Goal: Task Accomplishment & Management: Complete application form

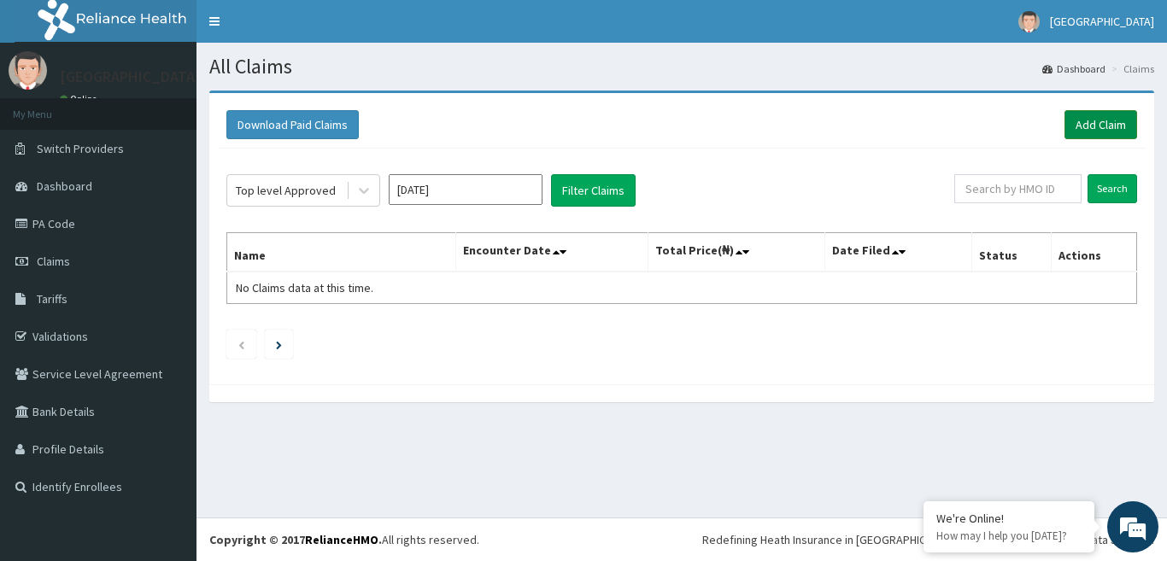
click at [1104, 132] on link "Add Claim" at bounding box center [1100, 124] width 73 height 29
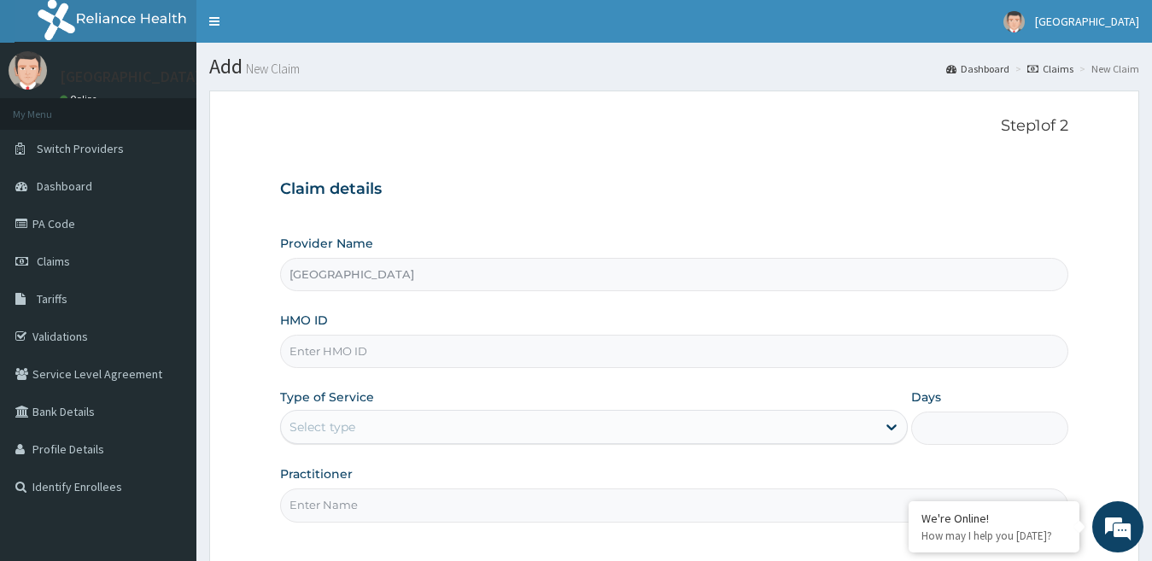
click at [297, 351] on input "HMO ID" at bounding box center [674, 351] width 789 height 33
paste input "KSB/11006/A"
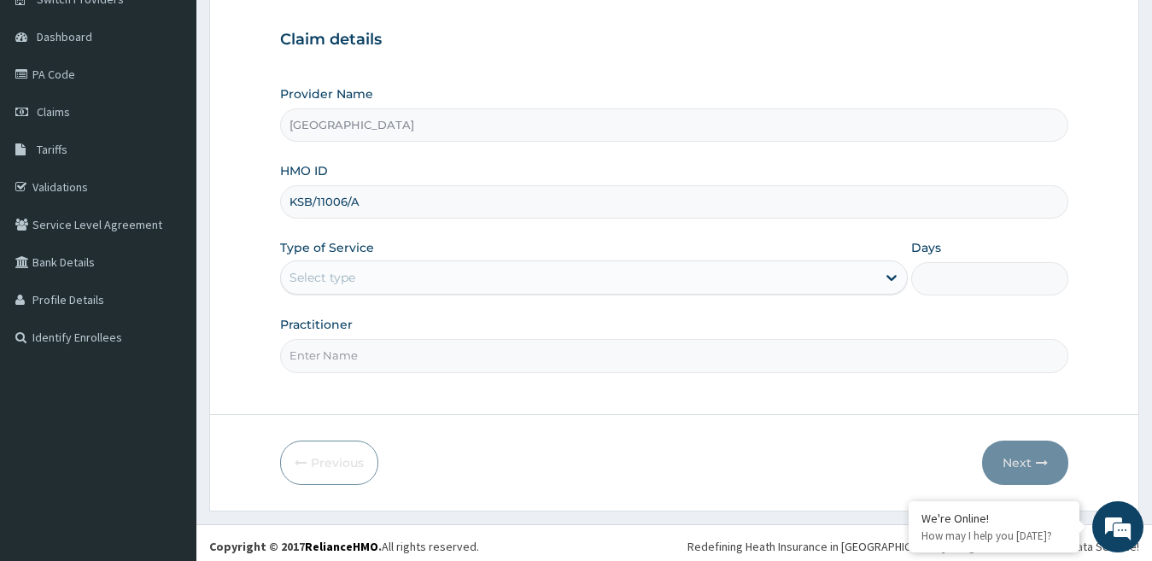
scroll to position [156, 0]
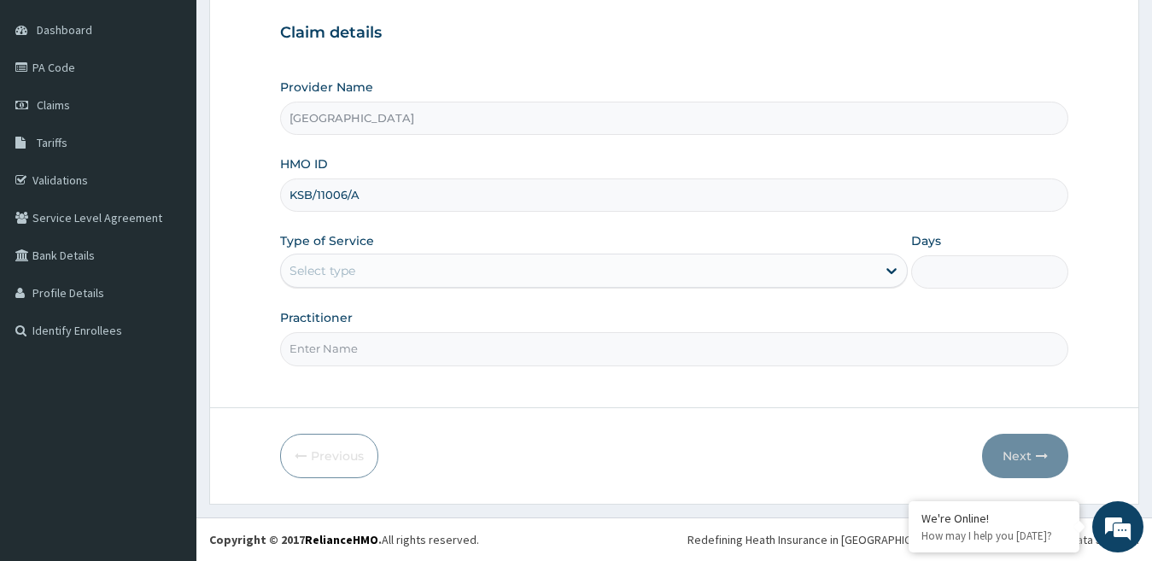
click at [422, 207] on input "KSB/11006/A" at bounding box center [674, 195] width 789 height 33
type input "KSB/11006/A"
click at [459, 284] on div "Select type" at bounding box center [579, 270] width 596 height 27
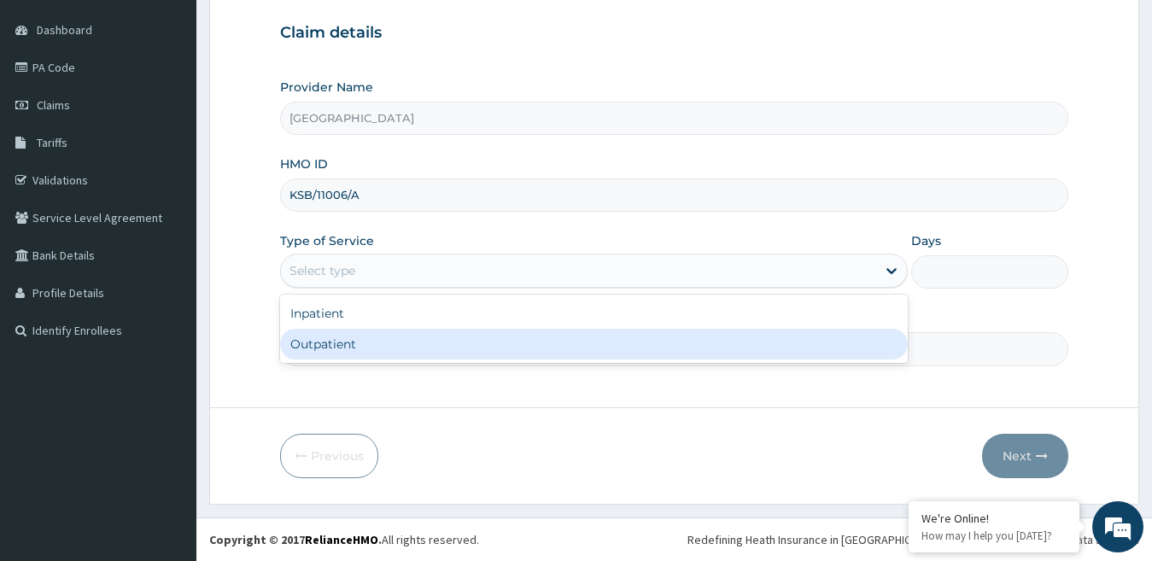
click at [356, 343] on div "Outpatient" at bounding box center [594, 344] width 629 height 31
type input "1"
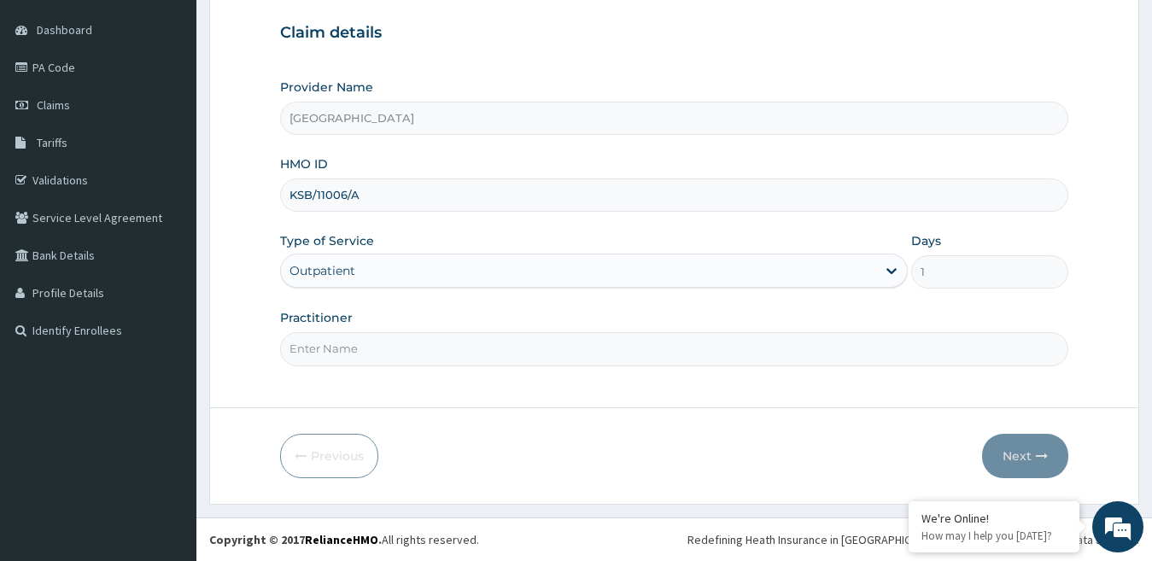
click at [441, 349] on input "Practitioner" at bounding box center [674, 348] width 789 height 33
type input "dr george"
click at [1034, 460] on button "Next" at bounding box center [1025, 456] width 86 height 44
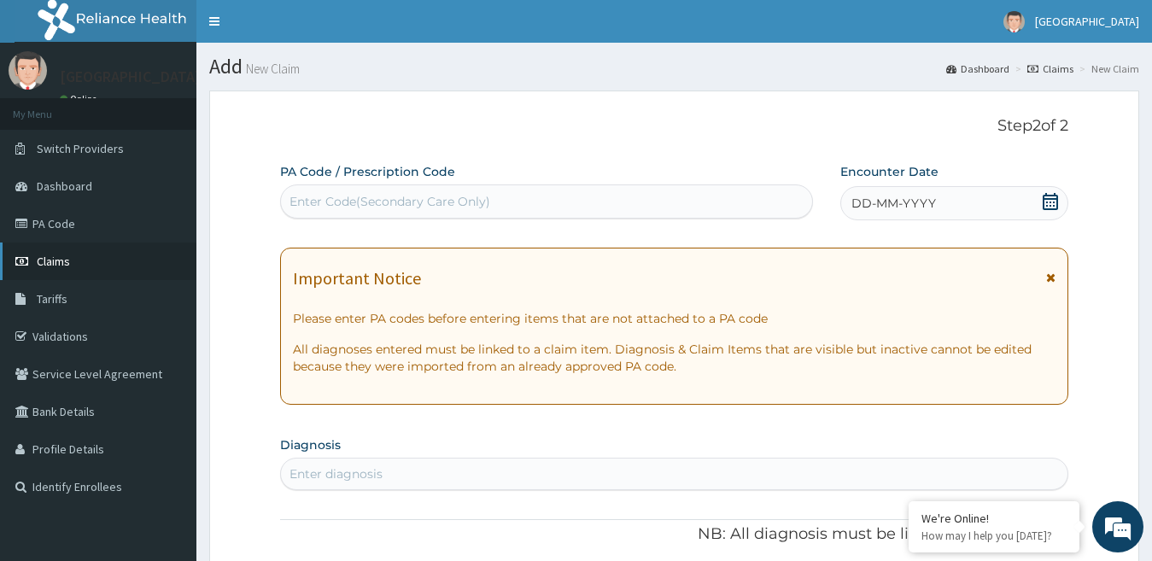
click at [100, 262] on link "Claims" at bounding box center [98, 262] width 196 height 38
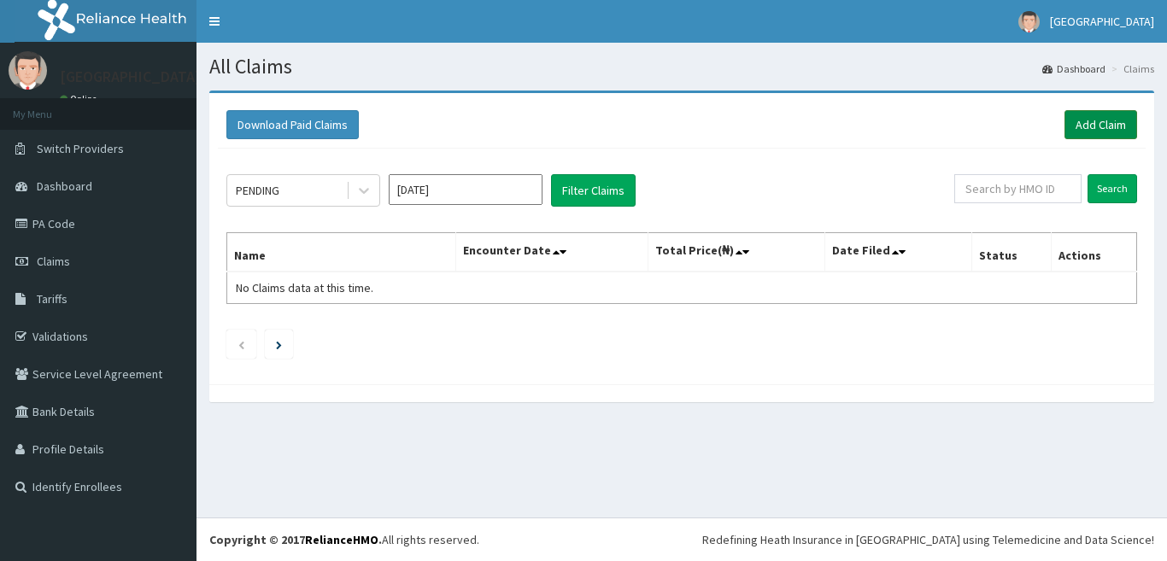
click at [1105, 125] on link "Add Claim" at bounding box center [1100, 124] width 73 height 29
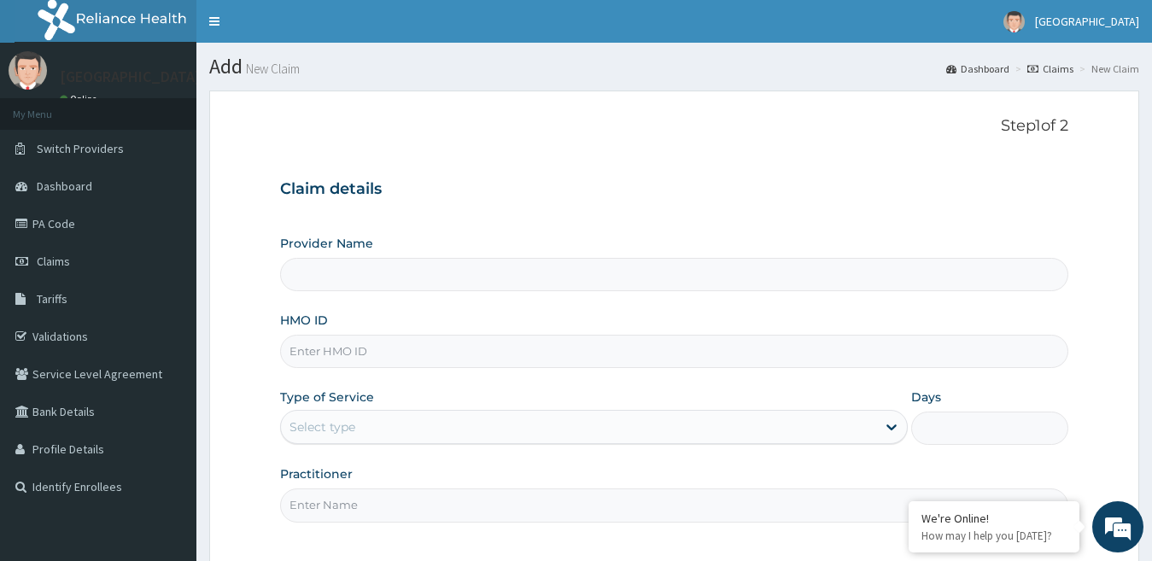
type input "[GEOGRAPHIC_DATA]"
click at [429, 291] on input "[GEOGRAPHIC_DATA]" at bounding box center [674, 274] width 789 height 33
click at [425, 358] on input "HMO ID" at bounding box center [674, 351] width 789 height 33
drag, startPoint x: 303, startPoint y: 261, endPoint x: 305, endPoint y: 278, distance: 17.2
click at [304, 269] on input "[GEOGRAPHIC_DATA]" at bounding box center [674, 274] width 789 height 33
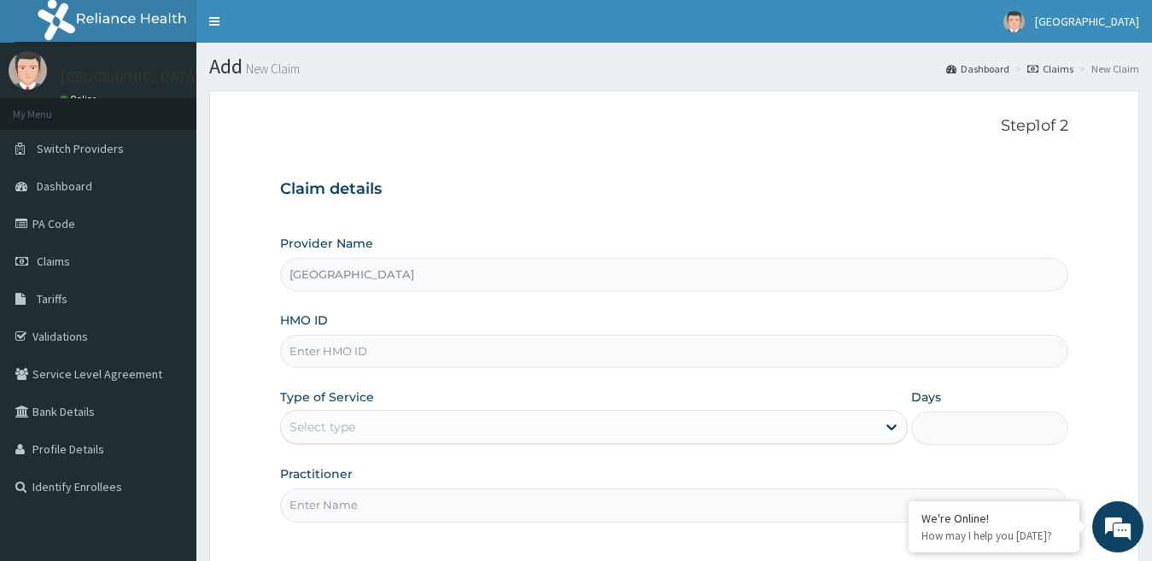
click at [305, 347] on input "HMO ID" at bounding box center [674, 351] width 789 height 33
paste input "CES/10015/C"
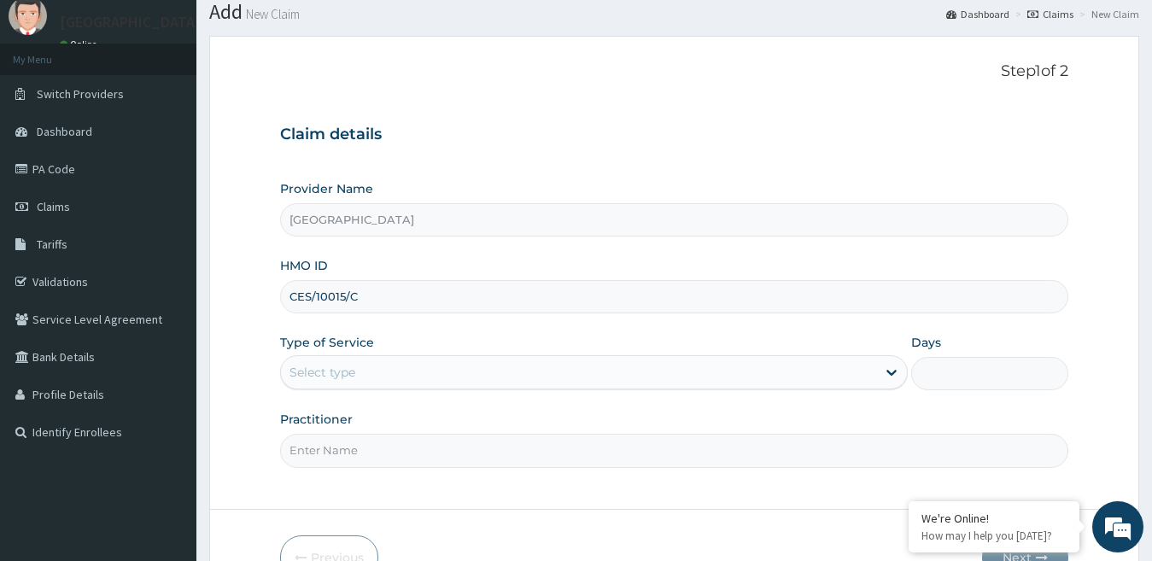
scroll to position [85, 0]
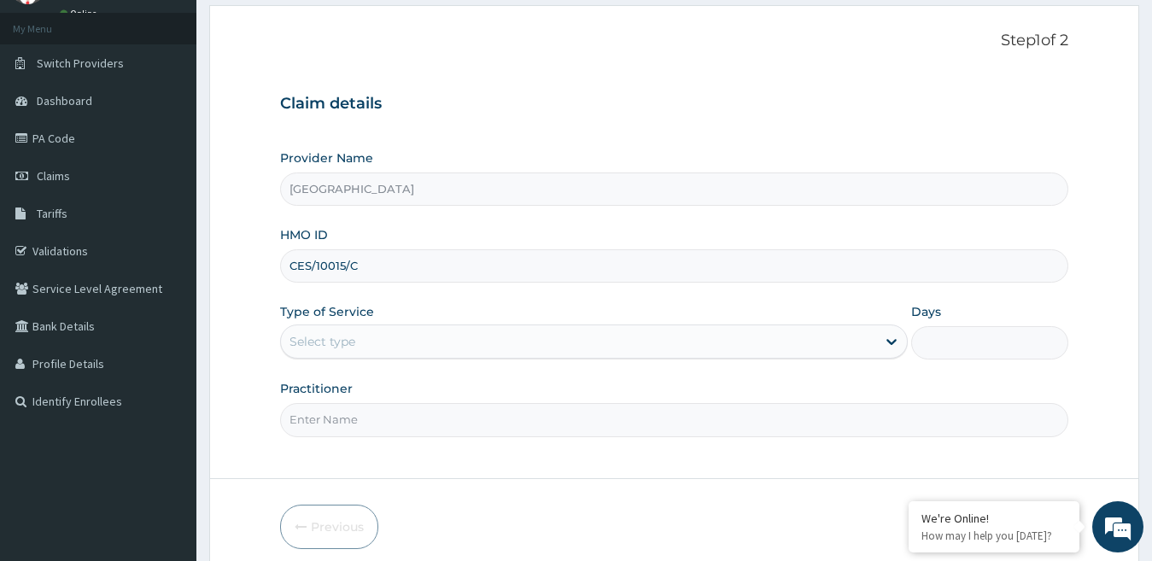
type input "CES/10015/C"
click at [408, 342] on div "Select type" at bounding box center [579, 341] width 596 height 27
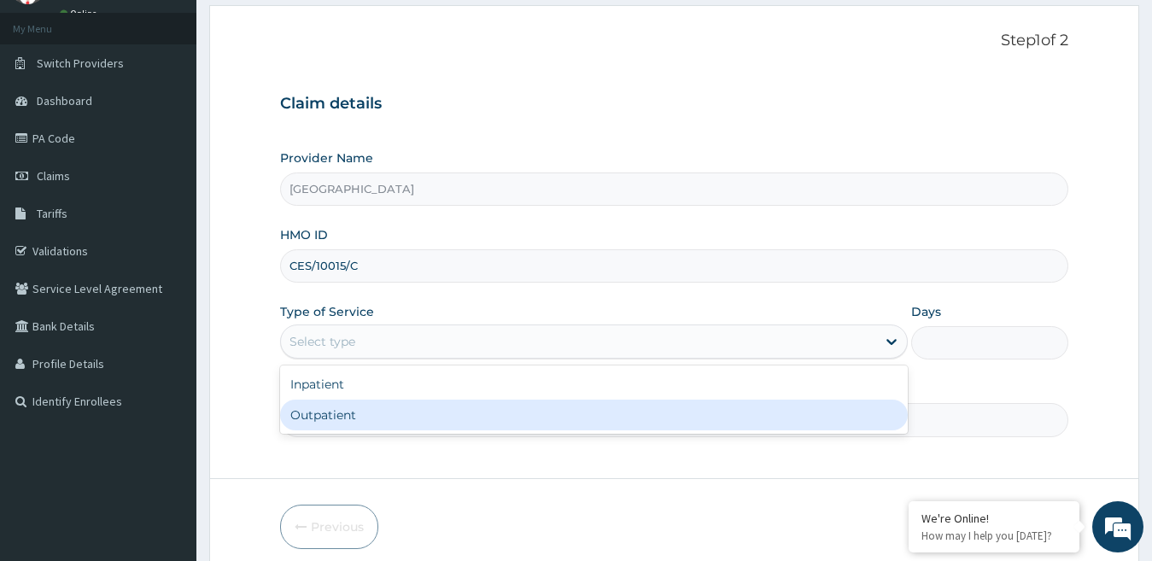
click at [393, 407] on div "Outpatient" at bounding box center [594, 415] width 629 height 31
type input "1"
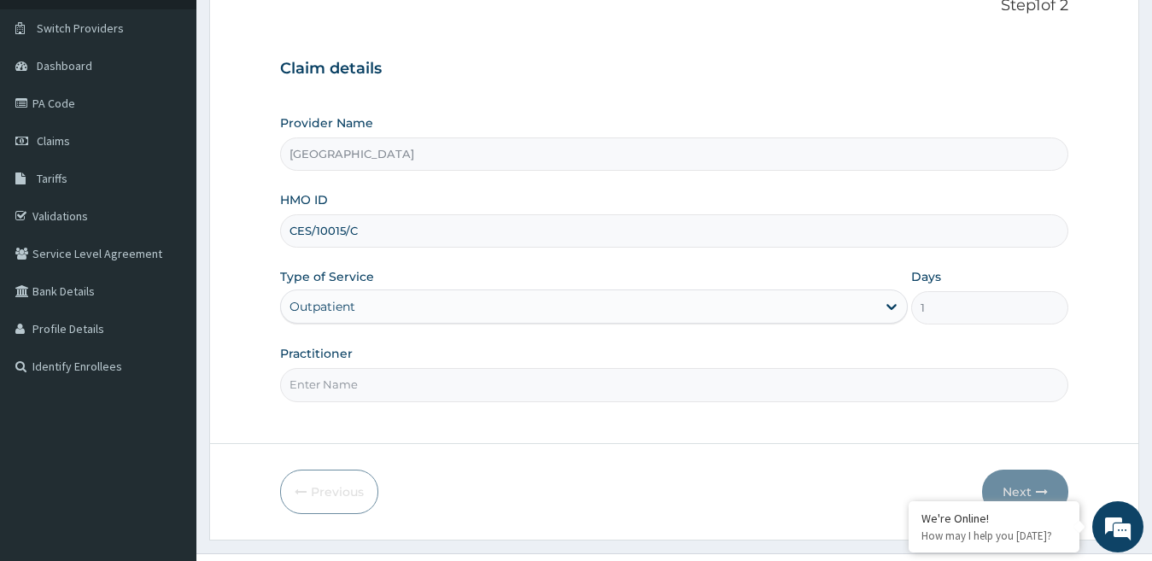
scroll to position [156, 0]
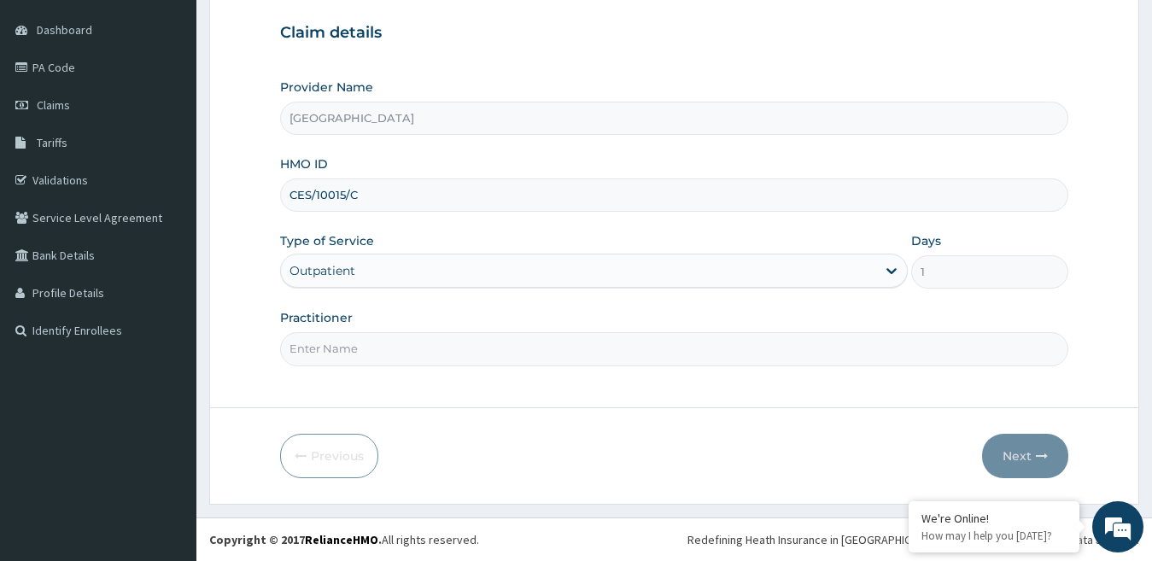
click at [513, 351] on input "Practitioner" at bounding box center [674, 348] width 789 height 33
type input "dr paul"
click at [1024, 462] on button "Next" at bounding box center [1025, 456] width 86 height 44
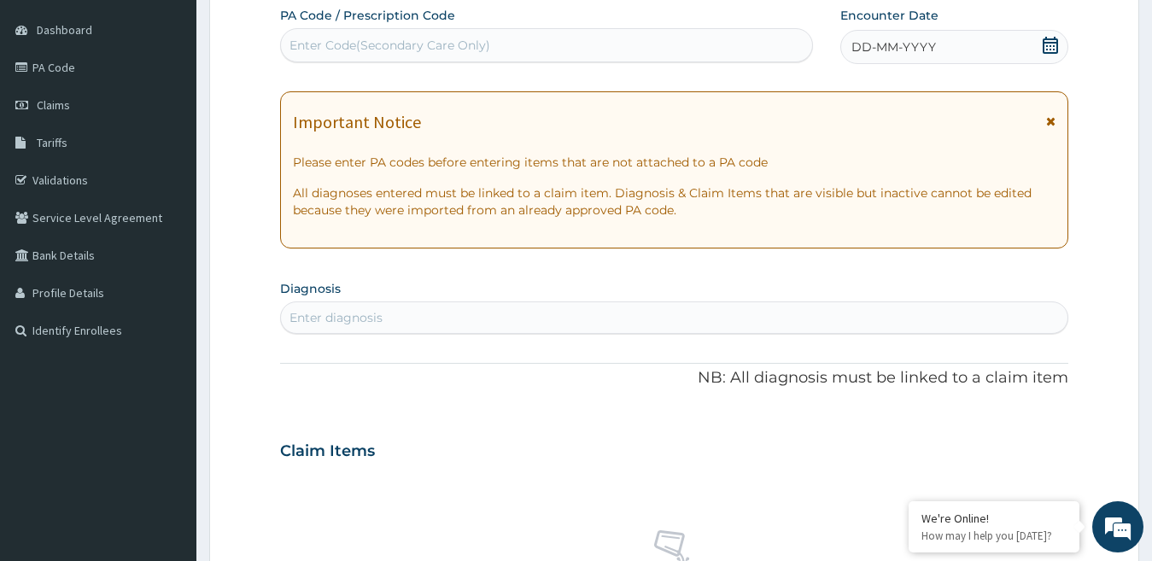
click at [362, 313] on div "Enter diagnosis" at bounding box center [336, 317] width 93 height 17
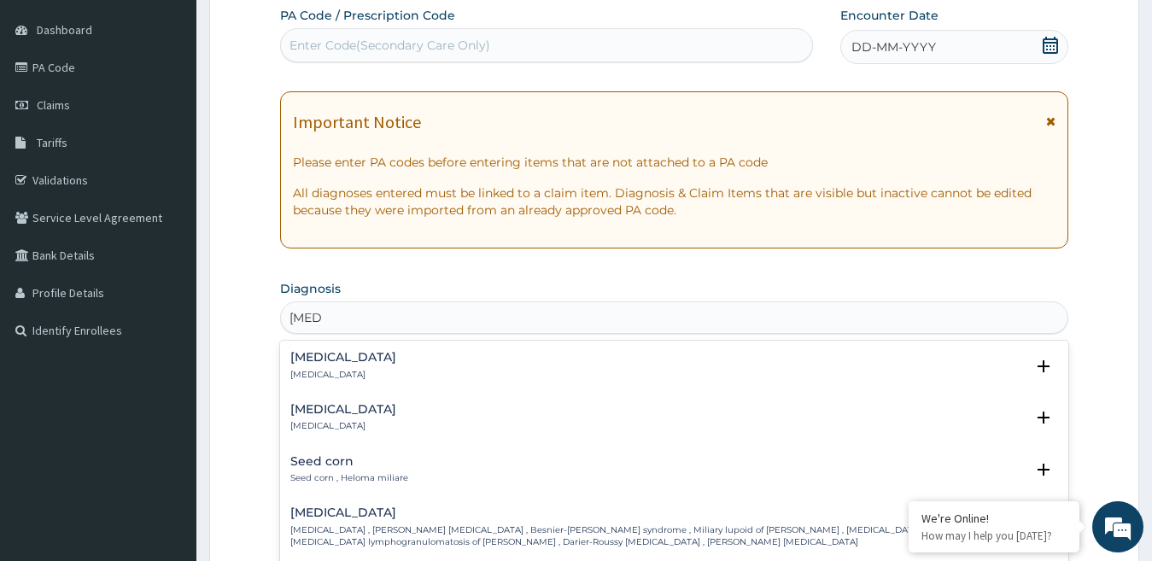
click at [331, 410] on h4 "Miliaria" at bounding box center [343, 409] width 106 height 13
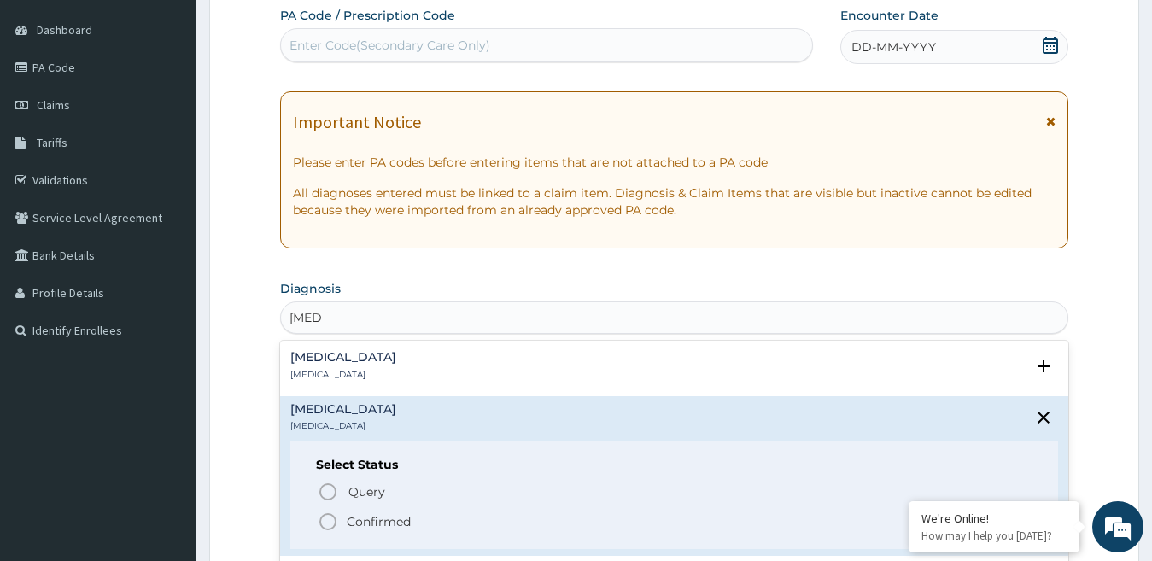
type input "milia"
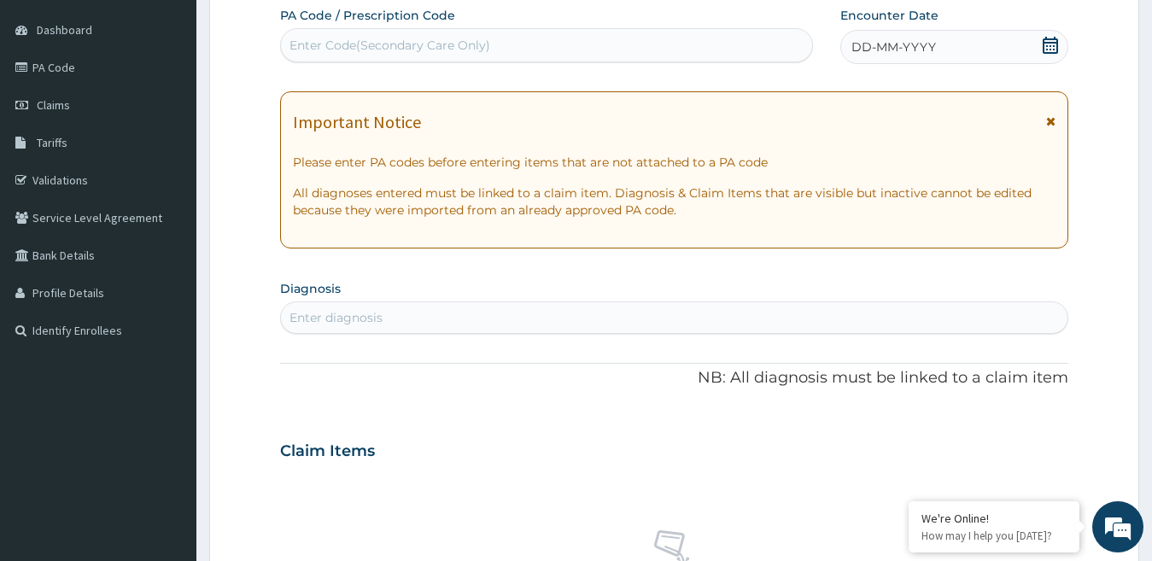
click at [311, 47] on div "Enter Code(Secondary Care Only)" at bounding box center [390, 45] width 201 height 17
drag, startPoint x: 311, startPoint y: 43, endPoint x: 292, endPoint y: 41, distance: 18.9
drag, startPoint x: 292, startPoint y: 41, endPoint x: 677, endPoint y: 41, distance: 385.3
click at [677, 38] on div "Enter Code(Secondary Care Only)" at bounding box center [546, 45] width 531 height 27
drag, startPoint x: 347, startPoint y: 39, endPoint x: 317, endPoint y: 44, distance: 30.2
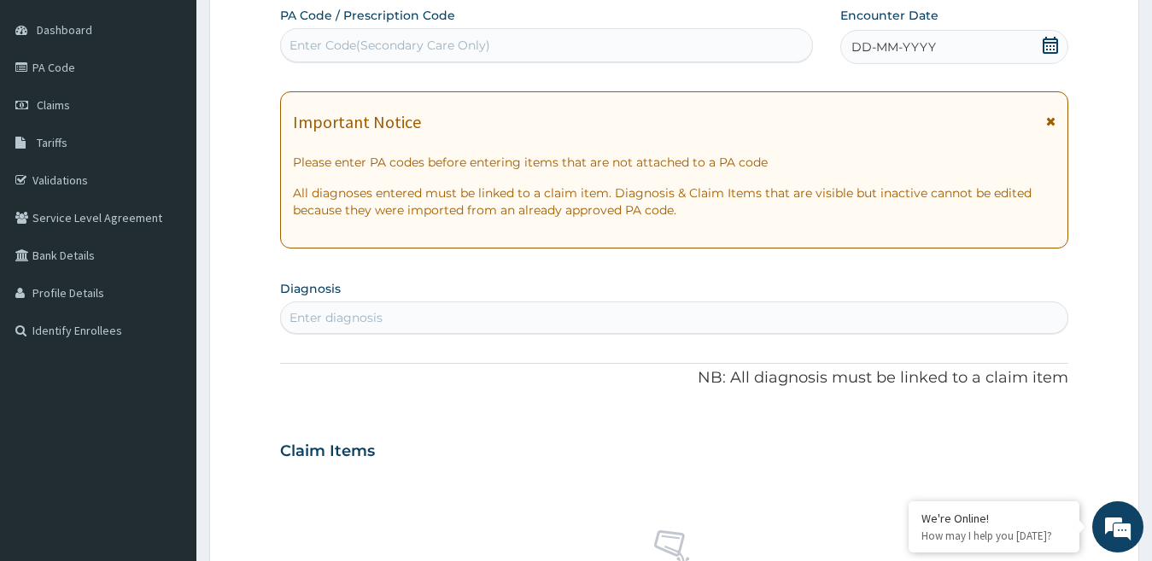
click at [317, 44] on div "Enter Code(Secondary Care Only)" at bounding box center [390, 45] width 201 height 17
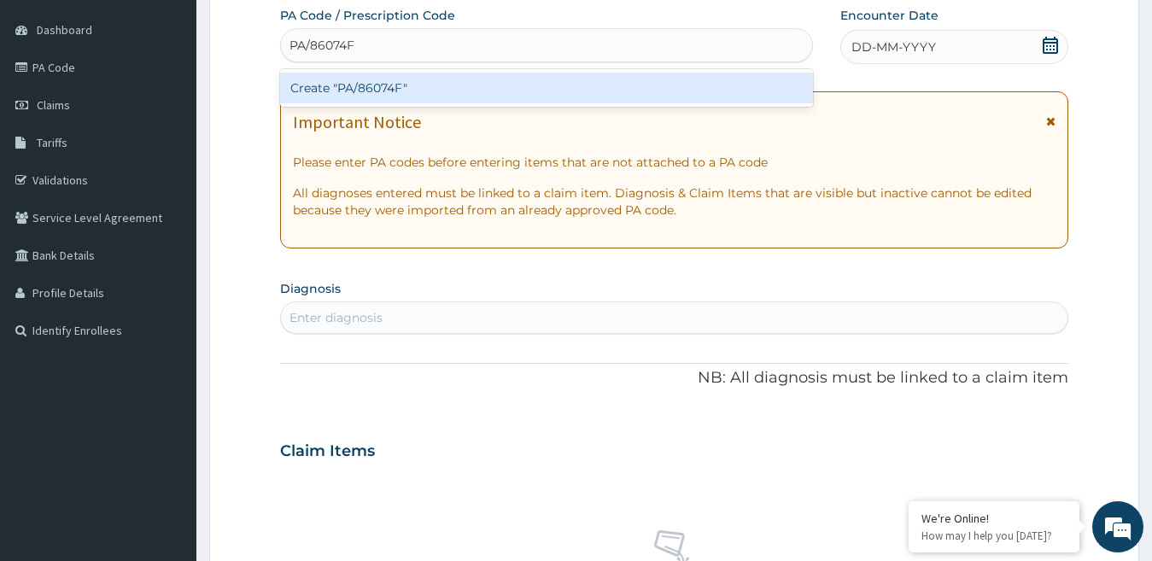
type input "PA/86074F"
click at [959, 42] on div "PA Code / Prescription Code option Create "PA/86074F" focused, 1 of 1. 1 result…" at bounding box center [674, 449] width 789 height 884
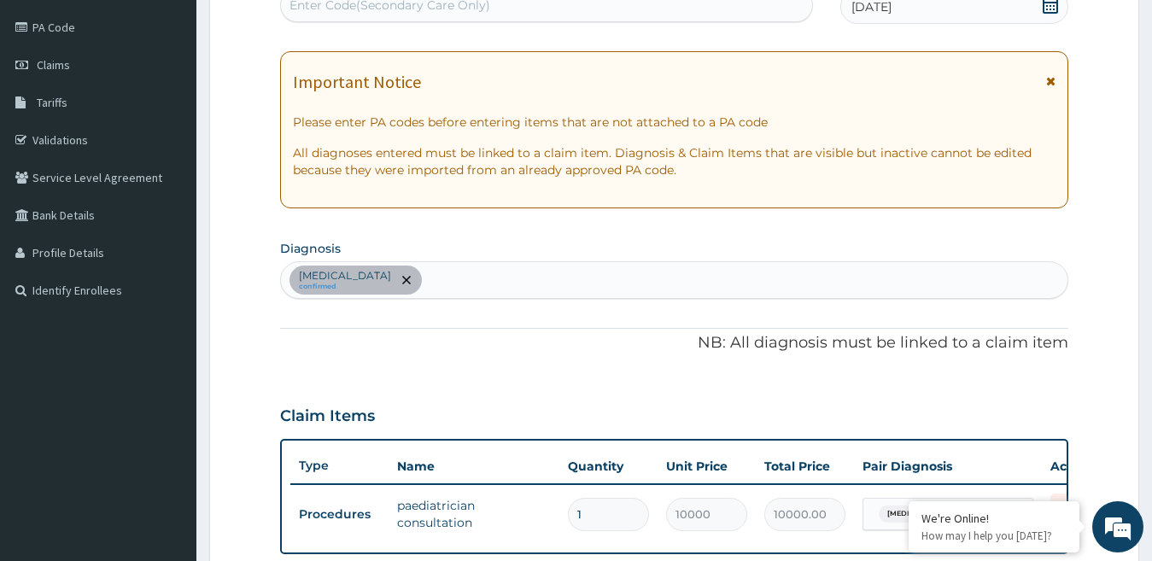
scroll to position [166, 0]
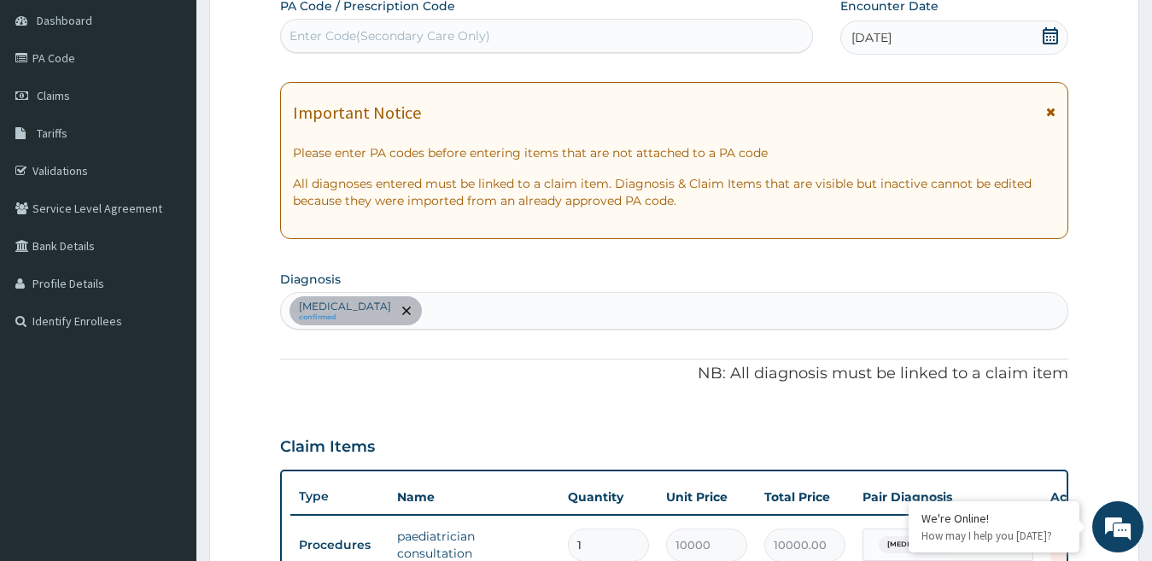
click at [500, 26] on div "Enter Code(Secondary Care Only)" at bounding box center [546, 35] width 531 height 27
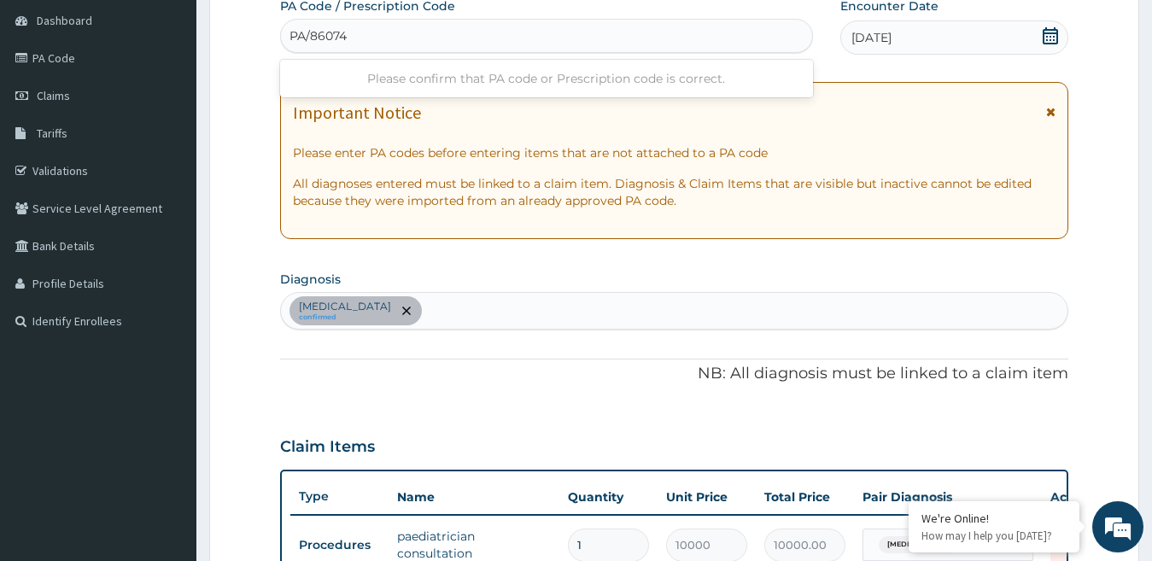
type input "PA/86074F"
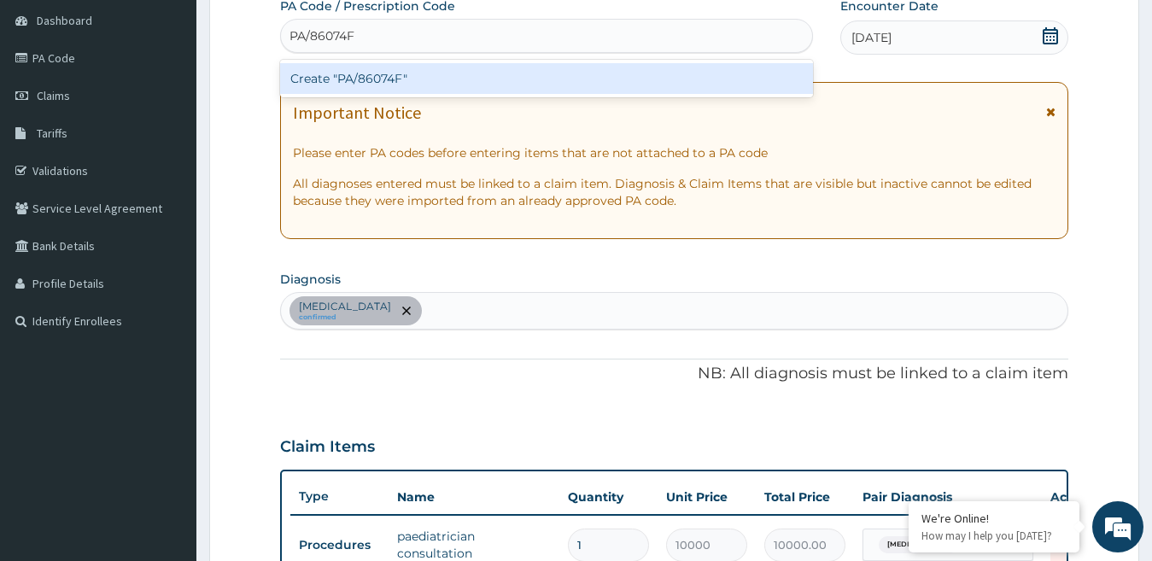
click at [440, 73] on div "Create "PA/86074F"" at bounding box center [546, 78] width 533 height 31
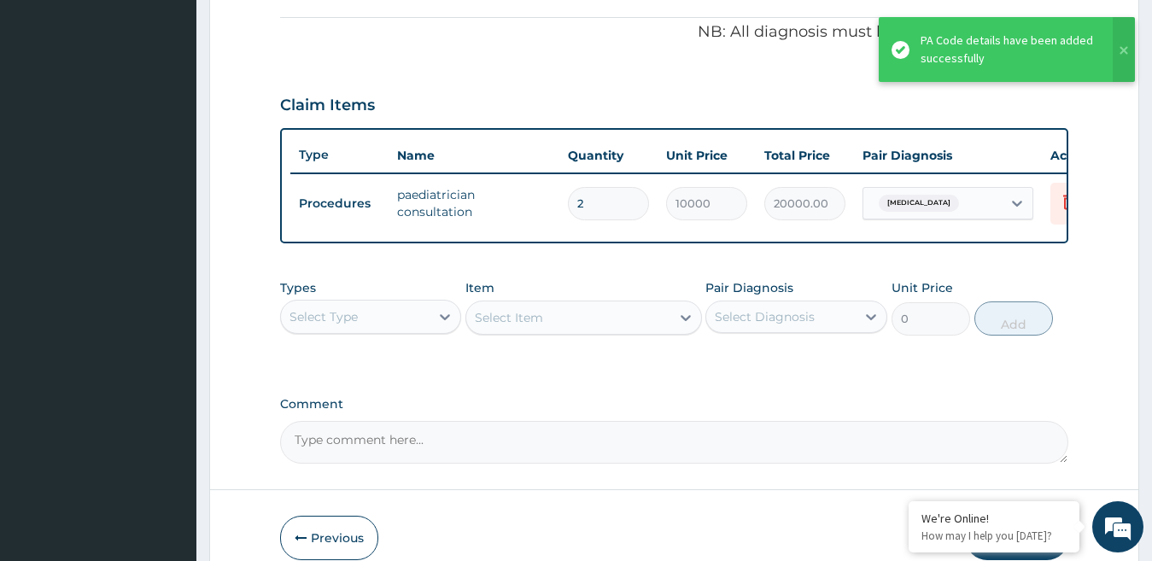
scroll to position [593, 0]
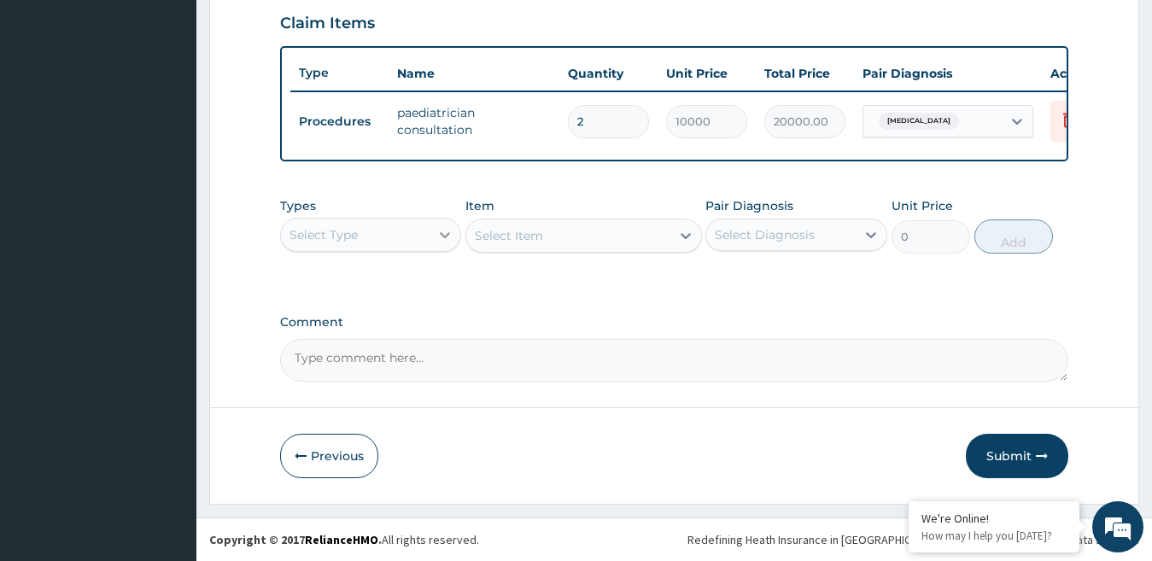
click at [443, 235] on div at bounding box center [445, 235] width 31 height 31
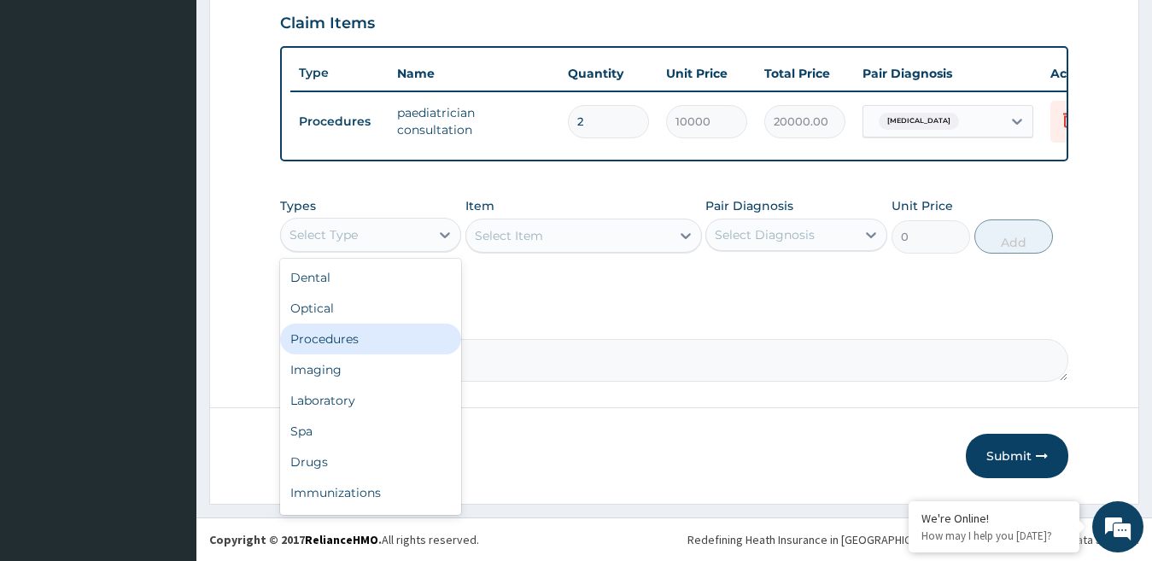
click at [408, 352] on div "Procedures" at bounding box center [371, 339] width 182 height 31
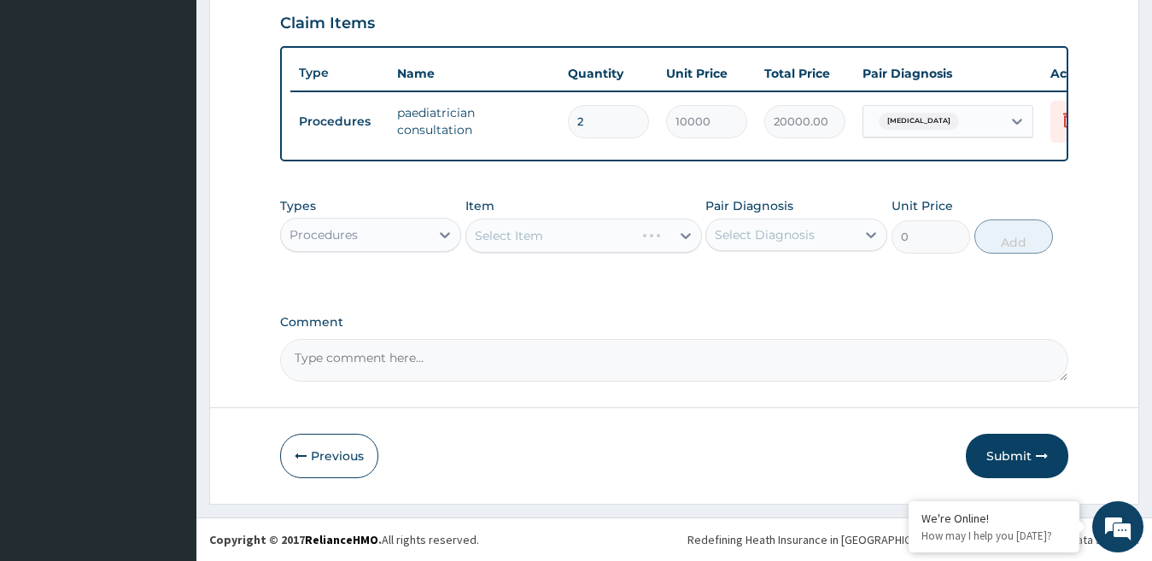
click at [667, 249] on div "Select Item" at bounding box center [584, 236] width 237 height 34
click at [1008, 450] on button "Submit" at bounding box center [1017, 456] width 103 height 44
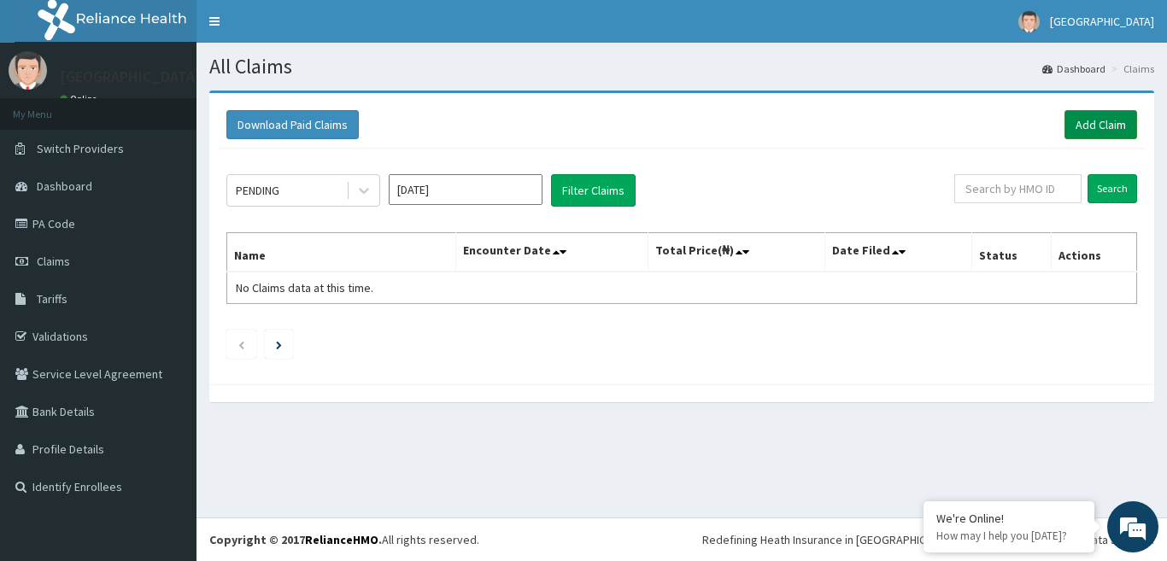
click at [1085, 118] on link "Add Claim" at bounding box center [1100, 124] width 73 height 29
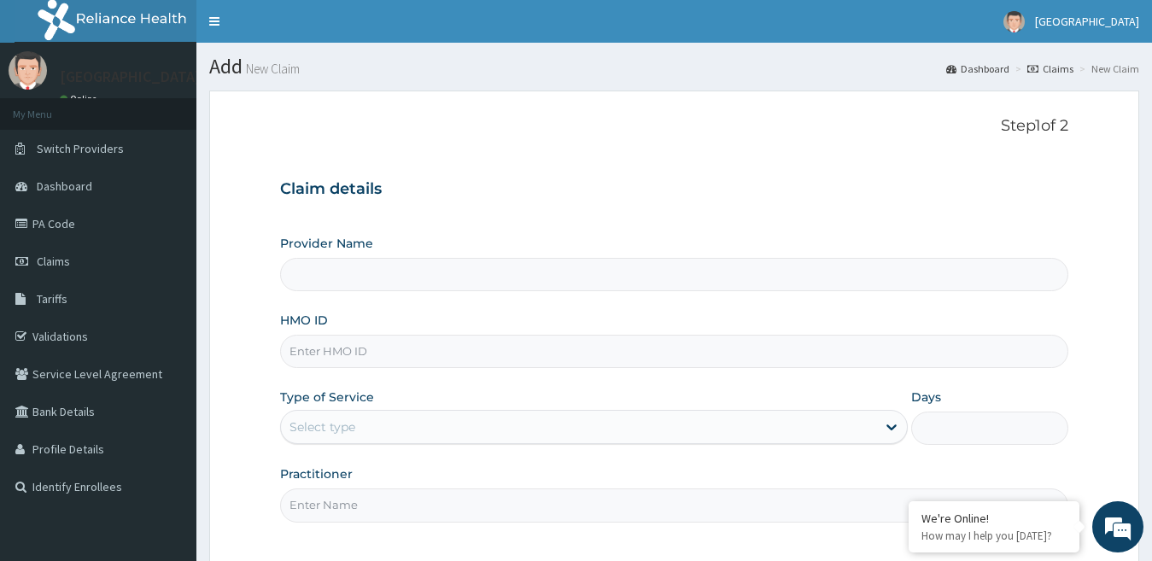
type input "[GEOGRAPHIC_DATA]"
click at [369, 351] on input "HMO ID" at bounding box center [674, 351] width 789 height 33
click at [290, 351] on input "HMO ID" at bounding box center [674, 351] width 789 height 33
paste input "GRS/10148/C"
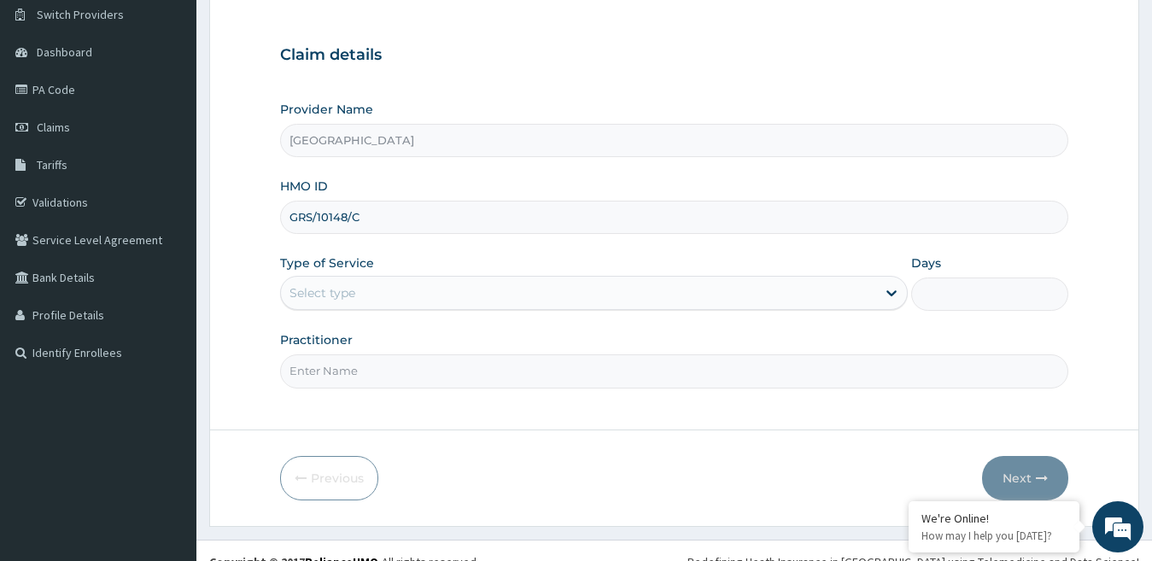
scroll to position [156, 0]
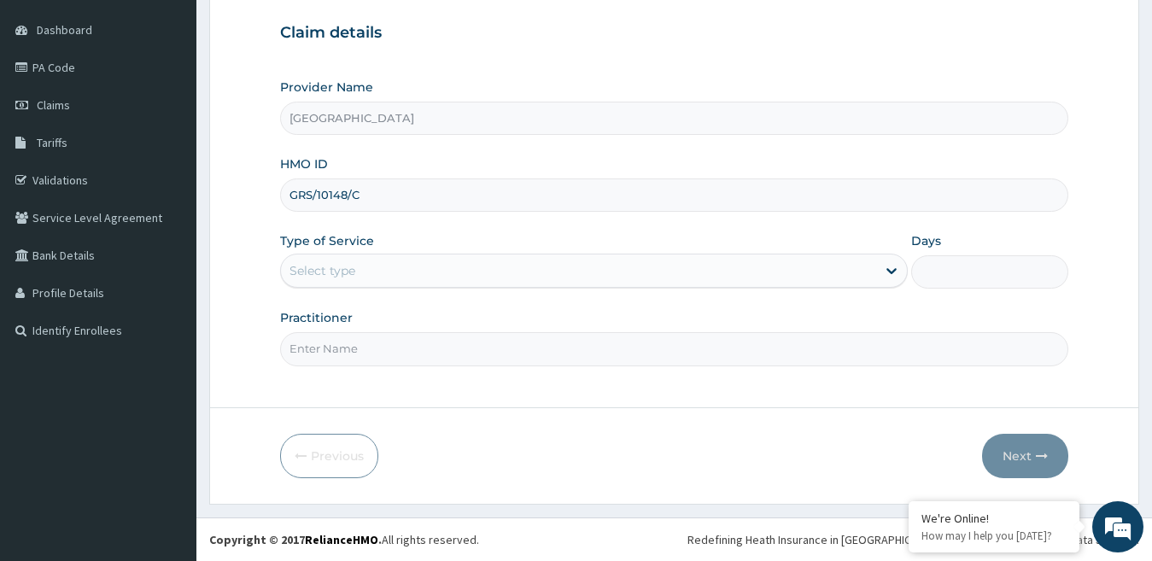
type input "GRS/10148/C"
click at [408, 273] on div "Select type" at bounding box center [579, 270] width 596 height 27
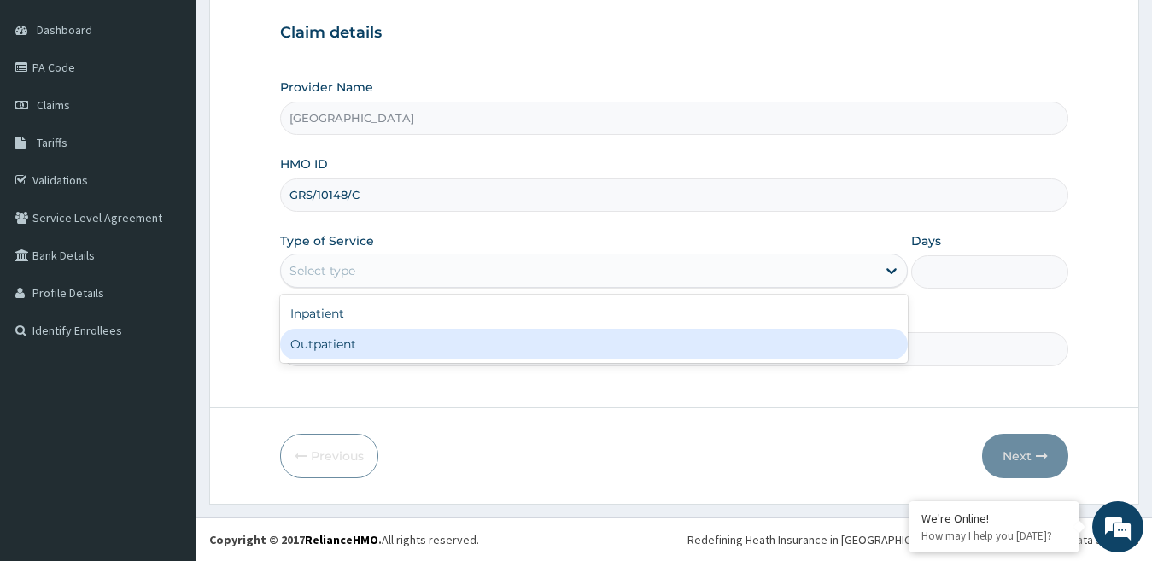
click at [408, 337] on div "Outpatient" at bounding box center [594, 344] width 629 height 31
type input "1"
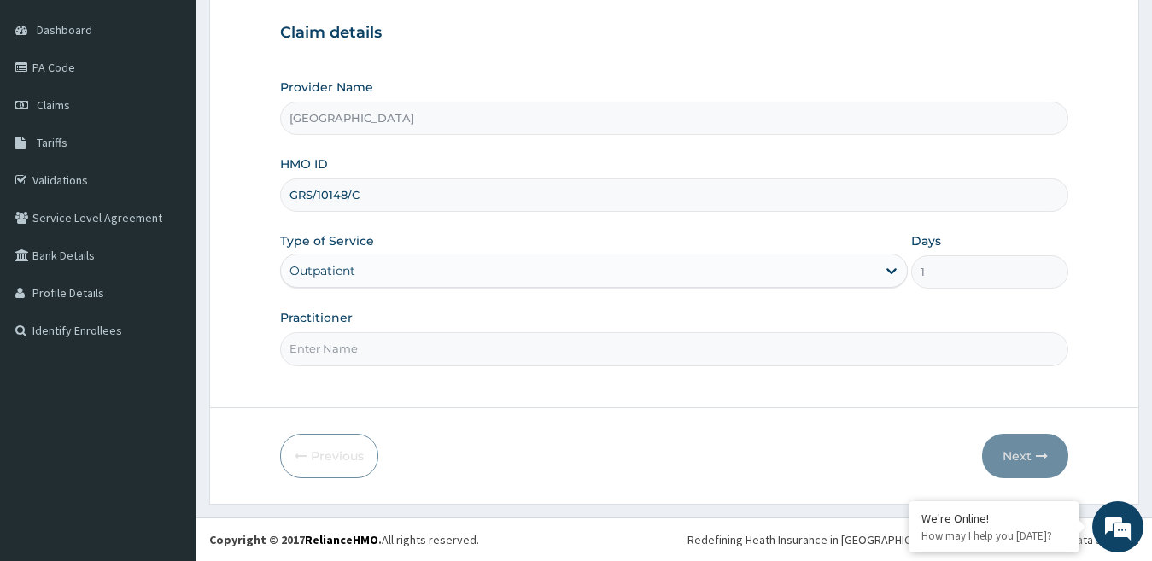
click at [451, 357] on input "Practitioner" at bounding box center [674, 348] width 789 height 33
type input "DR JAMES"
click at [1018, 460] on button "Next" at bounding box center [1025, 456] width 86 height 44
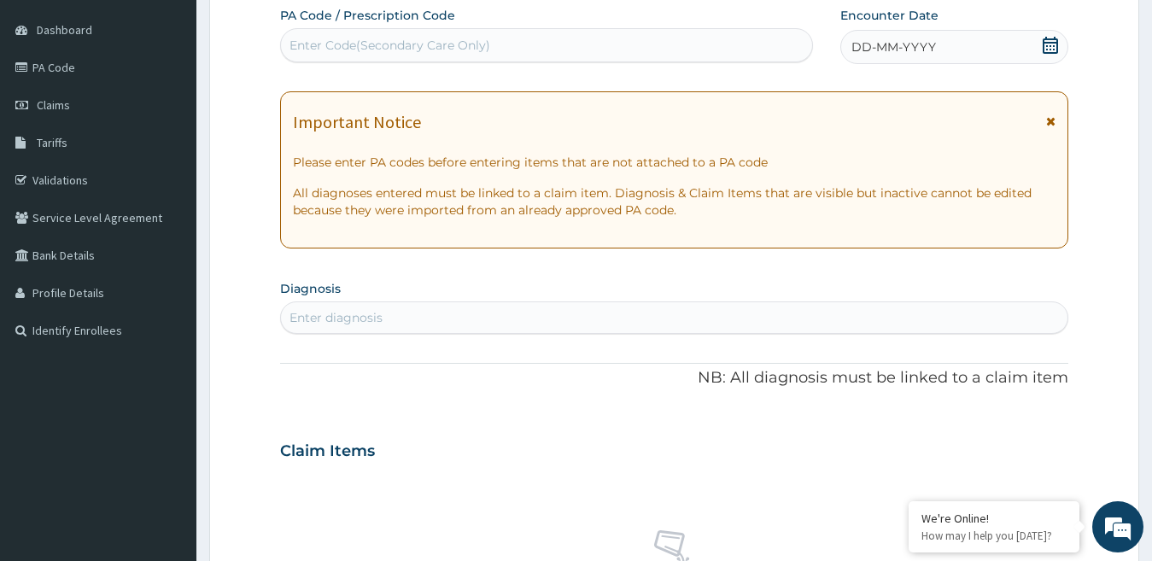
click at [369, 27] on div "PA Code / Prescription Code Enter Code(Secondary Care Only)" at bounding box center [546, 35] width 533 height 56
click at [366, 45] on div "Enter Code(Secondary Care Only)" at bounding box center [390, 45] width 201 height 17
type input "PA/2957F8"
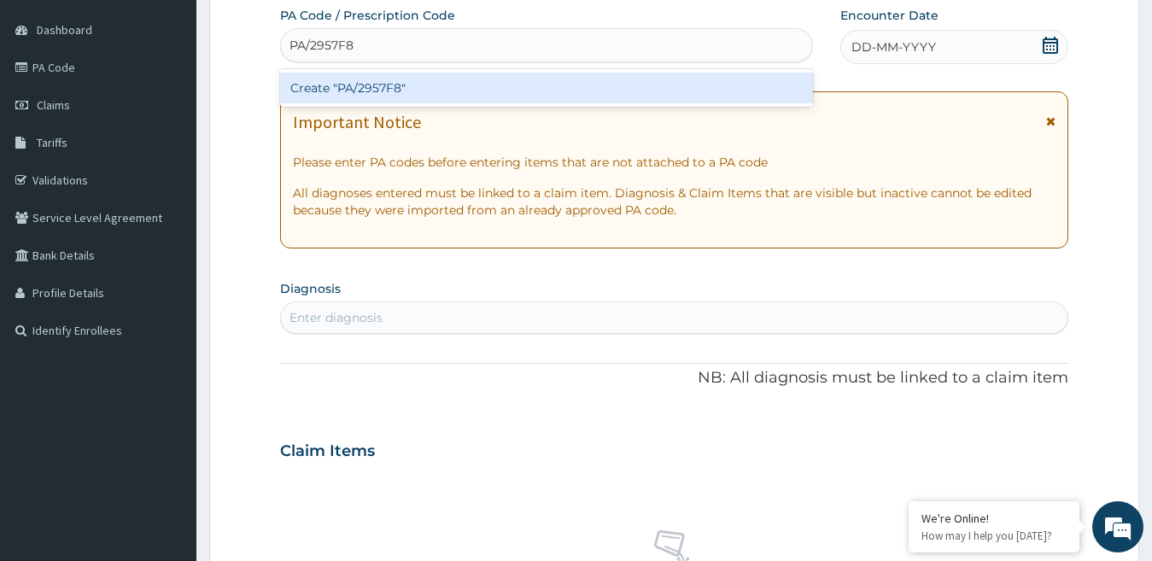
click at [390, 79] on div "Create "PA/2957F8"" at bounding box center [546, 88] width 533 height 31
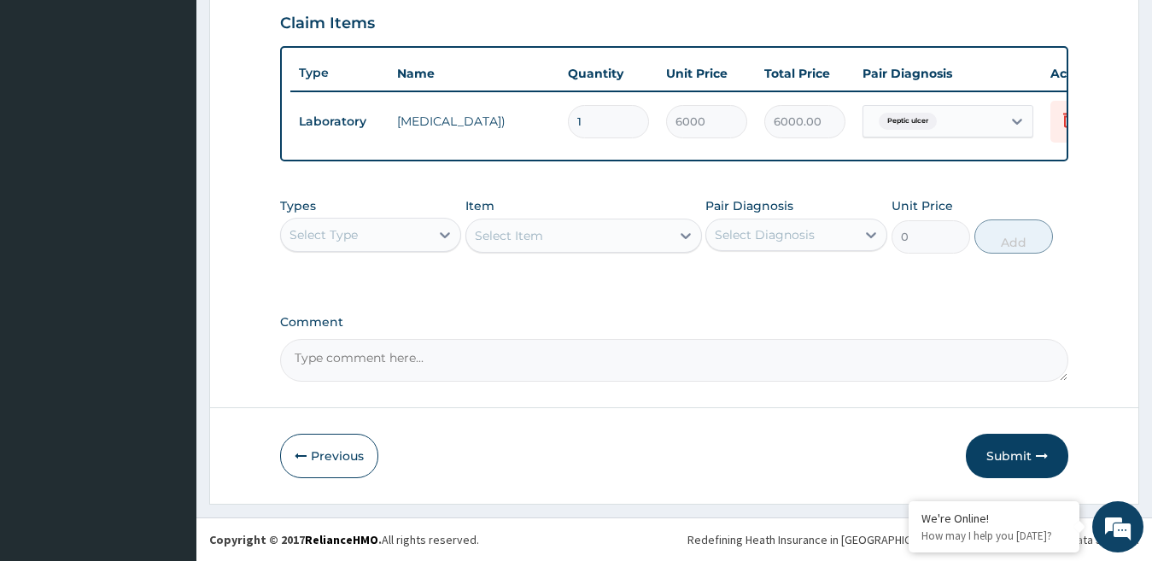
scroll to position [604, 0]
click at [432, 232] on div at bounding box center [445, 235] width 31 height 31
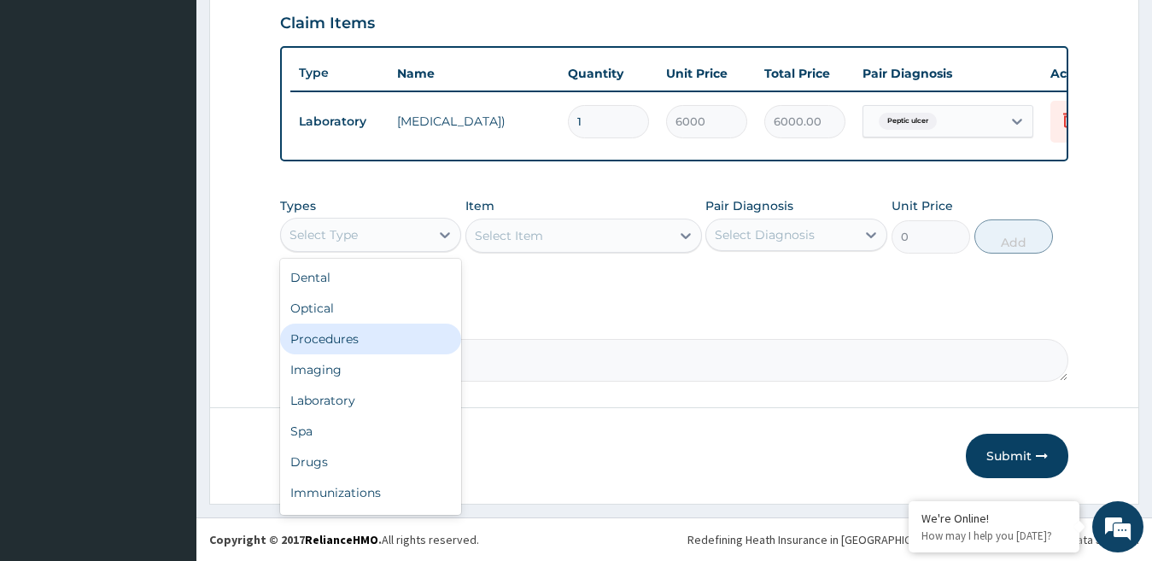
click at [359, 336] on div "Procedures" at bounding box center [371, 339] width 182 height 31
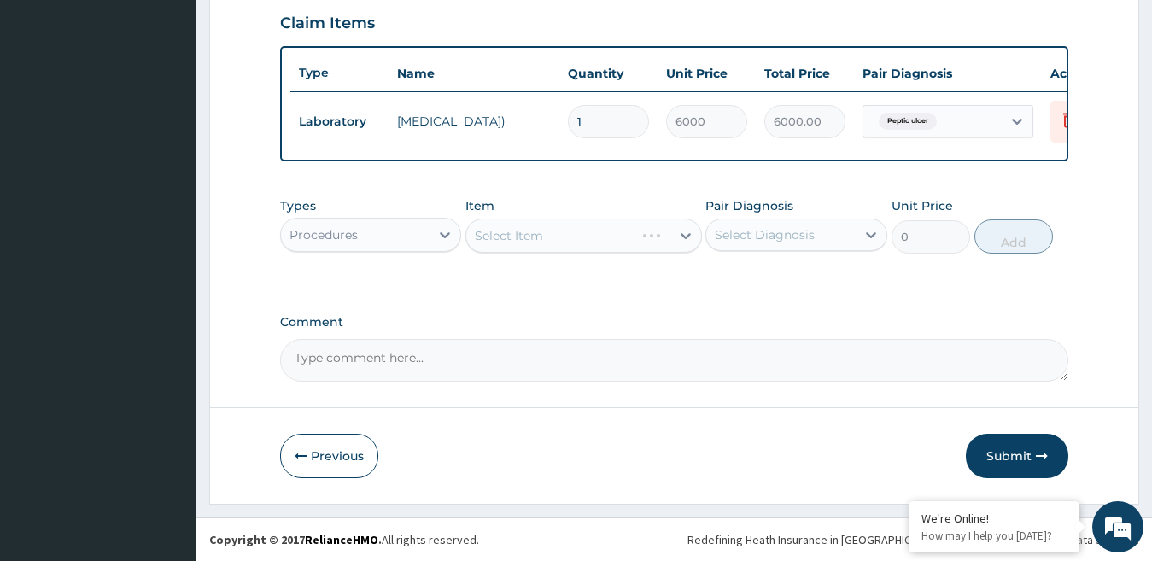
click at [548, 233] on div "Select Item" at bounding box center [584, 236] width 237 height 34
click at [680, 236] on div "Select Item" at bounding box center [584, 236] width 237 height 34
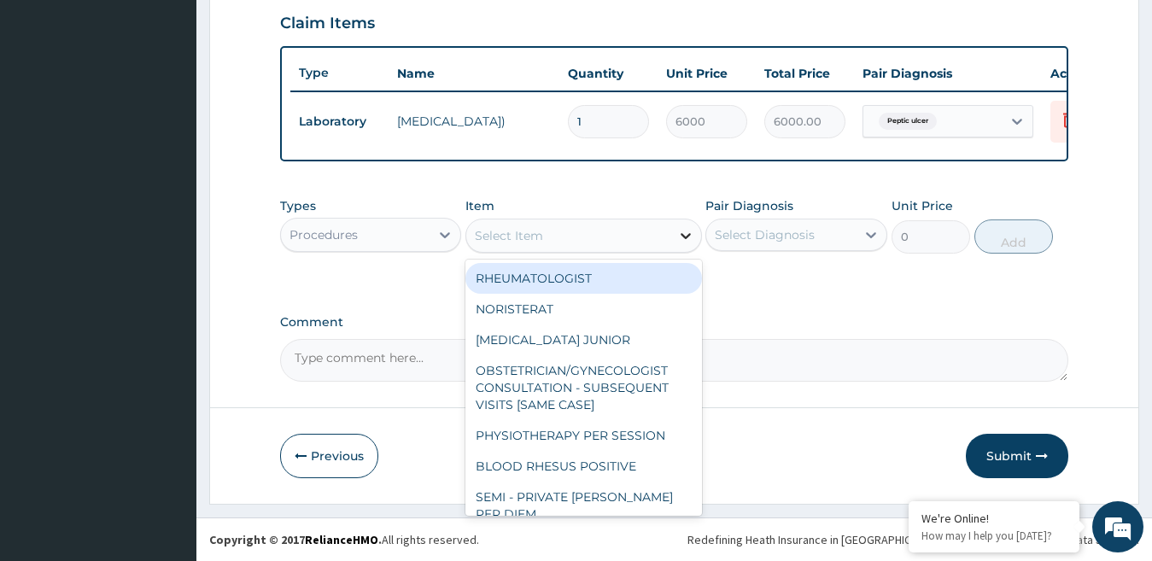
click at [686, 234] on icon at bounding box center [685, 235] width 17 height 17
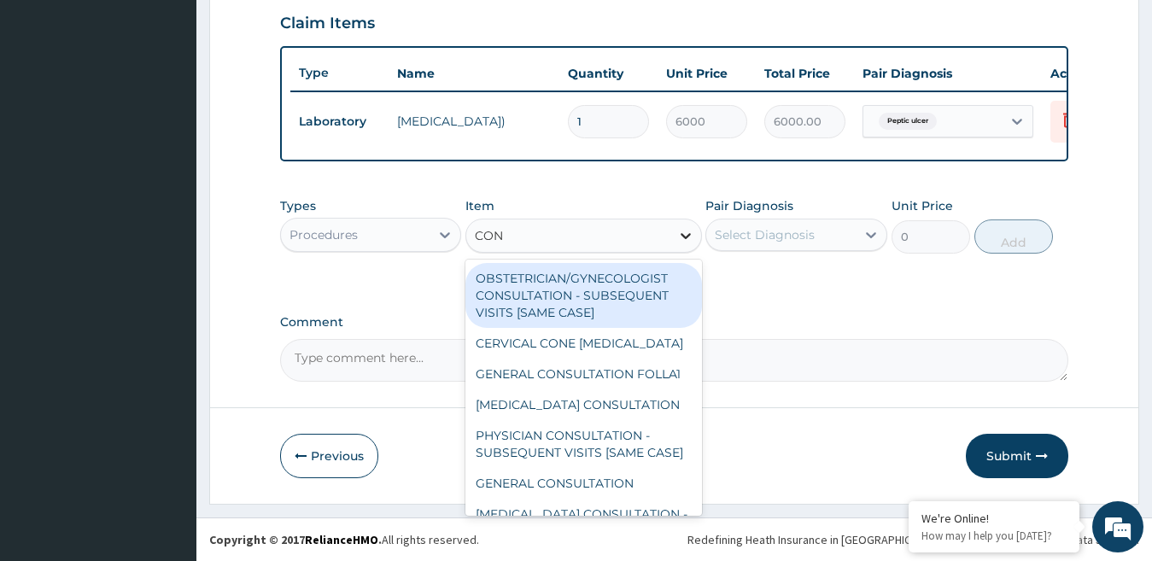
type input "CONS"
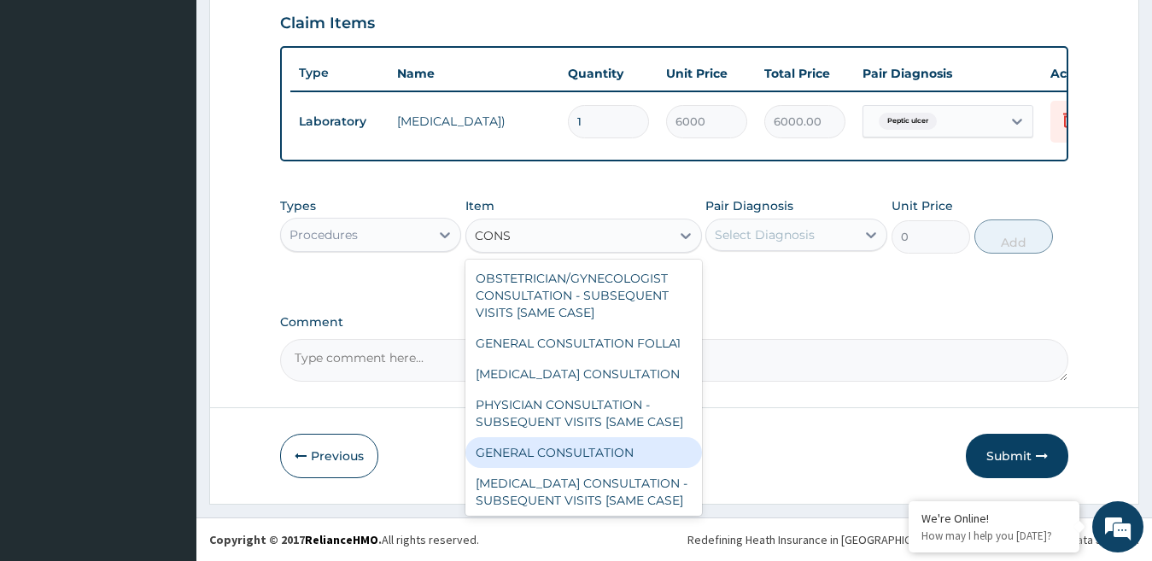
click at [582, 468] on div "GENERAL CONSULTATION" at bounding box center [584, 452] width 237 height 31
type input "3000"
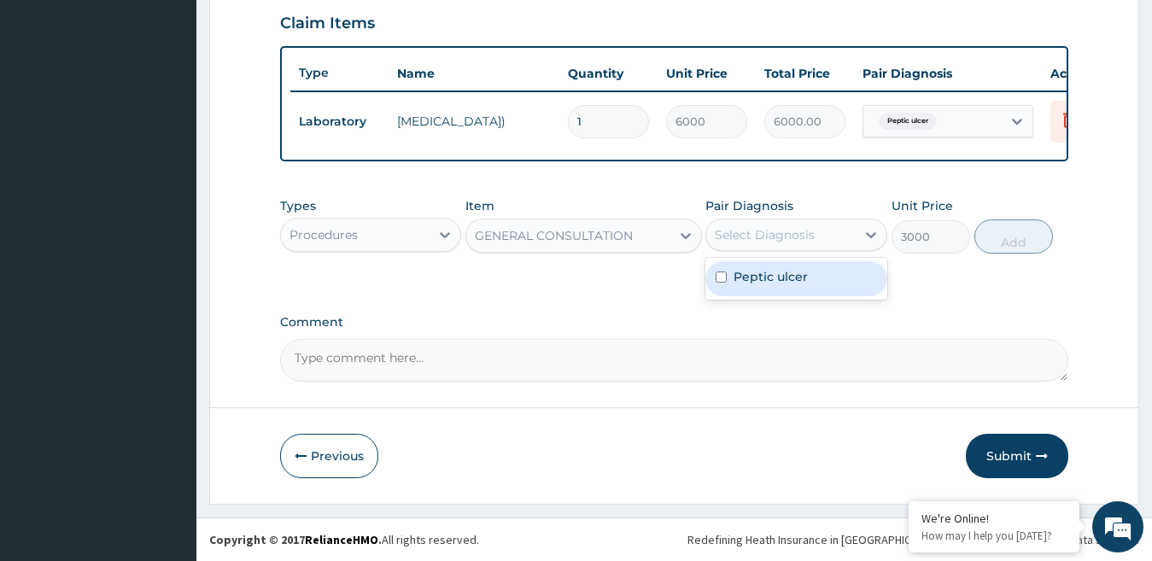
click at [844, 239] on div "Select Diagnosis" at bounding box center [782, 234] width 150 height 27
click at [788, 276] on label "Peptic ulcer" at bounding box center [771, 276] width 74 height 17
checkbox input "true"
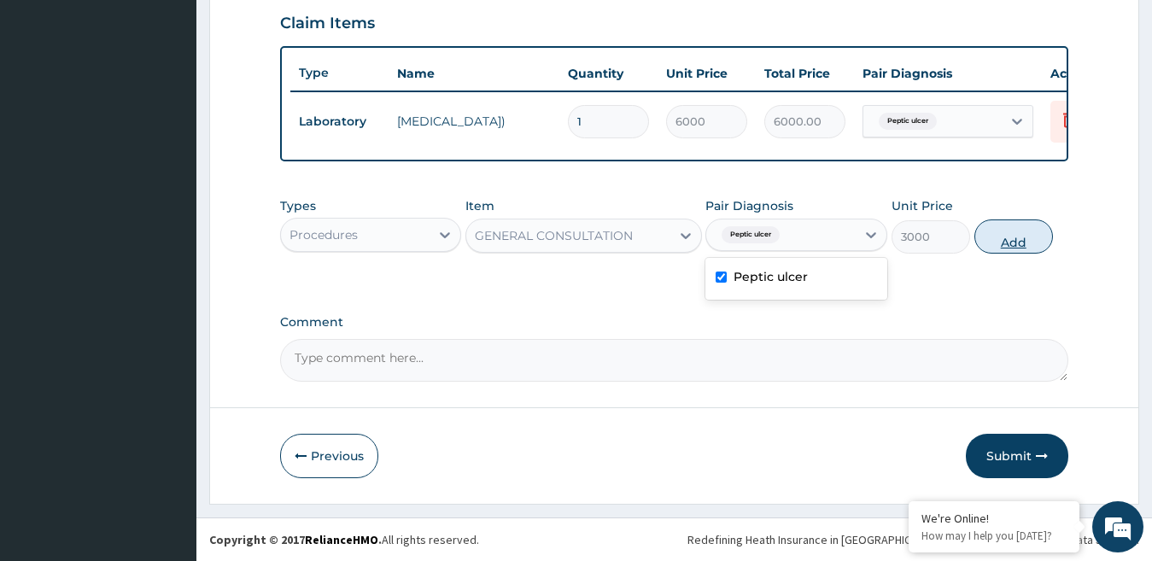
click at [1012, 247] on button "Add" at bounding box center [1014, 237] width 79 height 34
type input "0"
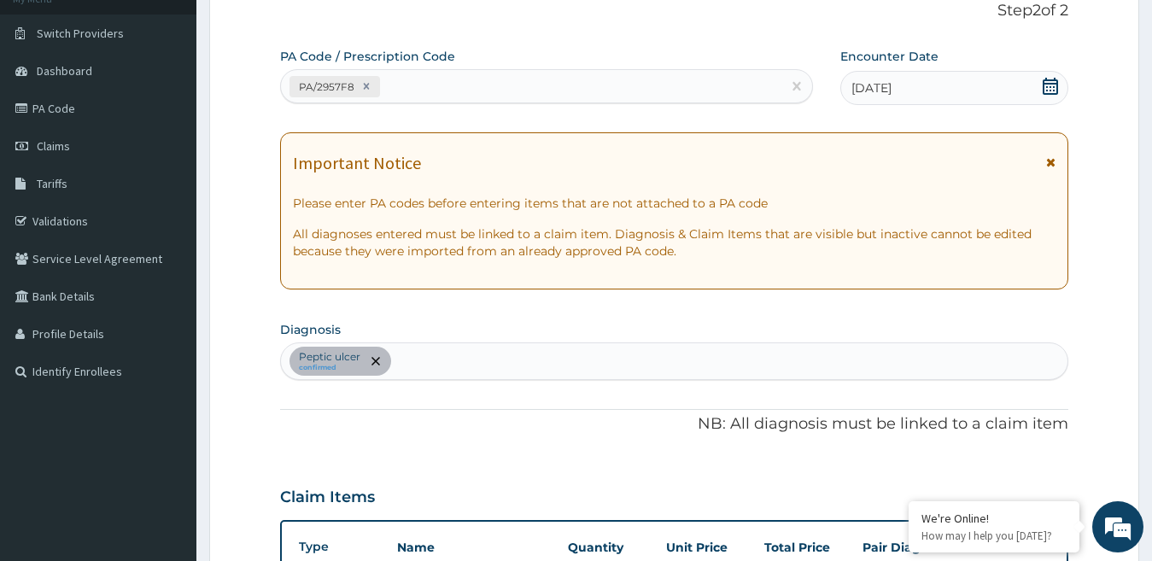
scroll to position [91, 0]
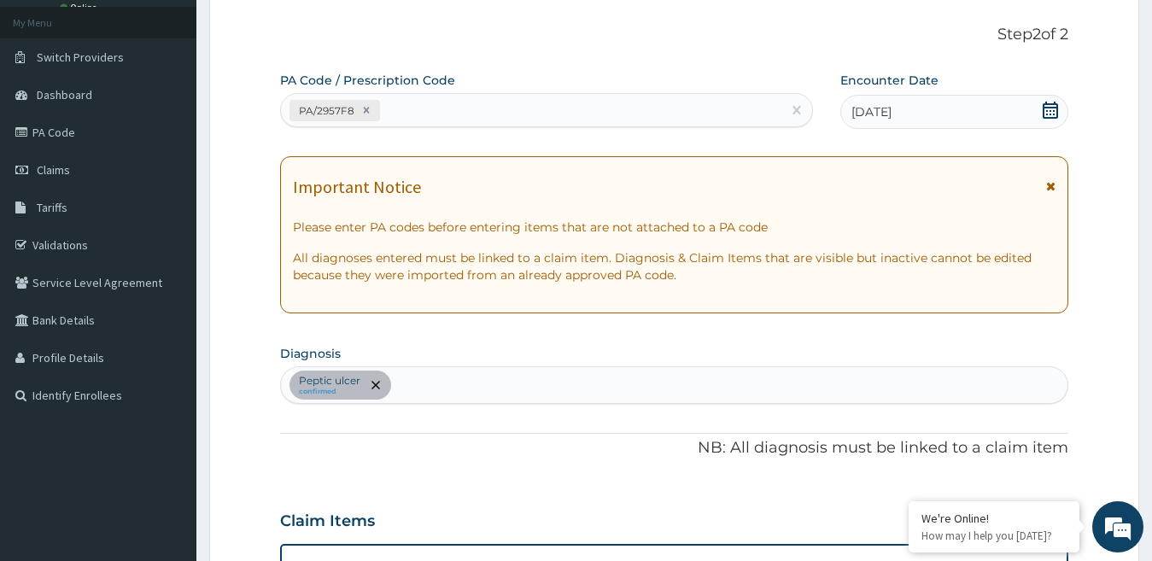
click at [480, 378] on div "Peptic ulcer confirmed" at bounding box center [675, 385] width 788 height 36
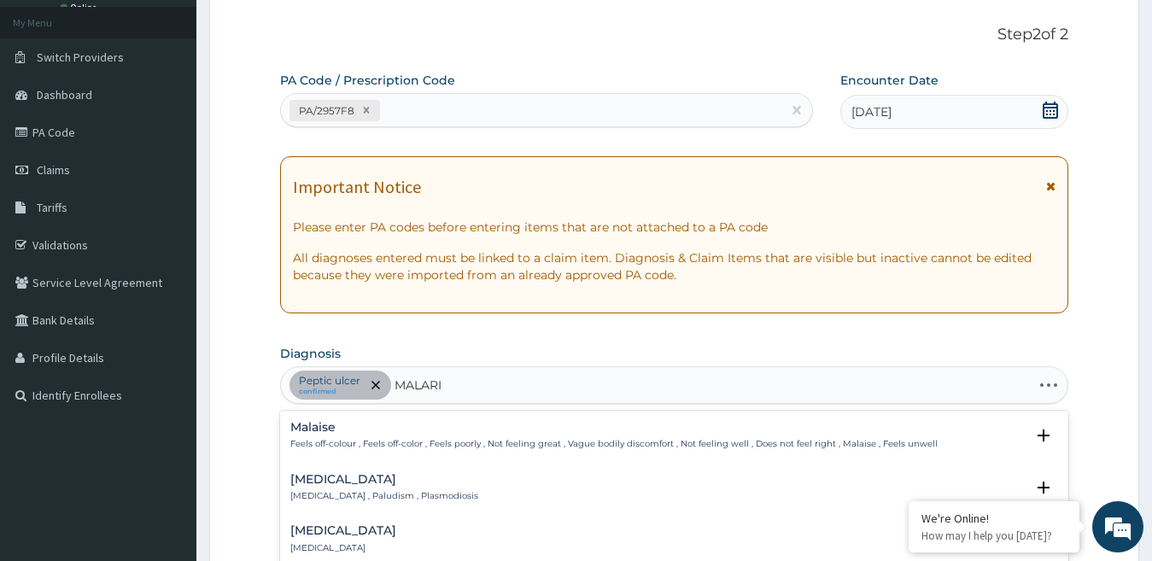
type input "[MEDICAL_DATA]"
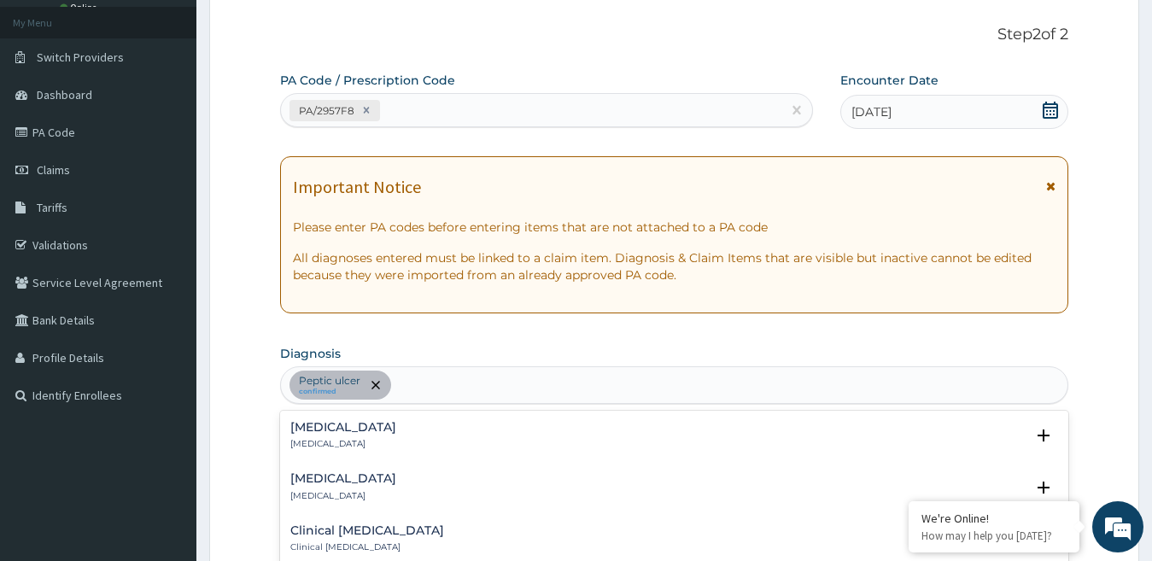
scroll to position [0, 0]
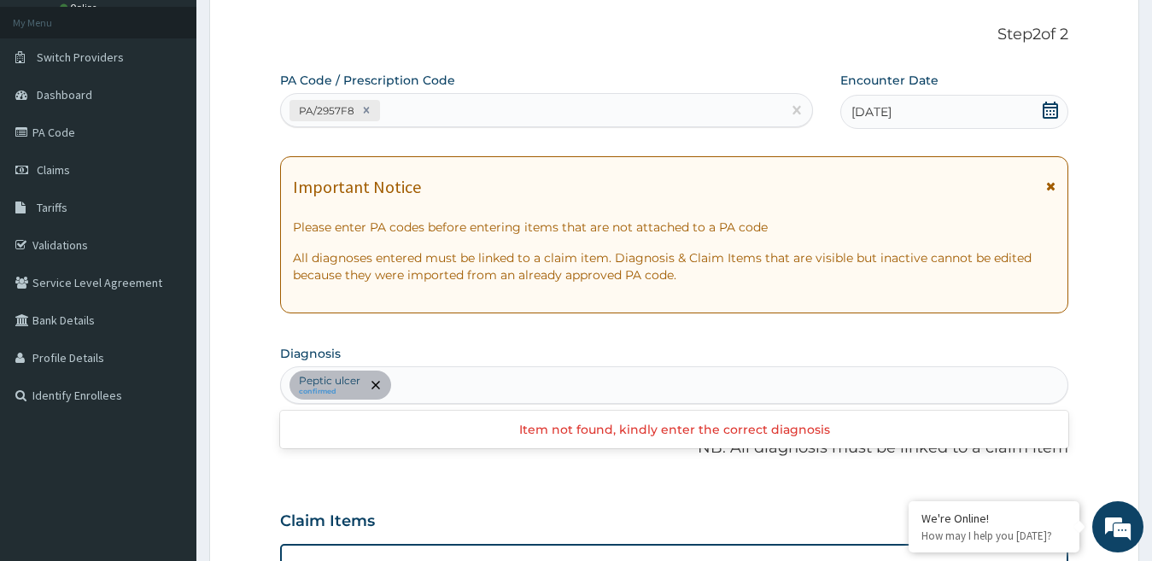
drag, startPoint x: 462, startPoint y: 390, endPoint x: 428, endPoint y: 386, distance: 34.4
click at [428, 386] on div "Peptic ulcer confirmed" at bounding box center [675, 385] width 788 height 36
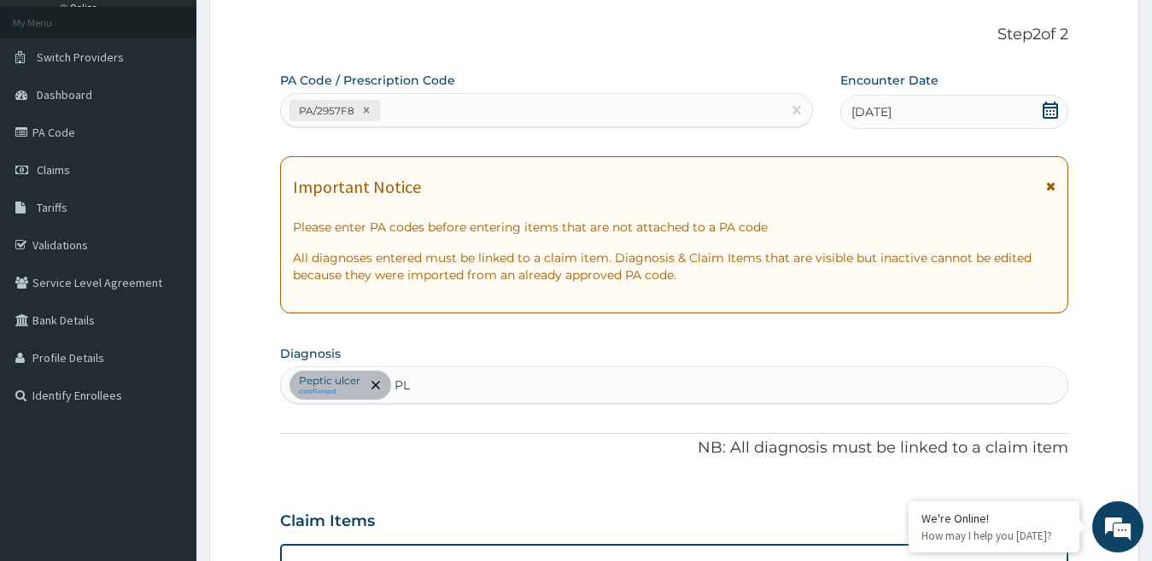
type input "P"
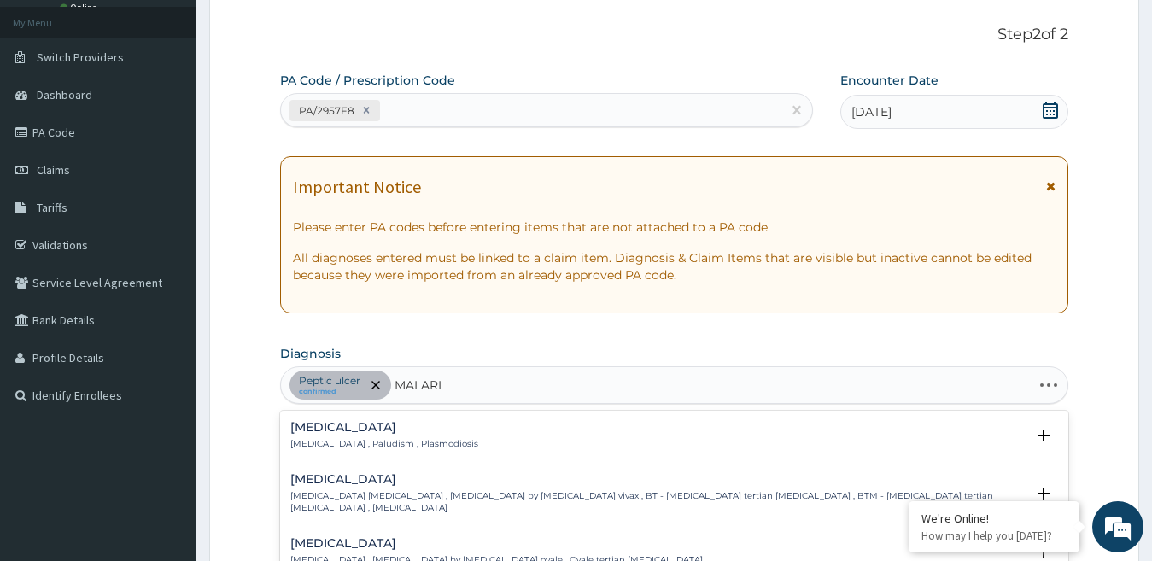
type input "[MEDICAL_DATA]"
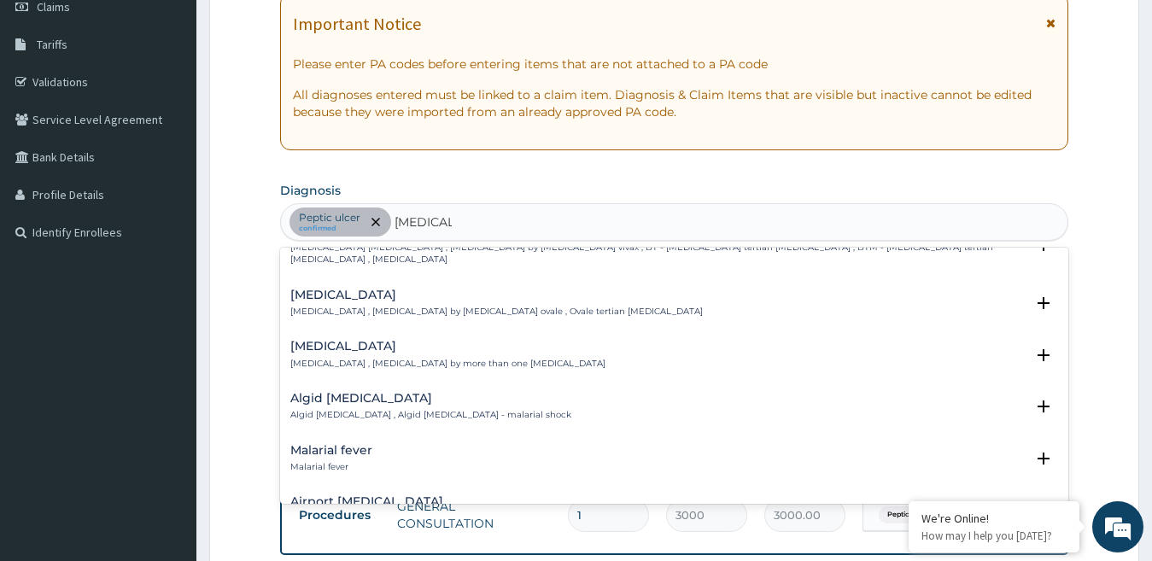
scroll to position [262, 0]
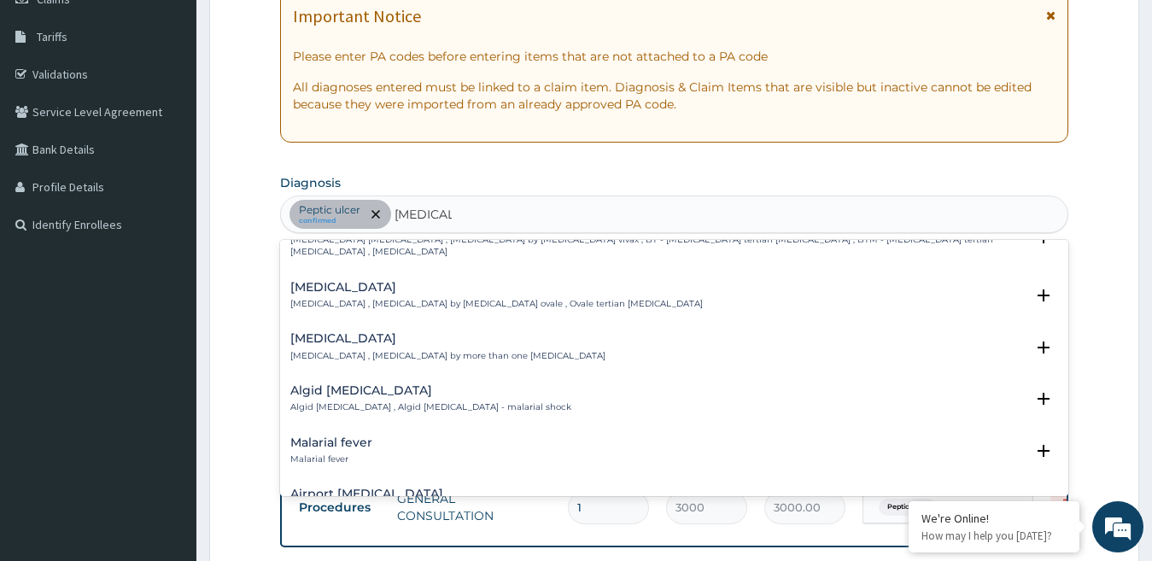
click at [361, 437] on h4 "Malarial fever" at bounding box center [331, 443] width 82 height 13
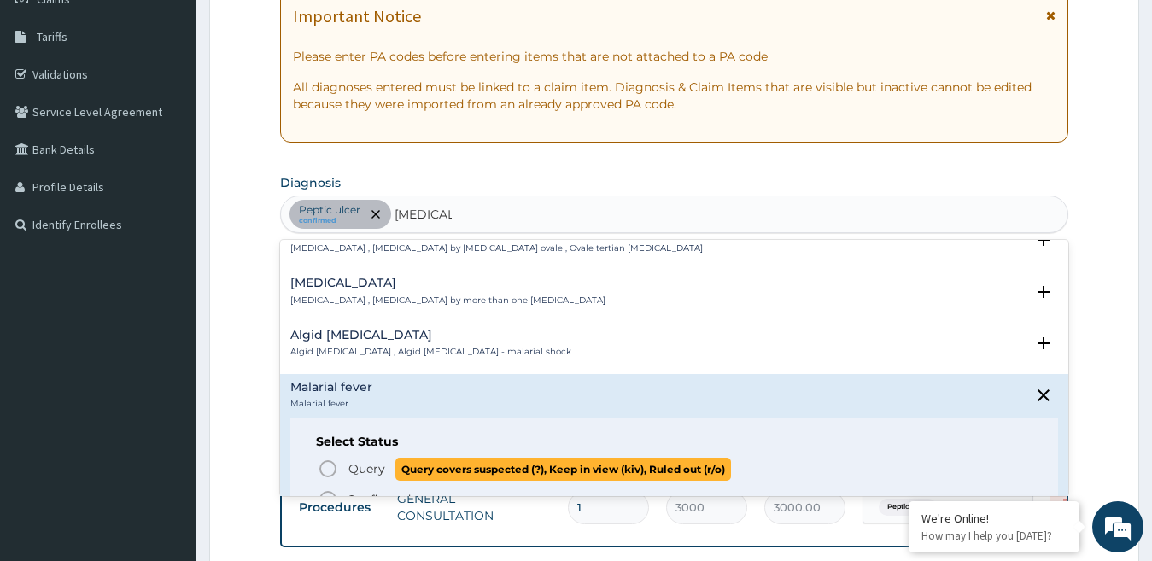
scroll to position [171, 0]
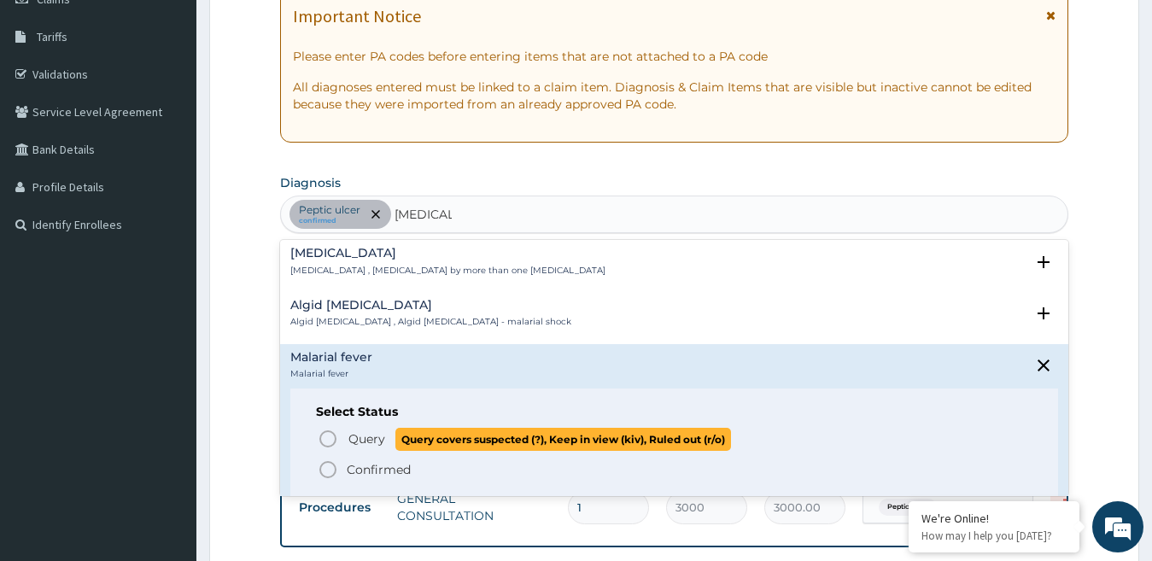
click at [367, 431] on span "Query" at bounding box center [367, 439] width 37 height 17
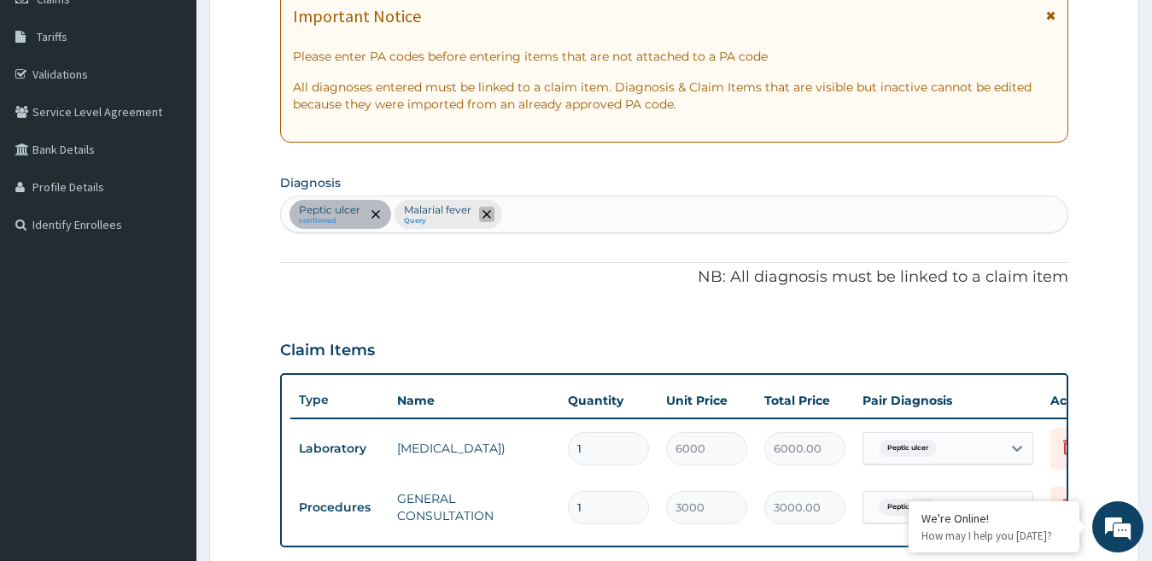
click at [483, 216] on icon "remove selection option" at bounding box center [487, 214] width 9 height 9
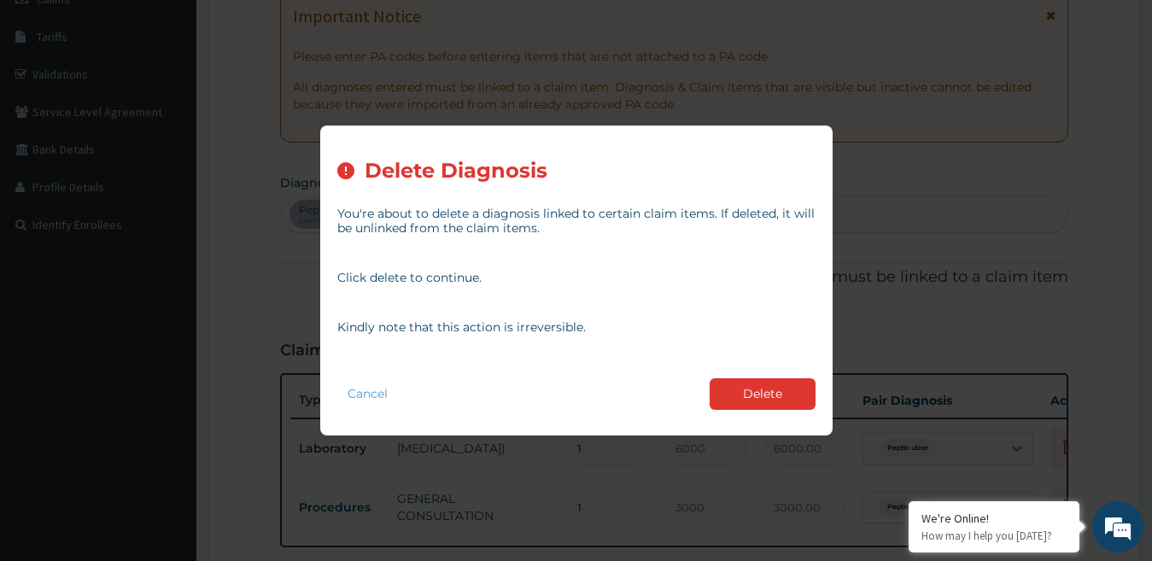
drag, startPoint x: 777, startPoint y: 394, endPoint x: 754, endPoint y: 390, distance: 23.5
click at [777, 393] on button "Delete" at bounding box center [763, 394] width 106 height 32
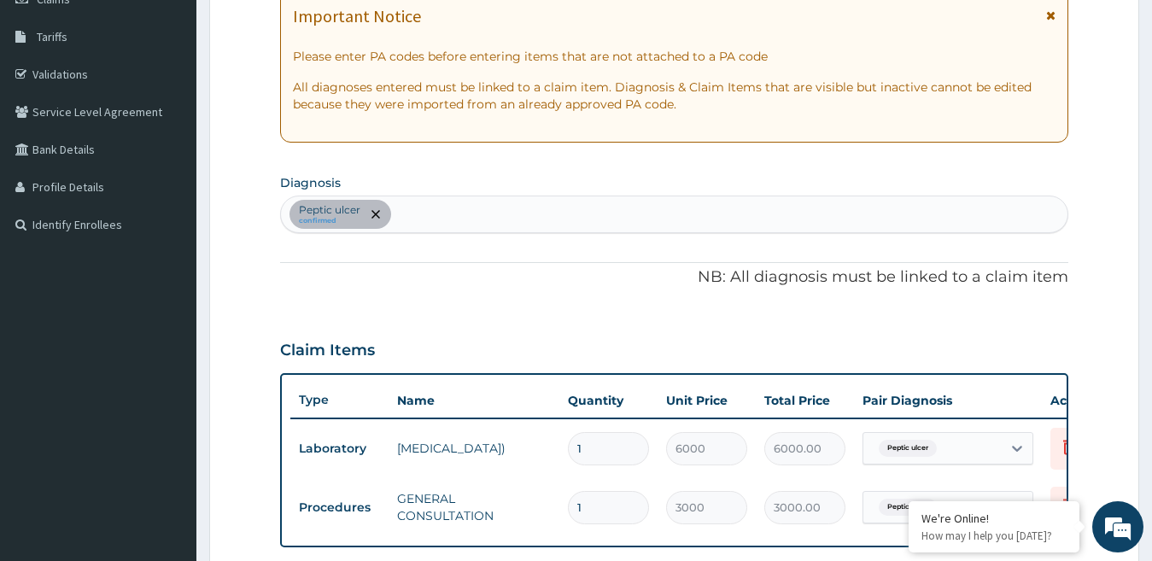
click at [469, 214] on div "Peptic ulcer confirmed" at bounding box center [675, 214] width 788 height 36
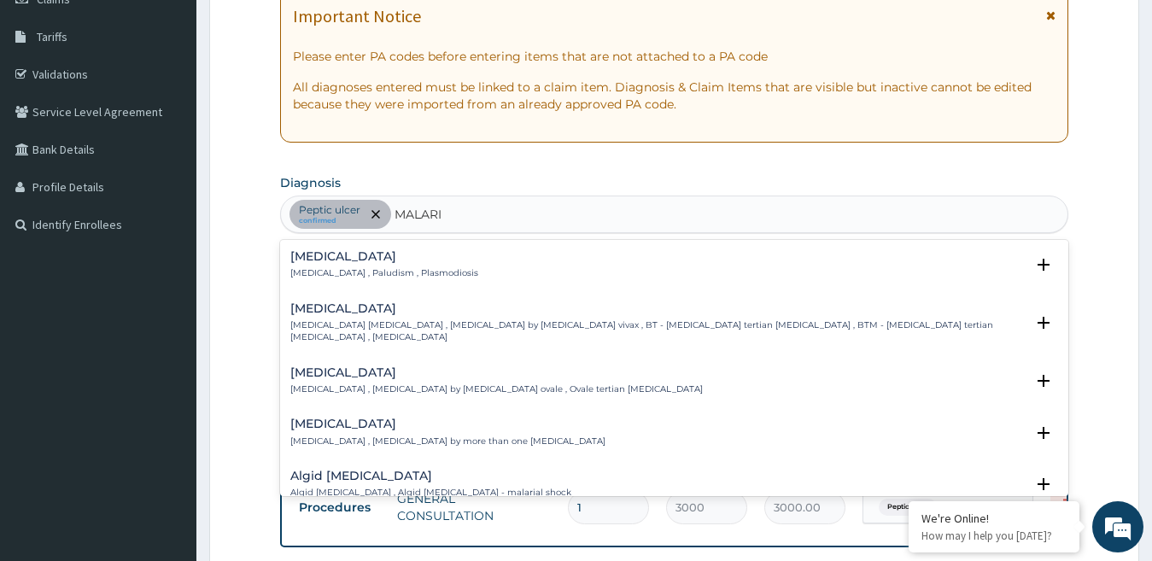
type input "MALARIA"
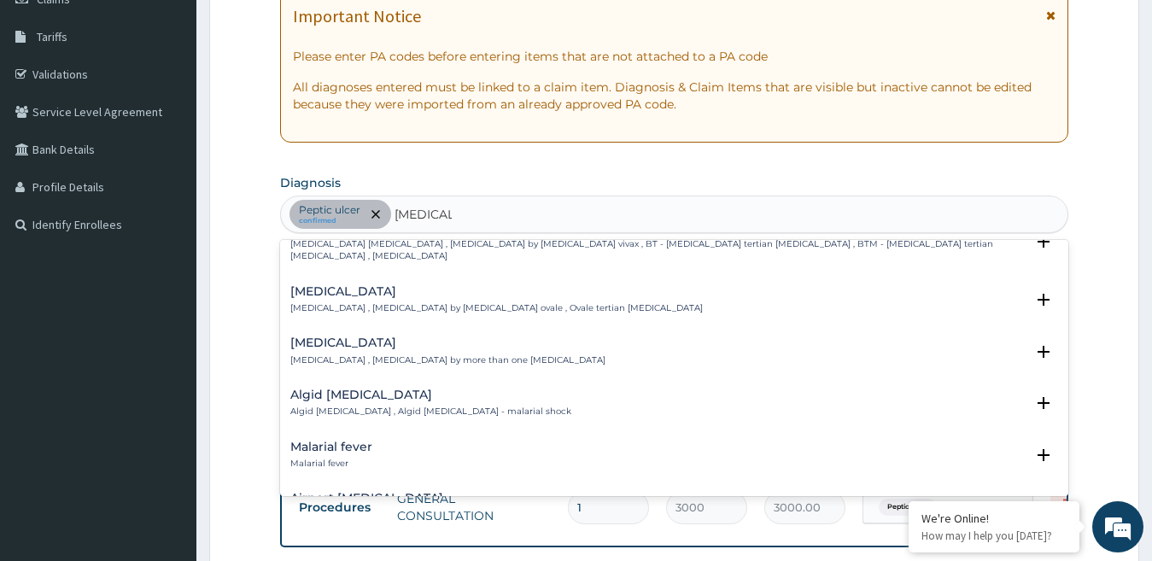
scroll to position [85, 0]
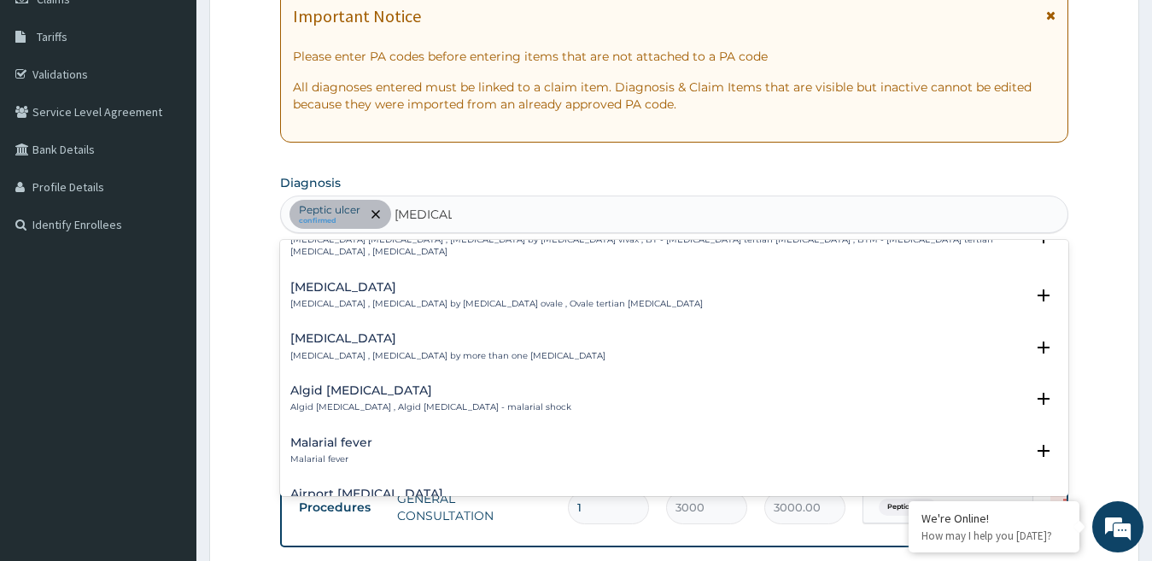
click at [365, 437] on h4 "Malarial fever" at bounding box center [331, 443] width 82 height 13
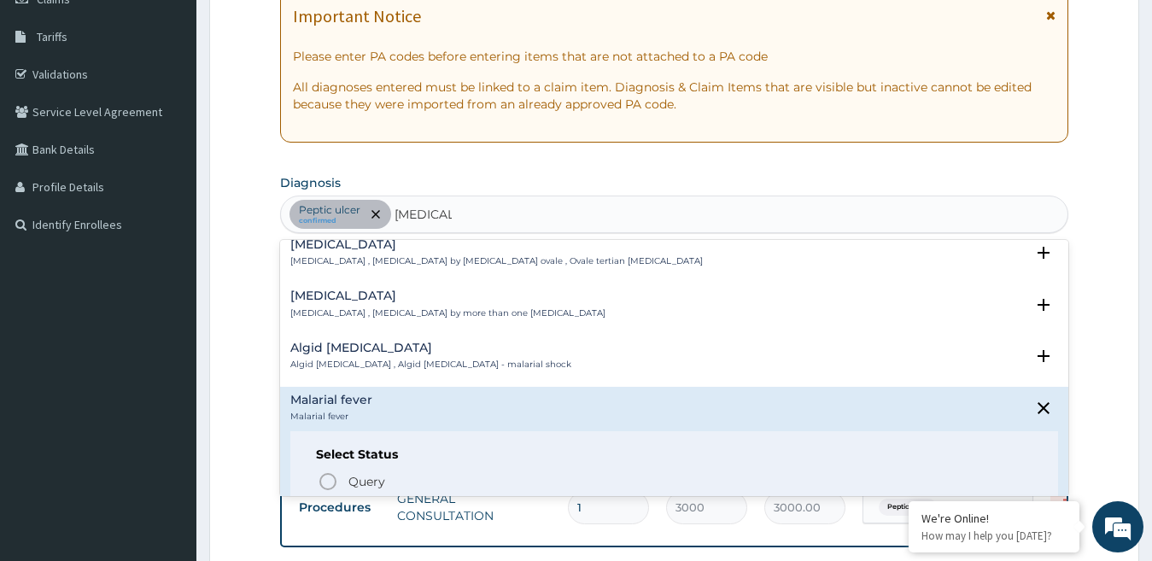
scroll to position [171, 0]
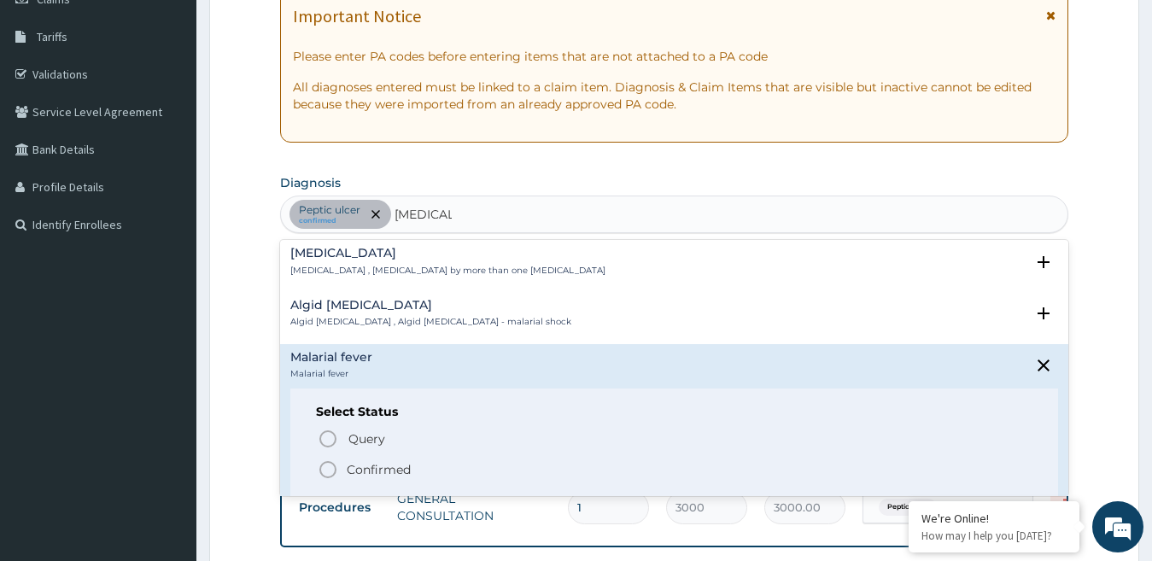
click at [384, 463] on p "Confirmed" at bounding box center [379, 469] width 64 height 17
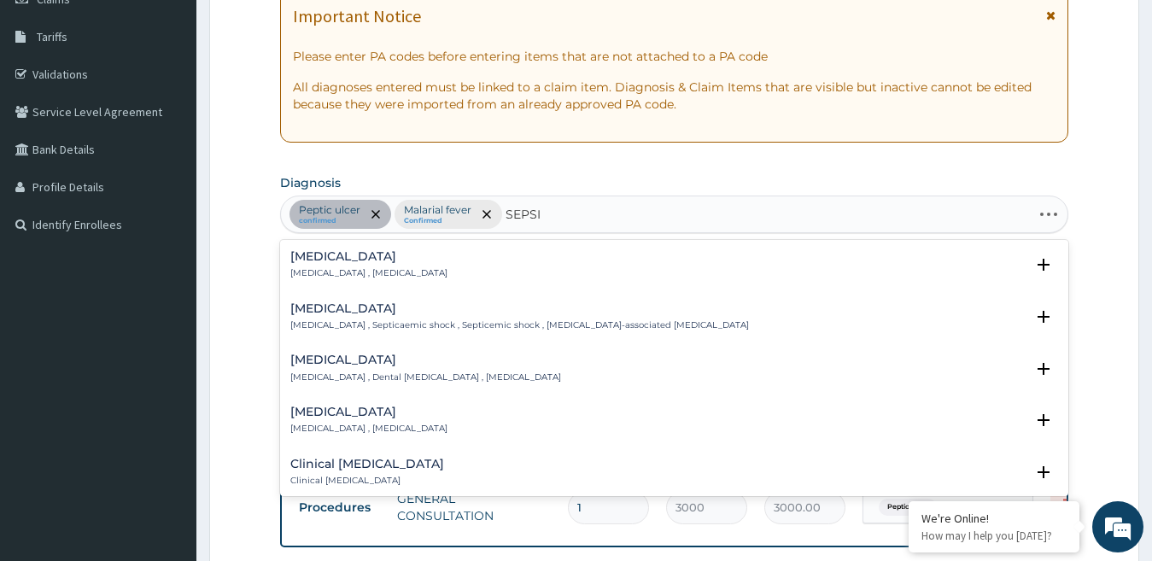
type input "SEPSIS"
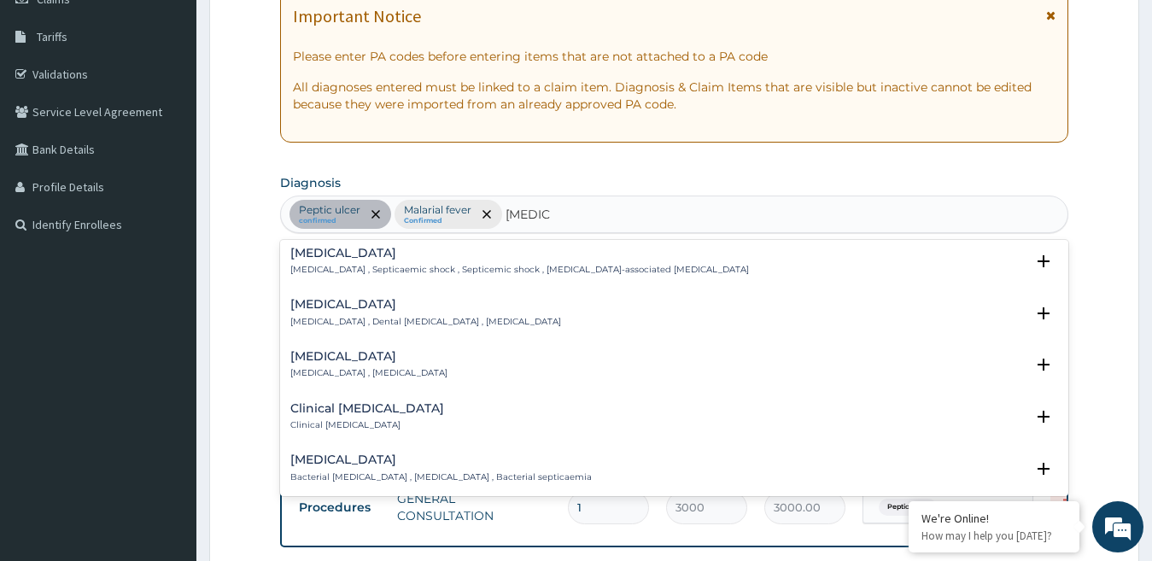
scroll to position [85, 0]
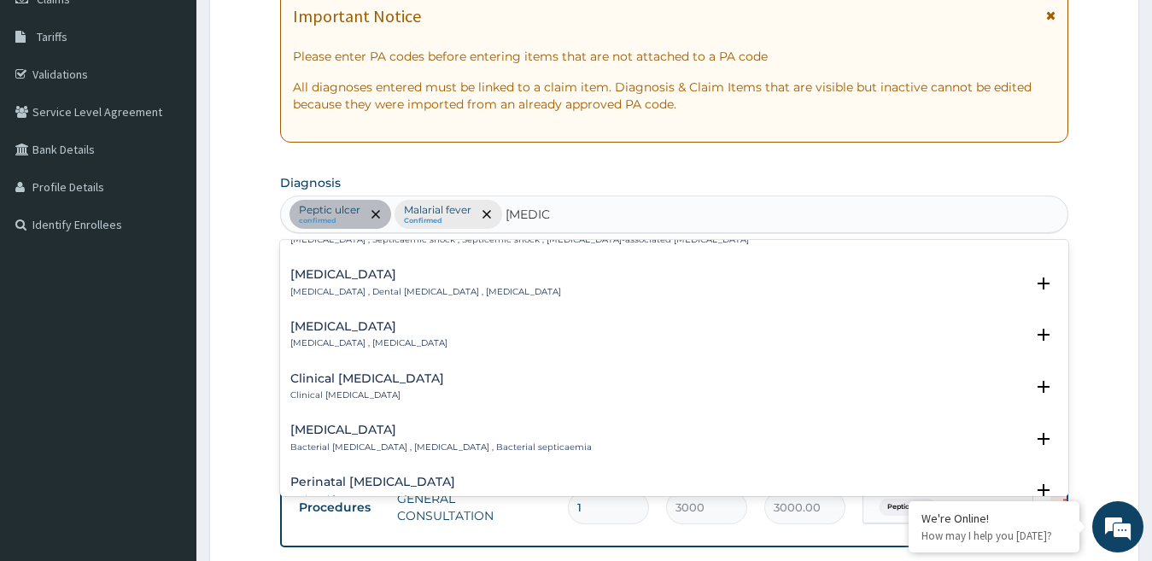
click at [346, 443] on p "Bacterial septicemia , Bacterial sepsis , Bacterial septicaemia" at bounding box center [441, 448] width 302 height 12
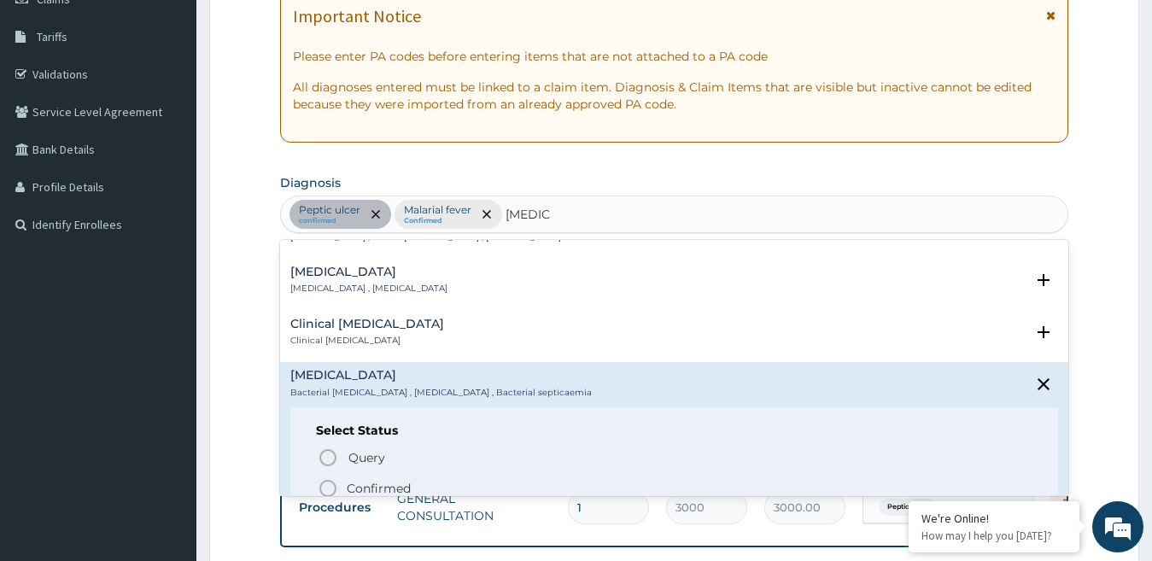
scroll to position [171, 0]
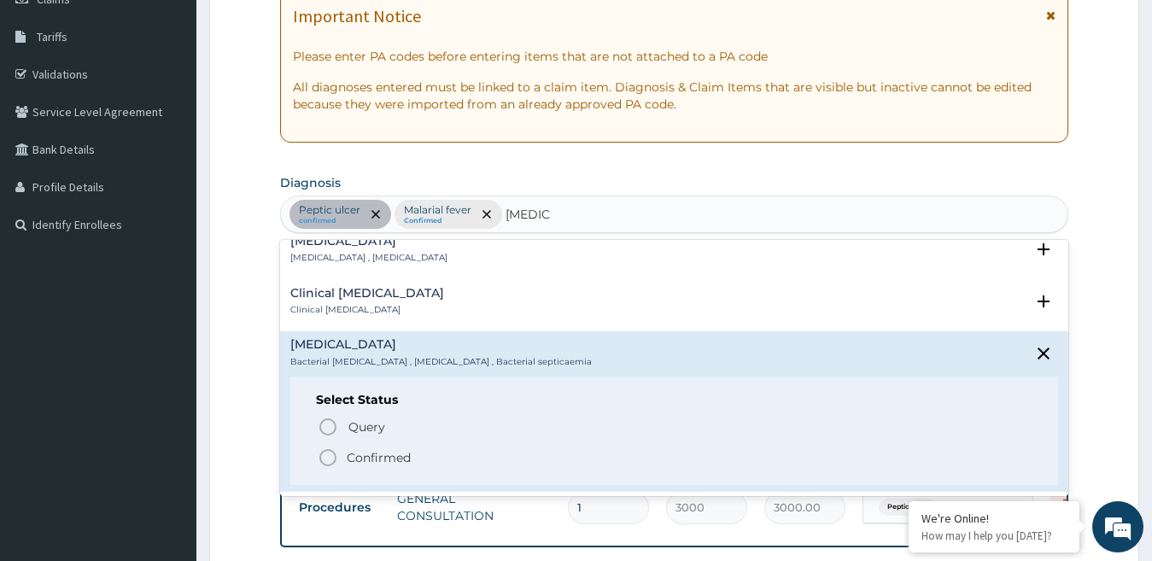
click at [313, 429] on div "Select Status Query Query covers suspected (?), Keep in view (kiv), Ruled out (…" at bounding box center [674, 431] width 769 height 108
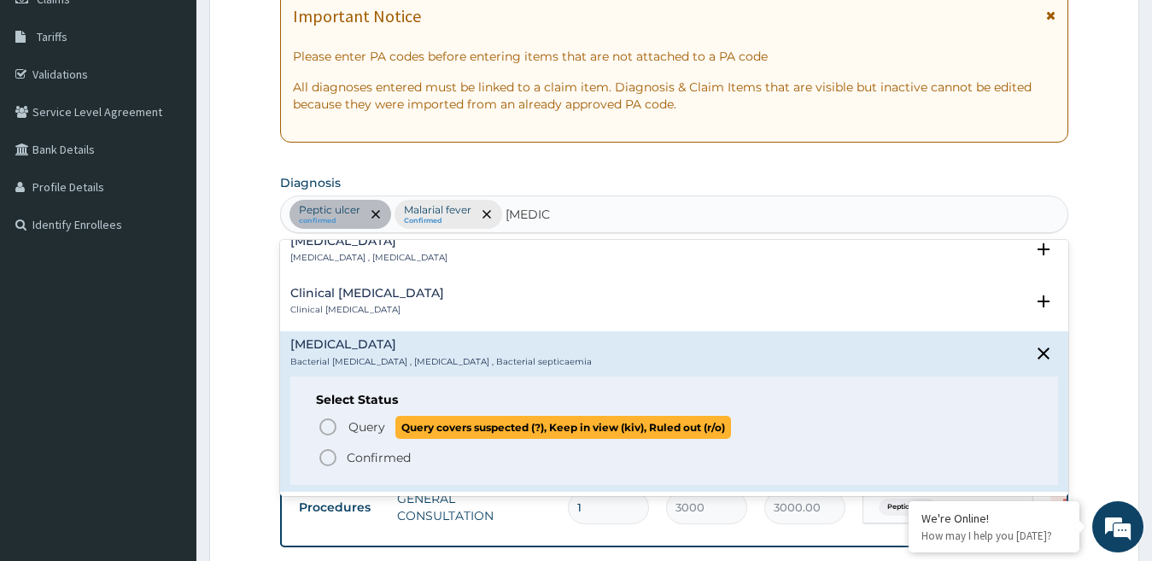
click at [324, 428] on icon "status option query" at bounding box center [328, 427] width 21 height 21
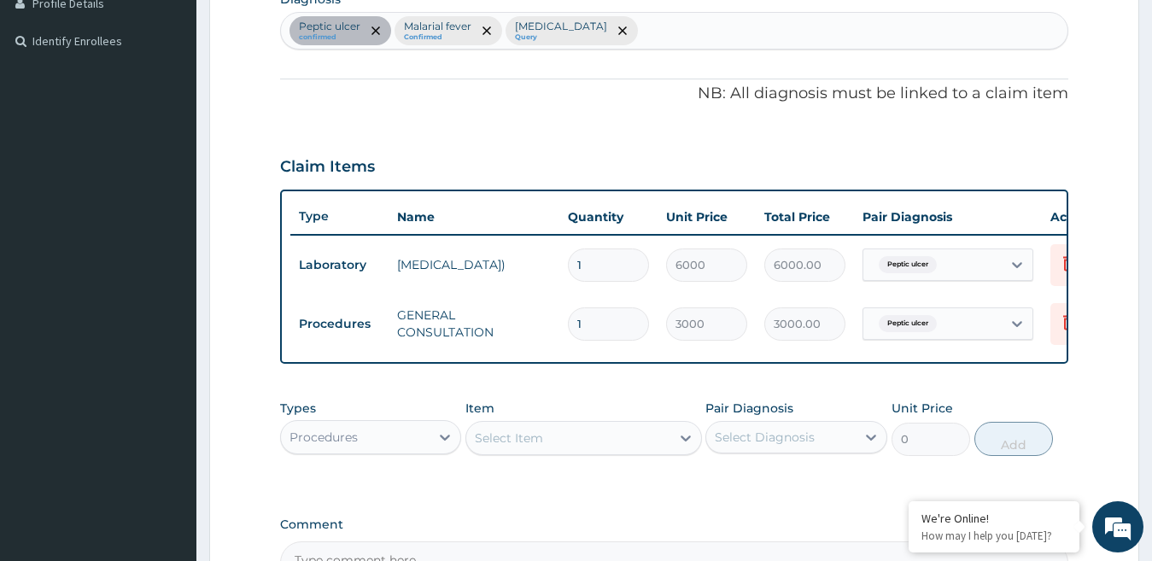
scroll to position [663, 0]
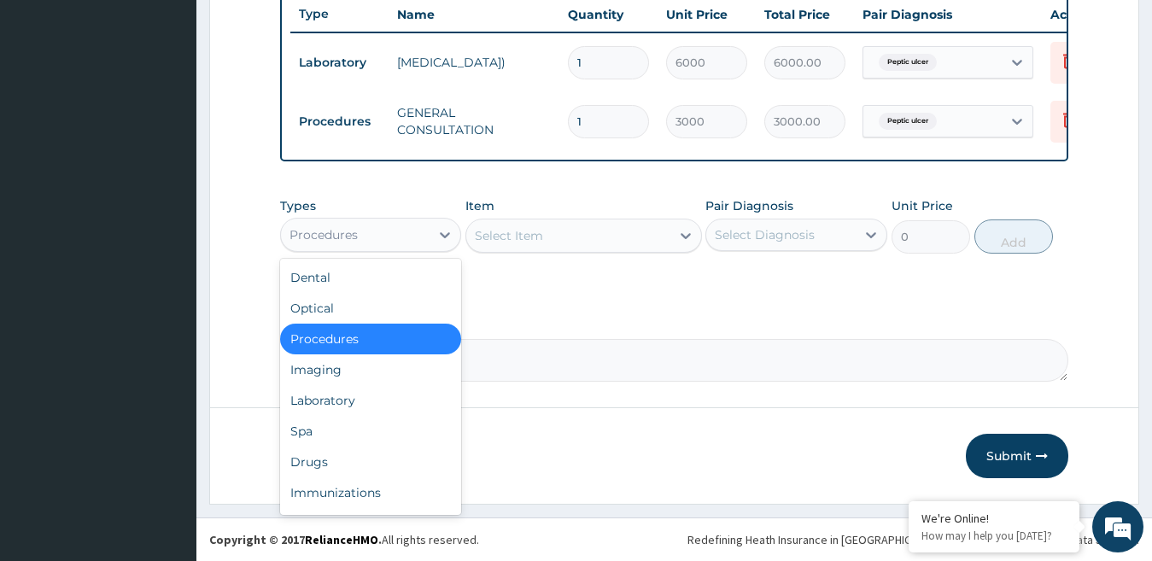
click at [422, 243] on div "Procedures" at bounding box center [356, 234] width 150 height 27
click at [355, 403] on div "Laboratory" at bounding box center [371, 400] width 182 height 31
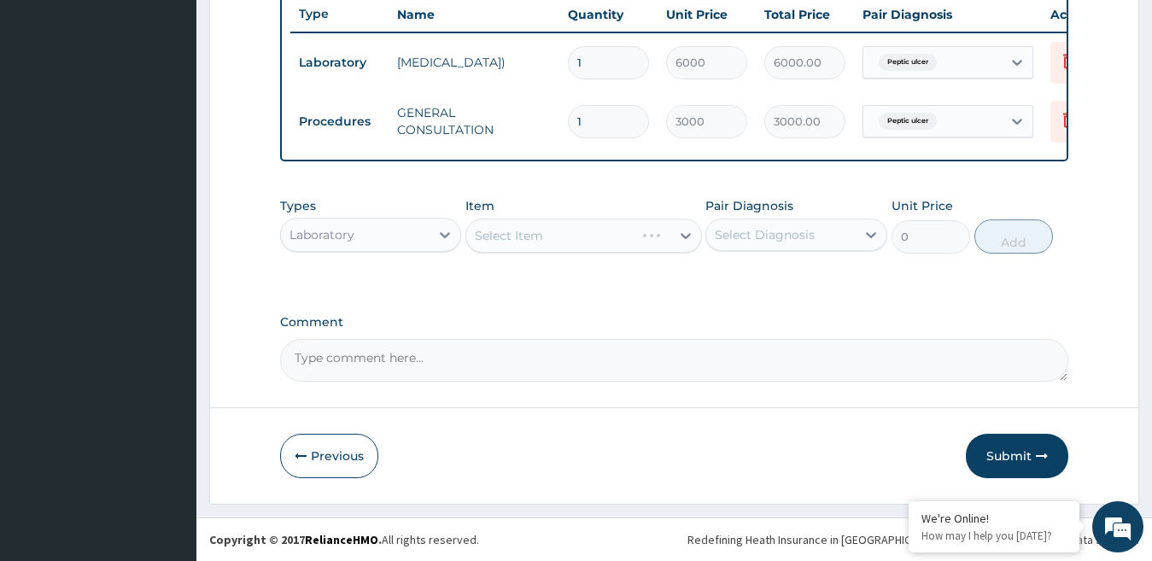
click at [581, 243] on div "Select Item" at bounding box center [584, 236] width 237 height 34
click at [683, 233] on div "Select Item" at bounding box center [584, 236] width 237 height 34
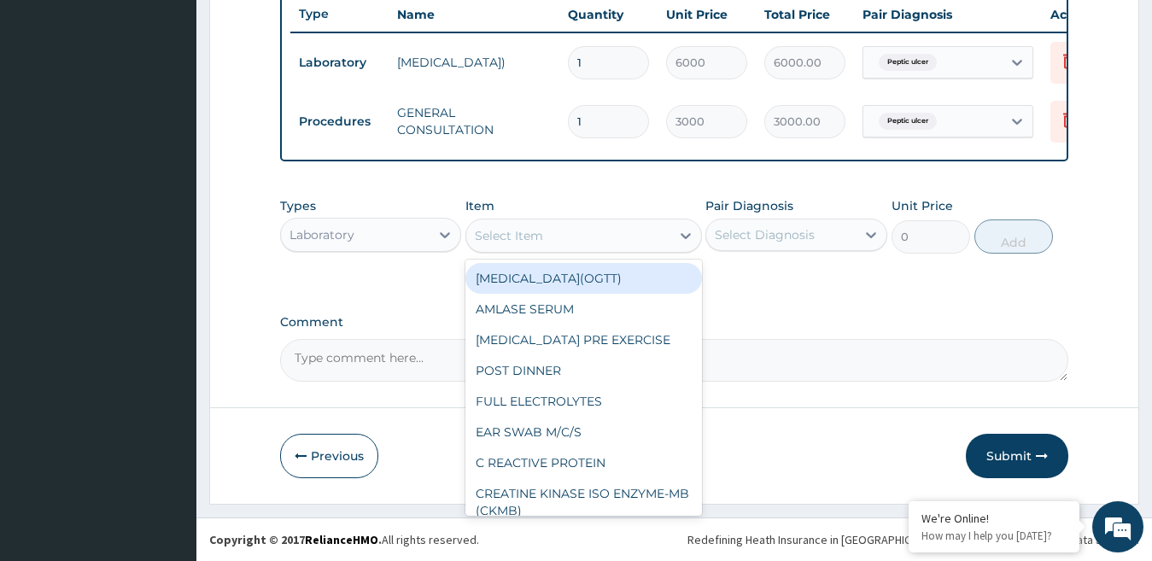
click at [683, 233] on icon at bounding box center [685, 235] width 17 height 17
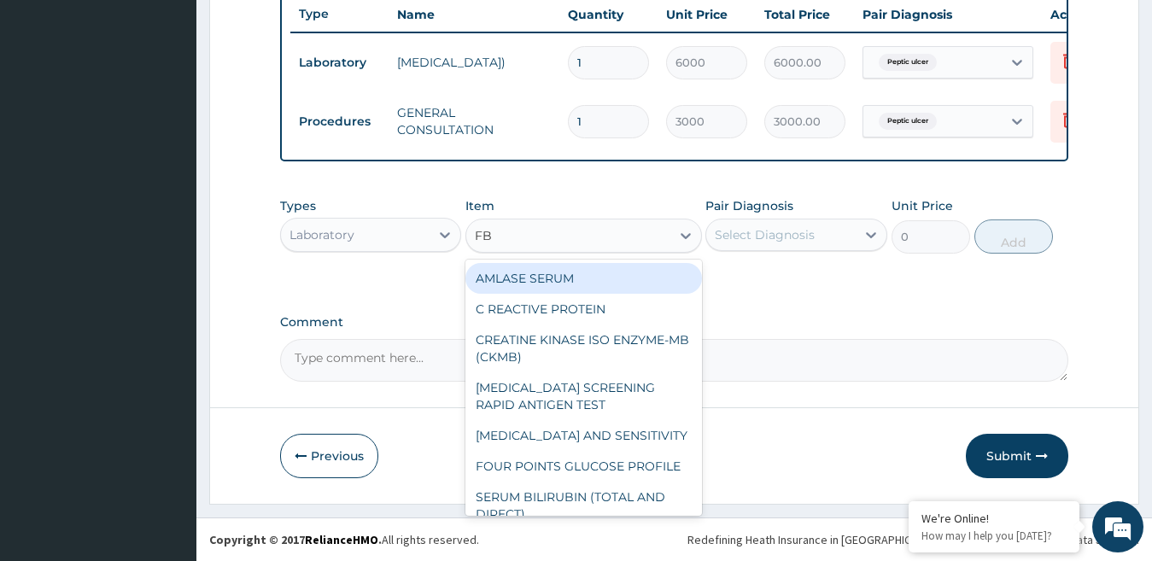
type input "FBC"
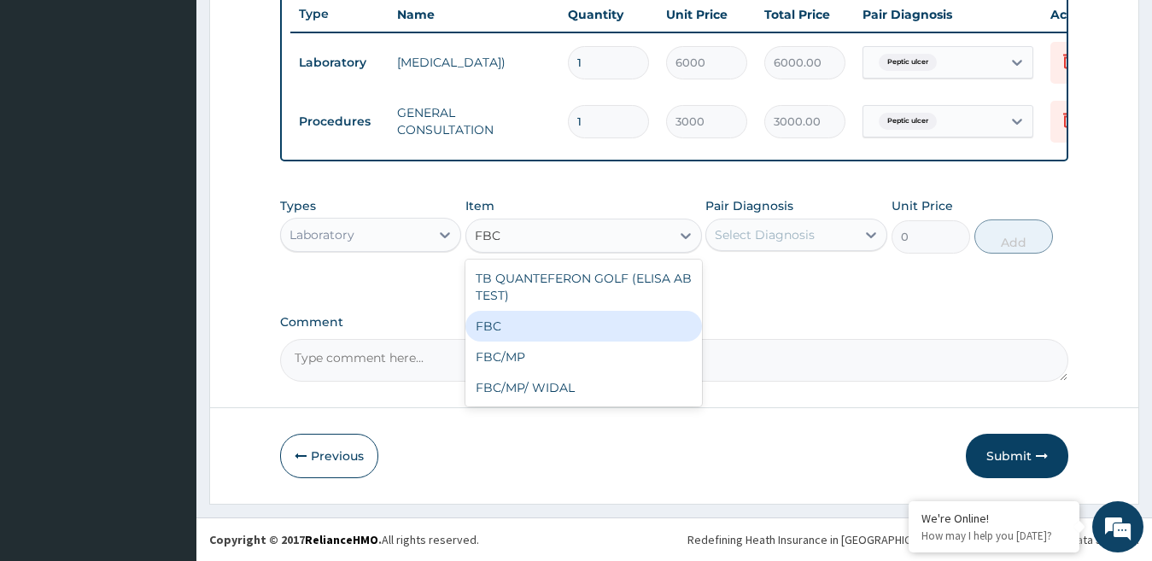
click at [613, 320] on div "FBC" at bounding box center [584, 326] width 237 height 31
type input "4500"
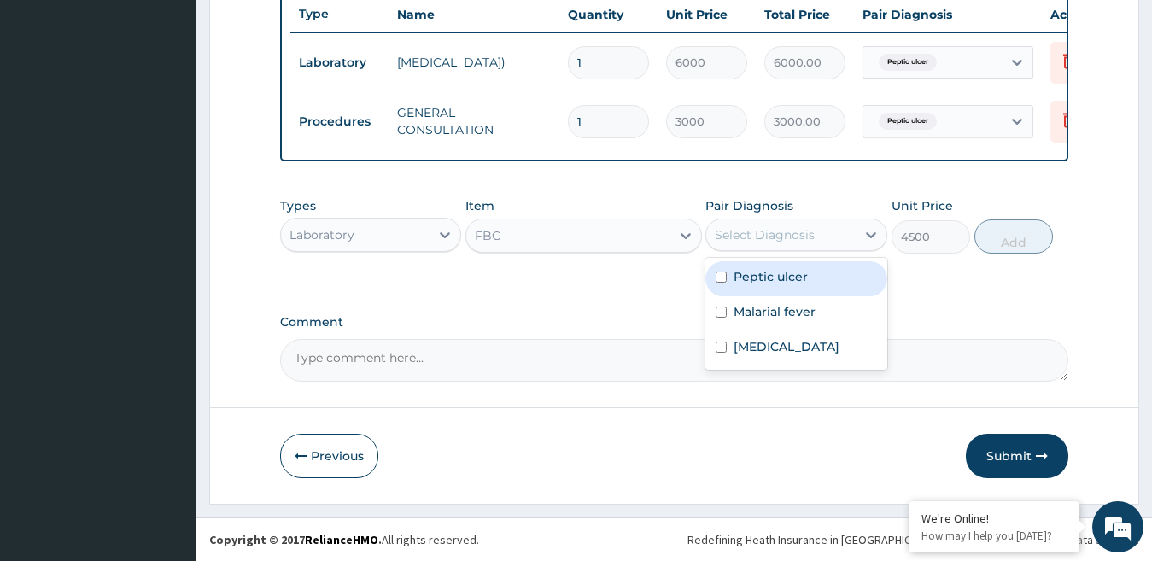
click at [820, 244] on div "Select Diagnosis" at bounding box center [782, 234] width 150 height 27
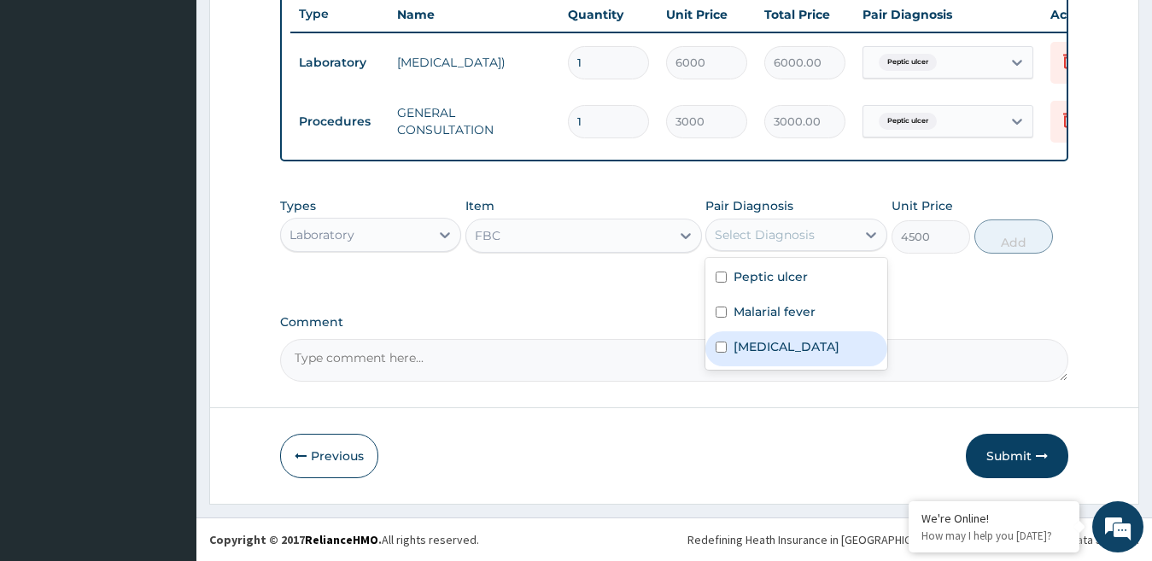
click at [801, 347] on label "Bacterial sepsis" at bounding box center [787, 346] width 106 height 17
checkbox input "true"
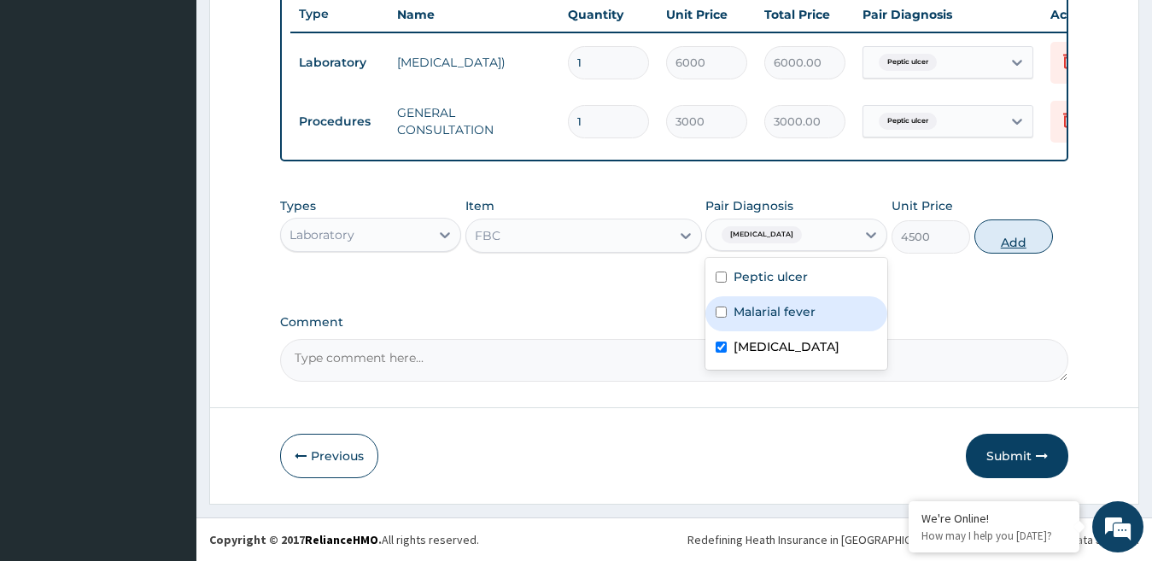
click at [1011, 243] on button "Add" at bounding box center [1014, 237] width 79 height 34
type input "0"
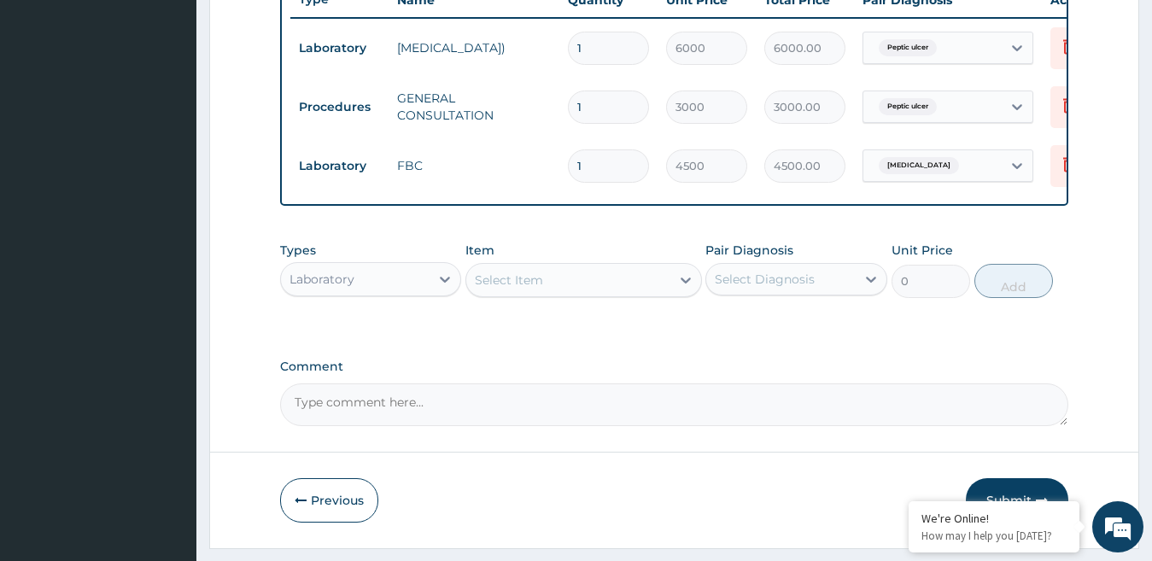
click at [531, 289] on div "Select Item" at bounding box center [509, 280] width 68 height 17
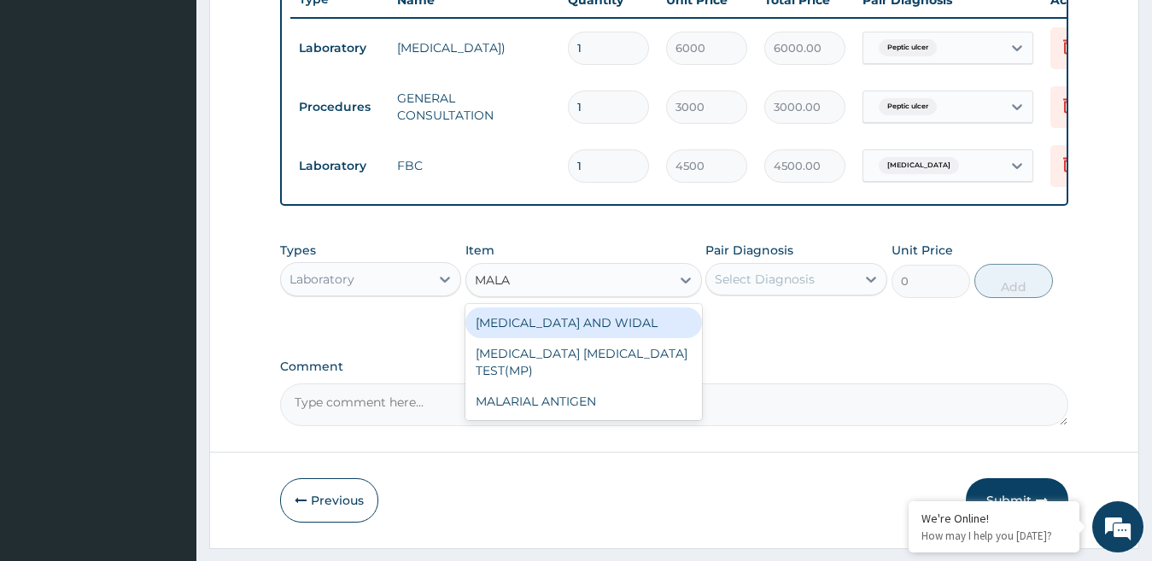
type input "MALAR"
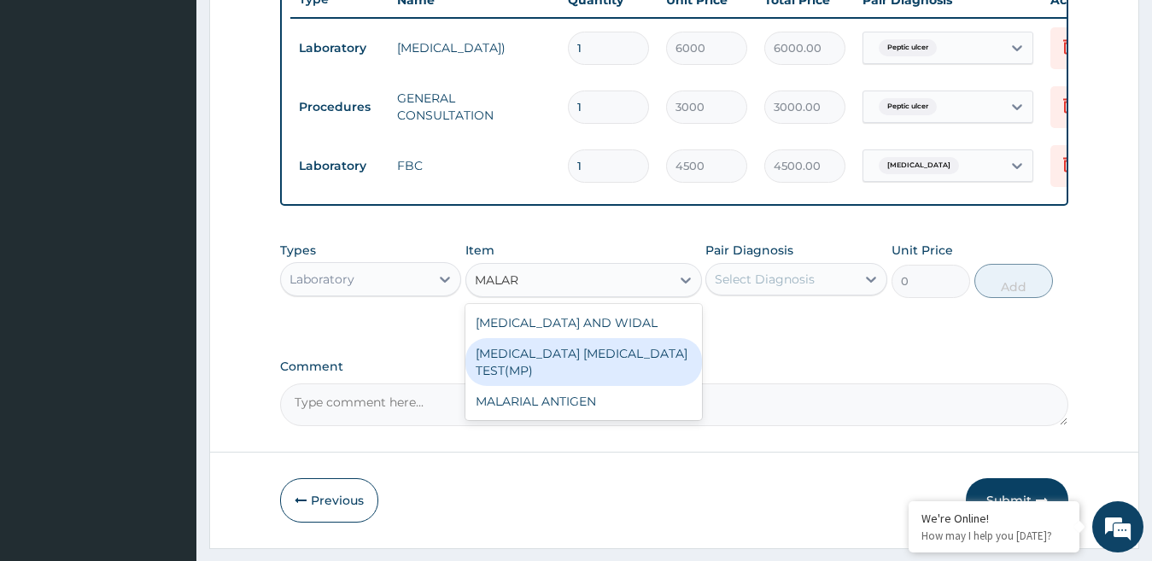
click at [581, 360] on div "MALARIA PARASITE TEST(MP)" at bounding box center [584, 362] width 237 height 48
type input "1500"
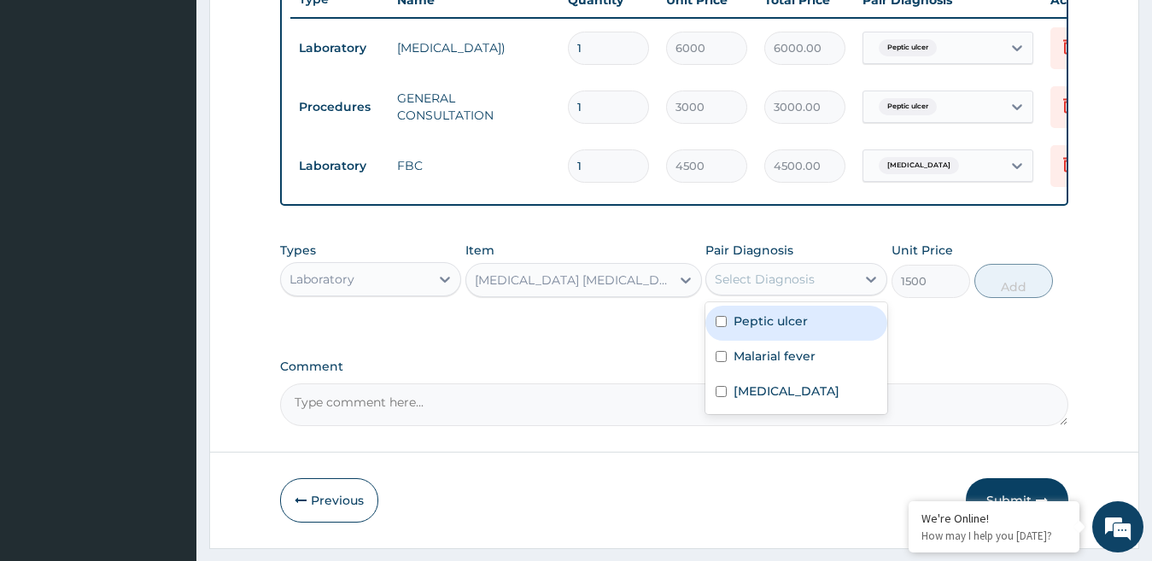
click at [843, 293] on div "Select Diagnosis" at bounding box center [782, 279] width 150 height 27
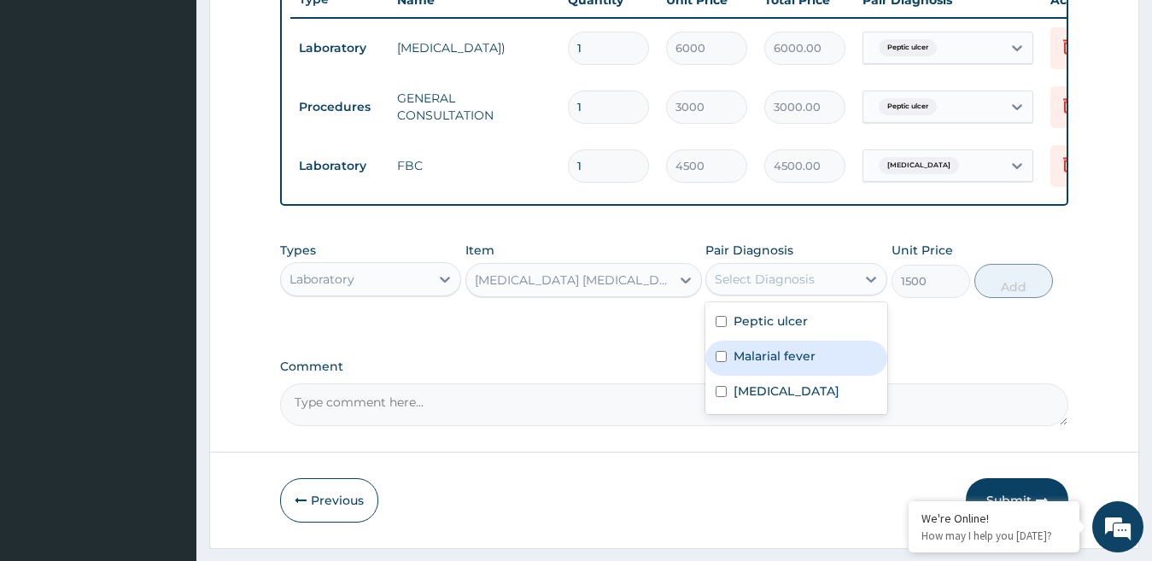
click at [822, 371] on div "Malarial fever" at bounding box center [797, 358] width 182 height 35
checkbox input "true"
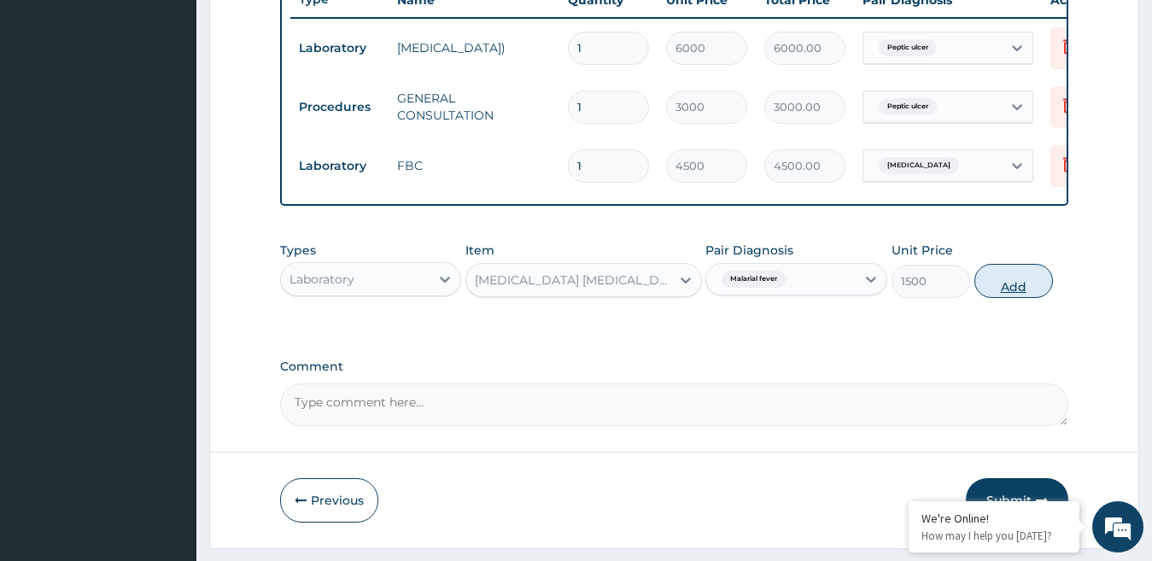
click at [994, 298] on button "Add" at bounding box center [1014, 281] width 79 height 34
type input "0"
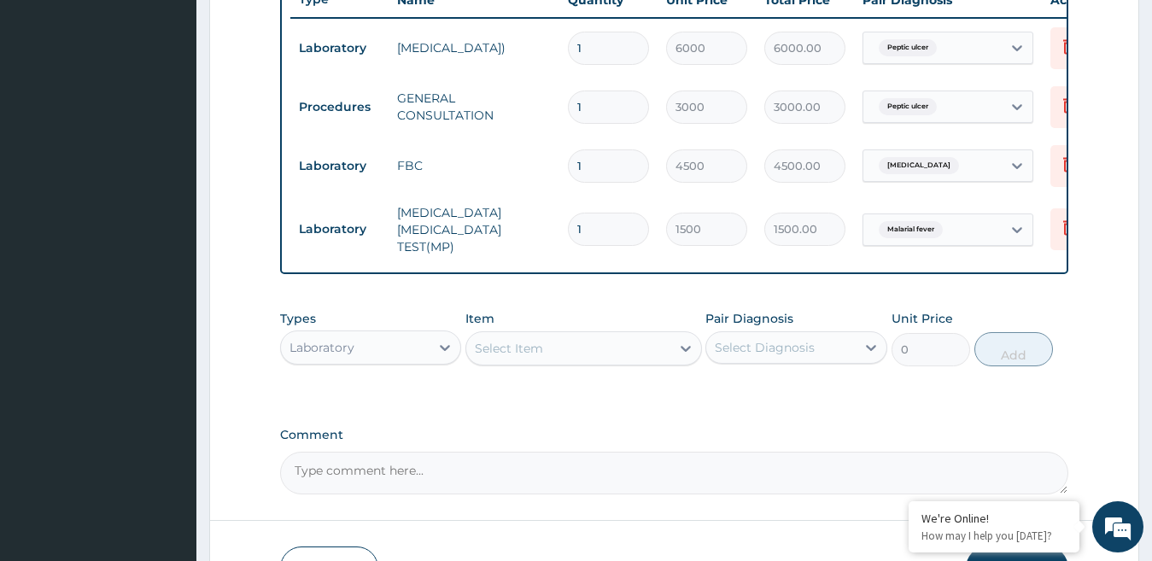
scroll to position [748, 0]
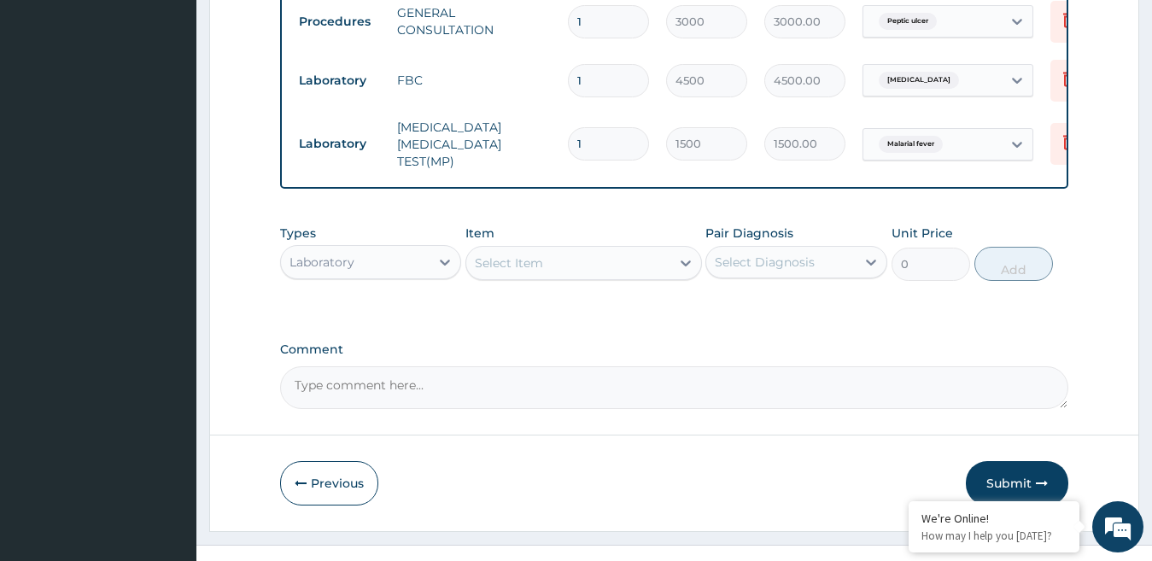
click at [599, 266] on div "Select Item" at bounding box center [568, 262] width 204 height 27
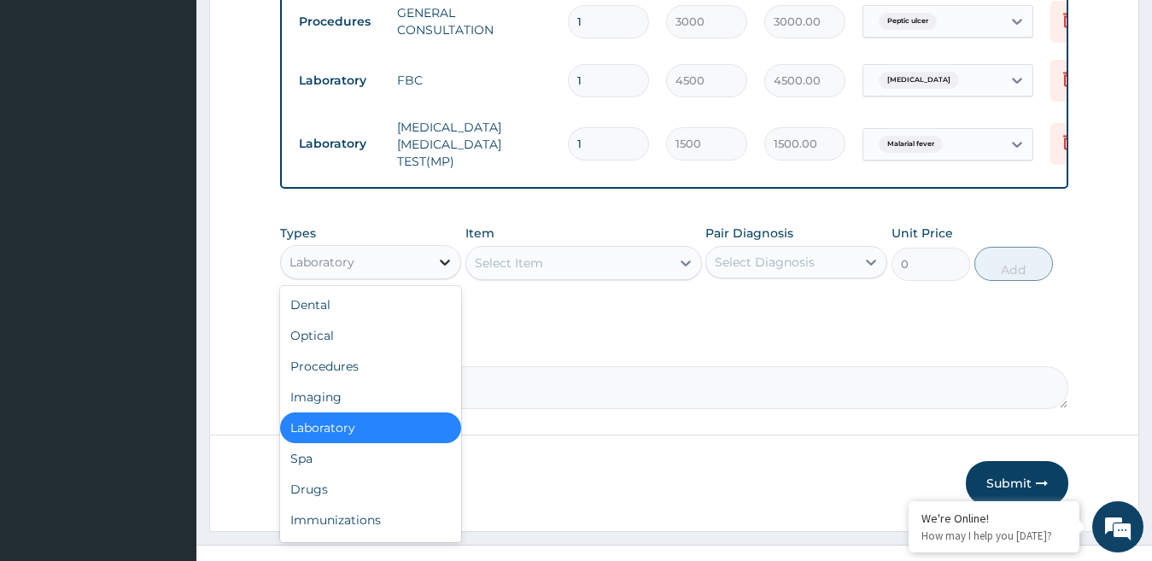
click at [443, 254] on div at bounding box center [445, 262] width 31 height 31
click at [354, 490] on div "Drugs" at bounding box center [371, 489] width 182 height 31
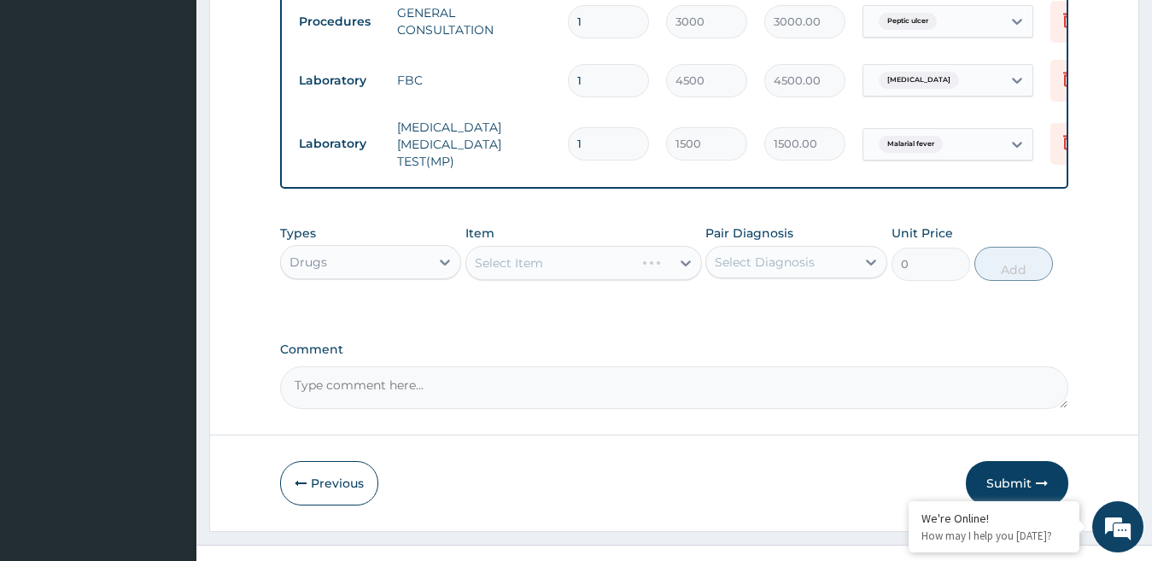
click at [540, 280] on div "Select Item" at bounding box center [584, 263] width 237 height 34
click at [664, 280] on div "Select Item" at bounding box center [584, 263] width 237 height 34
click at [683, 271] on div "Select Item" at bounding box center [584, 263] width 237 height 34
click at [678, 268] on icon at bounding box center [685, 263] width 17 height 17
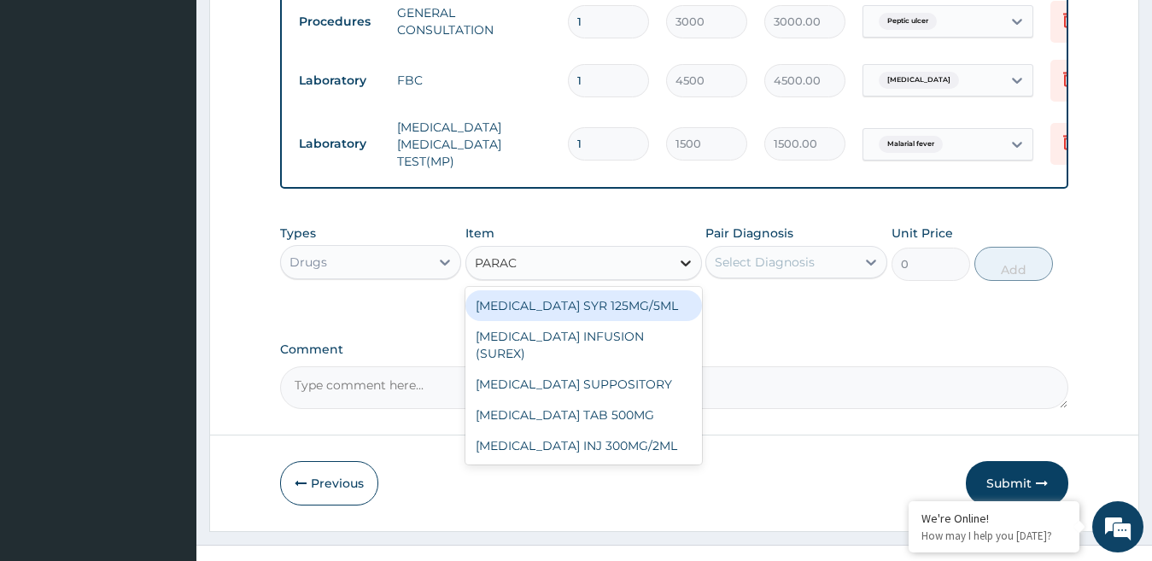
type input "PARACE"
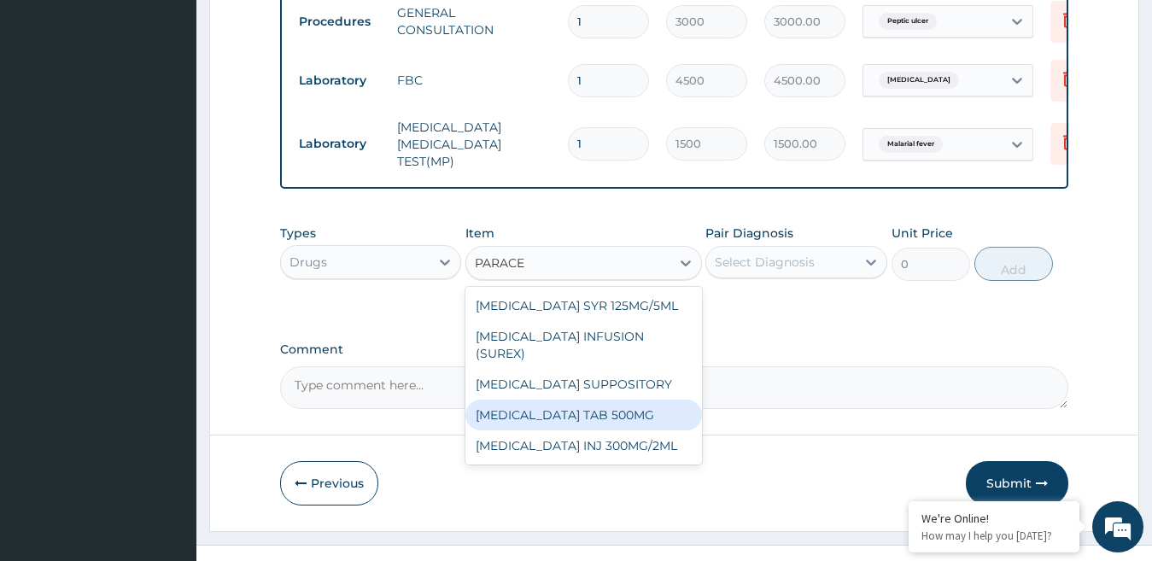
click at [654, 401] on div "PARACETAMOL TAB 500MG" at bounding box center [584, 415] width 237 height 31
type input "40"
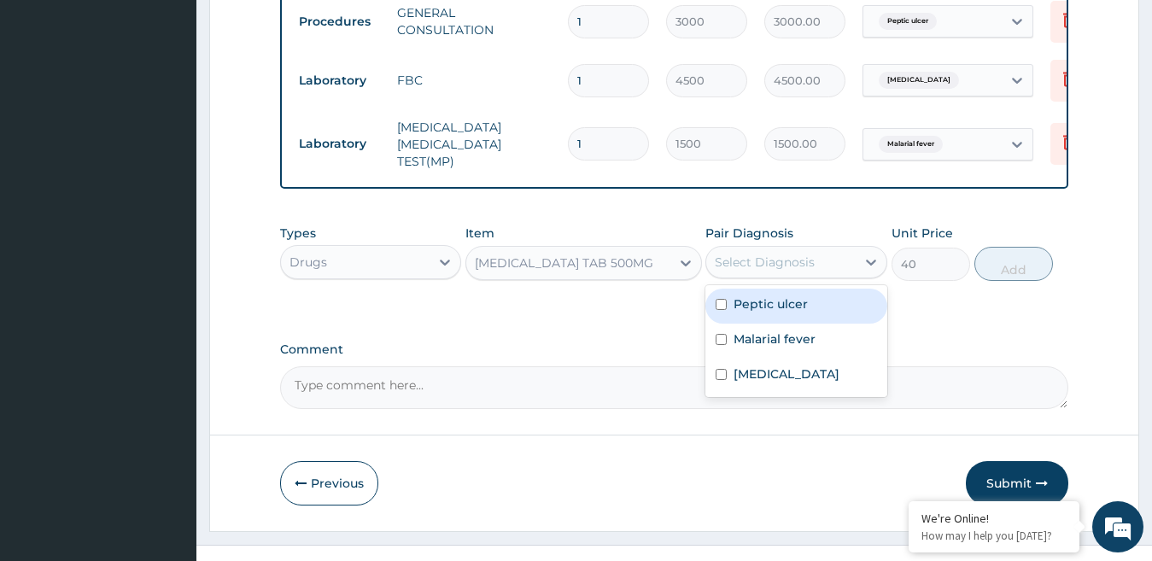
click at [831, 275] on div "Select Diagnosis" at bounding box center [782, 262] width 150 height 27
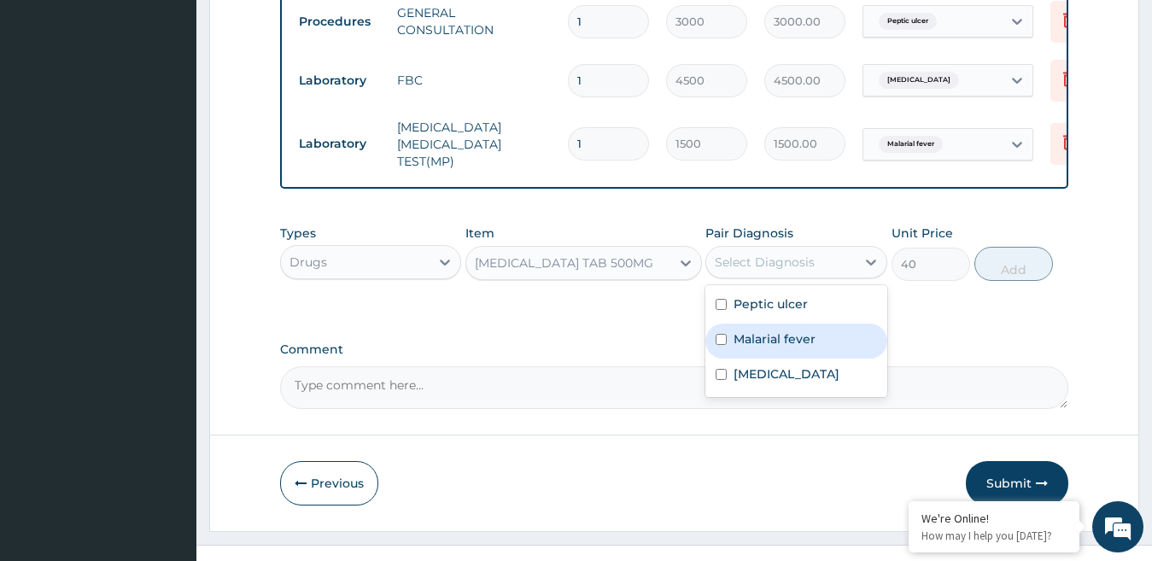
click at [797, 348] on label "Malarial fever" at bounding box center [775, 339] width 82 height 17
checkbox input "true"
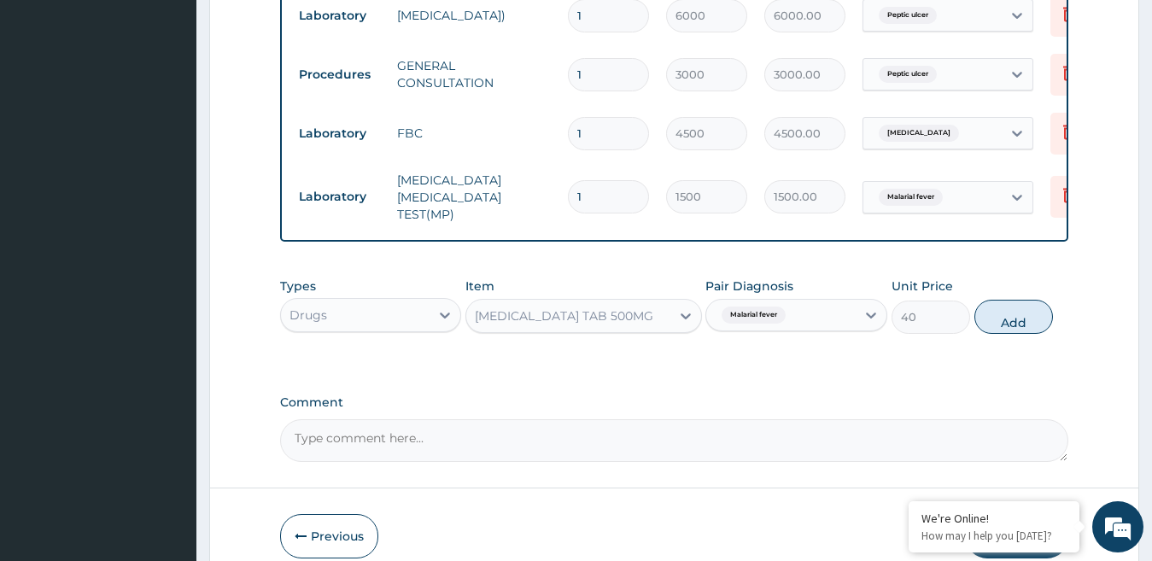
scroll to position [781, 0]
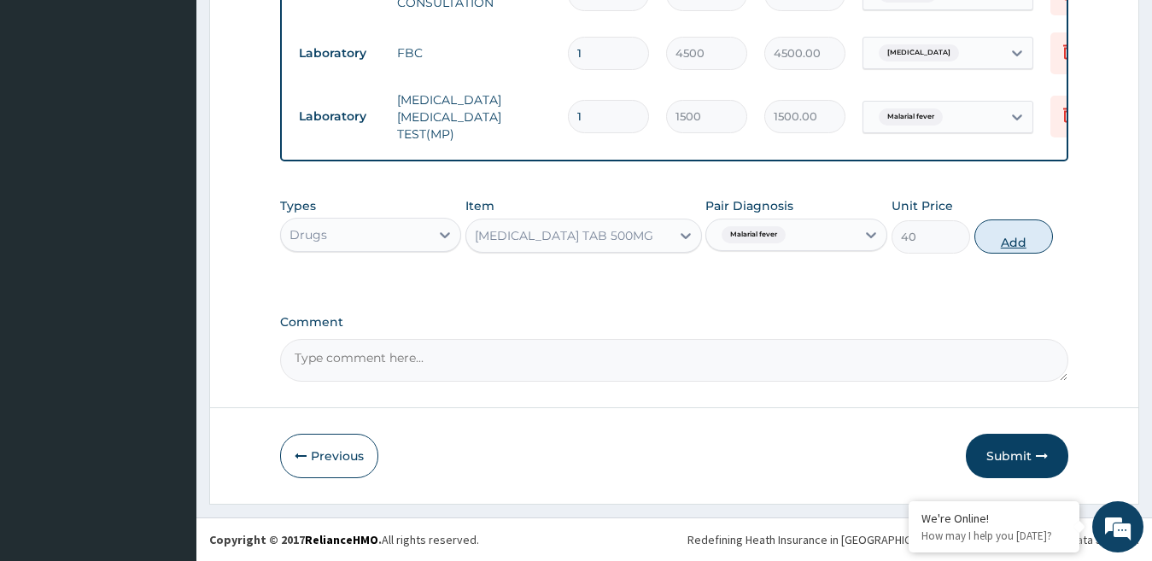
click at [1023, 248] on button "Add" at bounding box center [1014, 237] width 79 height 34
type input "0"
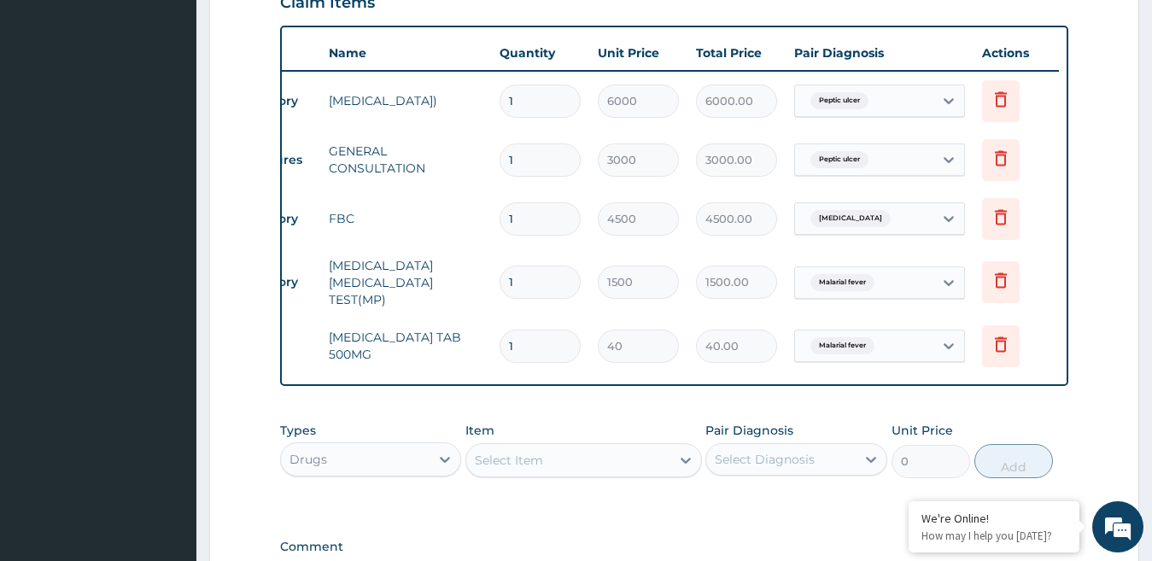
scroll to position [0, 0]
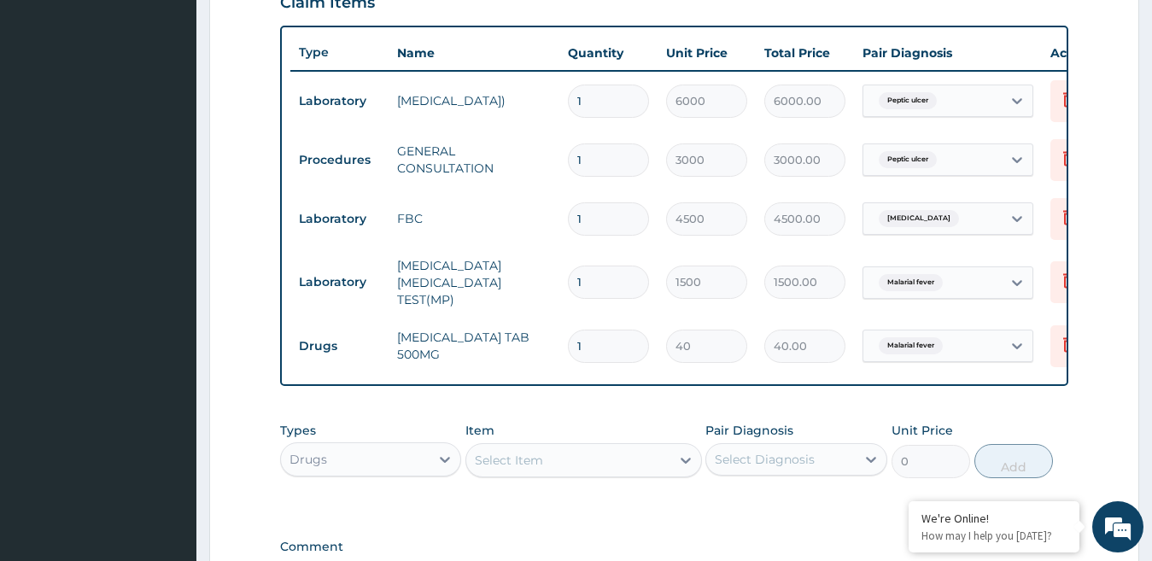
drag, startPoint x: 600, startPoint y: 338, endPoint x: 599, endPoint y: 325, distance: 12.8
click at [600, 336] on input "1" at bounding box center [608, 346] width 81 height 33
type input "18"
type input "720.00"
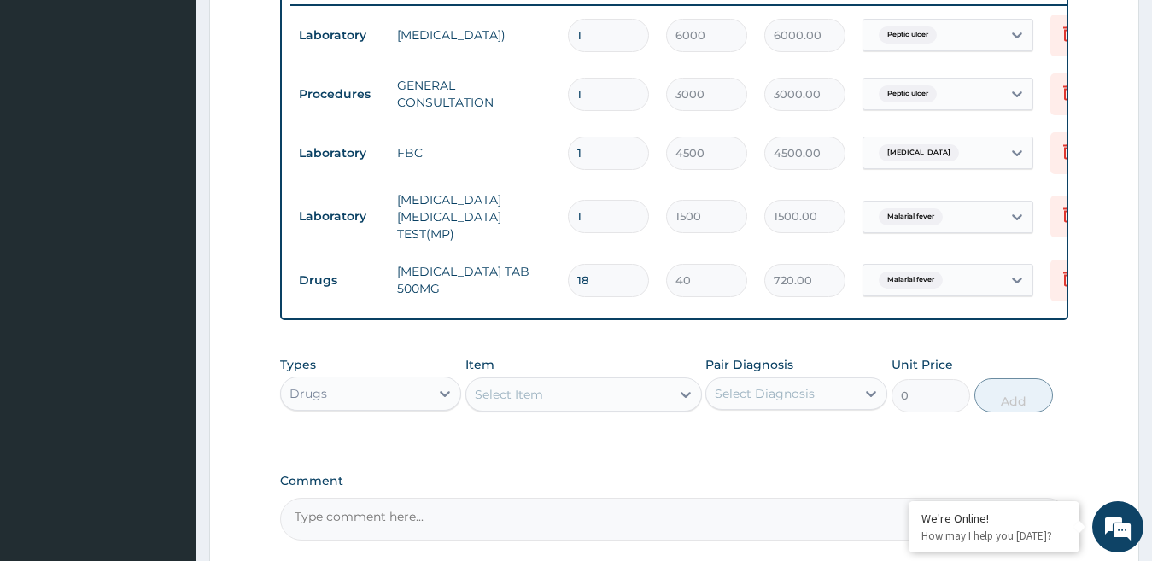
scroll to position [695, 0]
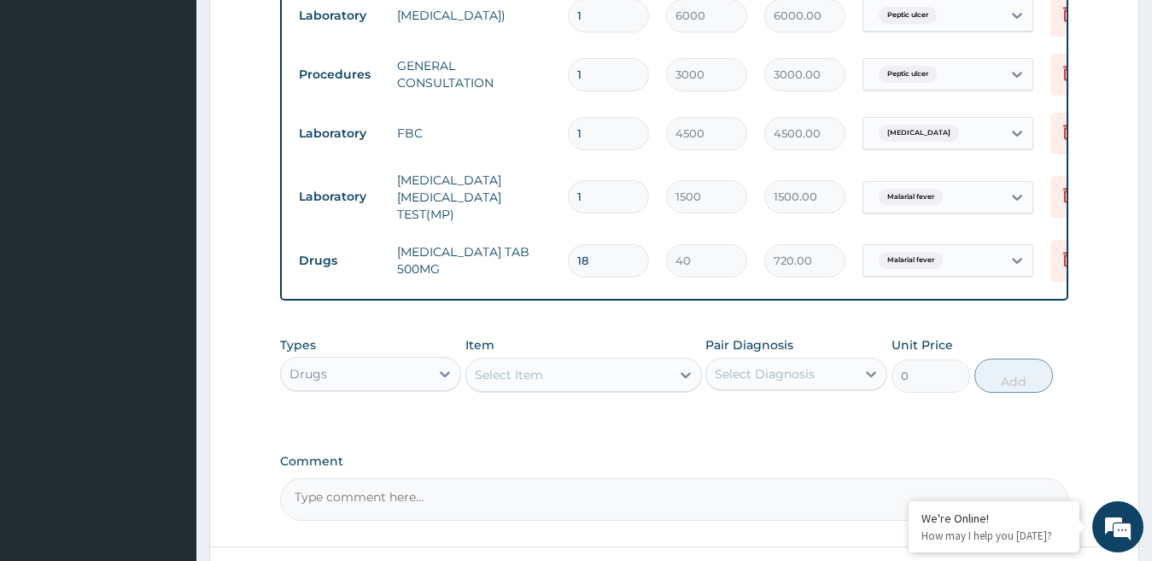
type input "18"
click at [552, 373] on div "Select Item" at bounding box center [568, 374] width 204 height 27
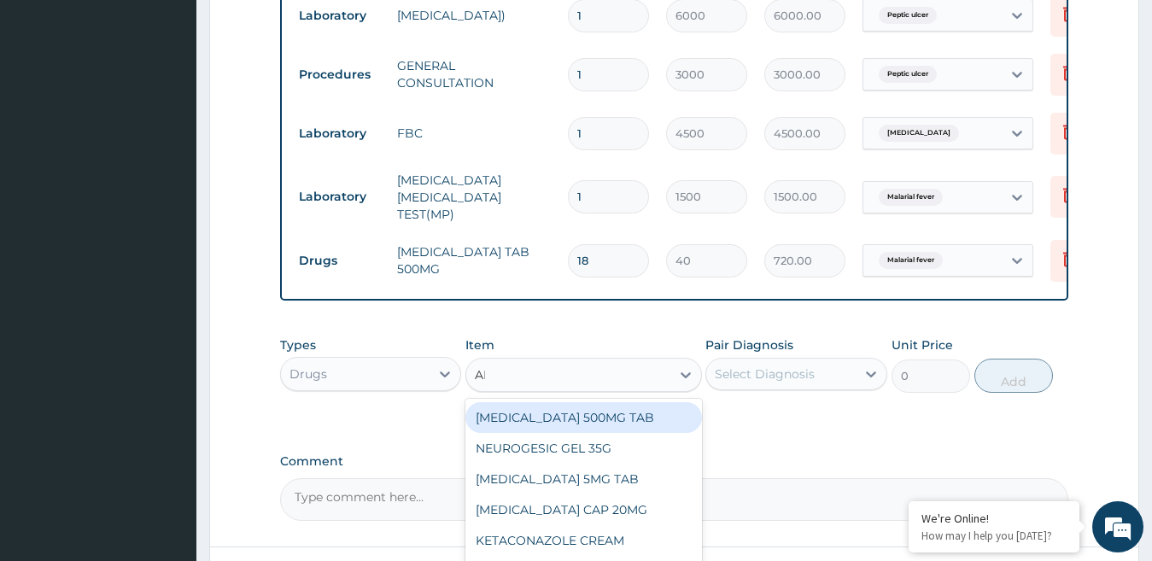
type input "ART"
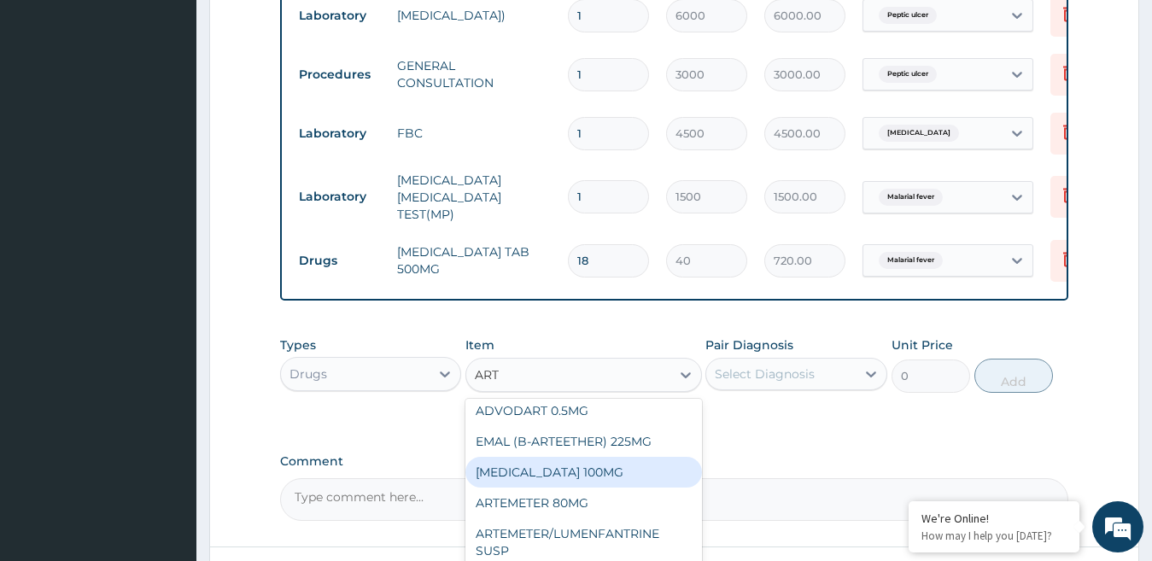
scroll to position [171, 0]
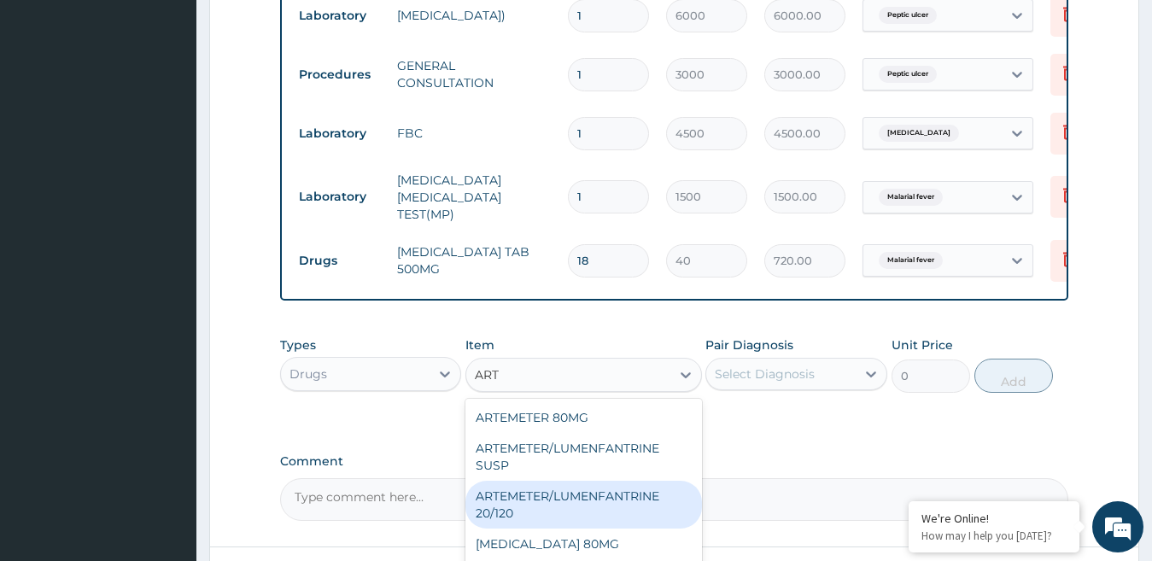
click at [602, 501] on div "ARTEMETER/LUMENFANTRINE 20/120" at bounding box center [584, 505] width 237 height 48
type input "90"
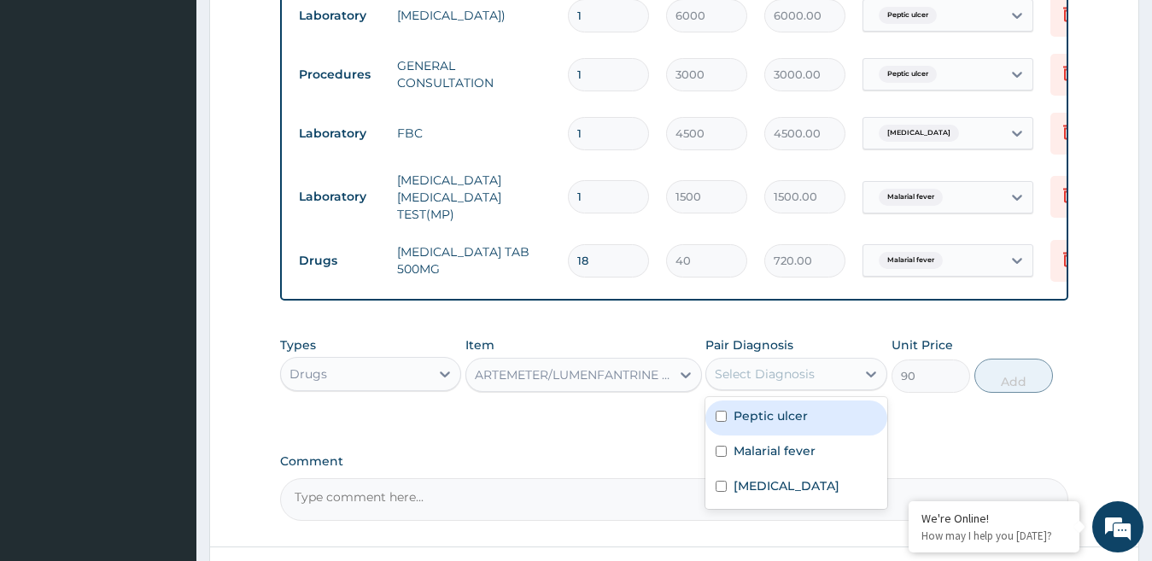
click at [839, 376] on div "Select Diagnosis" at bounding box center [782, 374] width 150 height 27
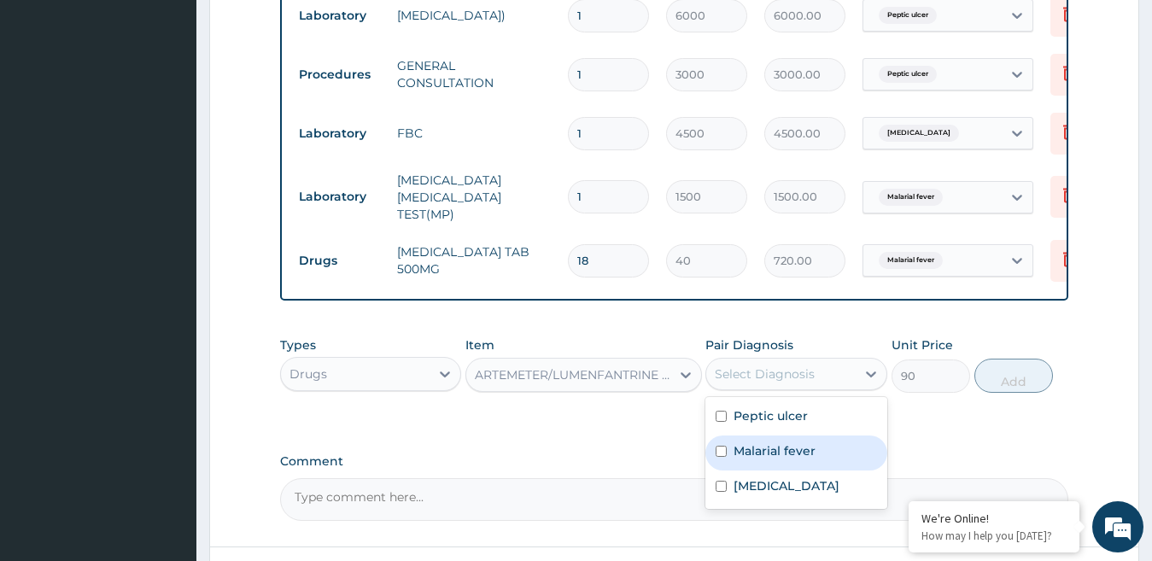
click at [806, 460] on label "Malarial fever" at bounding box center [775, 451] width 82 height 17
checkbox input "true"
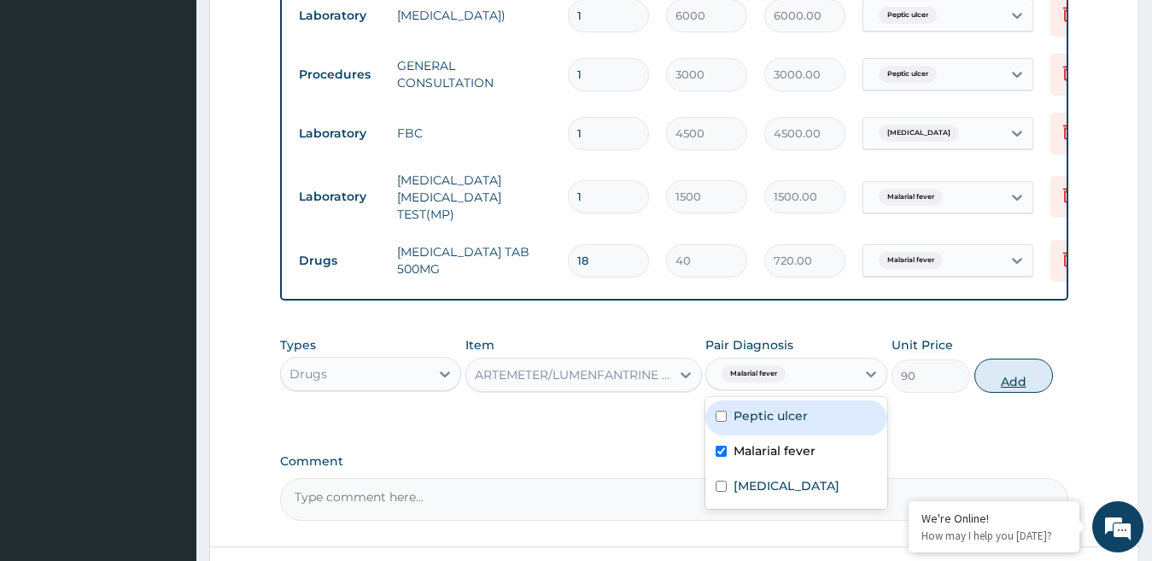
click at [1012, 380] on button "Add" at bounding box center [1014, 376] width 79 height 34
type input "0"
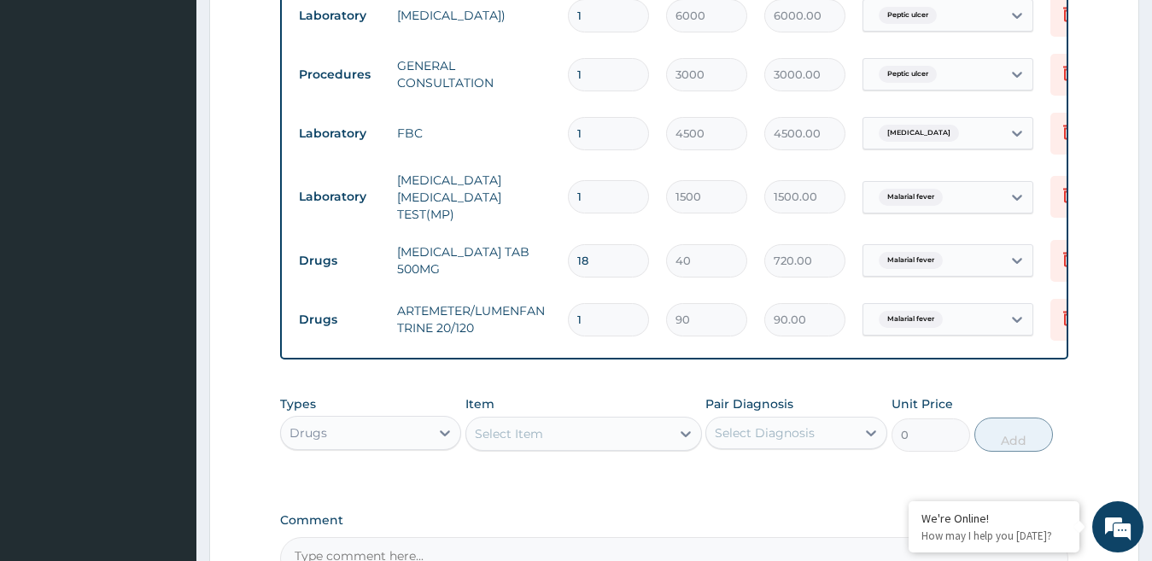
click at [602, 308] on input "1" at bounding box center [608, 319] width 81 height 33
type input "18"
type input "1620.00"
type input "18"
drag, startPoint x: 611, startPoint y: 251, endPoint x: 530, endPoint y: 238, distance: 82.3
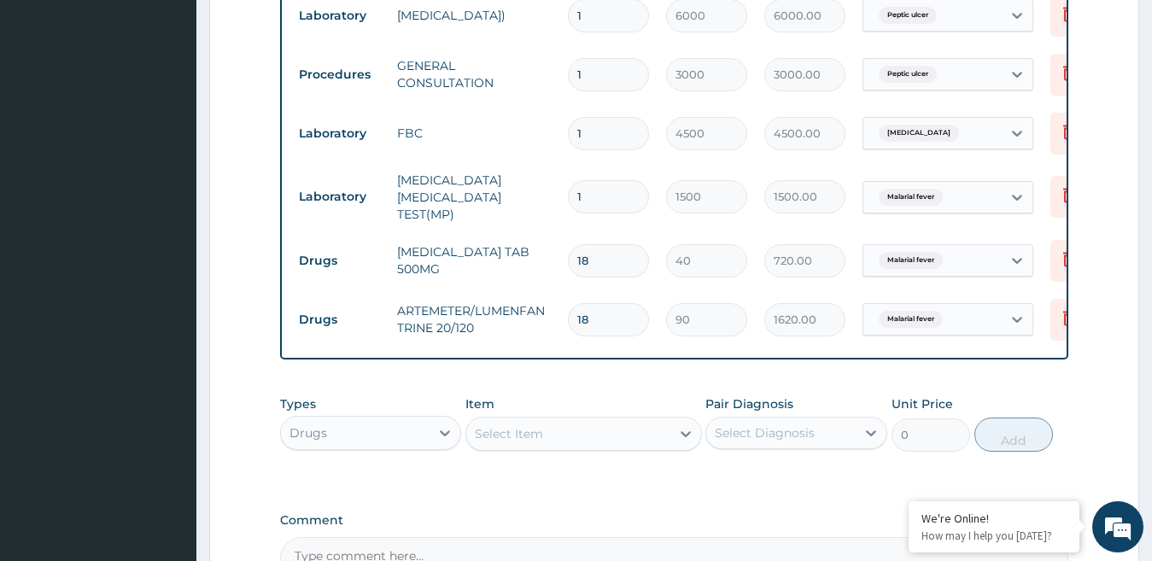
click at [530, 238] on tr "Drugs PARACETAMOL TAB 500MG 18 40 720.00 Malarial fever Delete" at bounding box center [708, 261] width 837 height 59
type input "9"
type input "360.00"
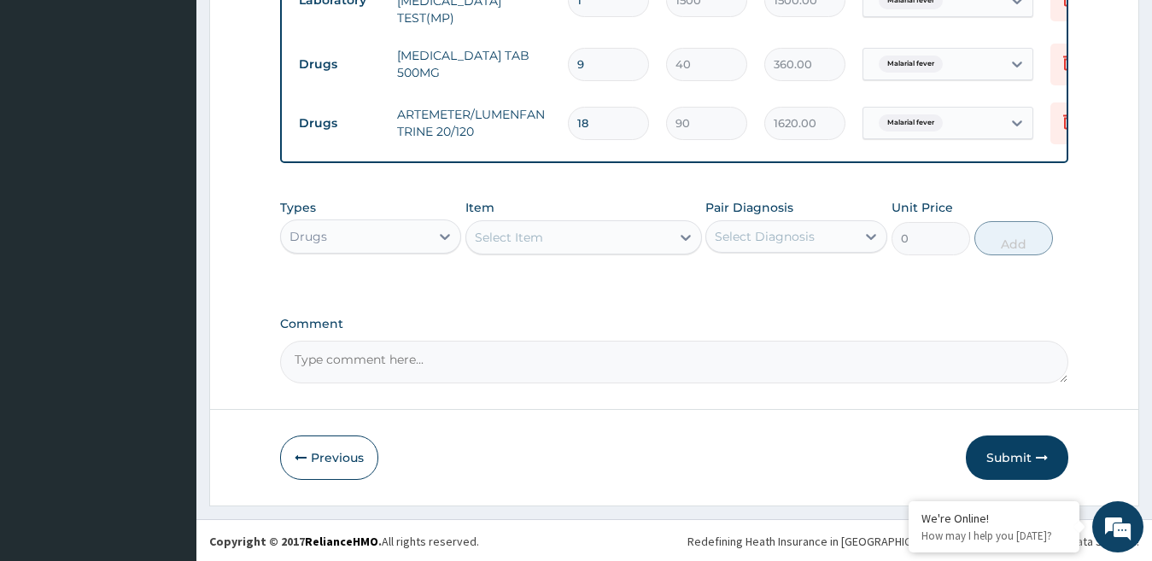
scroll to position [899, 0]
type input "9"
click at [1013, 452] on button "Submit" at bounding box center [1017, 456] width 103 height 44
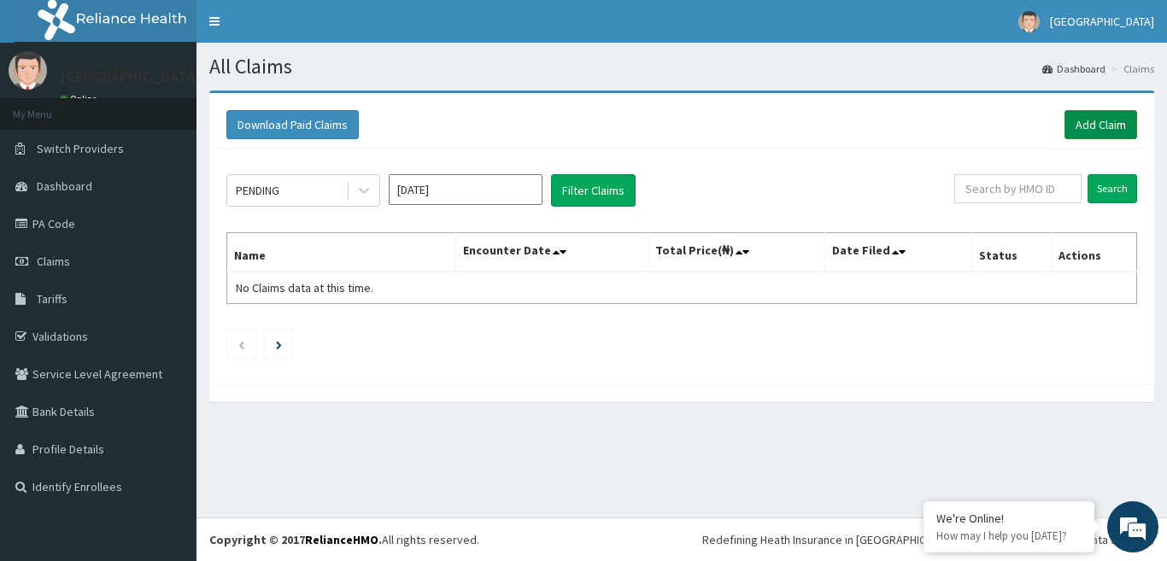
click at [1123, 120] on link "Add Claim" at bounding box center [1100, 124] width 73 height 29
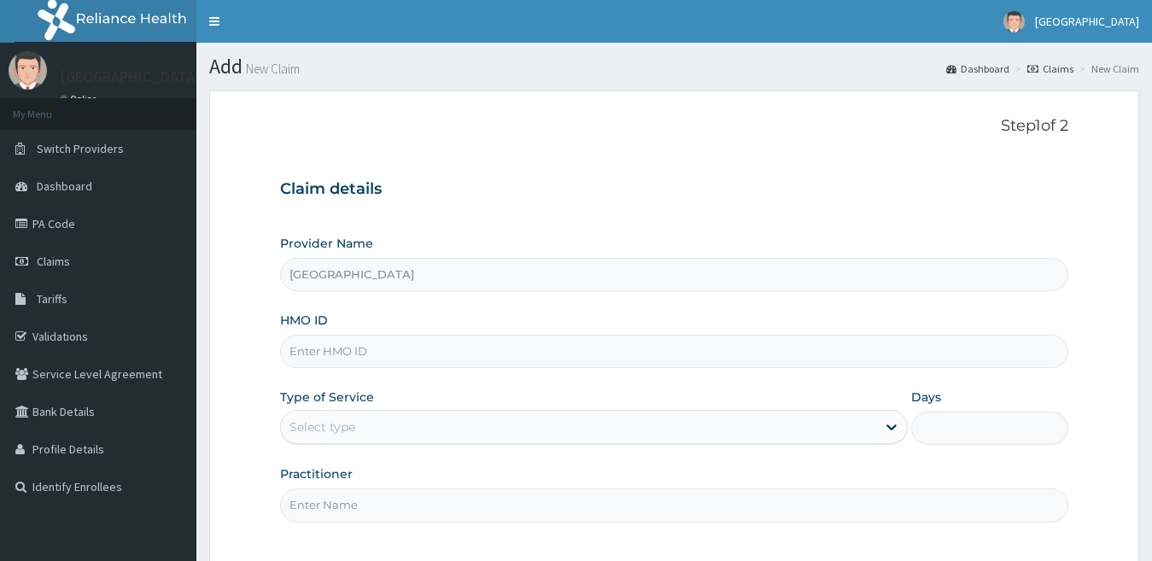
type input "[GEOGRAPHIC_DATA]"
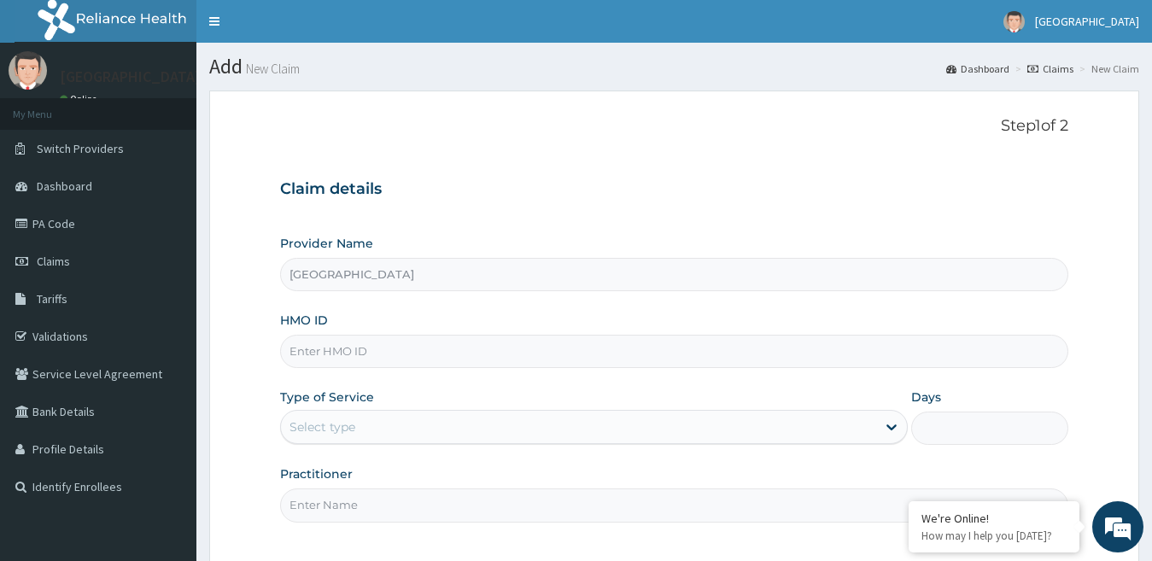
click at [300, 351] on input "HMO ID" at bounding box center [674, 351] width 789 height 33
paste input "KSB/11006/A"
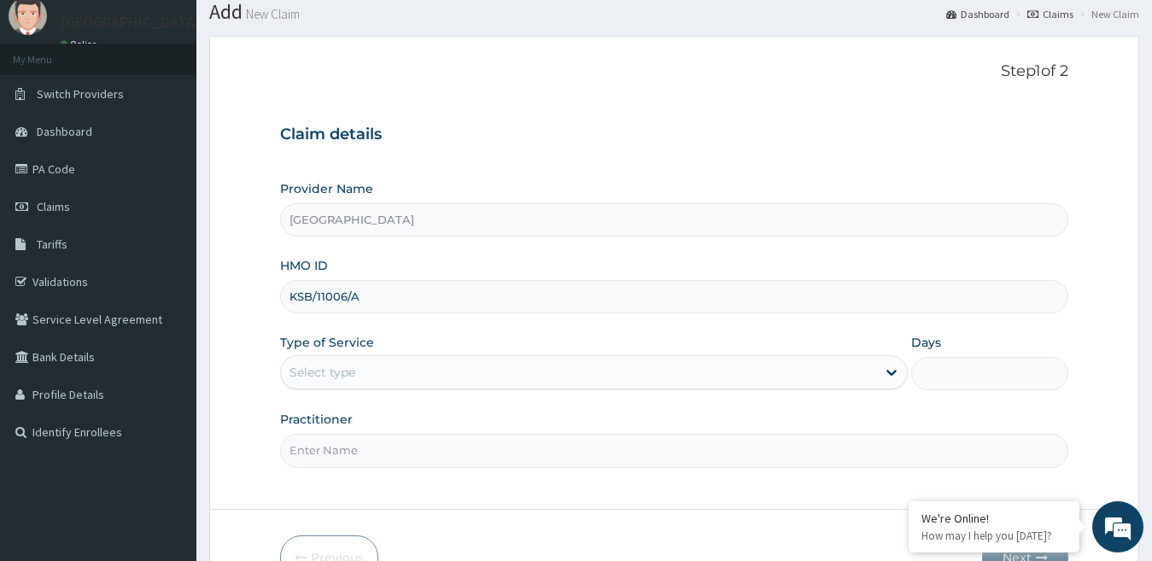
scroll to position [85, 0]
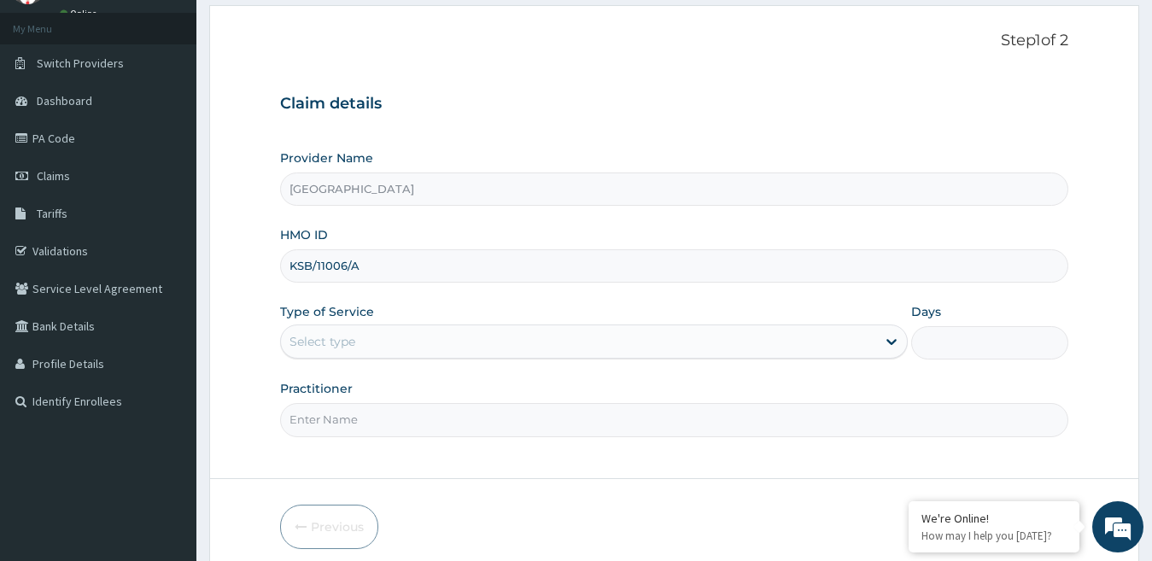
type input "KSB/11006/A"
click at [372, 349] on div "Select type" at bounding box center [579, 341] width 596 height 27
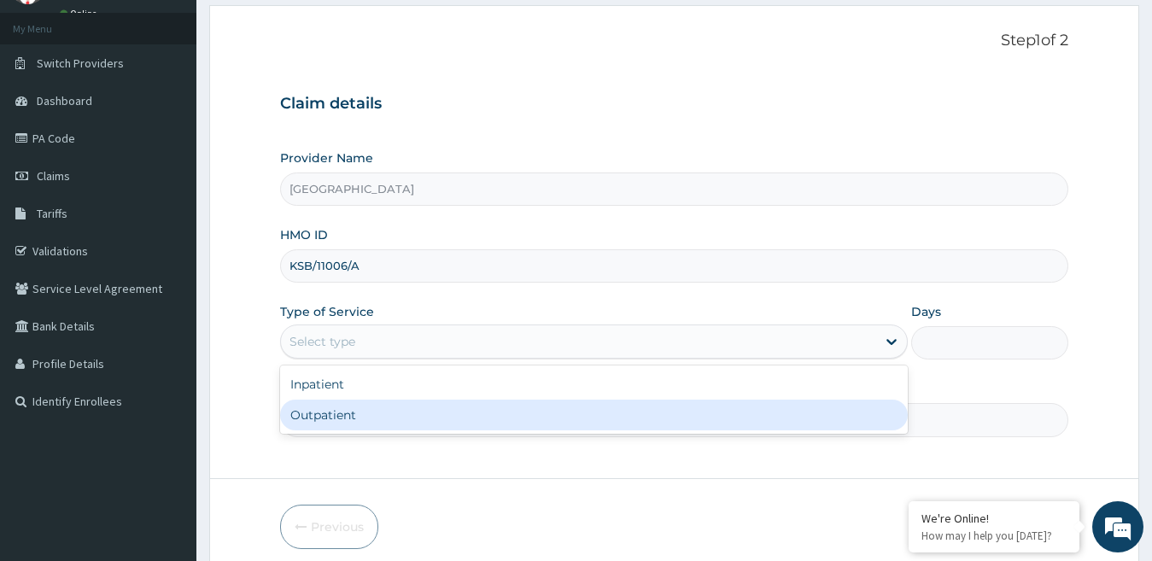
click at [390, 419] on div "Outpatient" at bounding box center [594, 415] width 629 height 31
type input "1"
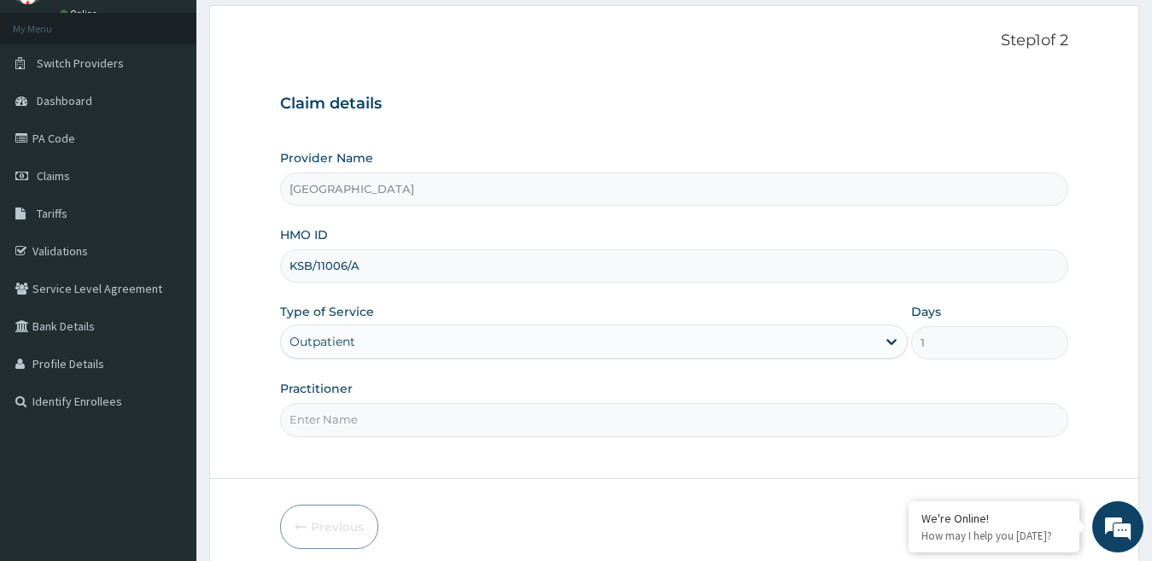
scroll to position [0, 0]
click at [642, 417] on input "Practitioner" at bounding box center [674, 419] width 789 height 33
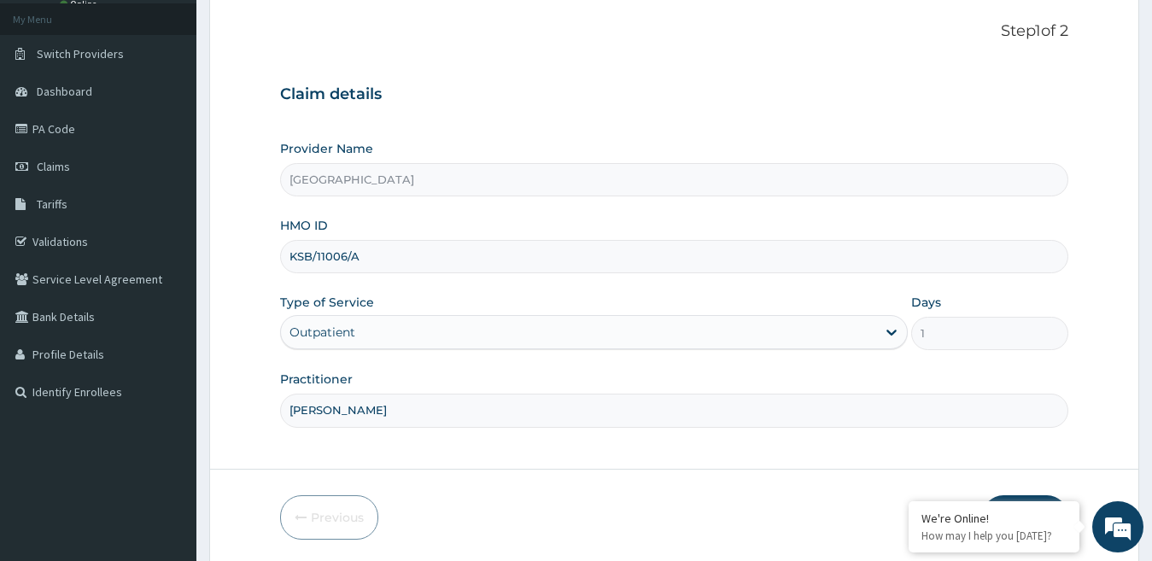
scroll to position [156, 0]
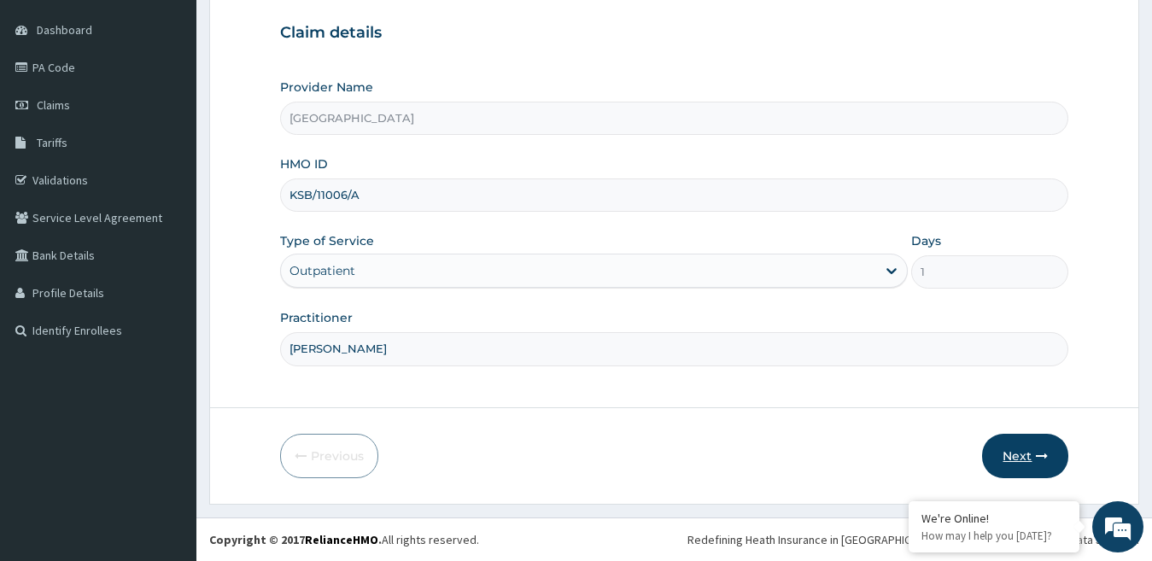
type input "DR ODUWOLE"
click at [1024, 450] on button "Next" at bounding box center [1025, 456] width 86 height 44
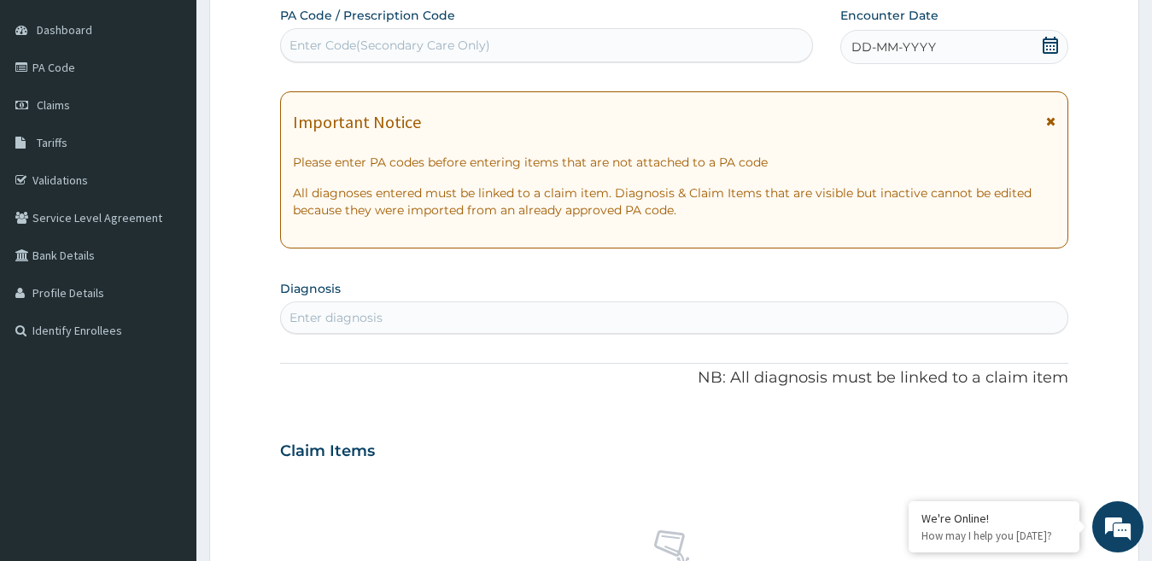
click at [408, 310] on div "Enter diagnosis" at bounding box center [675, 317] width 788 height 27
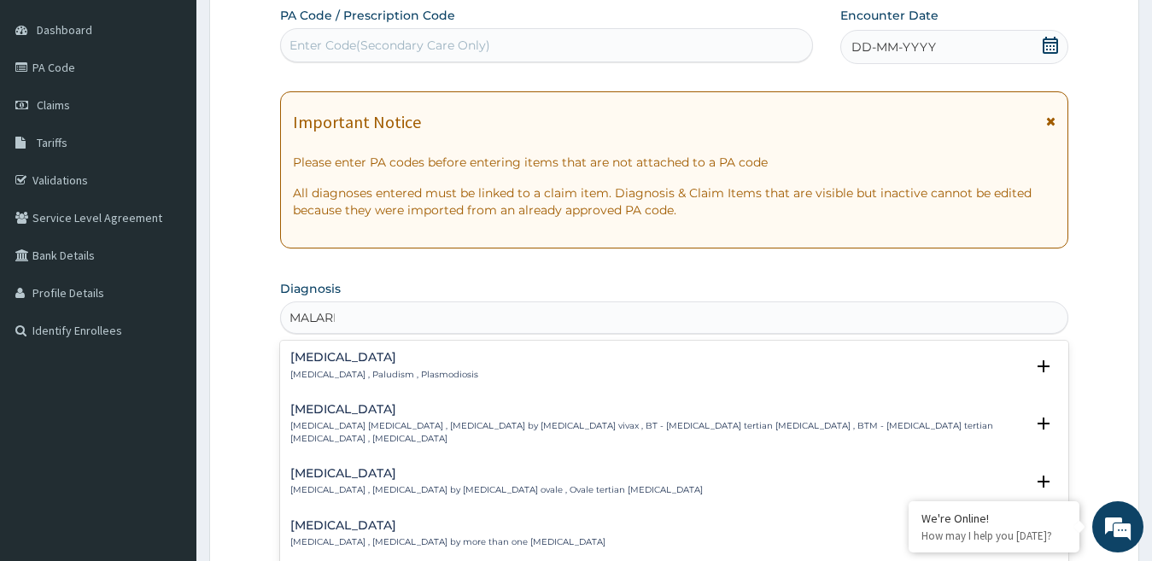
type input "[MEDICAL_DATA]"
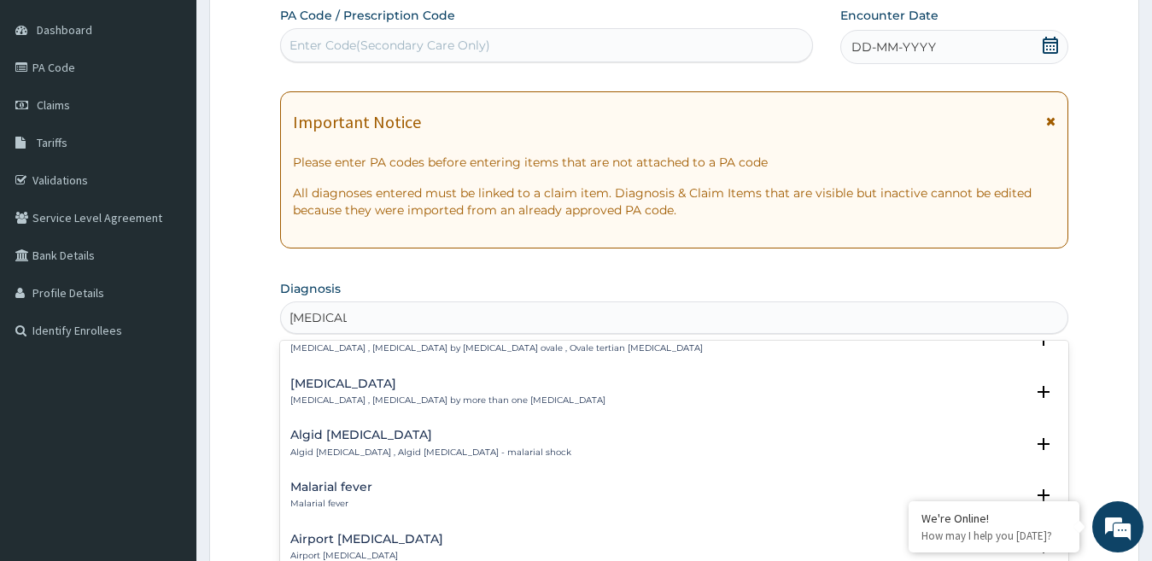
scroll to position [171, 0]
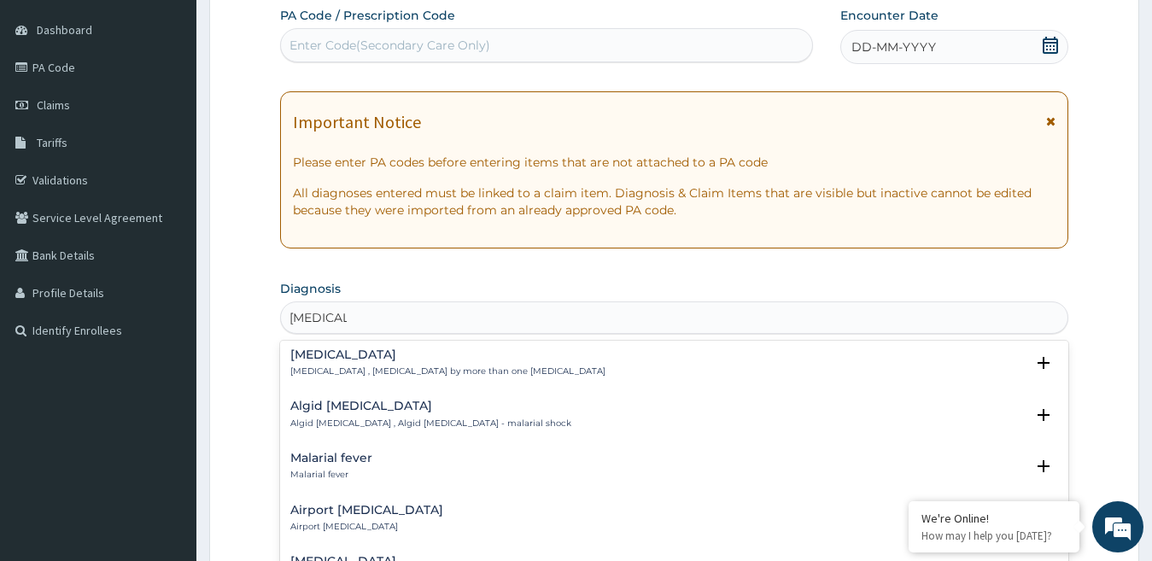
click at [408, 455] on div "Malarial fever Malarial fever" at bounding box center [674, 467] width 769 height 30
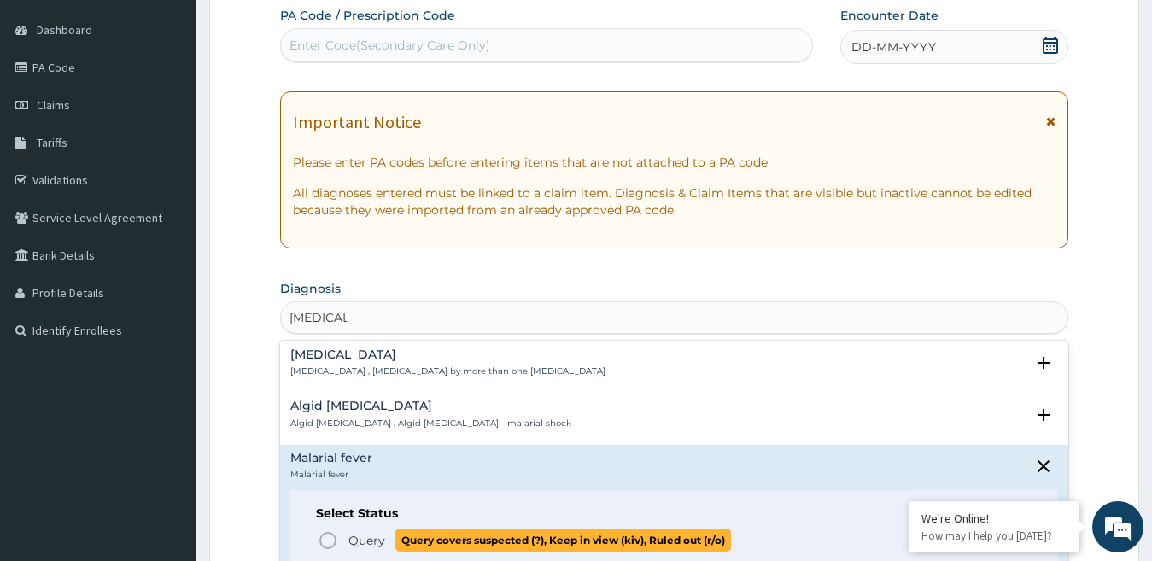
scroll to position [256, 0]
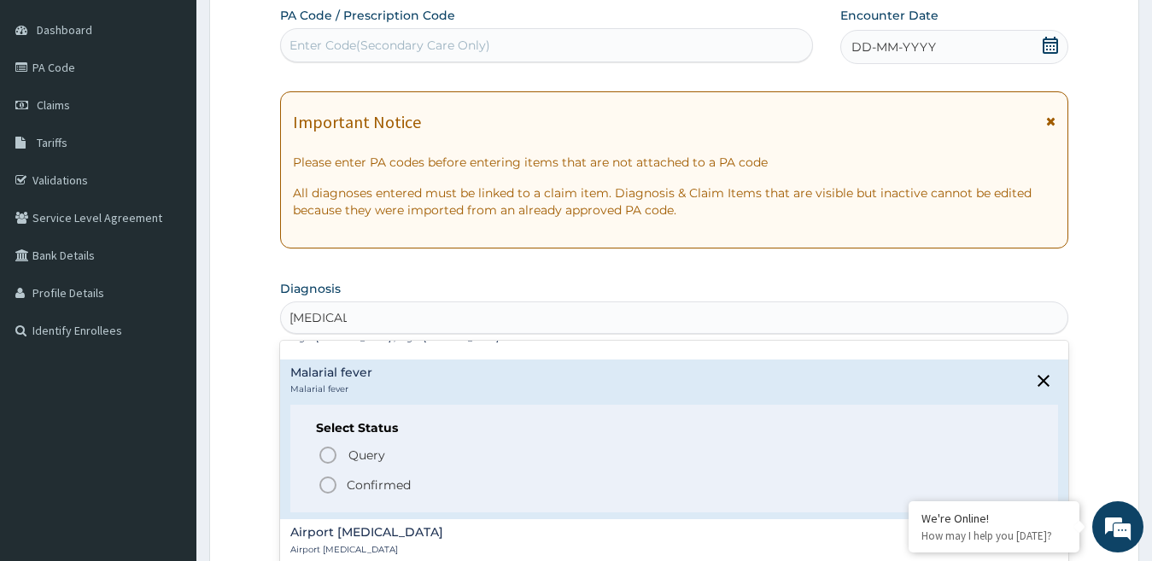
click at [363, 477] on p "Confirmed" at bounding box center [379, 485] width 64 height 17
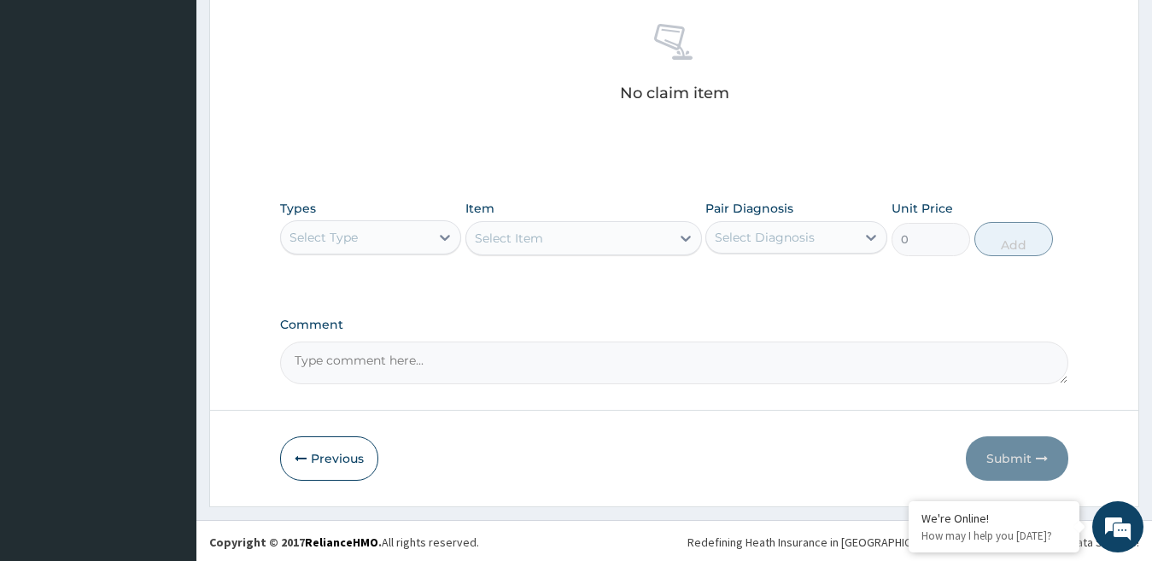
scroll to position [669, 0]
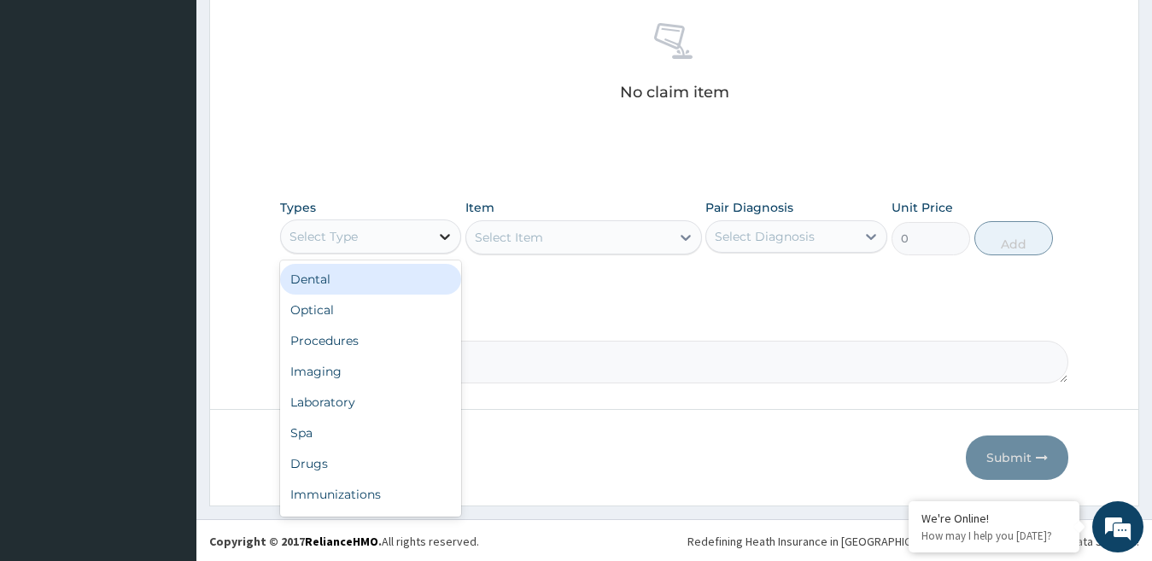
click at [449, 244] on div at bounding box center [445, 236] width 31 height 31
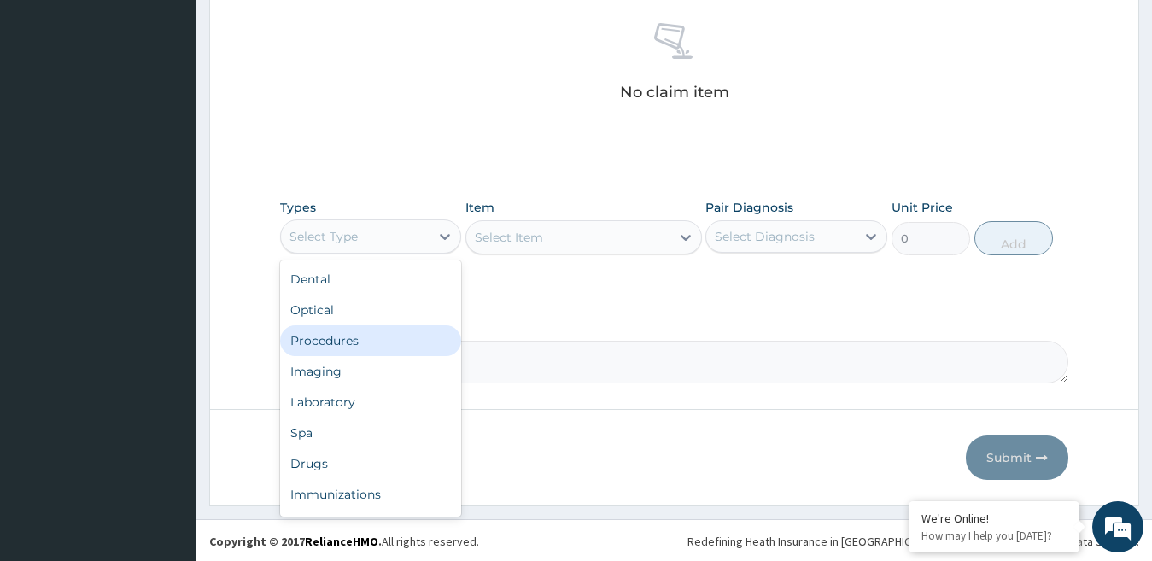
click at [384, 341] on div "Procedures" at bounding box center [371, 340] width 182 height 31
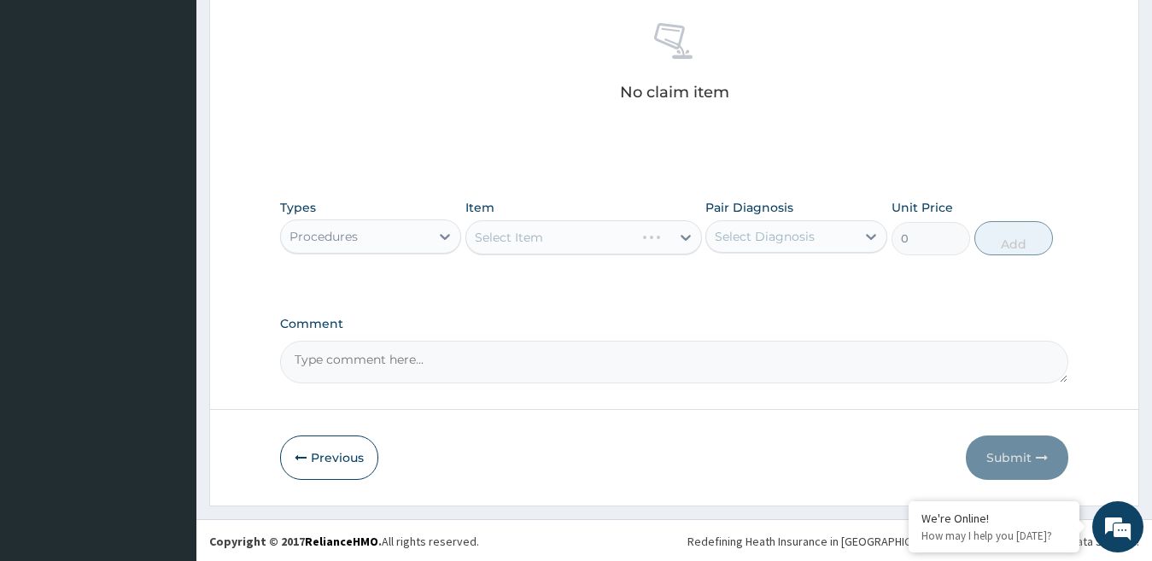
click at [572, 249] on div "Select Item" at bounding box center [584, 237] width 237 height 34
click at [685, 232] on div "Select Item" at bounding box center [584, 237] width 237 height 34
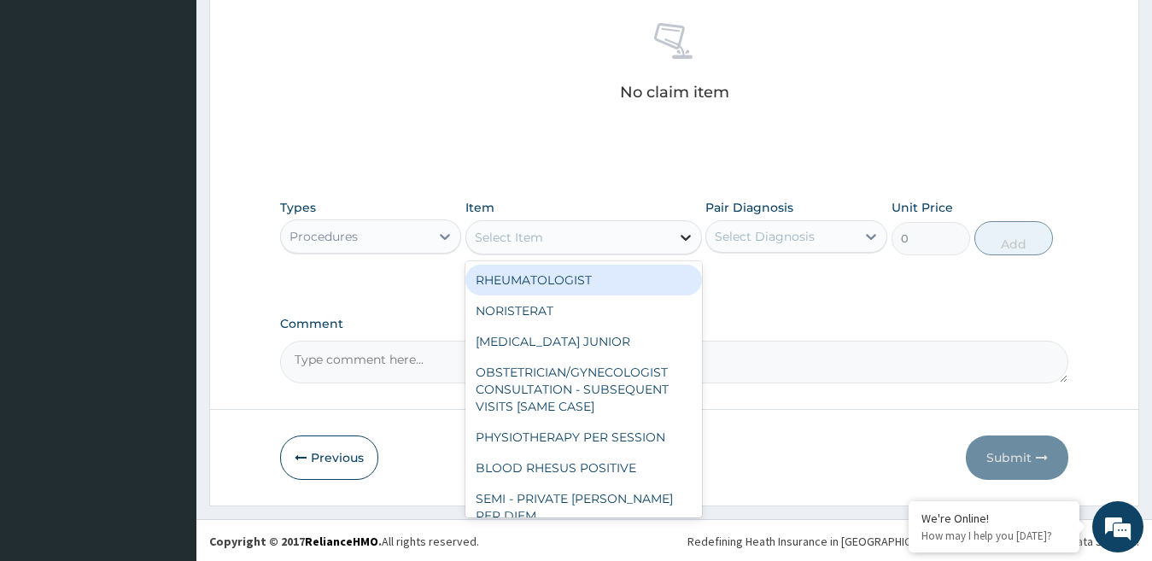
click at [681, 249] on div at bounding box center [686, 237] width 31 height 31
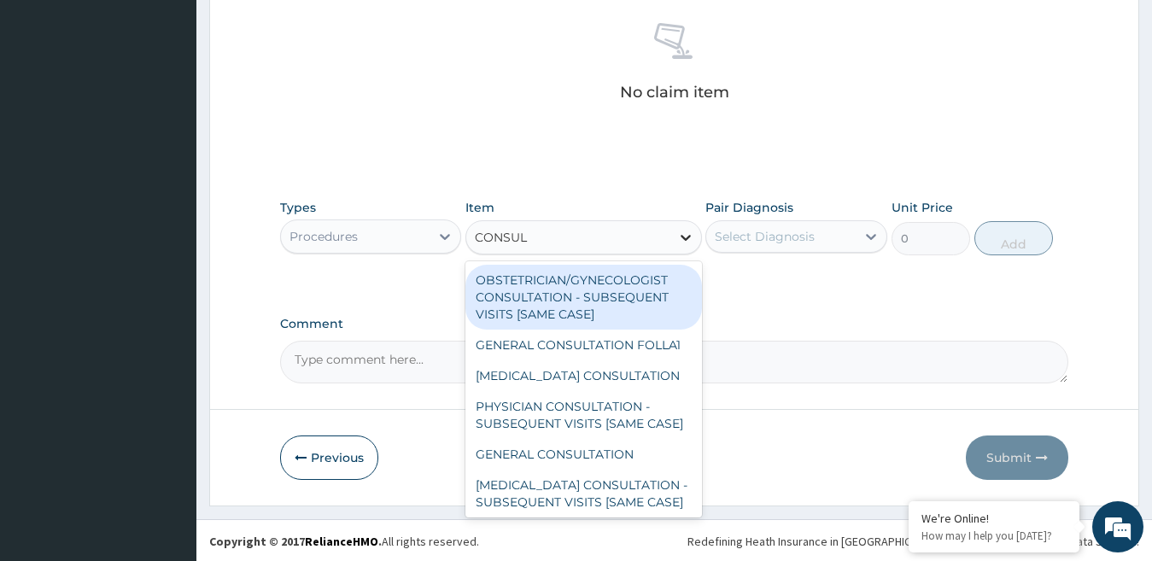
type input "CONSULT"
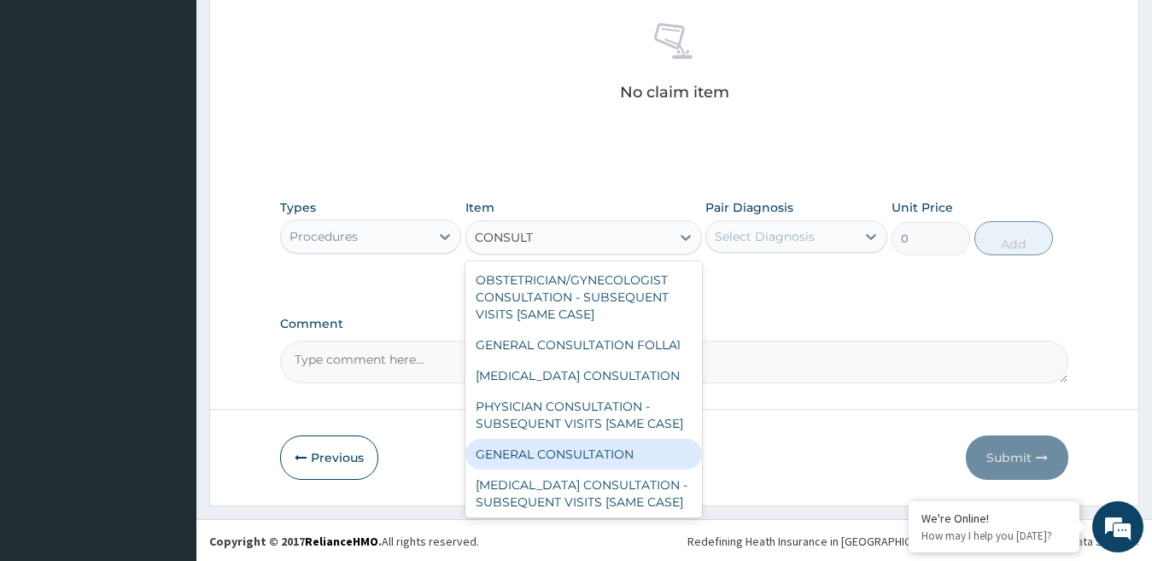
click at [607, 470] on div "GENERAL CONSULTATION" at bounding box center [584, 454] width 237 height 31
type input "3000"
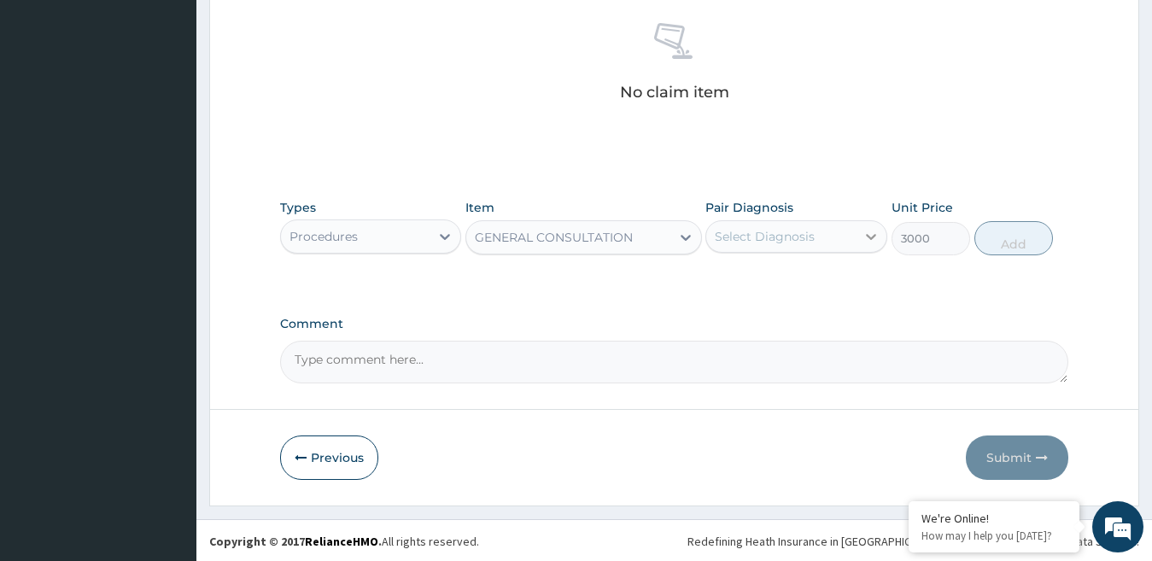
click at [865, 232] on icon at bounding box center [871, 236] width 17 height 17
click at [827, 274] on div "Malarial fever" at bounding box center [797, 280] width 182 height 35
checkbox input "true"
click at [1016, 234] on button "Add" at bounding box center [1014, 238] width 79 height 34
type input "0"
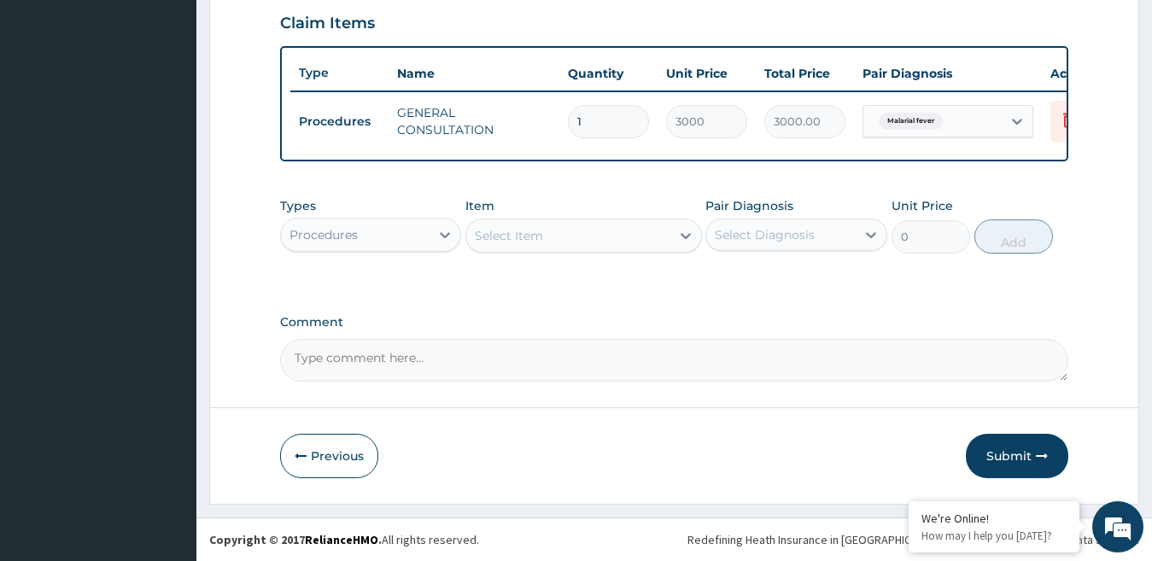
scroll to position [604, 0]
click at [579, 241] on div "Select Item" at bounding box center [568, 235] width 204 height 27
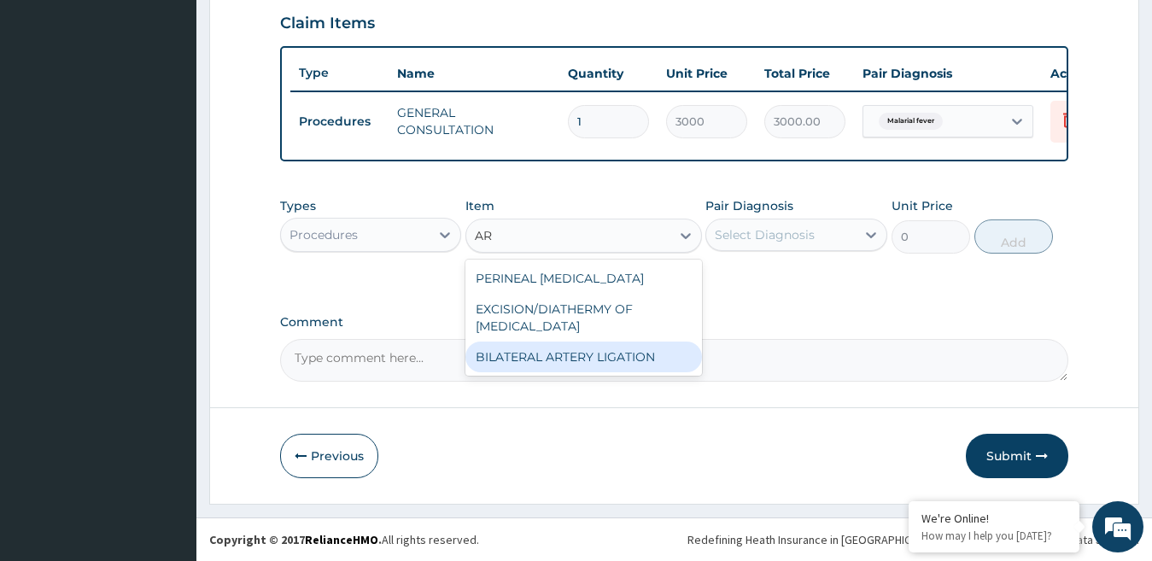
type input "A"
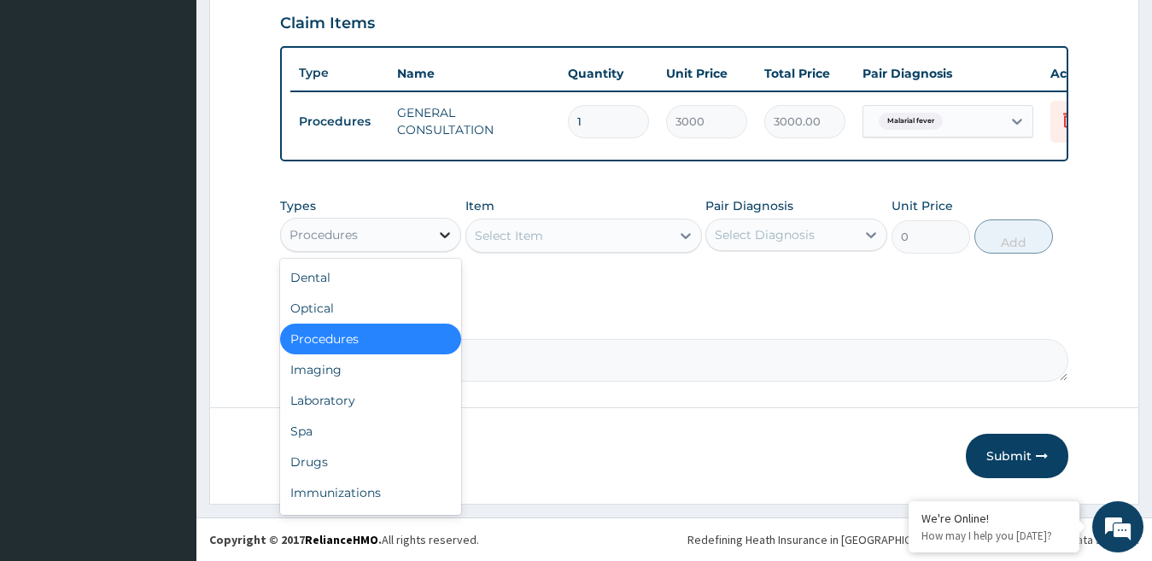
click at [437, 230] on icon at bounding box center [445, 234] width 17 height 17
drag, startPoint x: 321, startPoint y: 413, endPoint x: 337, endPoint y: 344, distance: 70.2
click at [337, 344] on div "Dental Optical Procedures Imaging Laboratory Spa Drugs Immunizations Others Gym" at bounding box center [371, 387] width 182 height 256
click at [319, 455] on div "Drugs" at bounding box center [371, 462] width 182 height 31
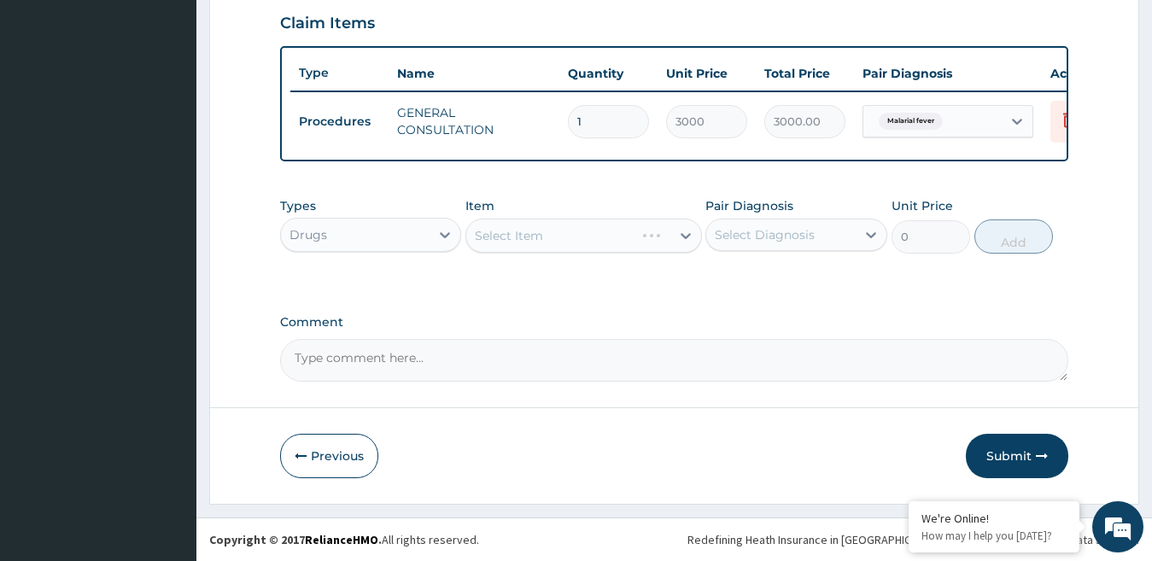
click at [556, 235] on div "Select Item" at bounding box center [584, 236] width 237 height 34
click at [672, 230] on div "Select Item" at bounding box center [584, 236] width 237 height 34
click at [686, 236] on div "Select Item" at bounding box center [584, 236] width 237 height 34
click at [683, 235] on icon at bounding box center [686, 236] width 10 height 6
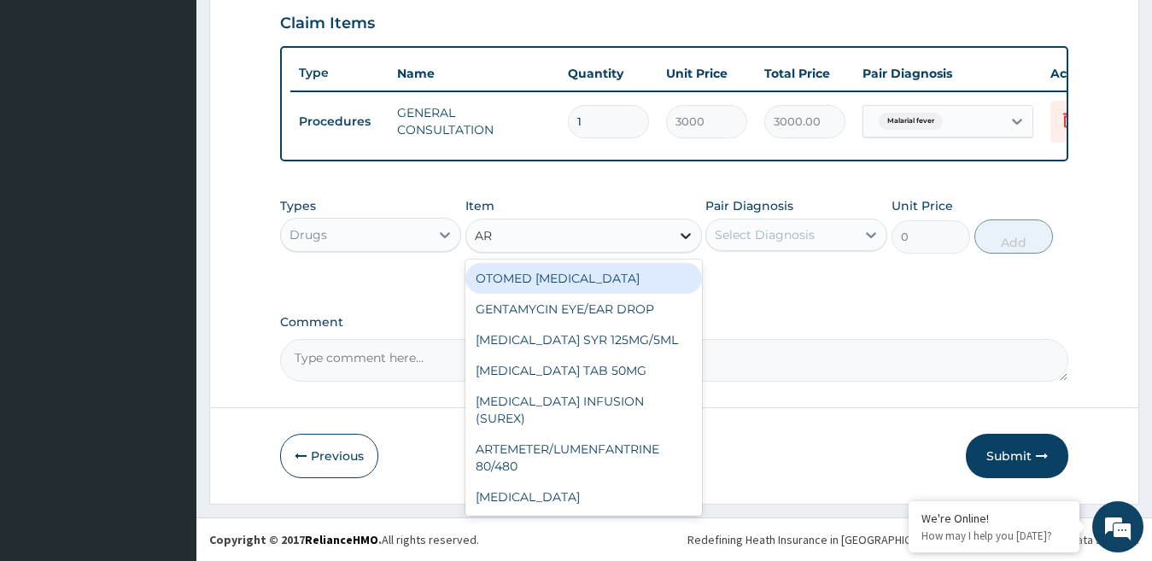
type input "ART"
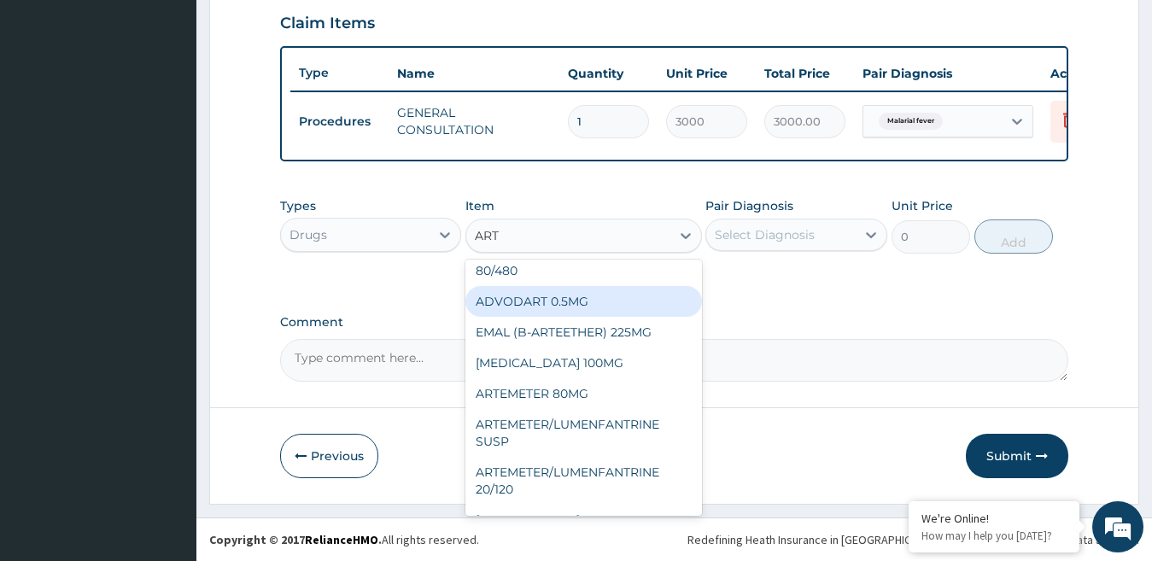
scroll to position [85, 0]
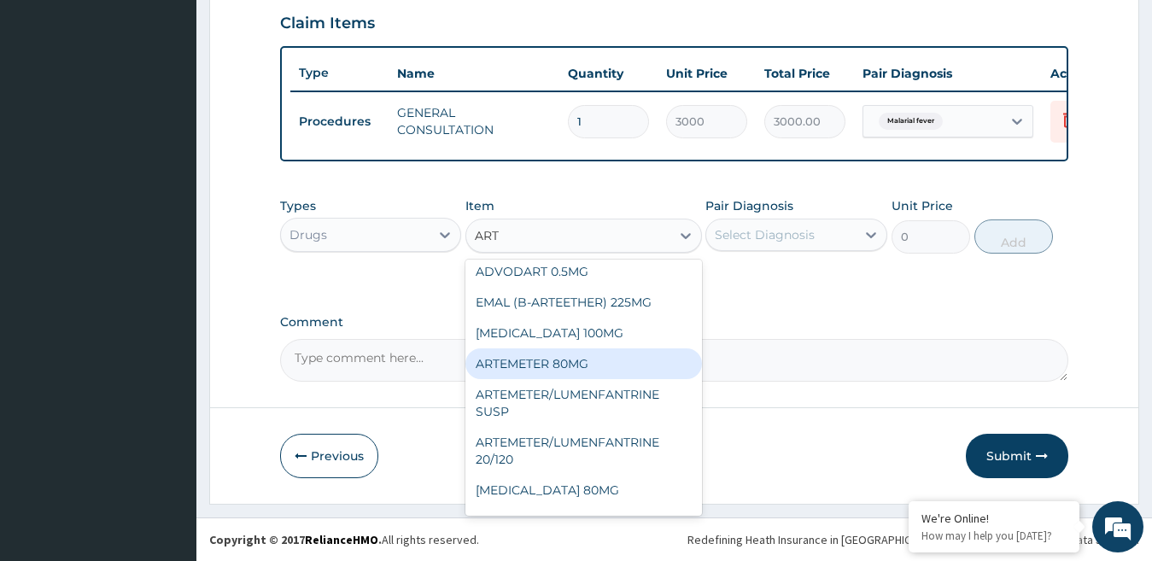
click at [604, 369] on div "ARTEMETER 80MG" at bounding box center [584, 364] width 237 height 31
type input "1200"
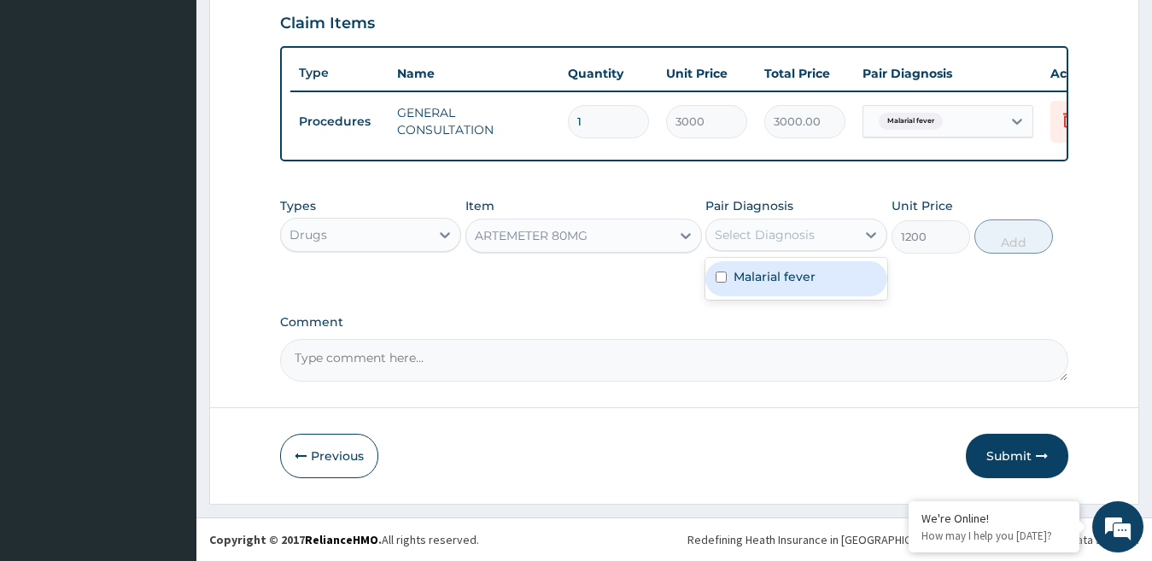
click at [849, 234] on div "Select Diagnosis" at bounding box center [782, 234] width 150 height 27
drag, startPoint x: 763, startPoint y: 286, endPoint x: 795, endPoint y: 279, distance: 33.4
click at [762, 286] on div "Malarial fever" at bounding box center [797, 278] width 182 height 35
checkbox input "true"
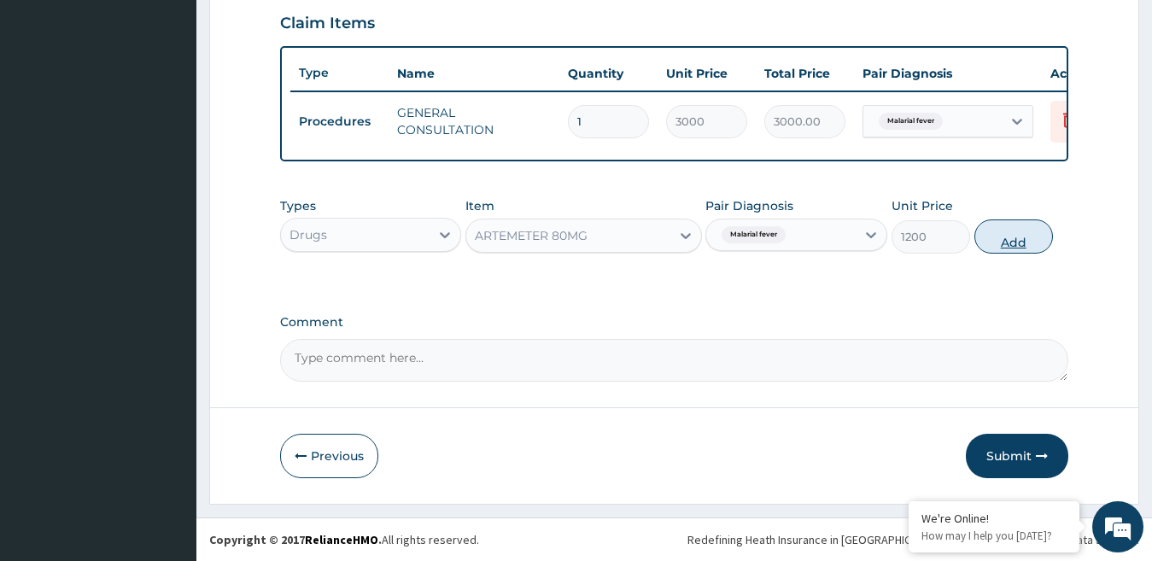
click at [1026, 246] on button "Add" at bounding box center [1014, 237] width 79 height 34
type input "0"
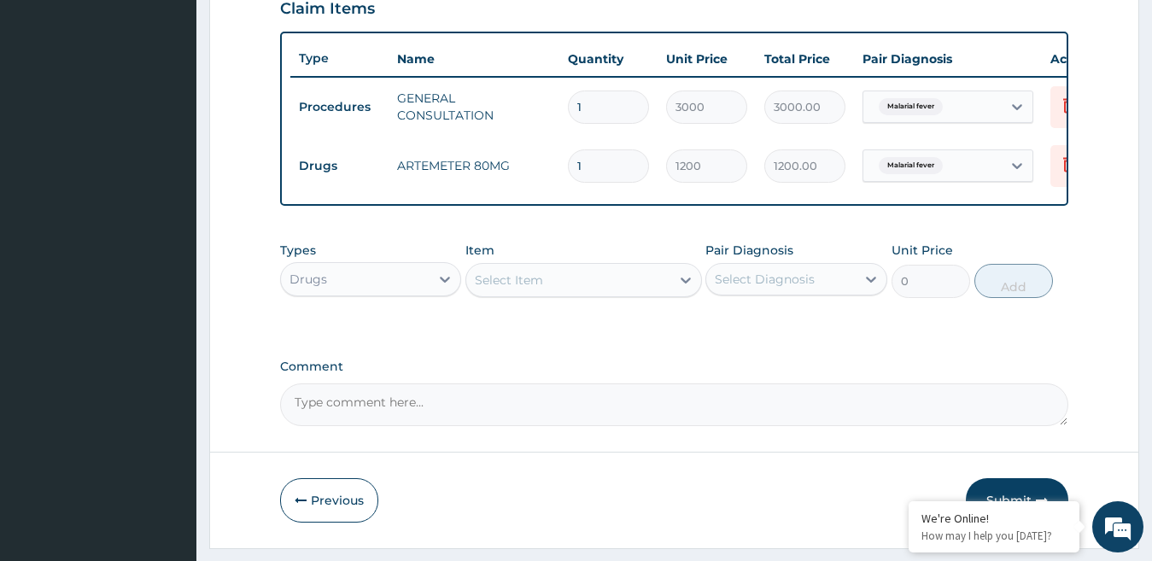
drag, startPoint x: 582, startPoint y: 160, endPoint x: 502, endPoint y: 143, distance: 81.3
click at [504, 146] on tr "Drugs ARTEMETER 80MG 1 1200 1200.00 Malarial fever Delete" at bounding box center [708, 166] width 837 height 59
type input "6"
type input "7200.00"
type input "6"
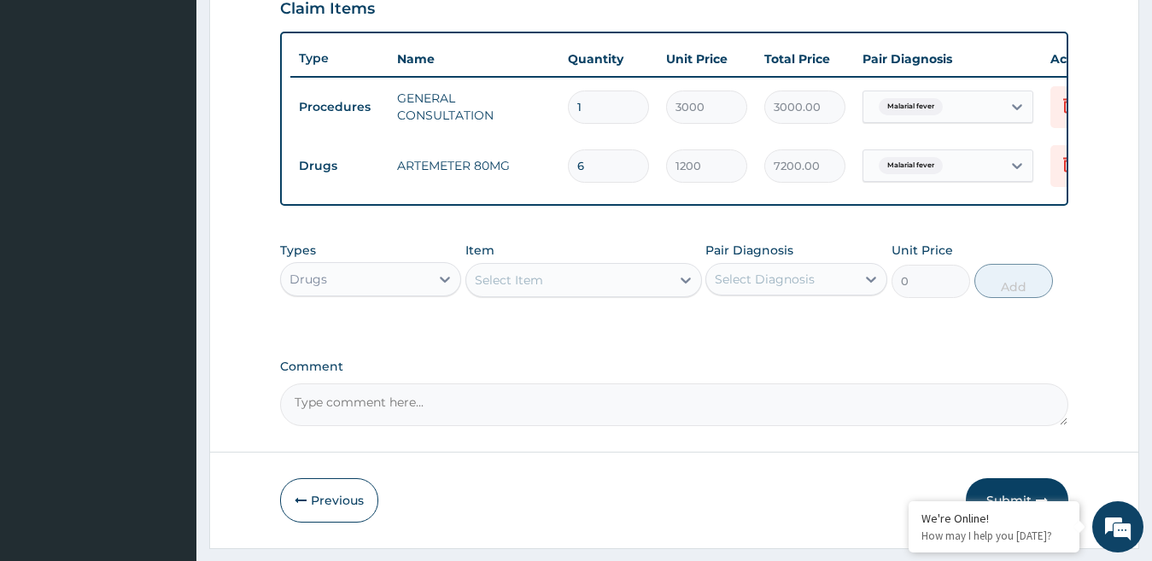
click at [554, 294] on div "Select Item" at bounding box center [568, 280] width 204 height 27
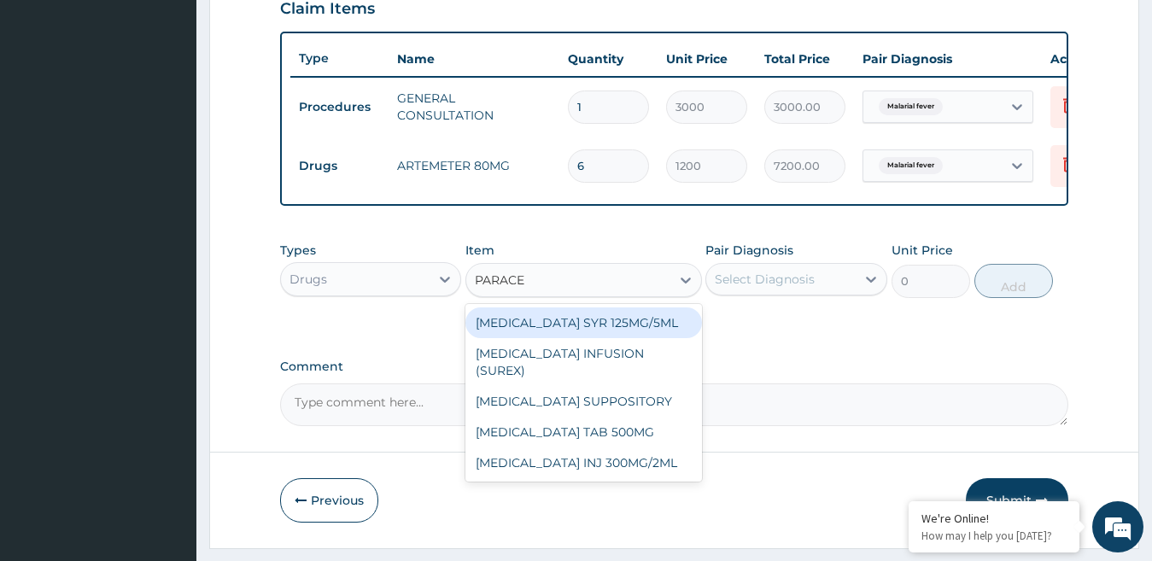
type input "PARACET"
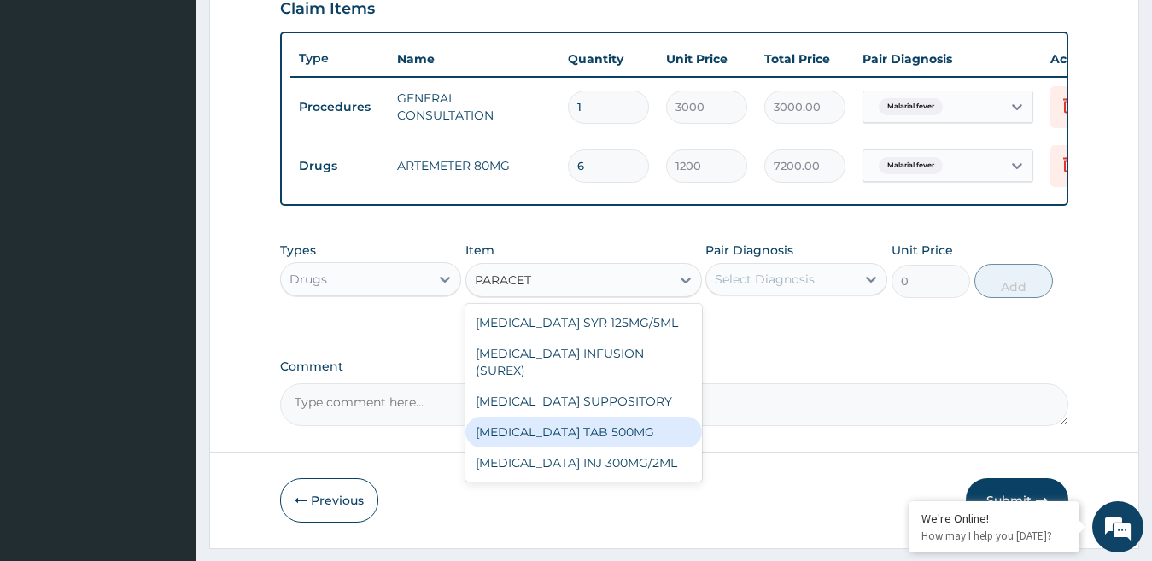
click at [625, 429] on div "PARACETAMOL TAB 500MG" at bounding box center [584, 432] width 237 height 31
type input "40"
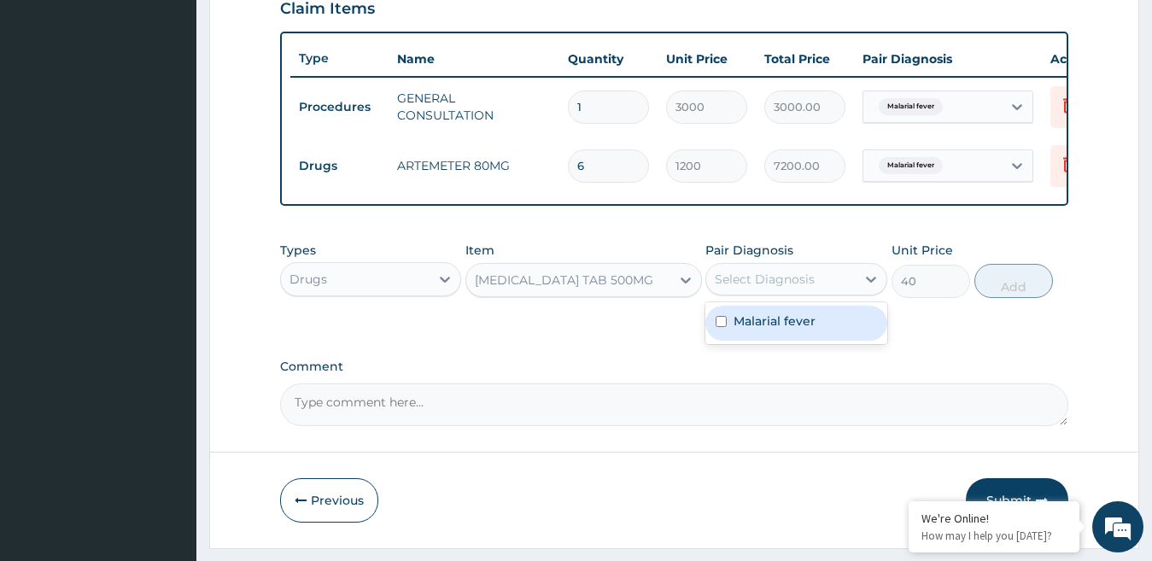
drag, startPoint x: 861, startPoint y: 296, endPoint x: 849, endPoint y: 302, distance: 13.0
click at [860, 295] on div at bounding box center [871, 279] width 31 height 31
click at [818, 332] on div "Malarial fever" at bounding box center [797, 323] width 182 height 35
checkbox input "true"
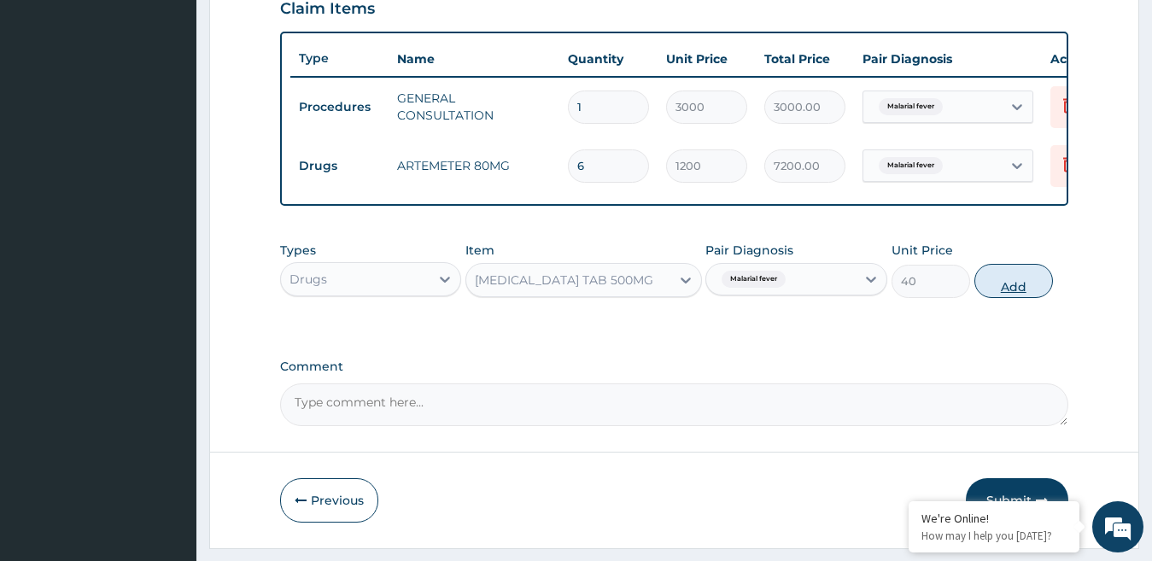
click at [1023, 298] on button "Add" at bounding box center [1014, 281] width 79 height 34
type input "0"
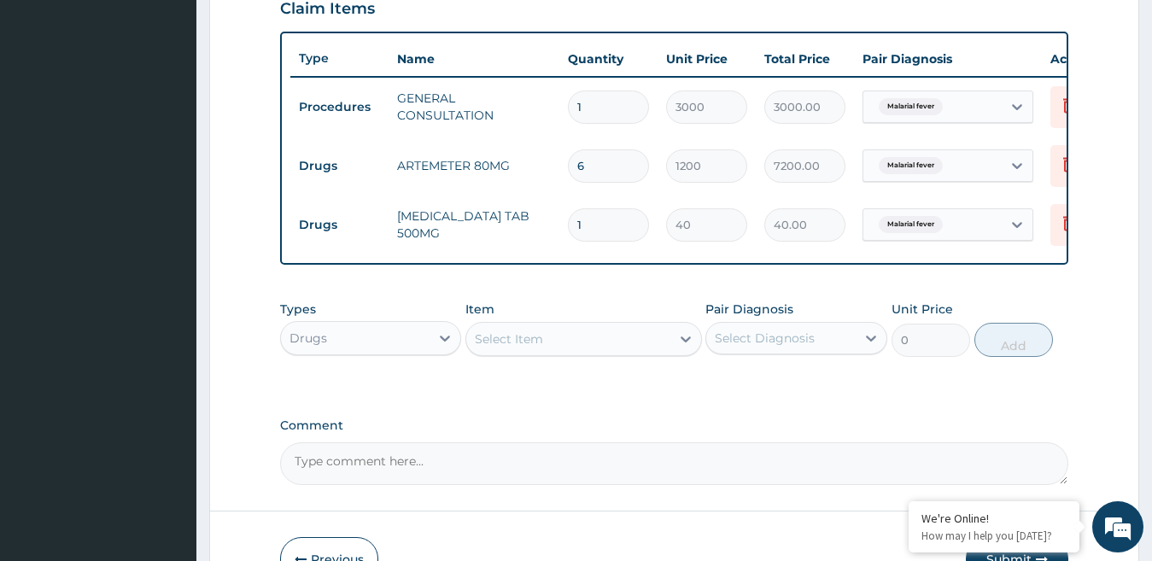
click at [597, 226] on input "1" at bounding box center [608, 224] width 81 height 33
type input "18"
type input "720.00"
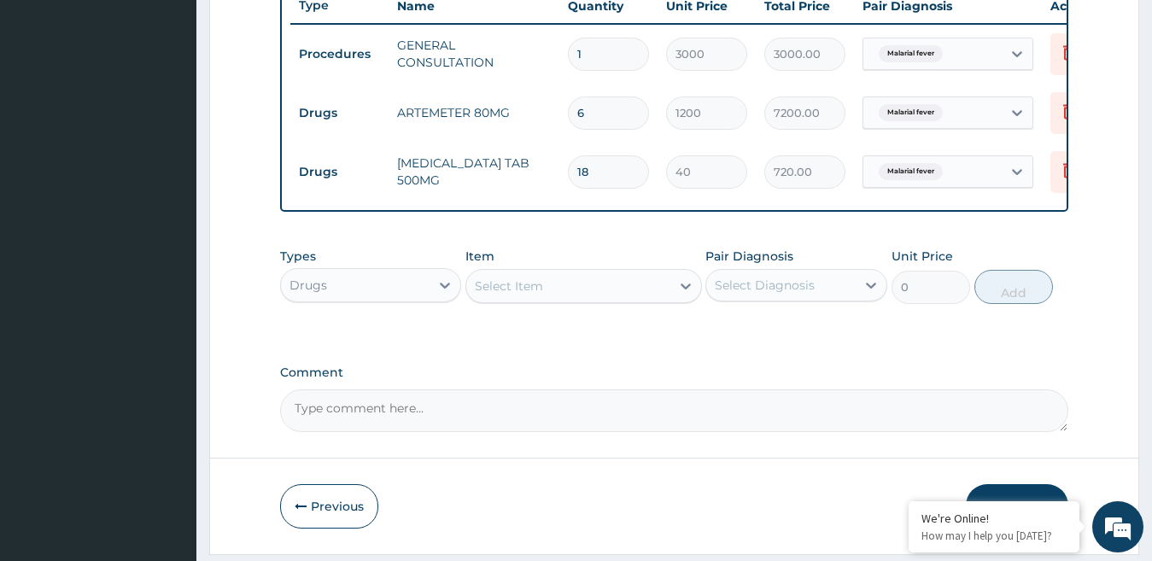
scroll to position [722, 0]
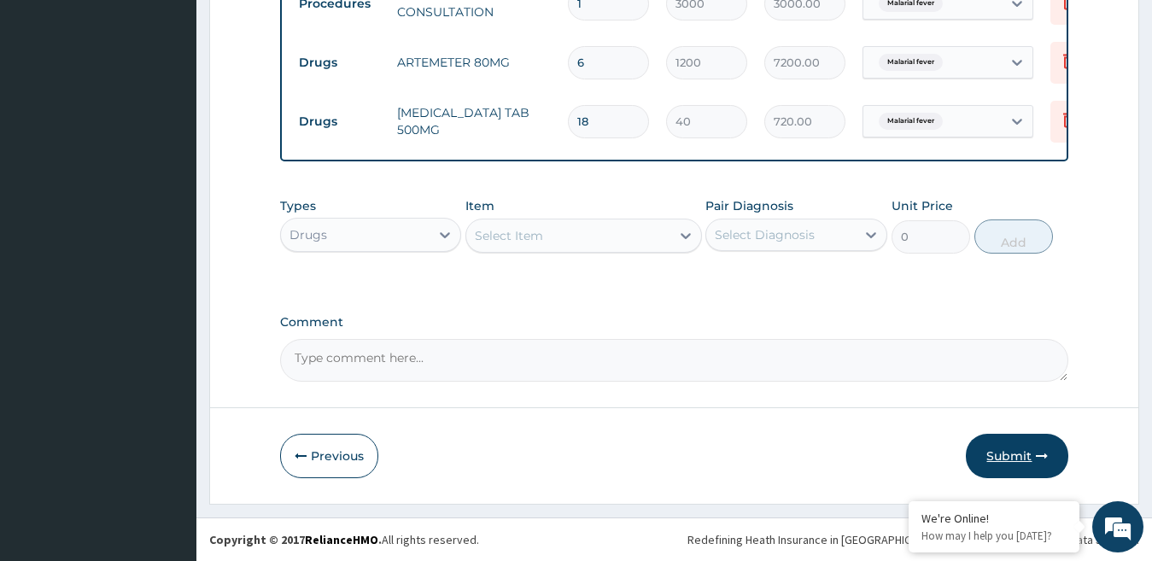
type input "18"
click at [1035, 462] on button "Submit" at bounding box center [1017, 456] width 103 height 44
click at [1032, 454] on button "Submit" at bounding box center [1017, 456] width 103 height 44
click at [1027, 443] on button "Submit" at bounding box center [1017, 456] width 103 height 44
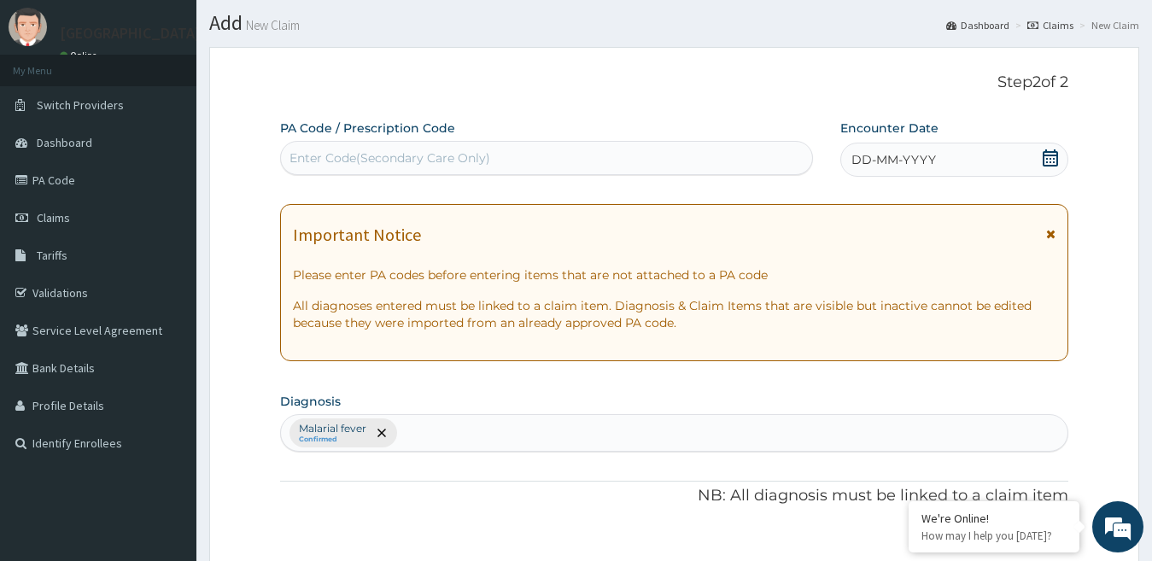
scroll to position [38, 0]
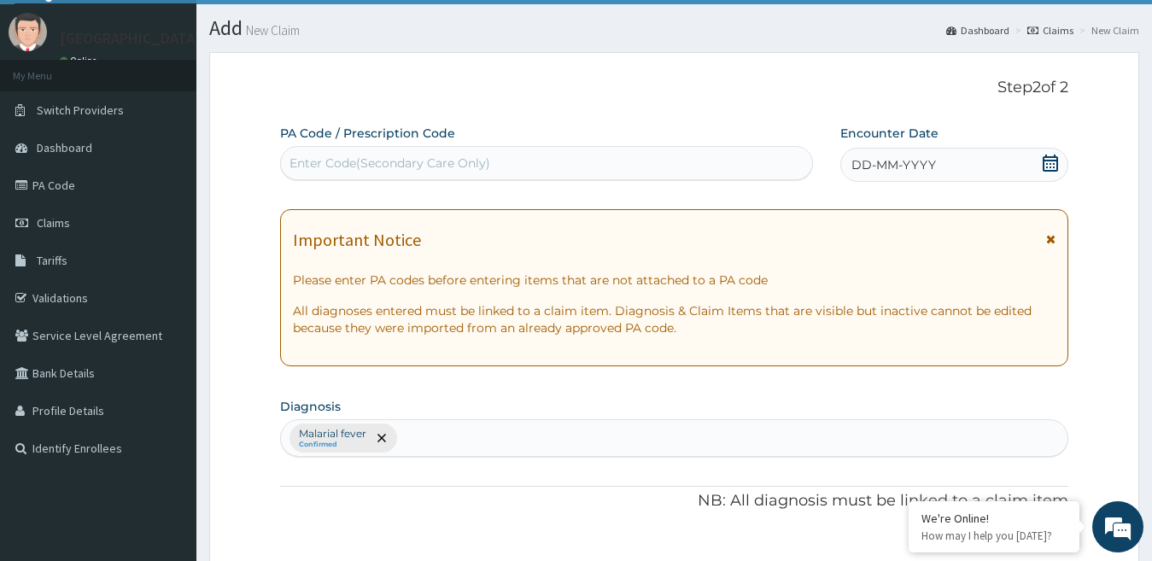
click at [1043, 165] on icon at bounding box center [1050, 163] width 17 height 17
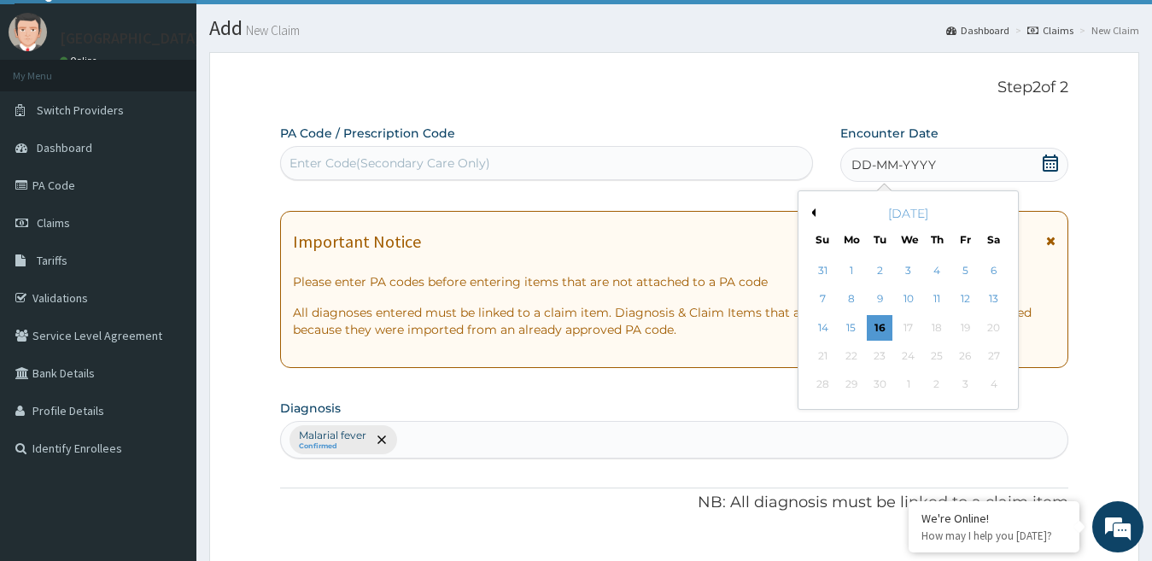
click at [806, 214] on div "September 2025" at bounding box center [909, 213] width 206 height 17
click at [813, 210] on button "Previous Month" at bounding box center [811, 212] width 9 height 9
click at [986, 382] on div "30" at bounding box center [994, 385] width 26 height 26
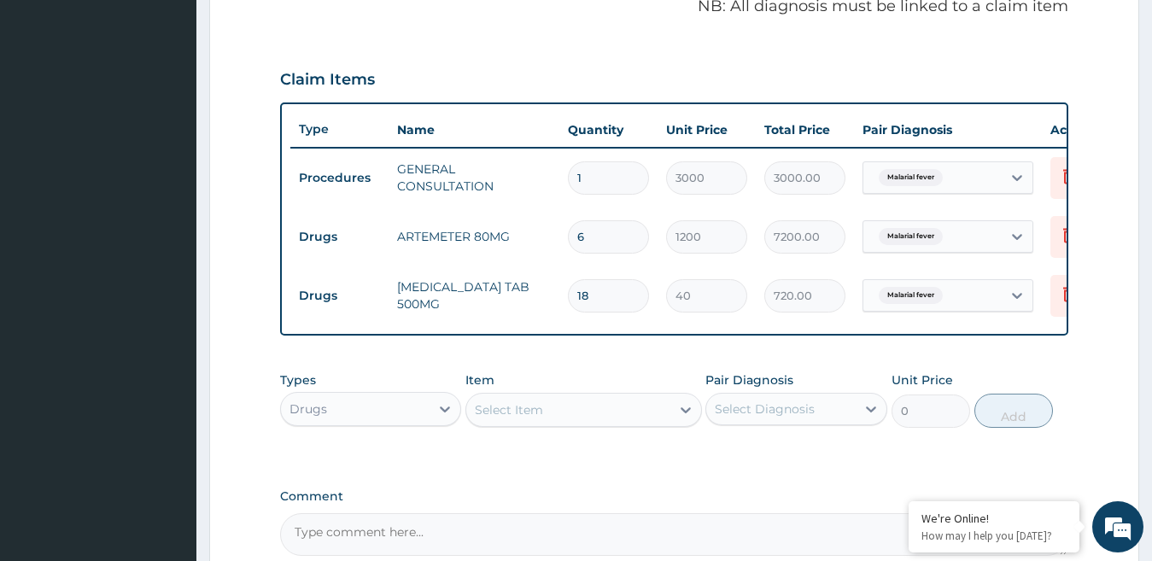
scroll to position [722, 0]
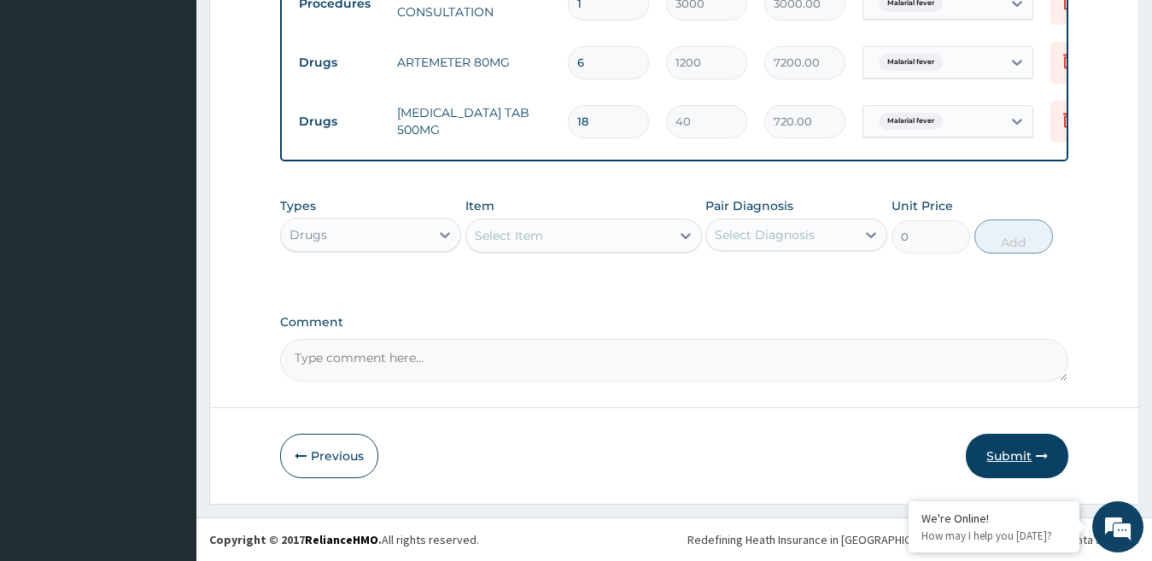
click at [1012, 447] on button "Submit" at bounding box center [1017, 456] width 103 height 44
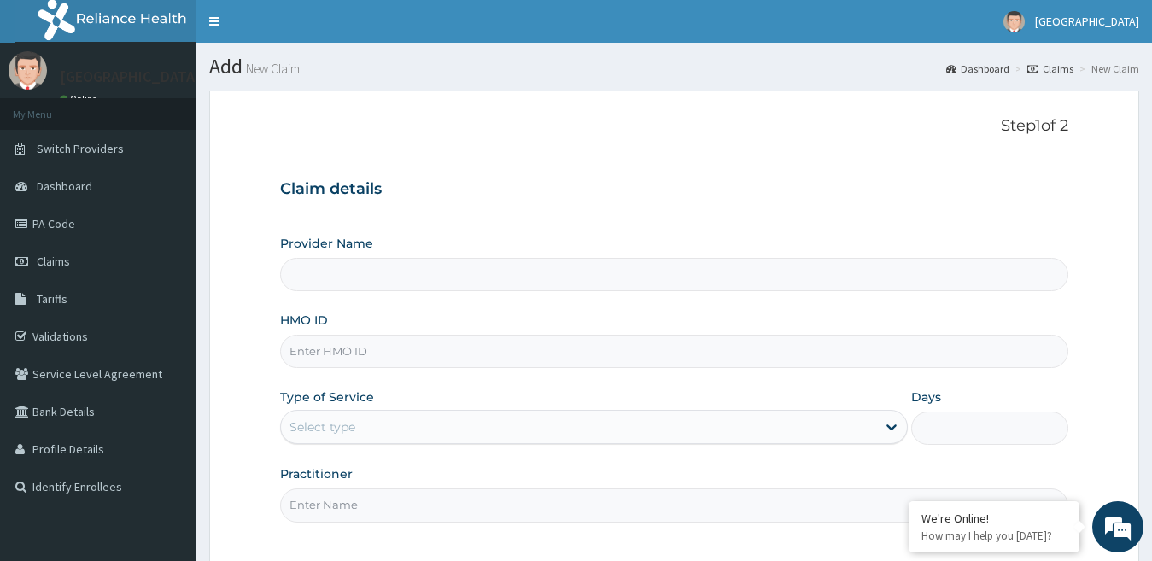
type input "[GEOGRAPHIC_DATA]"
click at [361, 346] on input "HMO ID" at bounding box center [674, 351] width 789 height 33
click at [306, 343] on input "HMO ID" at bounding box center [674, 351] width 789 height 33
paste input "GRS/10148/A"
click at [314, 355] on input "GRS/10148/A" at bounding box center [674, 351] width 789 height 33
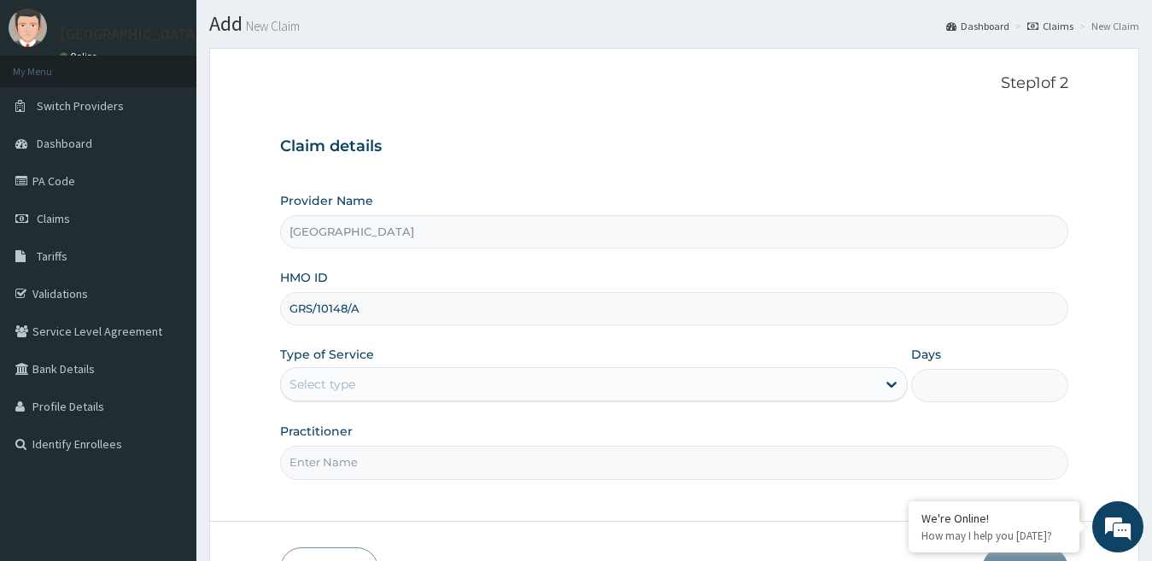
scroll to position [85, 0]
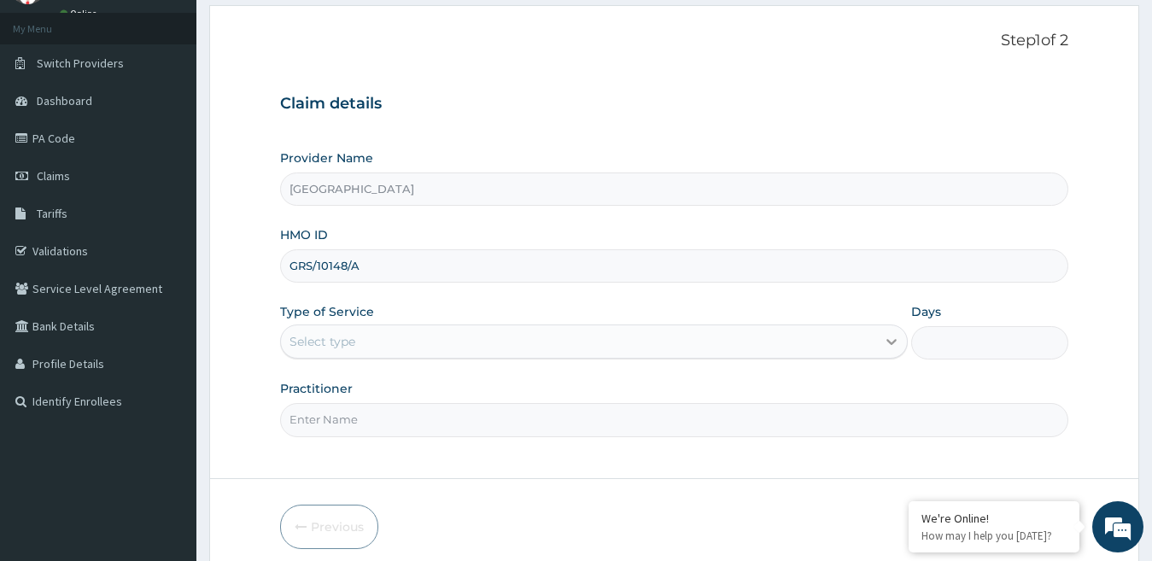
type input "GRS/10148/A"
click at [899, 346] on icon at bounding box center [891, 341] width 17 height 17
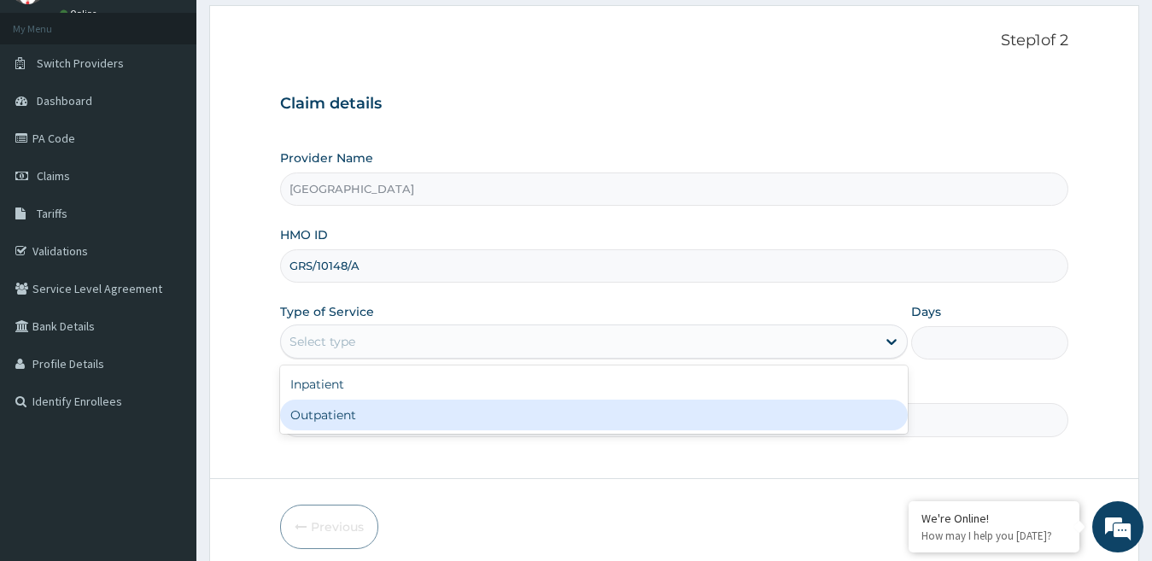
click at [636, 404] on div "Outpatient" at bounding box center [594, 415] width 629 height 31
type input "1"
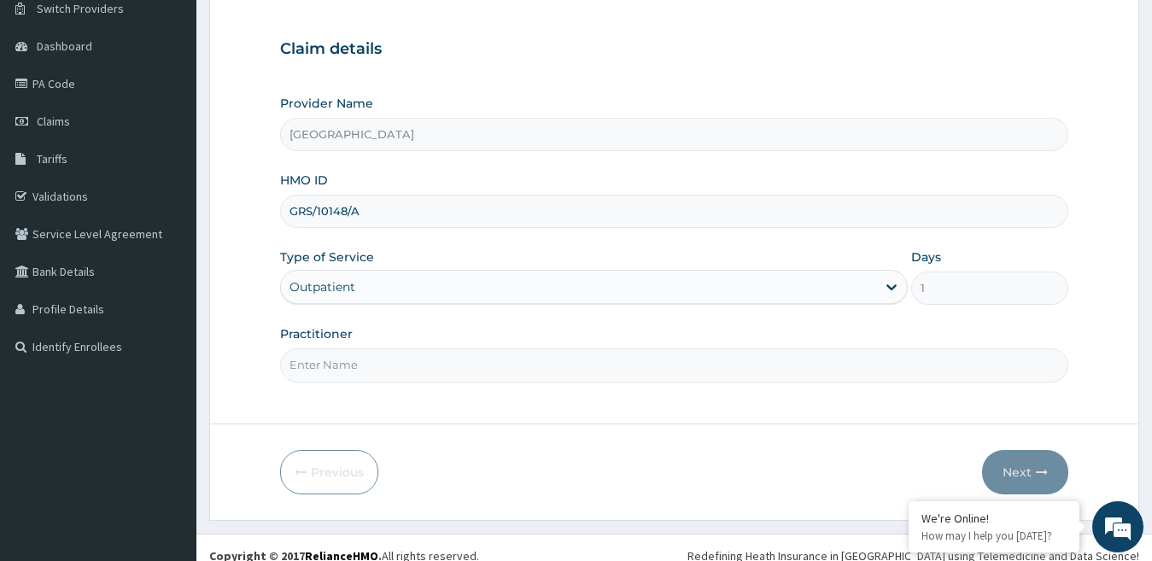
scroll to position [156, 0]
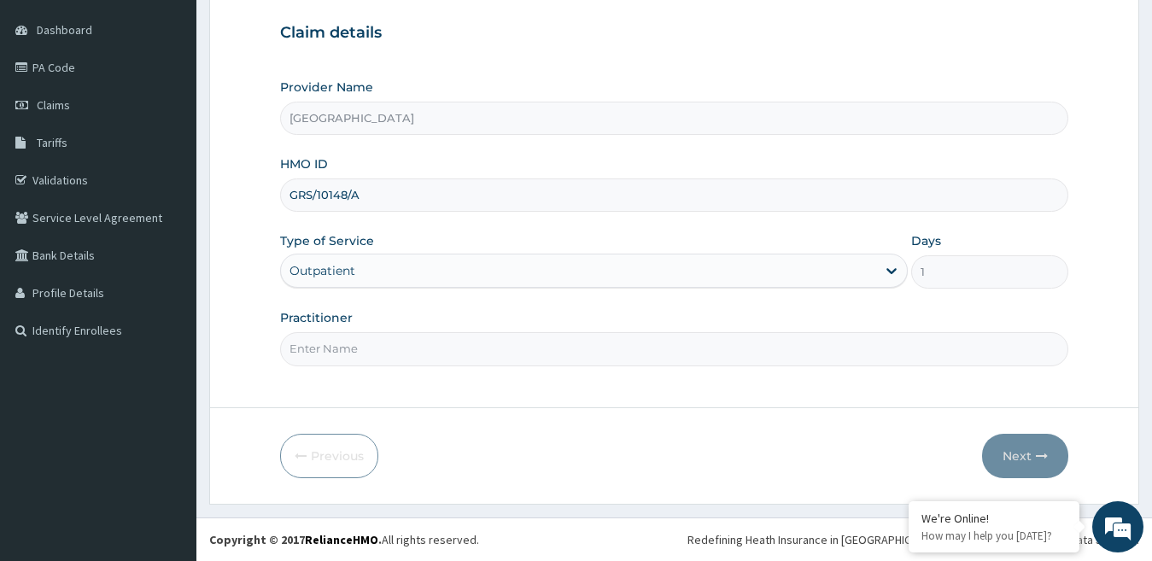
click at [486, 353] on input "Practitioner" at bounding box center [674, 348] width 789 height 33
type input "DR GEORGE"
click at [1026, 466] on button "Next" at bounding box center [1025, 456] width 86 height 44
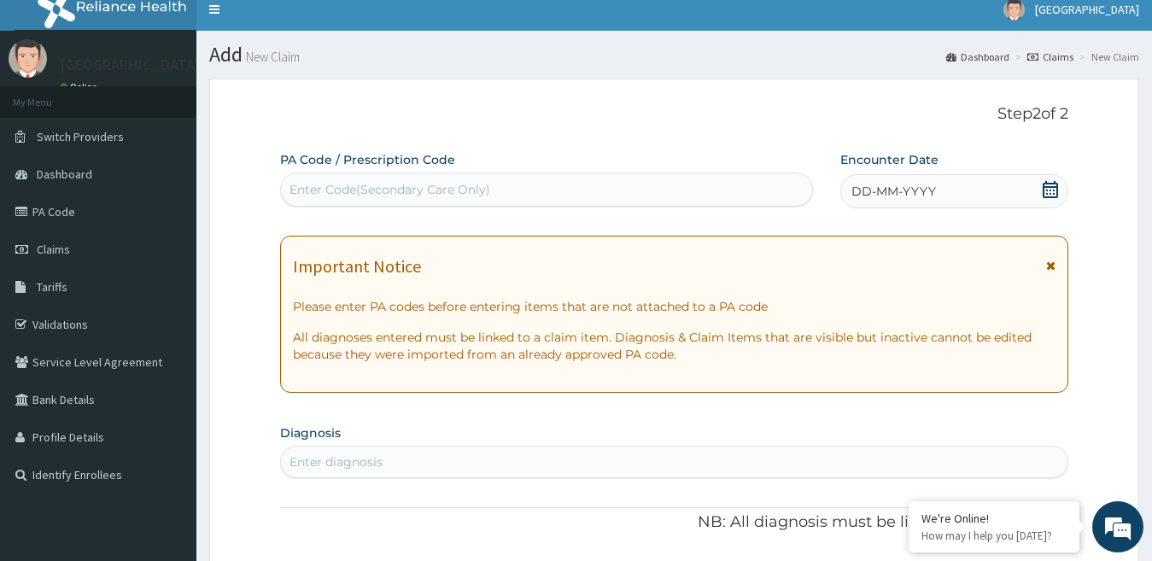
scroll to position [0, 0]
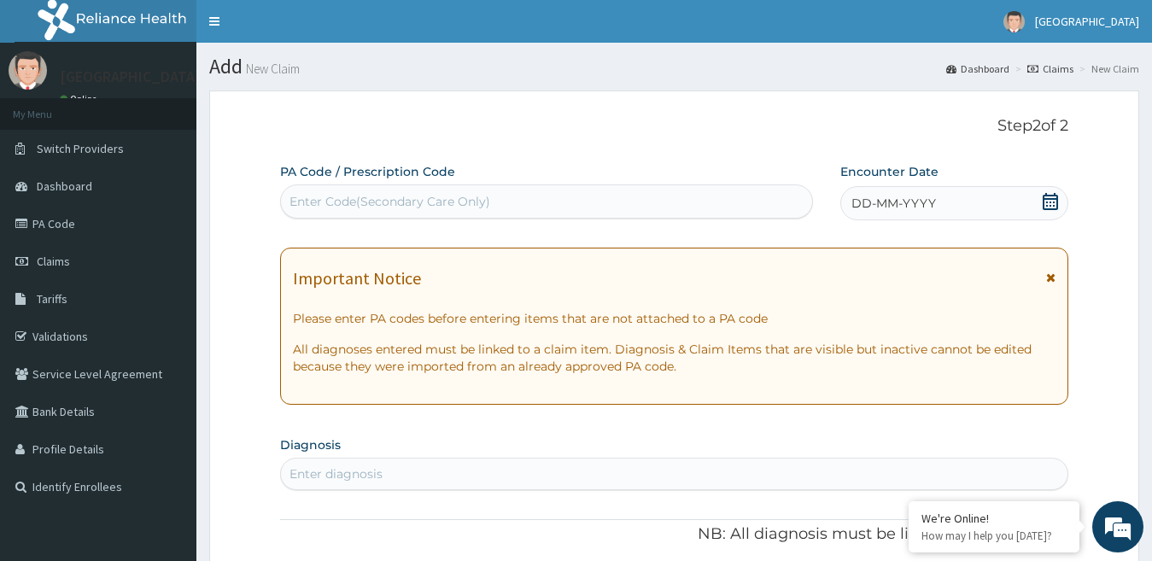
click at [1049, 201] on icon at bounding box center [1050, 201] width 17 height 17
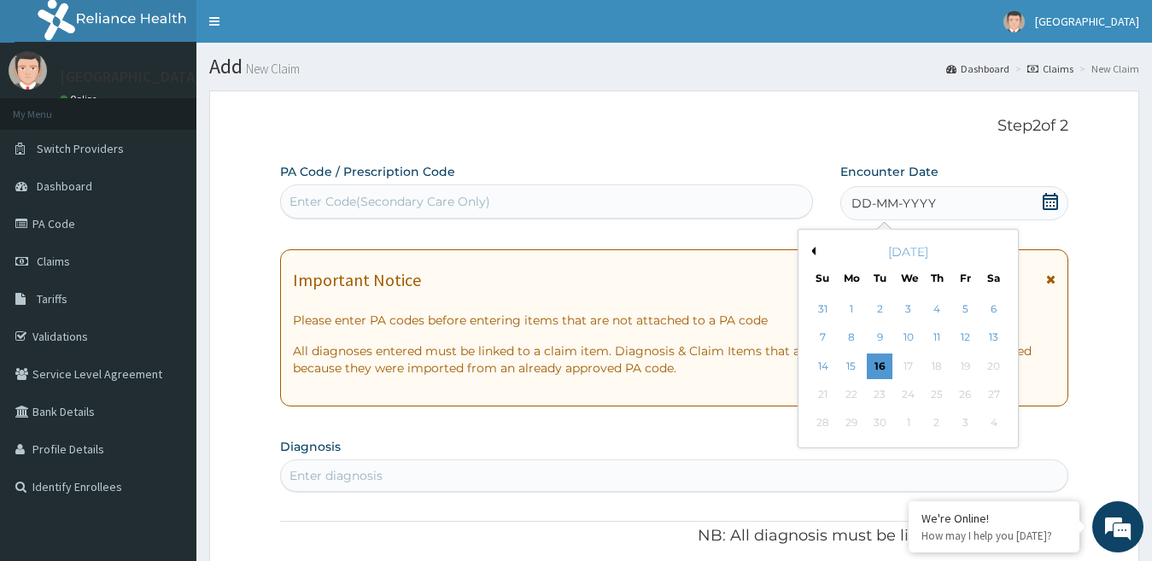
click at [813, 249] on button "Previous Month" at bounding box center [811, 251] width 9 height 9
click at [991, 418] on div "30" at bounding box center [994, 424] width 26 height 26
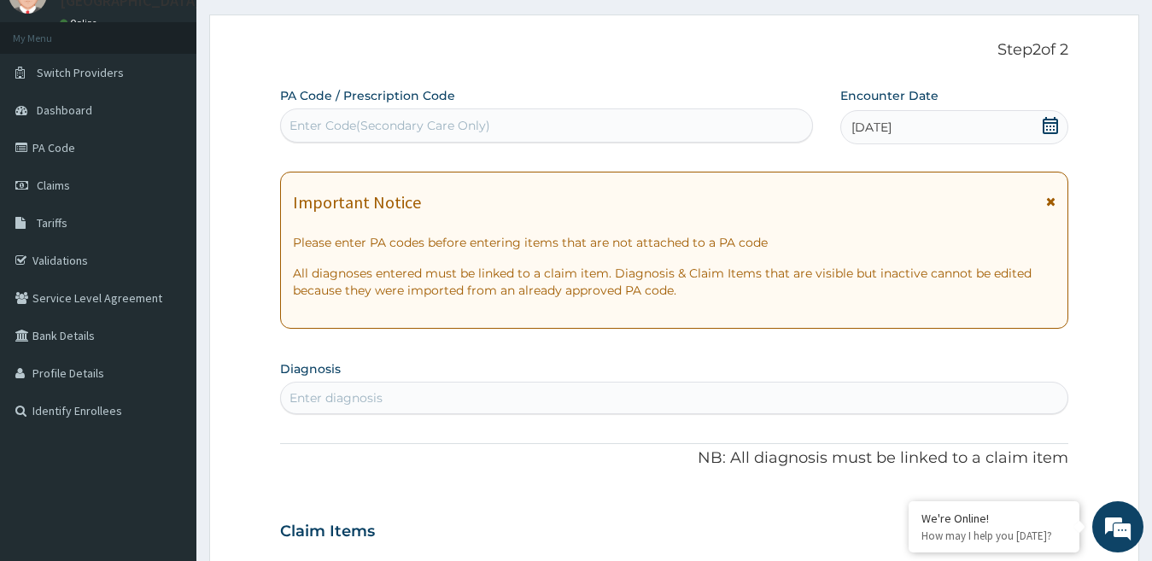
scroll to position [256, 0]
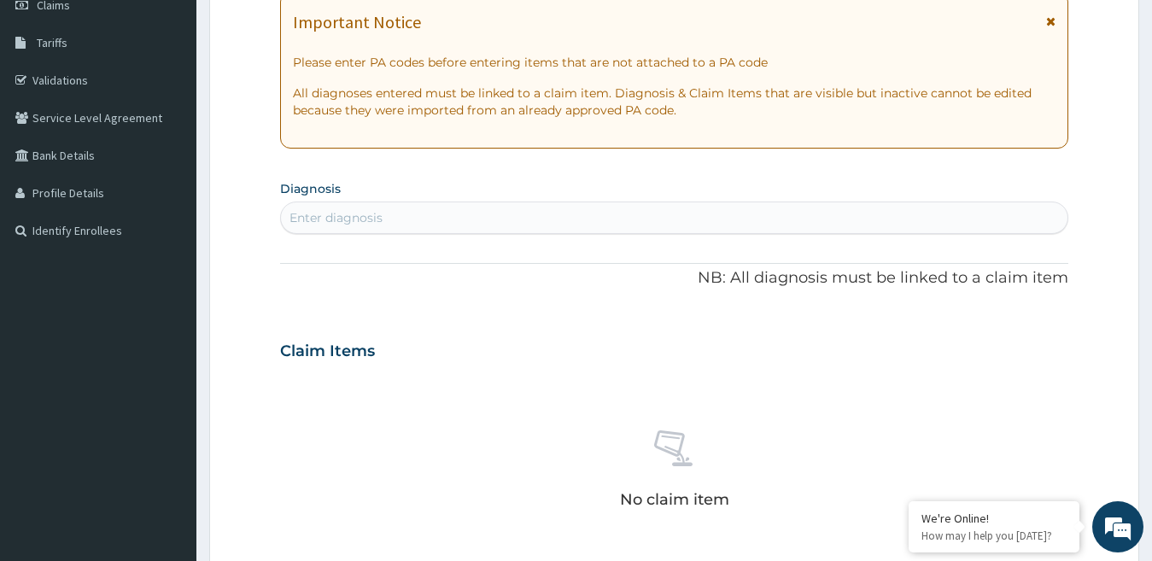
click at [455, 224] on div "Enter diagnosis" at bounding box center [675, 217] width 788 height 27
type input "[MEDICAL_DATA]"
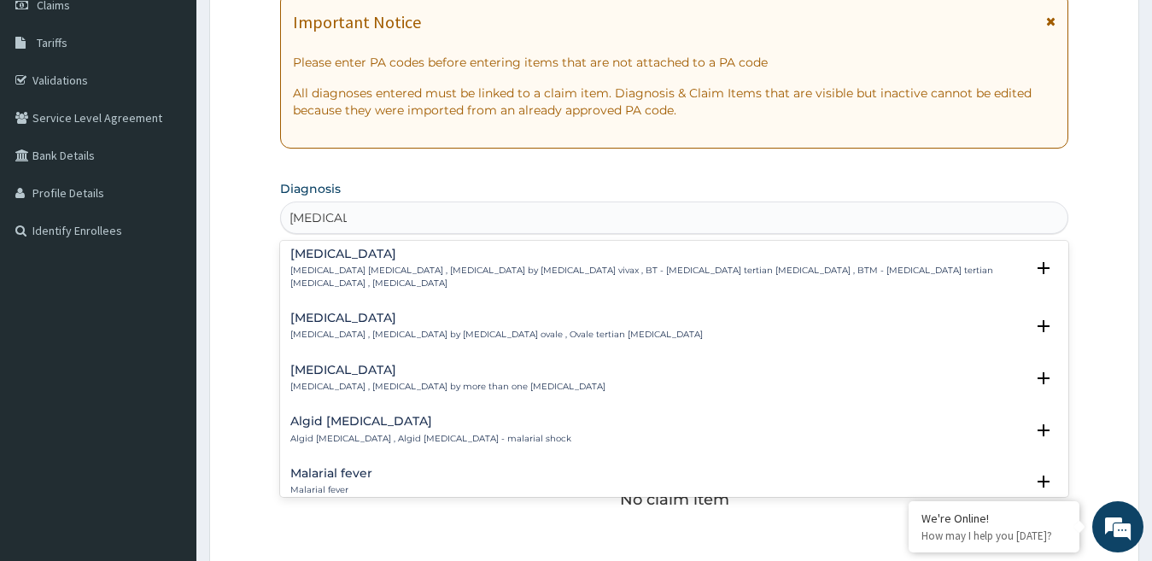
scroll to position [85, 0]
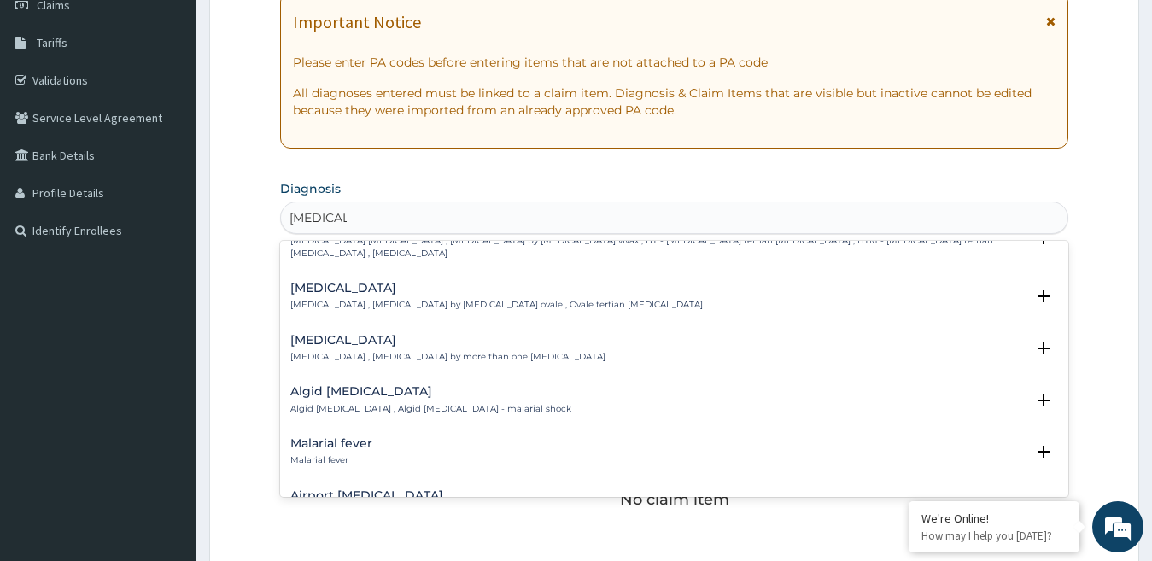
click at [390, 437] on div "Malarial fever Malarial fever" at bounding box center [674, 452] width 769 height 30
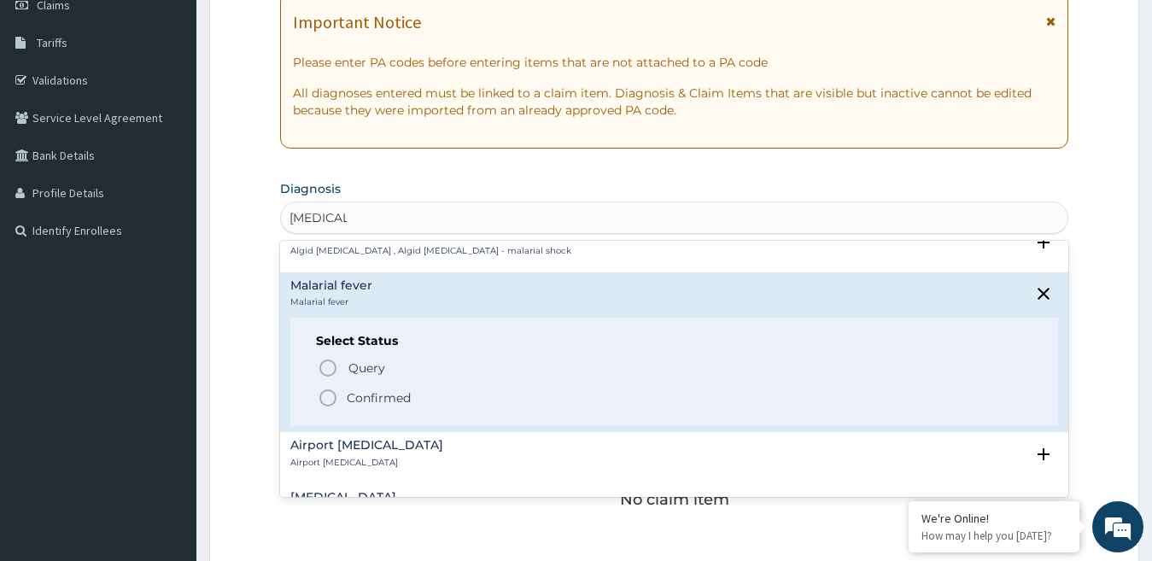
scroll to position [256, 0]
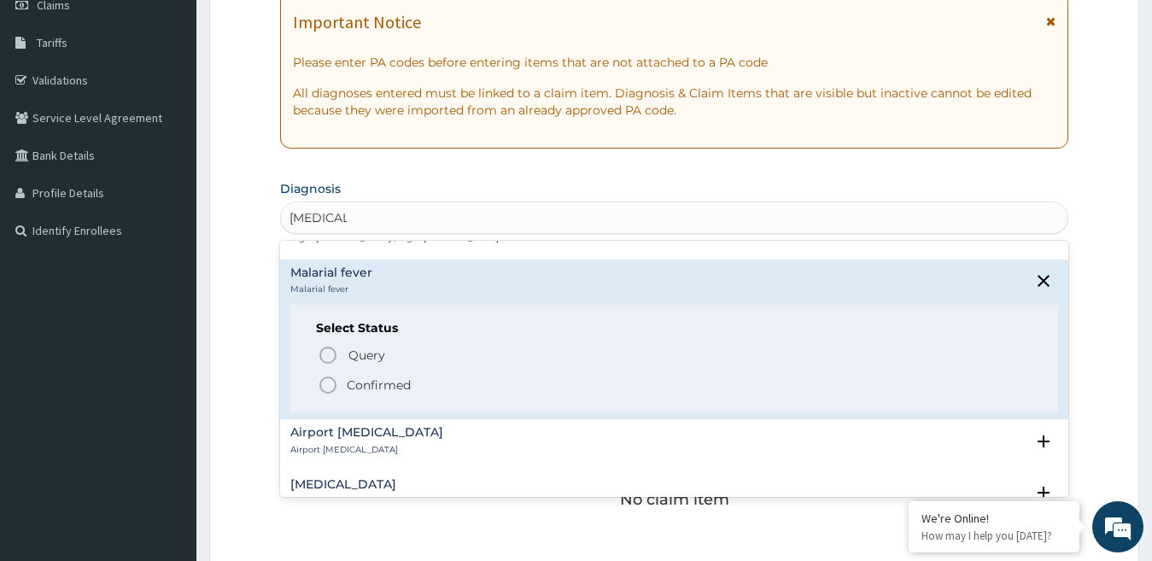
click at [364, 377] on p "Confirmed" at bounding box center [379, 385] width 64 height 17
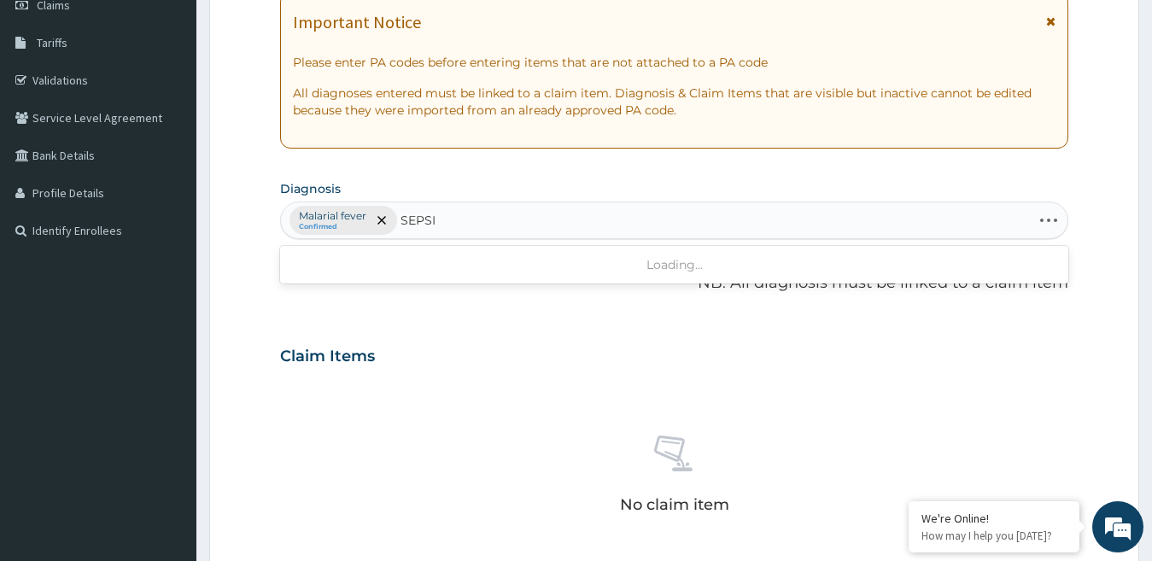
type input "[MEDICAL_DATA]"
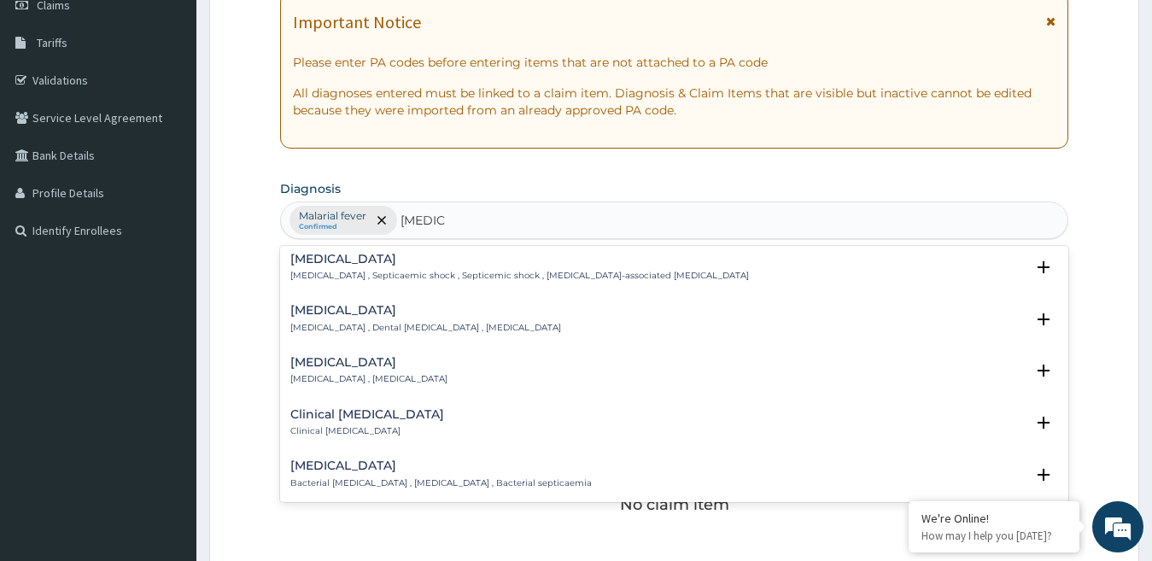
scroll to position [85, 0]
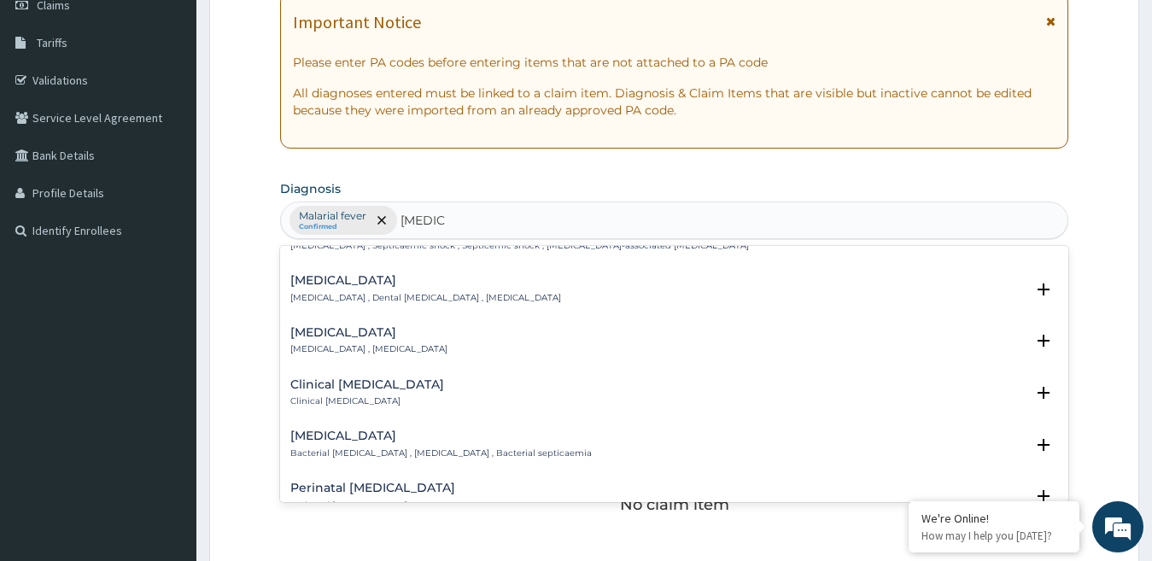
click at [408, 461] on div "Bacterial sepsis Bacterial septicemia , Bacterial sepsis , Bacterial septicaemi…" at bounding box center [674, 449] width 769 height 38
click at [408, 455] on p "Bacterial [MEDICAL_DATA] , [MEDICAL_DATA] , Bacterial septicaemia" at bounding box center [441, 454] width 302 height 12
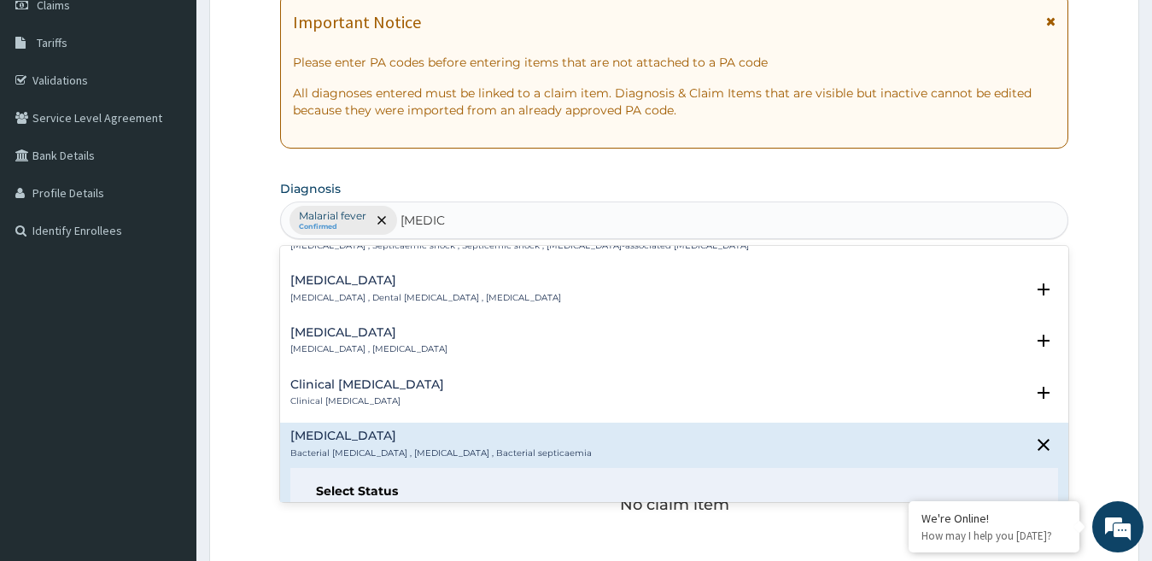
scroll to position [171, 0]
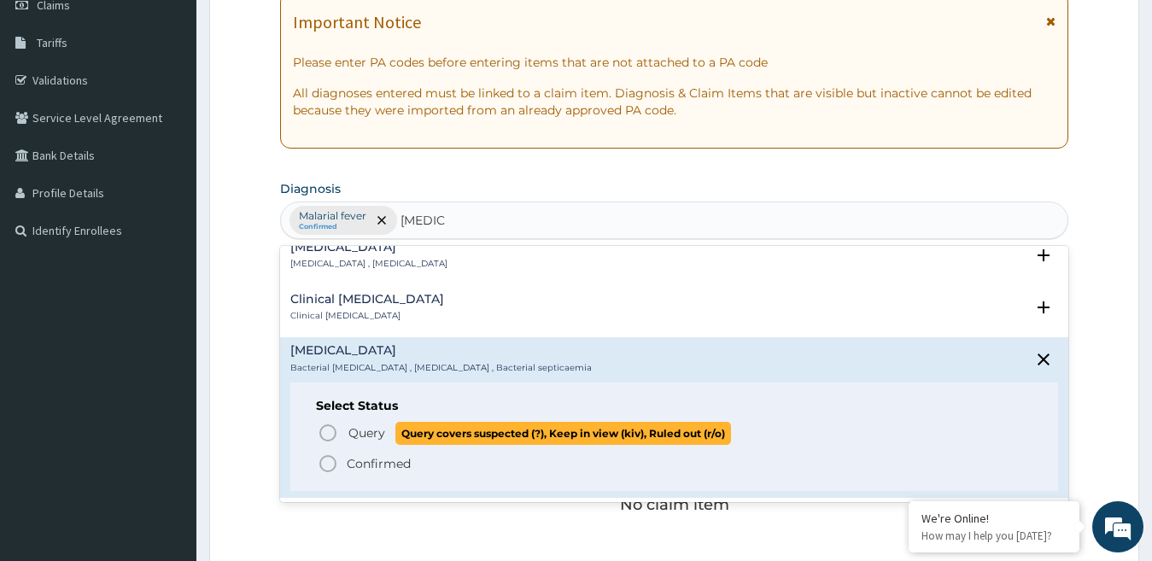
click at [390, 425] on p "Query Query covers suspected (?), Keep in view (kiv), Ruled out (r/o)" at bounding box center [539, 433] width 384 height 23
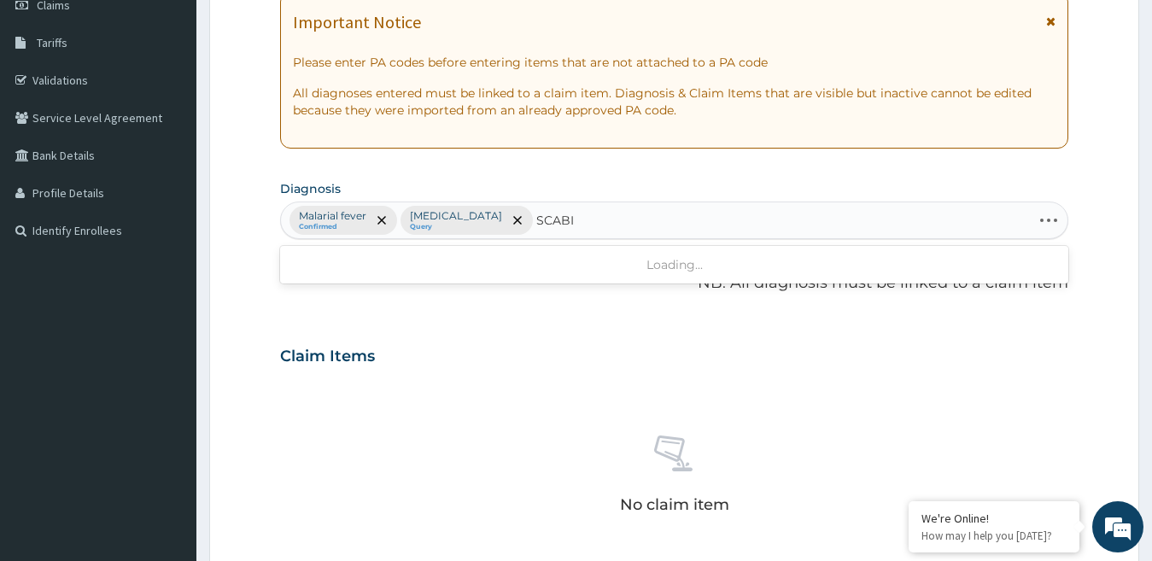
type input "SCABIE"
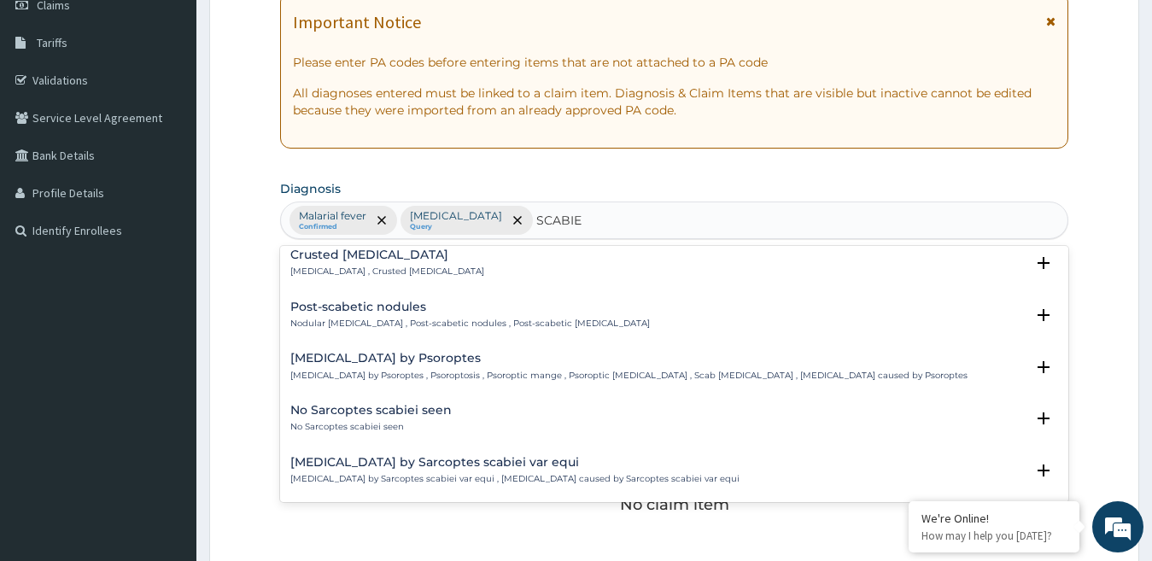
scroll to position [0, 0]
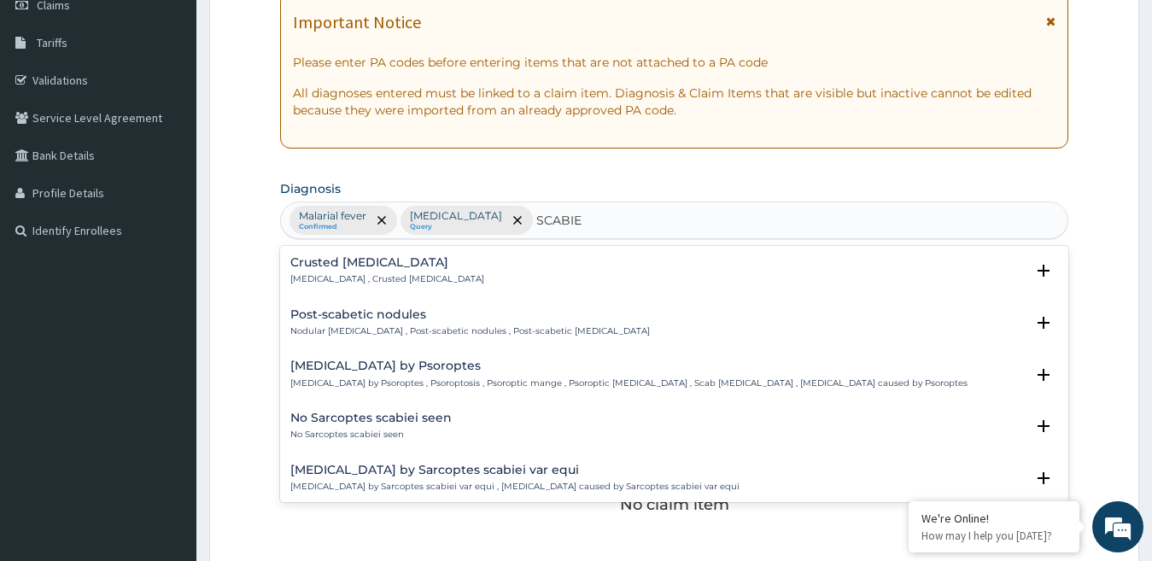
click at [453, 279] on div "Crusted scabies Norwegian scabies , Crusted scabies" at bounding box center [674, 271] width 769 height 30
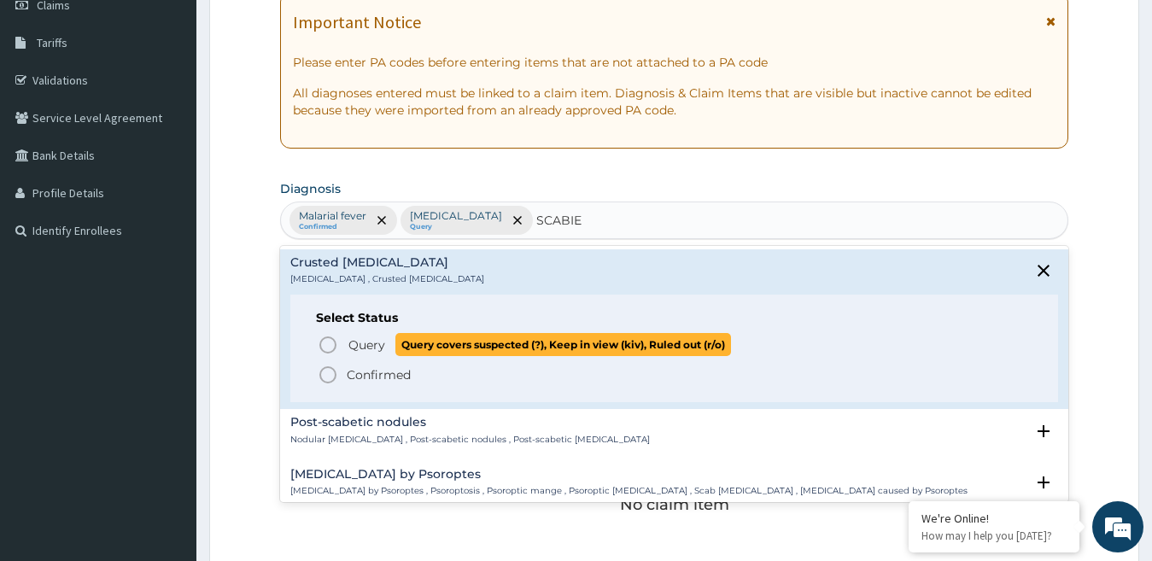
click at [368, 335] on p "Query Query covers suspected (?), Keep in view (kiv), Ruled out (r/o)" at bounding box center [539, 344] width 384 height 23
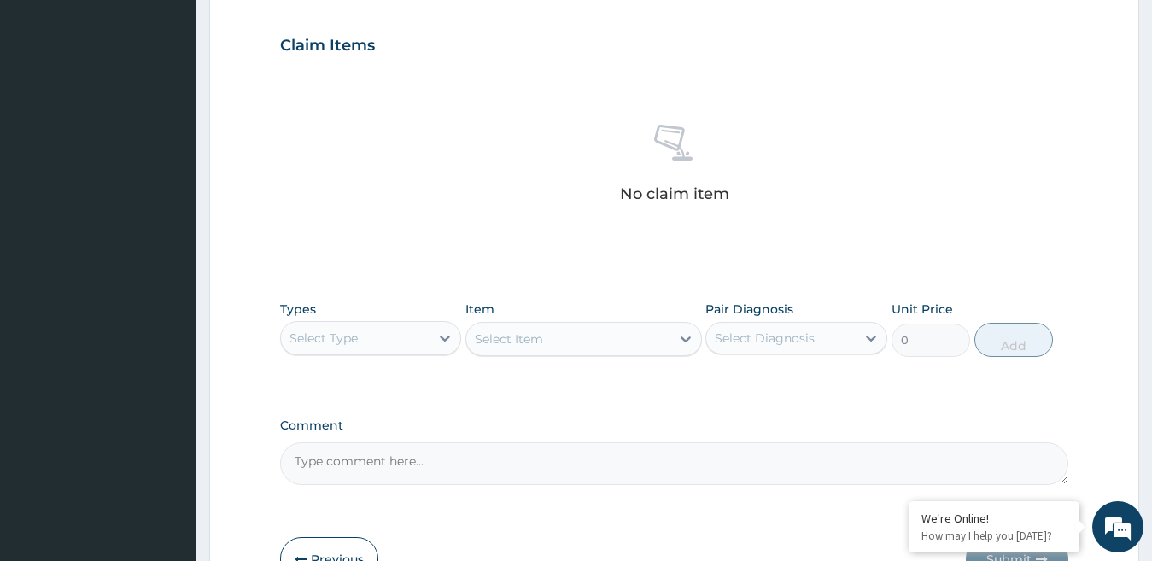
scroll to position [598, 0]
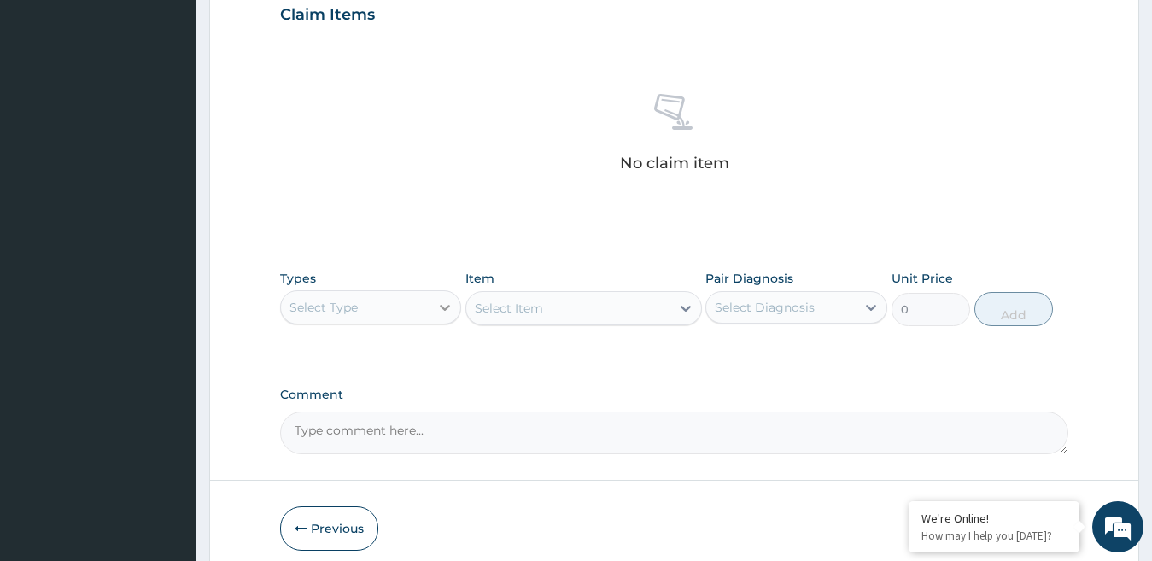
click at [443, 308] on icon at bounding box center [445, 307] width 17 height 17
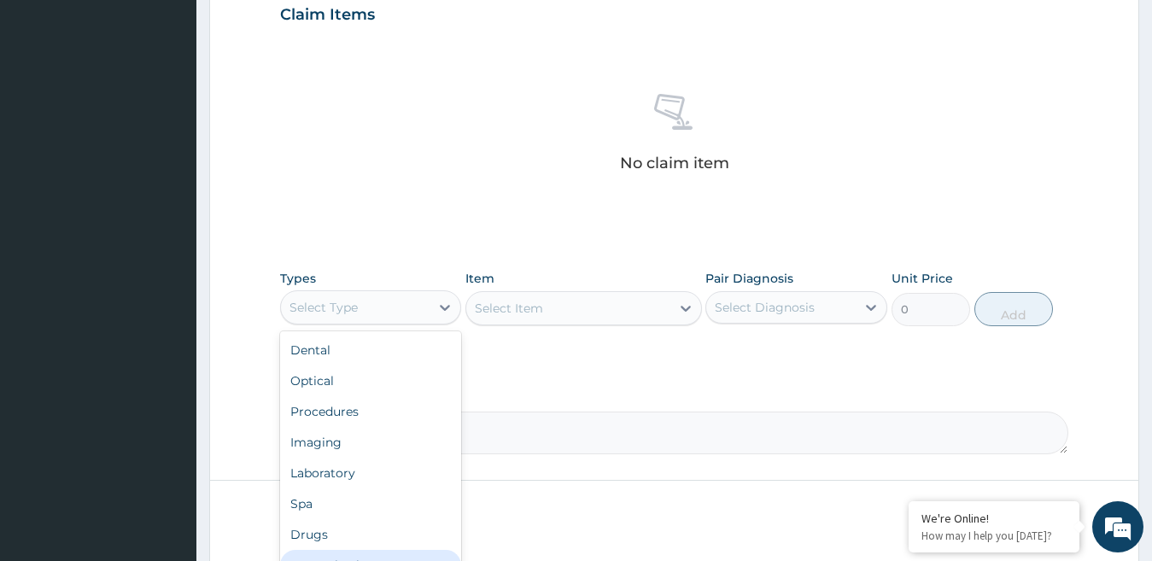
scroll to position [58, 0]
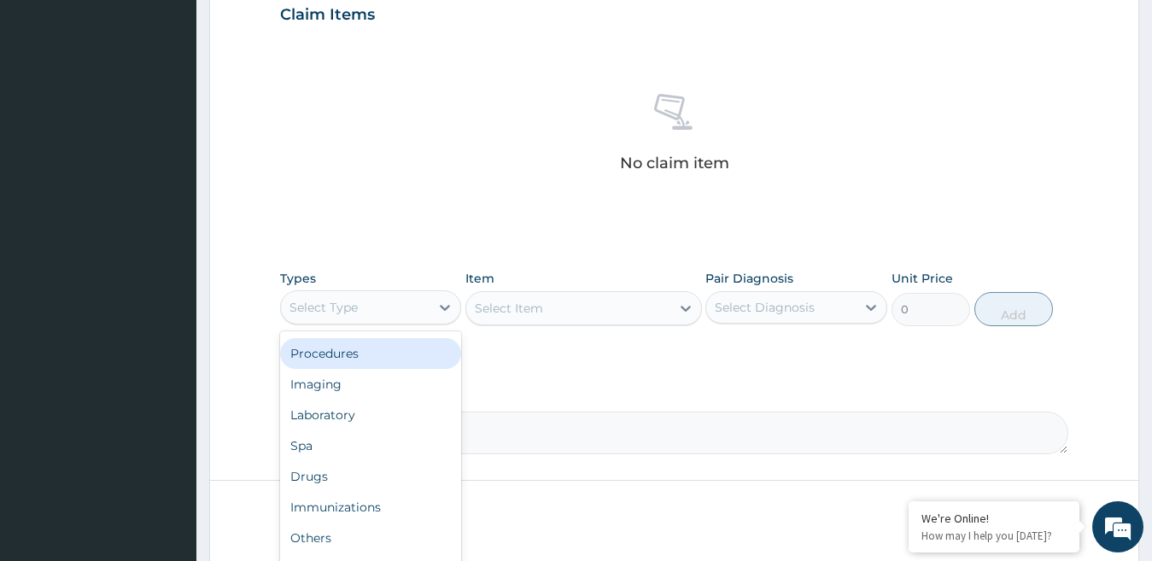
click at [356, 352] on div "Procedures" at bounding box center [371, 353] width 182 height 31
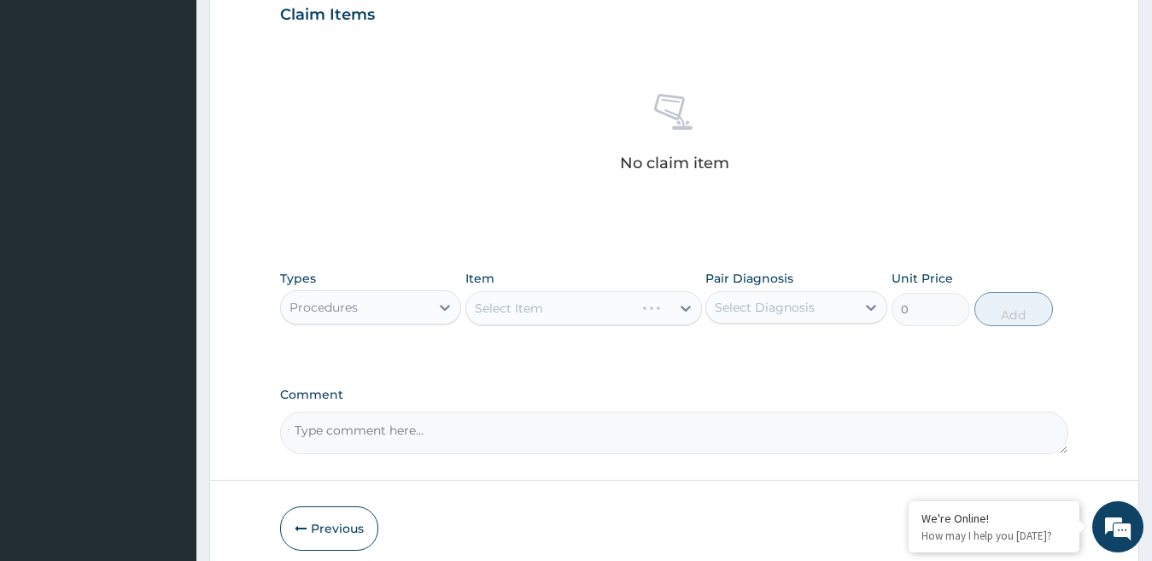
click at [532, 306] on div "Select Item" at bounding box center [584, 308] width 237 height 34
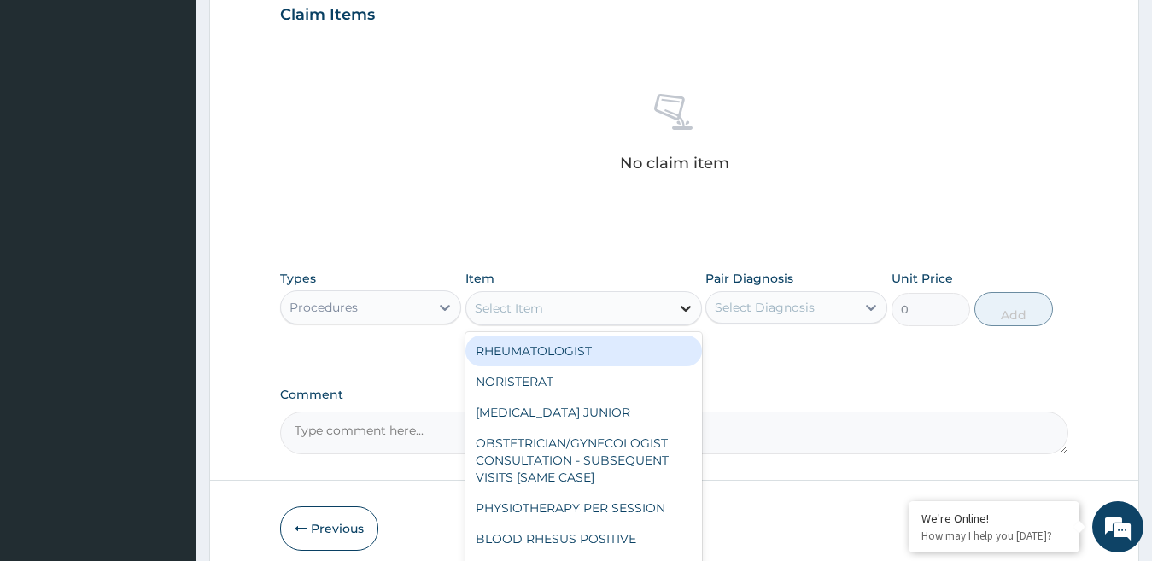
click at [686, 310] on icon at bounding box center [686, 309] width 10 height 6
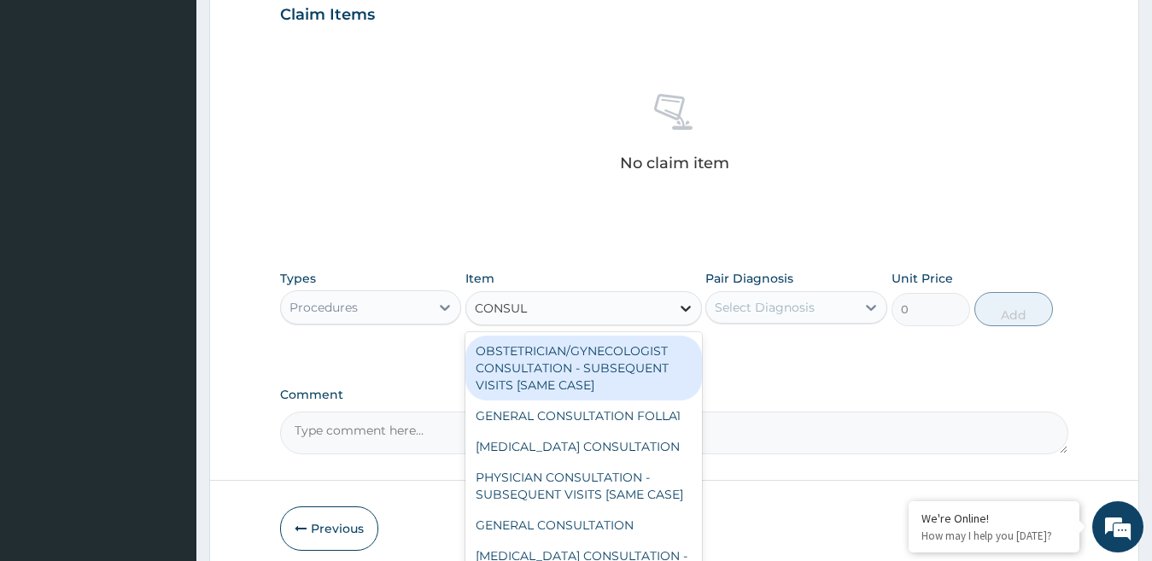
type input "CONSULT"
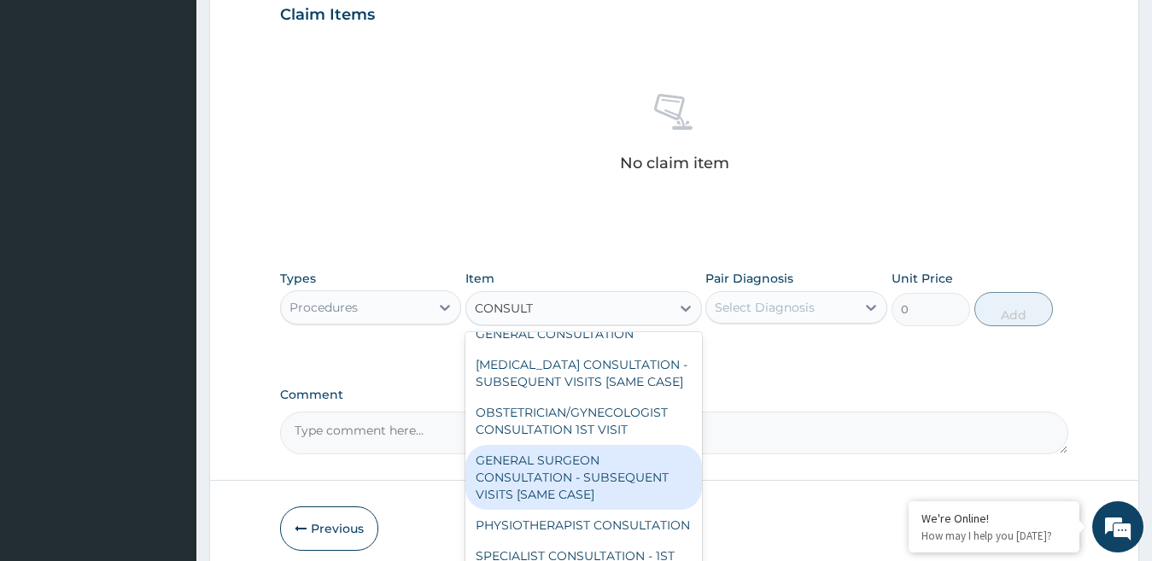
scroll to position [161, 0]
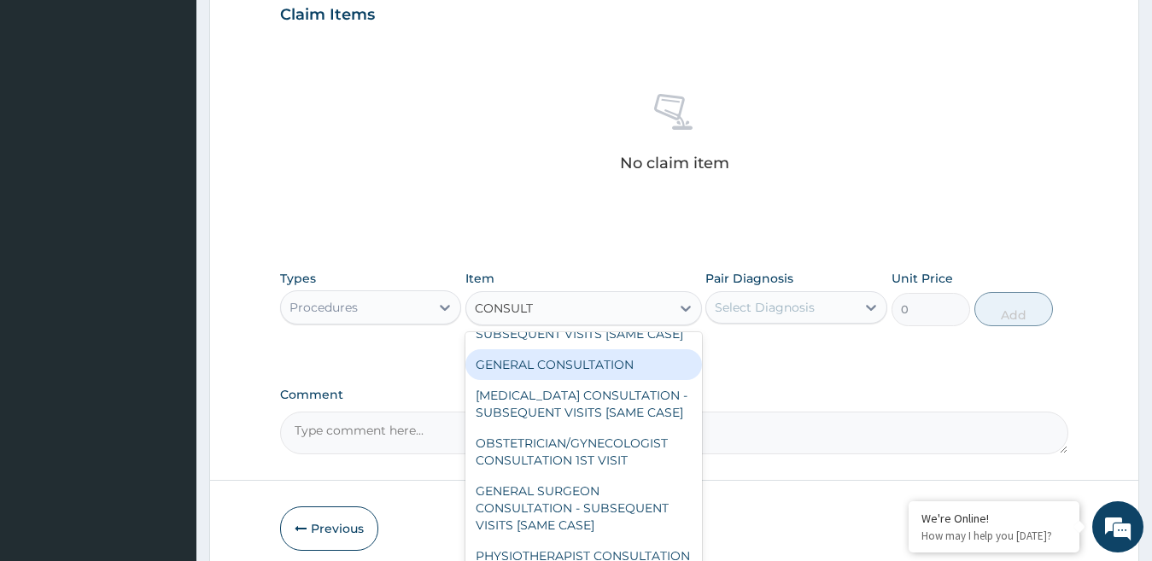
click at [601, 380] on div "GENERAL CONSULTATION" at bounding box center [584, 364] width 237 height 31
type input "3000"
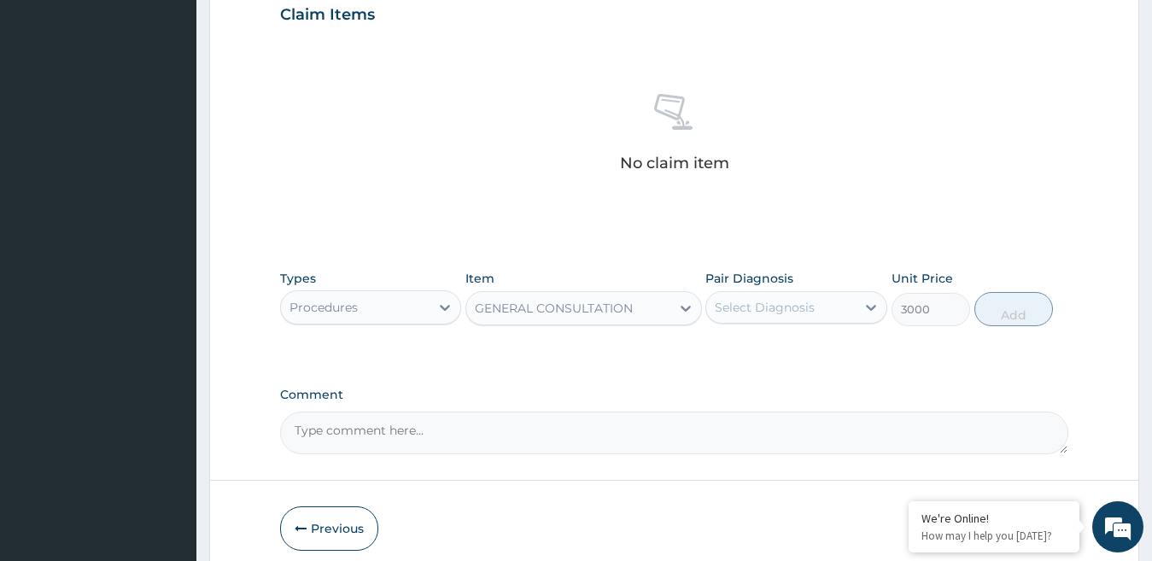
click at [814, 304] on div "Select Diagnosis" at bounding box center [765, 307] width 100 height 17
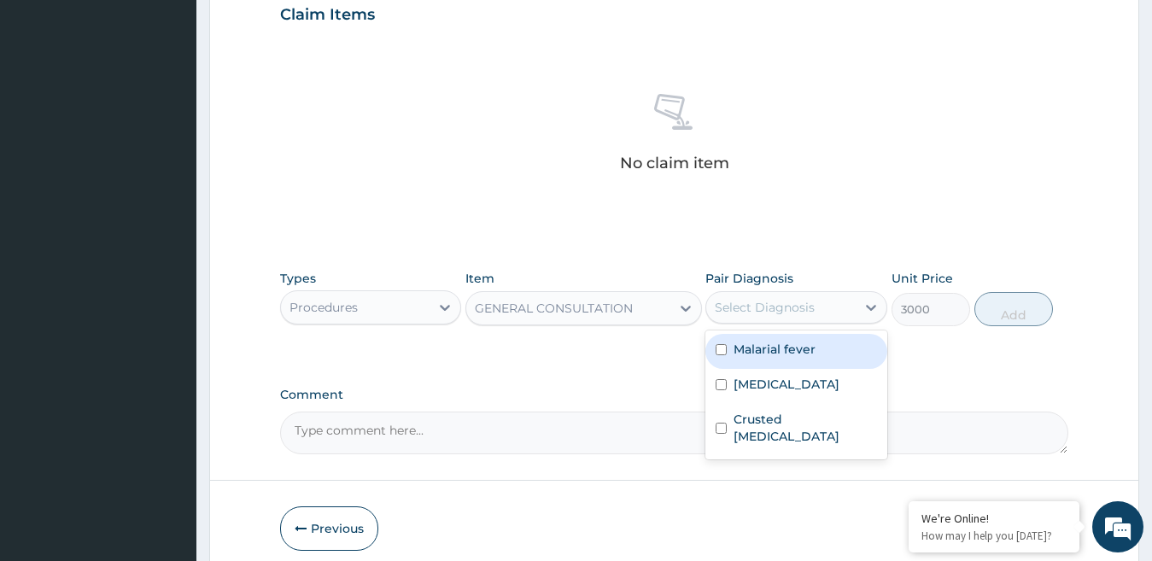
click at [781, 352] on label "Malarial fever" at bounding box center [775, 349] width 82 height 17
checkbox input "true"
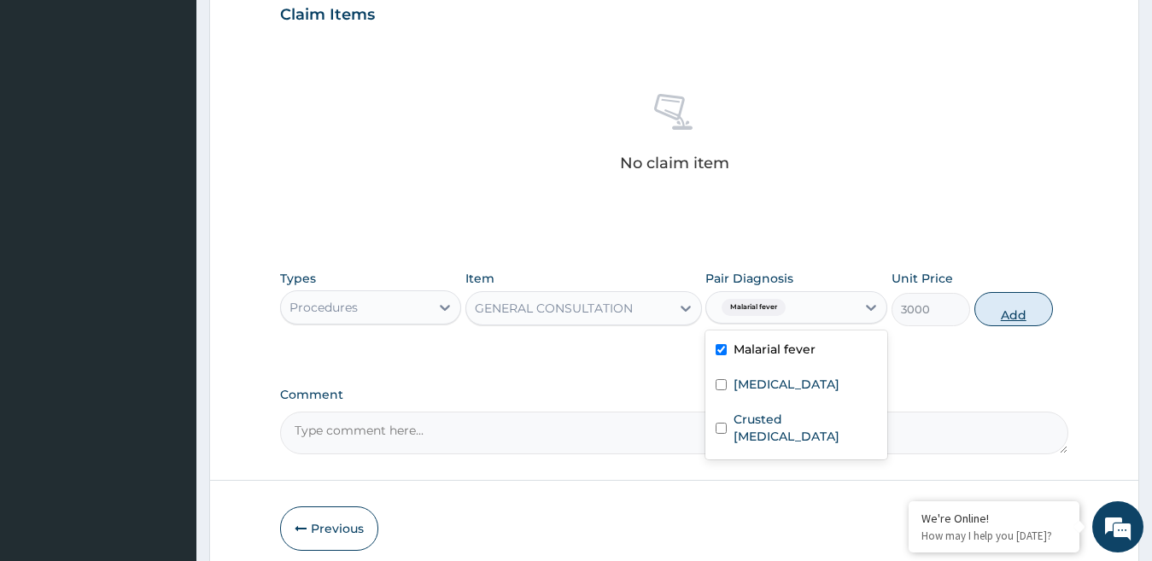
click at [1016, 302] on button "Add" at bounding box center [1014, 309] width 79 height 34
type input "0"
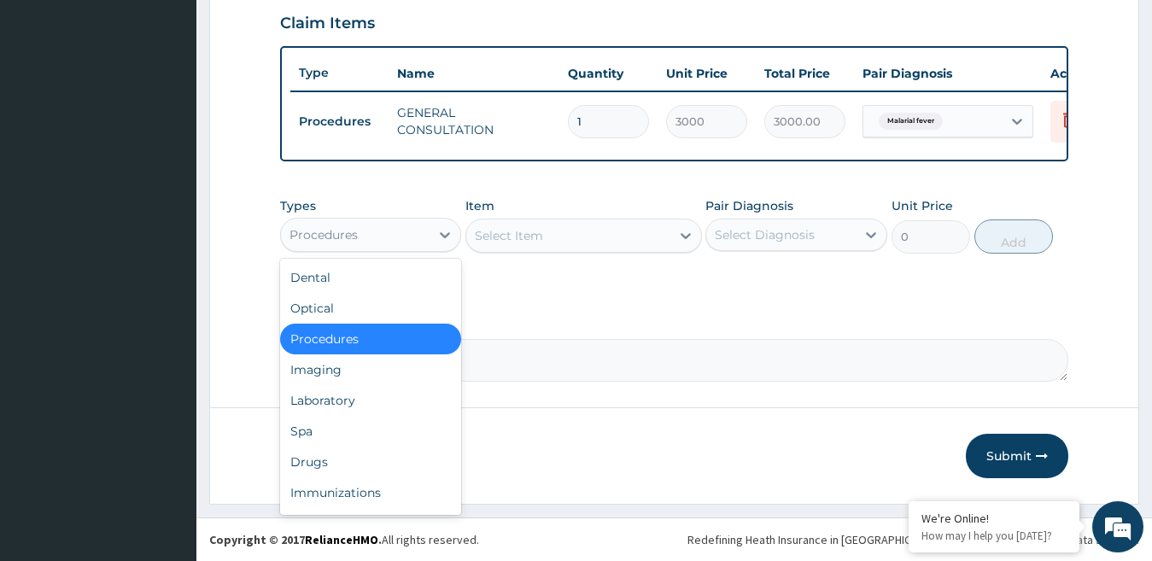
click at [430, 235] on div "Procedures" at bounding box center [371, 235] width 182 height 34
click at [369, 409] on div "Laboratory" at bounding box center [371, 400] width 182 height 31
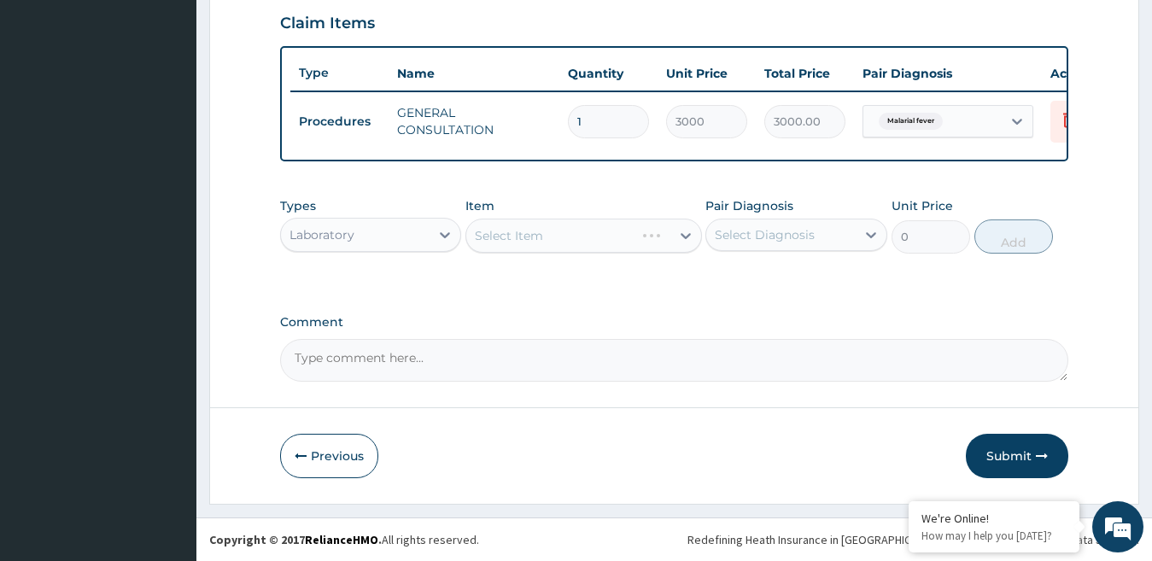
click at [571, 243] on div "Select Item" at bounding box center [584, 236] width 237 height 34
click at [679, 243] on icon at bounding box center [685, 235] width 17 height 17
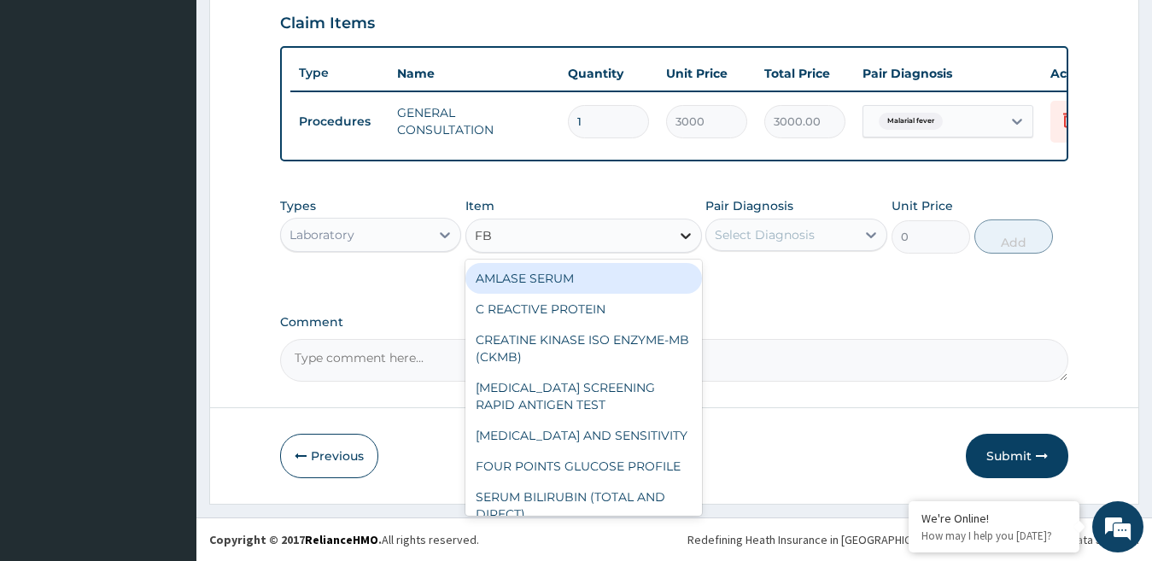
type input "FBC"
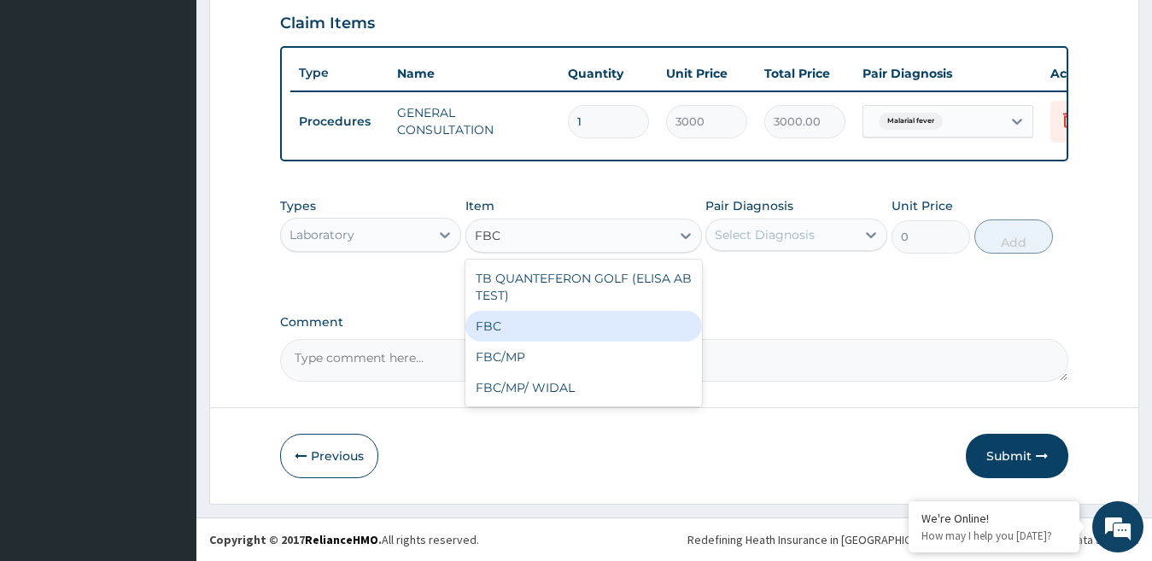
click at [536, 331] on div "FBC" at bounding box center [584, 326] width 237 height 31
type input "4500"
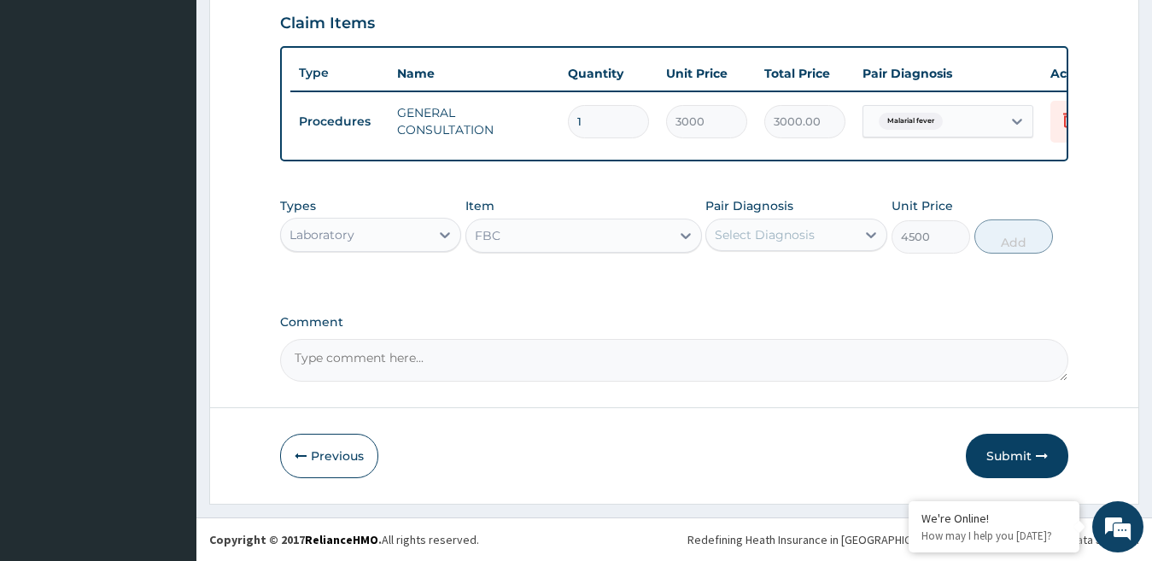
click at [777, 243] on div "Select Diagnosis" at bounding box center [765, 234] width 100 height 17
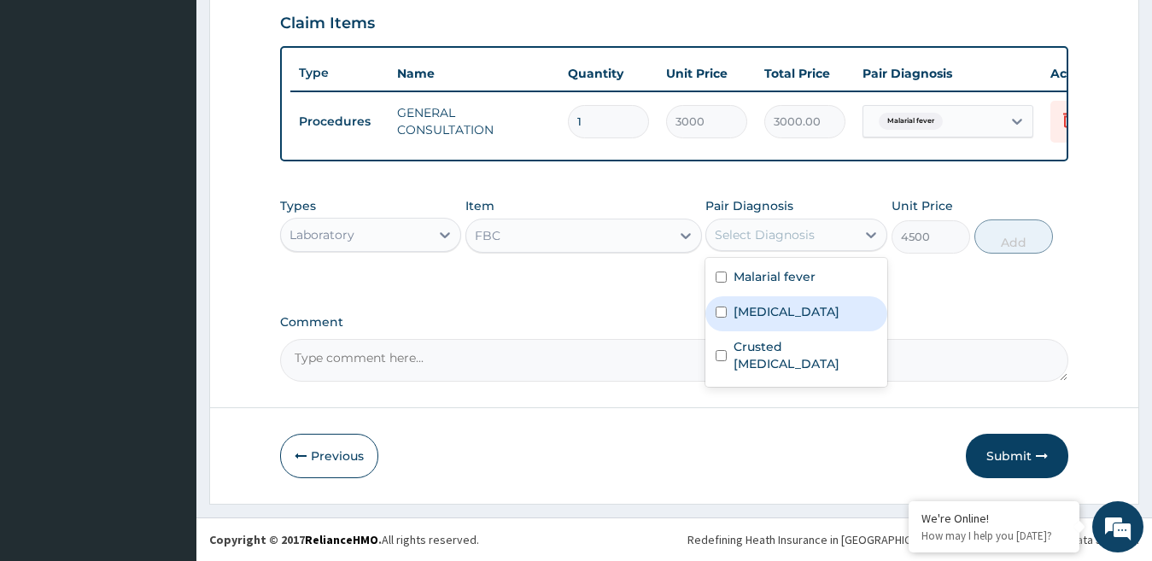
drag, startPoint x: 777, startPoint y: 296, endPoint x: 777, endPoint y: 307, distance: 10.3
click at [777, 307] on div "Malarial fever Bacterial sepsis Crusted scabies" at bounding box center [797, 322] width 182 height 129
click at [777, 307] on div "[MEDICAL_DATA]" at bounding box center [797, 313] width 182 height 35
checkbox input "true"
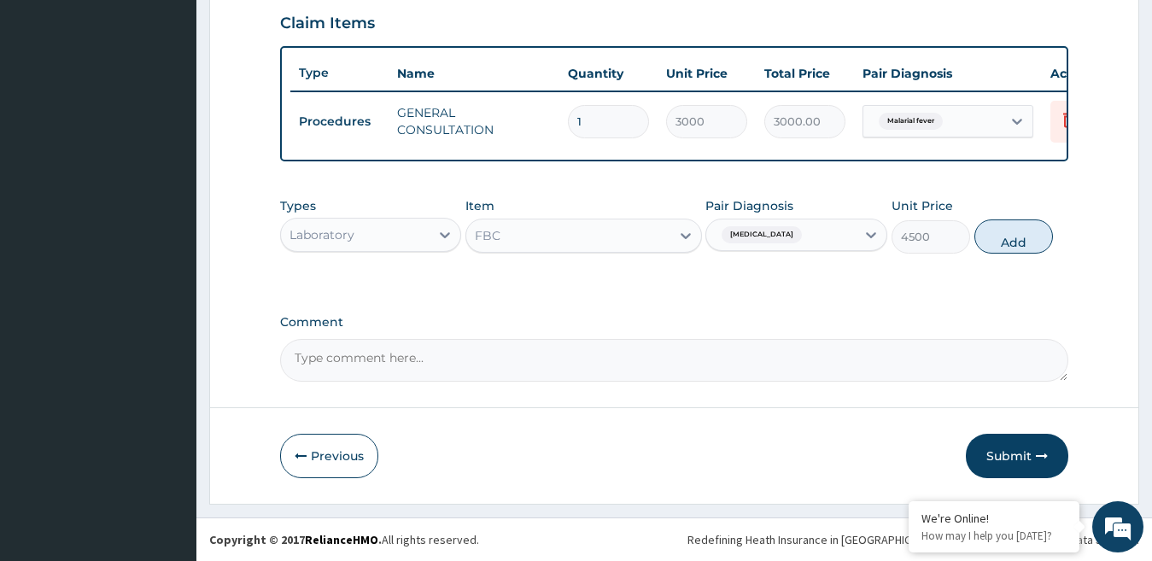
click at [1014, 224] on div "Types Laboratory Item FBC Pair Diagnosis Bacterial sepsis Unit Price 4500 Add" at bounding box center [674, 225] width 789 height 73
click at [1003, 240] on button "Add" at bounding box center [1014, 237] width 79 height 34
type input "0"
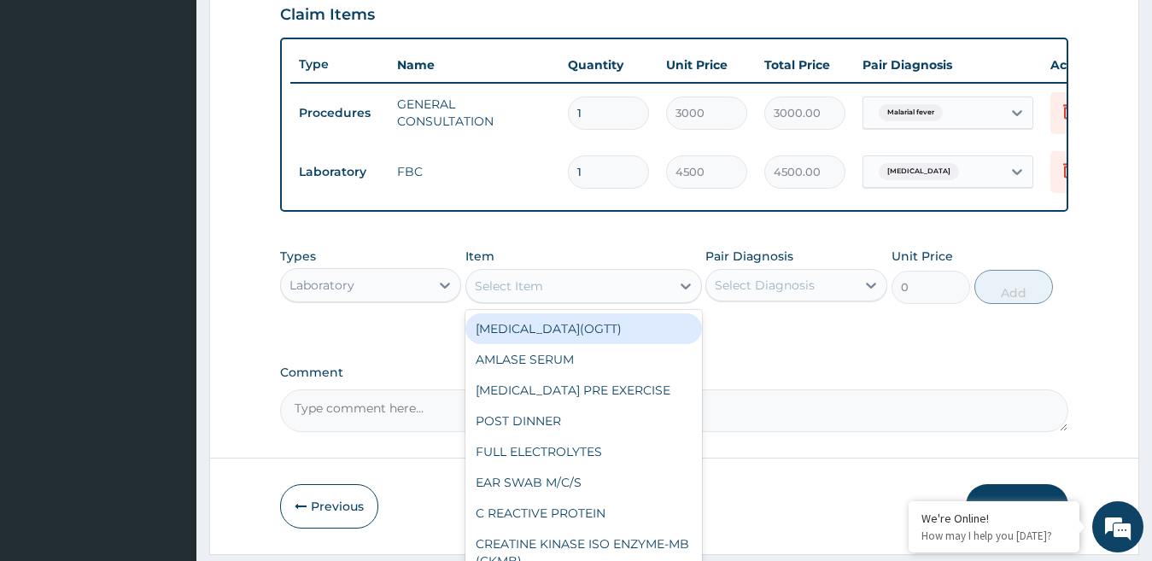
click at [619, 300] on div "Select Item" at bounding box center [568, 286] width 204 height 27
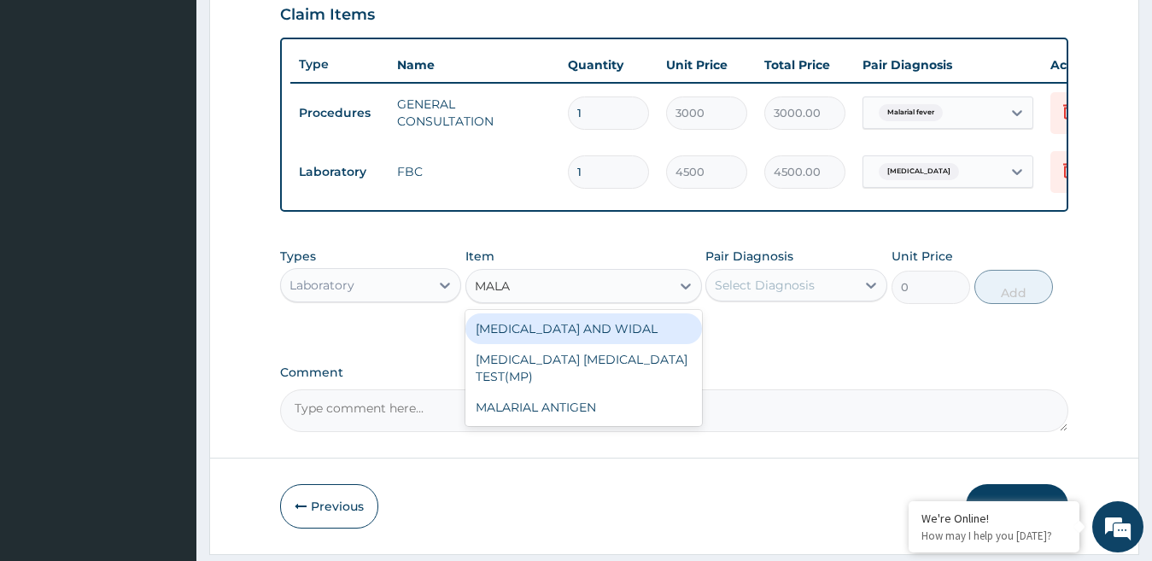
type input "MALAR"
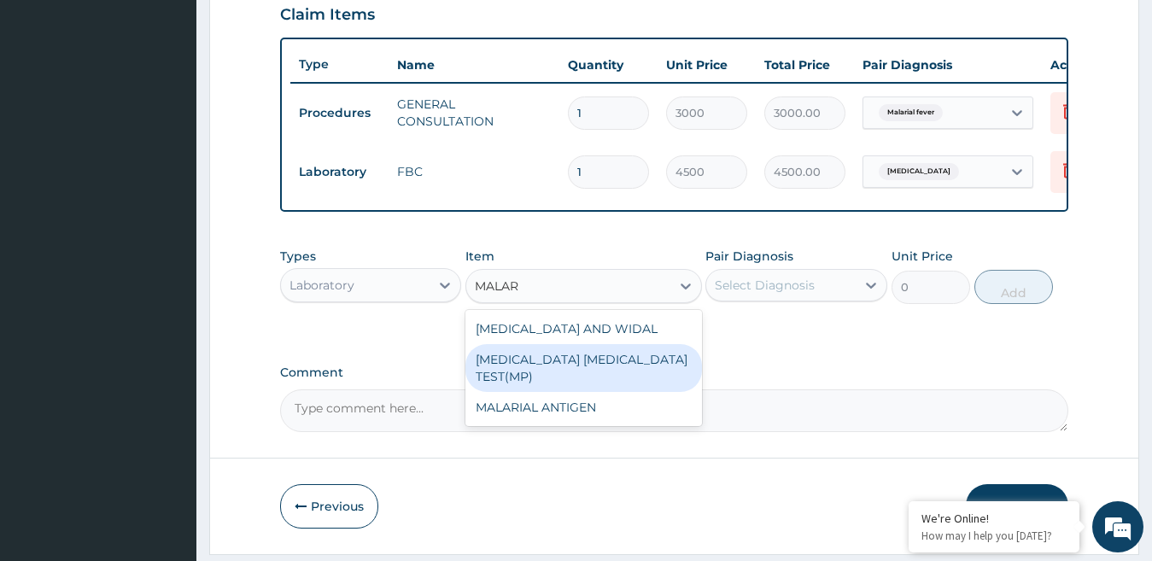
click at [589, 372] on div "[MEDICAL_DATA] [MEDICAL_DATA] TEST(MP)" at bounding box center [584, 368] width 237 height 48
type input "1500"
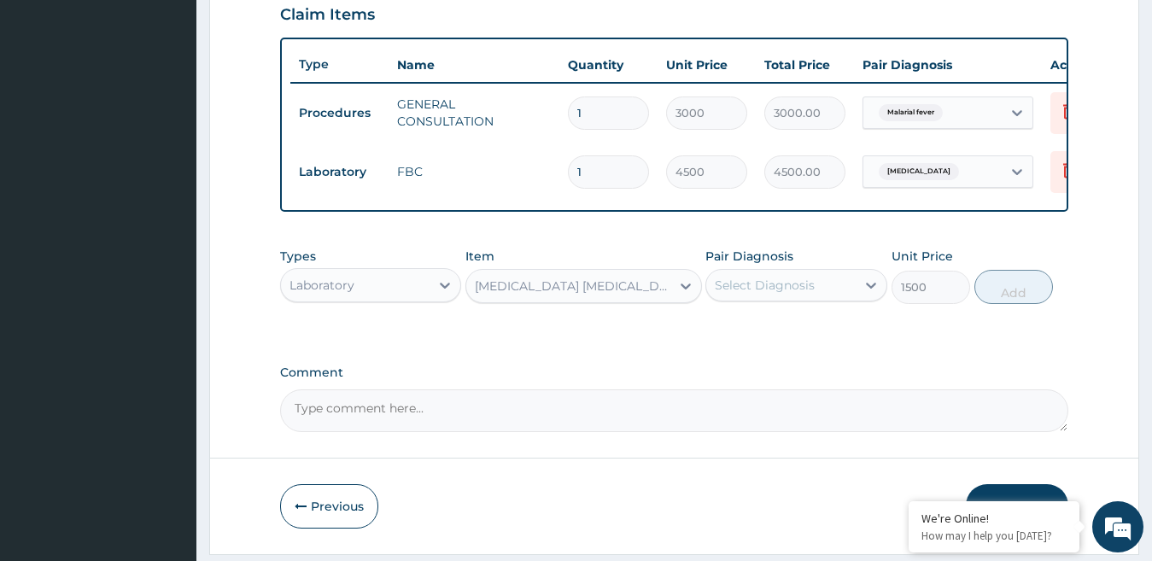
click at [750, 304] on div "Pair Diagnosis Select Diagnosis" at bounding box center [797, 276] width 182 height 56
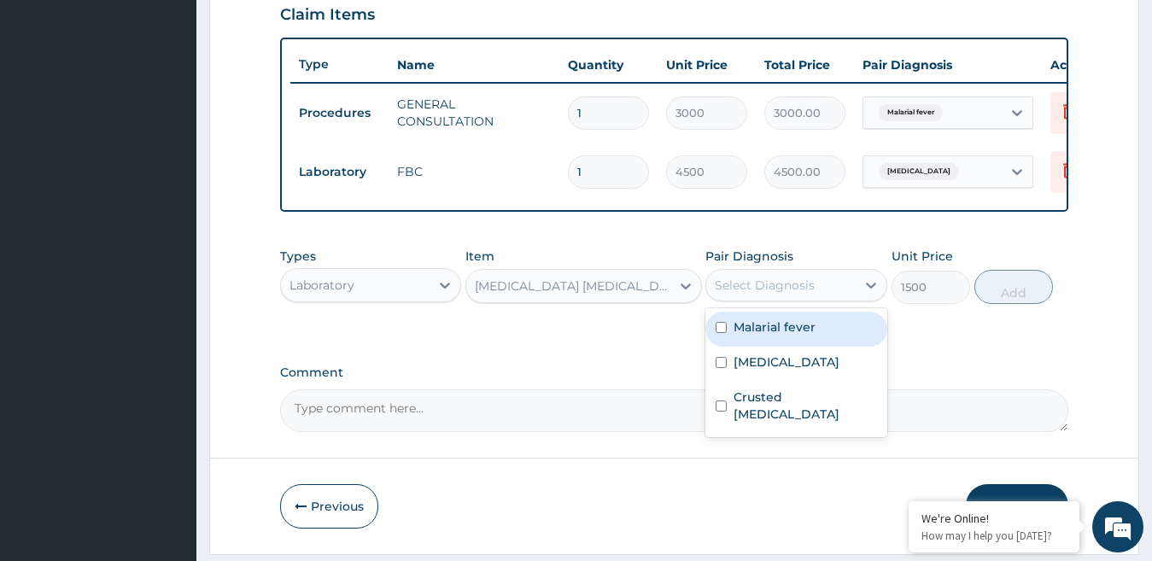
click at [751, 294] on div "Select Diagnosis" at bounding box center [765, 285] width 100 height 17
click at [751, 336] on label "Malarial fever" at bounding box center [775, 327] width 82 height 17
checkbox input "true"
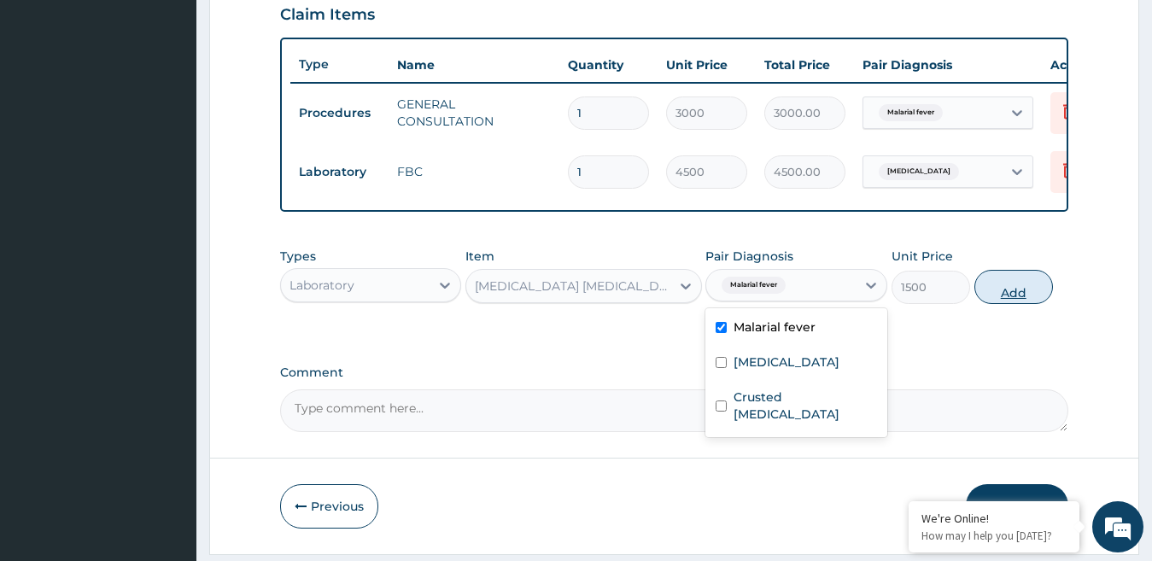
click at [1006, 297] on button "Add" at bounding box center [1014, 287] width 79 height 34
type input "0"
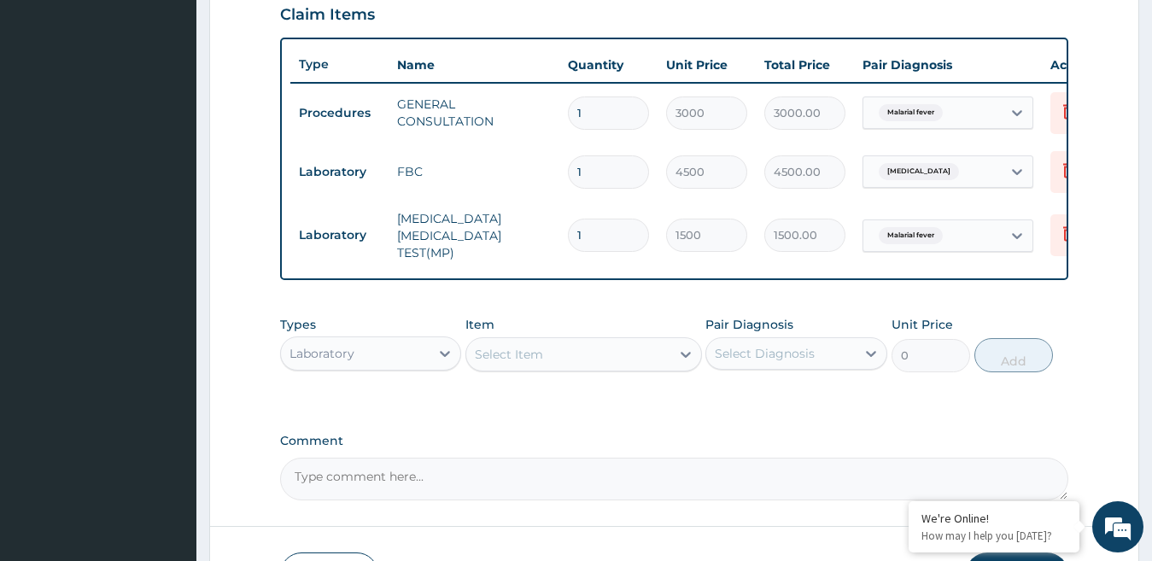
type input "0"
type input "0.00"
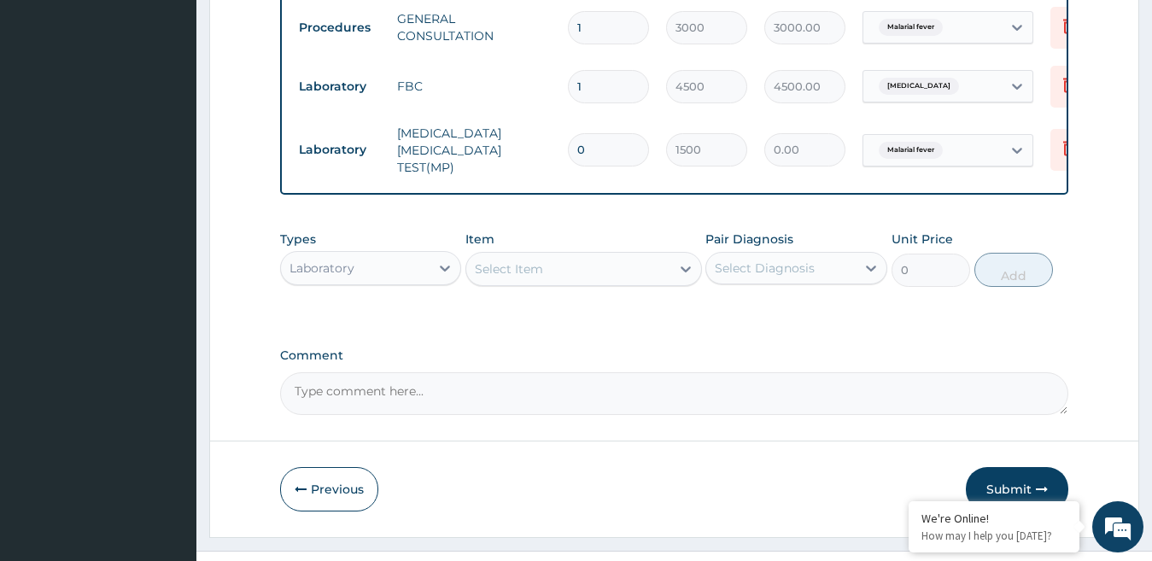
type input "0"
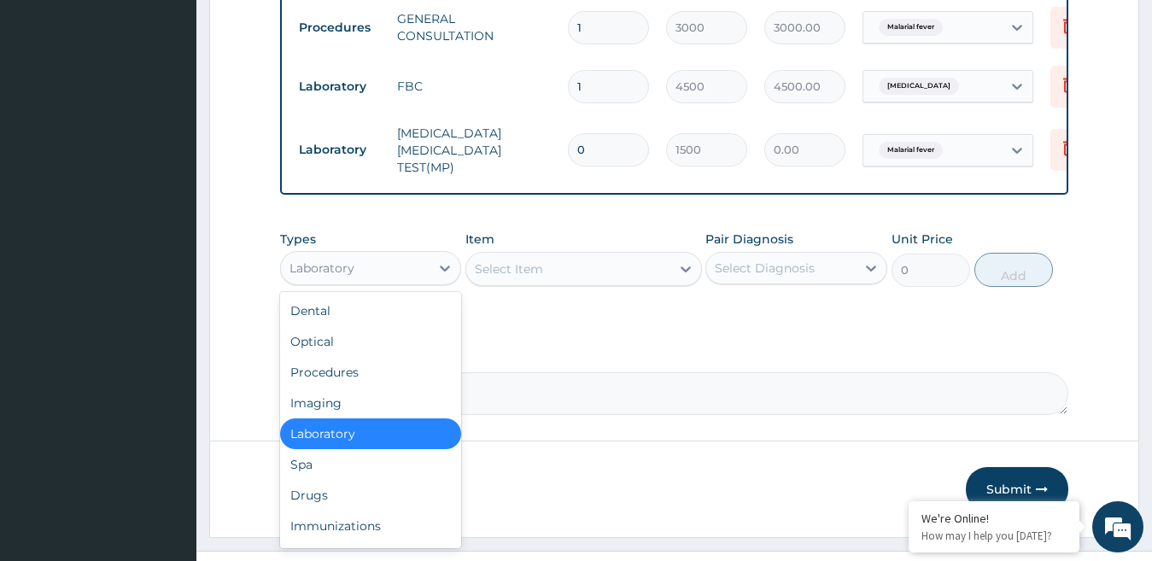
click at [421, 282] on div "Laboratory" at bounding box center [356, 268] width 150 height 27
click at [337, 488] on div "Drugs" at bounding box center [371, 495] width 182 height 31
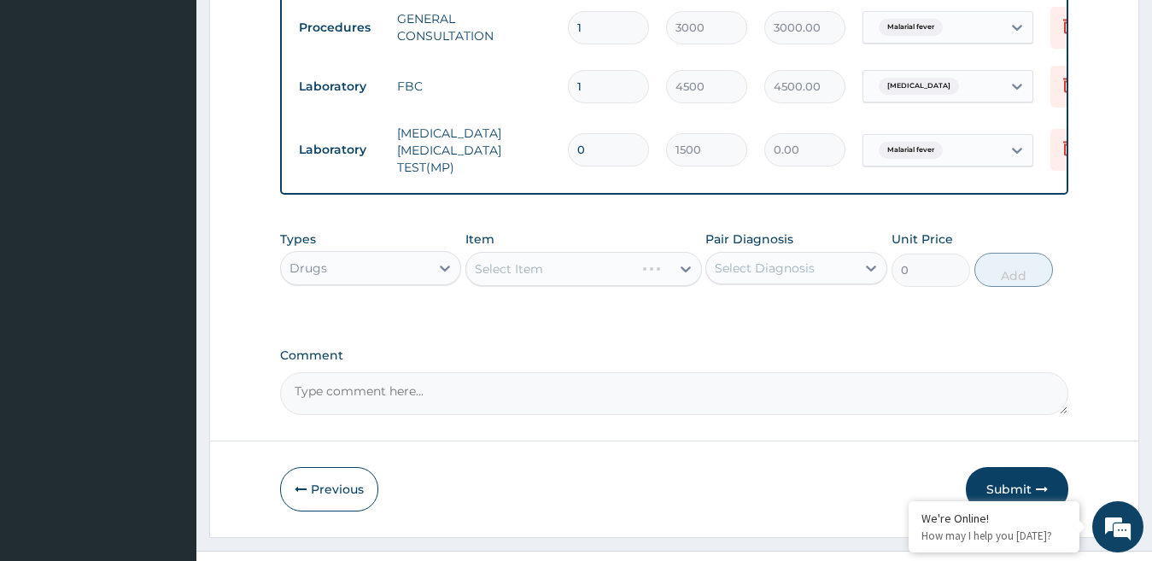
click at [623, 274] on div "Select Item" at bounding box center [584, 269] width 237 height 34
click at [680, 279] on div "Select Item" at bounding box center [584, 269] width 237 height 34
click at [682, 268] on icon at bounding box center [685, 269] width 17 height 17
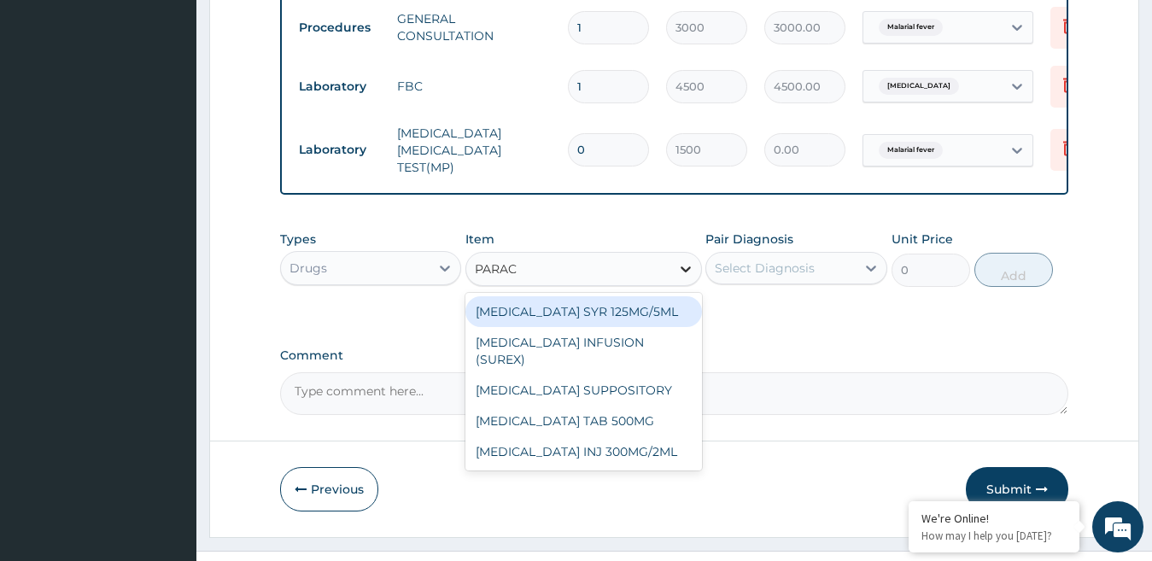
type input "PARACE"
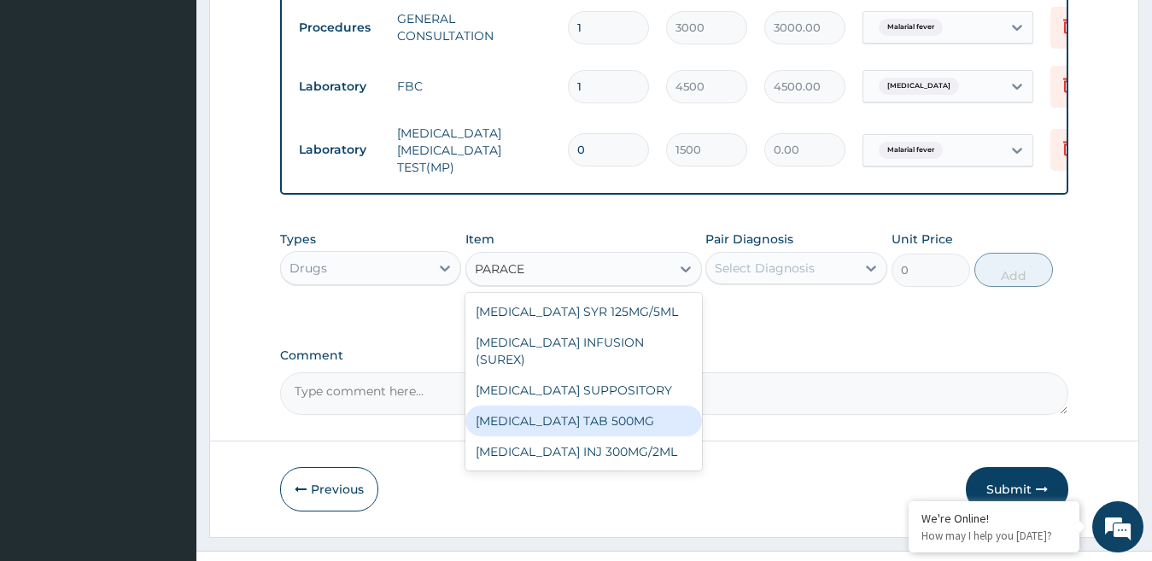
click at [619, 406] on div "PARACETAMOL TAB 500MG" at bounding box center [584, 421] width 237 height 31
type input "40"
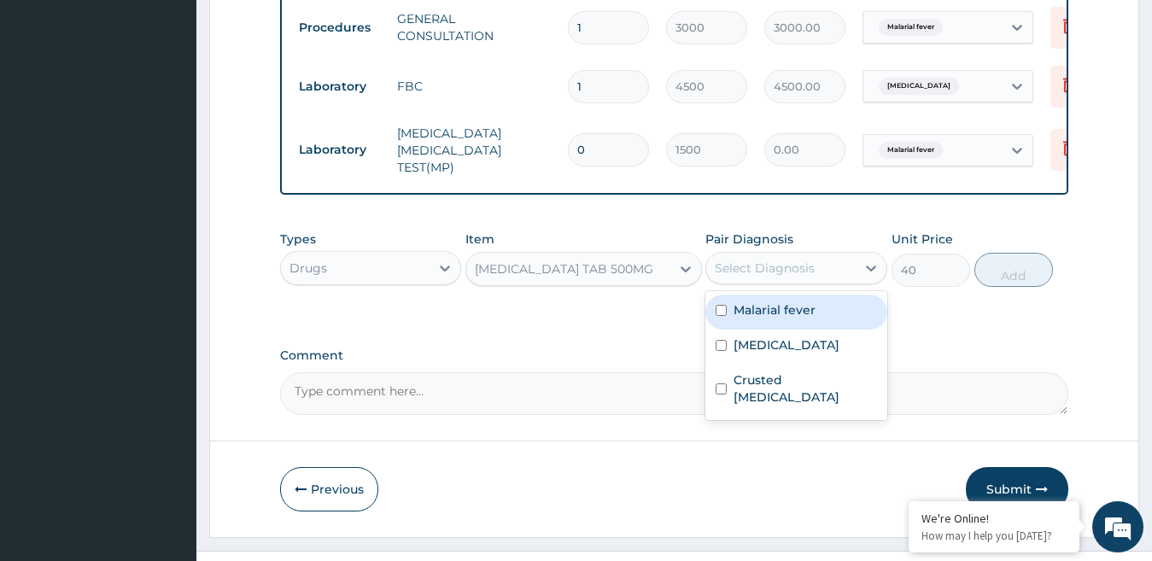
click at [802, 277] on div "Select Diagnosis" at bounding box center [765, 268] width 100 height 17
click at [799, 316] on label "Malarial fever" at bounding box center [775, 310] width 82 height 17
checkbox input "true"
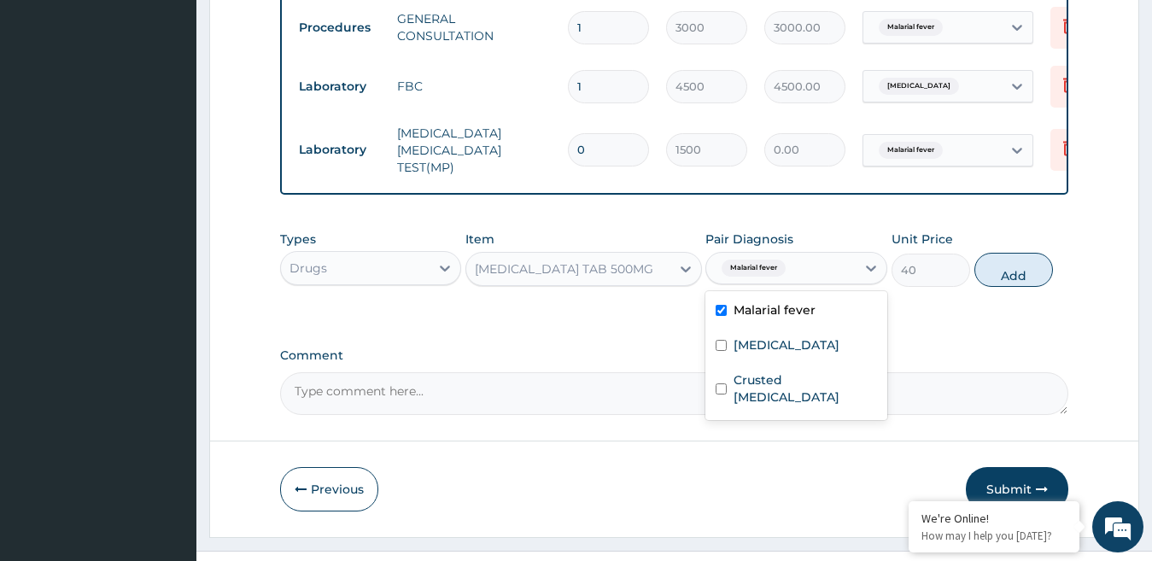
click at [1020, 275] on button "Add" at bounding box center [1014, 270] width 79 height 34
type input "0"
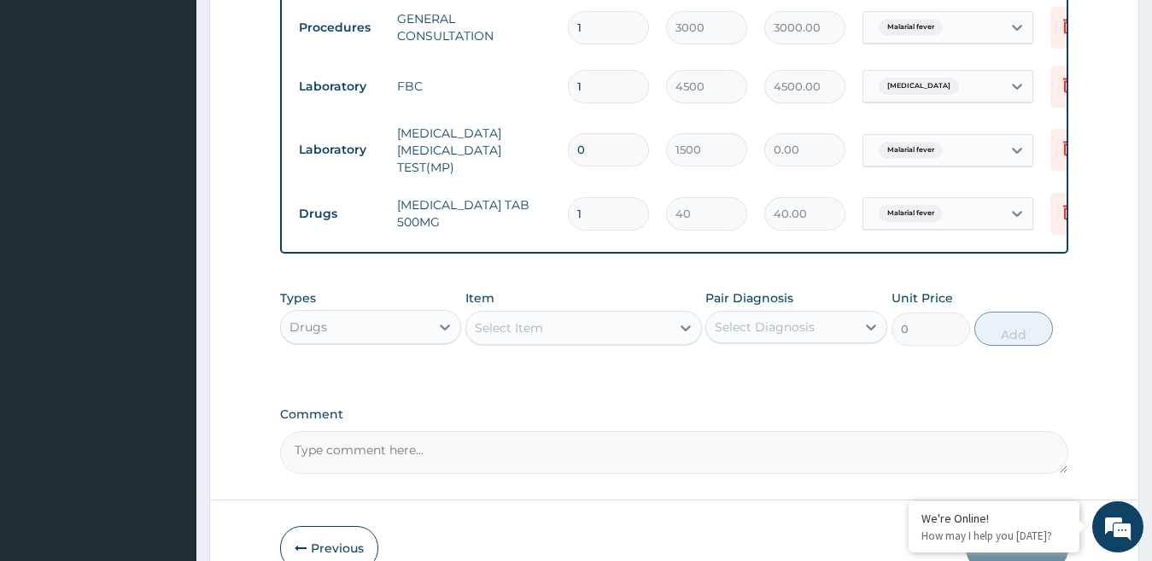
click at [628, 200] on input "1" at bounding box center [608, 213] width 81 height 33
type input "18"
type input "720.00"
type input "18"
drag, startPoint x: 605, startPoint y: 149, endPoint x: 456, endPoint y: 136, distance: 149.2
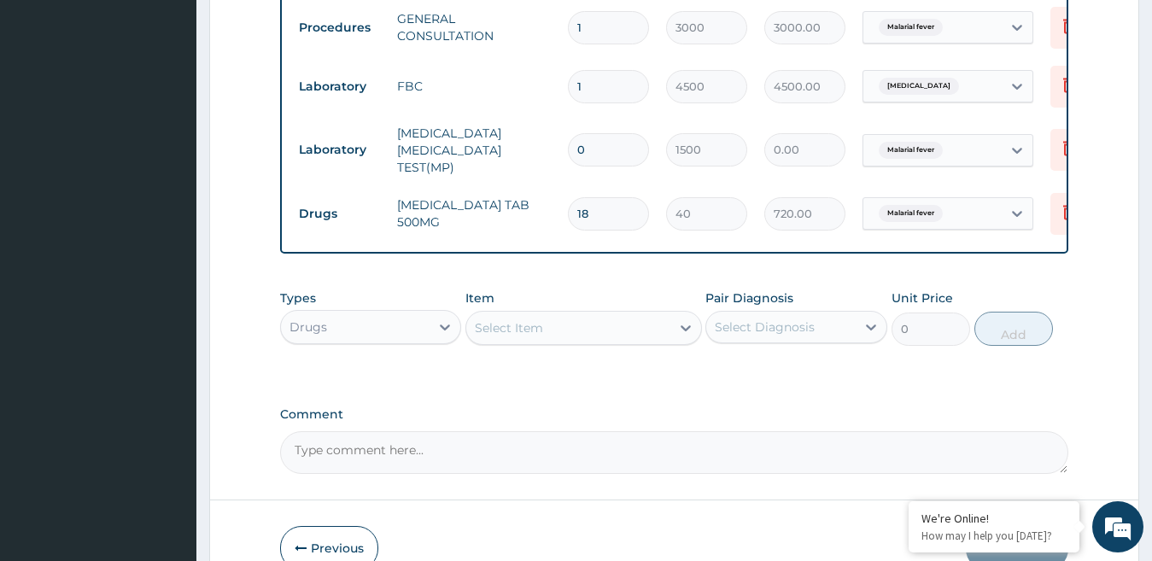
click at [457, 136] on tr "Laboratory MALARIA PARASITE TEST(MP) 0 1500 0.00 Malarial fever Delete" at bounding box center [708, 150] width 837 height 68
type input "1"
type input "1500.00"
type input "2"
type input "3000.00"
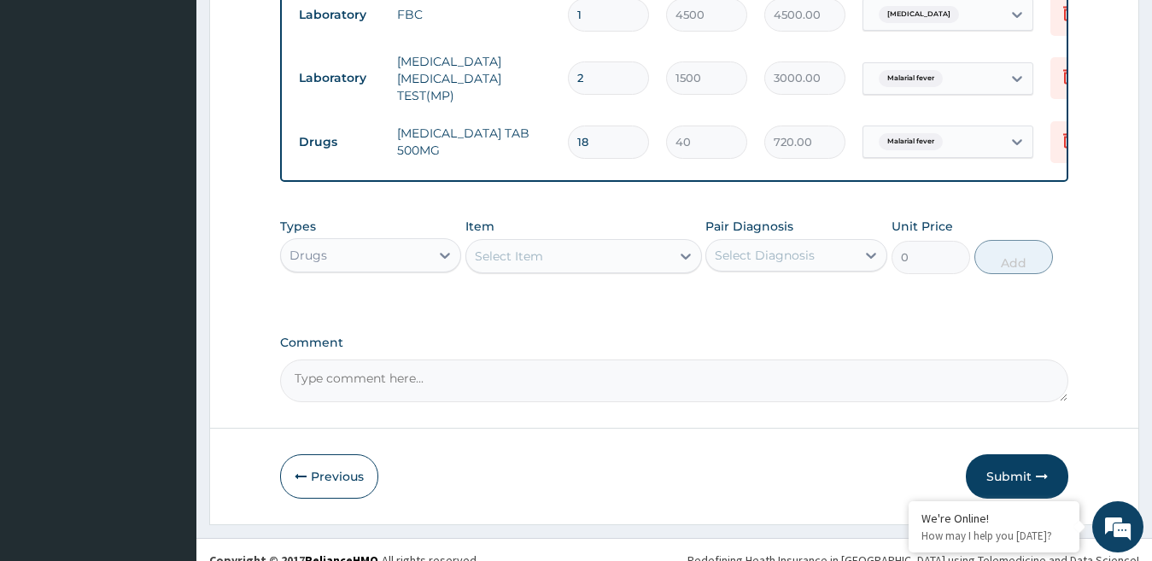
scroll to position [769, 0]
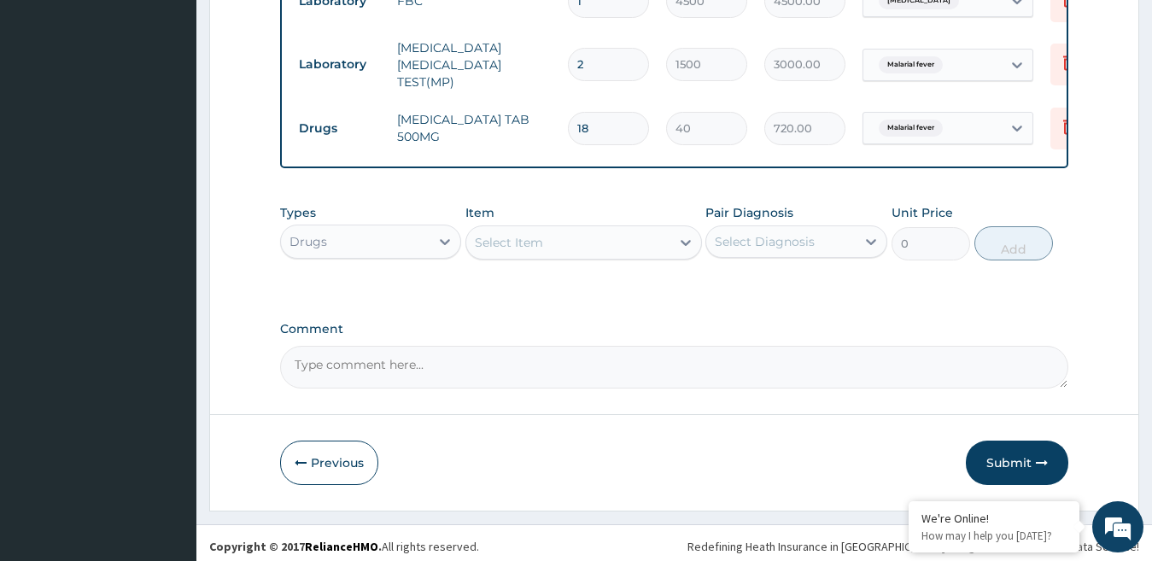
type input "2"
click at [553, 243] on div "Select Item" at bounding box center [568, 242] width 204 height 27
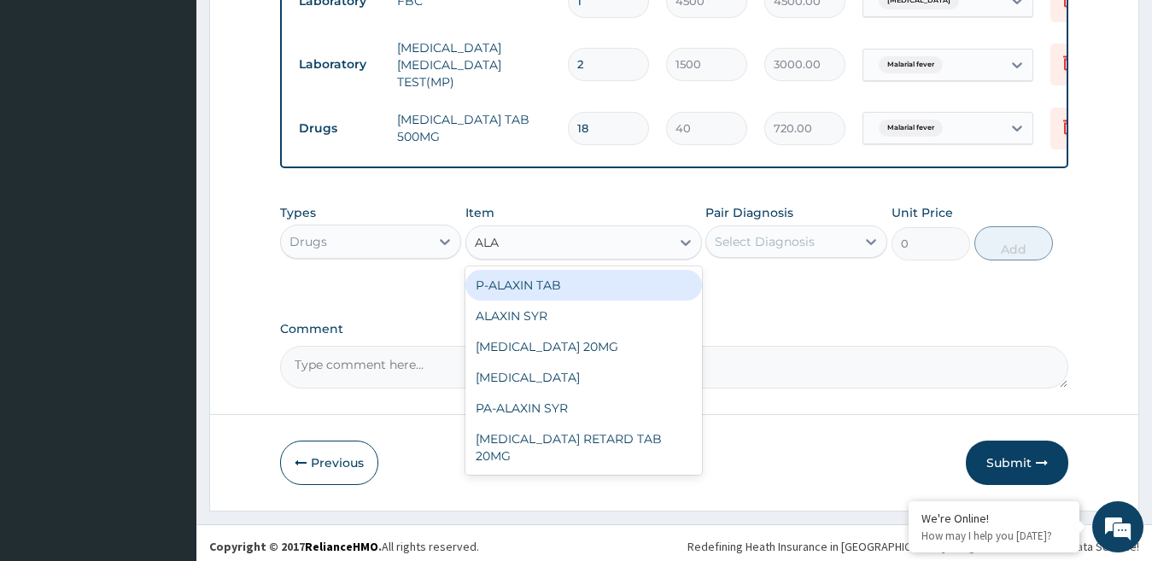
type input "ALAX"
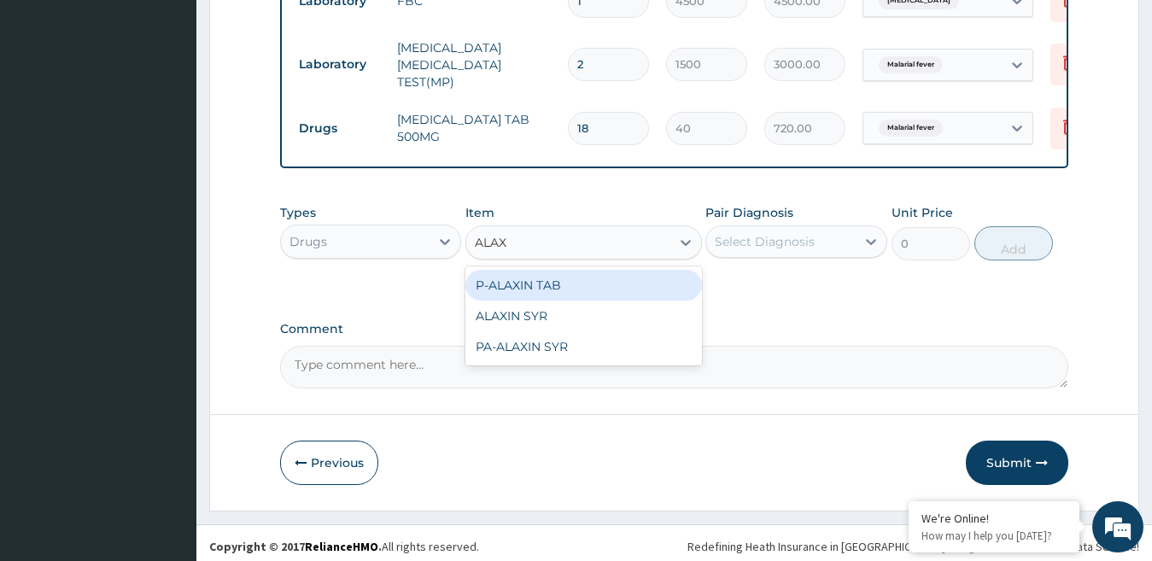
click at [553, 284] on div "P-ALAXIN TAB" at bounding box center [584, 285] width 237 height 31
type input "2100"
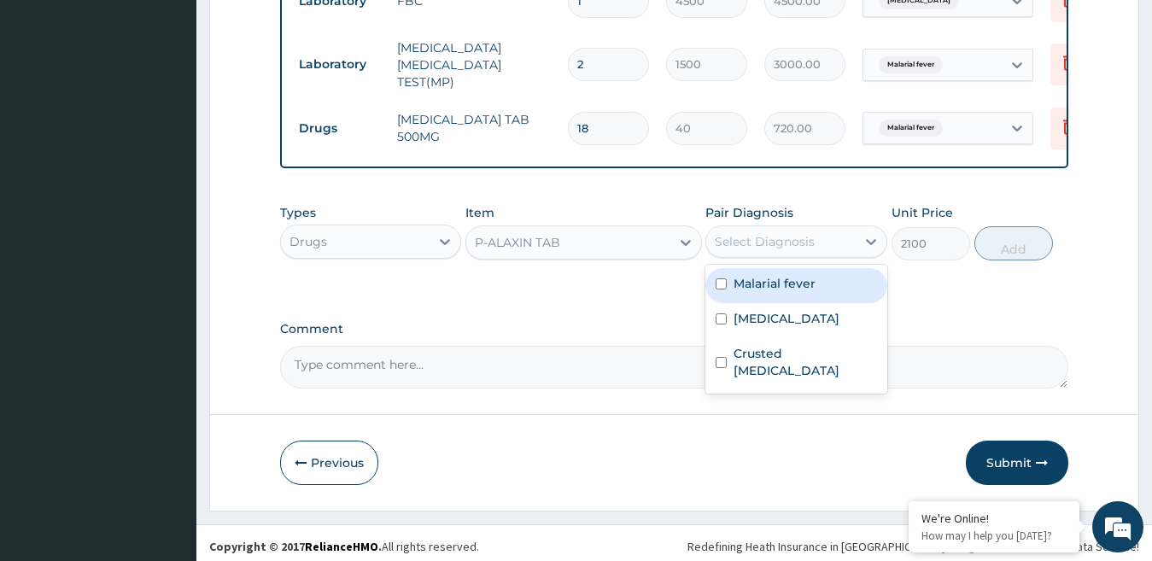
click at [820, 255] on div "Select Diagnosis" at bounding box center [782, 241] width 150 height 27
click at [772, 292] on label "Malarial fever" at bounding box center [775, 283] width 82 height 17
checkbox input "true"
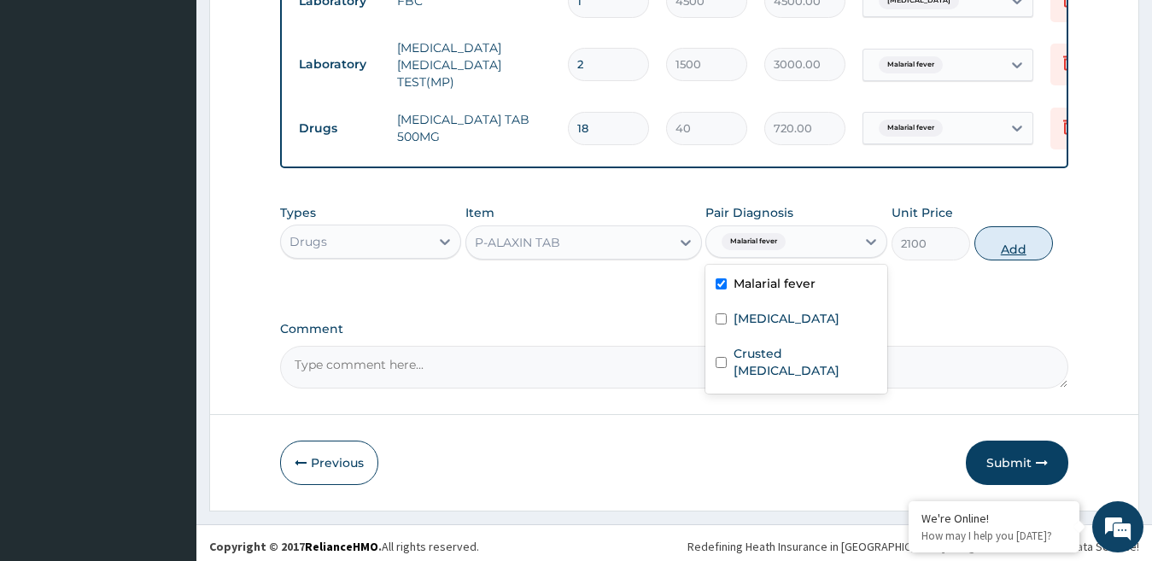
click at [1024, 252] on button "Add" at bounding box center [1014, 243] width 79 height 34
type input "0"
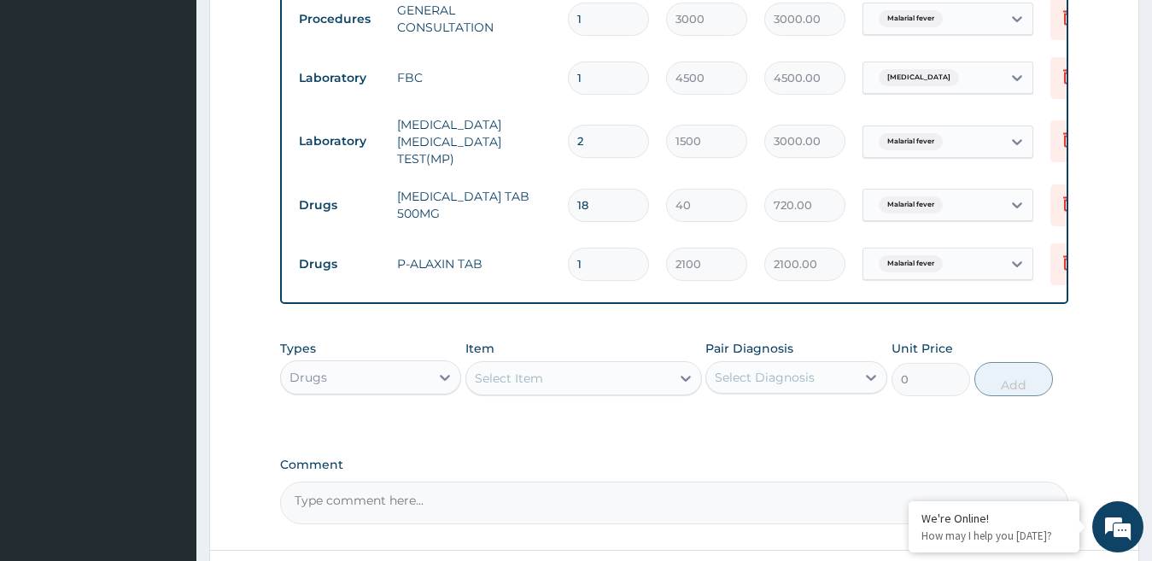
scroll to position [840, 0]
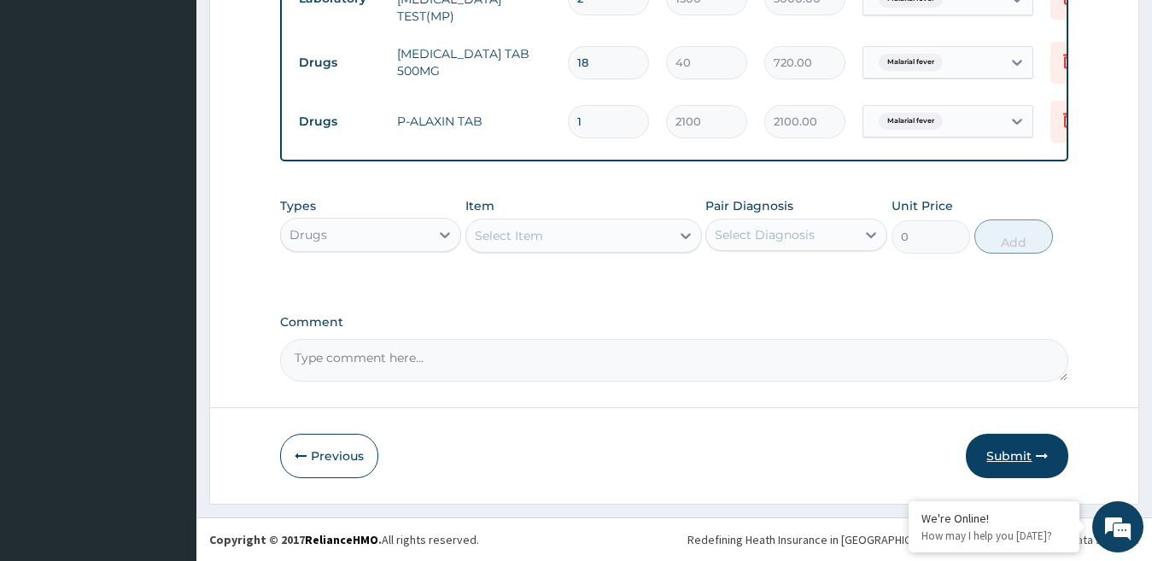
click at [1030, 455] on button "Submit" at bounding box center [1017, 456] width 103 height 44
click at [1007, 458] on button "Submit" at bounding box center [1017, 456] width 103 height 44
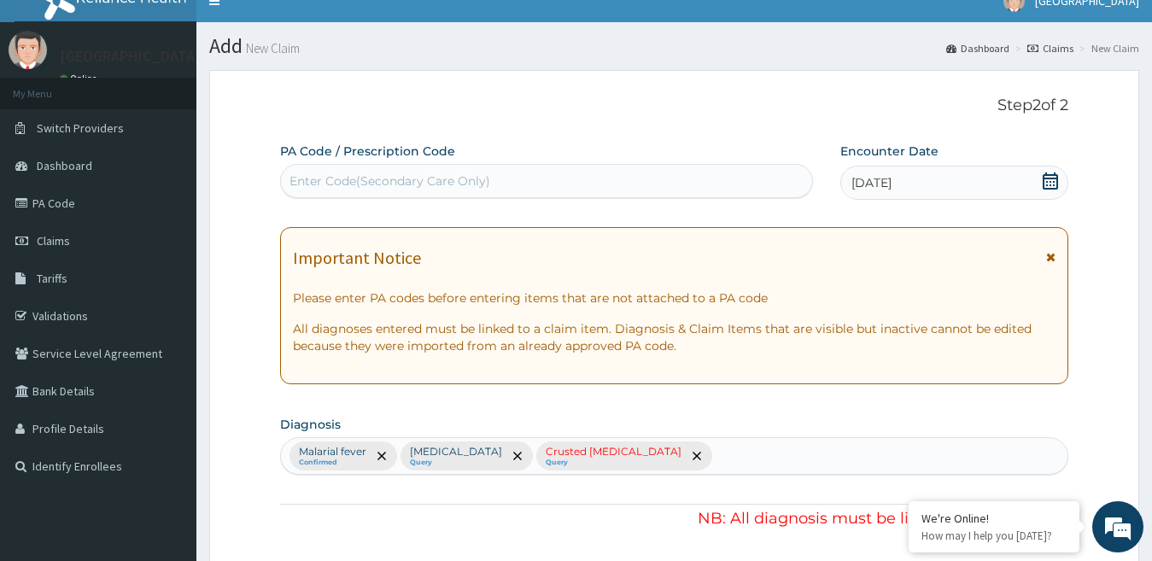
scroll to position [0, 0]
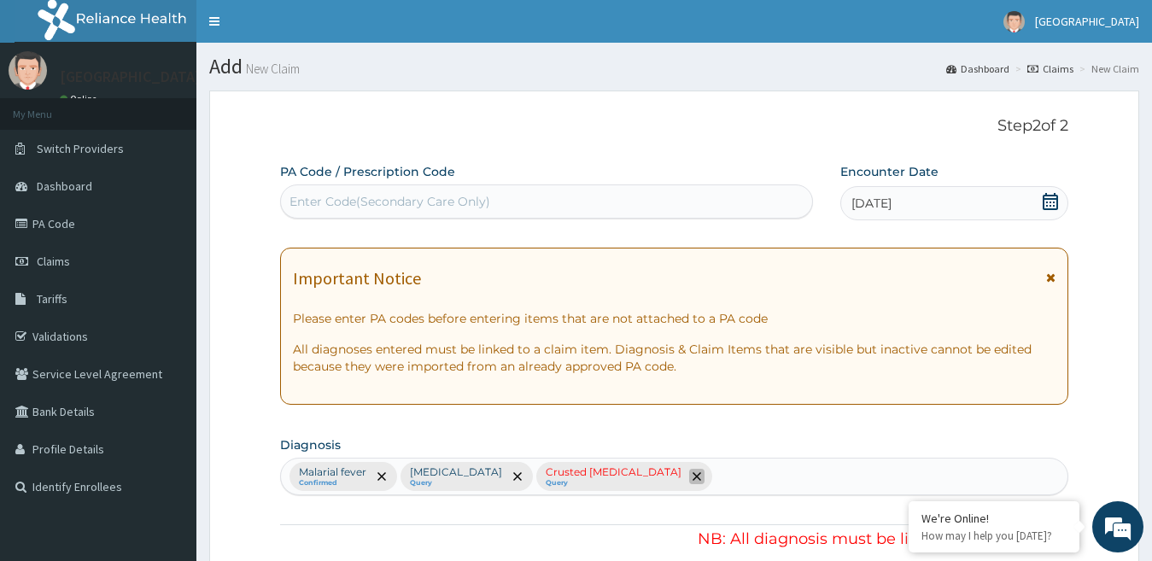
click at [689, 482] on span "remove selection option" at bounding box center [696, 476] width 15 height 15
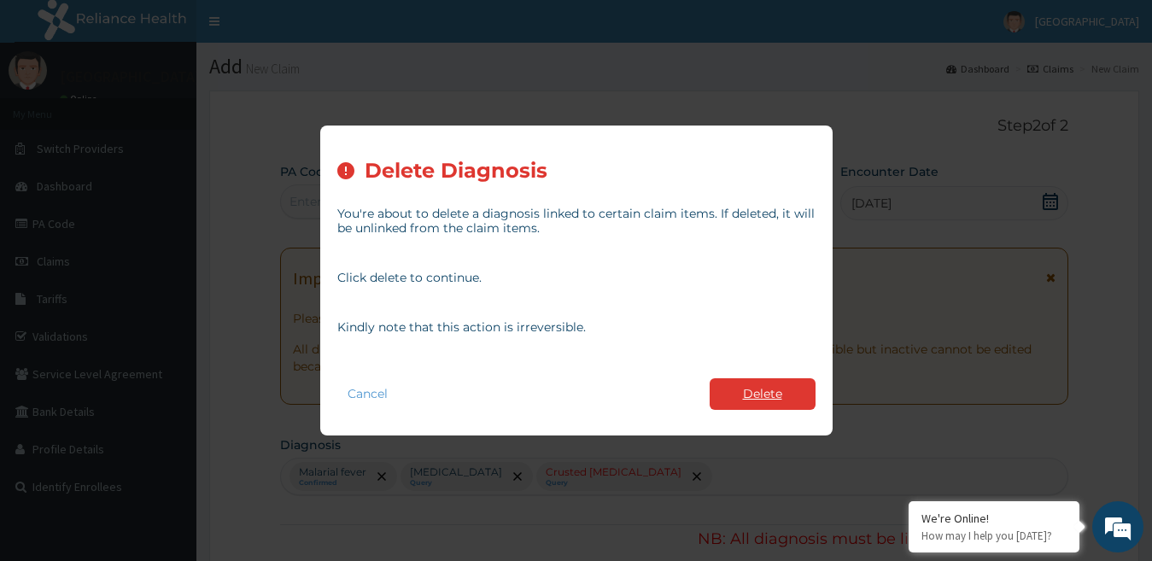
click at [769, 384] on button "Delete" at bounding box center [763, 394] width 106 height 32
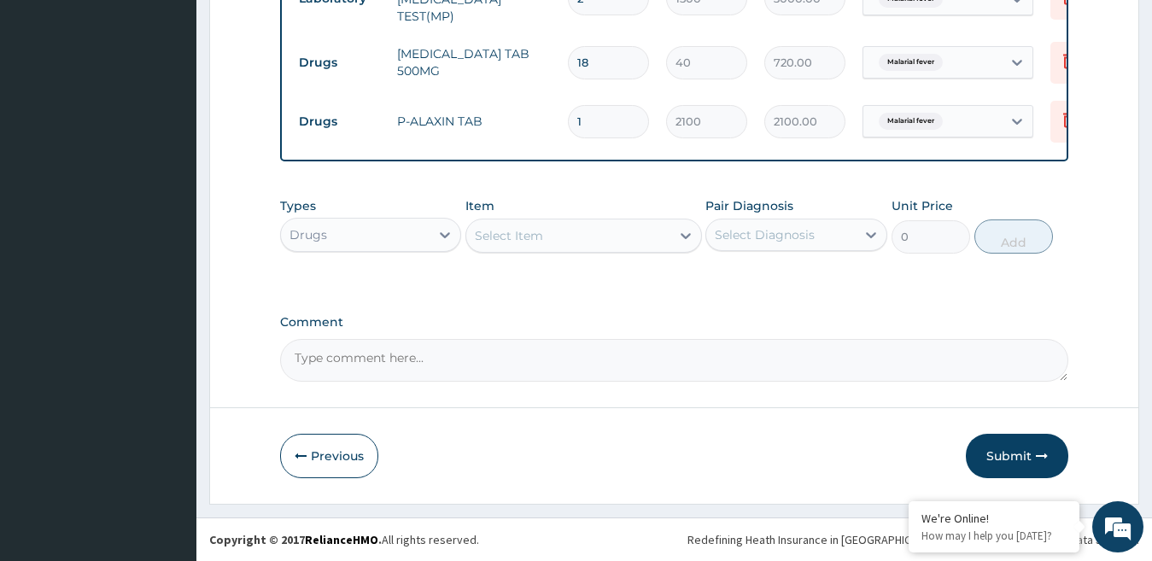
scroll to position [840, 0]
click at [994, 460] on button "Submit" at bounding box center [1017, 456] width 103 height 44
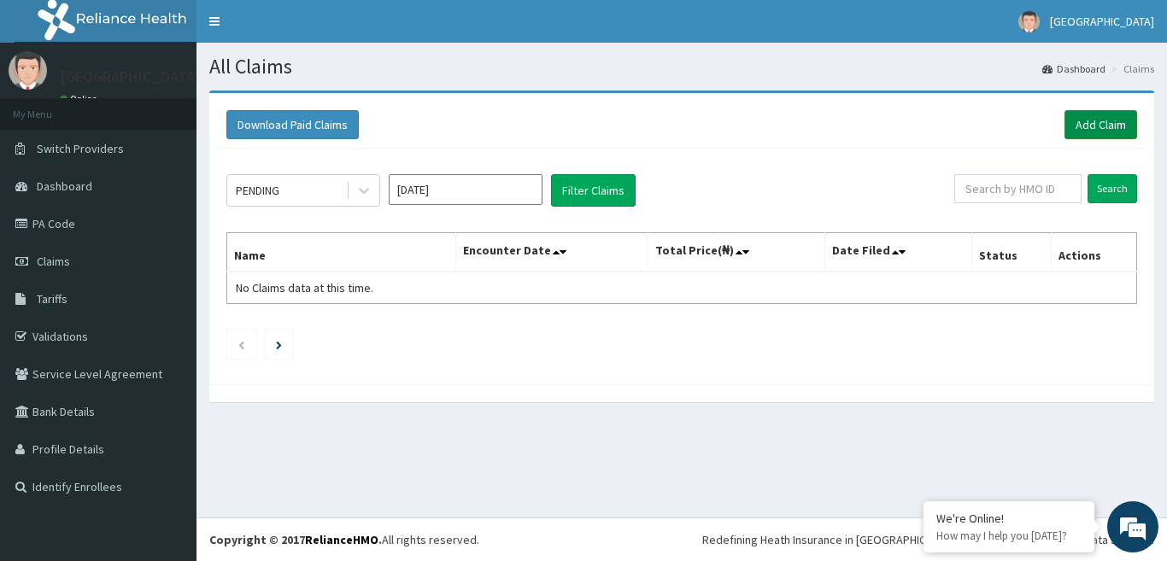
click at [1098, 125] on link "Add Claim" at bounding box center [1100, 124] width 73 height 29
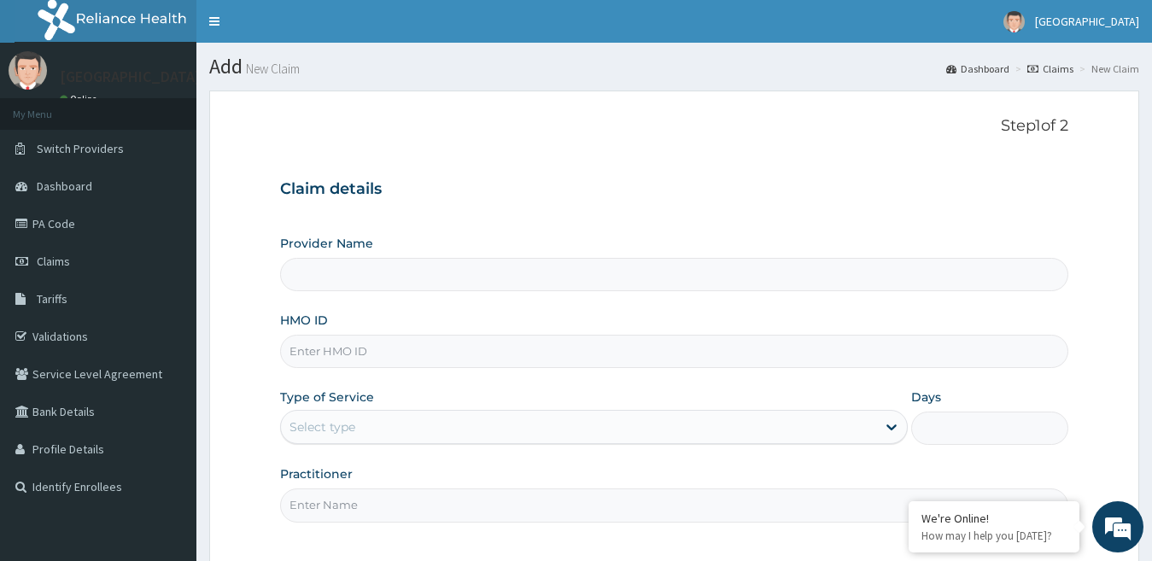
type input "[GEOGRAPHIC_DATA]"
click at [295, 361] on input "HMO ID" at bounding box center [674, 351] width 789 height 33
paste input "SRS/10176/A"
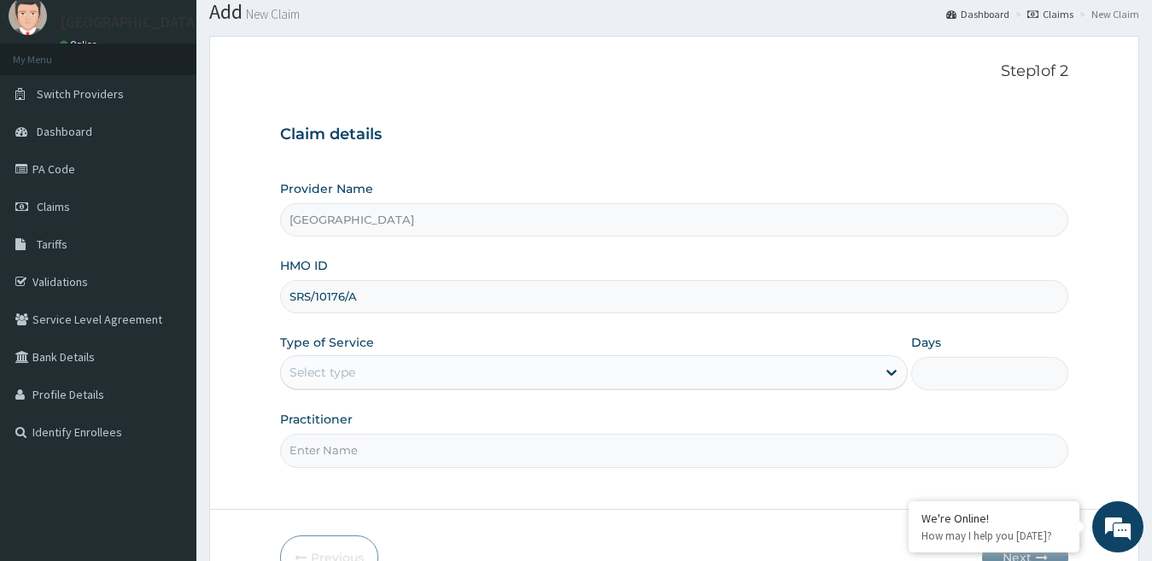
scroll to position [85, 0]
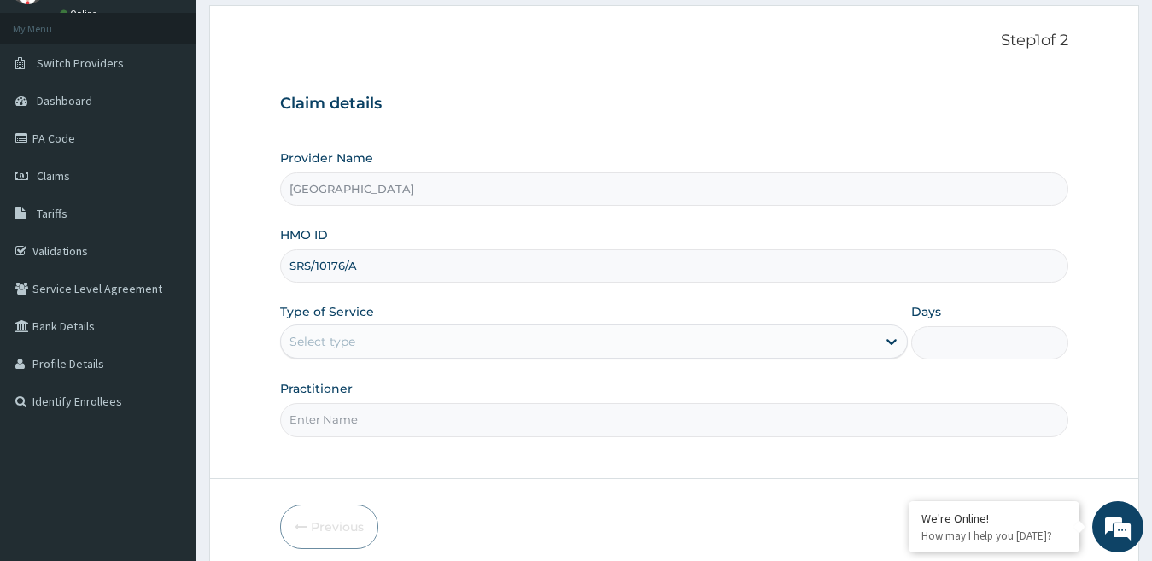
type input "SRS/10176/A"
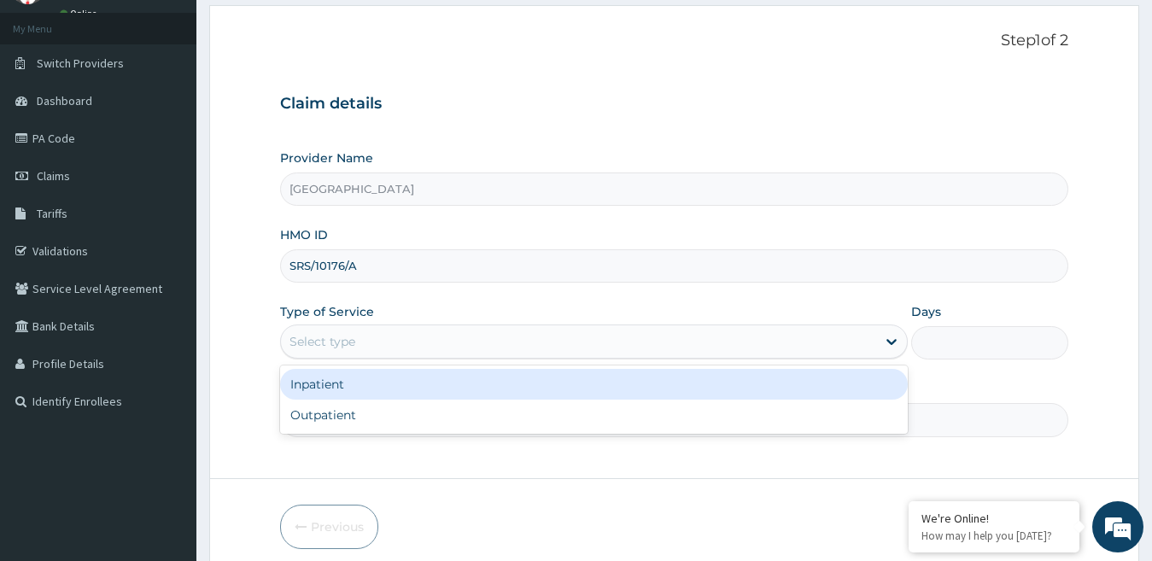
click at [423, 331] on div "Select type" at bounding box center [579, 341] width 596 height 27
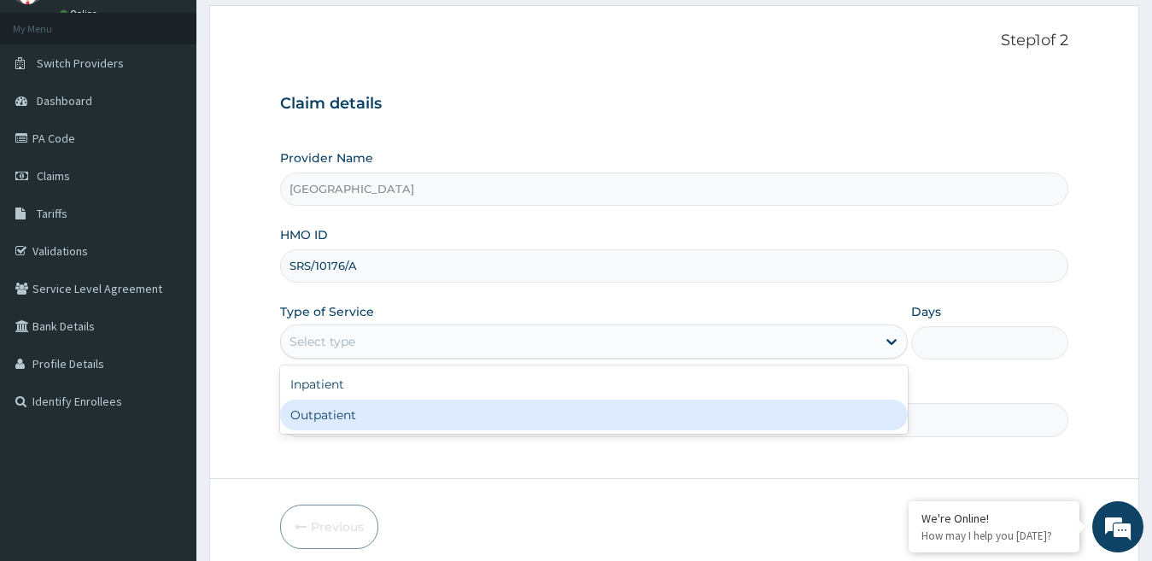
click at [418, 415] on div "Outpatient" at bounding box center [594, 415] width 629 height 31
type input "1"
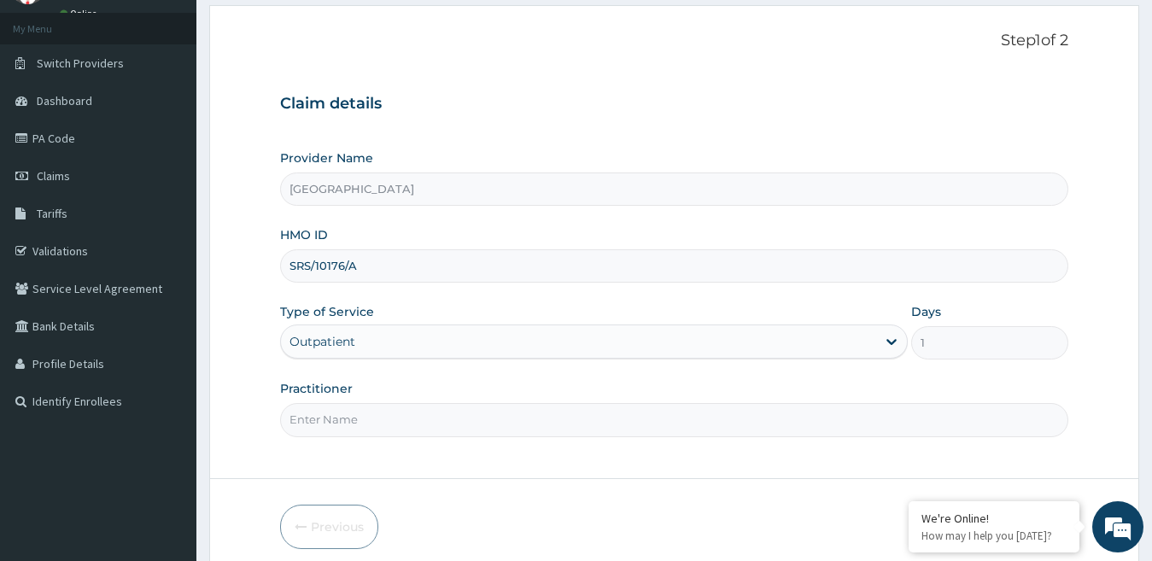
scroll to position [156, 0]
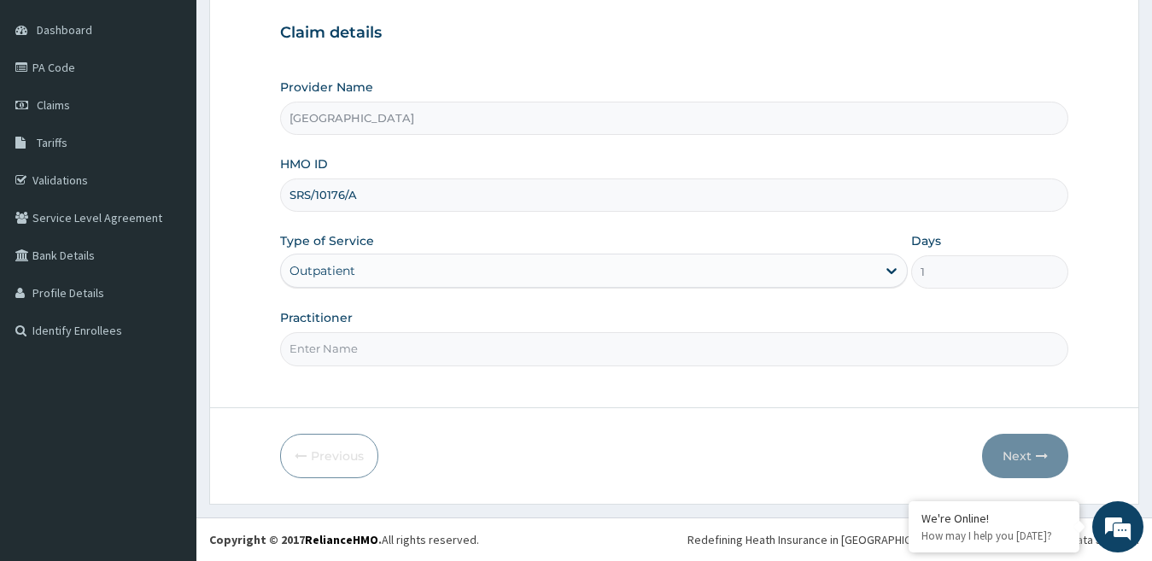
click at [436, 348] on input "Practitioner" at bounding box center [674, 348] width 789 height 33
type input "[PERSON_NAME]"
click at [1012, 463] on button "Next" at bounding box center [1025, 456] width 86 height 44
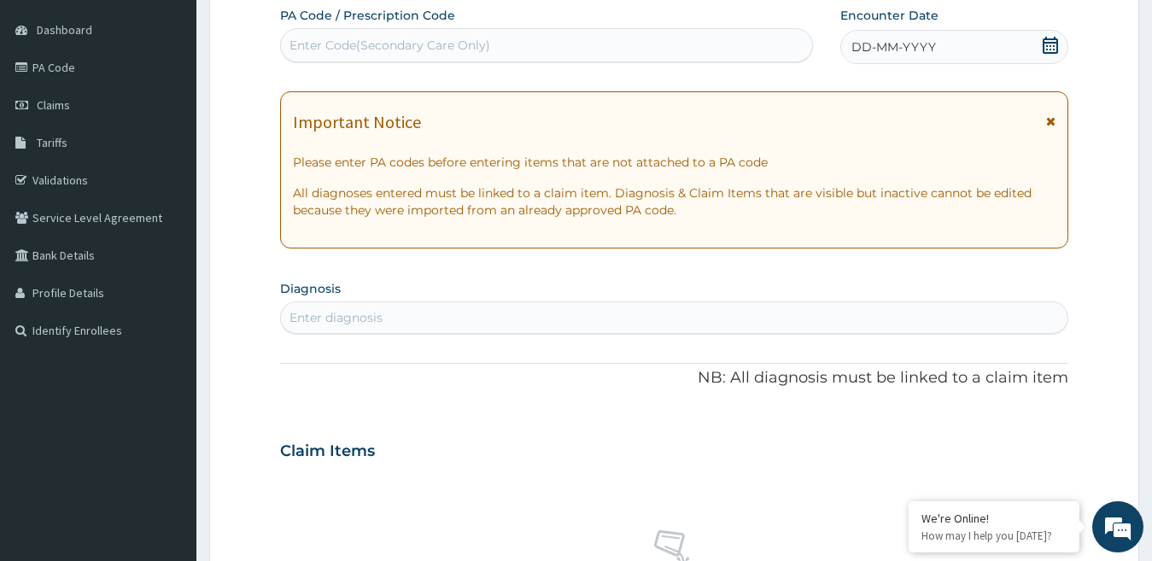
click at [460, 321] on div "Enter diagnosis" at bounding box center [675, 317] width 788 height 27
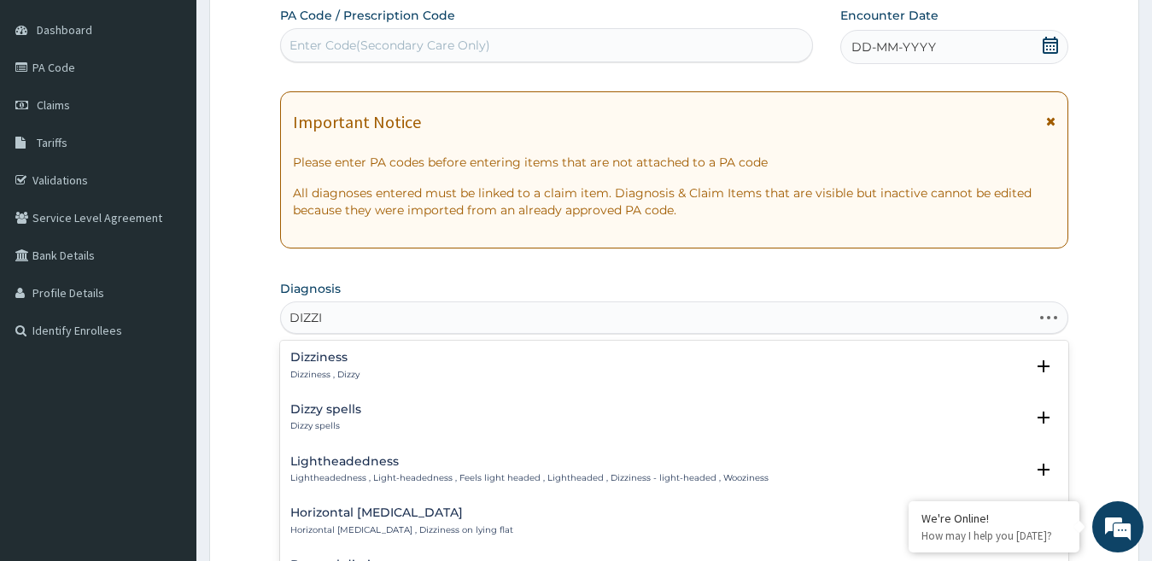
type input "DIZZIN"
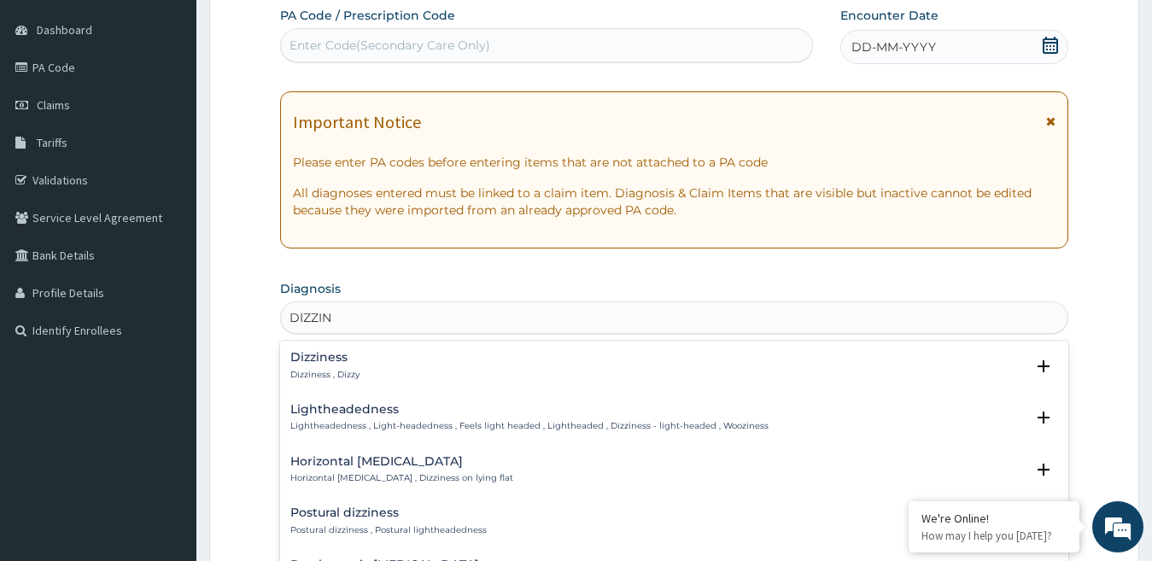
click at [349, 366] on div "Dizziness Dizziness , Dizzy" at bounding box center [324, 366] width 69 height 30
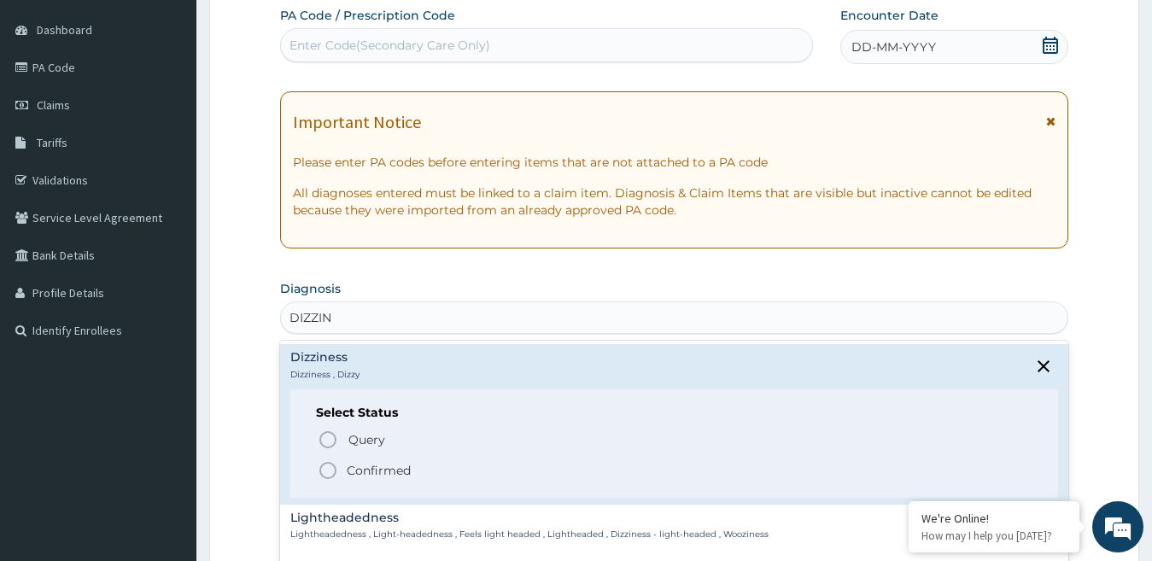
click at [355, 472] on p "Confirmed" at bounding box center [379, 470] width 64 height 17
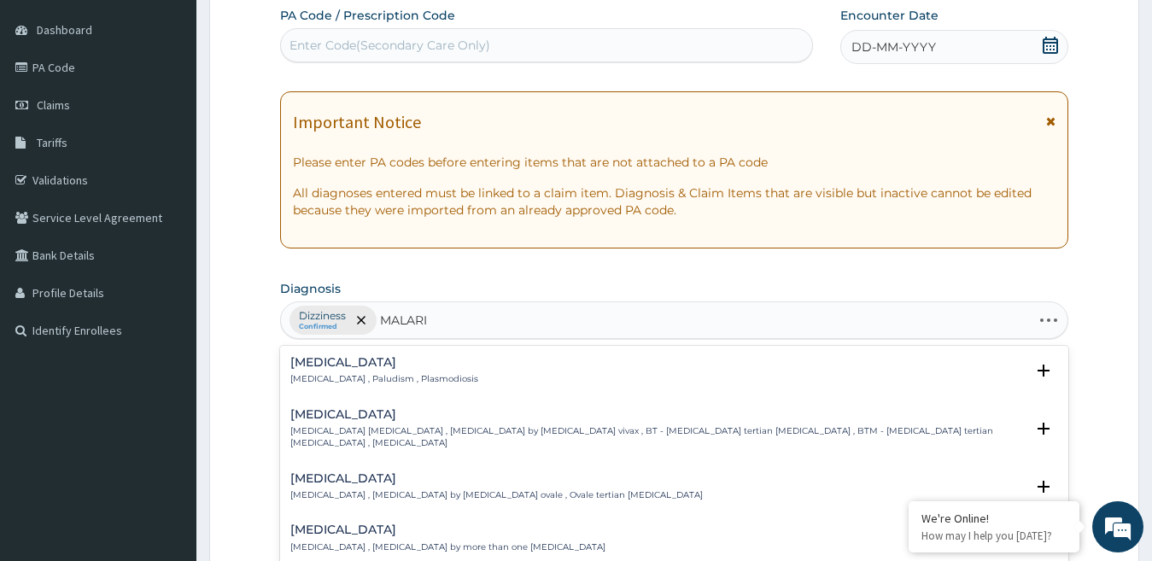
type input "[MEDICAL_DATA]"
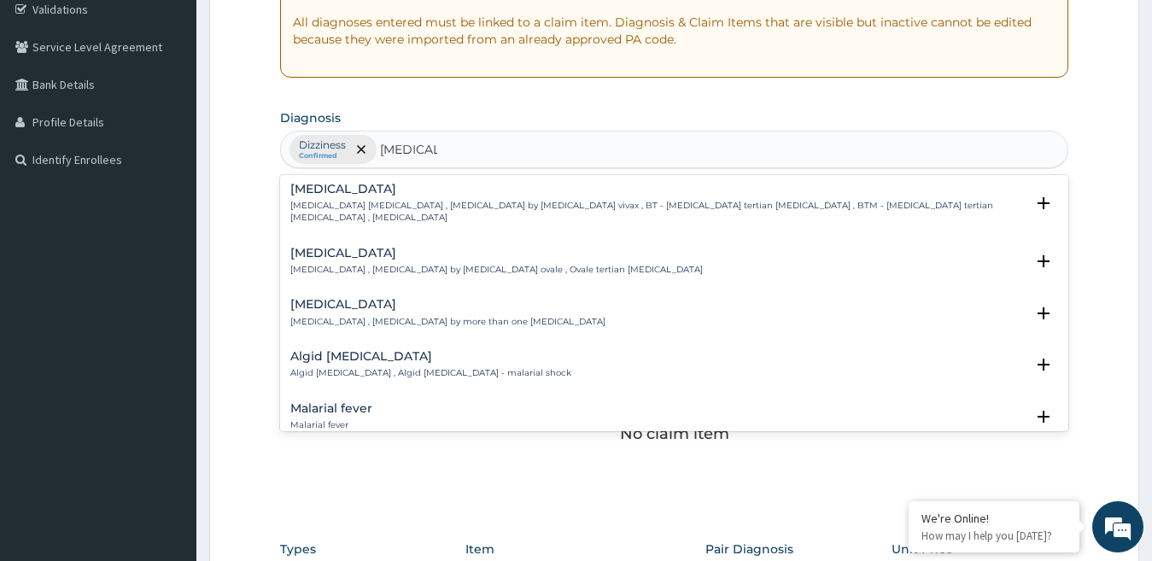
scroll to position [85, 0]
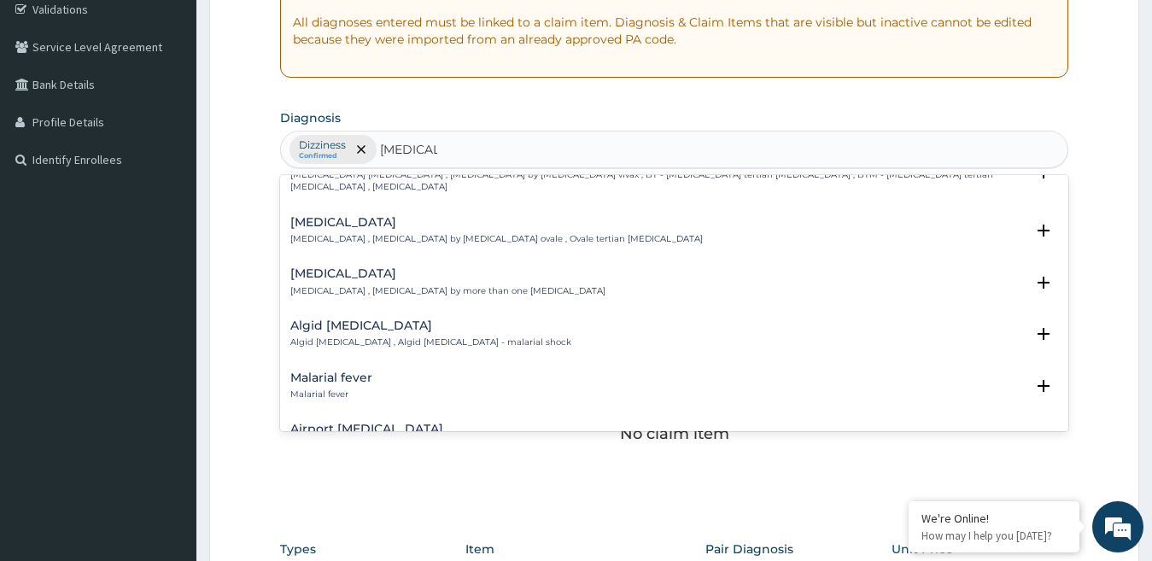
click at [377, 372] on div "Malarial fever Malarial fever" at bounding box center [674, 387] width 769 height 30
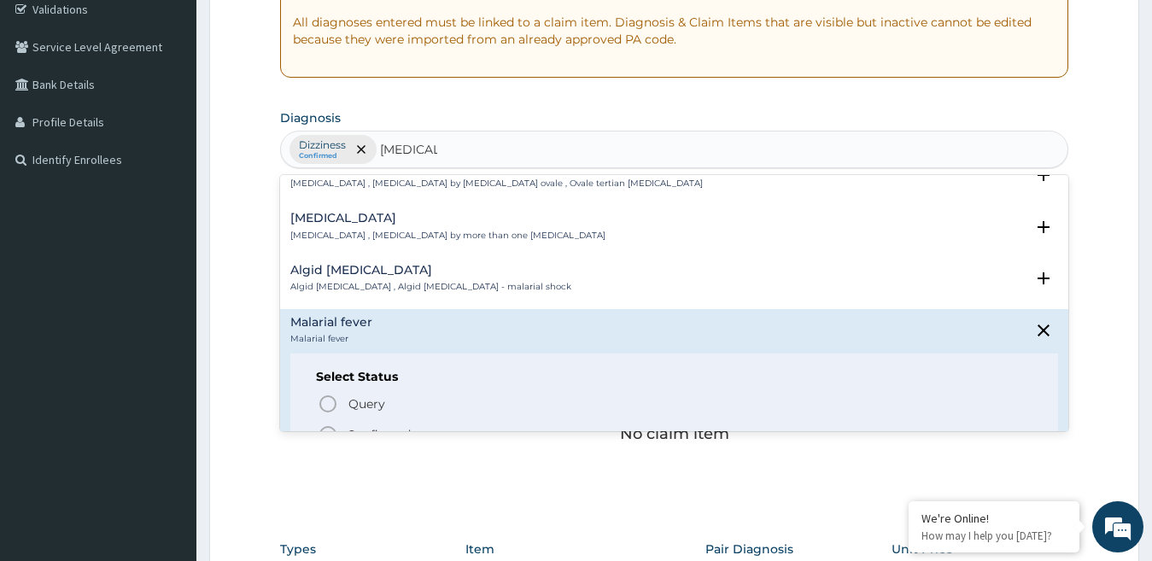
scroll to position [171, 0]
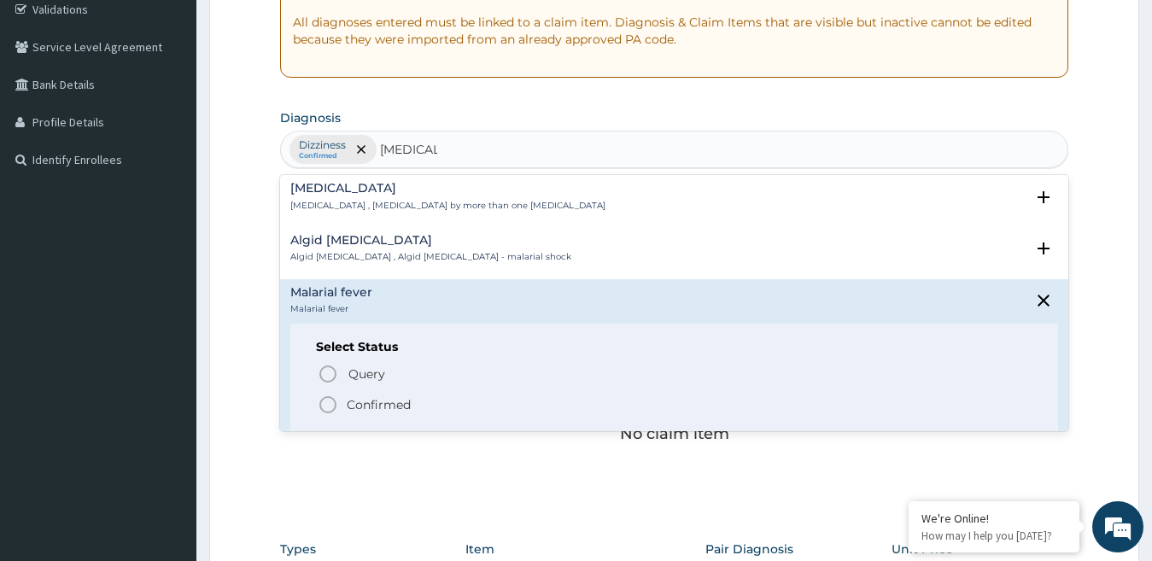
click at [372, 396] on p "Confirmed" at bounding box center [379, 404] width 64 height 17
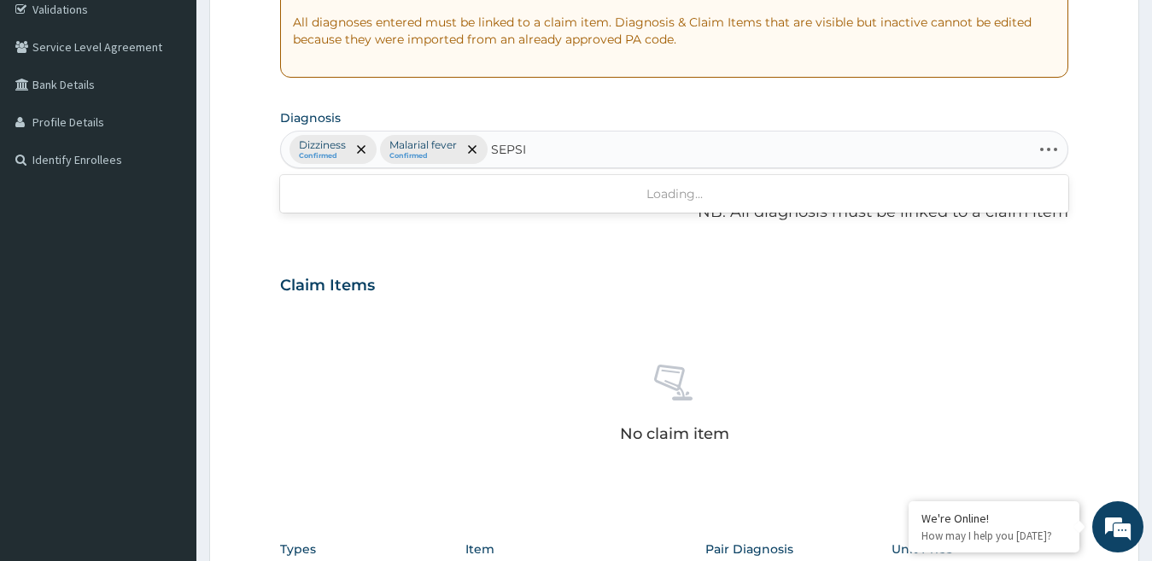
type input "[MEDICAL_DATA]"
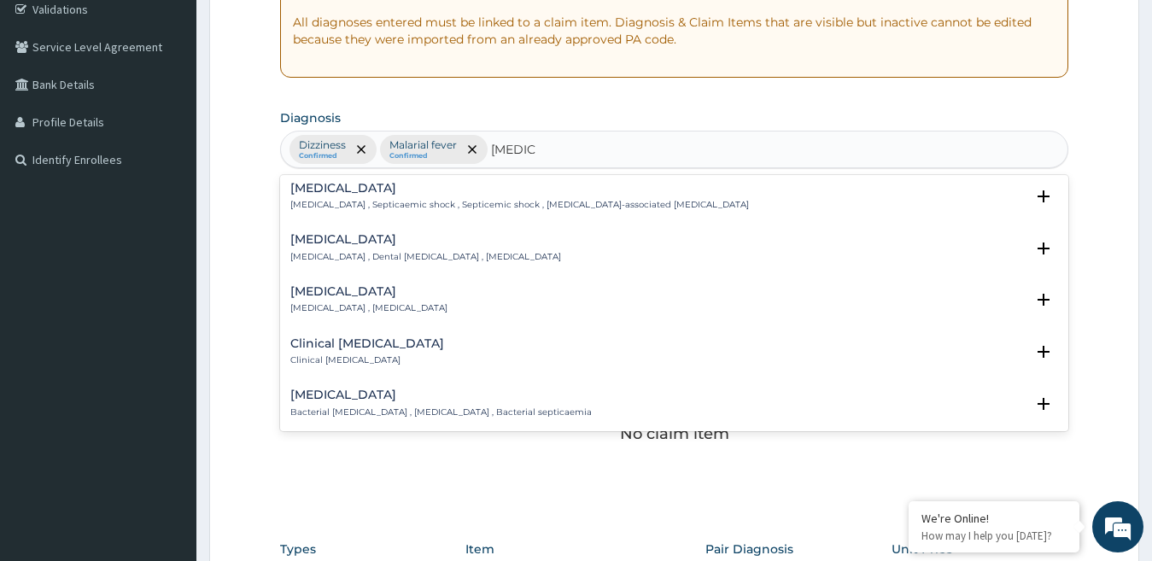
scroll to position [85, 0]
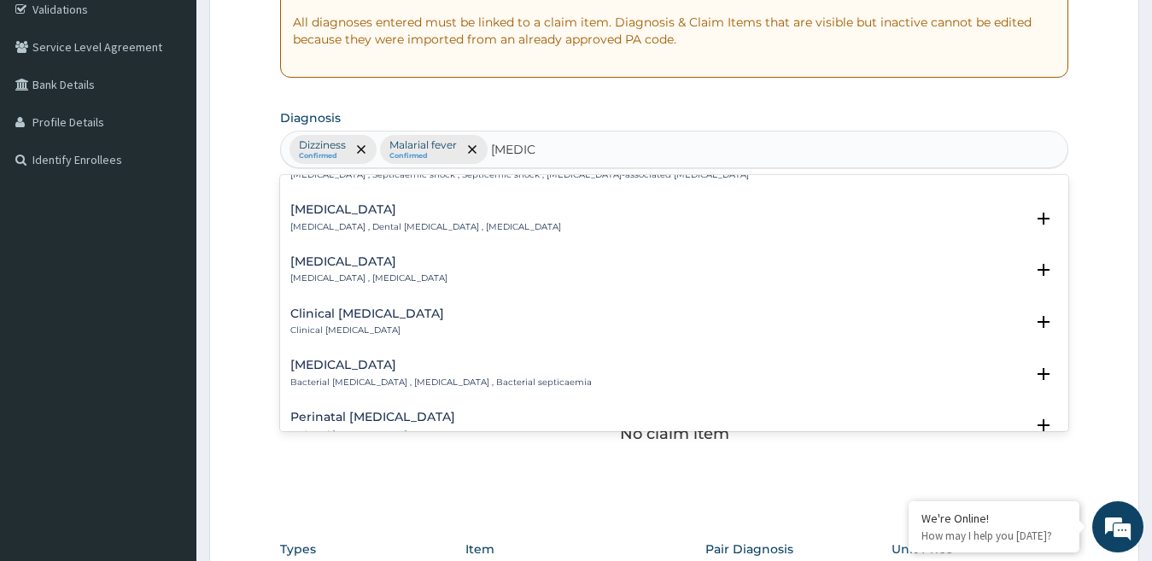
click at [379, 380] on p "Bacterial [MEDICAL_DATA] , [MEDICAL_DATA] , Bacterial septicaemia" at bounding box center [441, 383] width 302 height 12
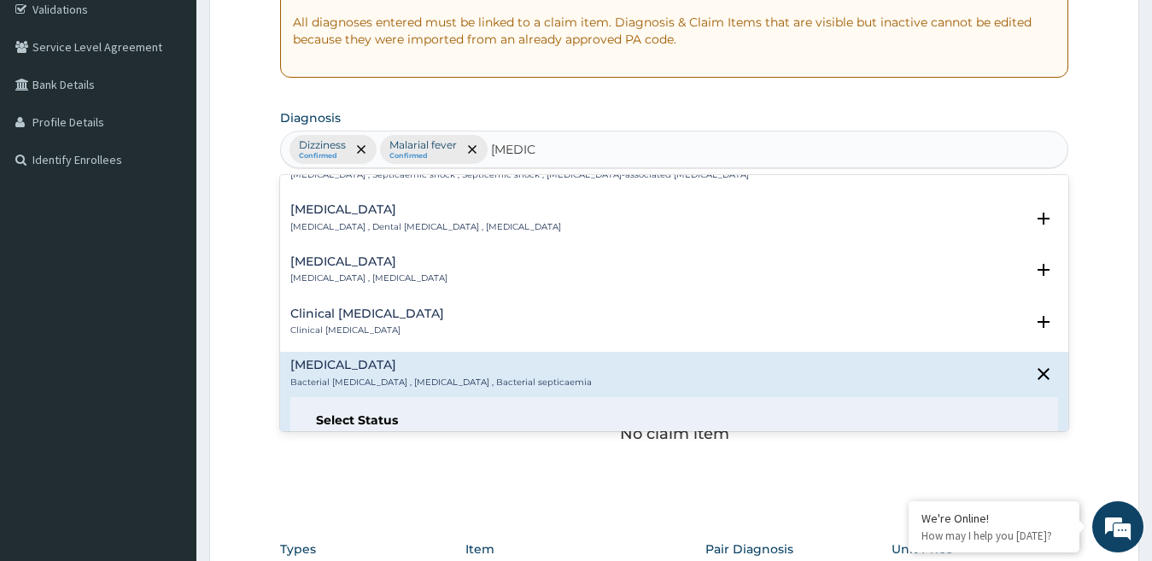
scroll to position [171, 0]
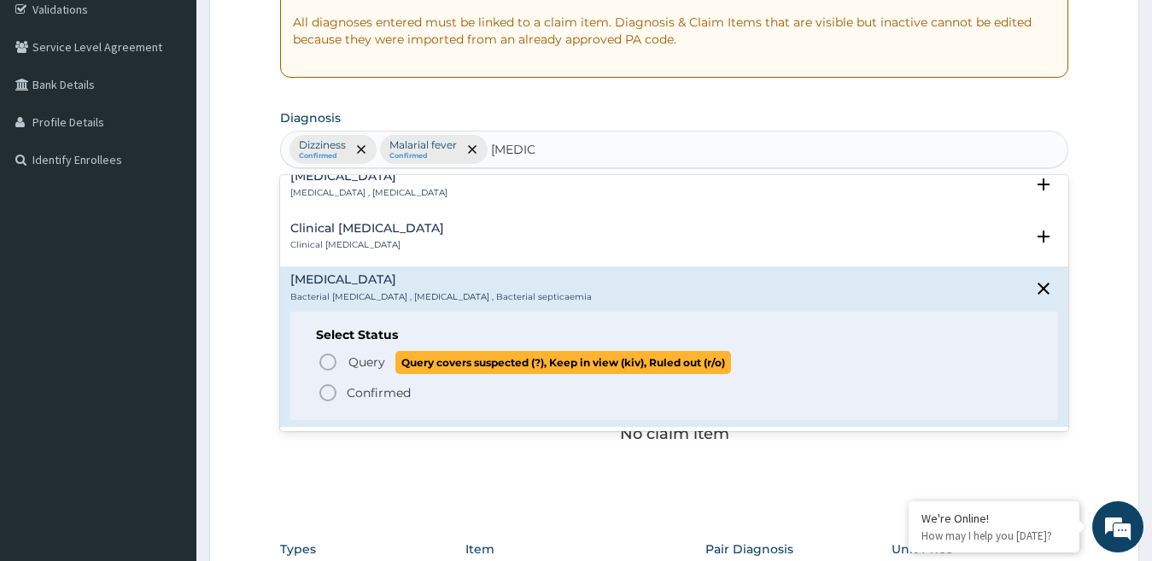
click at [326, 365] on icon "status option query" at bounding box center [328, 362] width 21 height 21
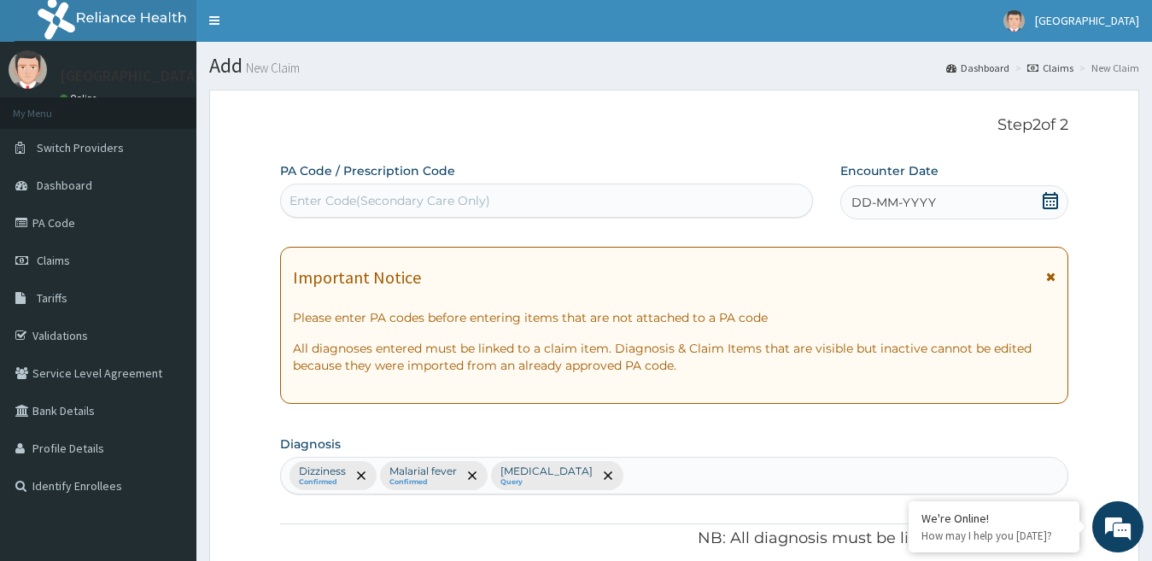
scroll to position [0, 0]
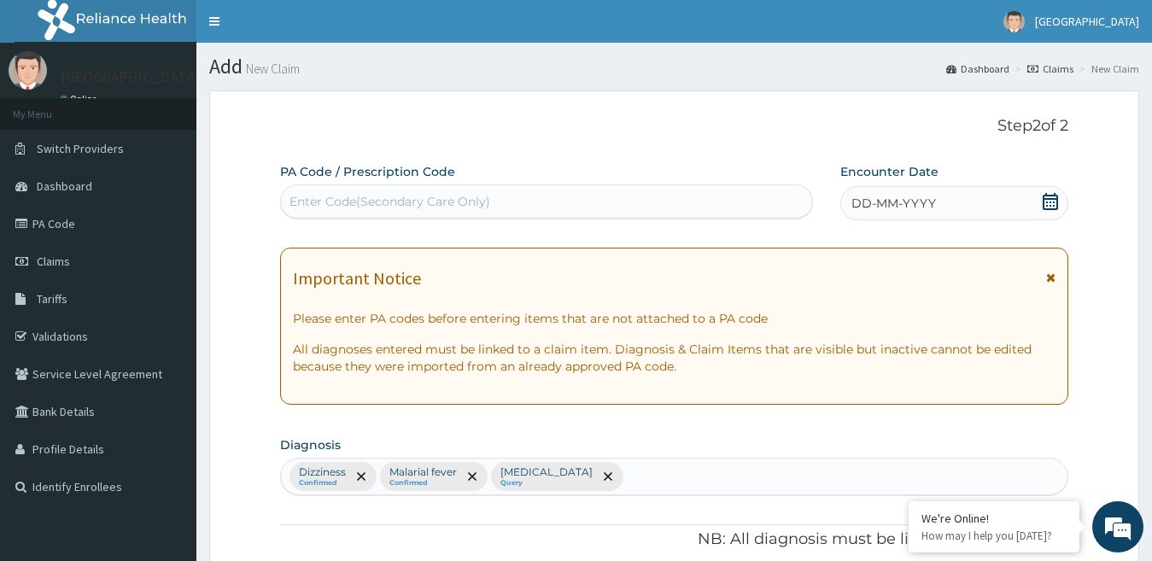
click at [1040, 203] on div "DD-MM-YYYY" at bounding box center [955, 203] width 229 height 34
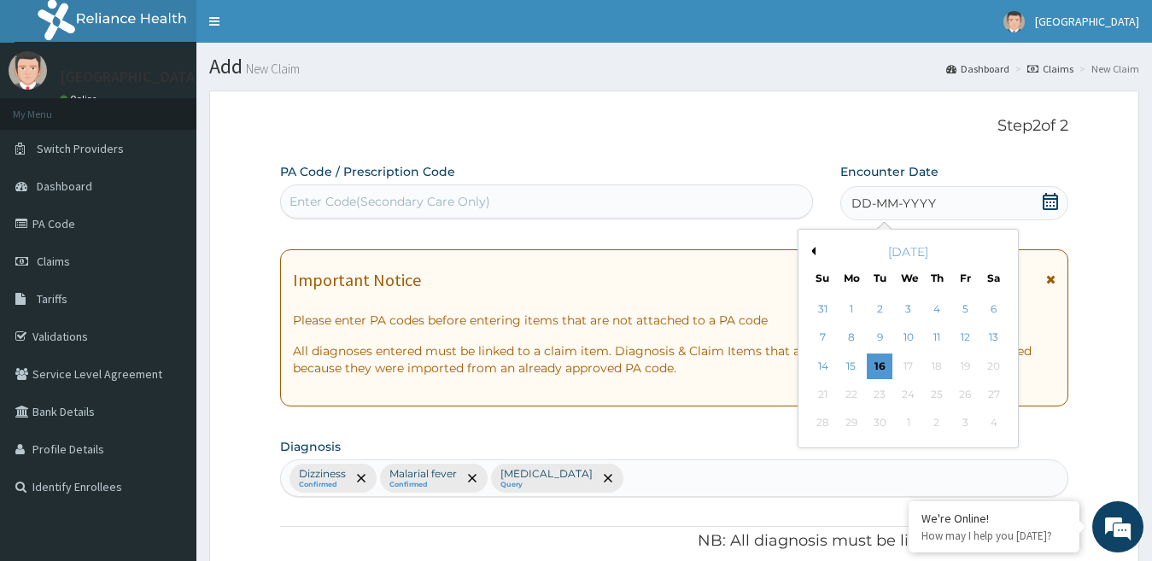
click at [810, 255] on div "[DATE]" at bounding box center [909, 251] width 206 height 17
click at [811, 255] on button "Previous Month" at bounding box center [811, 251] width 9 height 9
click at [994, 425] on div "30" at bounding box center [994, 424] width 26 height 26
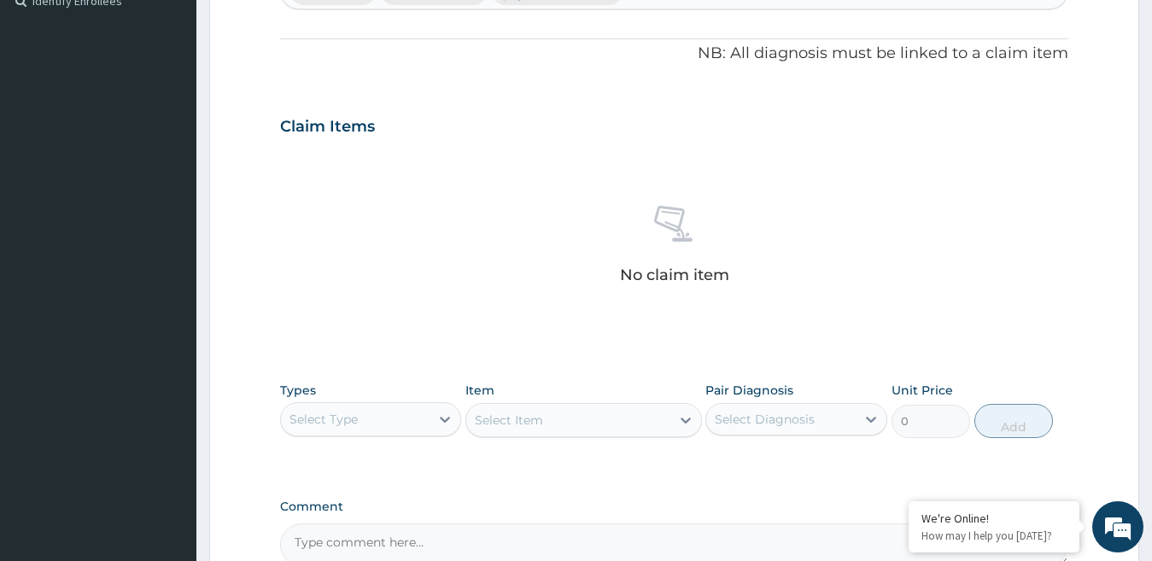
scroll to position [513, 0]
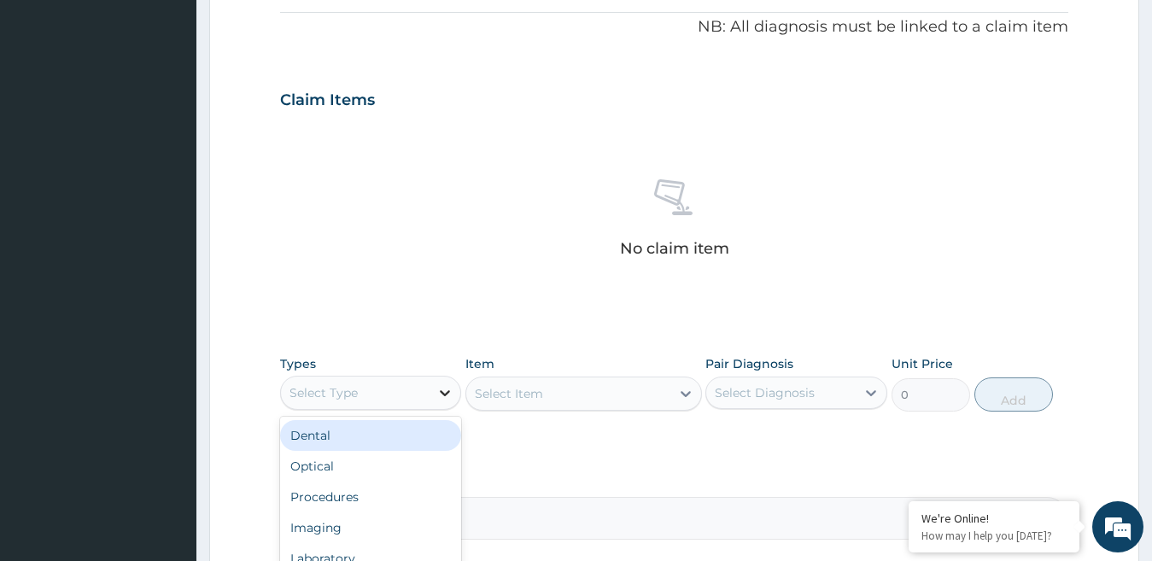
click at [437, 398] on icon at bounding box center [445, 392] width 17 height 17
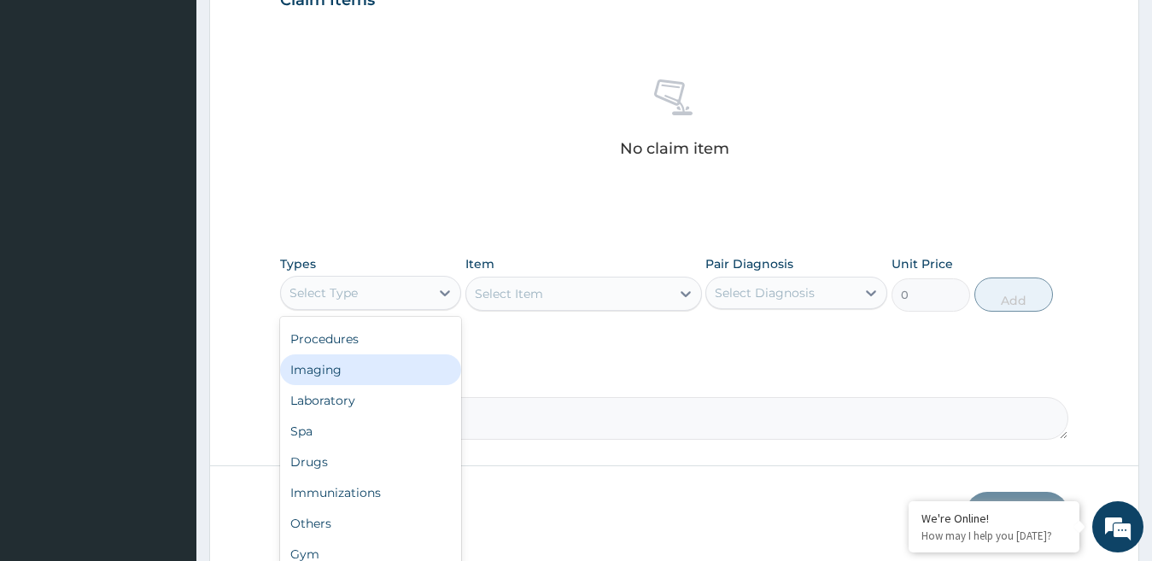
scroll to position [671, 0]
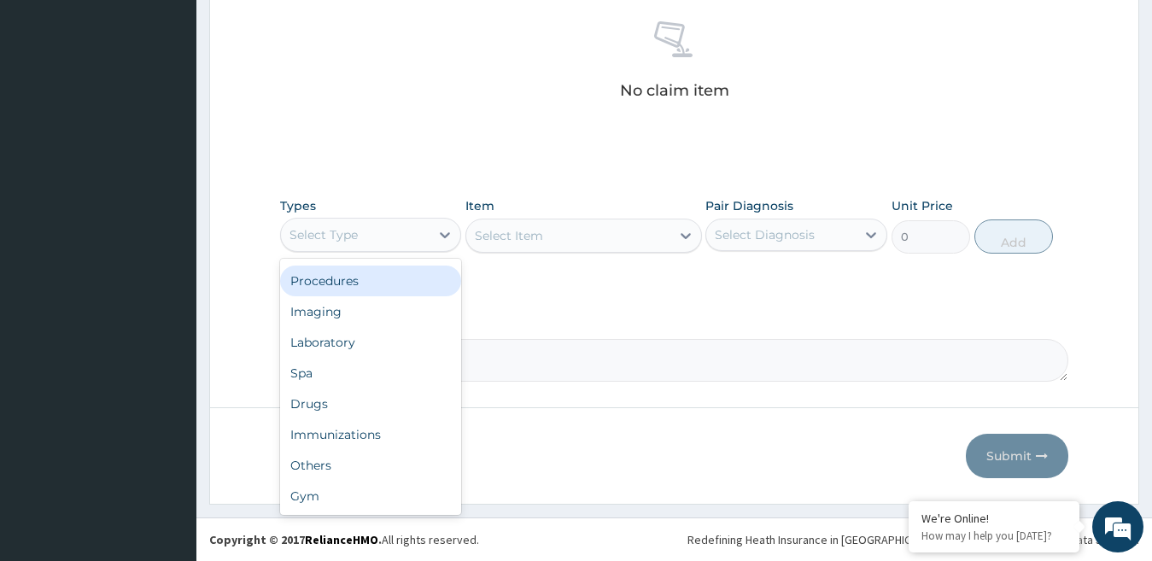
click at [376, 288] on div "Procedures" at bounding box center [371, 281] width 182 height 31
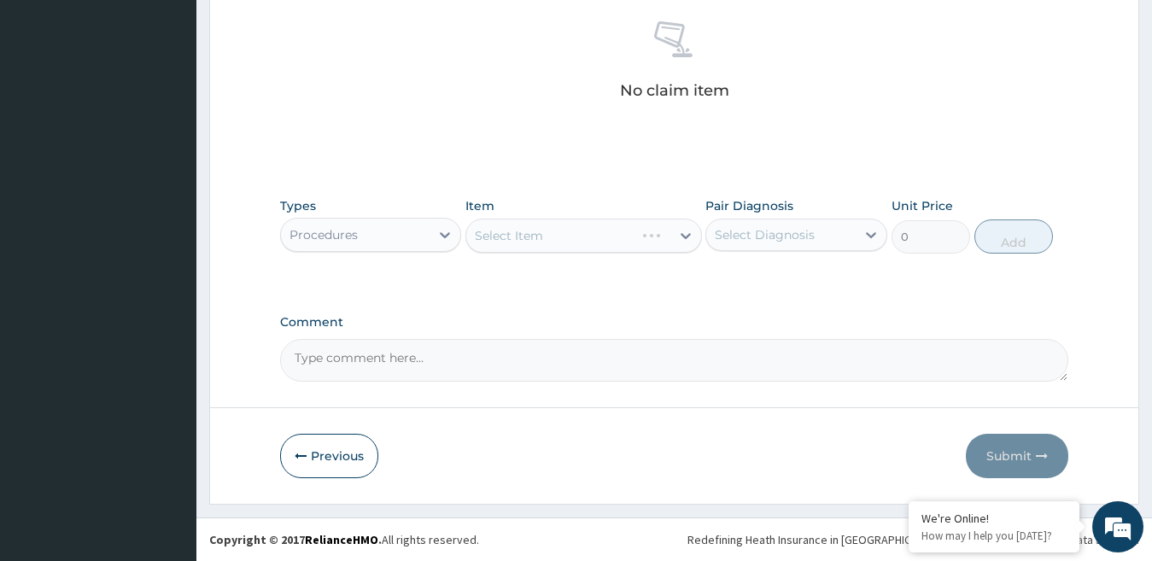
click at [624, 235] on div "Select Item" at bounding box center [584, 236] width 237 height 34
click at [679, 237] on div "Select Item" at bounding box center [584, 236] width 237 height 34
click at [679, 239] on icon at bounding box center [685, 235] width 17 height 17
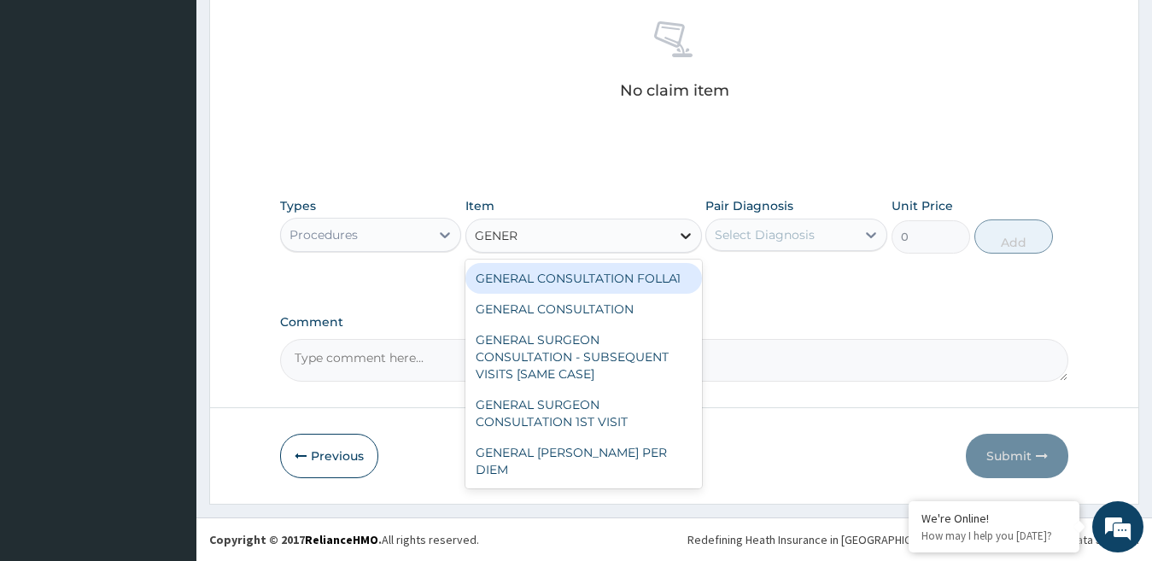
type input "GENERA"
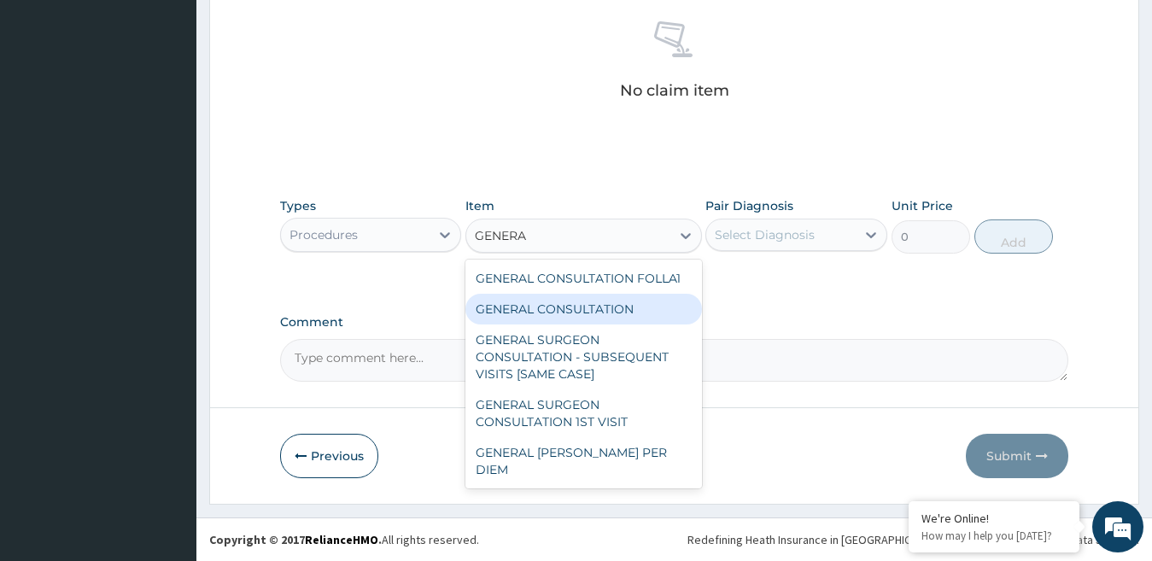
click at [589, 311] on div "GENERAL CONSULTATION" at bounding box center [584, 309] width 237 height 31
type input "3000"
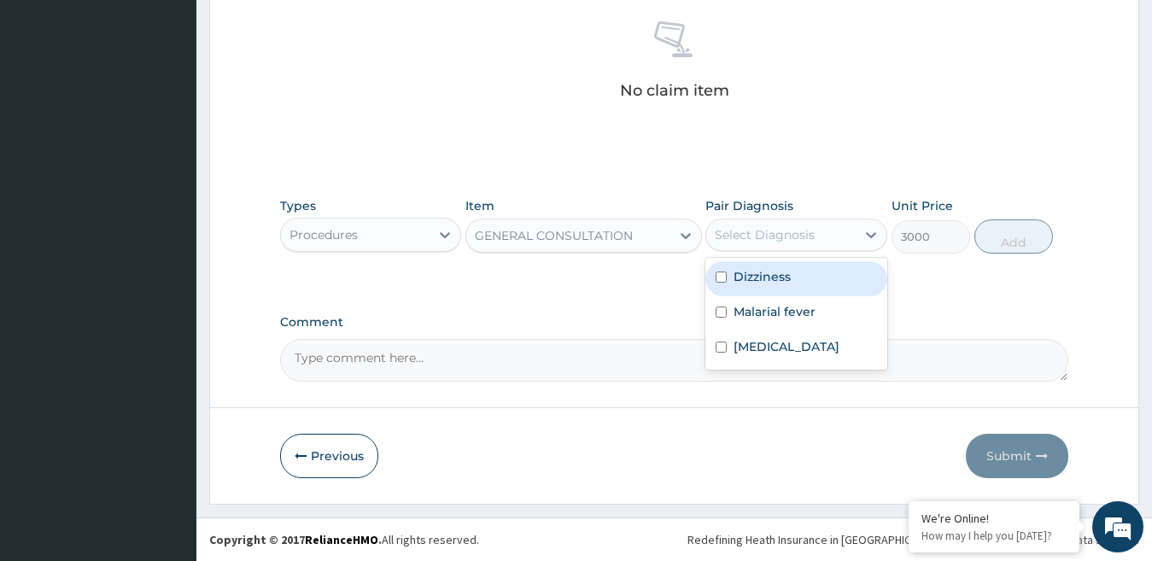
click at [774, 235] on div "Select Diagnosis" at bounding box center [765, 234] width 100 height 17
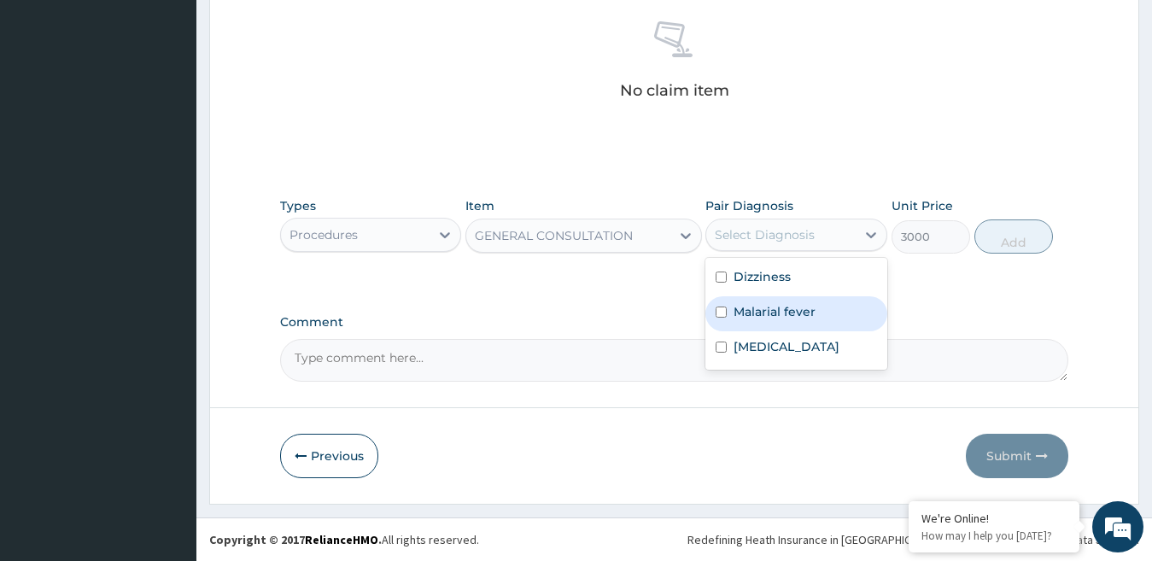
click at [760, 309] on label "Malarial fever" at bounding box center [775, 311] width 82 height 17
checkbox input "true"
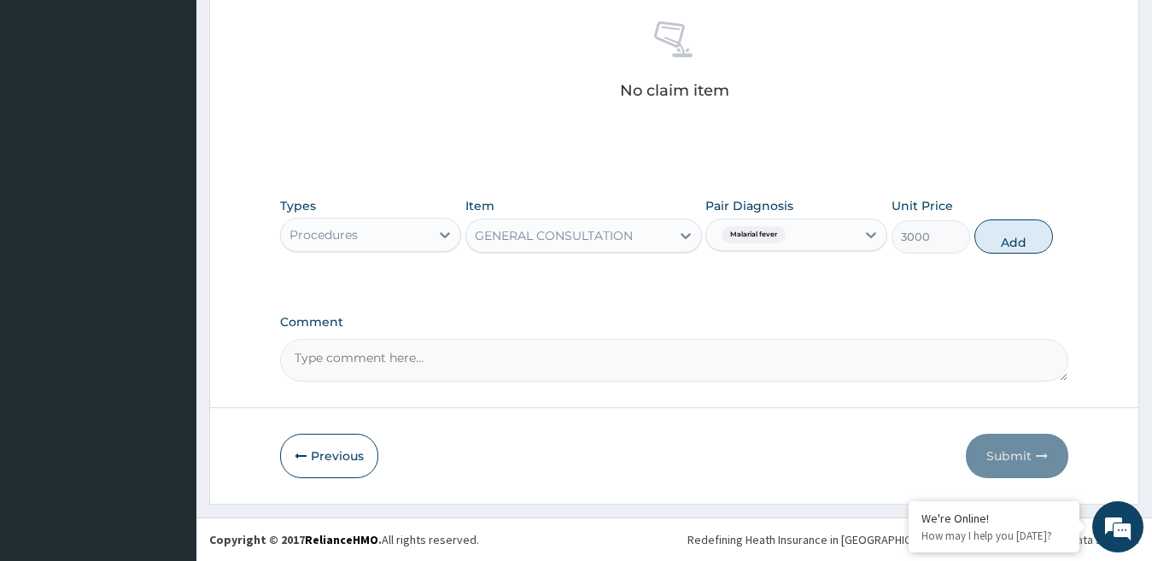
drag, startPoint x: 1030, startPoint y: 229, endPoint x: 858, endPoint y: 293, distance: 184.1
click at [1030, 230] on button "Add" at bounding box center [1014, 237] width 79 height 34
type input "0"
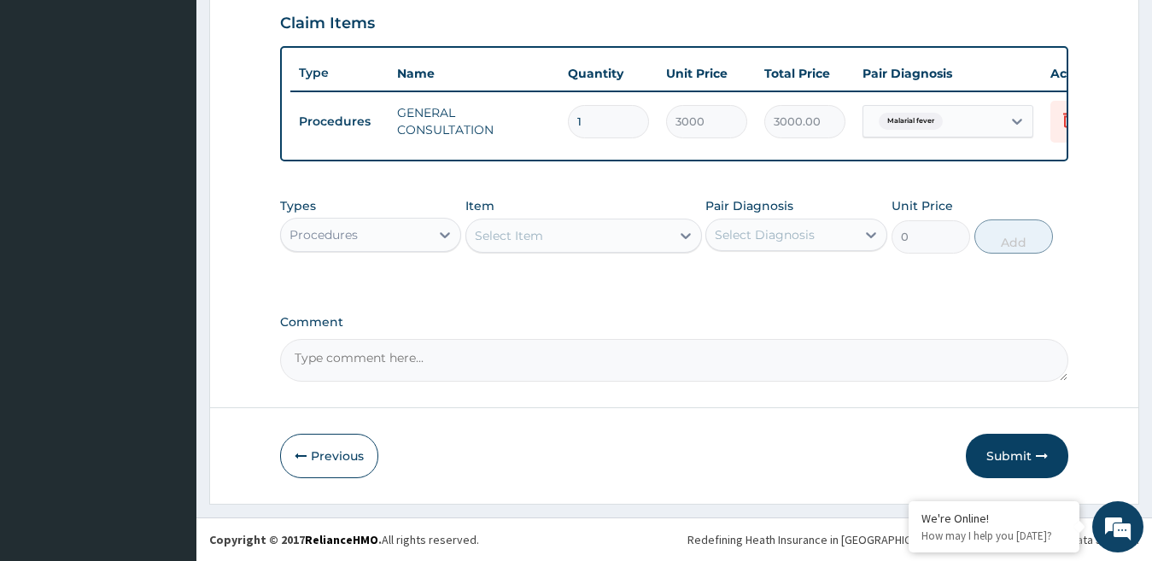
click at [428, 249] on div "Procedures" at bounding box center [371, 235] width 182 height 34
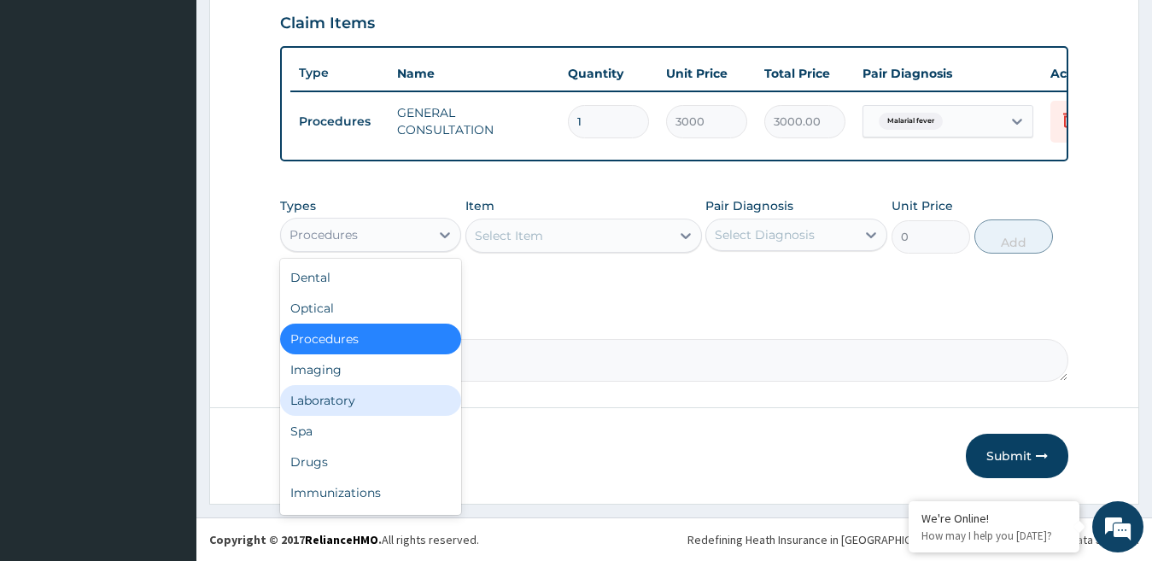
click at [339, 403] on div "Laboratory" at bounding box center [371, 400] width 182 height 31
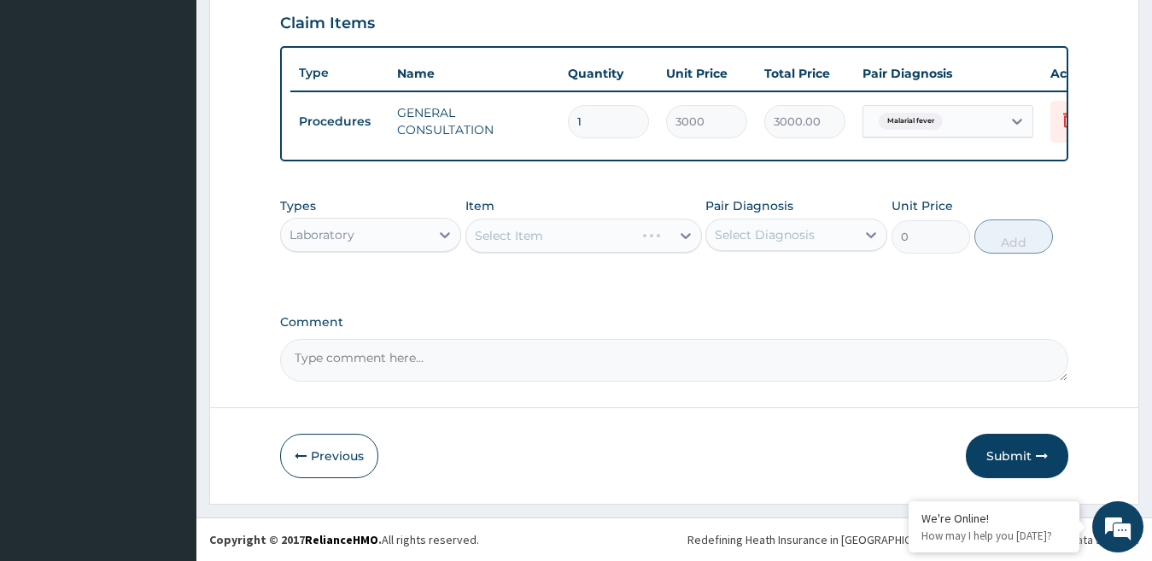
click at [525, 238] on div "Select Item" at bounding box center [584, 236] width 237 height 34
click at [683, 234] on div "Select Item" at bounding box center [584, 236] width 237 height 34
click at [683, 233] on icon at bounding box center [685, 235] width 17 height 17
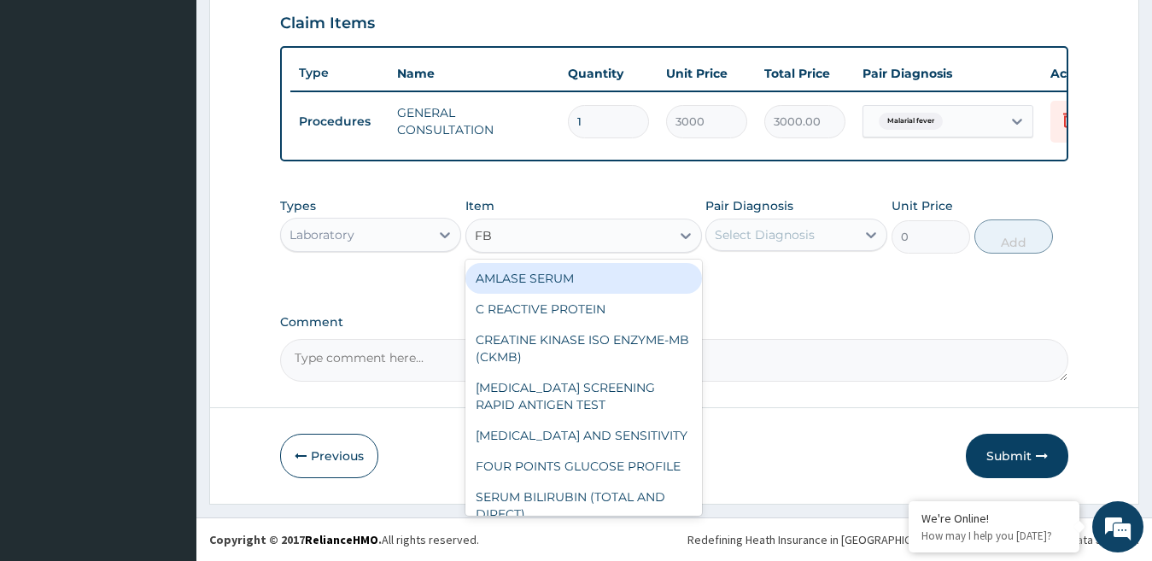
type input "FBC"
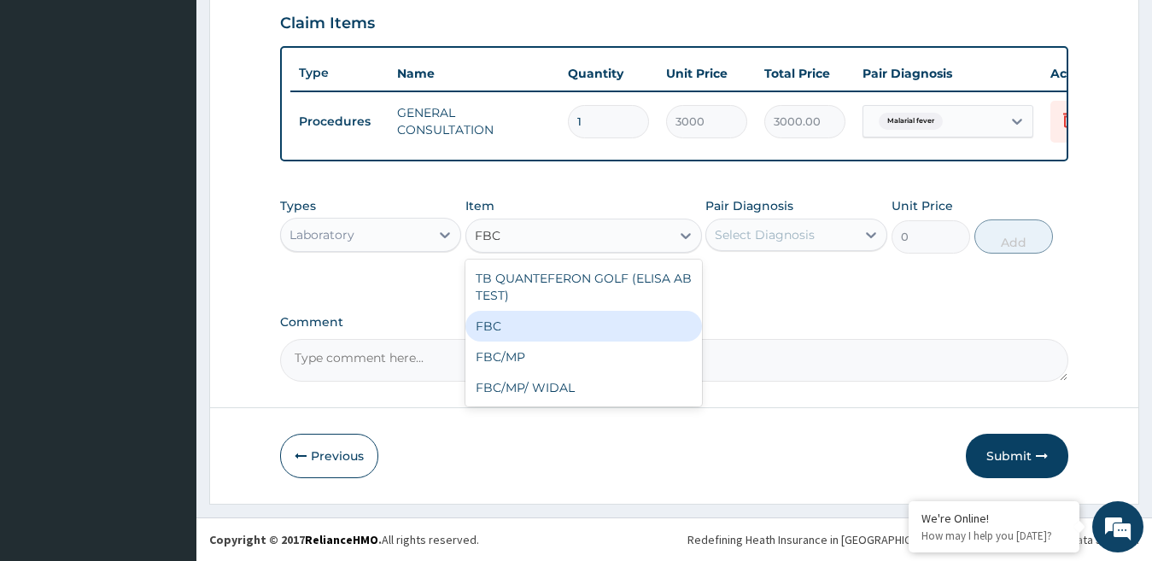
click at [594, 331] on div "FBC" at bounding box center [584, 326] width 237 height 31
type input "4500"
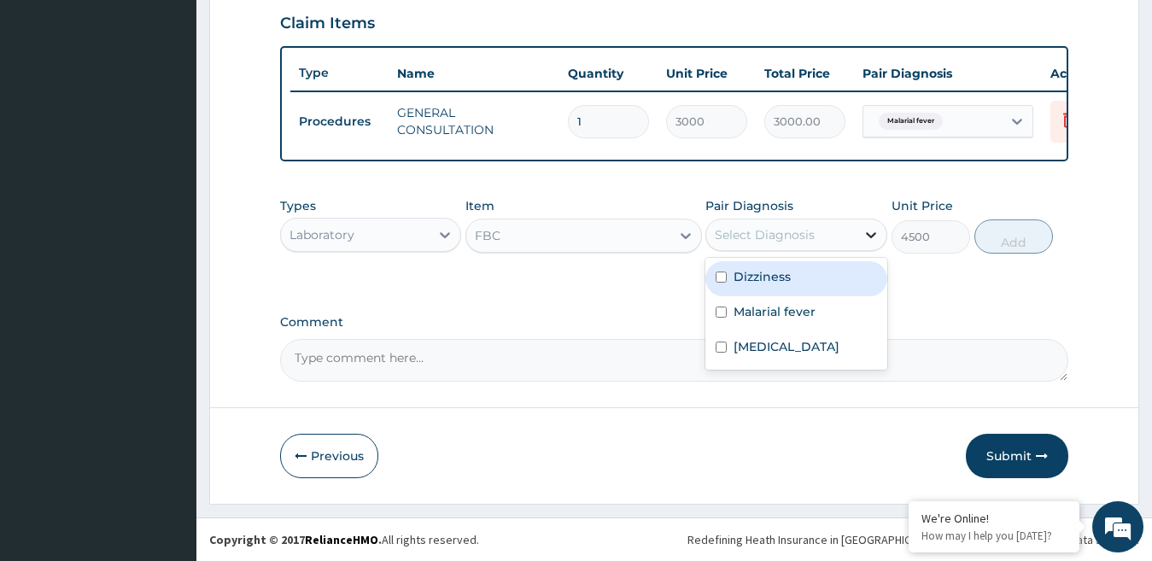
click at [867, 243] on icon at bounding box center [871, 234] width 17 height 17
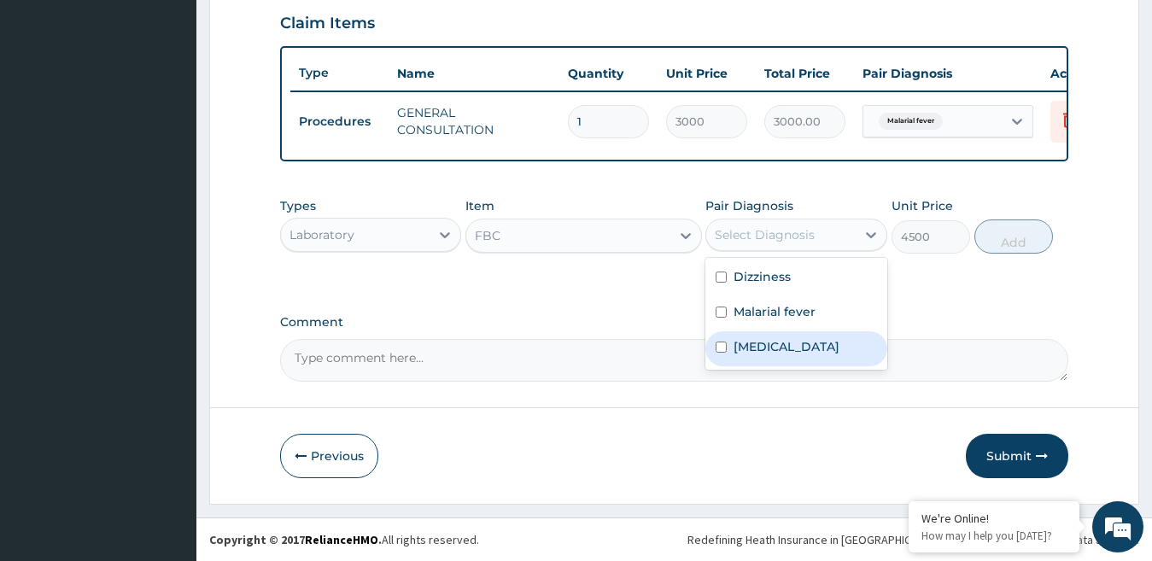
click at [814, 347] on label "[MEDICAL_DATA]" at bounding box center [787, 346] width 106 height 17
checkbox input "true"
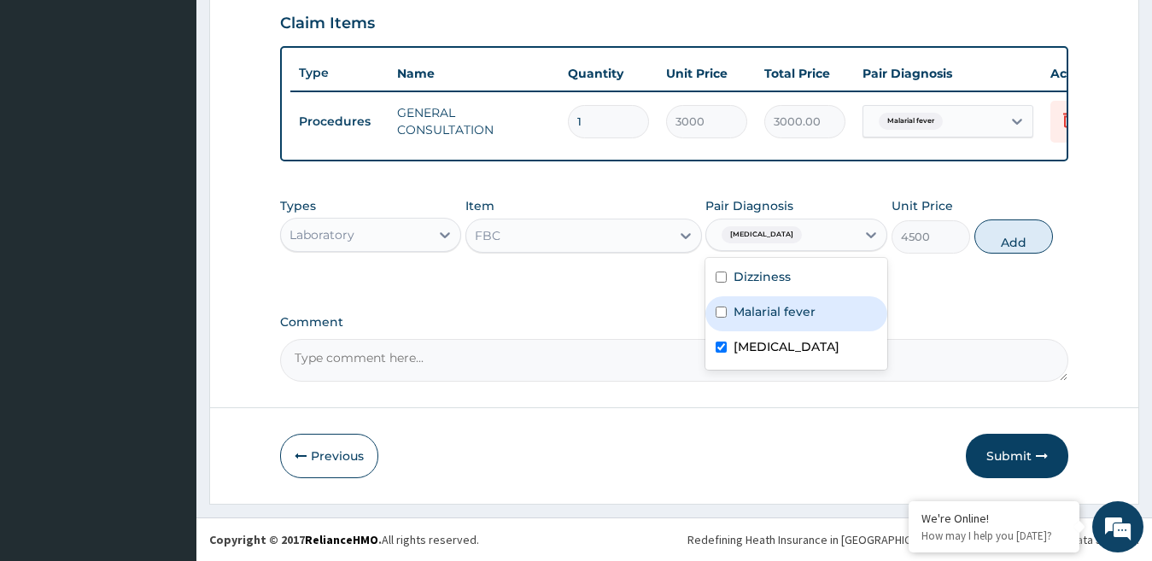
click at [1011, 238] on button "Add" at bounding box center [1014, 237] width 79 height 34
type input "0"
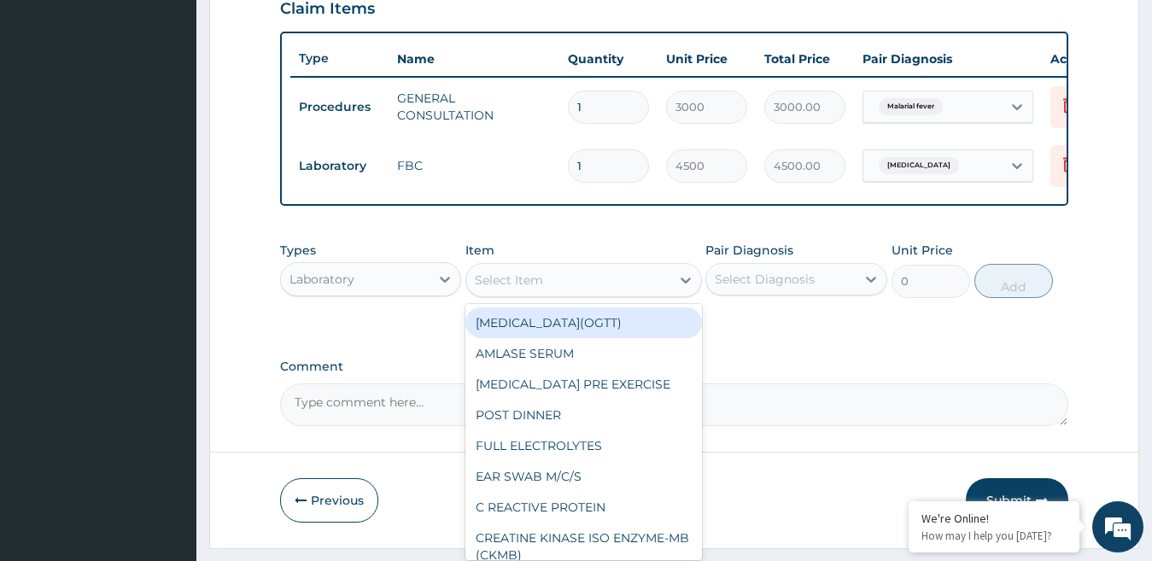
click at [622, 285] on div "Select Item" at bounding box center [568, 280] width 204 height 27
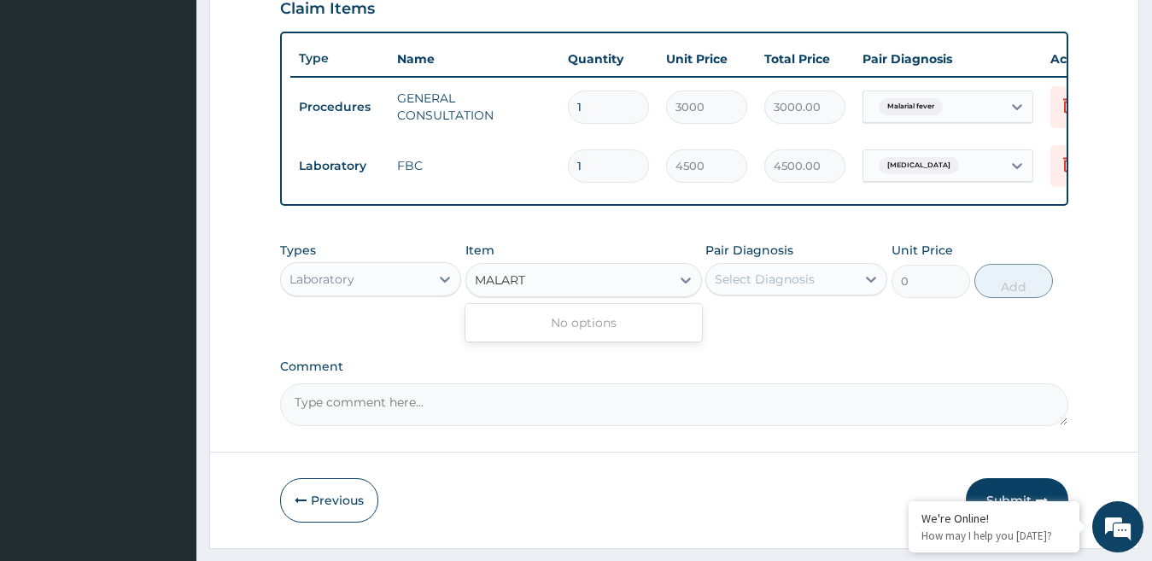
type input "MALAR"
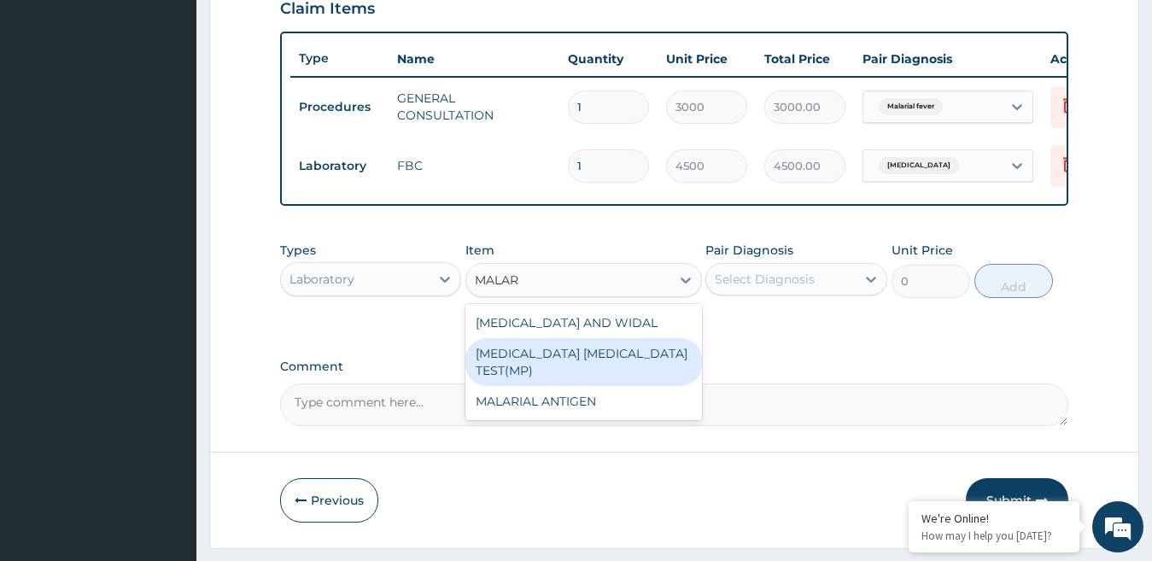
click at [624, 358] on div "[MEDICAL_DATA] [MEDICAL_DATA] TEST(MP)" at bounding box center [584, 362] width 237 height 48
type input "1500"
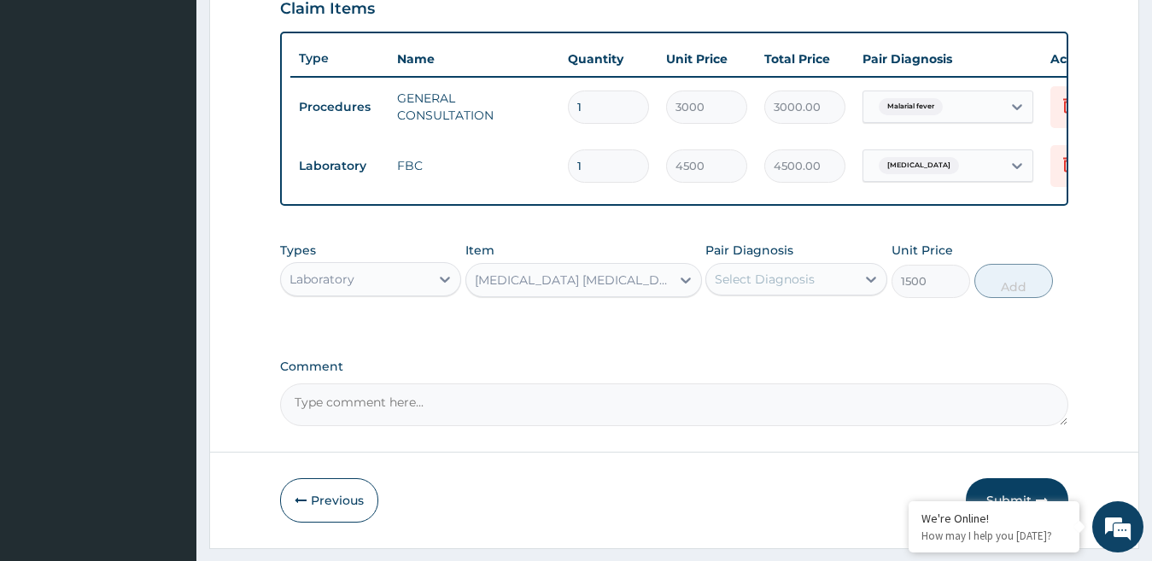
click at [785, 293] on div "Select Diagnosis" at bounding box center [782, 279] width 150 height 27
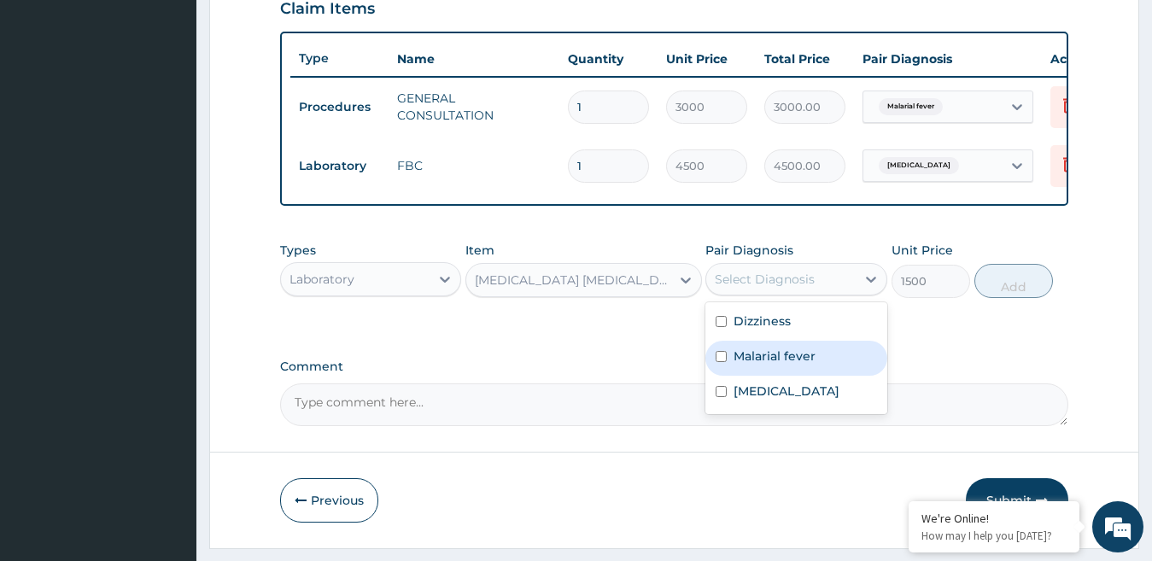
click at [771, 365] on label "Malarial fever" at bounding box center [775, 356] width 82 height 17
checkbox input "true"
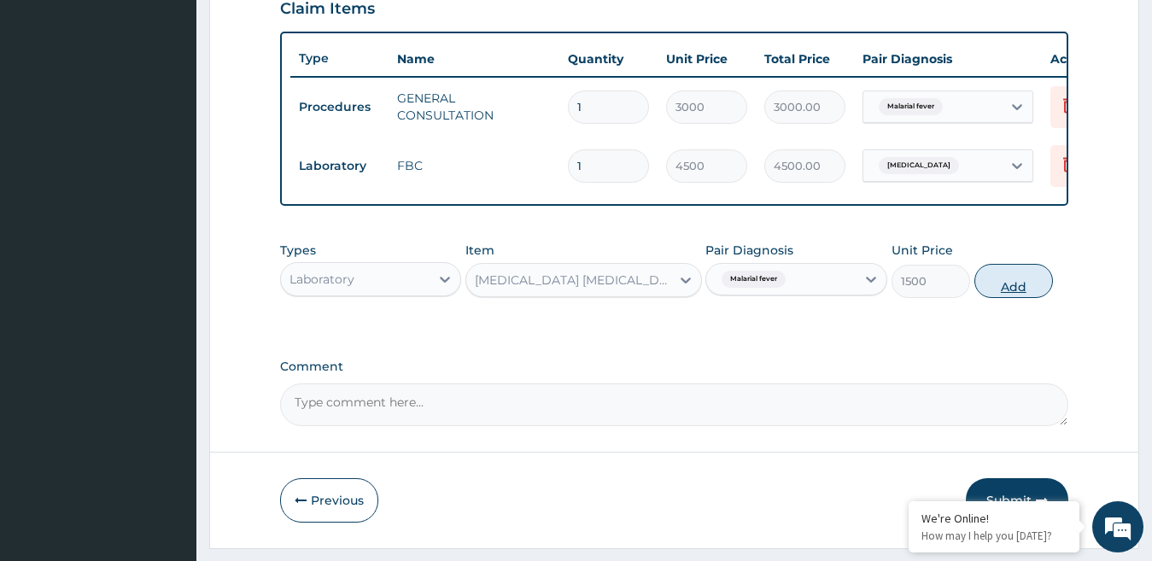
click at [1014, 298] on button "Add" at bounding box center [1014, 281] width 79 height 34
type input "0"
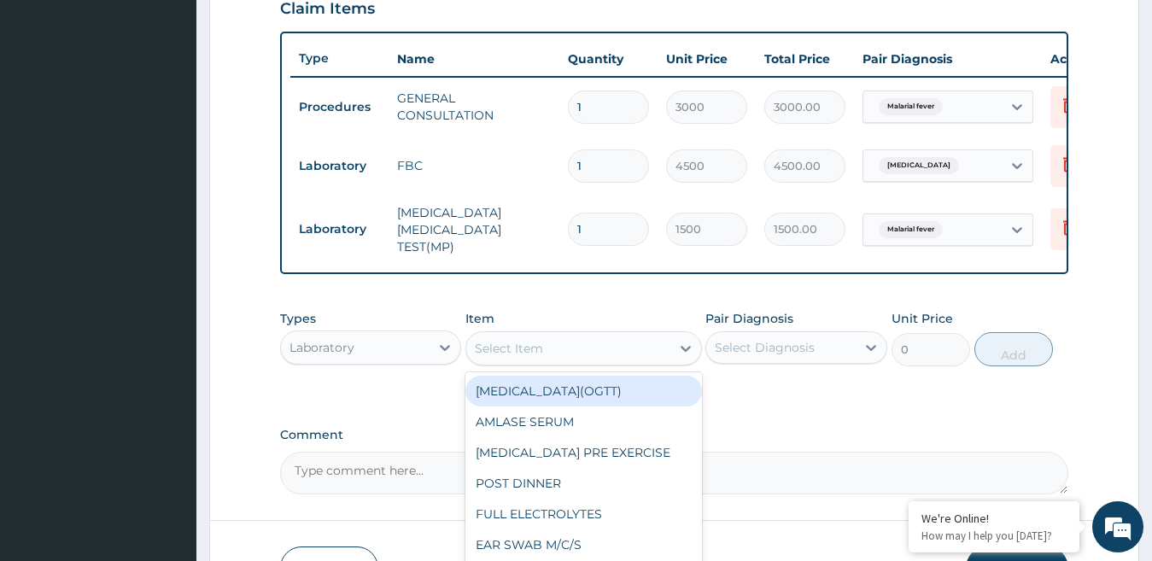
click at [579, 355] on div "Select Item" at bounding box center [568, 348] width 204 height 27
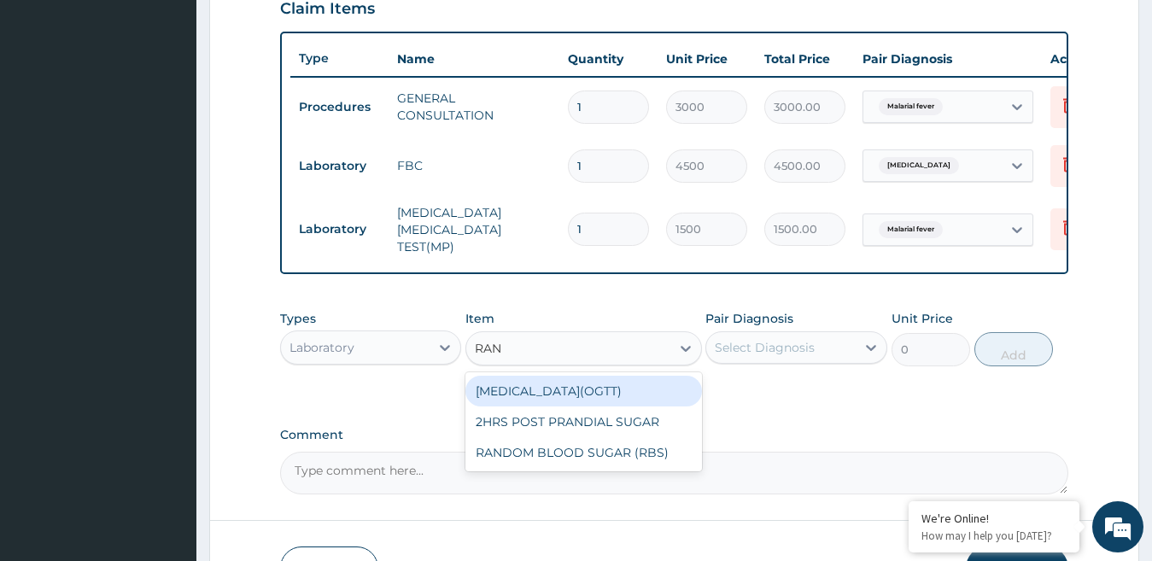
type input "RAND"
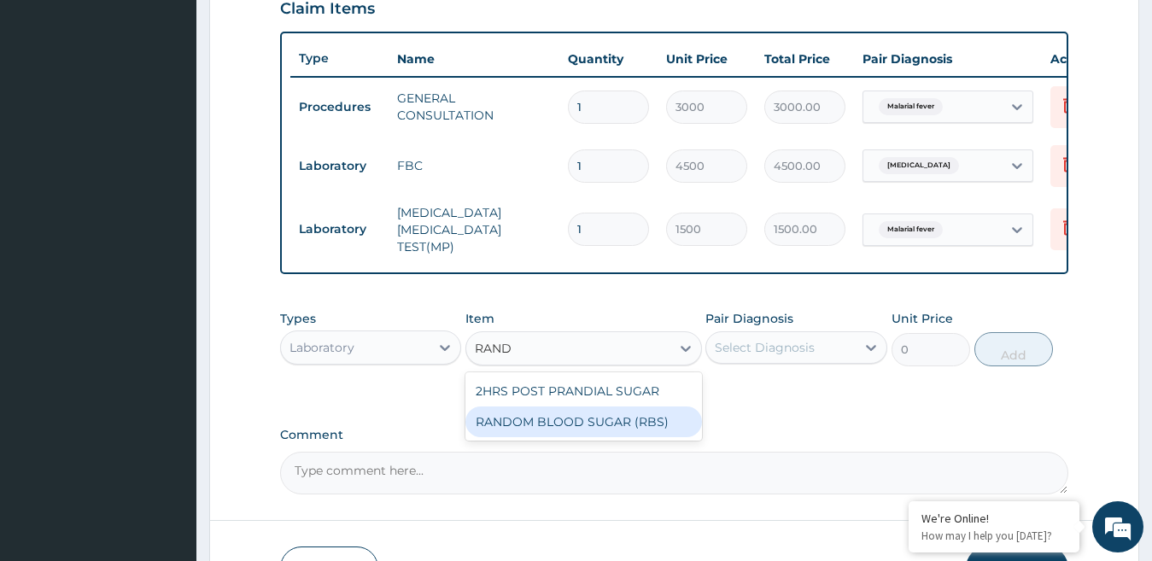
click at [634, 432] on div "RANDOM BLOOD SUGAR (RBS)" at bounding box center [584, 422] width 237 height 31
type input "3000"
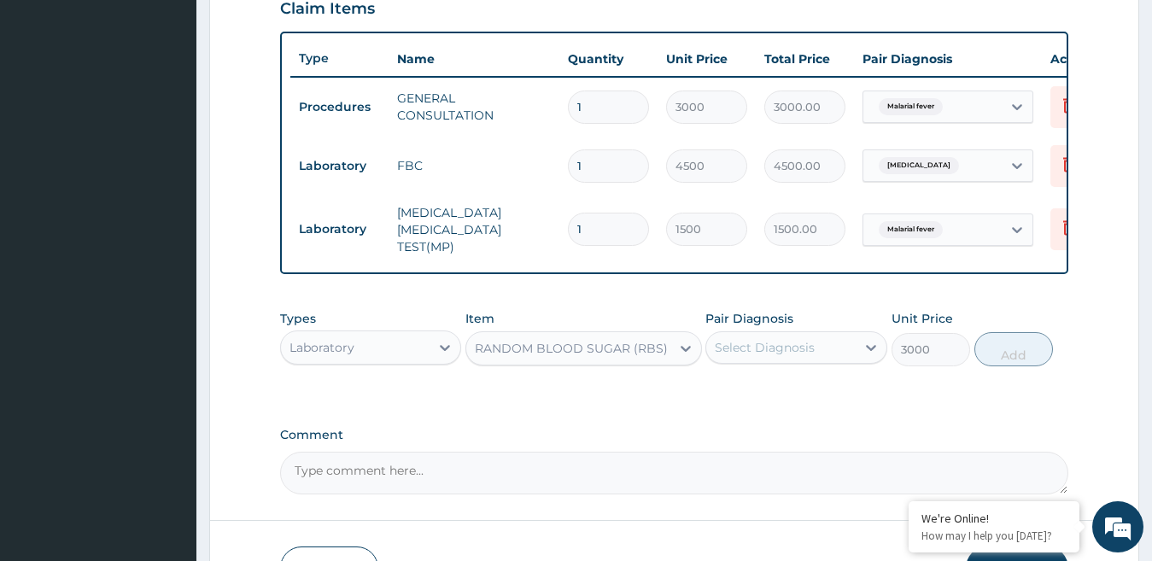
click at [789, 355] on div "Select Diagnosis" at bounding box center [765, 347] width 100 height 17
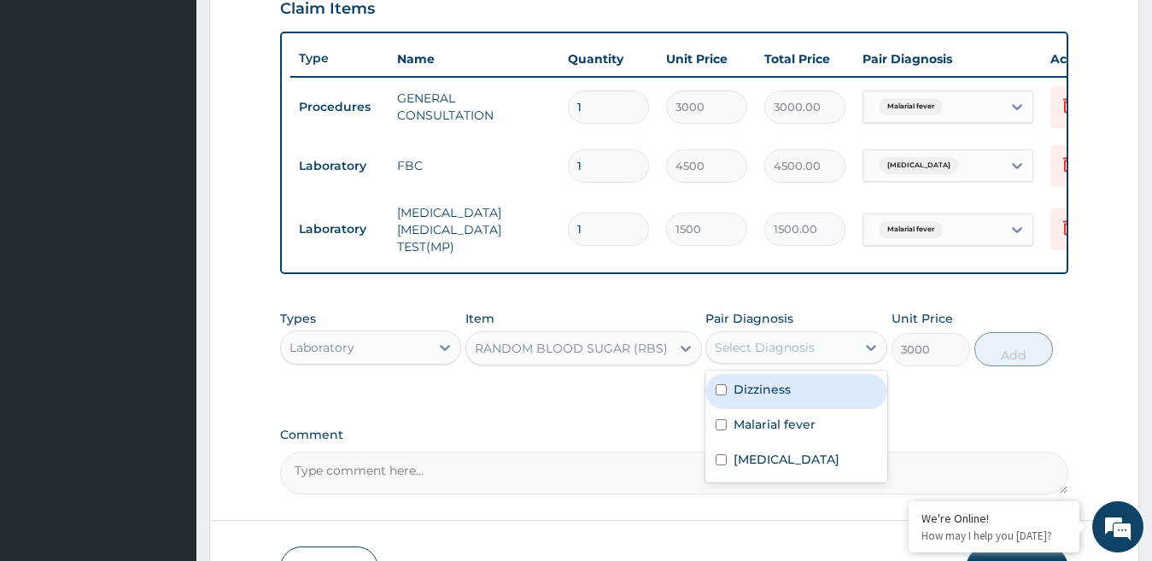
click at [795, 395] on div "Dizziness" at bounding box center [797, 391] width 182 height 35
checkbox input "true"
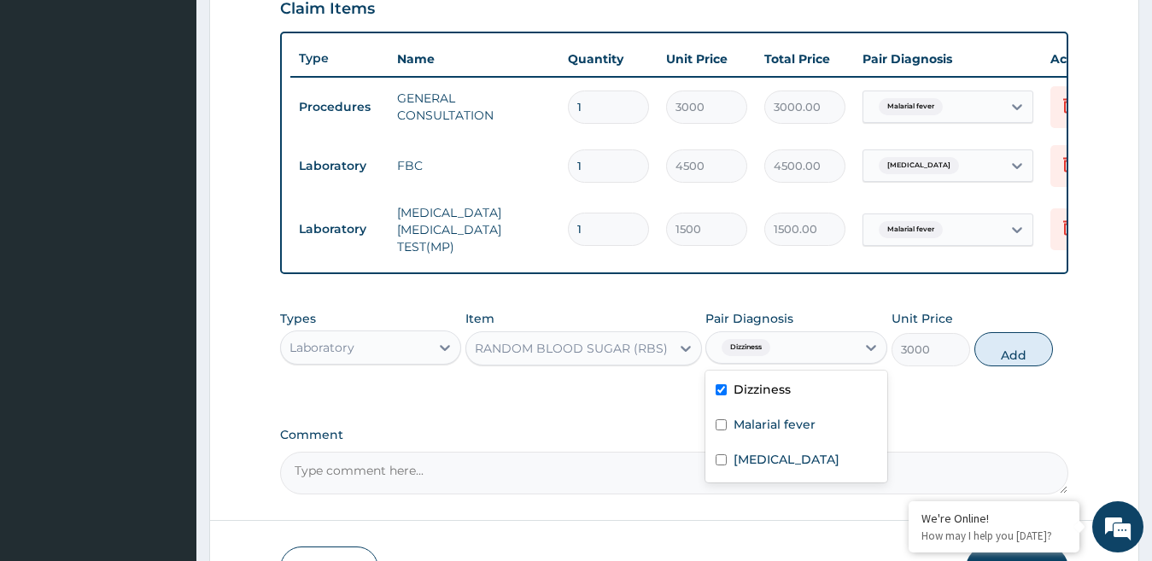
click at [1035, 359] on button "Add" at bounding box center [1014, 349] width 79 height 34
type input "0"
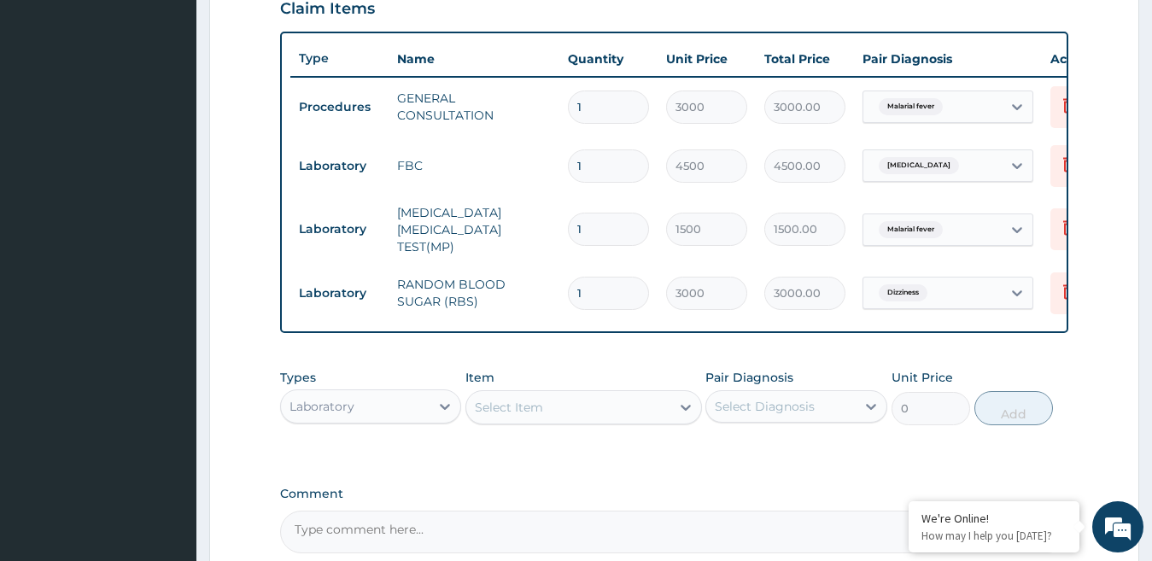
click at [425, 414] on div "Laboratory" at bounding box center [356, 406] width 150 height 27
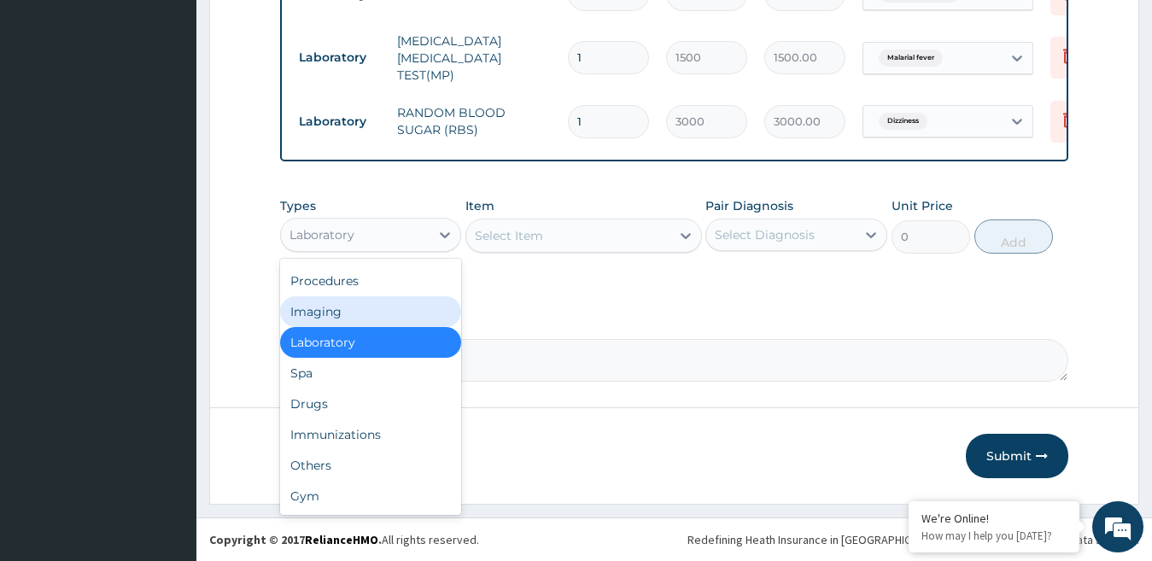
scroll to position [781, 0]
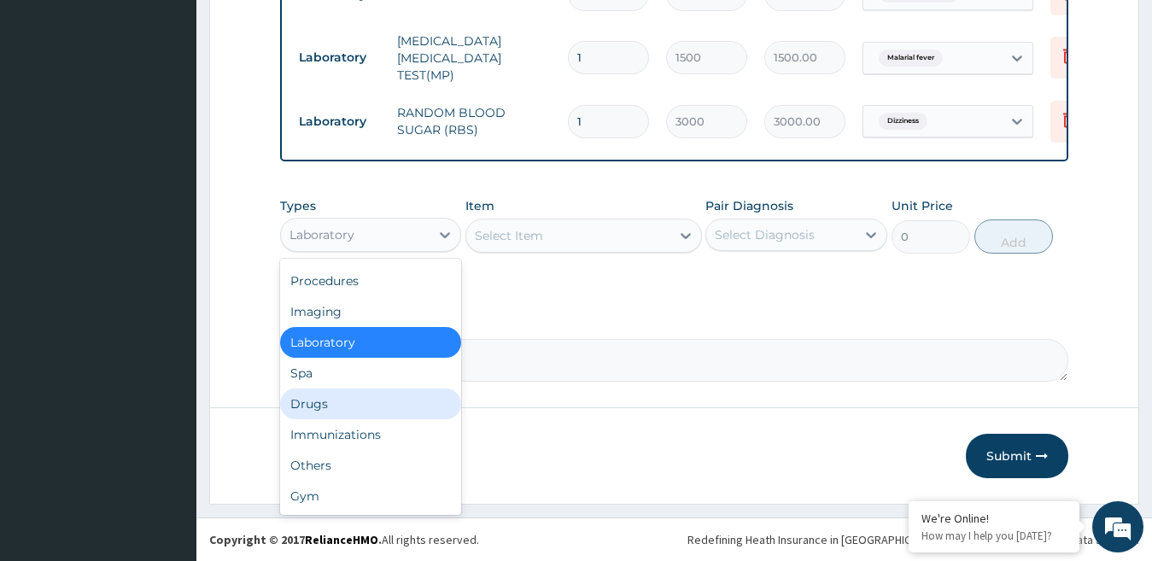
drag, startPoint x: 349, startPoint y: 402, endPoint x: 348, endPoint y: 412, distance: 10.4
click at [349, 403] on div "Drugs" at bounding box center [371, 404] width 182 height 31
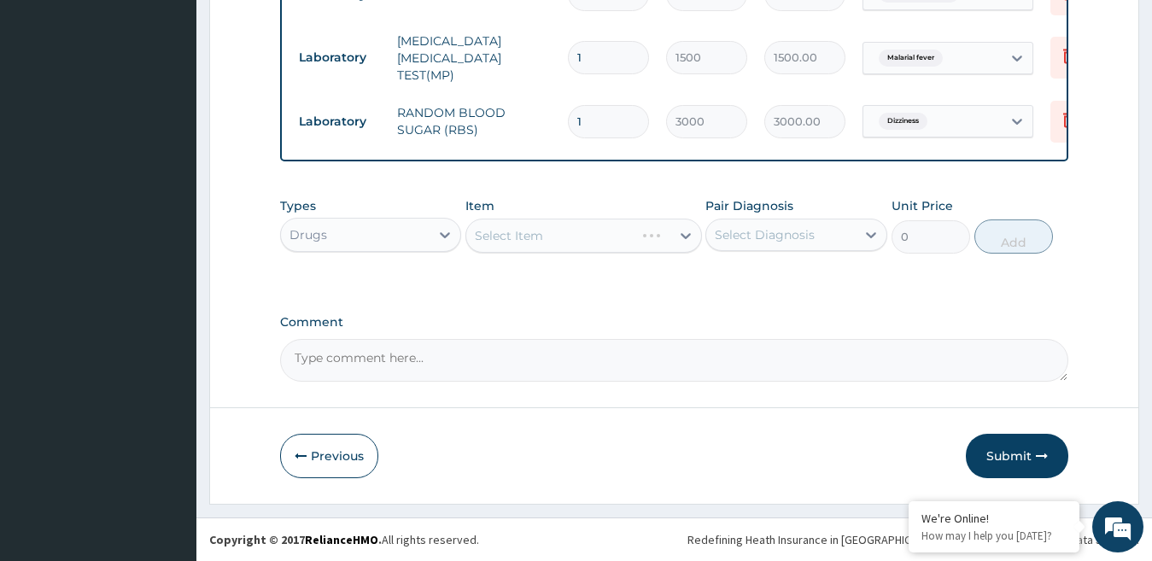
click at [586, 221] on div "Select Item" at bounding box center [584, 236] width 237 height 34
click at [586, 240] on div "Select Item" at bounding box center [584, 236] width 237 height 34
click at [686, 235] on div "Select Item" at bounding box center [584, 236] width 237 height 34
click at [685, 236] on div "Select Item" at bounding box center [584, 236] width 237 height 34
click at [682, 233] on icon at bounding box center [686, 236] width 10 height 6
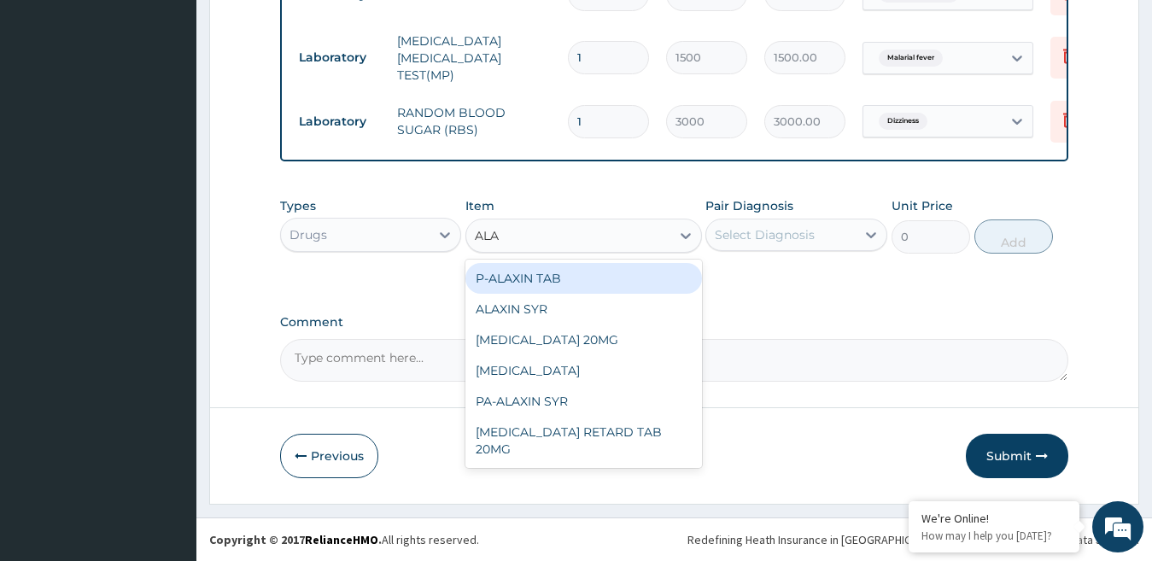
type input "ALAX"
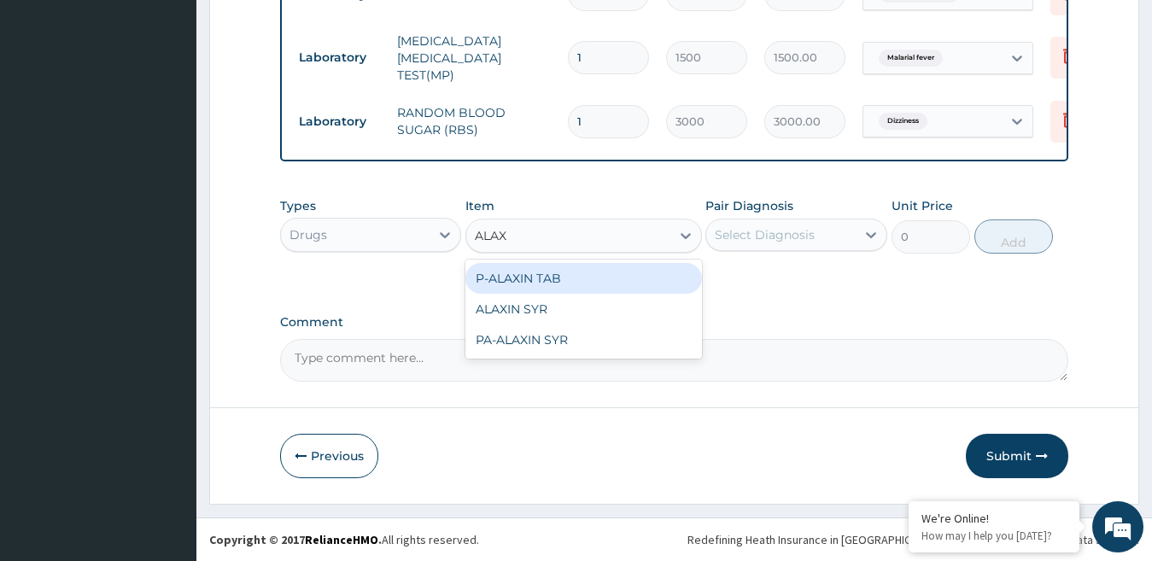
click at [639, 273] on div "P-ALAXIN TAB" at bounding box center [584, 278] width 237 height 31
type input "2100"
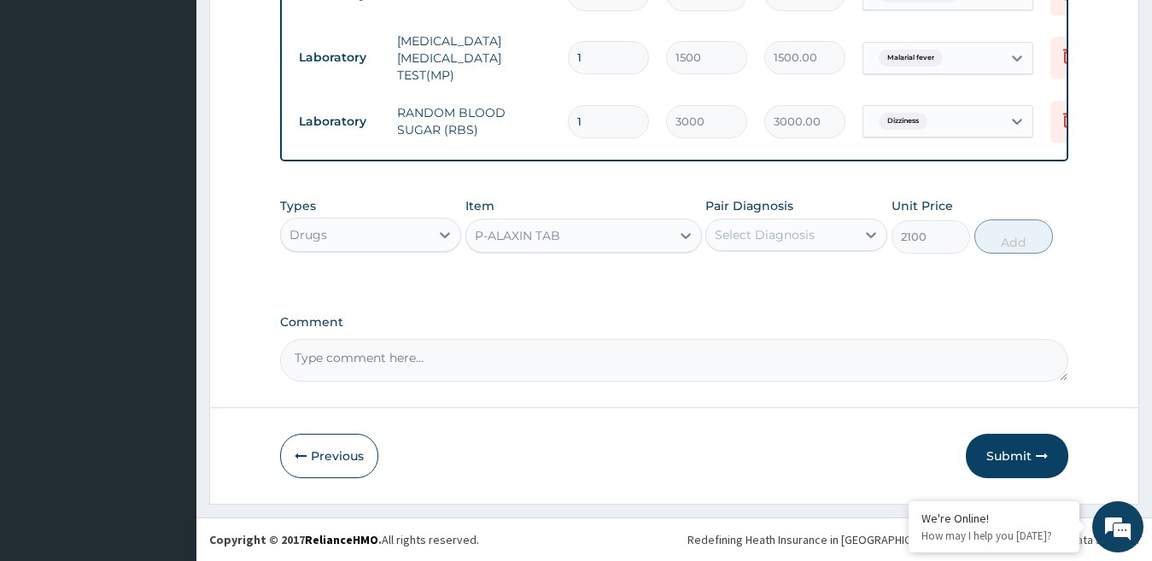
click at [842, 243] on div "Select Diagnosis" at bounding box center [782, 234] width 150 height 27
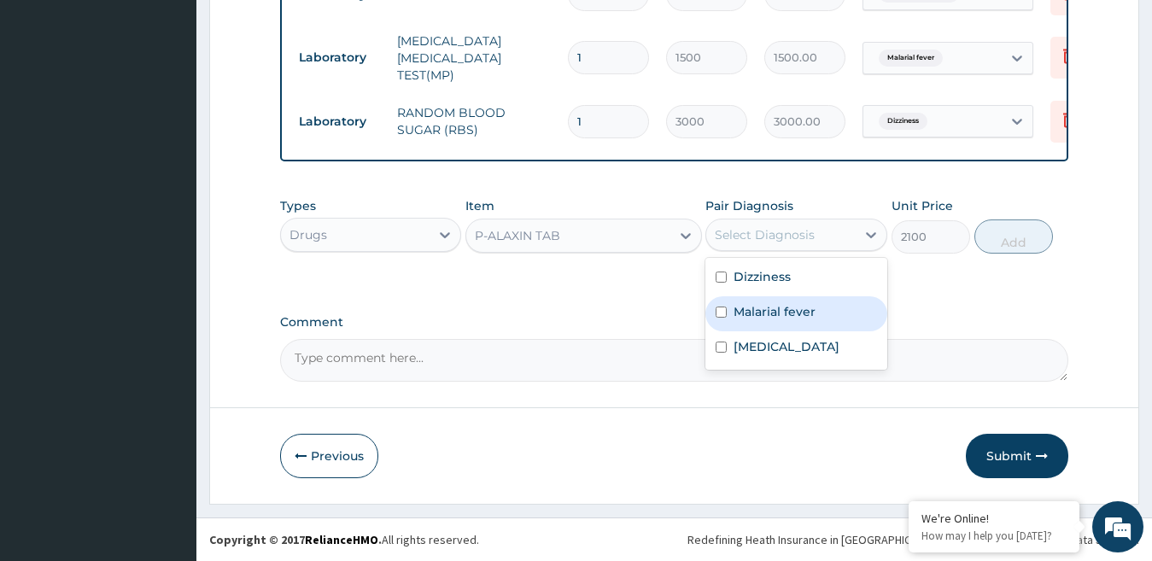
click at [825, 306] on div "Malarial fever" at bounding box center [797, 313] width 182 height 35
checkbox input "true"
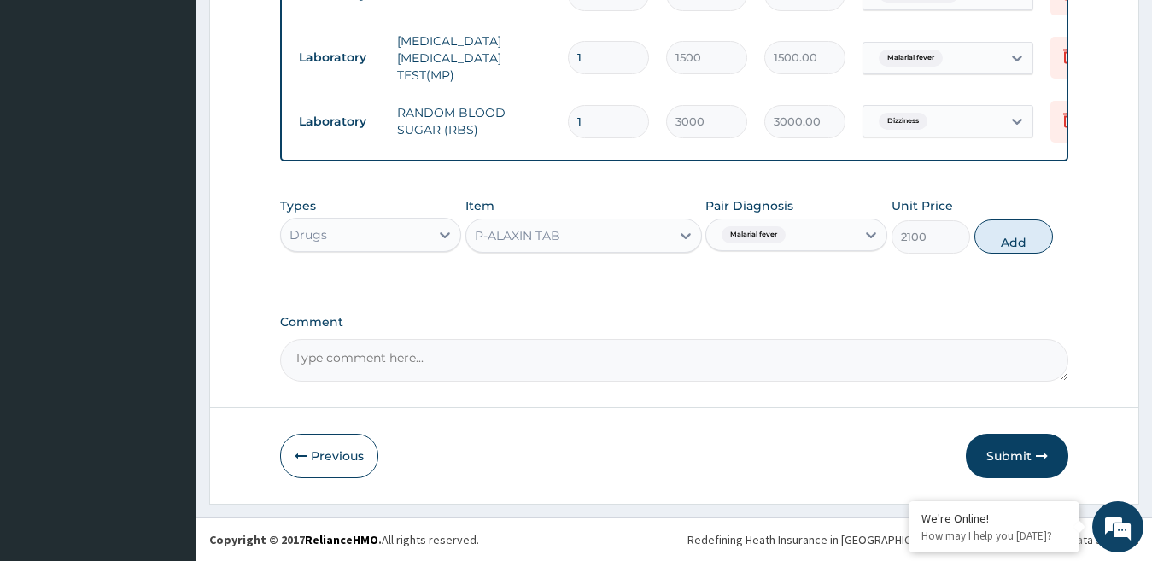
click at [1019, 241] on button "Add" at bounding box center [1014, 237] width 79 height 34
type input "0"
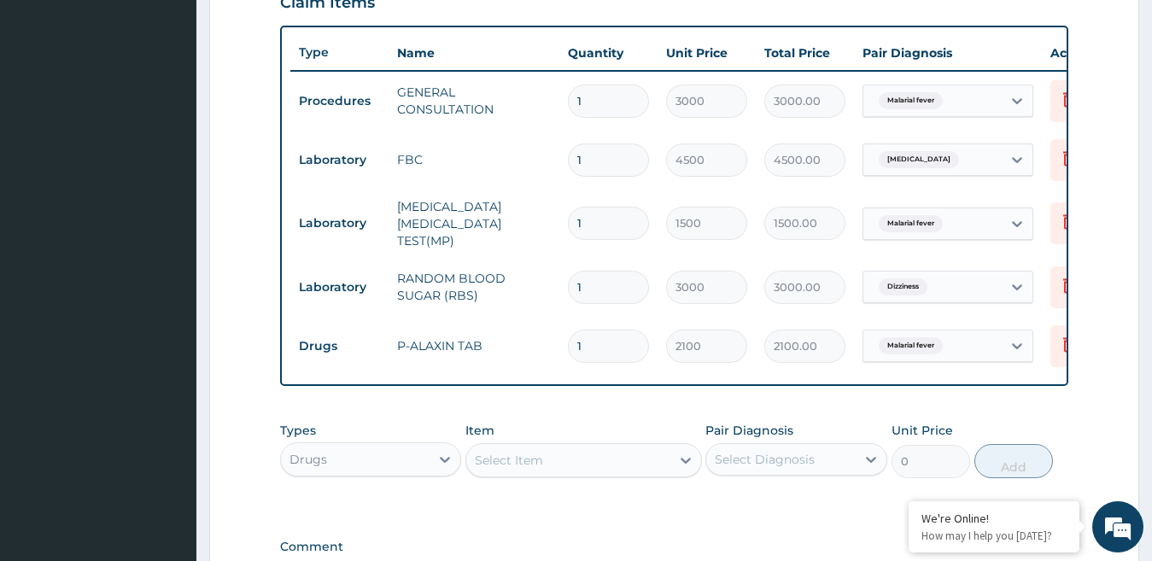
scroll to position [840, 0]
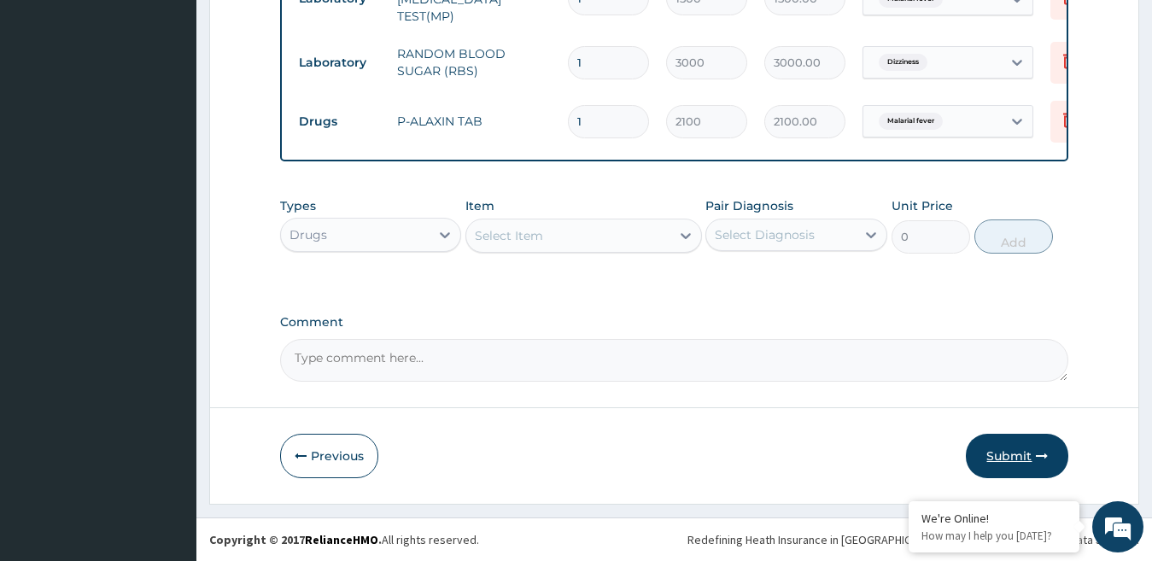
click at [1009, 448] on button "Submit" at bounding box center [1017, 456] width 103 height 44
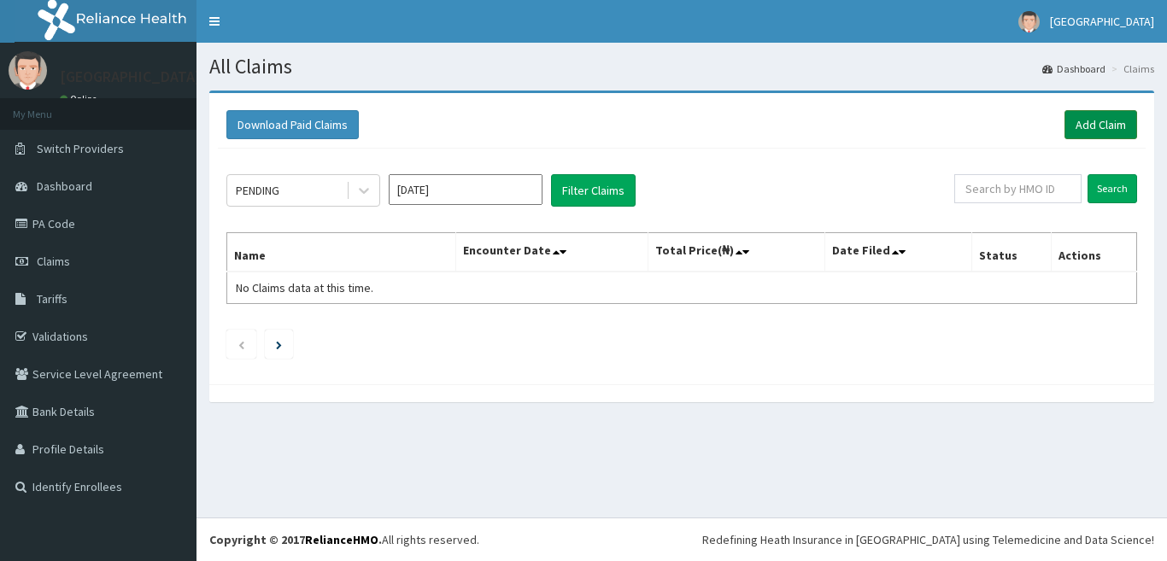
drag, startPoint x: 0, startPoint y: 0, endPoint x: 1106, endPoint y: 126, distance: 1113.6
click at [1106, 126] on link "Add Claim" at bounding box center [1100, 124] width 73 height 29
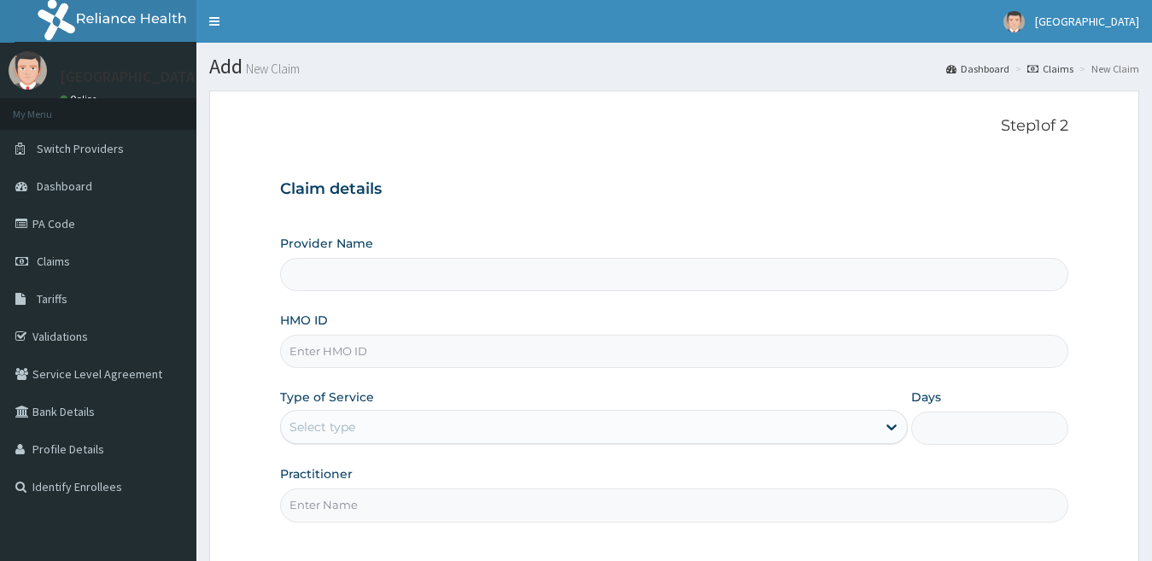
type input "[GEOGRAPHIC_DATA]"
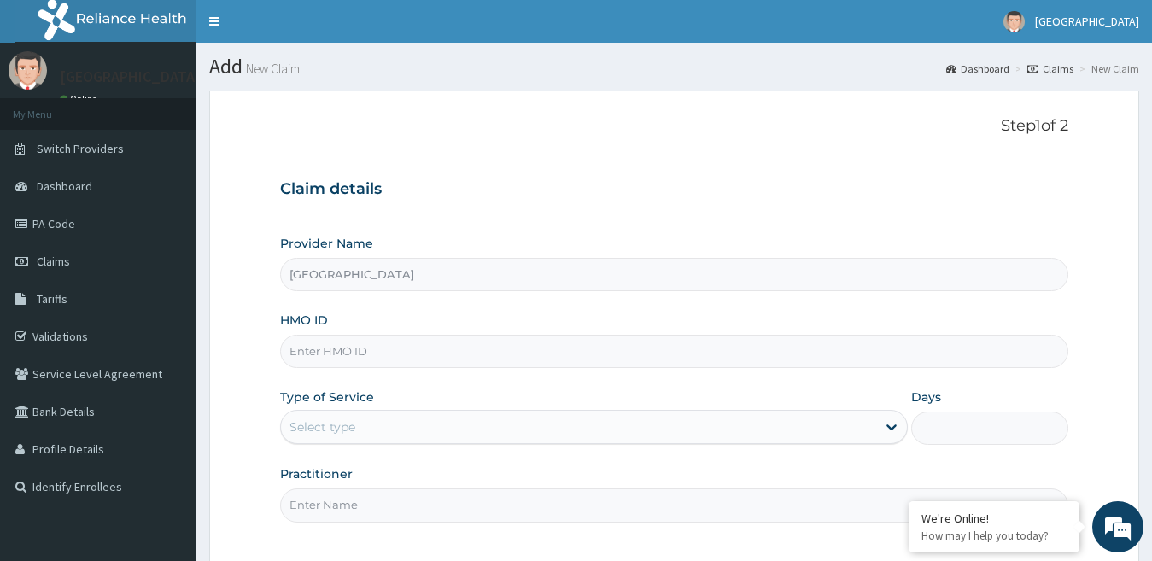
click at [308, 358] on input "HMO ID" at bounding box center [674, 351] width 789 height 33
paste input "GRS/10148/D"
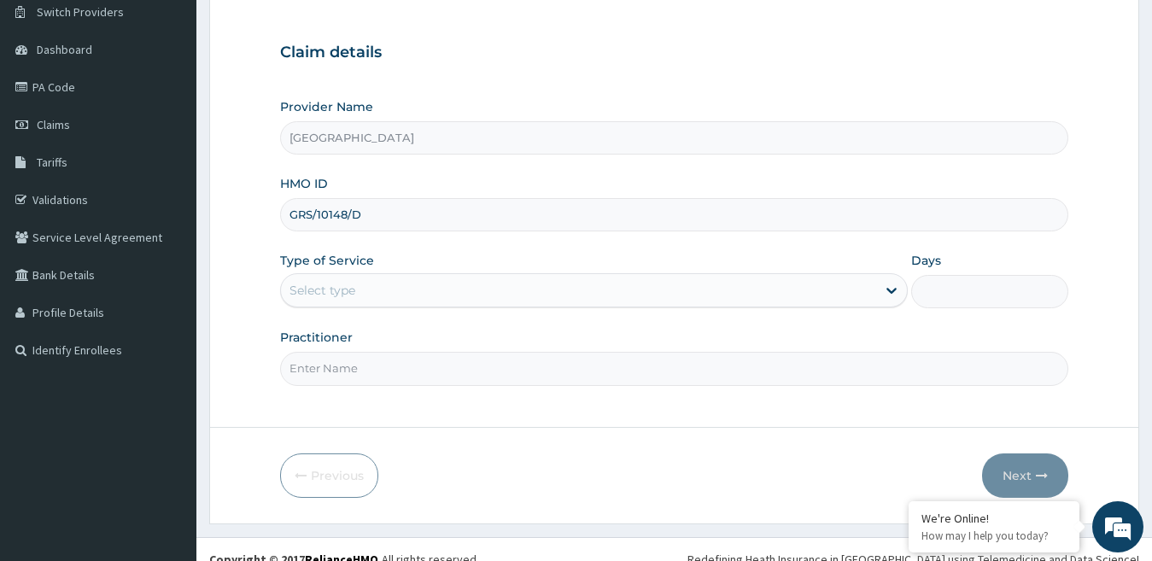
scroll to position [156, 0]
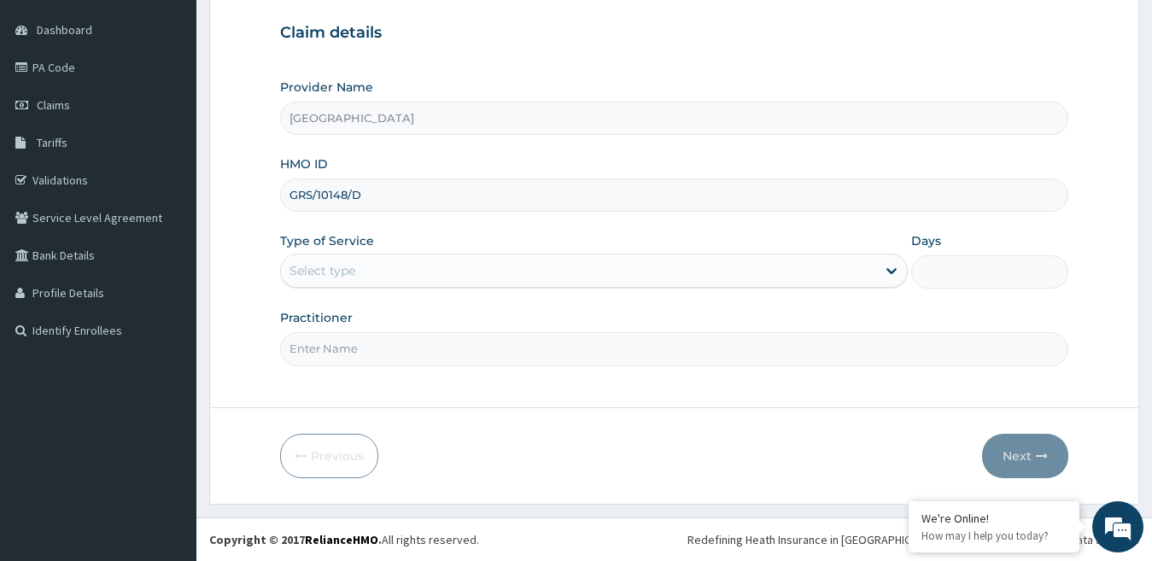
type input "GRS/10148/D"
click at [472, 260] on div "Select type" at bounding box center [579, 270] width 596 height 27
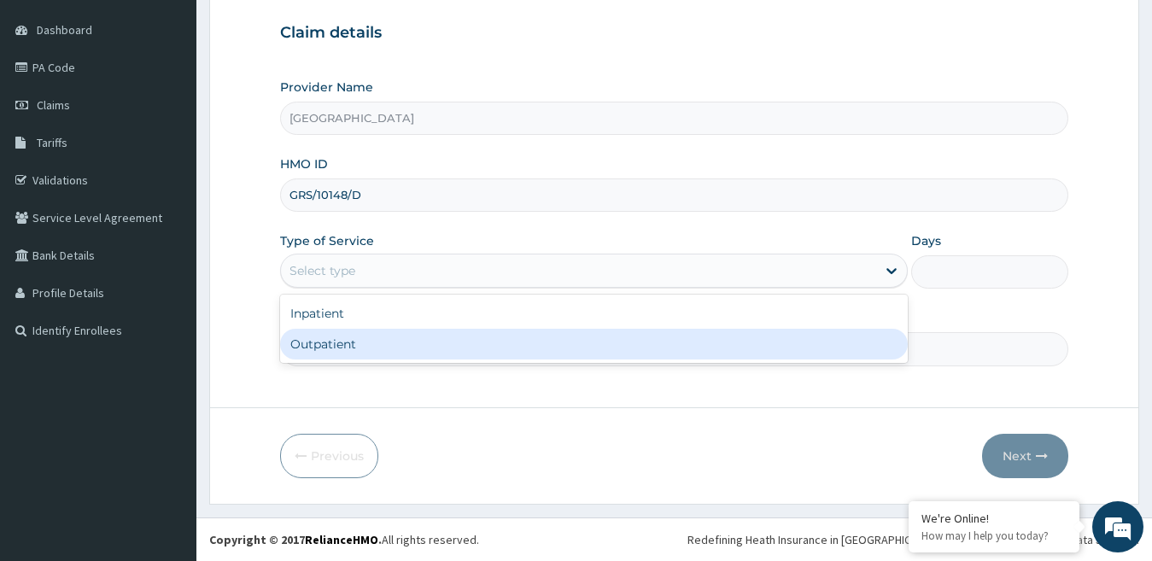
click at [437, 342] on div "Outpatient" at bounding box center [594, 344] width 629 height 31
type input "1"
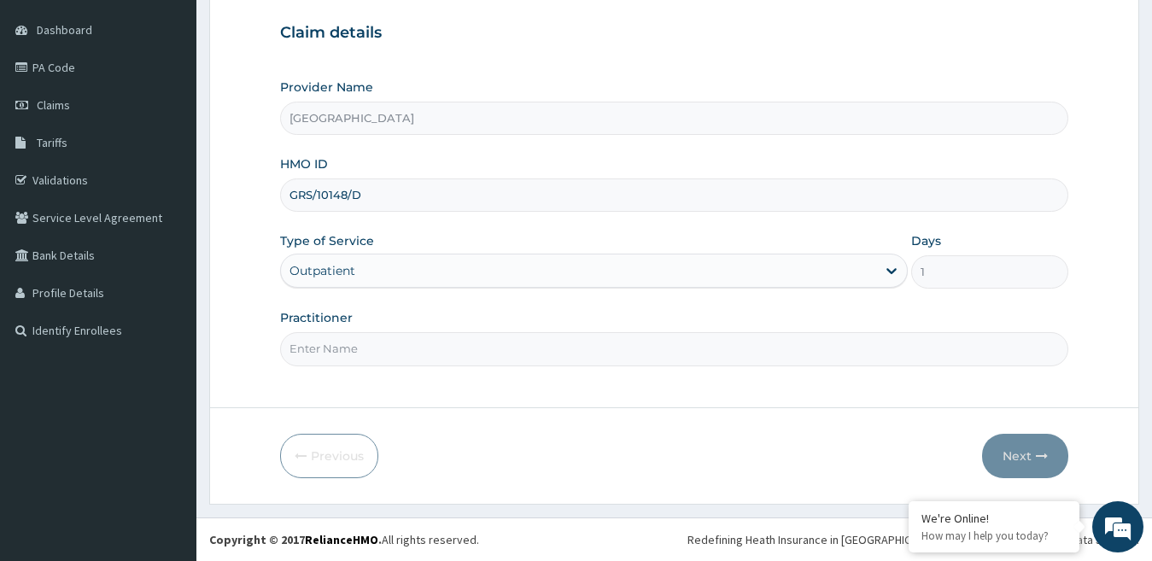
click at [587, 351] on input "Practitioner" at bounding box center [674, 348] width 789 height 33
type input "DR [PERSON_NAME]"
click at [1018, 455] on button "Next" at bounding box center [1025, 456] width 86 height 44
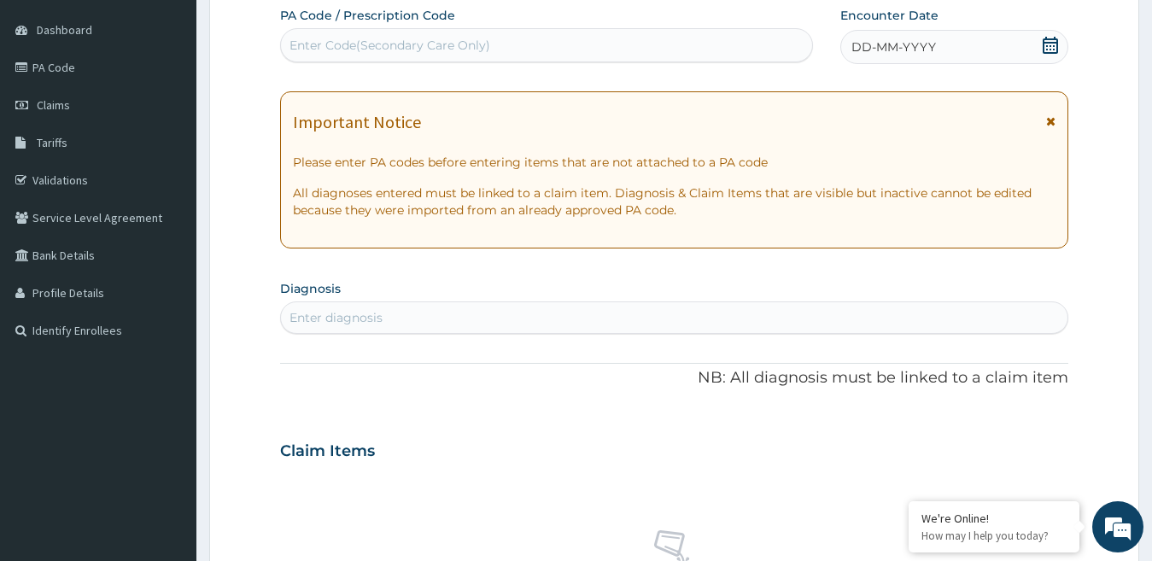
scroll to position [0, 0]
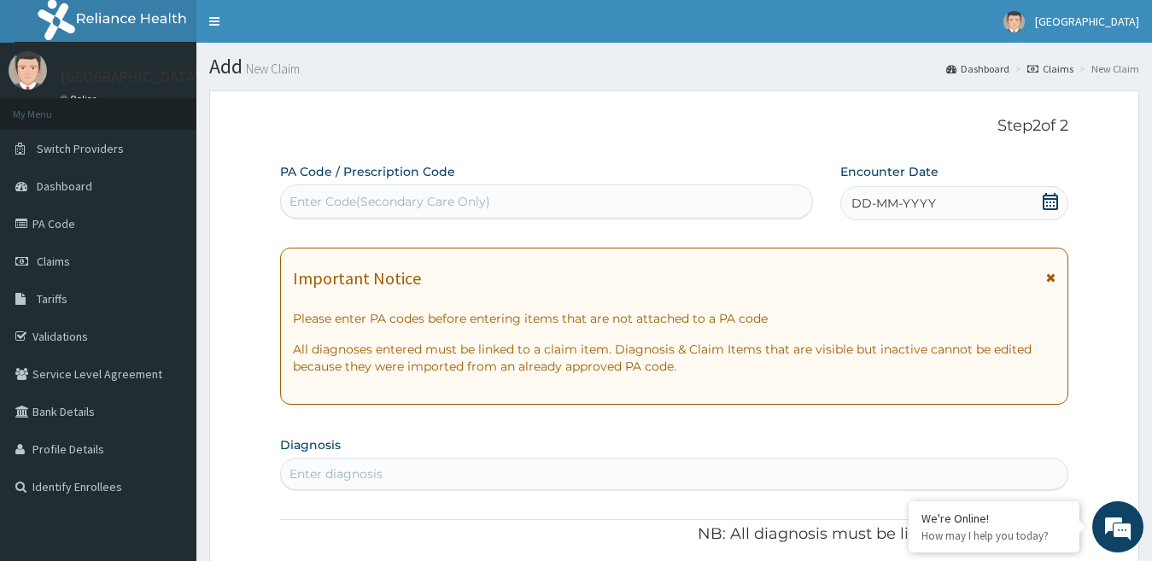
click at [389, 208] on div "Enter Code(Secondary Care Only)" at bounding box center [390, 201] width 201 height 17
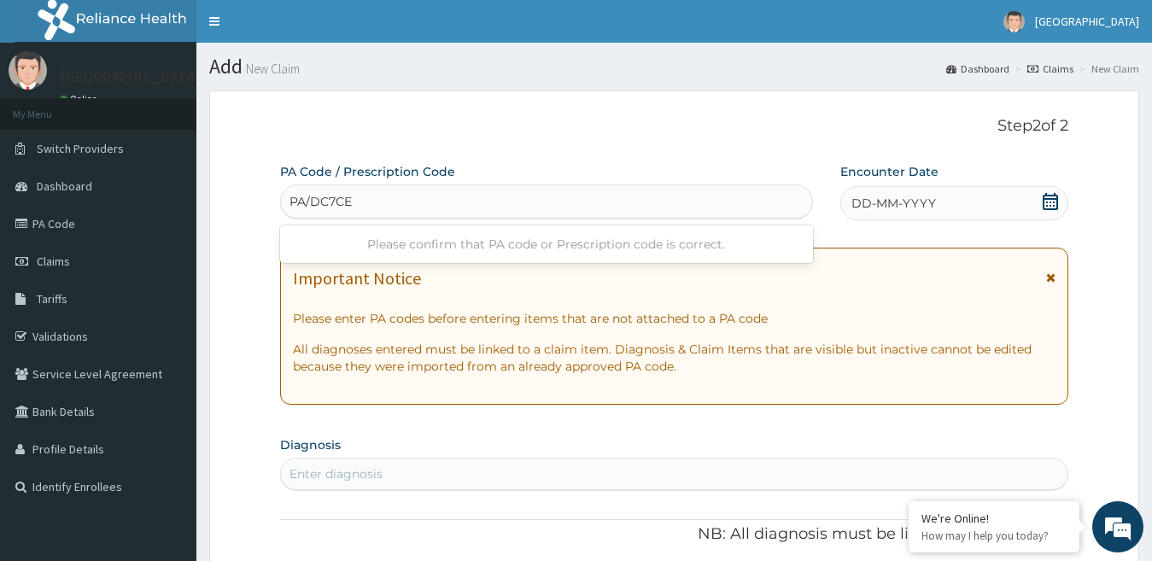
type input "PA/DC7CEA"
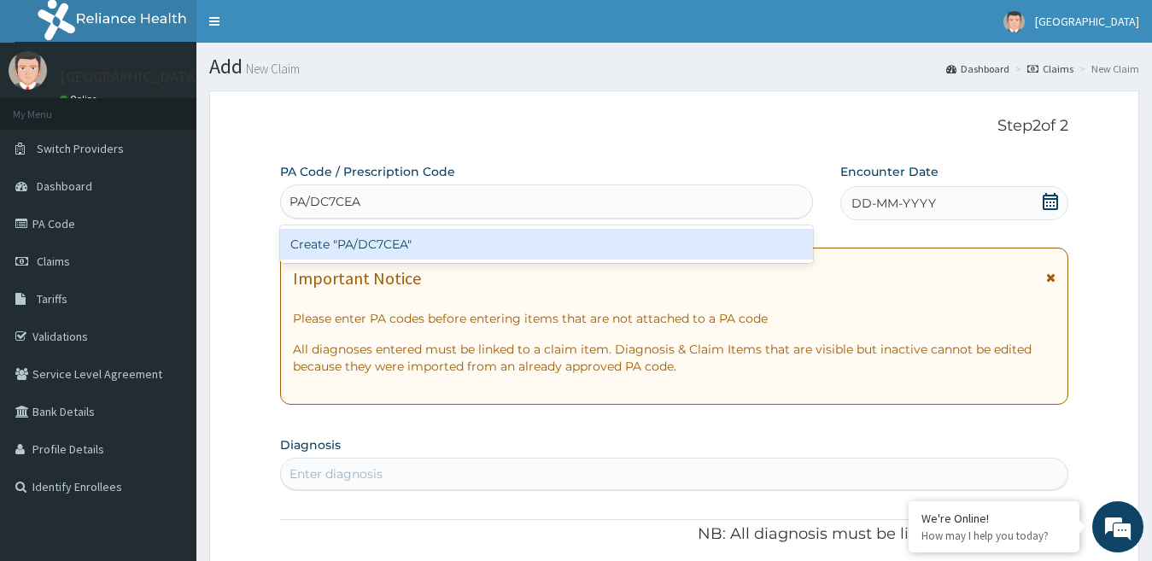
click at [499, 248] on div "Create "PA/DC7CEA"" at bounding box center [546, 244] width 533 height 31
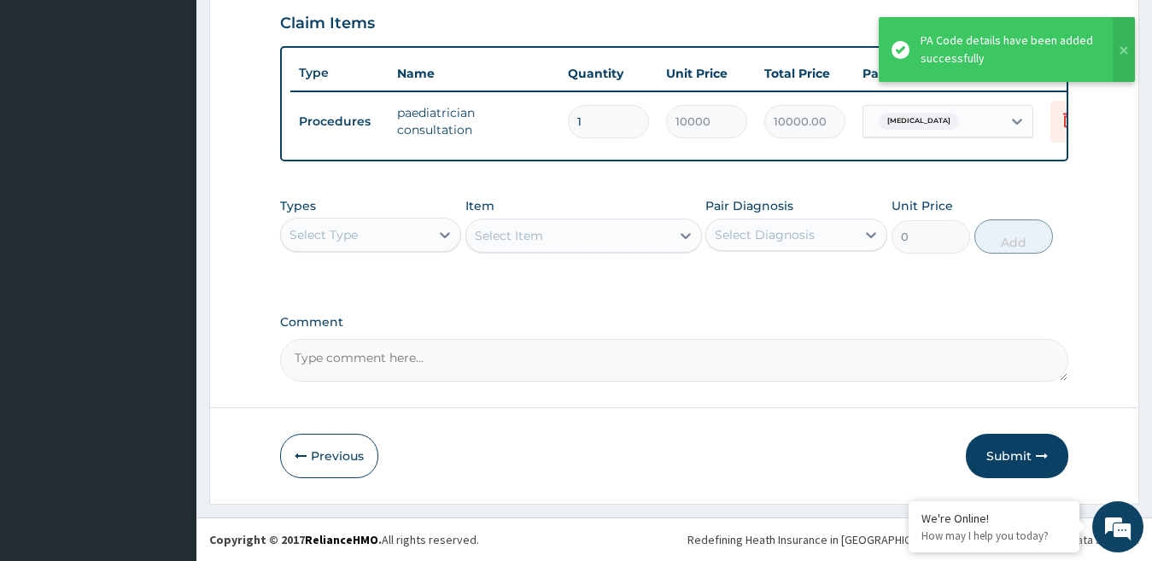
scroll to position [604, 0]
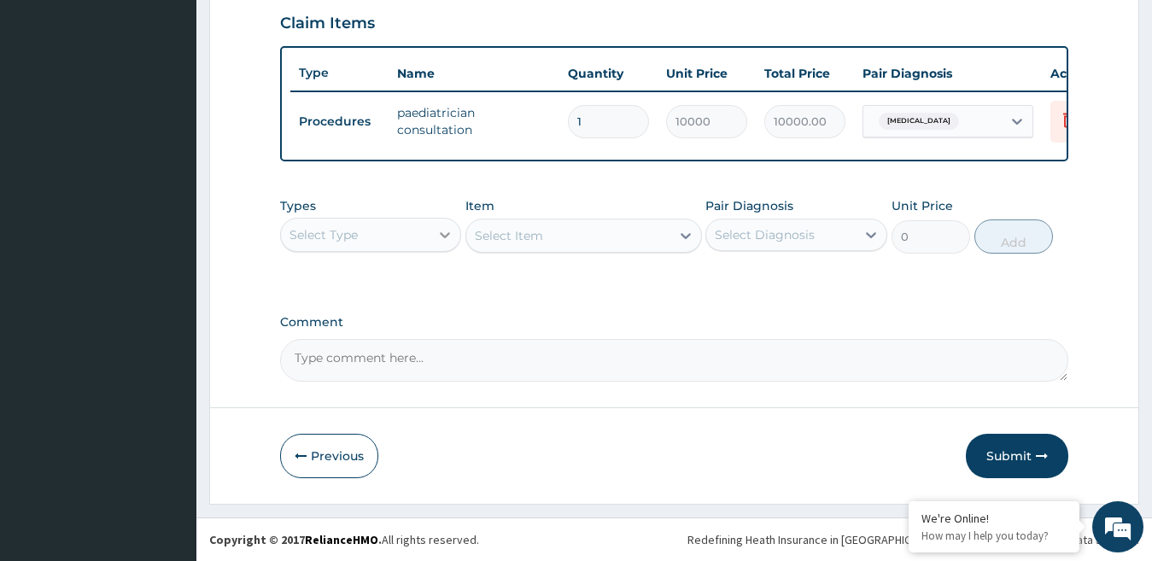
click at [432, 226] on div at bounding box center [445, 235] width 31 height 31
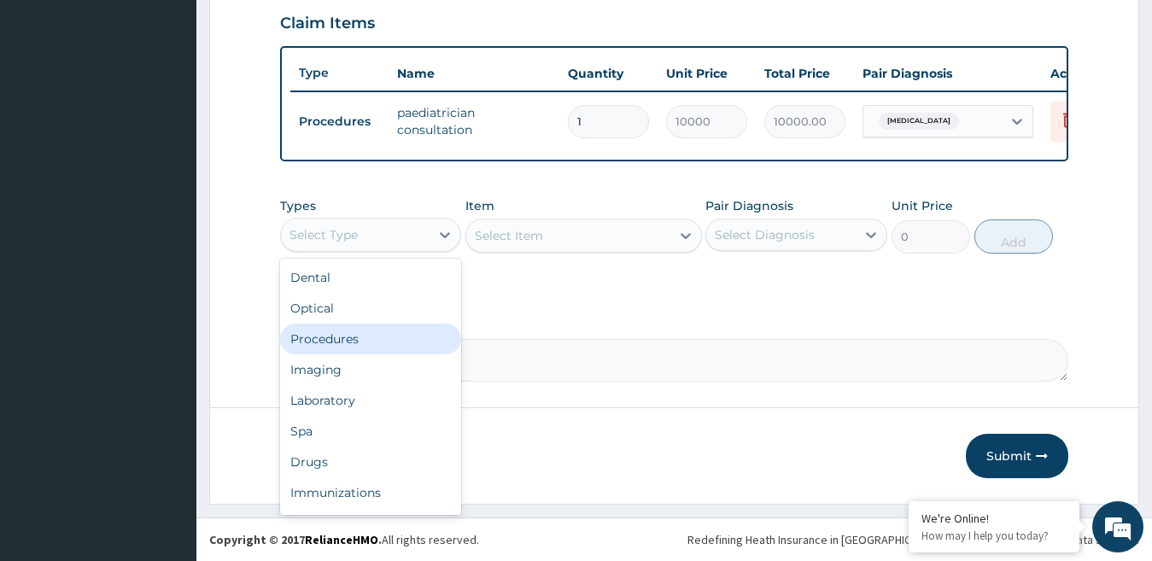
click at [349, 343] on div "Procedures" at bounding box center [371, 339] width 182 height 31
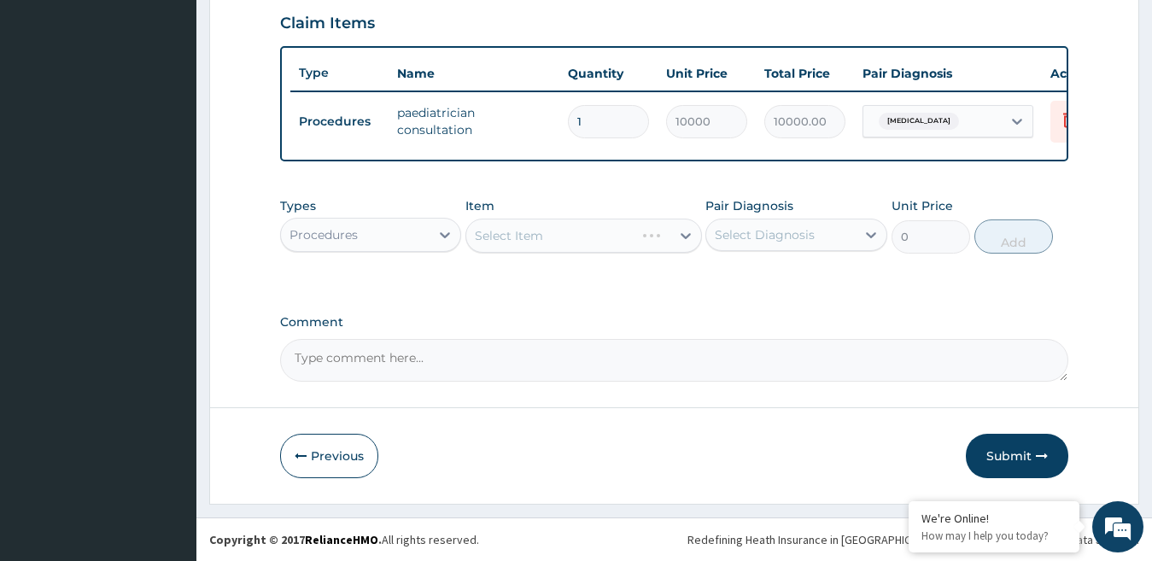
click at [422, 243] on div "Procedures" at bounding box center [356, 234] width 150 height 27
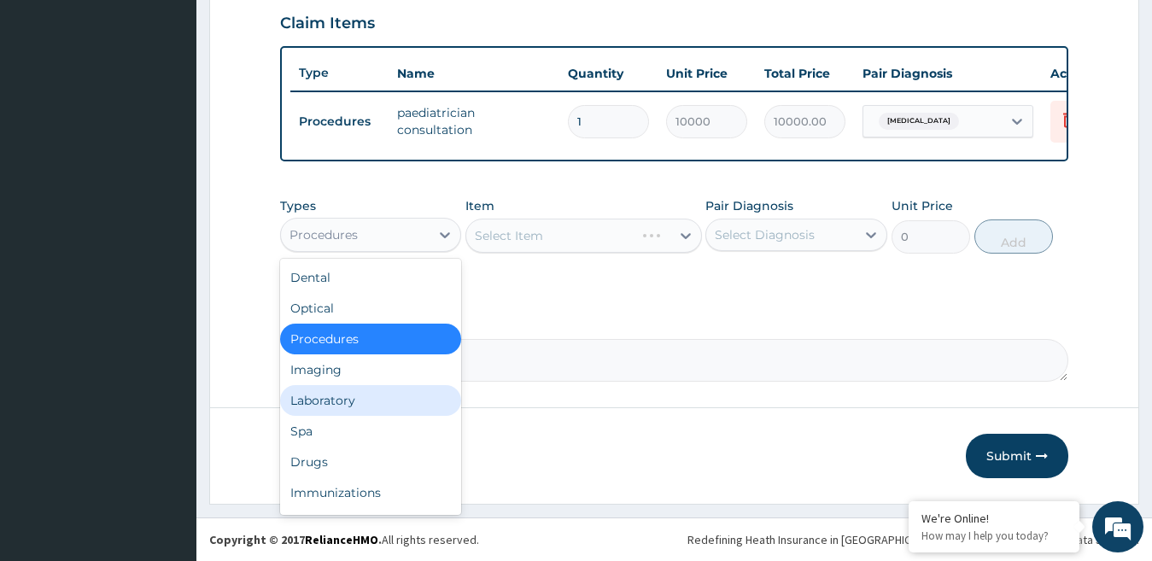
click at [352, 396] on div "Laboratory" at bounding box center [371, 400] width 182 height 31
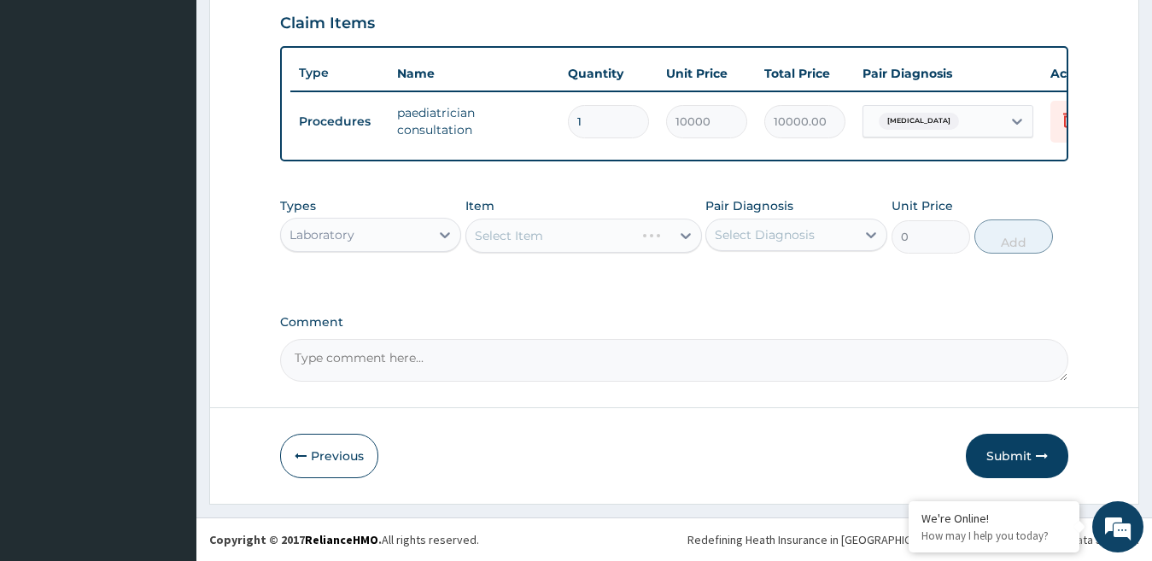
click at [576, 237] on div "Select Item" at bounding box center [584, 236] width 237 height 34
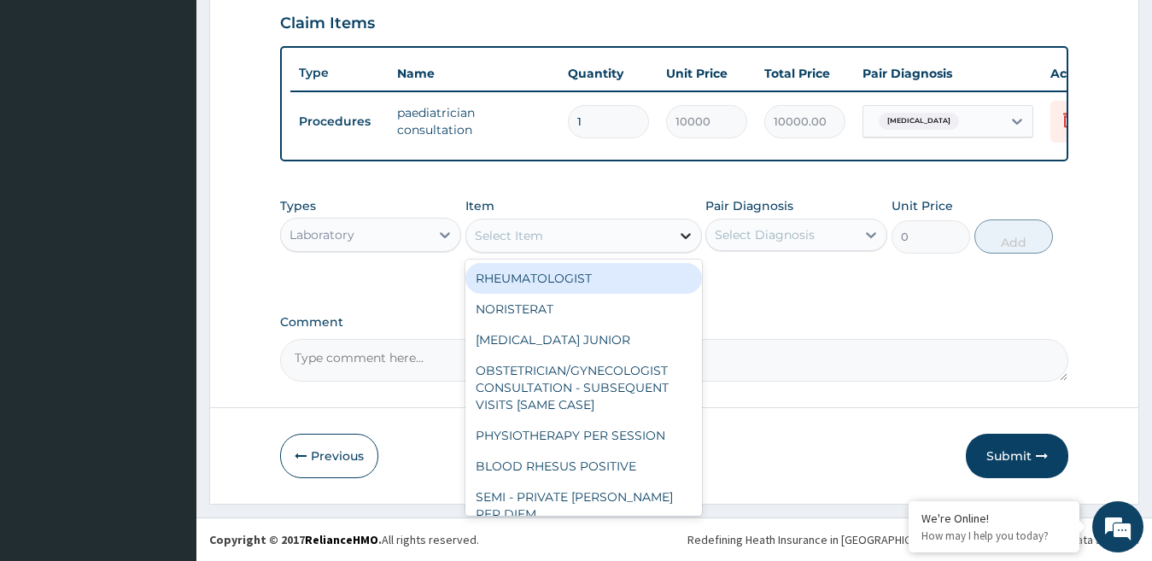
click at [679, 233] on icon at bounding box center [685, 235] width 17 height 17
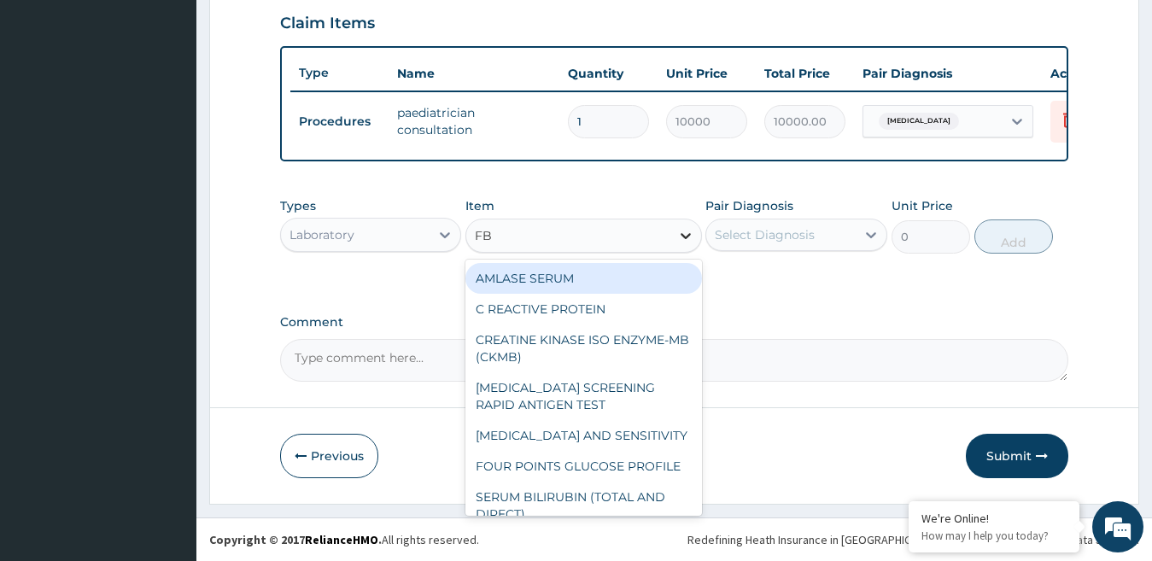
type input "FBC"
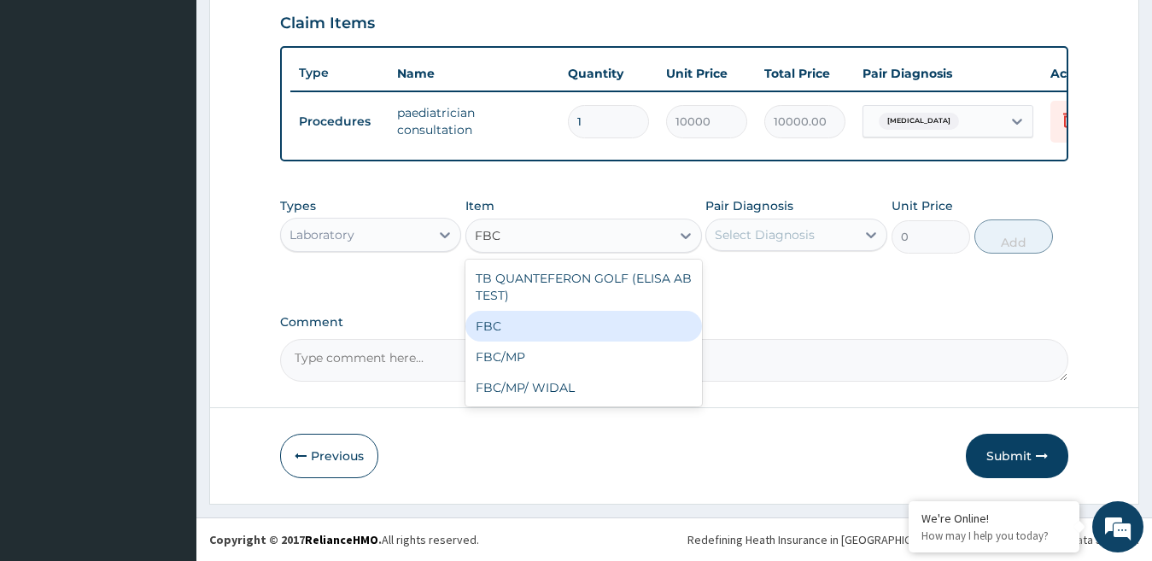
click at [584, 325] on div "FBC" at bounding box center [584, 326] width 237 height 31
type input "4500"
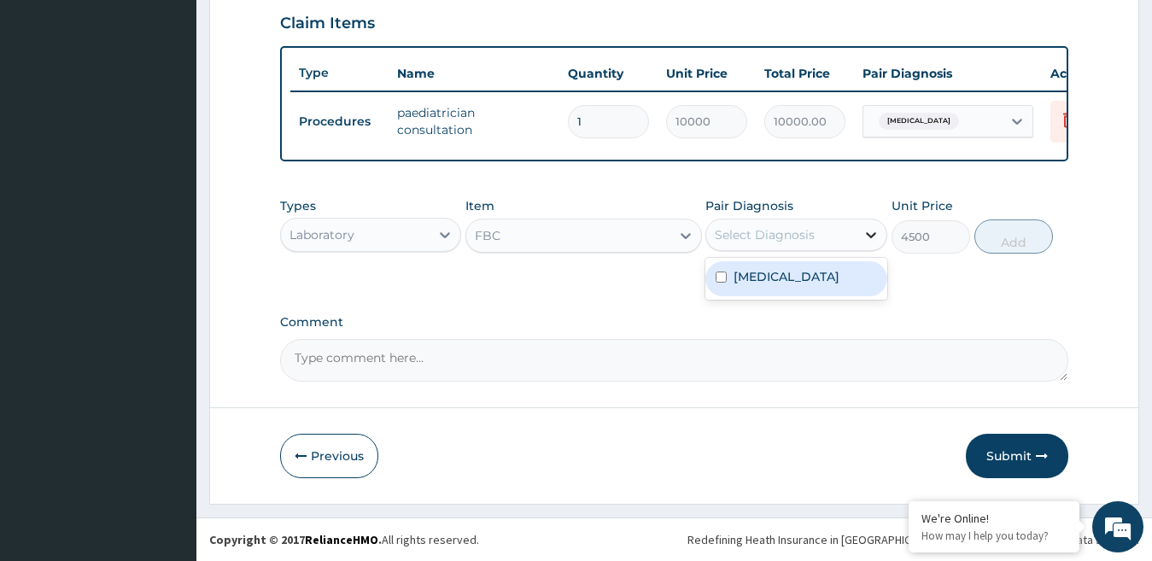
click at [859, 238] on div at bounding box center [871, 235] width 31 height 31
click at [816, 277] on div "[MEDICAL_DATA]" at bounding box center [797, 278] width 182 height 35
checkbox input "true"
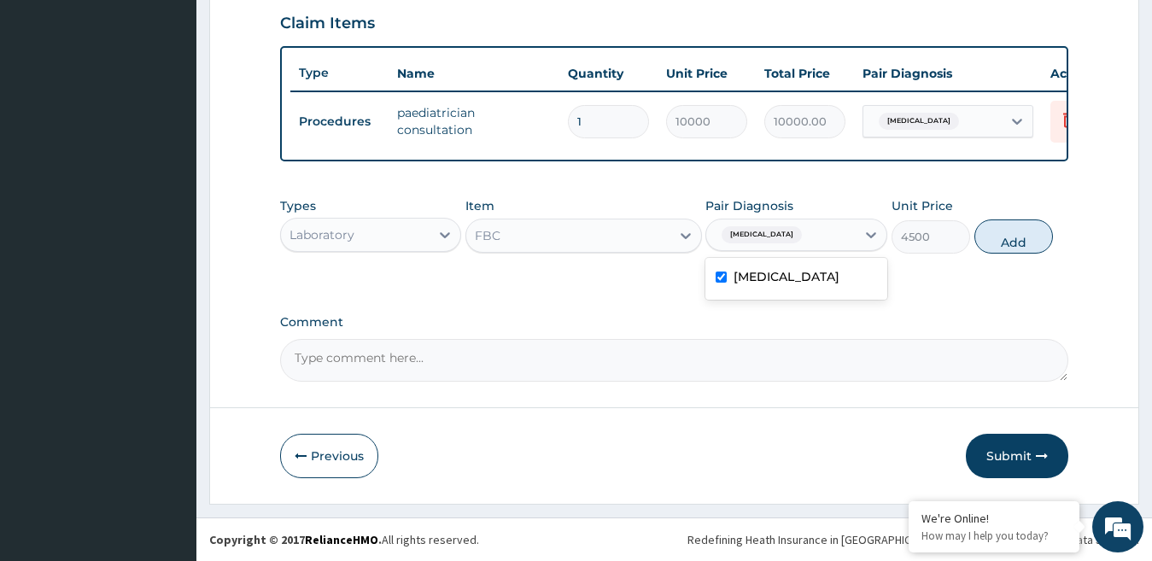
click at [1030, 244] on button "Add" at bounding box center [1014, 237] width 79 height 34
type input "0"
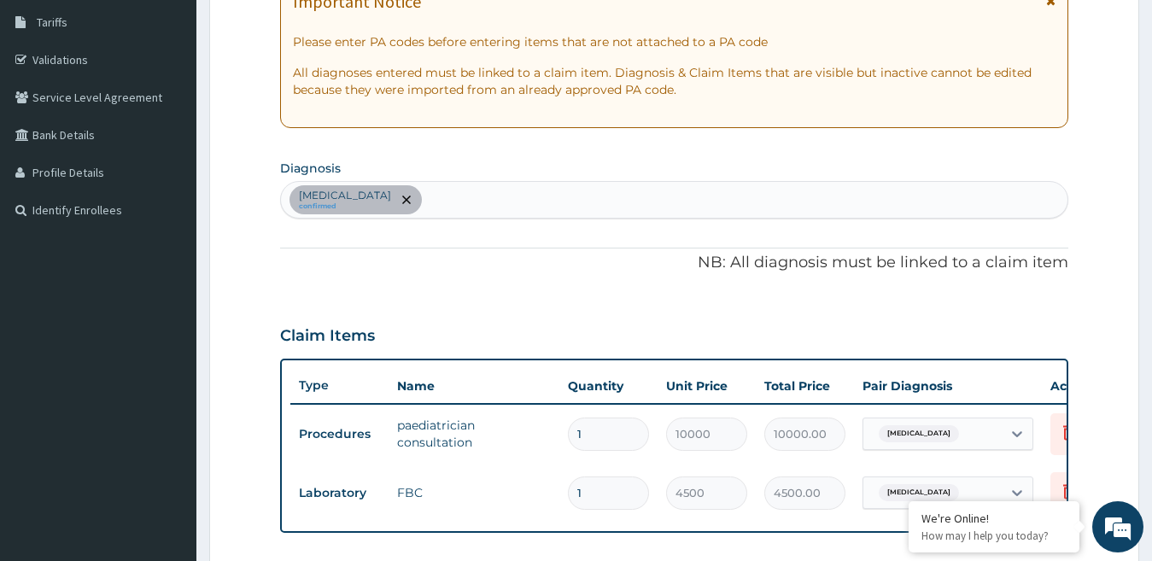
scroll to position [262, 0]
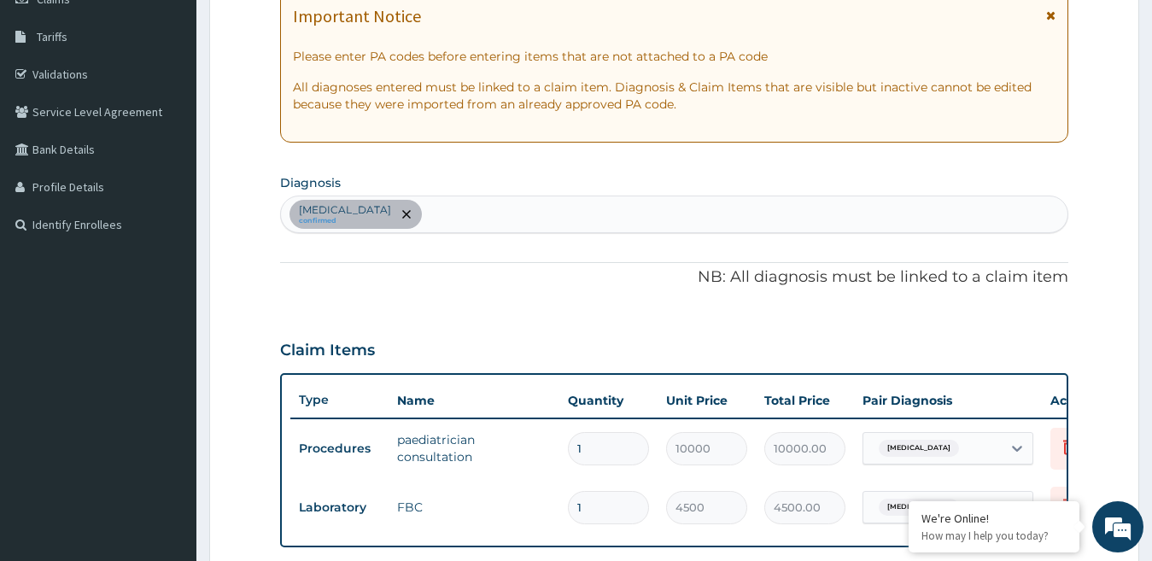
click at [426, 226] on div "[MEDICAL_DATA] confirmed" at bounding box center [675, 214] width 788 height 36
click at [430, 206] on div "[MEDICAL_DATA] confirmed" at bounding box center [675, 214] width 788 height 36
type input "SCABI"
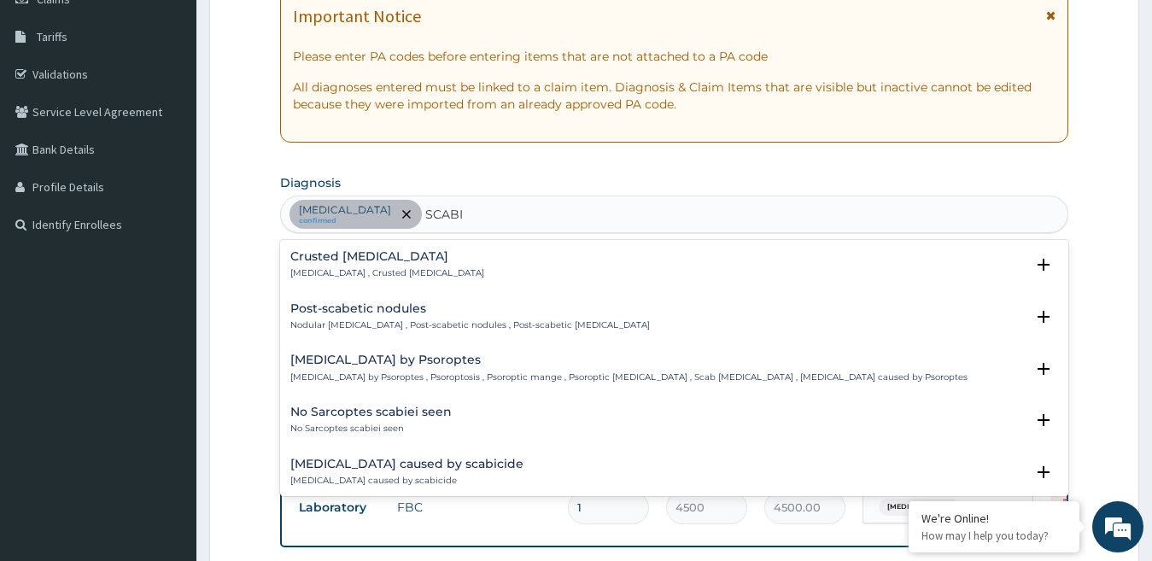
click at [445, 377] on p "[MEDICAL_DATA] by Psoroptes , Psoroptosis , Psoroptic mange , Psoroptic [MEDICA…" at bounding box center [628, 378] width 677 height 12
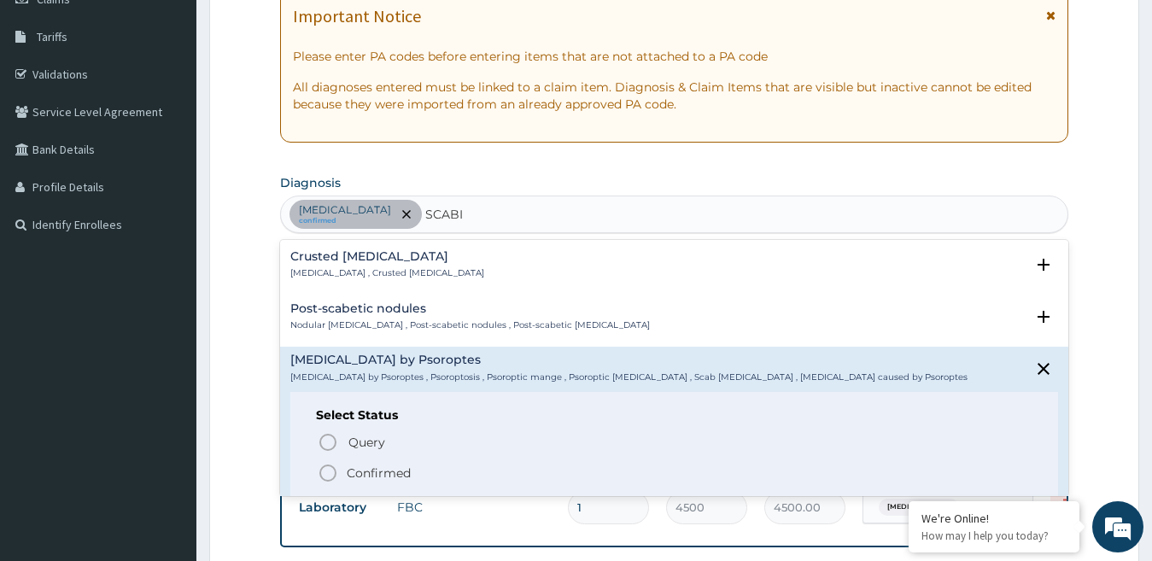
click at [388, 467] on p "Confirmed" at bounding box center [379, 473] width 64 height 17
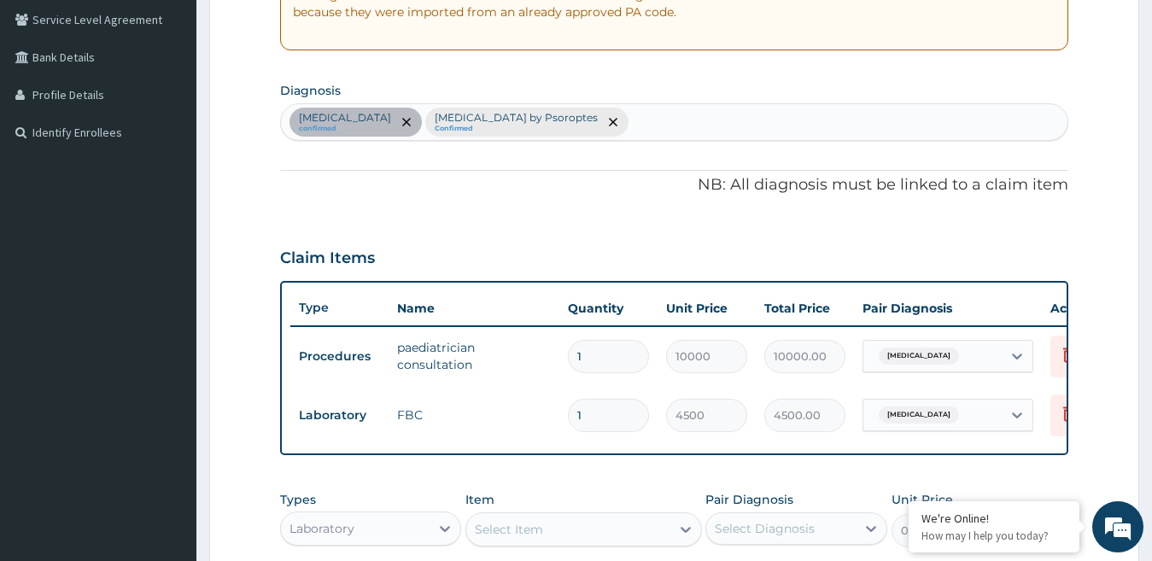
scroll to position [348, 0]
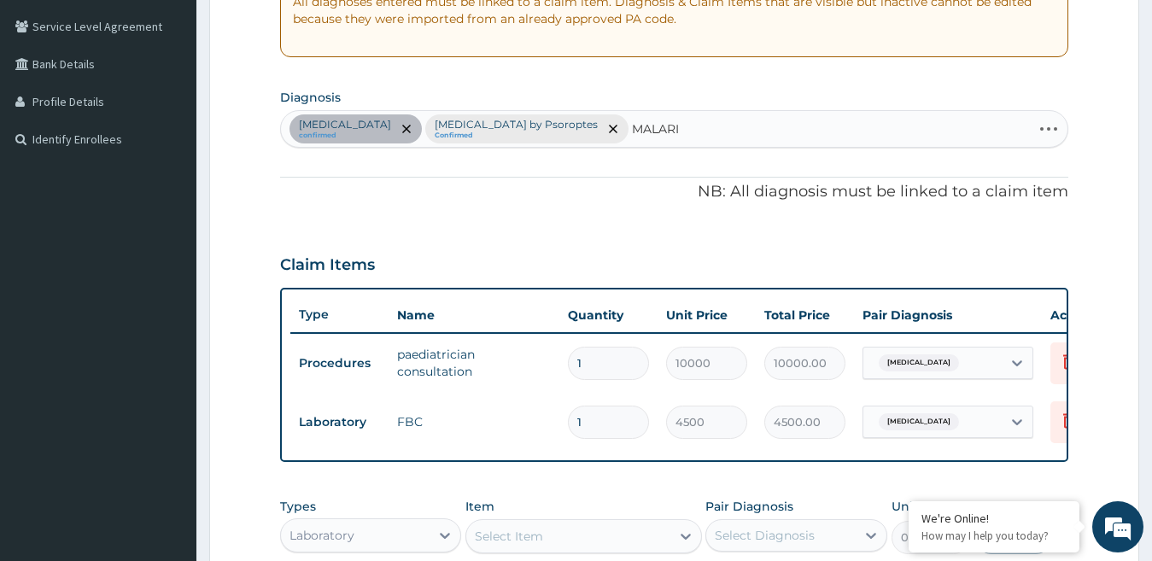
type input "[MEDICAL_DATA]"
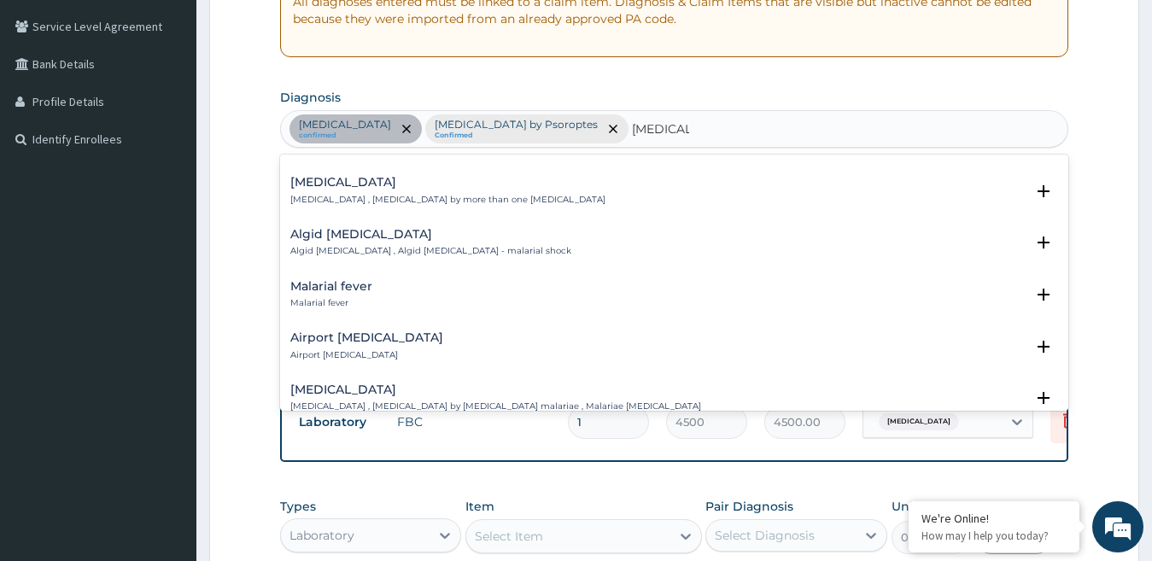
scroll to position [171, 0]
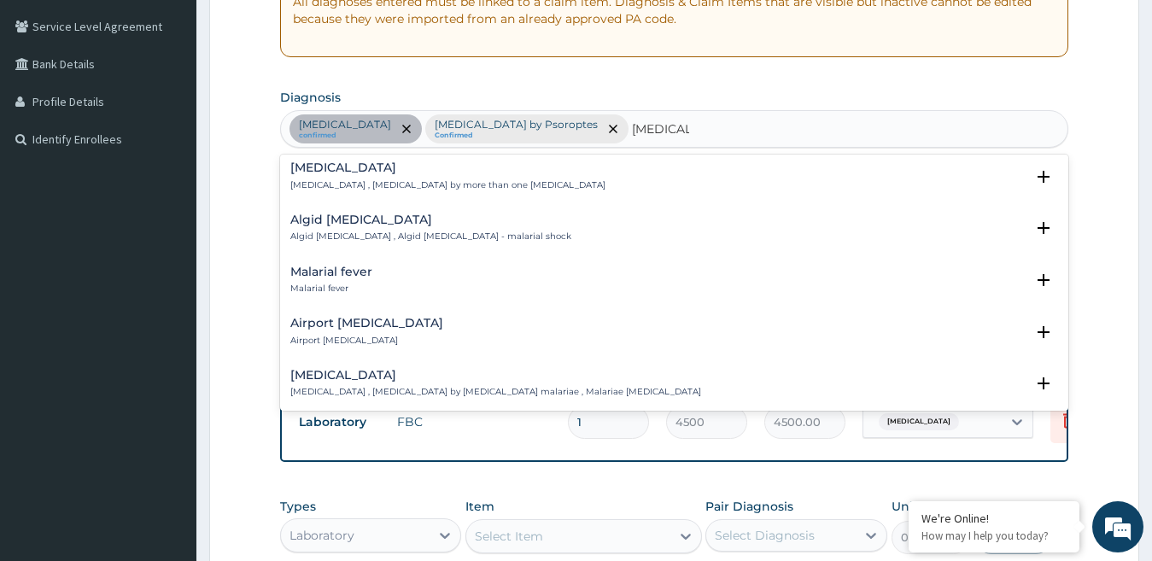
click at [383, 266] on div "Malarial fever Malarial fever" at bounding box center [674, 281] width 769 height 30
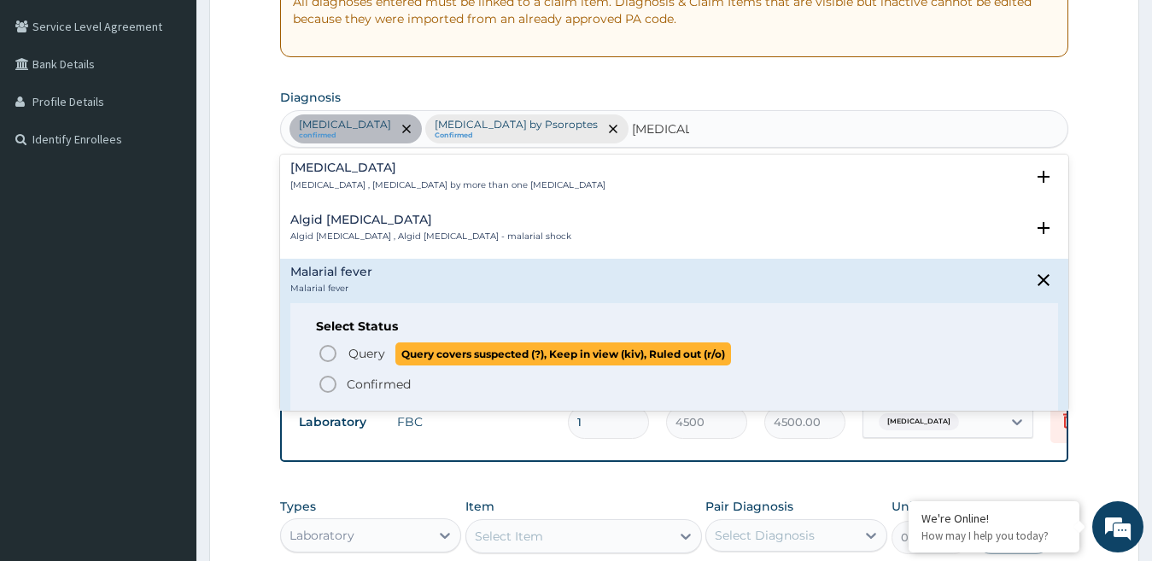
click at [360, 345] on span "Query" at bounding box center [367, 353] width 37 height 17
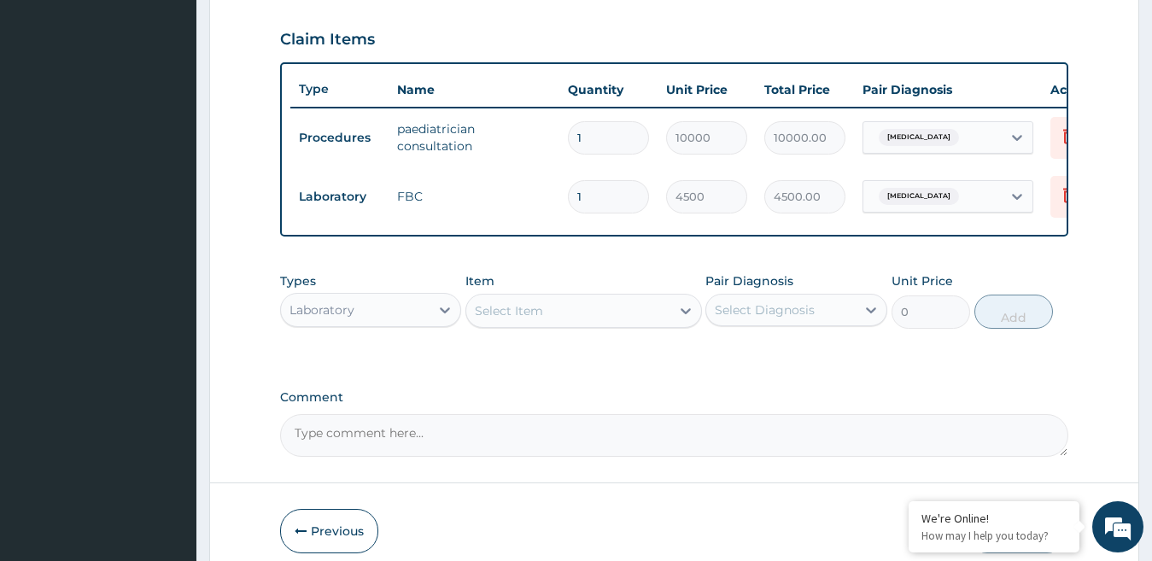
scroll to position [604, 0]
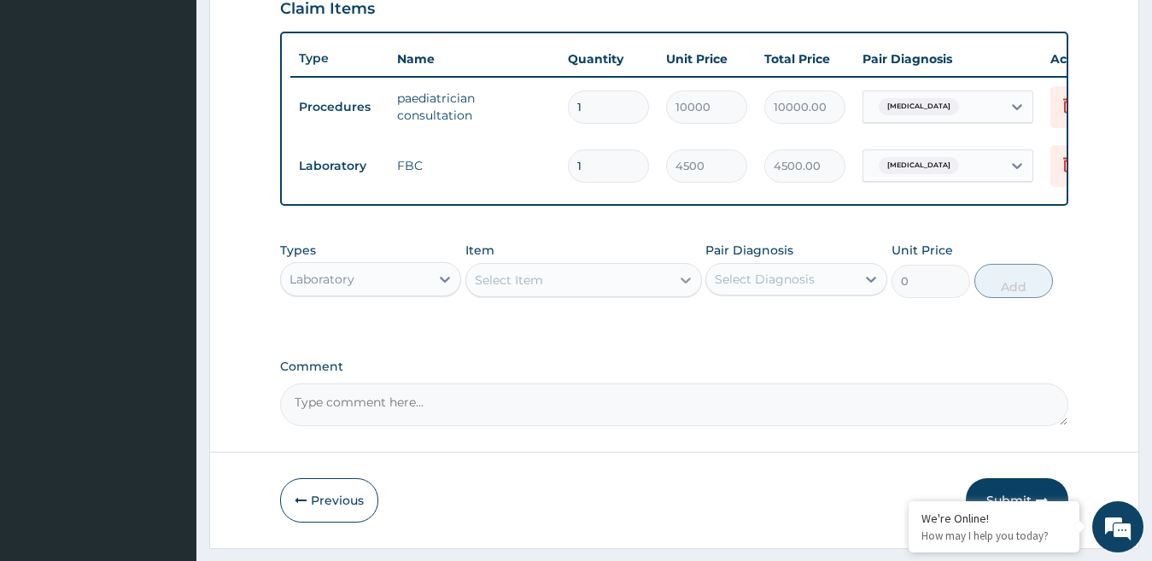
click at [678, 289] on icon at bounding box center [685, 280] width 17 height 17
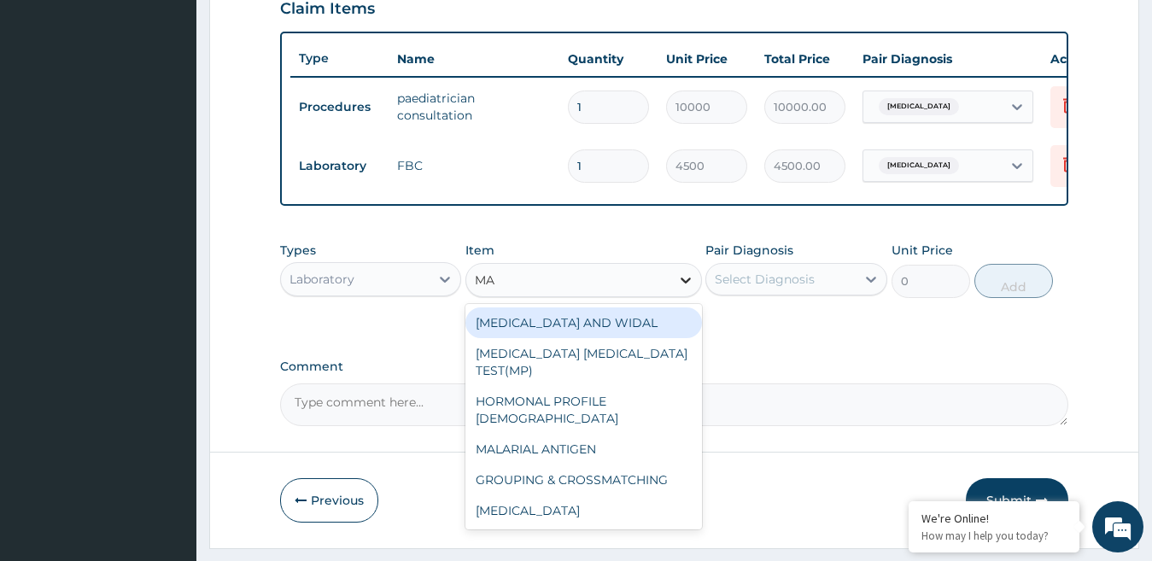
type input "MAL"
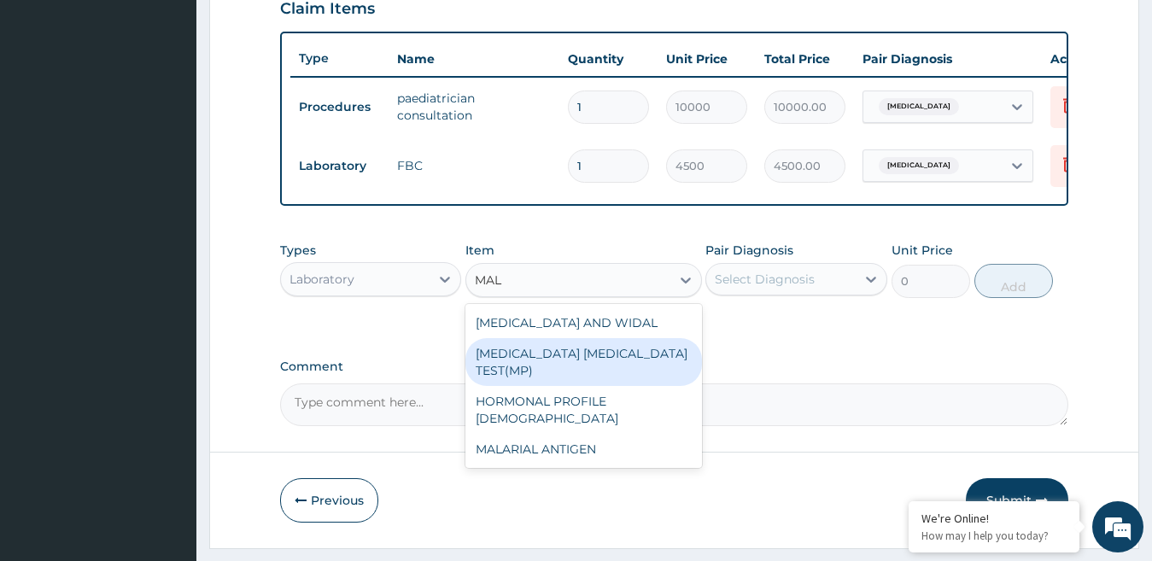
click at [586, 356] on div "MALARIA PARASITE TEST(MP)" at bounding box center [584, 362] width 237 height 48
type input "1500"
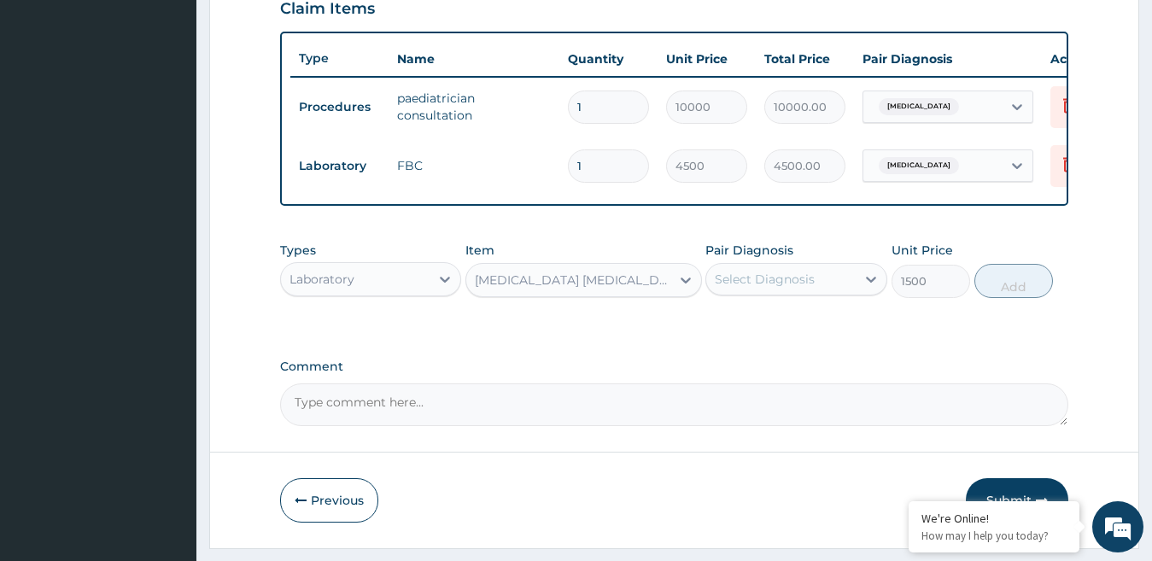
click at [824, 293] on div "Select Diagnosis" at bounding box center [782, 279] width 150 height 27
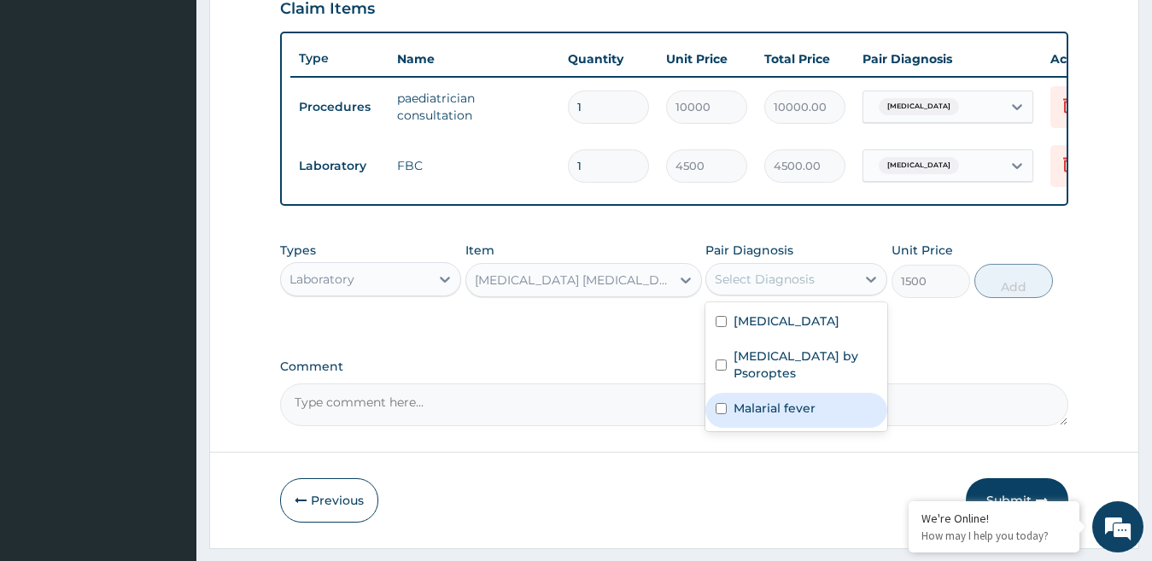
click at [777, 417] on label "Malarial fever" at bounding box center [775, 408] width 82 height 17
checkbox input "true"
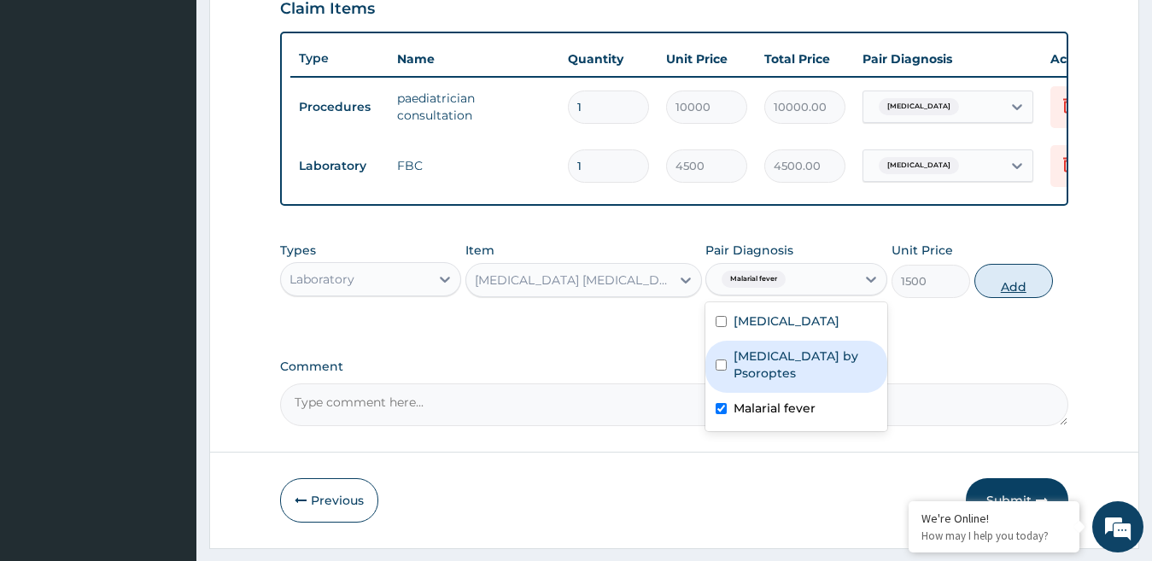
click at [1003, 298] on button "Add" at bounding box center [1014, 281] width 79 height 34
type input "0"
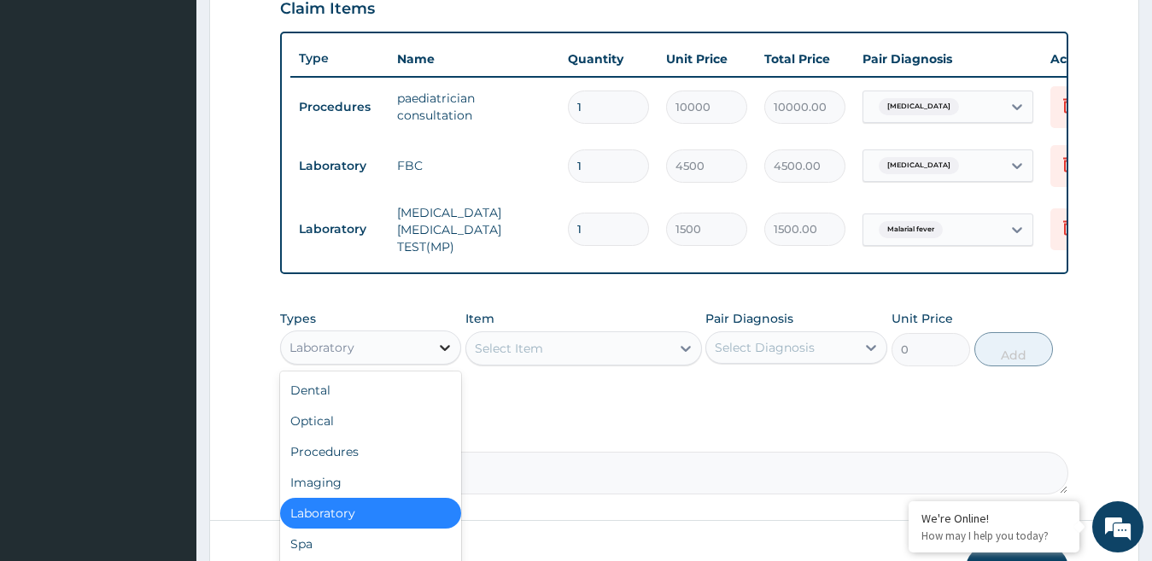
click at [439, 348] on icon at bounding box center [445, 347] width 17 height 17
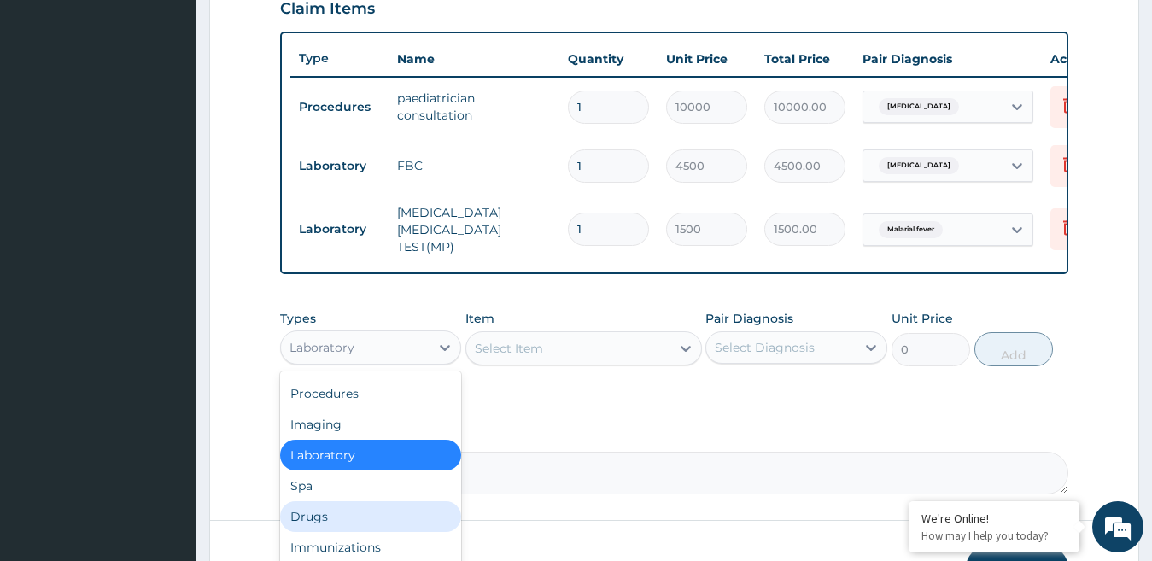
click at [318, 524] on div "Drugs" at bounding box center [371, 516] width 182 height 31
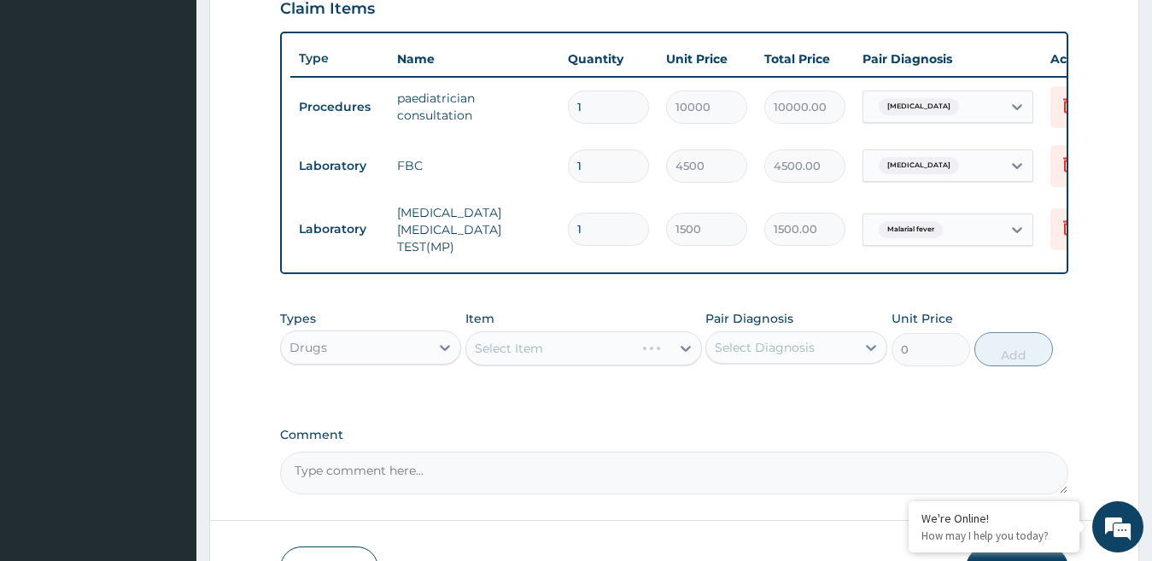
click at [660, 363] on div "Select Item" at bounding box center [584, 348] width 237 height 34
click at [688, 353] on div "Select Item" at bounding box center [584, 348] width 237 height 34
click at [617, 347] on div "Select Item" at bounding box center [568, 348] width 204 height 27
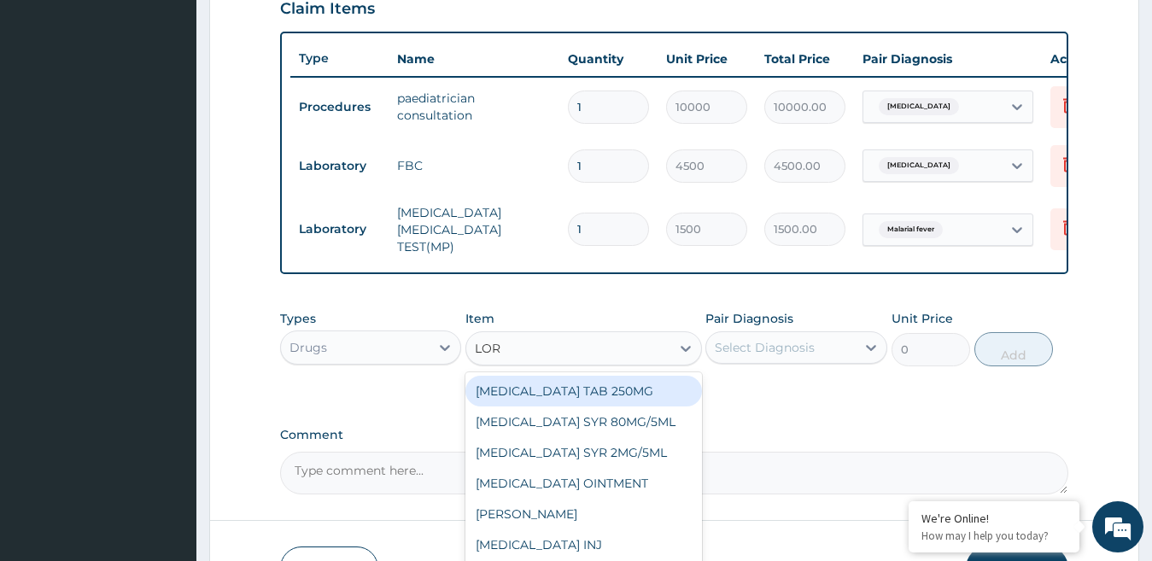
type input "LORA"
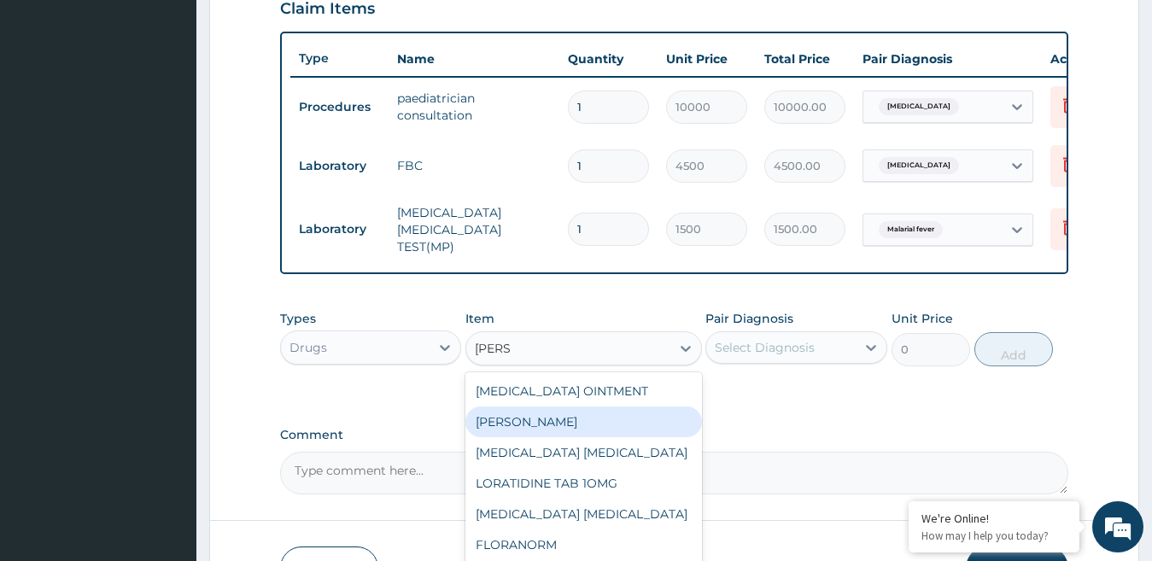
click at [581, 425] on div "[PERSON_NAME]" at bounding box center [584, 422] width 237 height 31
type input "1800"
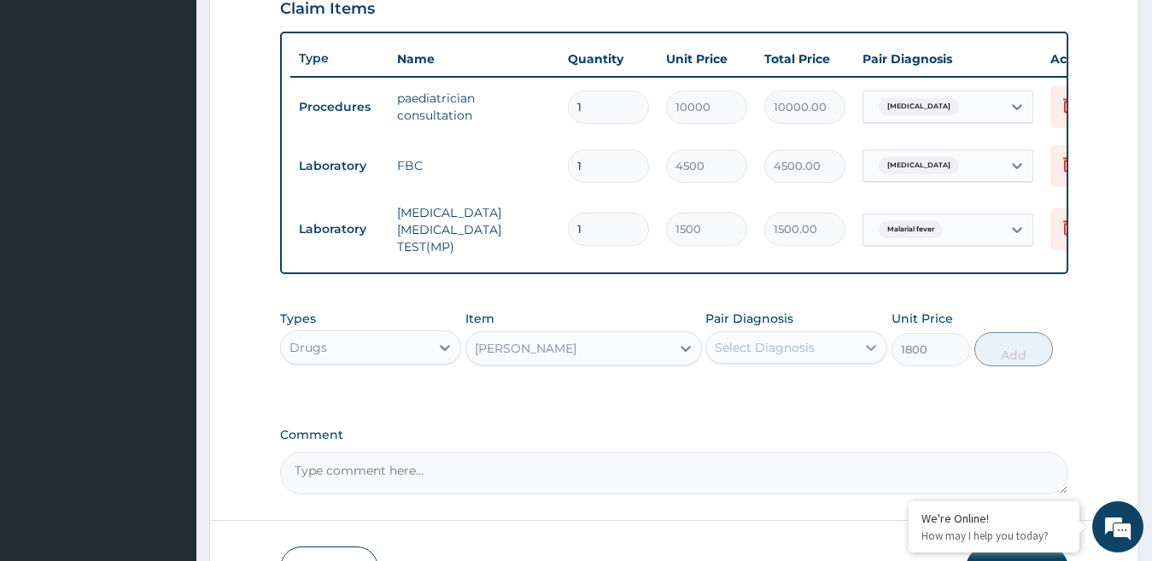
click at [859, 358] on div at bounding box center [871, 347] width 31 height 31
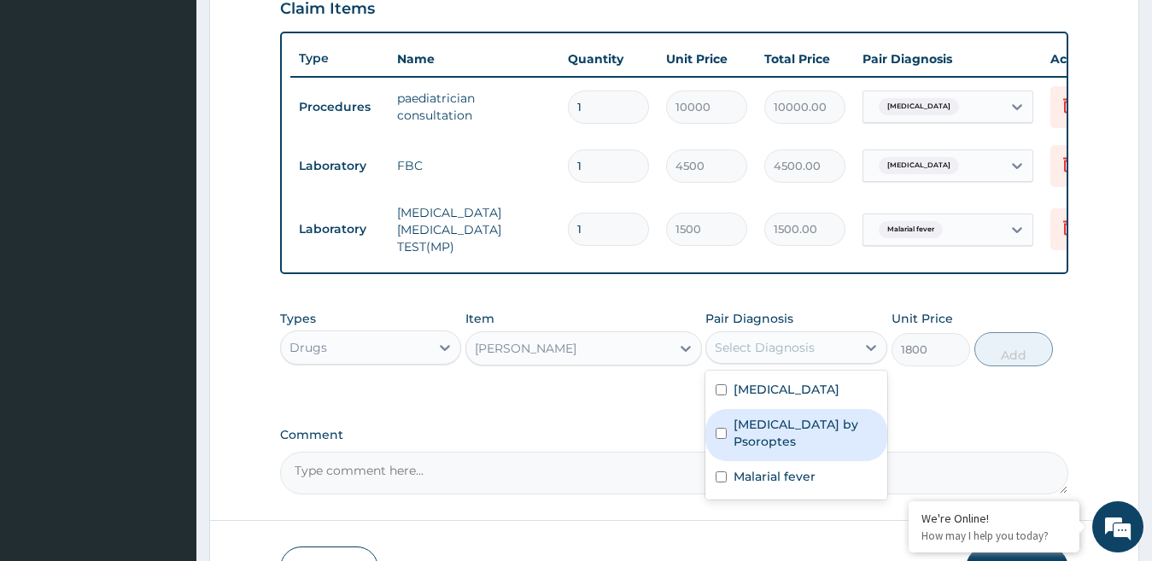
click at [824, 435] on label "Infestation by Psoroptes" at bounding box center [806, 433] width 144 height 34
checkbox input "true"
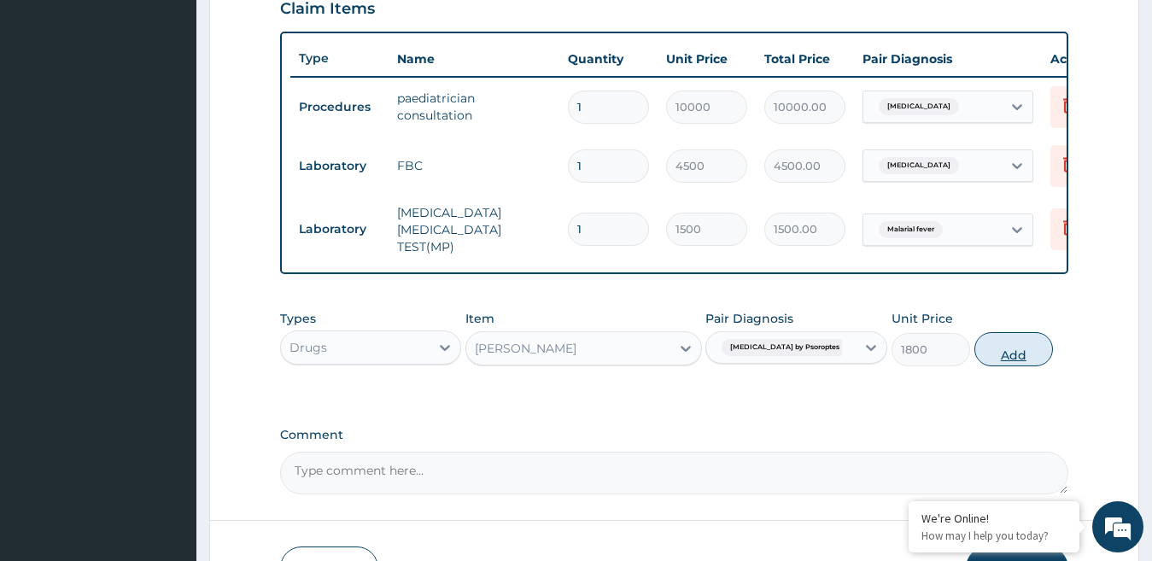
click at [1019, 359] on button "Add" at bounding box center [1014, 349] width 79 height 34
type input "0"
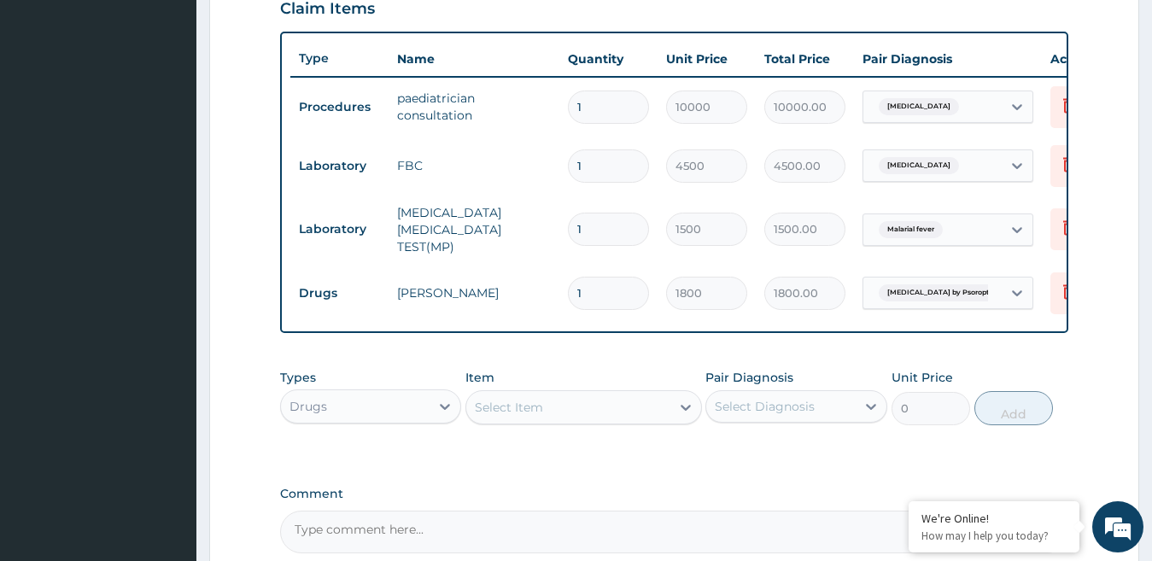
click at [667, 418] on div "Select Item" at bounding box center [568, 407] width 204 height 27
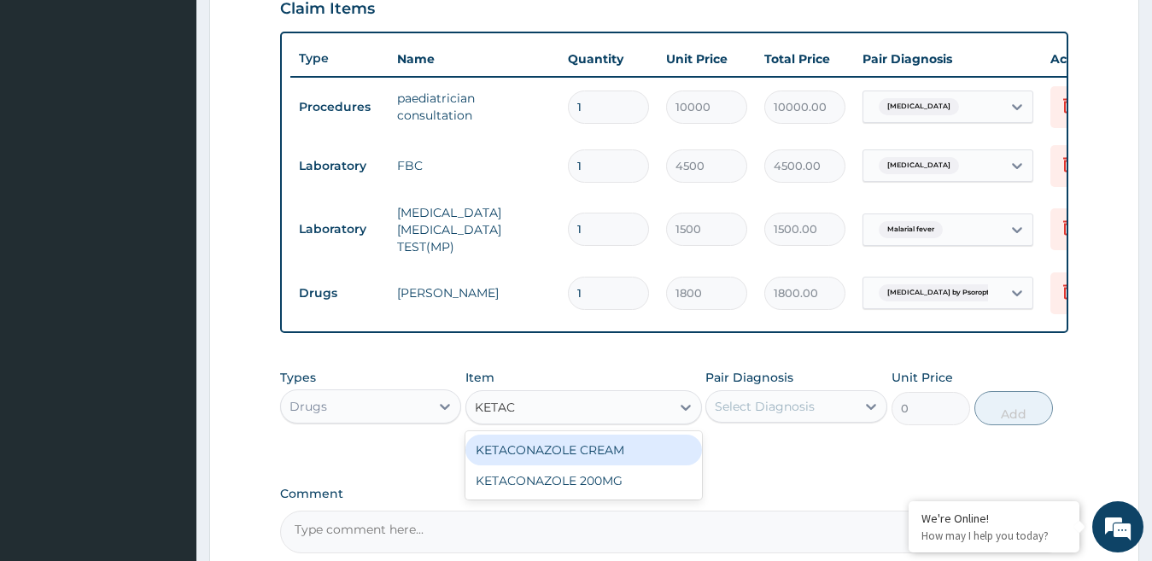
type input "KETACO"
click at [657, 442] on div "KETACONAZOLE CREAM" at bounding box center [584, 450] width 237 height 31
type input "1500"
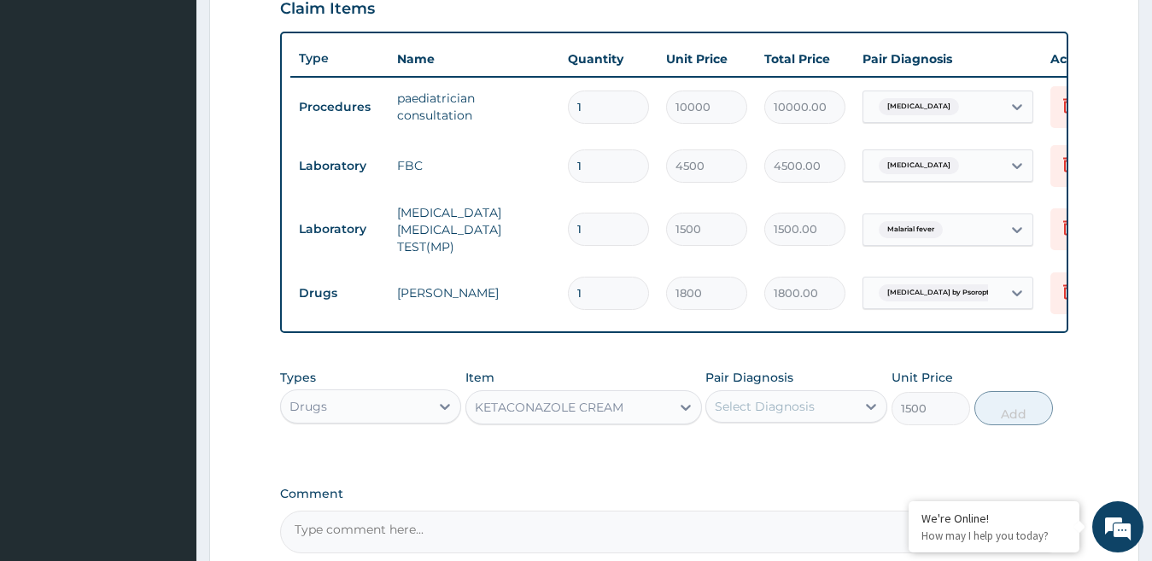
click at [778, 415] on div "Select Diagnosis" at bounding box center [765, 406] width 100 height 17
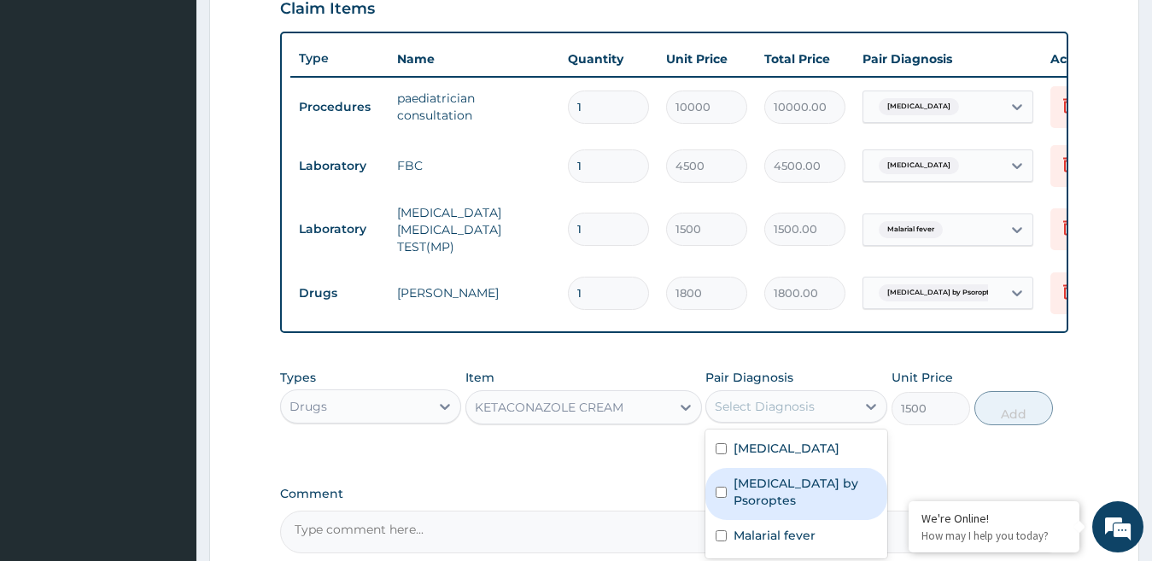
click at [806, 501] on label "Infestation by Psoroptes" at bounding box center [806, 492] width 144 height 34
checkbox input "true"
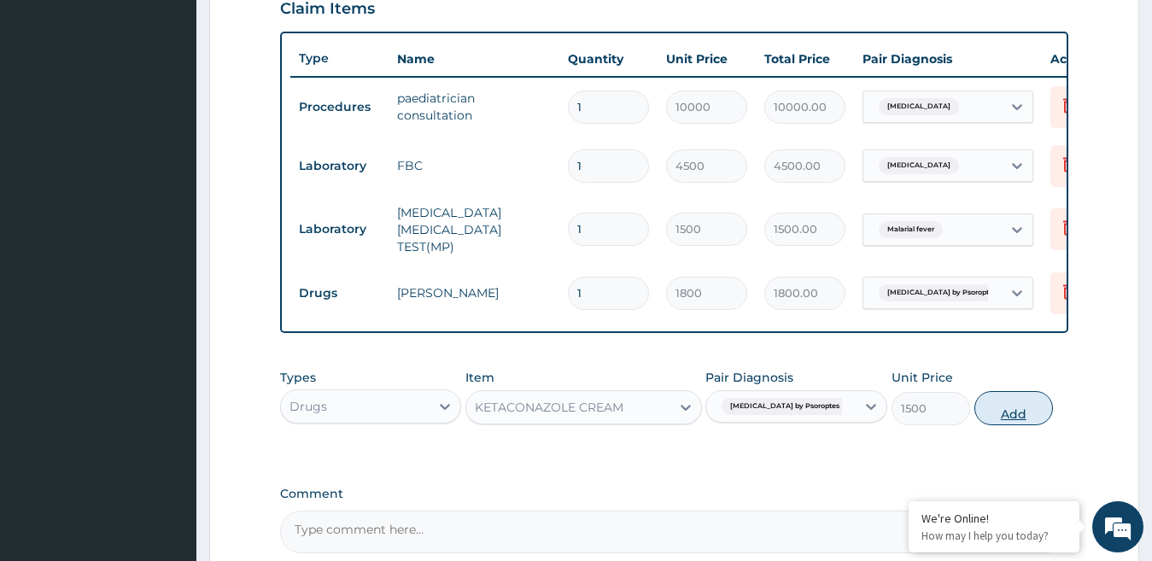
click at [1000, 418] on button "Add" at bounding box center [1014, 408] width 79 height 34
type input "0"
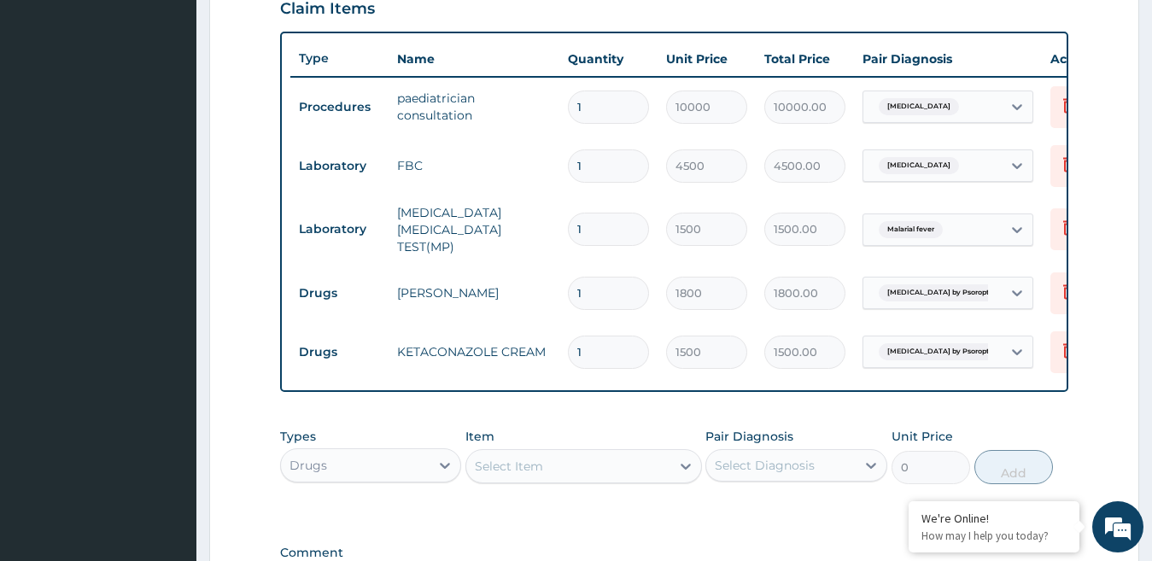
type input "0"
type input "0.00"
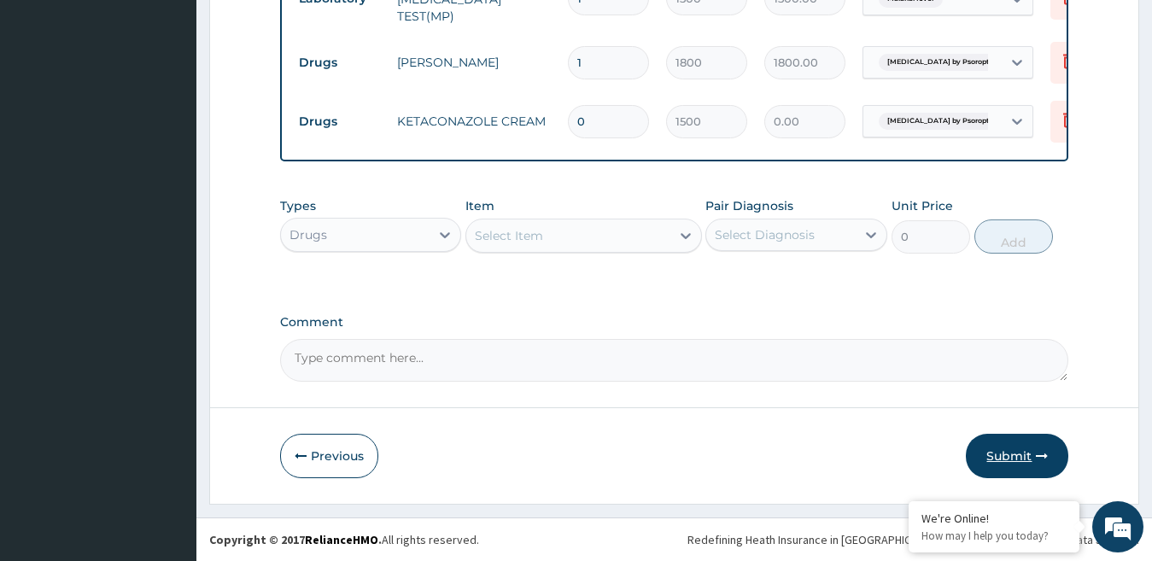
click at [997, 453] on button "Submit" at bounding box center [1017, 456] width 103 height 44
drag, startPoint x: 600, startPoint y: 108, endPoint x: 520, endPoint y: 103, distance: 79.6
click at [523, 107] on tr "Drugs KETACONAZOLE CREAM 0 1500 0.00 Infestation by Psoroptes Delete" at bounding box center [708, 121] width 837 height 59
type input "1"
type input "1500.00"
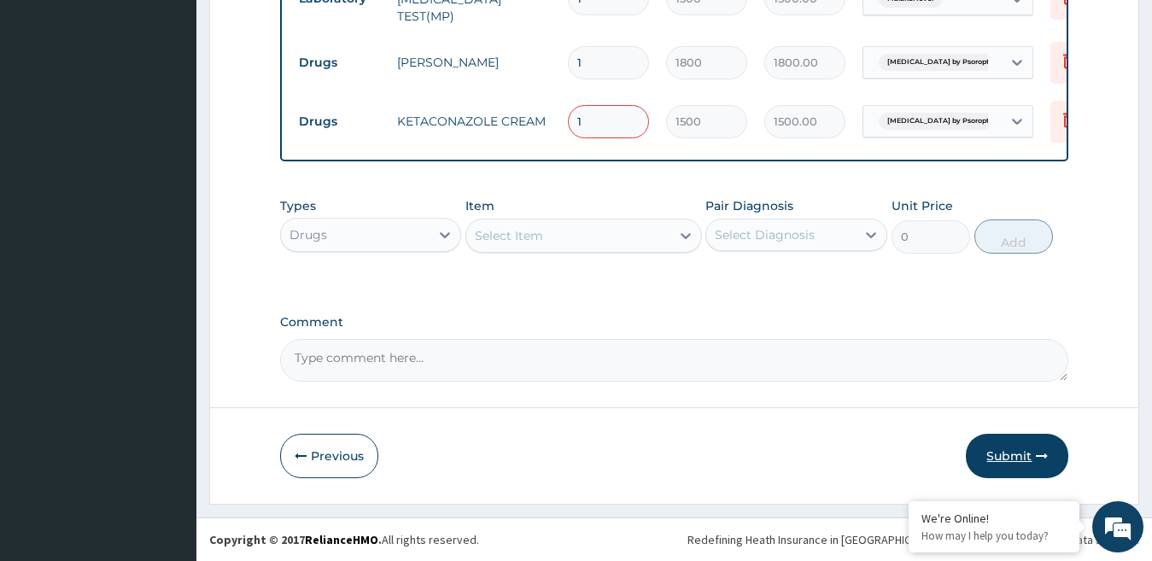
type input "1"
click at [1005, 465] on button "Submit" at bounding box center [1017, 456] width 103 height 44
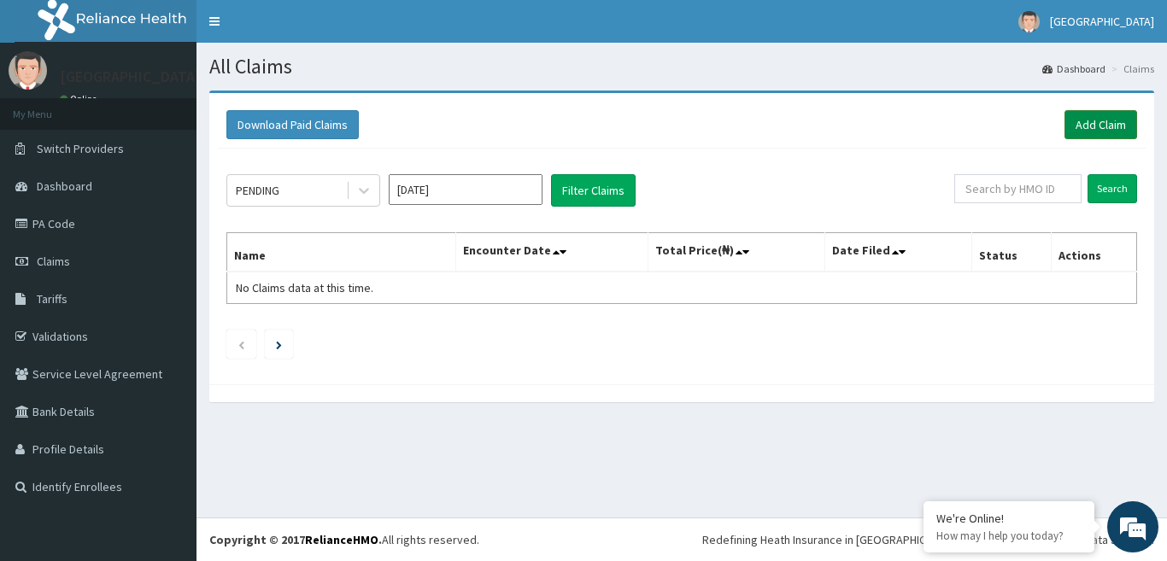
click at [1087, 120] on link "Add Claim" at bounding box center [1100, 124] width 73 height 29
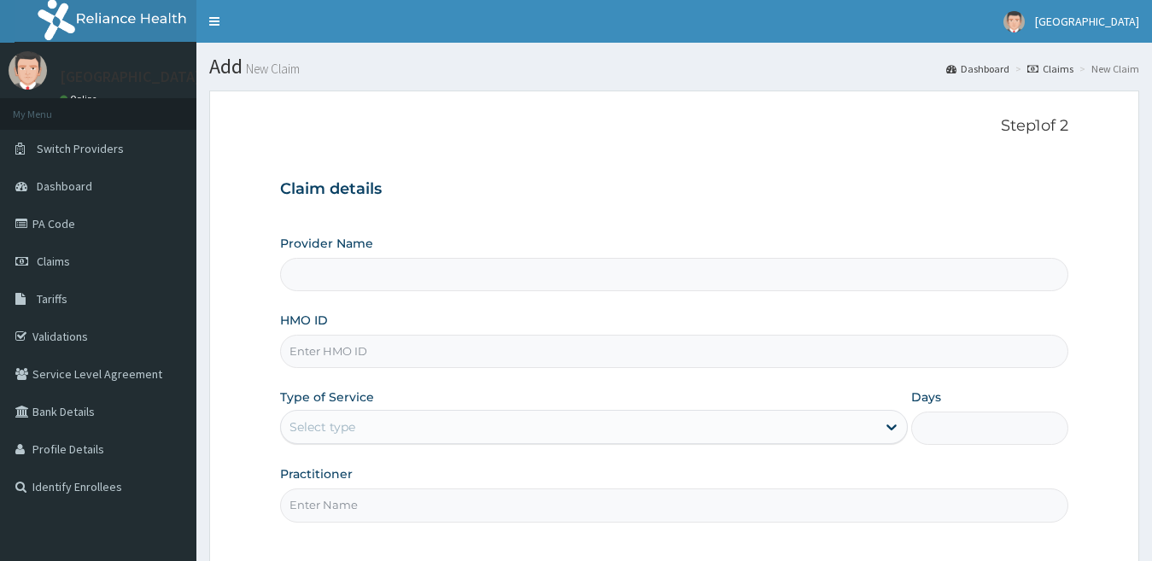
type input "[GEOGRAPHIC_DATA]"
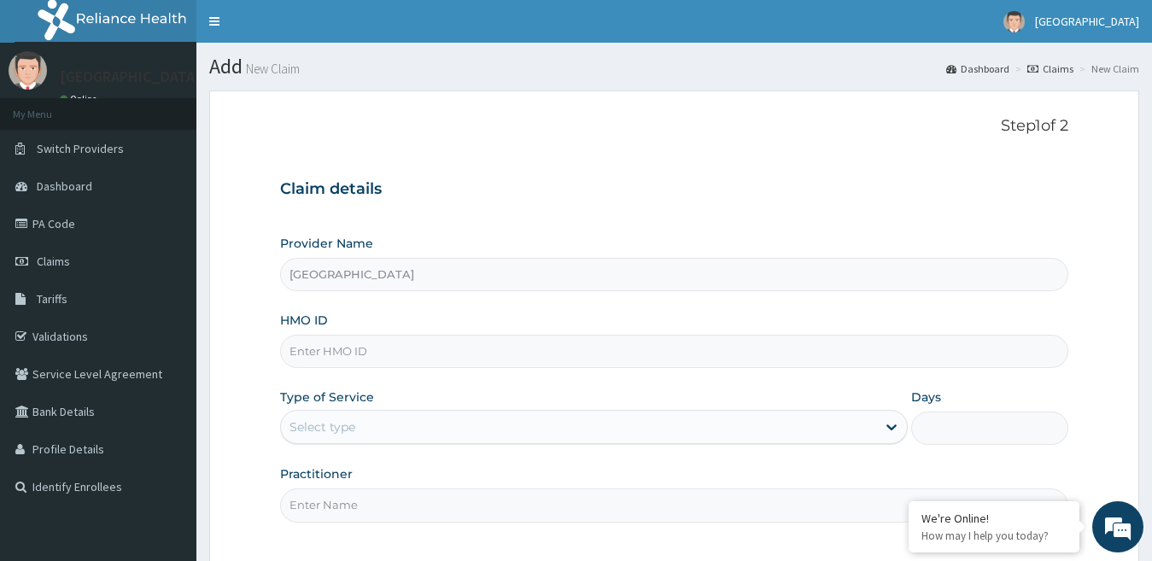
click at [290, 353] on input "HMO ID" at bounding box center [674, 351] width 789 height 33
paste input "SRS/10176/C"
click at [315, 352] on input "SRS/10176/C" at bounding box center [674, 351] width 789 height 33
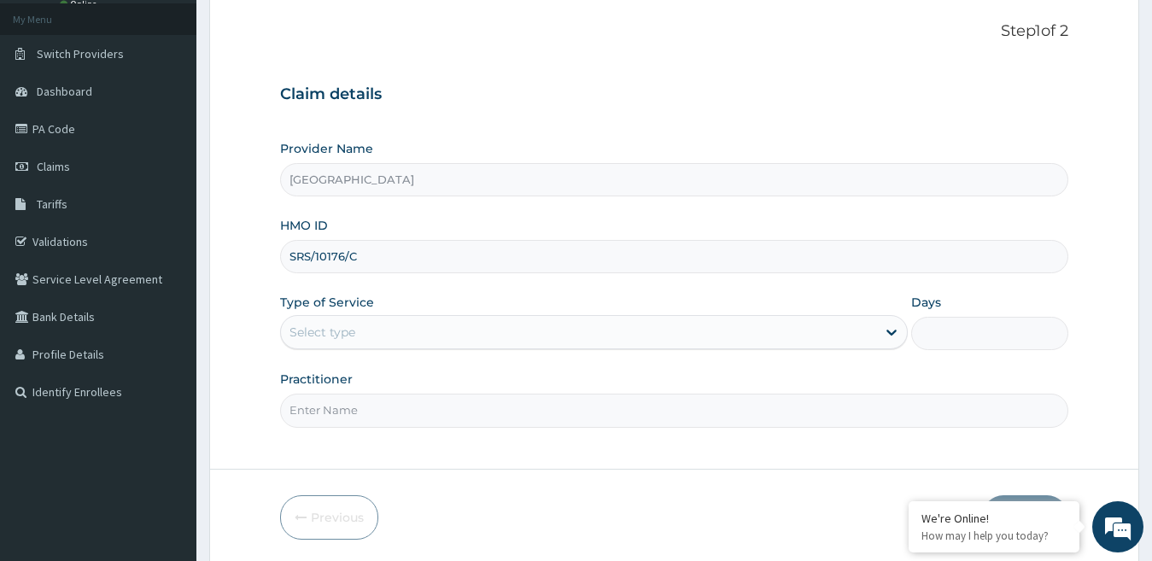
scroll to position [156, 0]
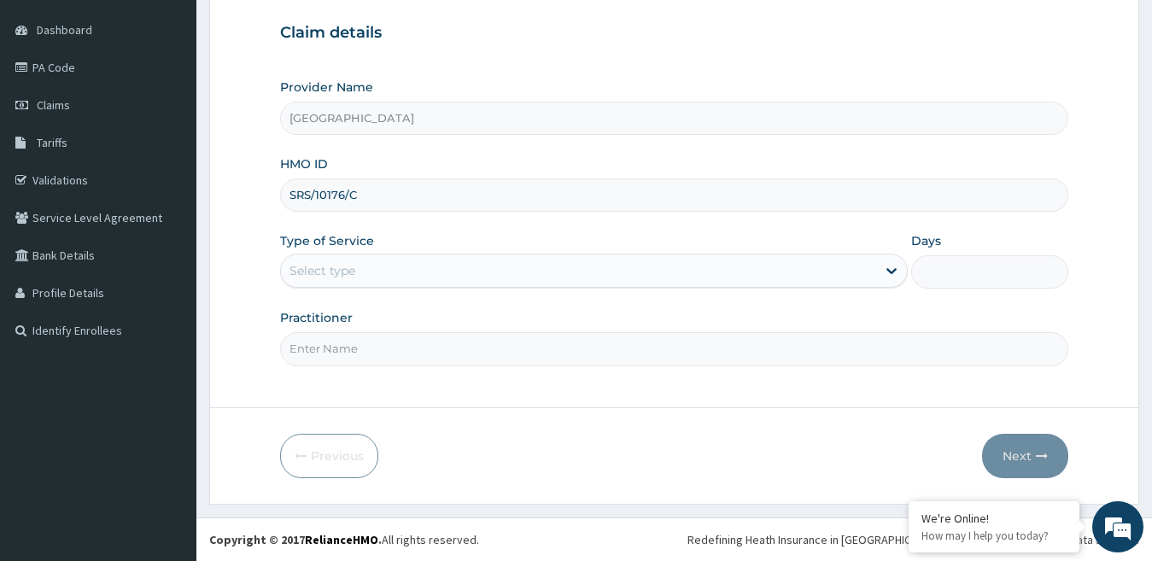
type input "SRS/10176/C"
click at [392, 261] on div "Select type" at bounding box center [579, 270] width 596 height 27
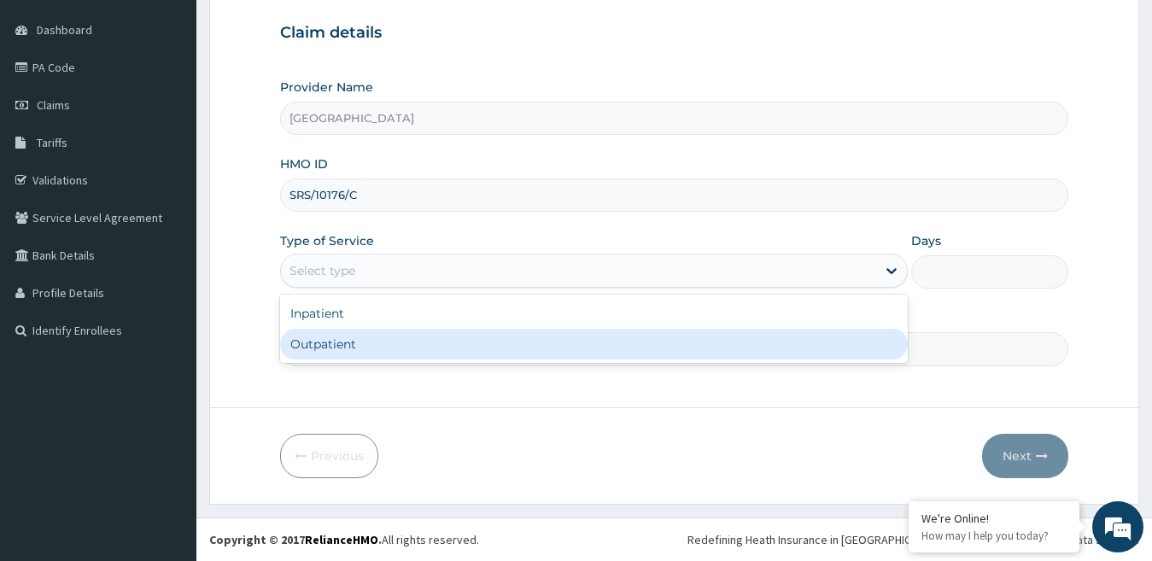
click at [359, 344] on div "Outpatient" at bounding box center [594, 344] width 629 height 31
type input "1"
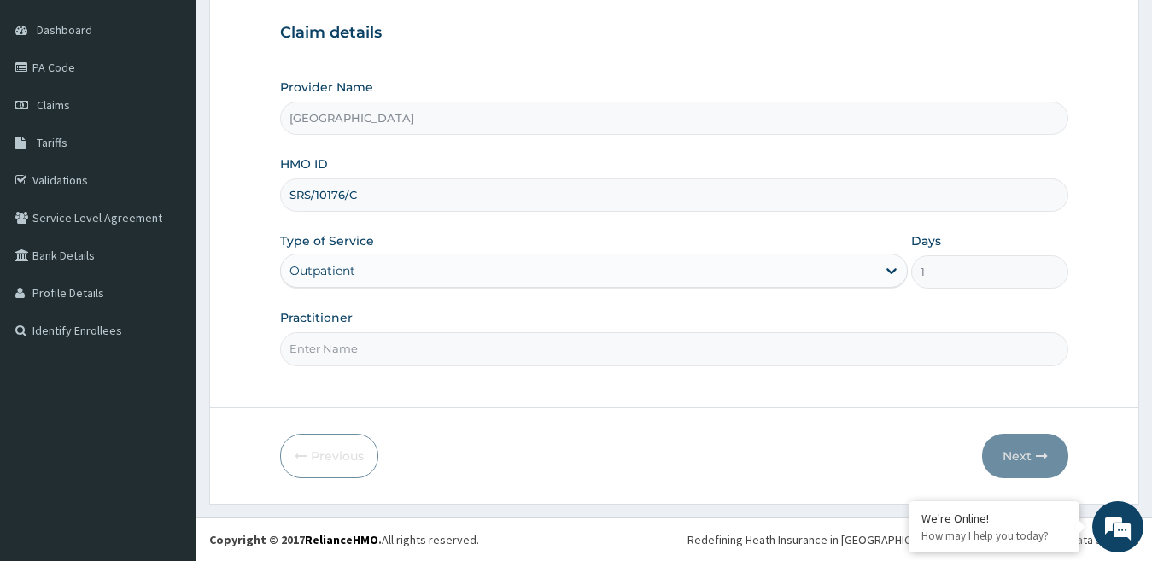
click at [386, 349] on input "Practitioner" at bounding box center [674, 348] width 789 height 33
type input "DR SANDRA"
click at [1047, 461] on icon "button" at bounding box center [1042, 456] width 12 height 12
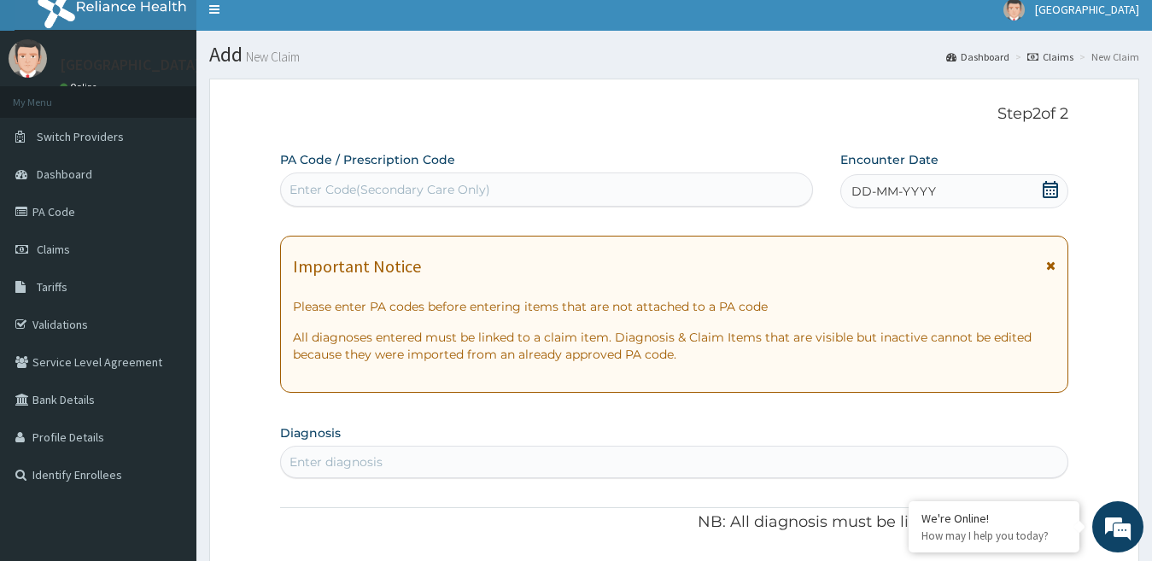
scroll to position [0, 0]
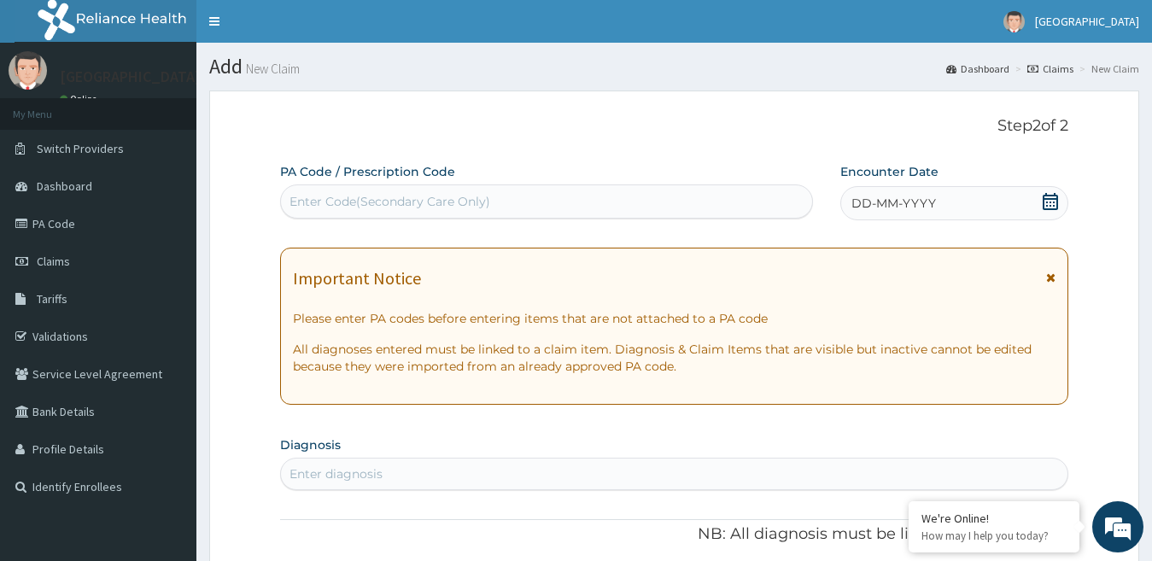
click at [1059, 204] on icon at bounding box center [1050, 201] width 17 height 17
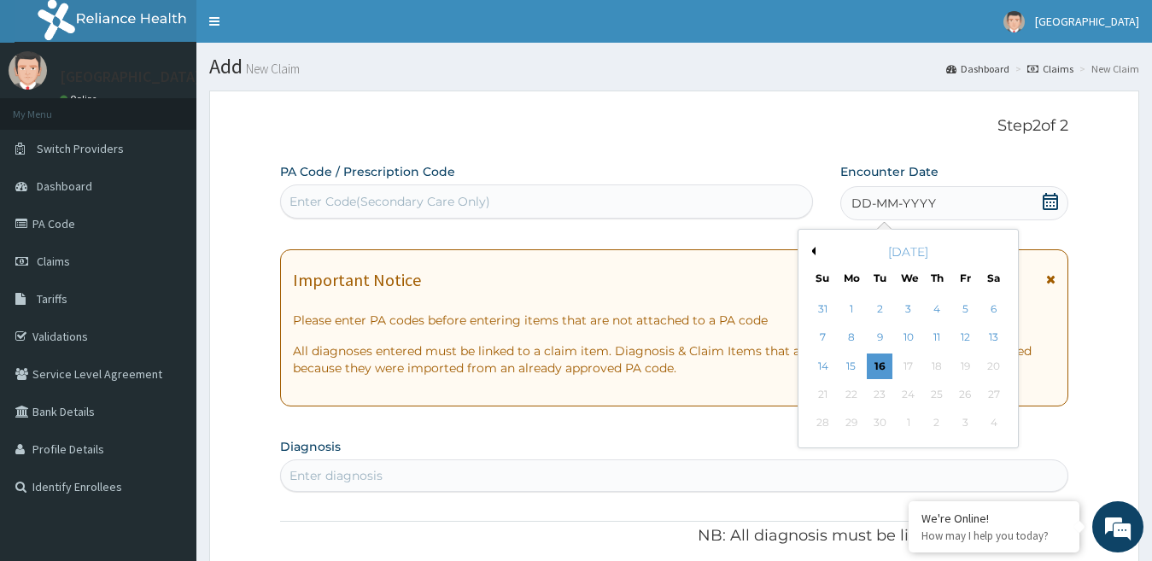
click at [811, 248] on button "Previous Month" at bounding box center [811, 251] width 9 height 9
click at [988, 419] on div "30" at bounding box center [994, 424] width 26 height 26
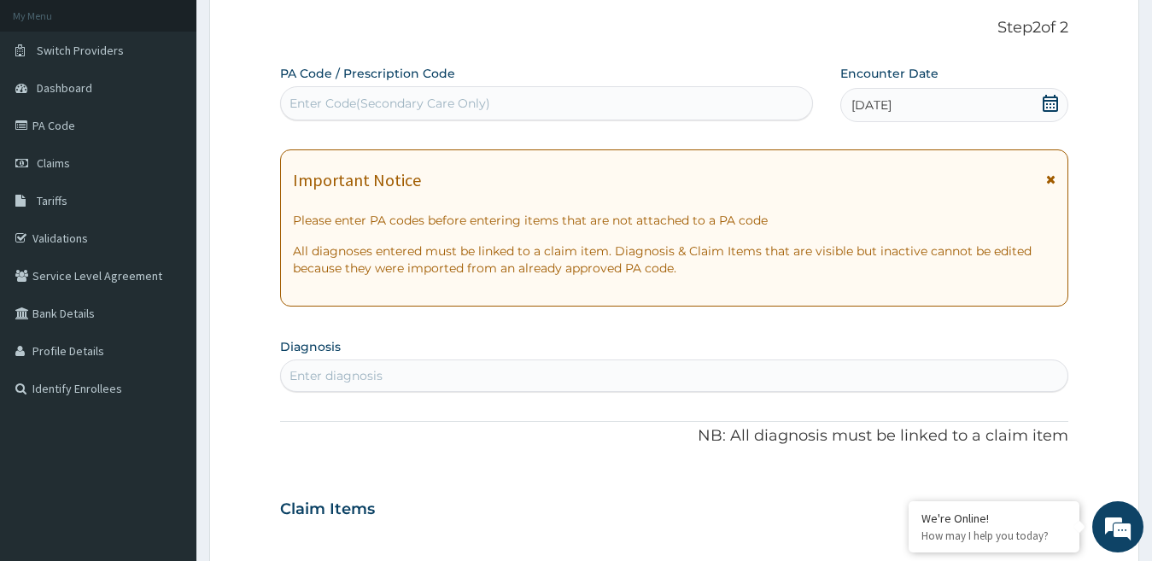
scroll to position [256, 0]
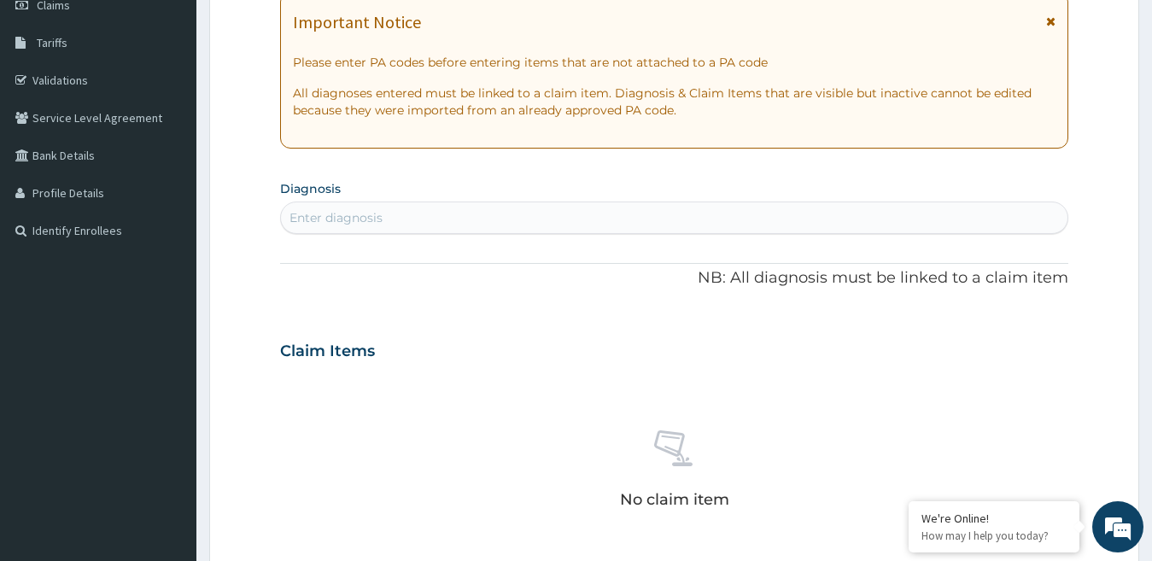
click at [355, 218] on div "Enter diagnosis" at bounding box center [336, 217] width 93 height 17
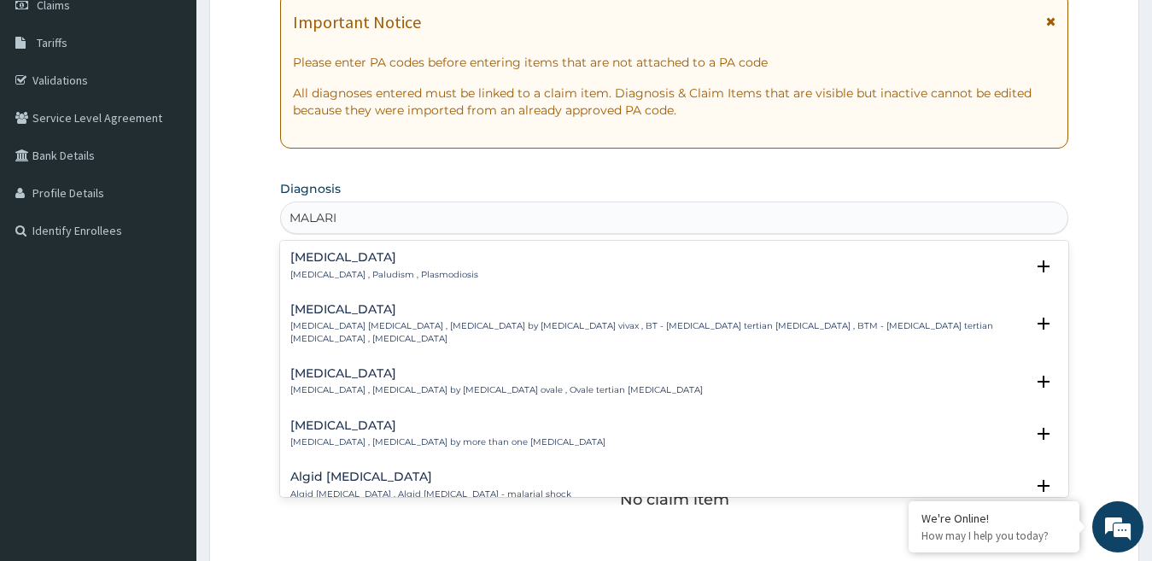
type input "MALARIA"
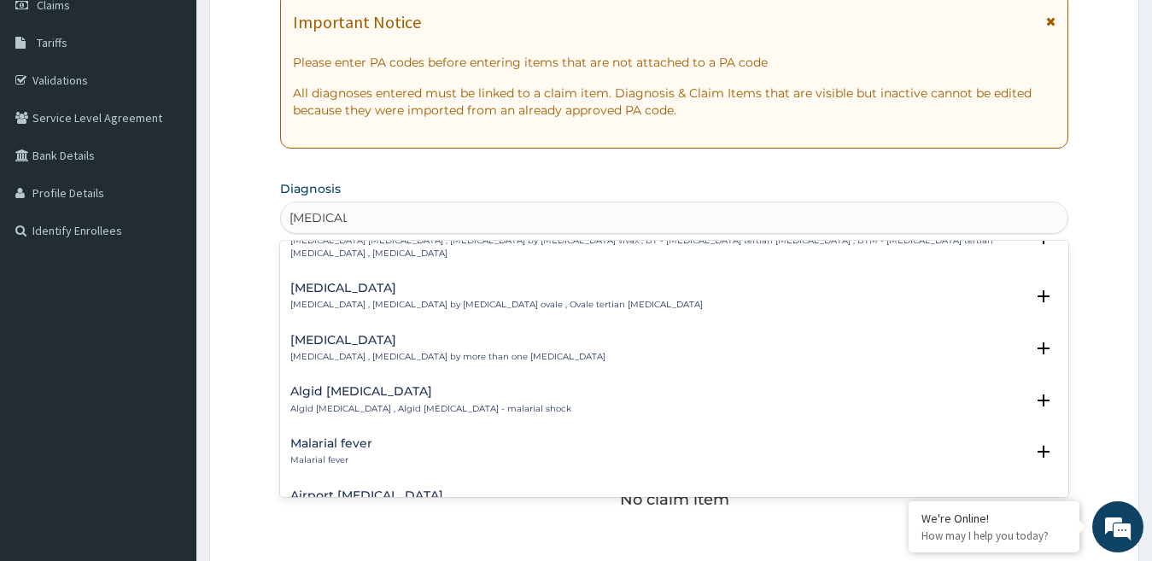
click at [342, 455] on p "Malarial fever" at bounding box center [331, 461] width 82 height 12
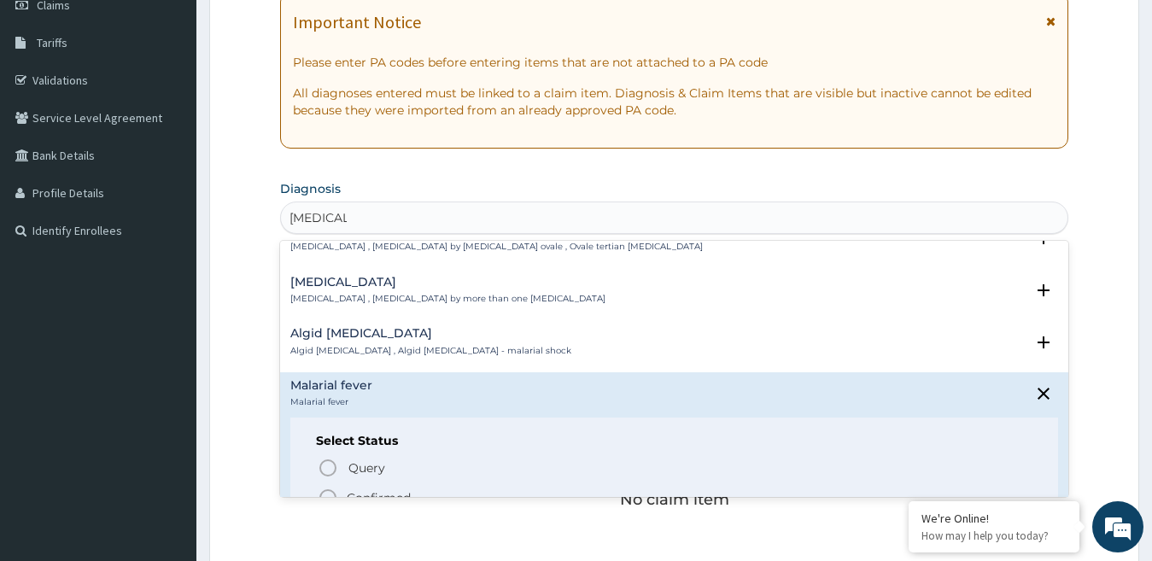
scroll to position [256, 0]
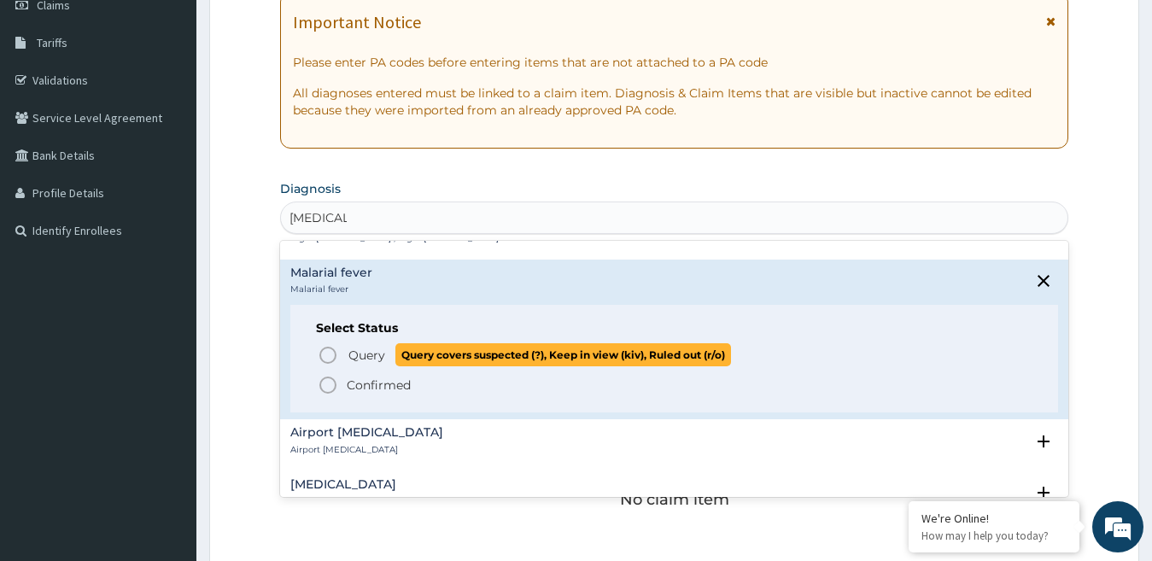
drag, startPoint x: 355, startPoint y: 340, endPoint x: 355, endPoint y: 376, distance: 35.9
click at [355, 376] on div "Query Query covers suspected (?), Keep in view (kiv), Ruled out (r/o) Confirmed" at bounding box center [675, 369] width 718 height 52
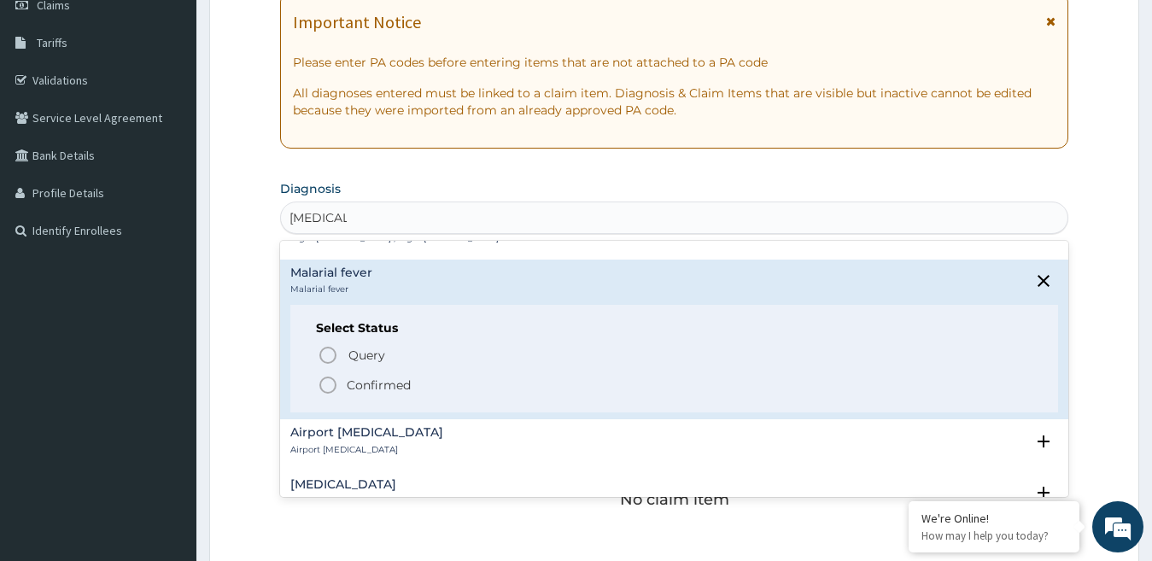
click at [355, 377] on p "Confirmed" at bounding box center [379, 385] width 64 height 17
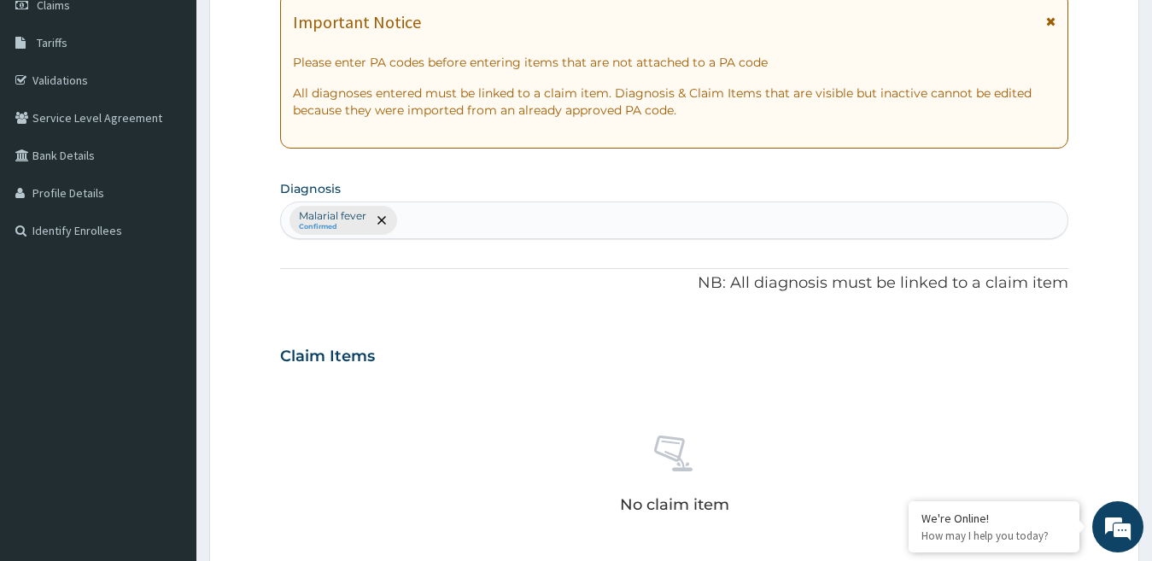
click at [487, 219] on div "Malarial fever Confirmed" at bounding box center [675, 220] width 788 height 36
type input "SEPSIS"
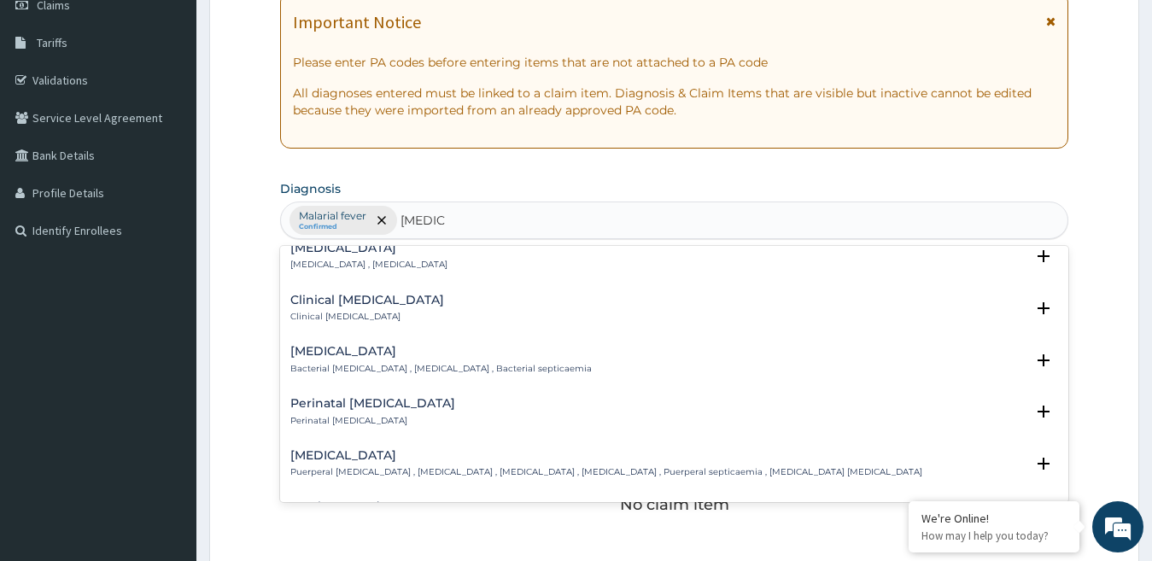
scroll to position [171, 0]
click at [422, 358] on div "Bacterial sepsis Bacterial septicemia , Bacterial sepsis , Bacterial septicaemia" at bounding box center [441, 359] width 302 height 30
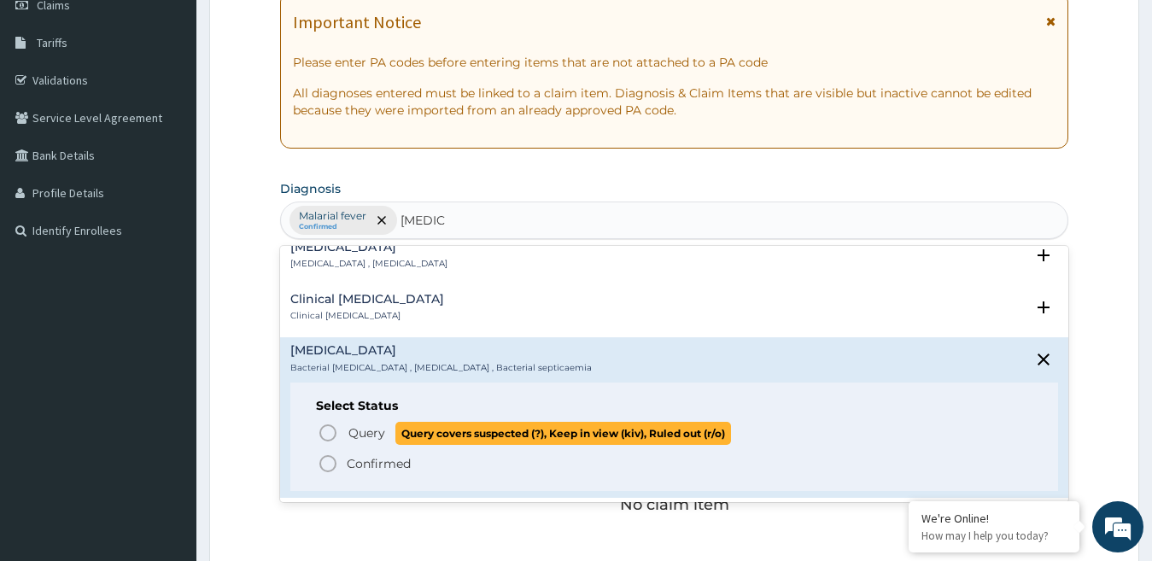
click at [360, 439] on span "Query" at bounding box center [367, 433] width 37 height 17
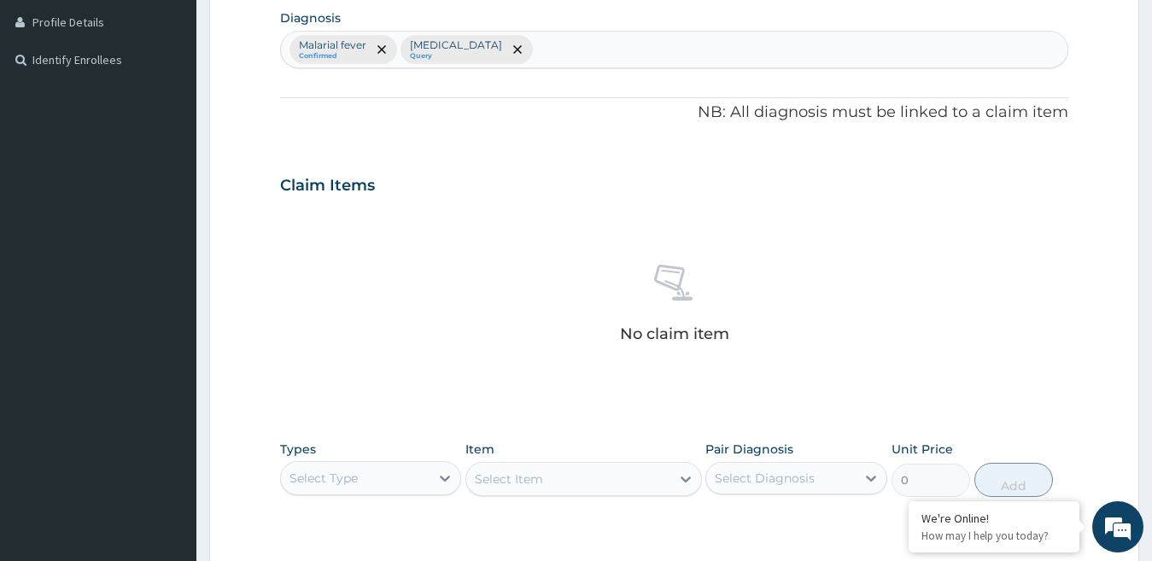
scroll to position [513, 0]
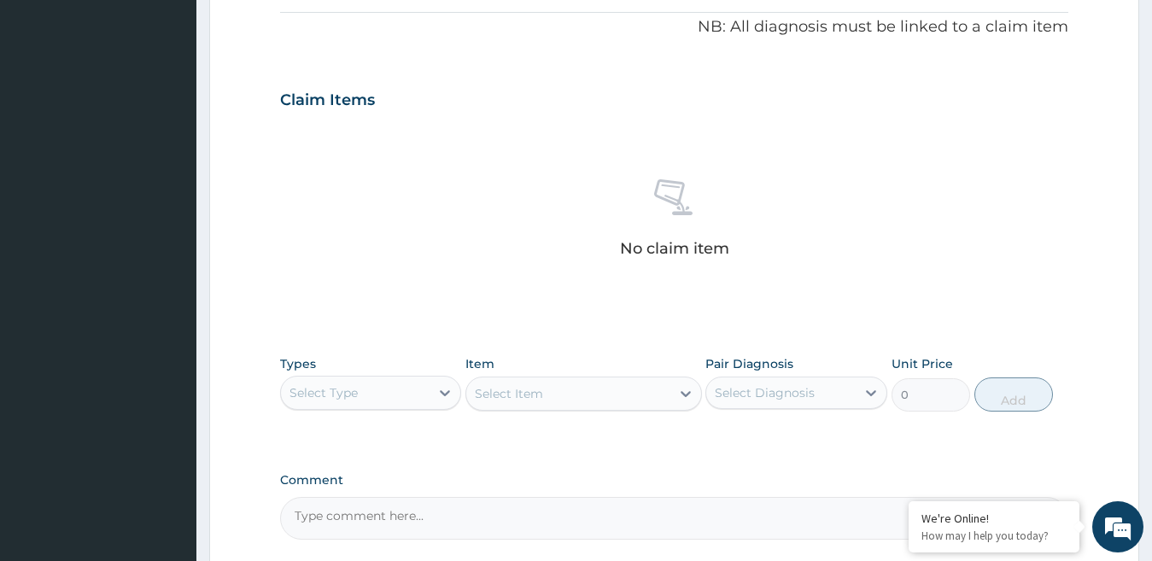
click at [421, 391] on div "Select Type" at bounding box center [356, 392] width 150 height 27
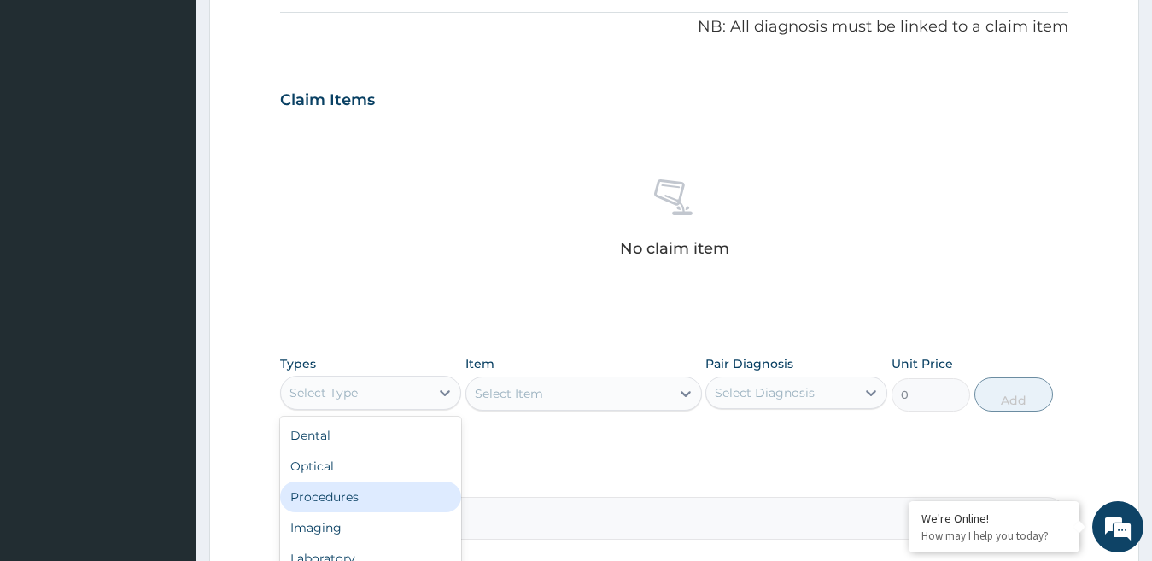
scroll to position [58, 0]
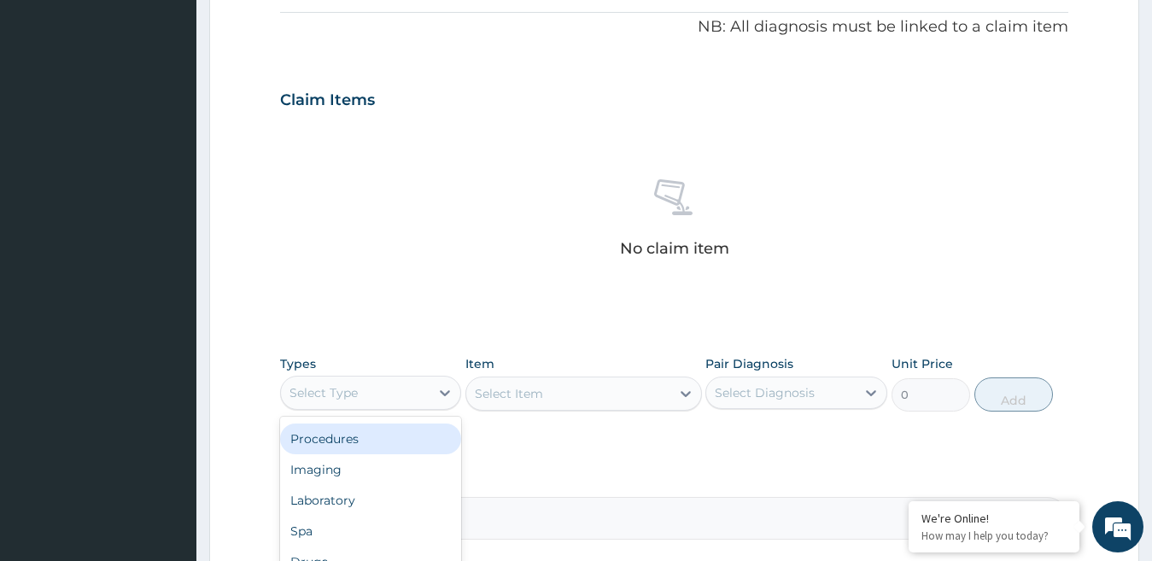
click at [398, 443] on div "Procedures" at bounding box center [371, 439] width 182 height 31
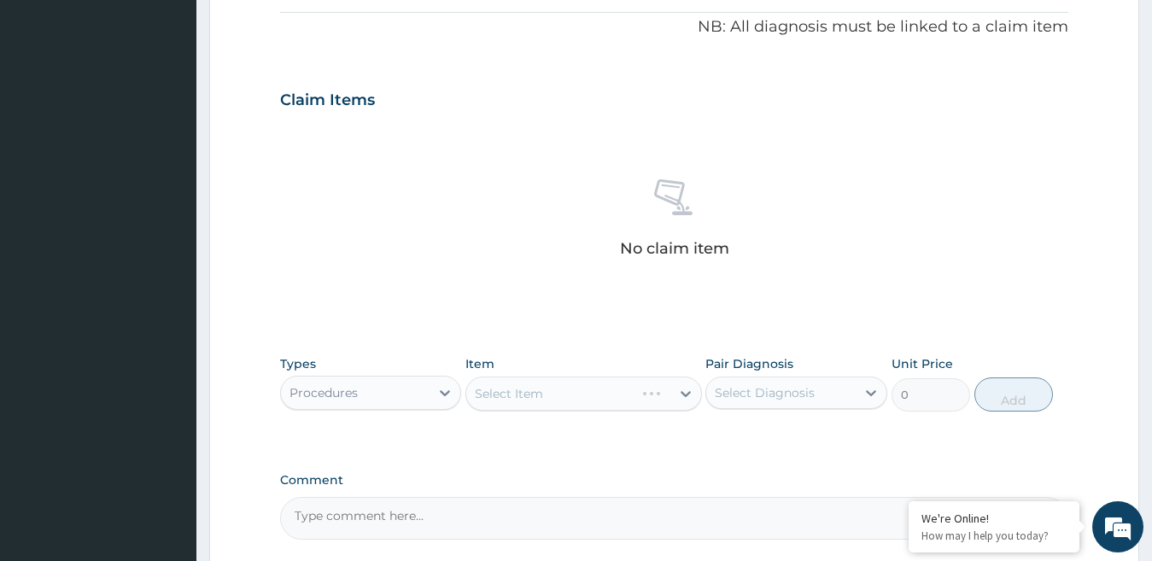
click at [549, 408] on div "Select Item" at bounding box center [584, 394] width 237 height 34
click at [552, 391] on div "Select Item" at bounding box center [584, 394] width 237 height 34
click at [675, 393] on div "Select Item" at bounding box center [584, 394] width 237 height 34
click at [682, 393] on div "Select Item" at bounding box center [584, 394] width 237 height 34
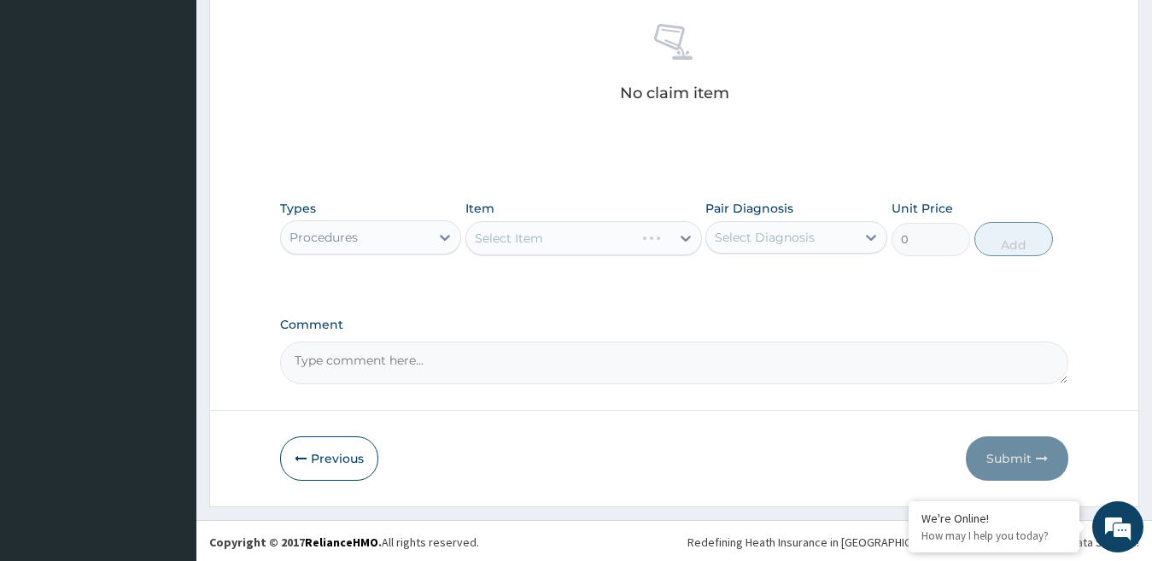
scroll to position [671, 0]
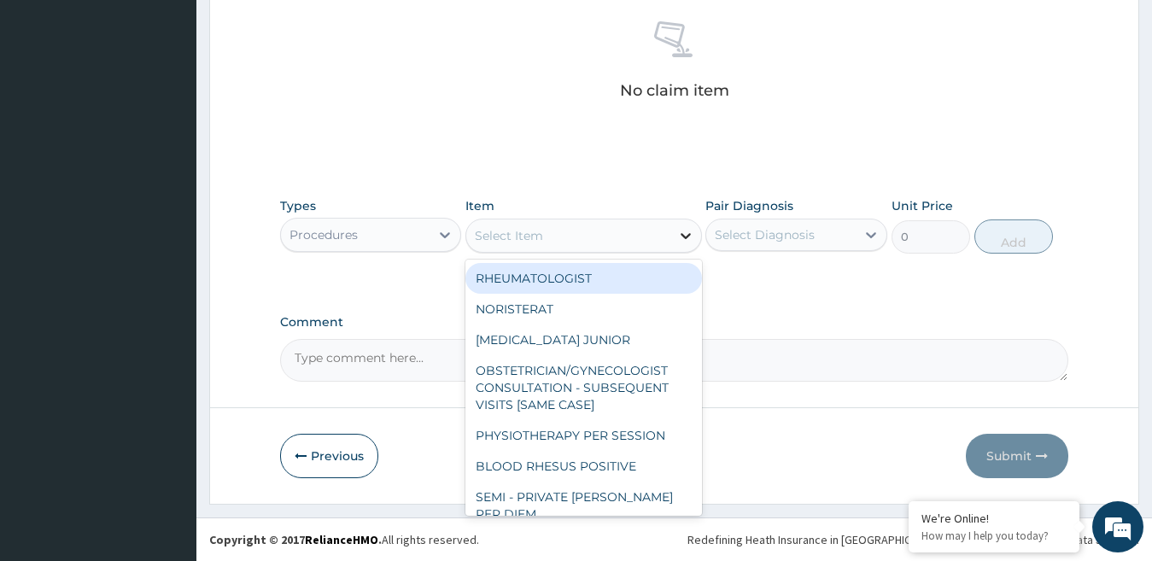
click at [683, 237] on icon at bounding box center [685, 235] width 17 height 17
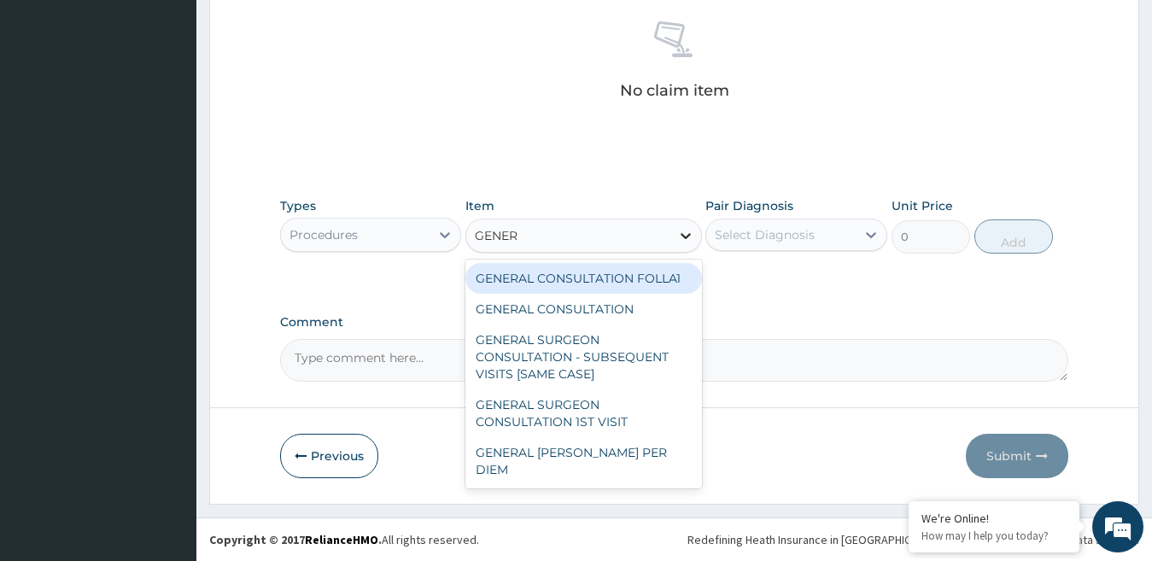
type input "GENERA"
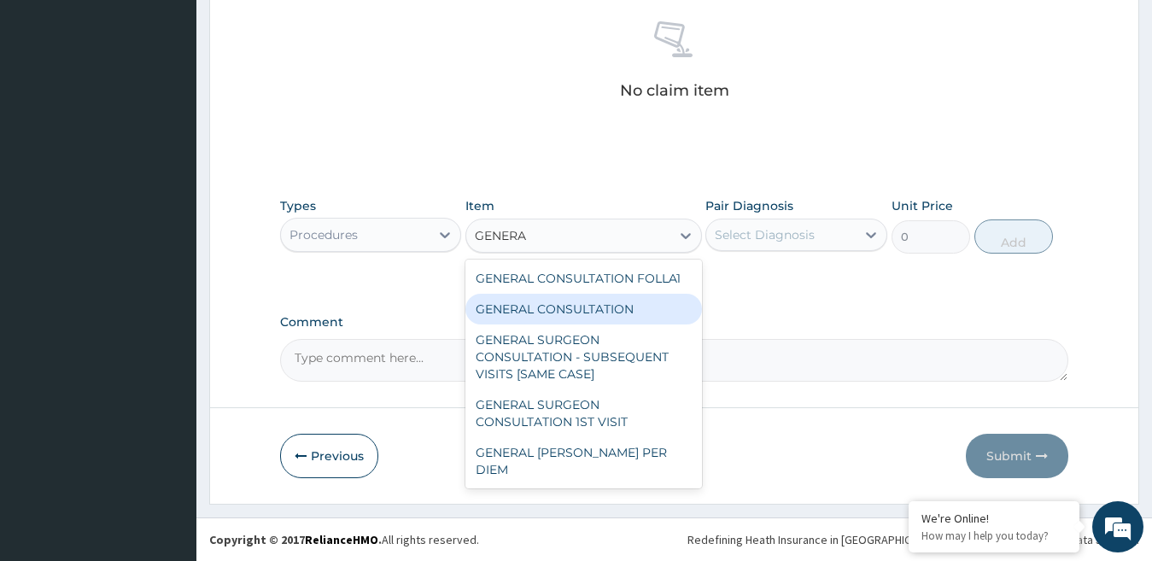
click at [666, 318] on div "GENERAL CONSULTATION" at bounding box center [584, 309] width 237 height 31
type input "3000"
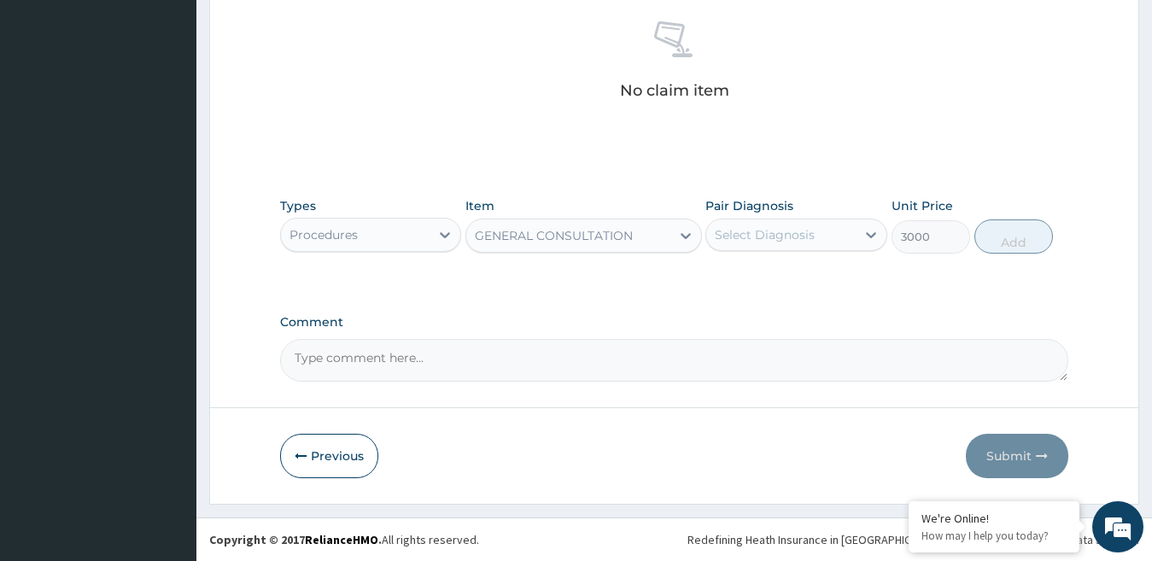
click at [820, 241] on div "Select Diagnosis" at bounding box center [782, 234] width 150 height 27
click at [822, 260] on div "Malarial fever Bacterial sepsis" at bounding box center [797, 296] width 182 height 77
click at [821, 265] on div "Malarial fever" at bounding box center [797, 278] width 182 height 35
checkbox input "true"
click at [1031, 233] on button "Add" at bounding box center [1014, 237] width 79 height 34
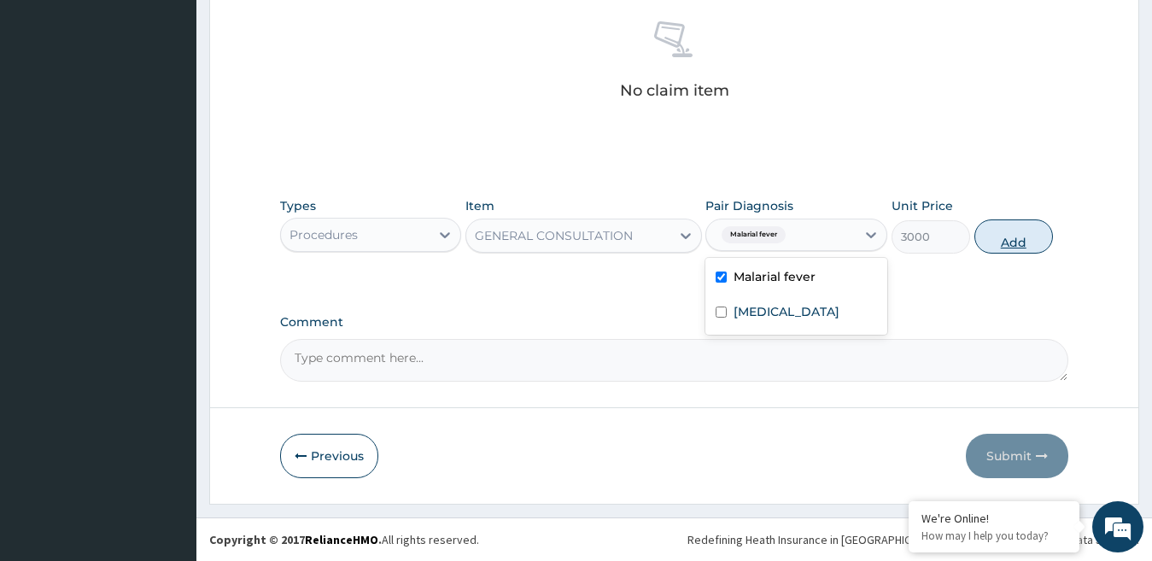
type input "0"
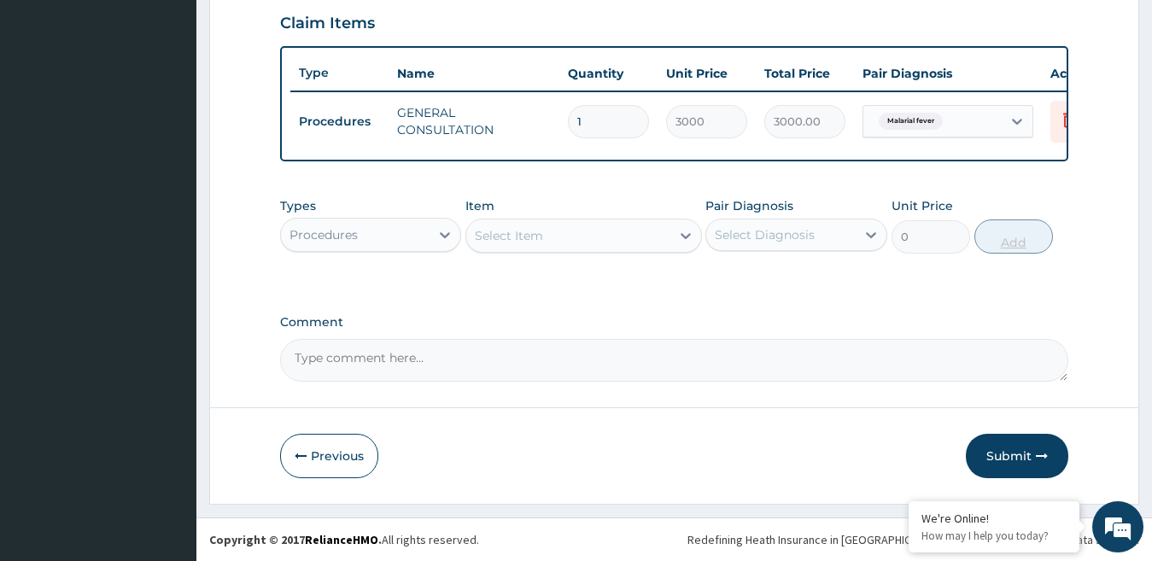
scroll to position [604, 0]
click at [422, 238] on div "Procedures" at bounding box center [356, 234] width 150 height 27
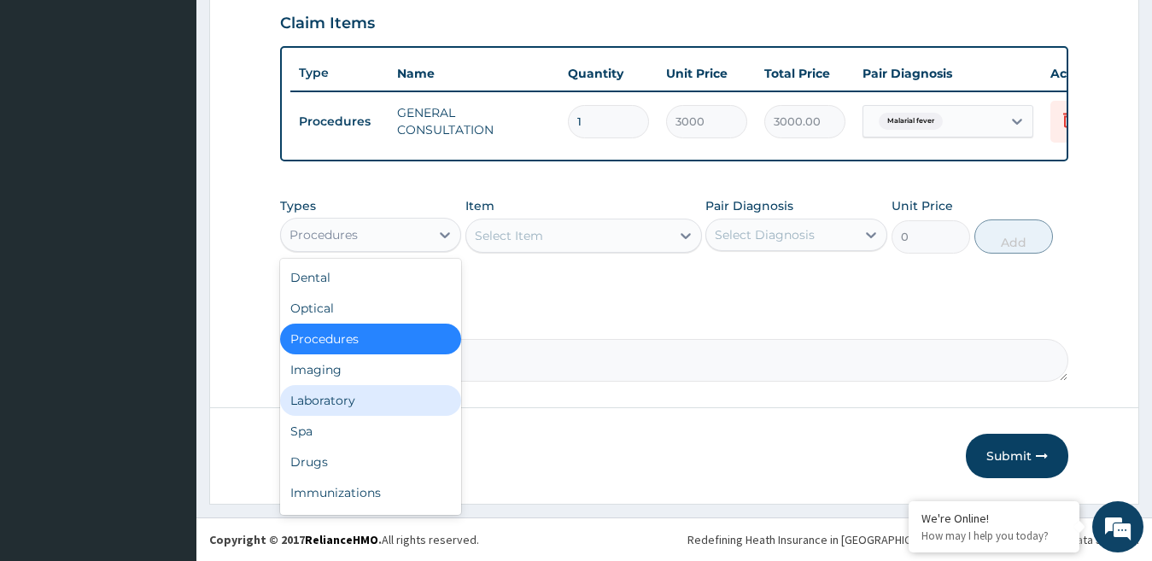
click at [376, 396] on div "Laboratory" at bounding box center [371, 400] width 182 height 31
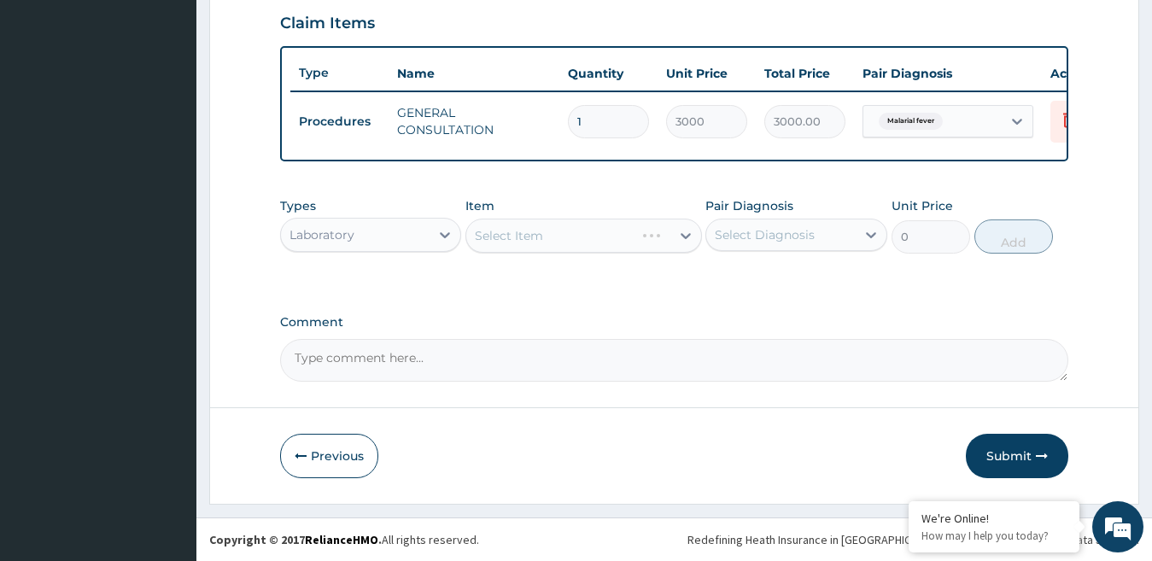
click at [607, 231] on div "Select Item" at bounding box center [584, 236] width 237 height 34
click at [688, 236] on div "Select Item" at bounding box center [584, 236] width 237 height 34
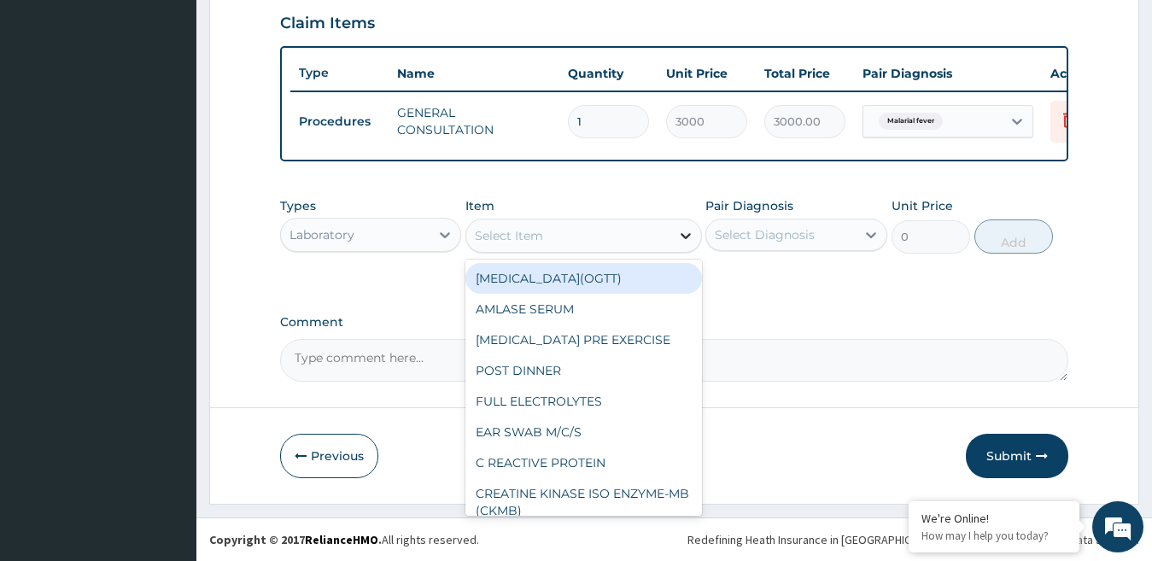
click at [689, 233] on icon at bounding box center [685, 235] width 17 height 17
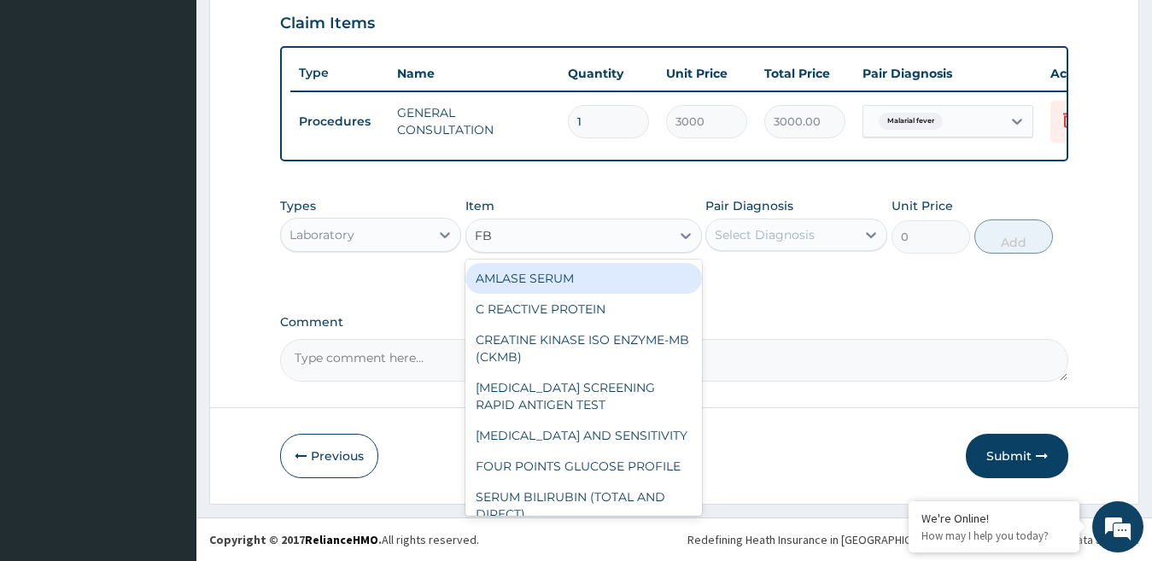
type input "FBC"
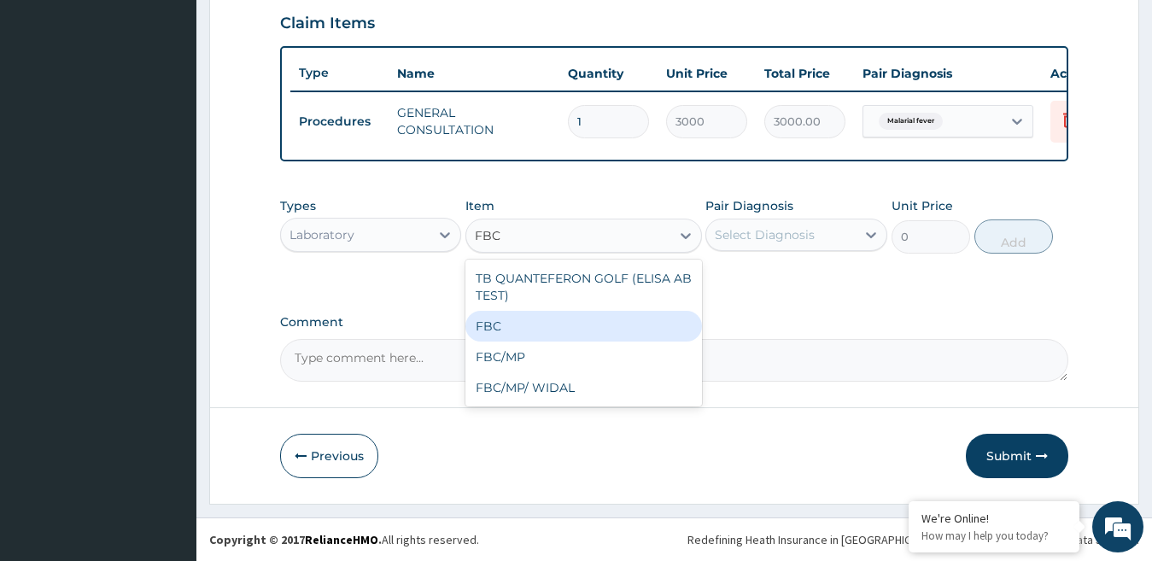
click at [502, 333] on div "FBC" at bounding box center [584, 326] width 237 height 31
type input "4500"
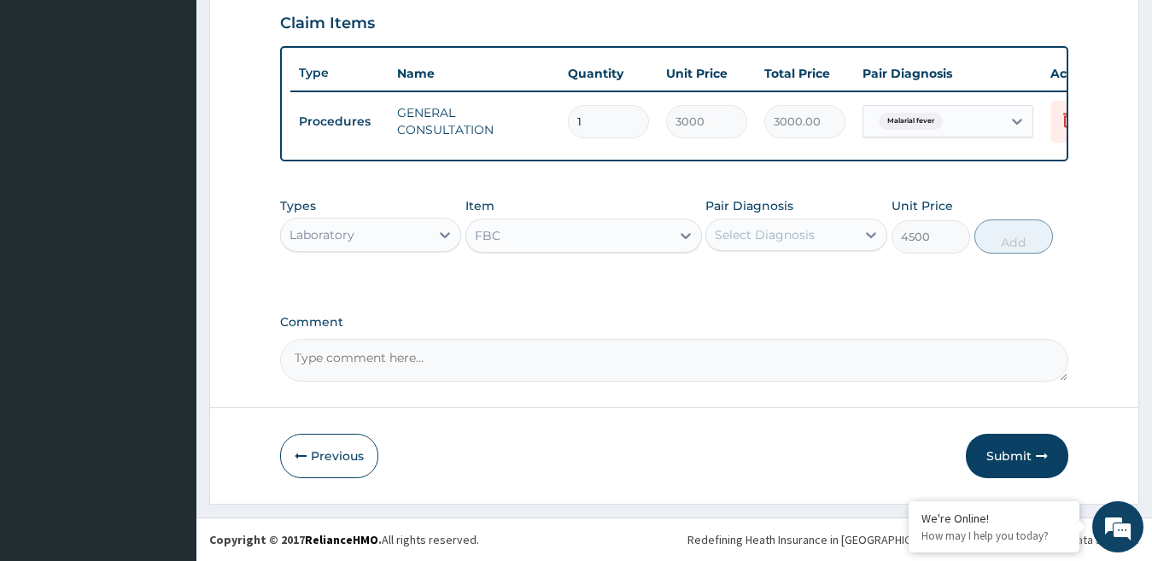
click at [845, 238] on div "Select Diagnosis" at bounding box center [782, 234] width 150 height 27
click at [839, 284] on div "Malarial fever" at bounding box center [797, 278] width 182 height 35
checkbox input "true"
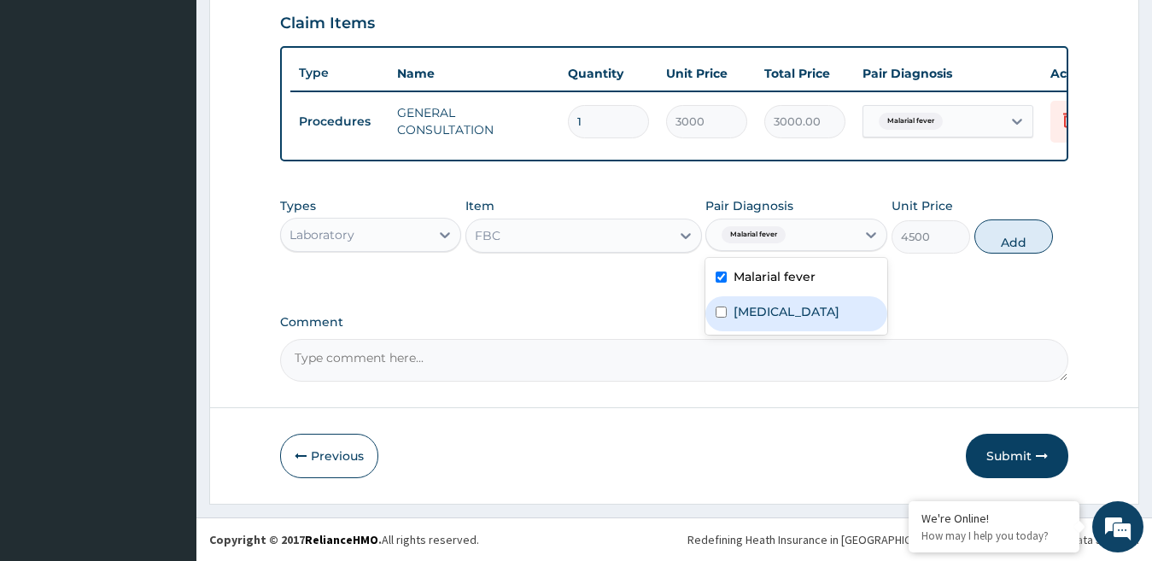
click at [810, 309] on label "Bacterial sepsis" at bounding box center [787, 311] width 106 height 17
checkbox input "true"
click at [764, 279] on label "Malarial fever" at bounding box center [775, 276] width 82 height 17
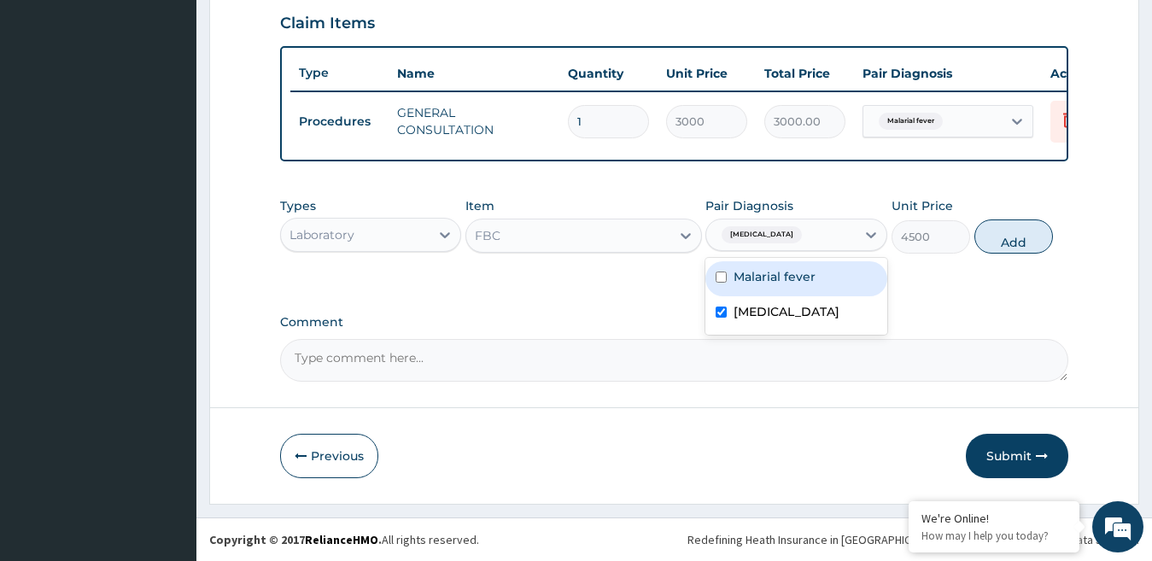
click at [752, 273] on label "Malarial fever" at bounding box center [775, 276] width 82 height 17
checkbox input "true"
click at [581, 237] on div "FBC" at bounding box center [568, 235] width 204 height 27
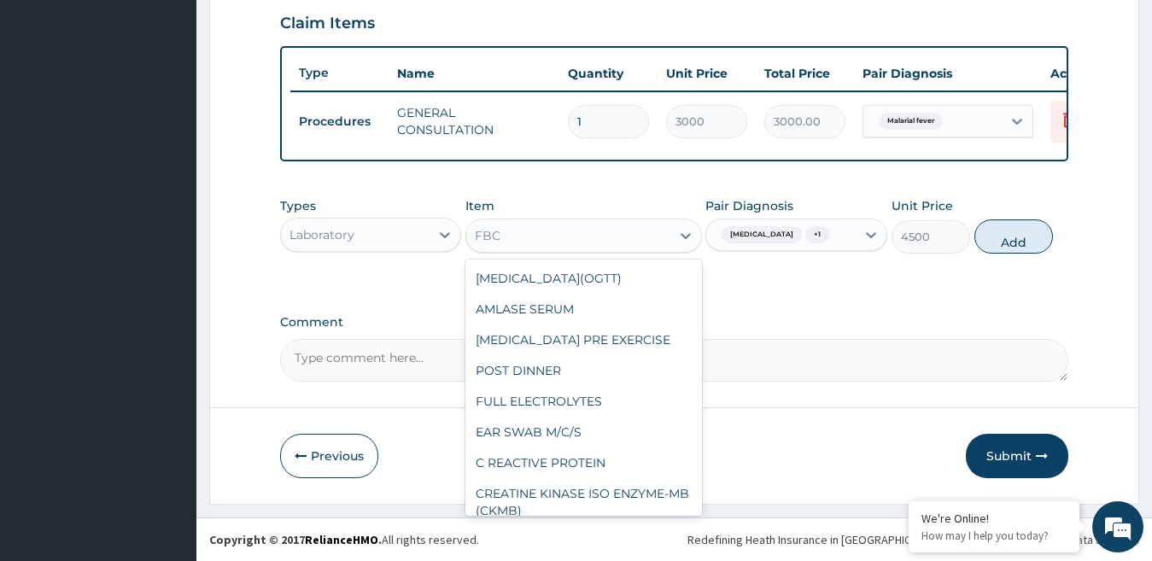
scroll to position [2980, 0]
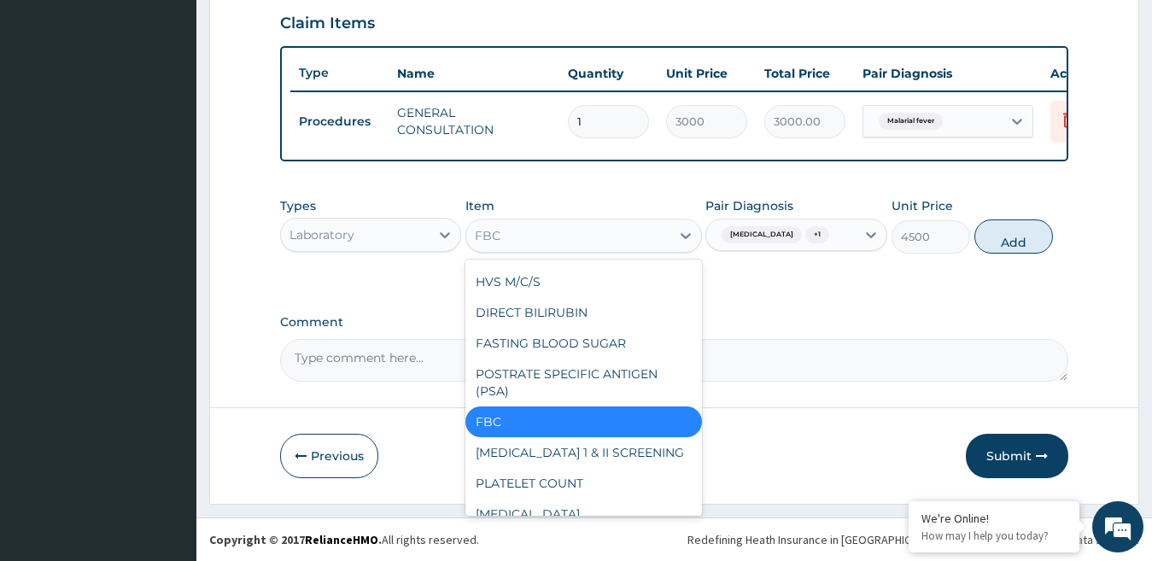
drag, startPoint x: 496, startPoint y: 221, endPoint x: 499, endPoint y: 239, distance: 18.3
click at [498, 235] on div "FBC" at bounding box center [568, 235] width 204 height 27
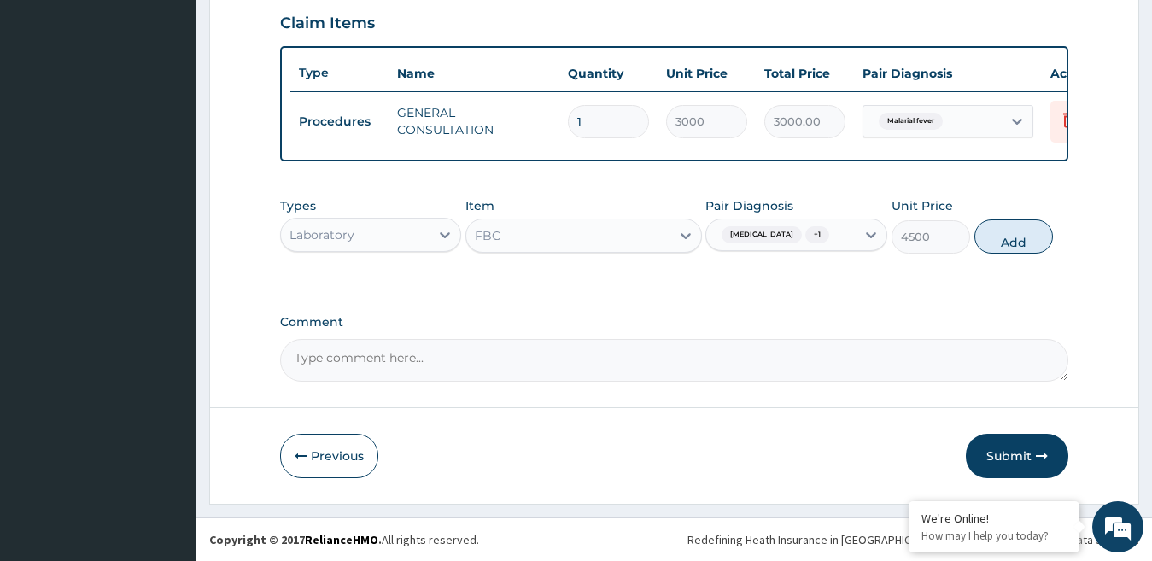
click at [508, 238] on div "FBC" at bounding box center [568, 235] width 204 height 27
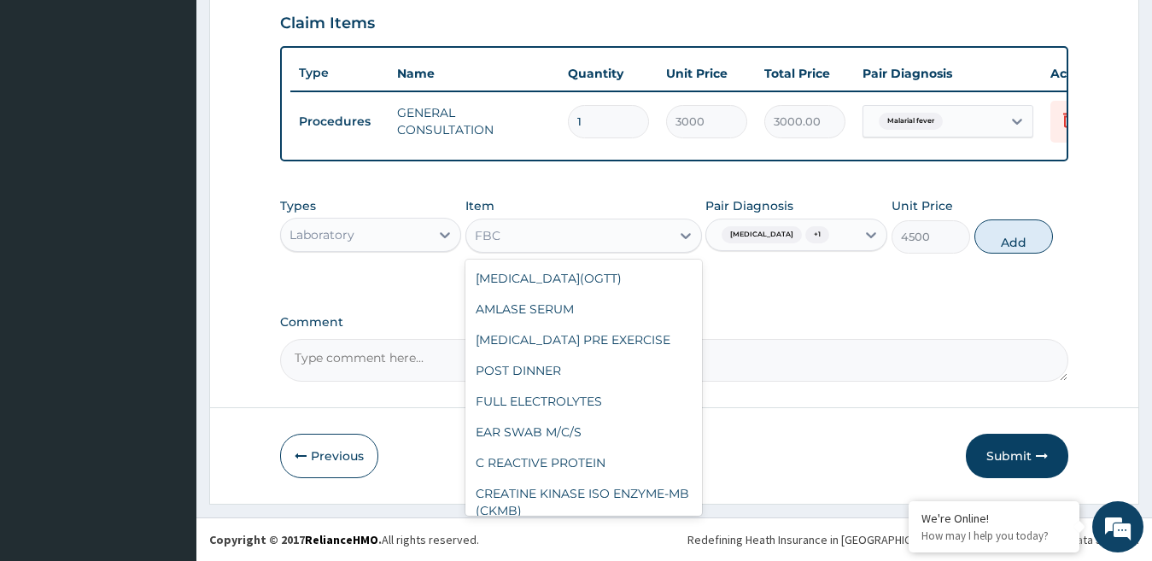
click at [508, 238] on div "FBC" at bounding box center [568, 235] width 204 height 27
click at [509, 237] on div "FBC" at bounding box center [568, 235] width 204 height 27
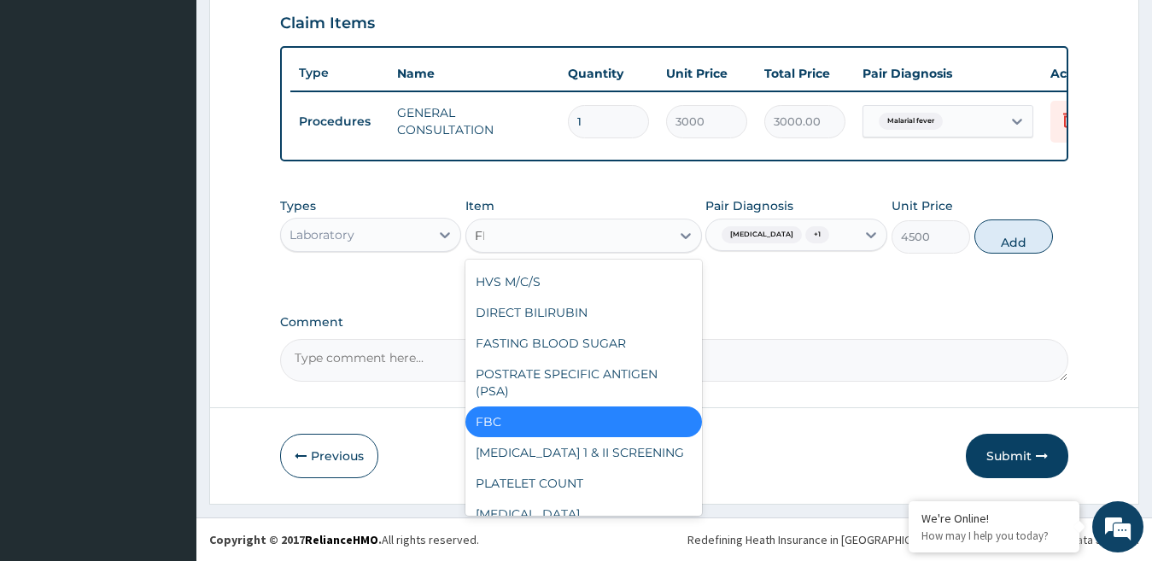
scroll to position [167, 0]
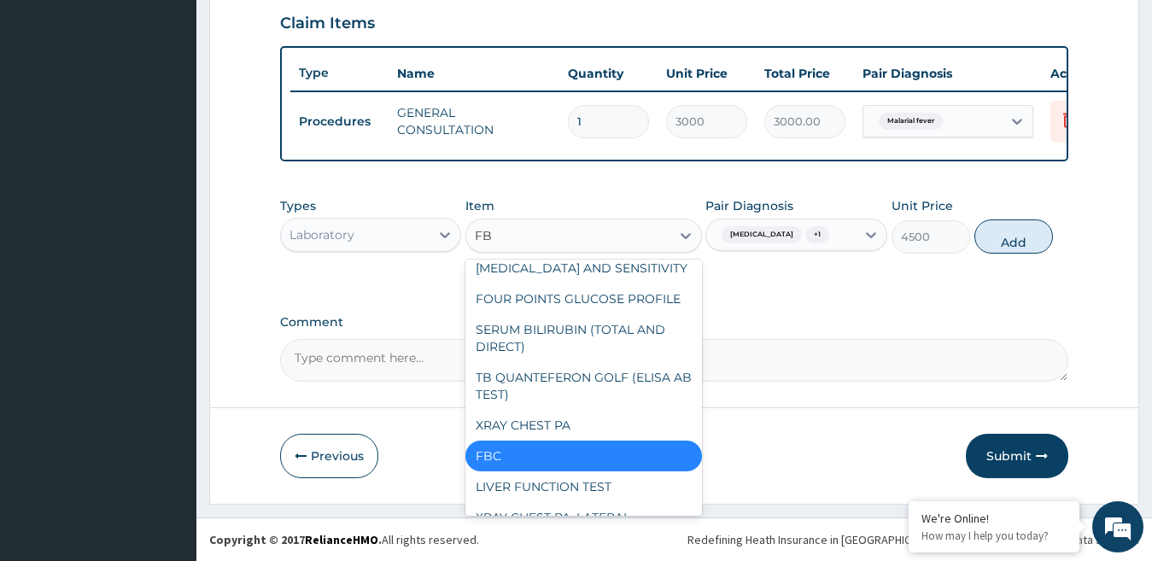
type input "FBC"
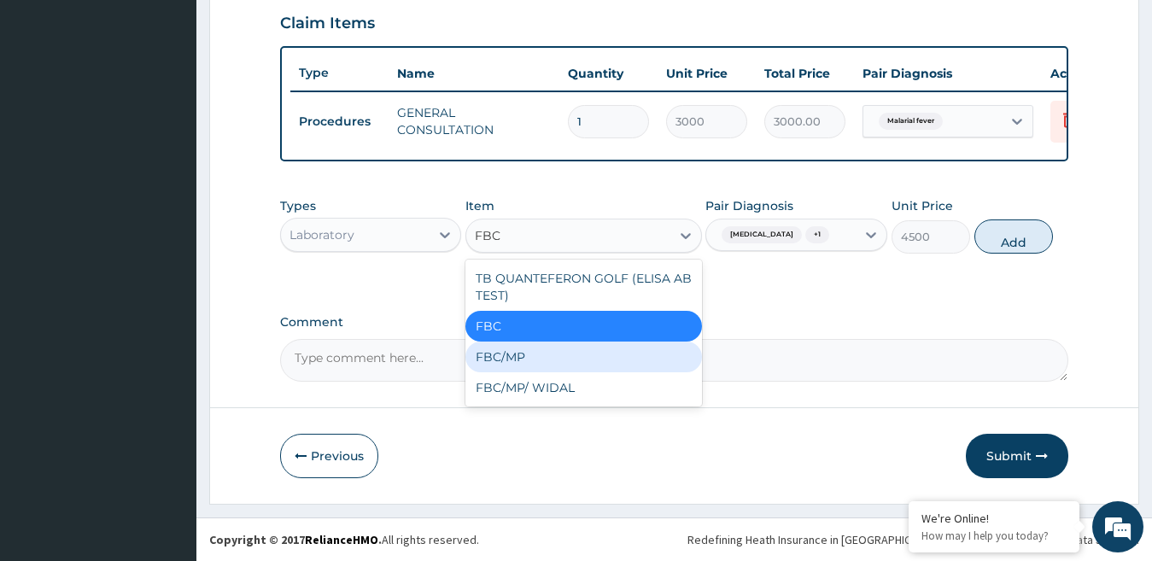
click at [512, 351] on div "FBC/MP" at bounding box center [584, 357] width 237 height 31
type input "5500"
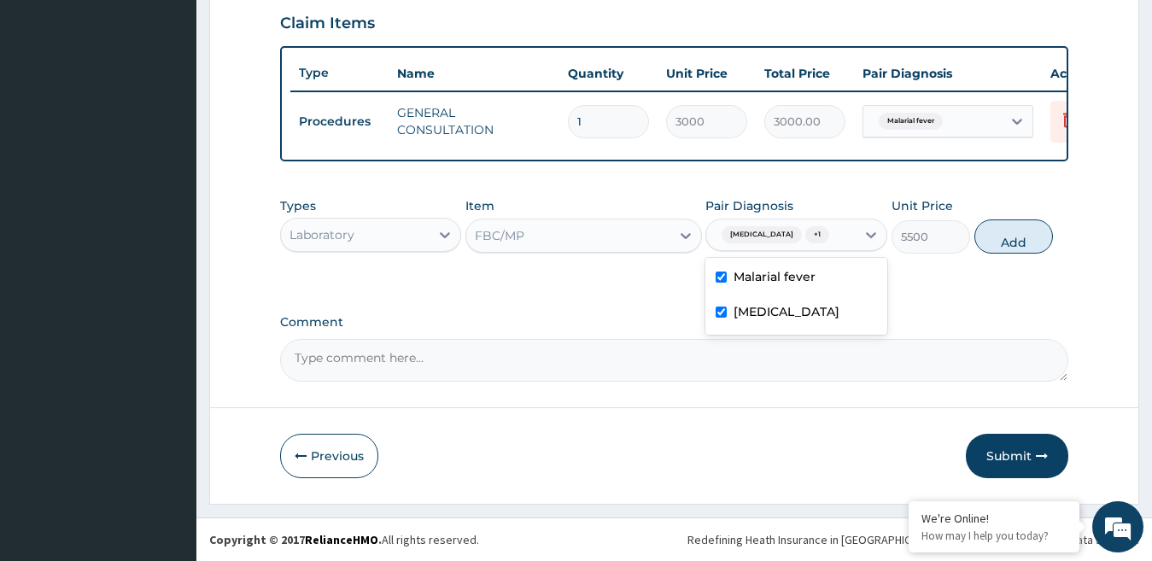
click at [812, 239] on span "+ 1" at bounding box center [818, 234] width 24 height 17
click at [838, 317] on div "Bacterial sepsis" at bounding box center [797, 313] width 182 height 35
click at [809, 312] on label "Bacterial sepsis" at bounding box center [787, 311] width 106 height 17
checkbox input "true"
click at [992, 280] on div "Types Laboratory Item FBC/MP Pair Diagnosis Malarial fever + 1 Unit Price 5500 …" at bounding box center [674, 238] width 789 height 99
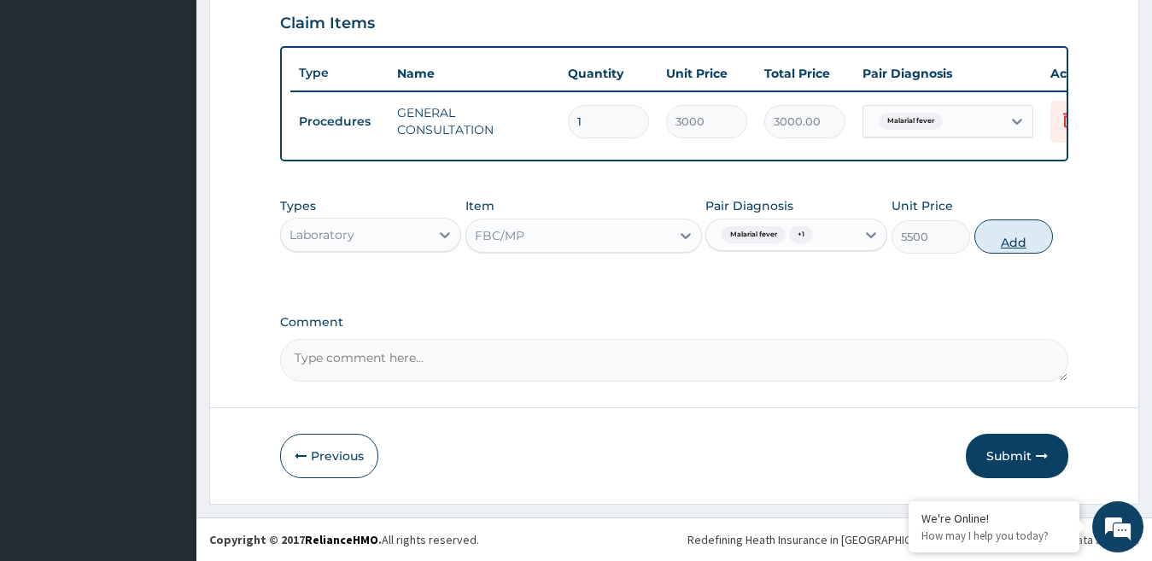
click at [1025, 241] on button "Add" at bounding box center [1014, 237] width 79 height 34
type input "0"
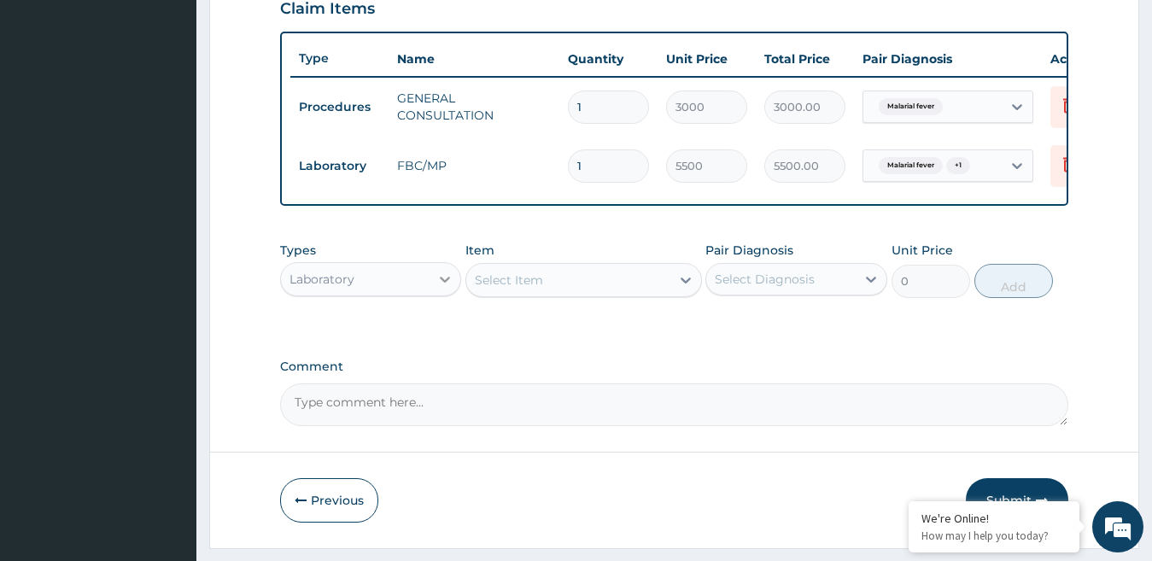
click at [437, 288] on icon at bounding box center [445, 279] width 17 height 17
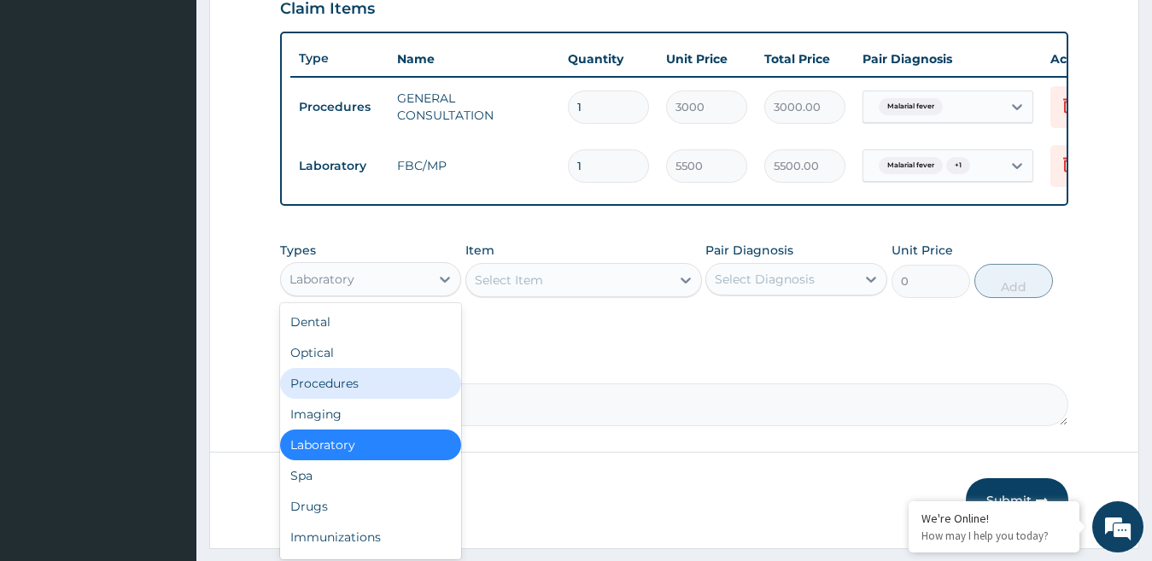
scroll to position [58, 0]
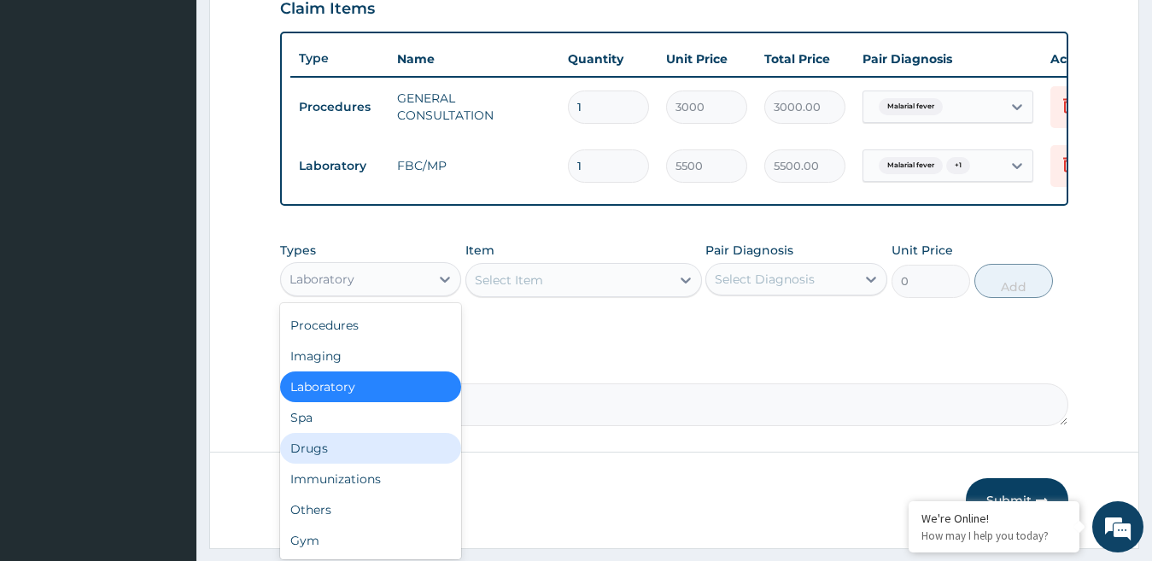
click at [355, 464] on div "Drugs" at bounding box center [371, 448] width 182 height 31
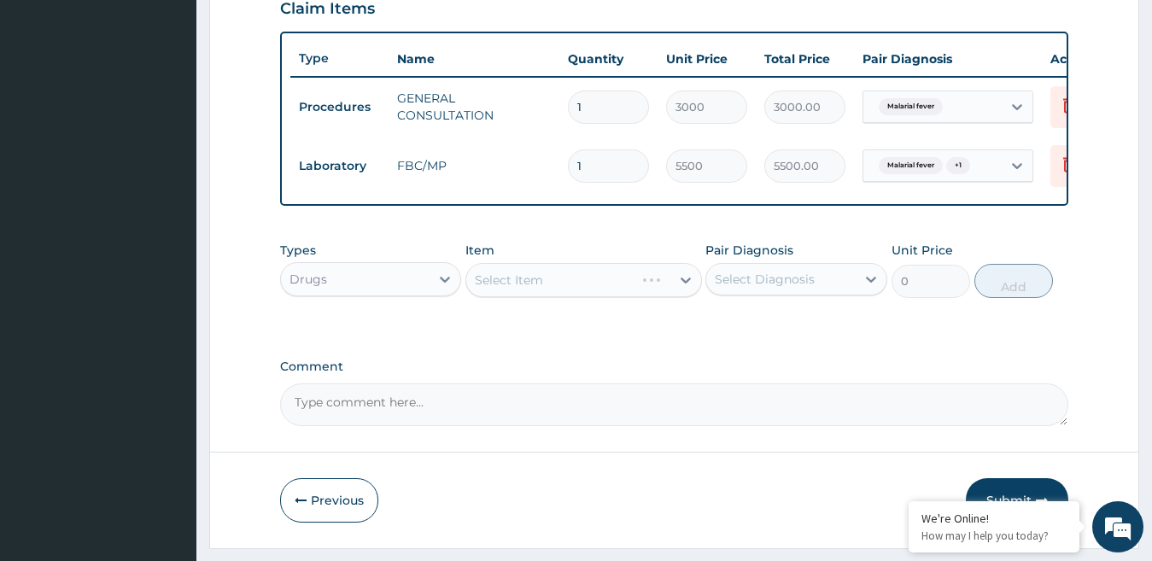
click at [525, 285] on div "Select Item" at bounding box center [584, 280] width 237 height 34
click at [675, 288] on div "Select Item" at bounding box center [584, 280] width 237 height 34
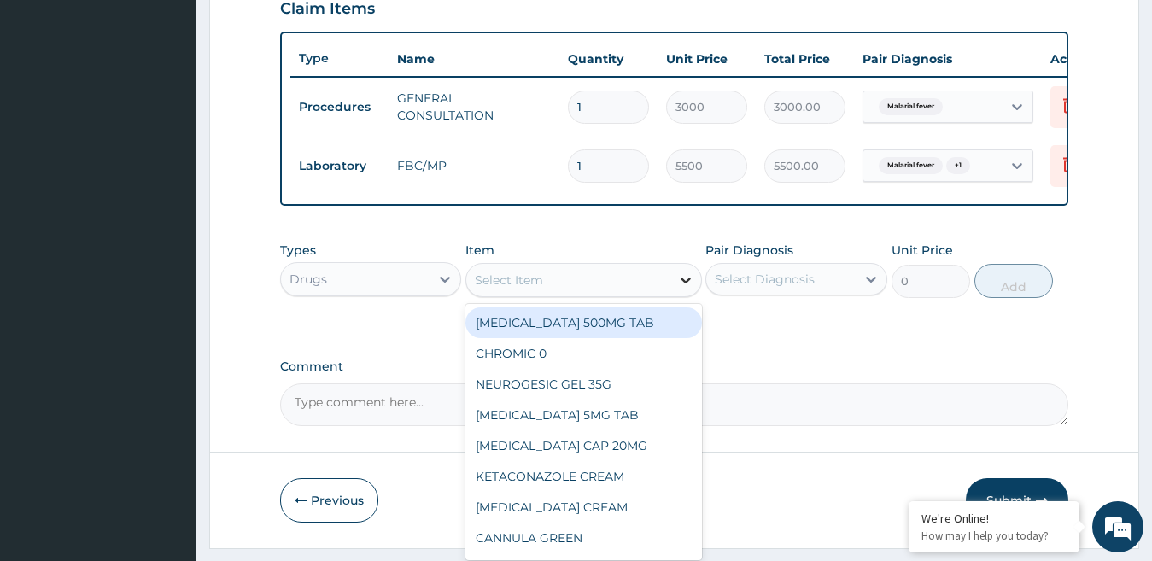
click at [685, 289] on icon at bounding box center [685, 280] width 17 height 17
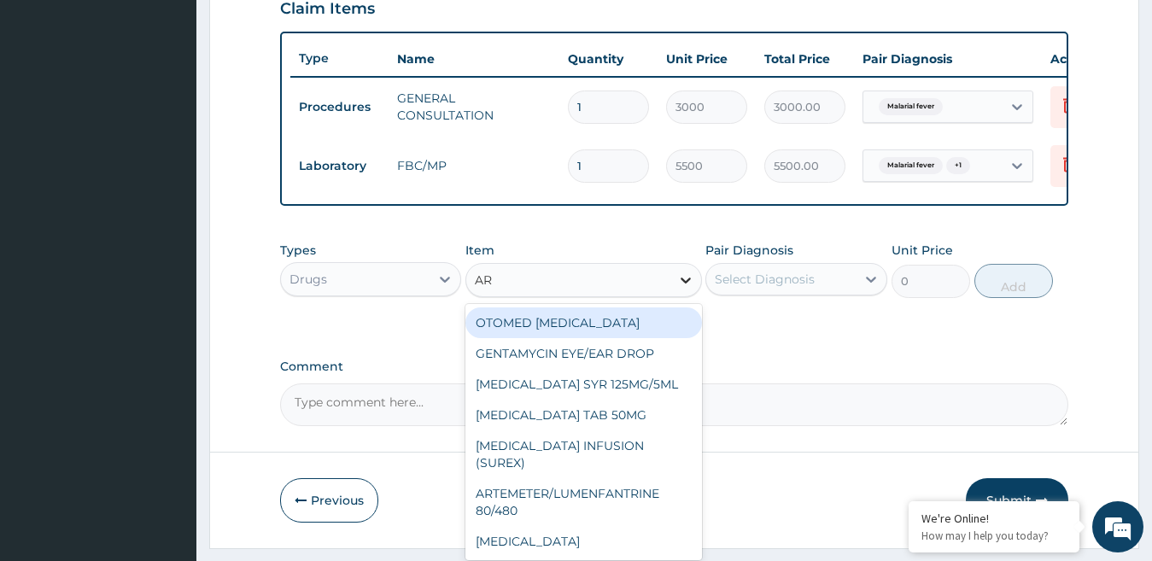
type input "ART"
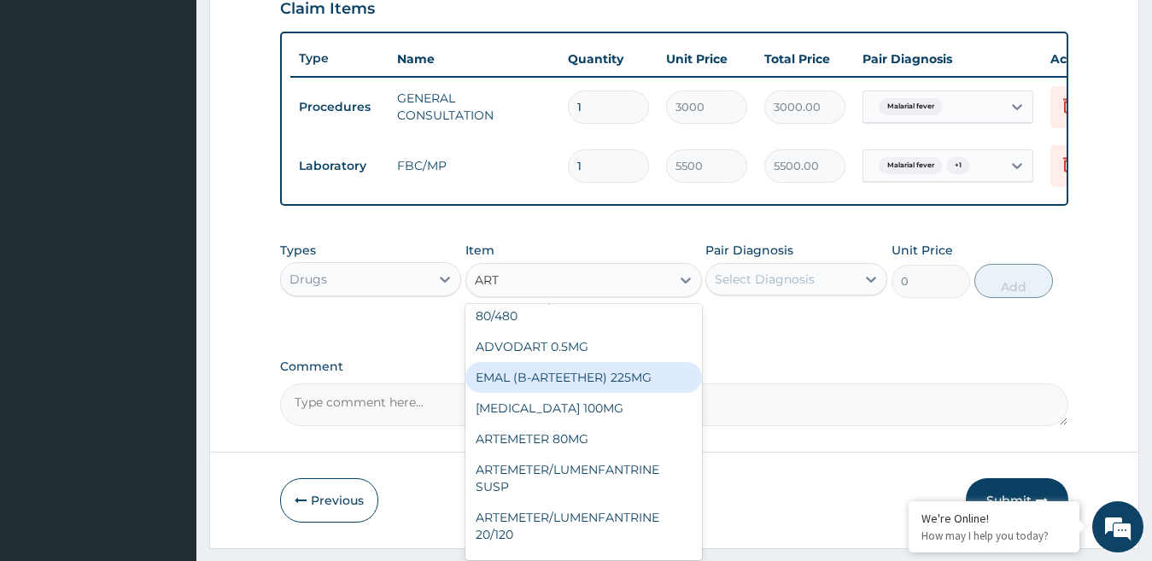
scroll to position [85, 0]
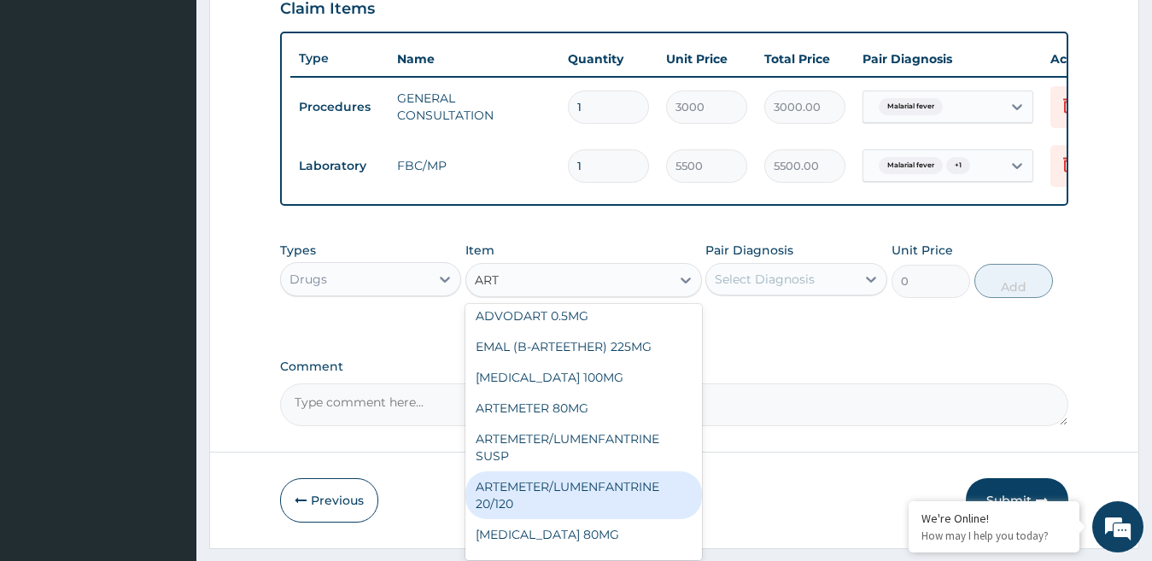
click at [555, 519] on div "ARTEMETER/LUMENFANTRINE 20/120" at bounding box center [584, 496] width 237 height 48
type input "90"
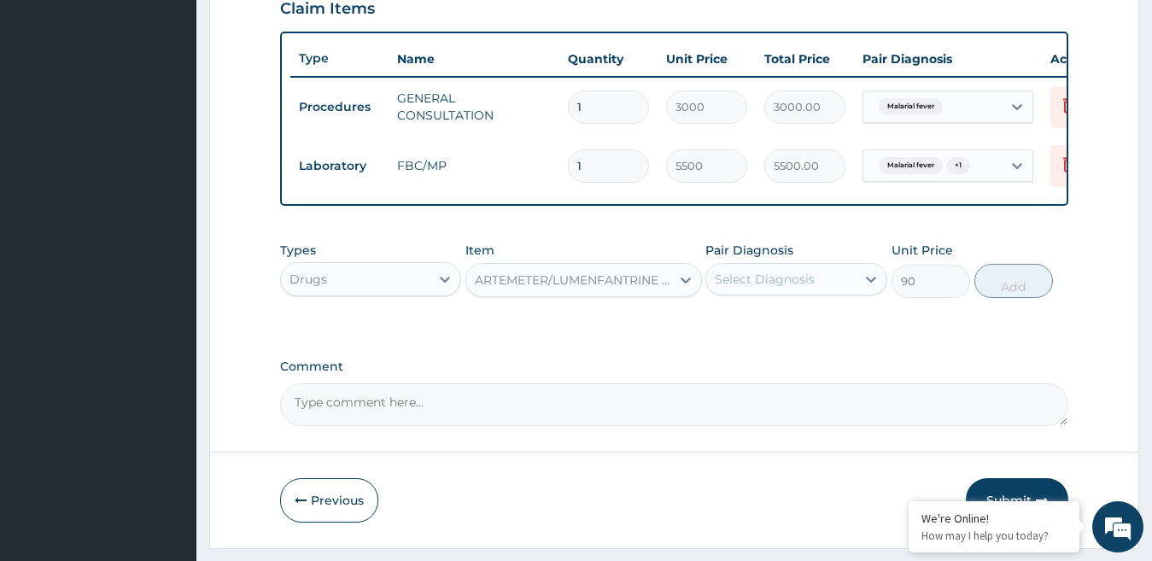
click at [835, 293] on div "Select Diagnosis" at bounding box center [782, 279] width 150 height 27
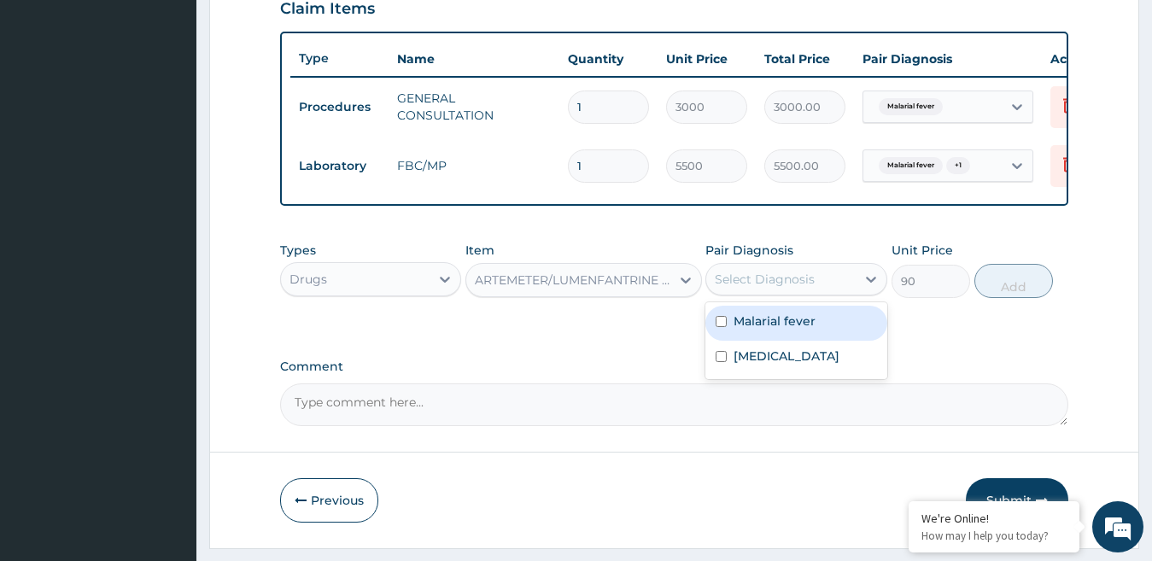
click at [827, 333] on div "Malarial fever" at bounding box center [797, 323] width 182 height 35
checkbox input "true"
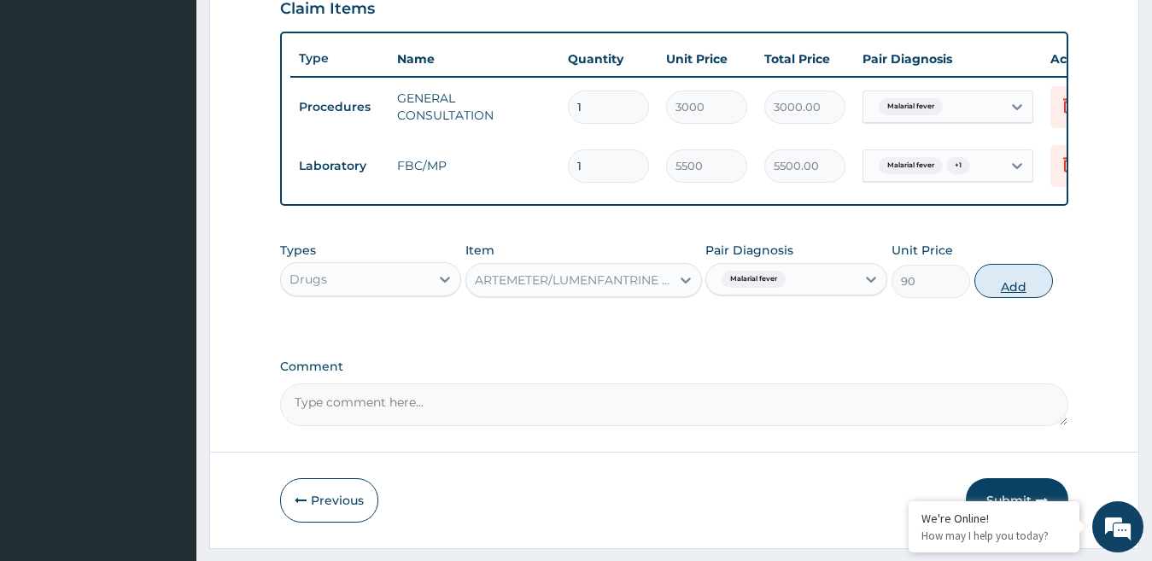
click at [1031, 295] on button "Add" at bounding box center [1014, 281] width 79 height 34
type input "0"
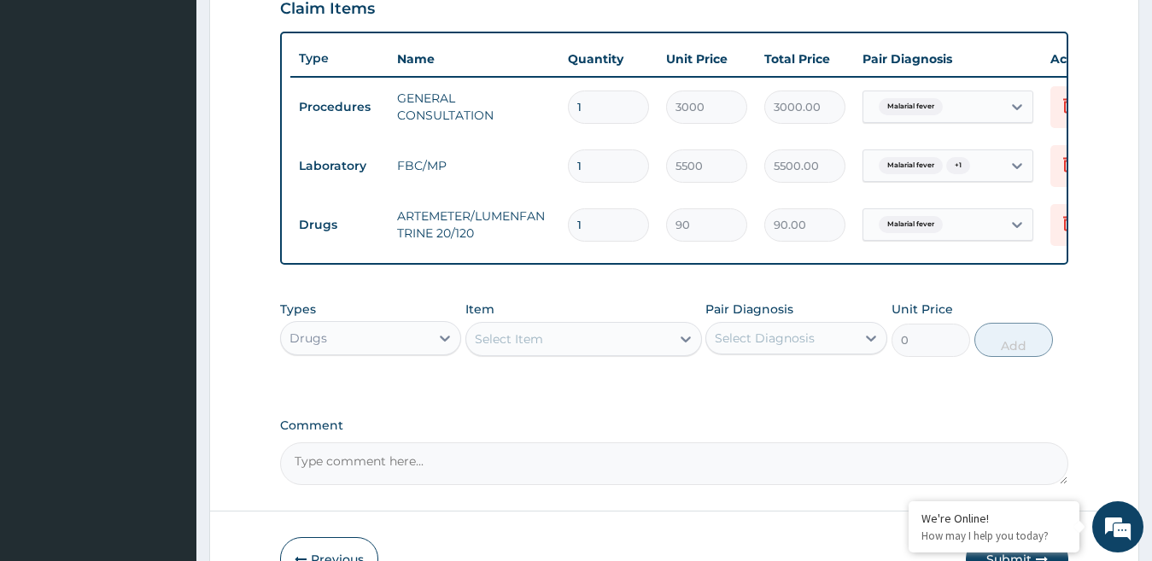
click at [527, 348] on div "Select Item" at bounding box center [509, 339] width 68 height 17
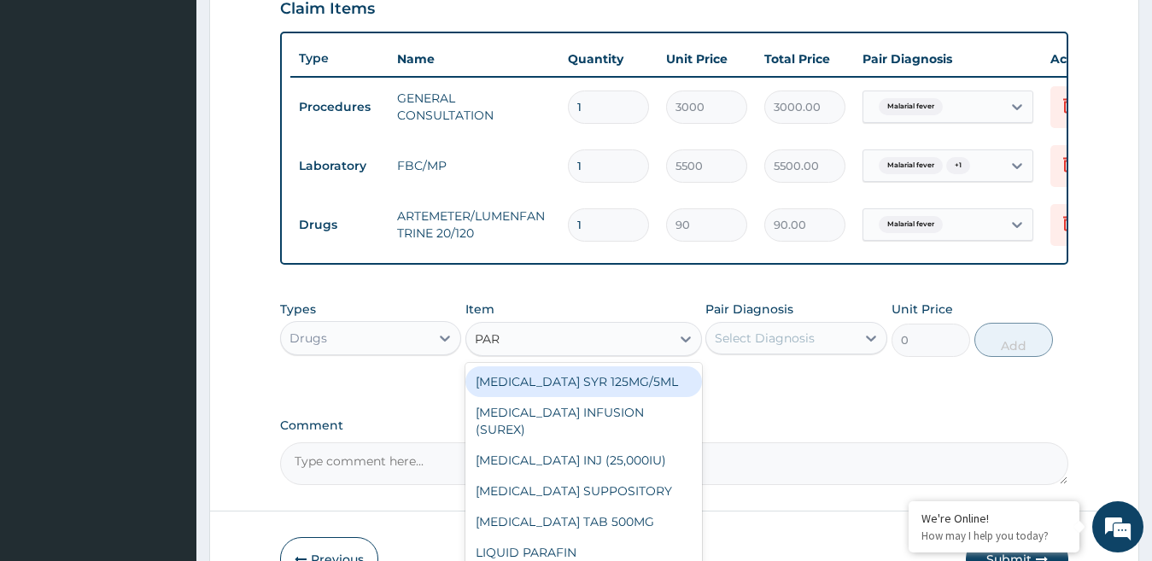
type input "PARA"
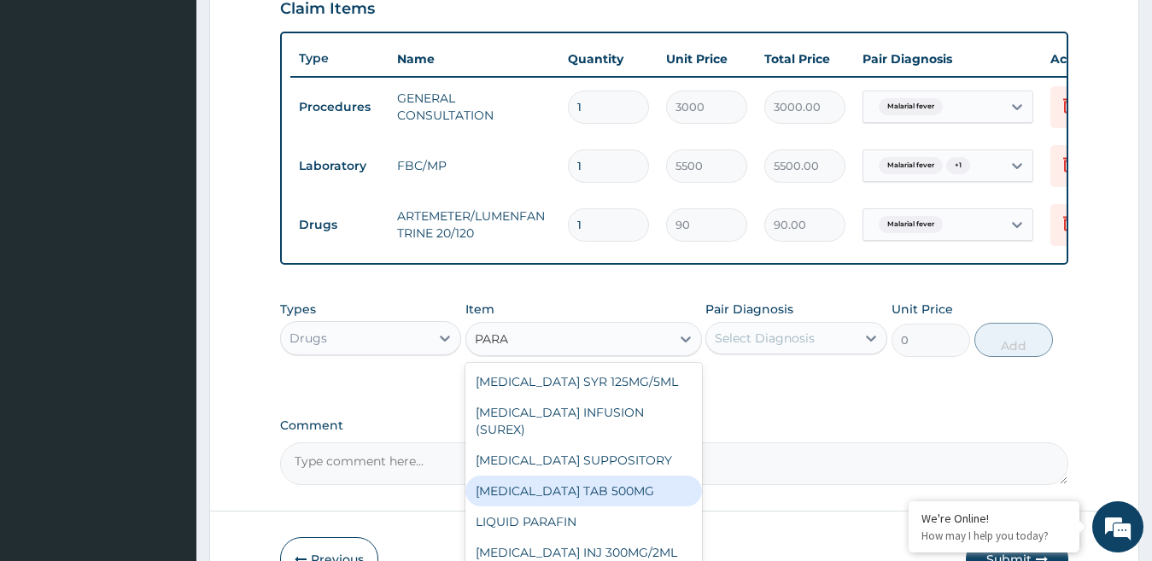
click at [621, 487] on div "PARACETAMOL TAB 500MG" at bounding box center [584, 491] width 237 height 31
type input "40"
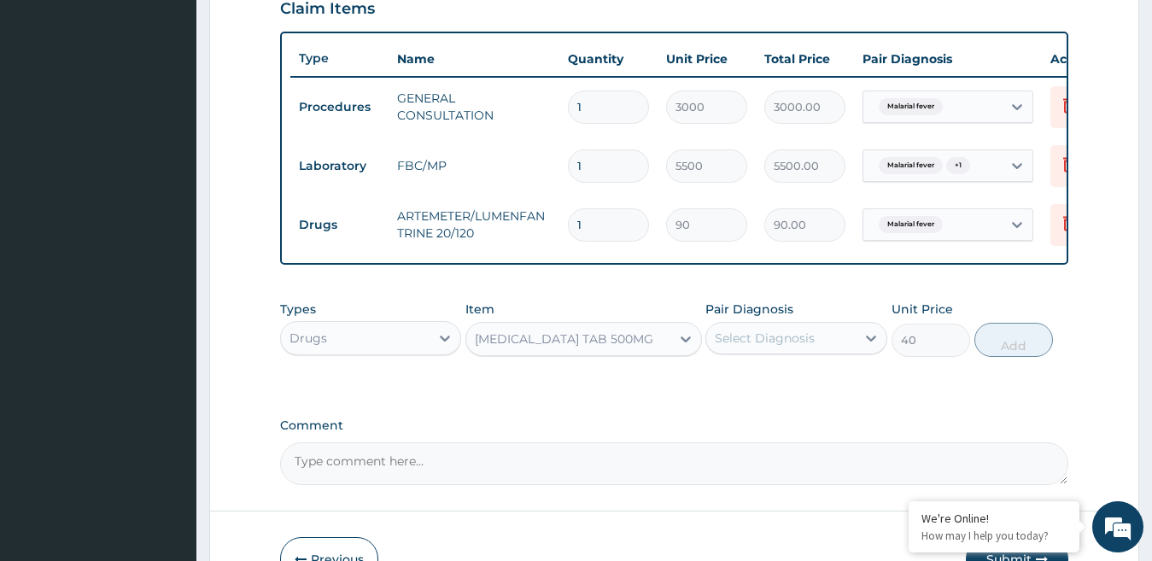
click at [849, 352] on div "Select Diagnosis" at bounding box center [782, 338] width 150 height 27
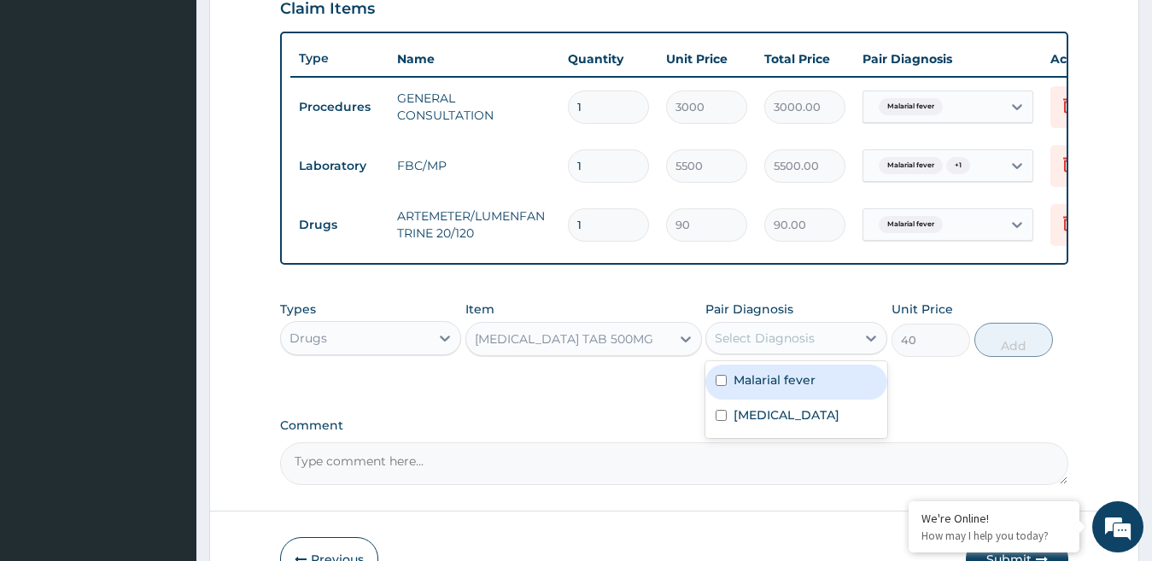
click at [838, 386] on div "Malarial fever" at bounding box center [797, 382] width 182 height 35
checkbox input "true"
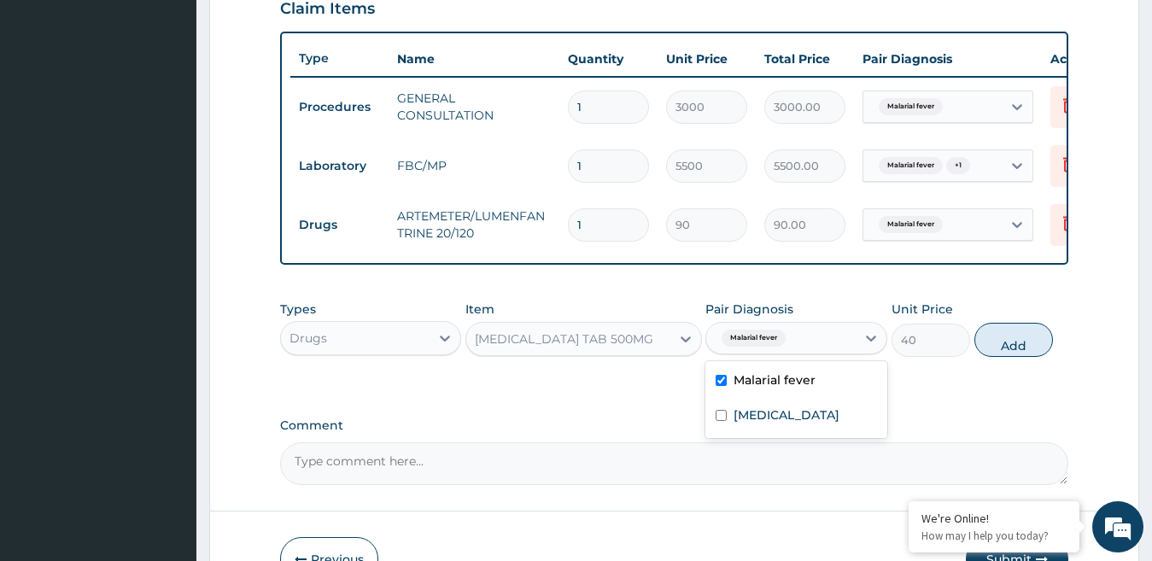
click at [1006, 357] on button "Add" at bounding box center [1014, 340] width 79 height 34
type input "0"
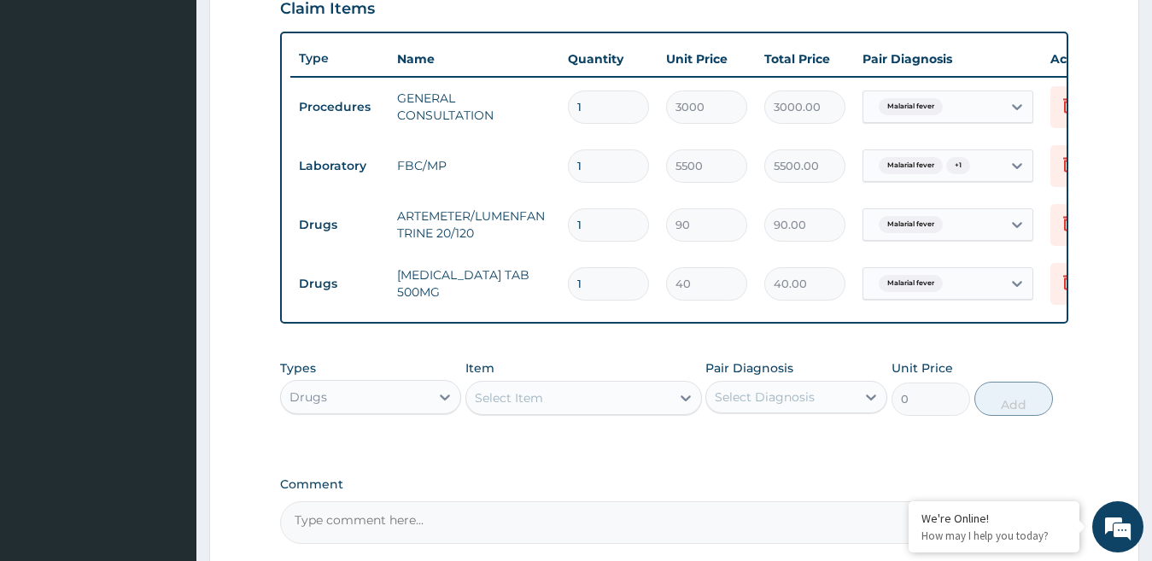
click at [606, 220] on input "1" at bounding box center [608, 224] width 81 height 33
type input "18"
type input "1620.00"
type input "18"
drag, startPoint x: 595, startPoint y: 291, endPoint x: 481, endPoint y: 287, distance: 114.6
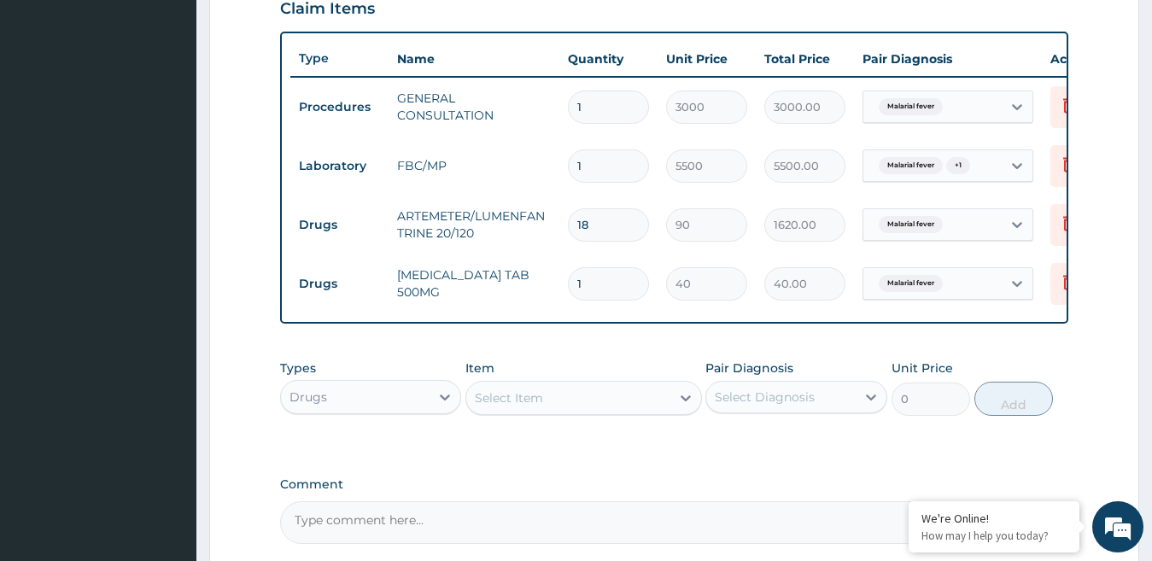
click at [490, 291] on tr "Drugs PARACETAMOL TAB 500MG 1 40 40.00 Malarial fever Delete" at bounding box center [708, 284] width 837 height 59
type input "9"
type input "360.00"
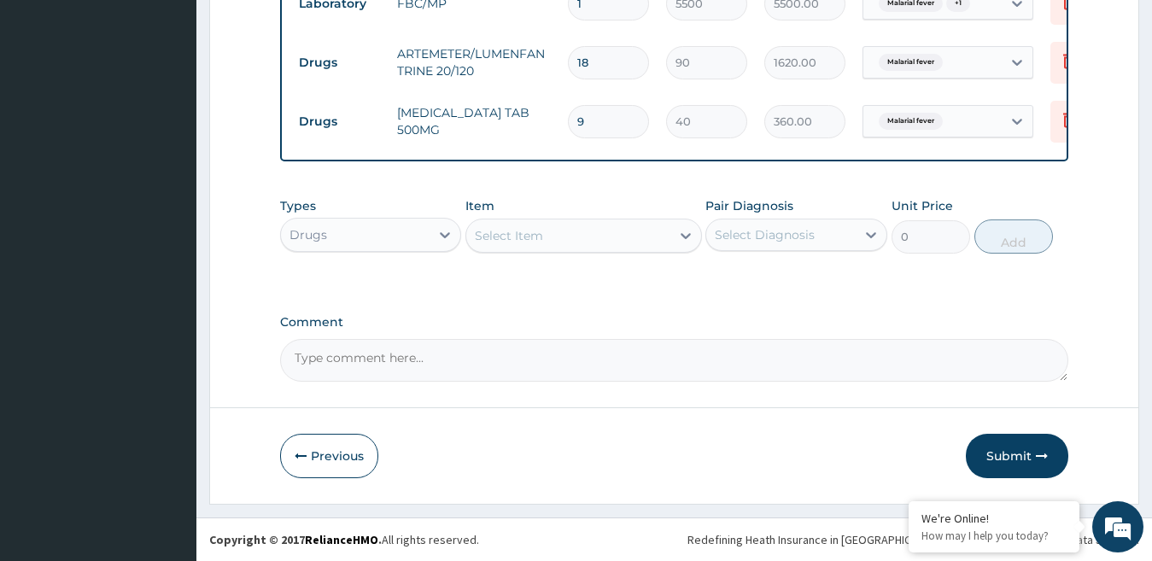
scroll to position [781, 0]
type input "9"
click at [1015, 454] on button "Submit" at bounding box center [1017, 456] width 103 height 44
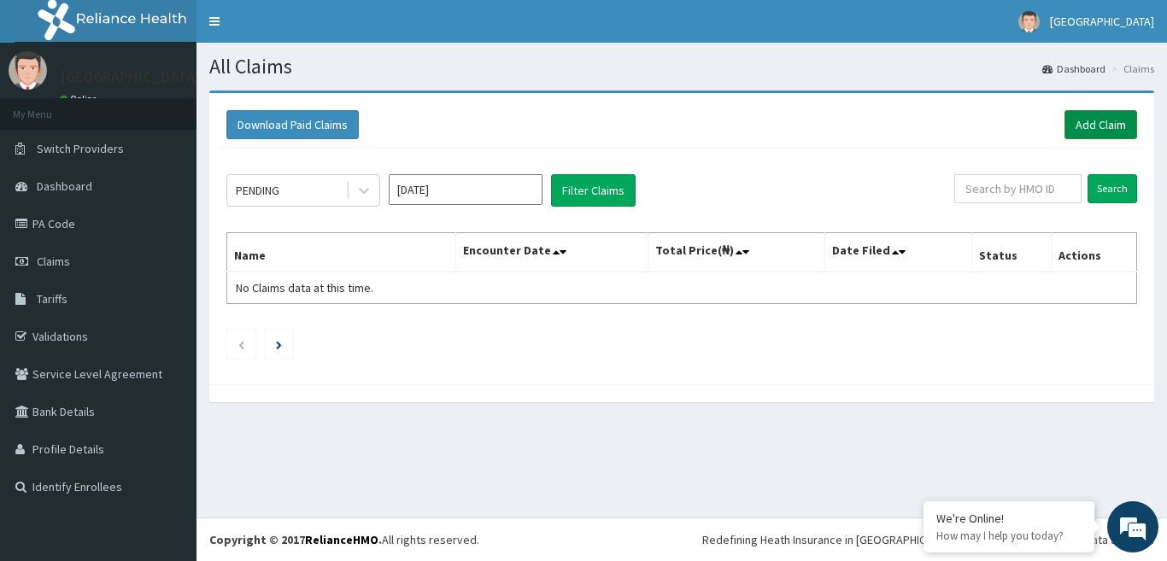
click at [1115, 120] on link "Add Claim" at bounding box center [1100, 124] width 73 height 29
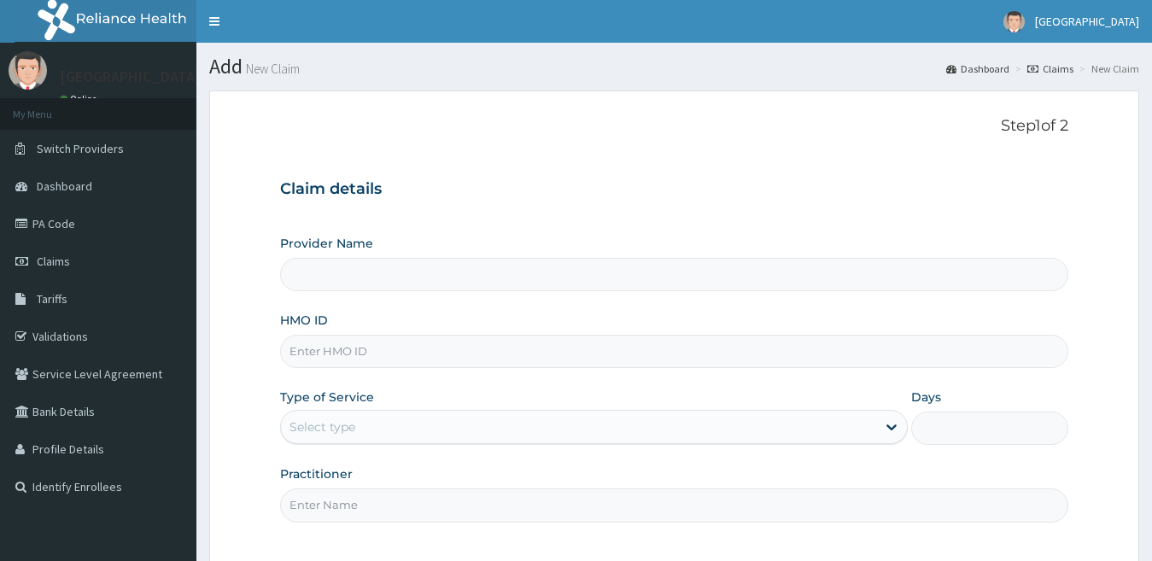
type input "[GEOGRAPHIC_DATA]"
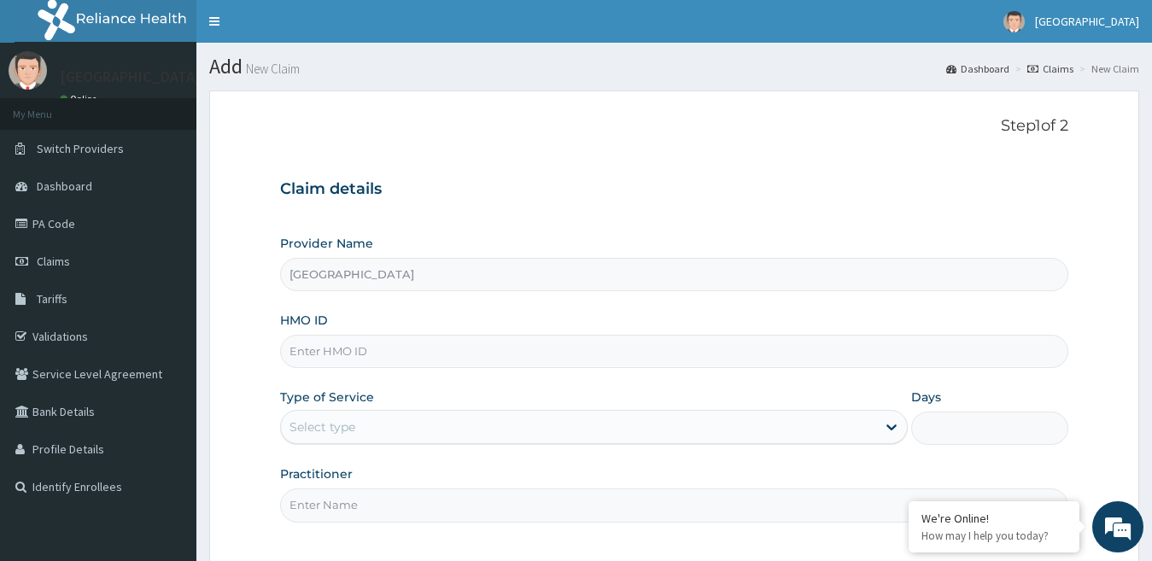
click at [296, 361] on input "HMO ID" at bounding box center [674, 351] width 789 height 33
paste input "OHT/12602/A"
type input "OHT/12602/A"
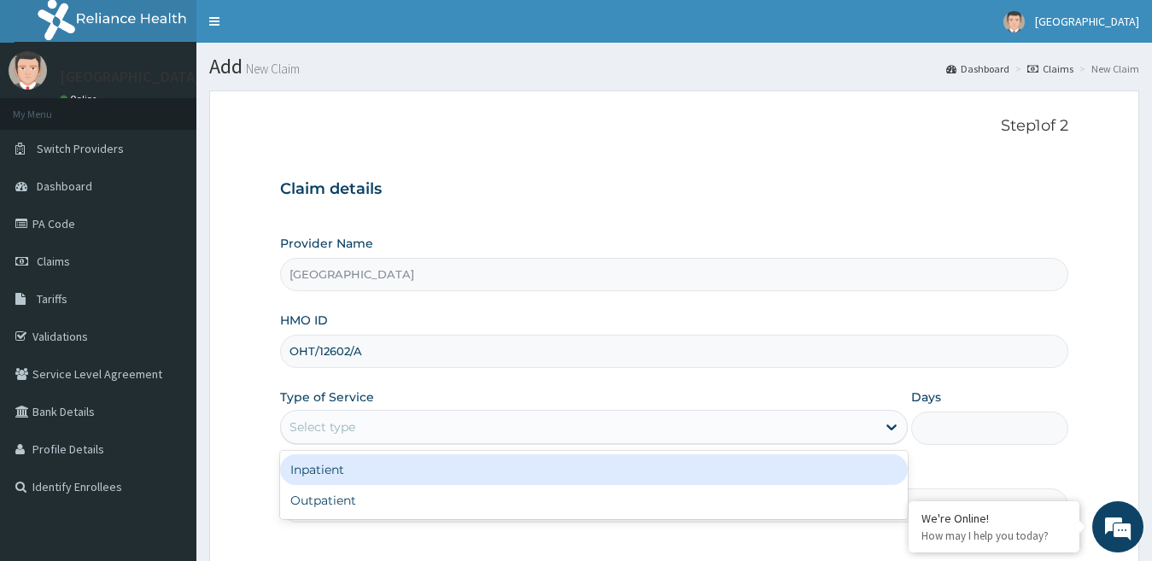
click at [365, 422] on div "Select type" at bounding box center [579, 426] width 596 height 27
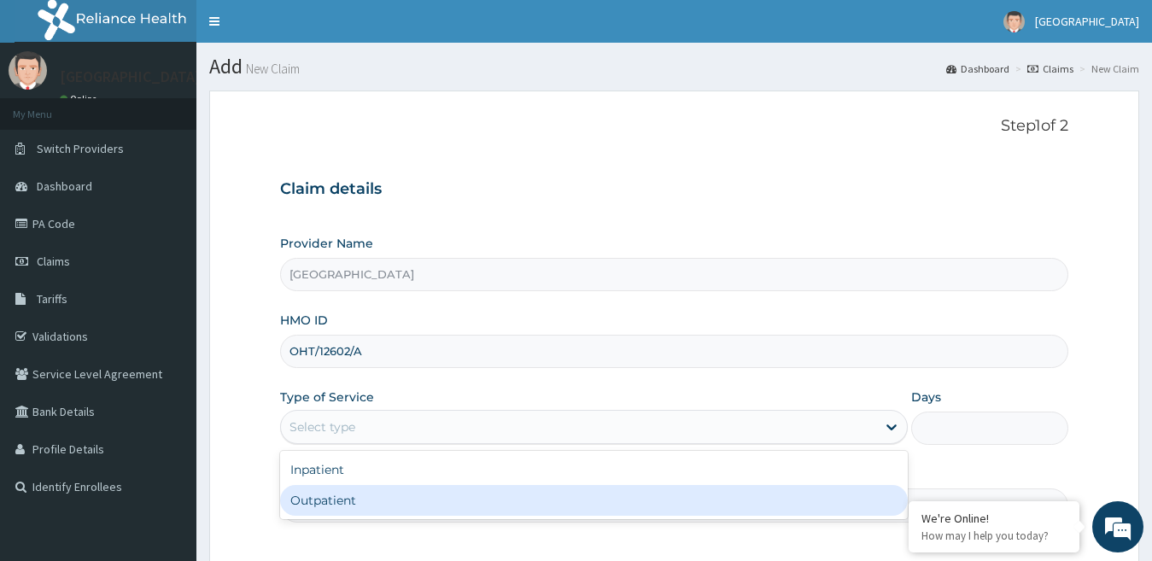
click at [361, 497] on div "Outpatient" at bounding box center [594, 500] width 629 height 31
type input "1"
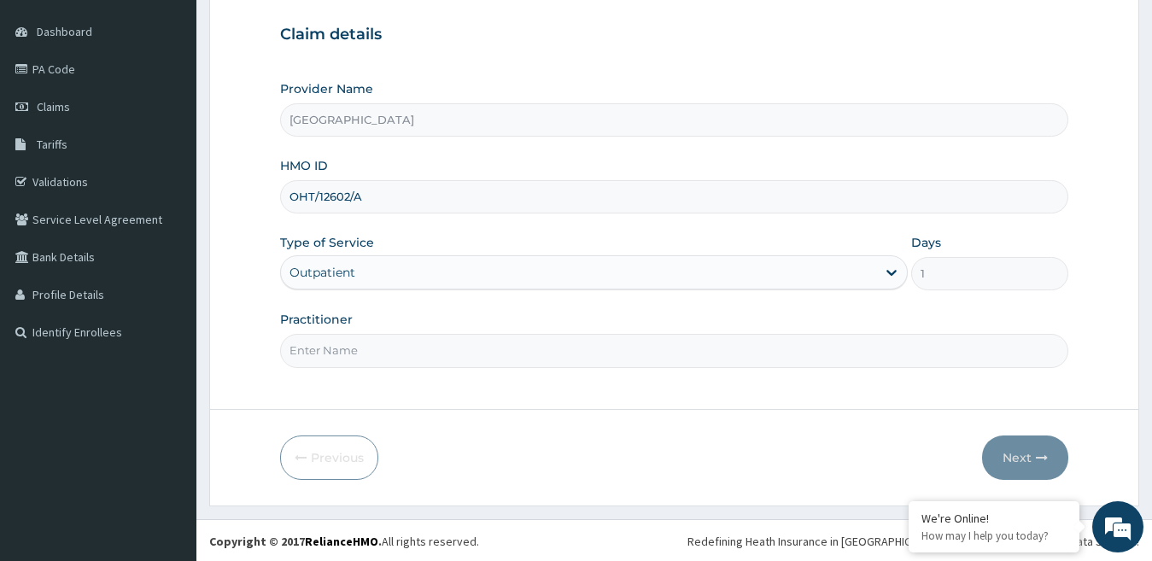
scroll to position [156, 0]
click at [490, 357] on input "Practitioner" at bounding box center [674, 348] width 789 height 33
type input "[PERSON_NAME]"
click at [1031, 453] on button "Next" at bounding box center [1025, 456] width 86 height 44
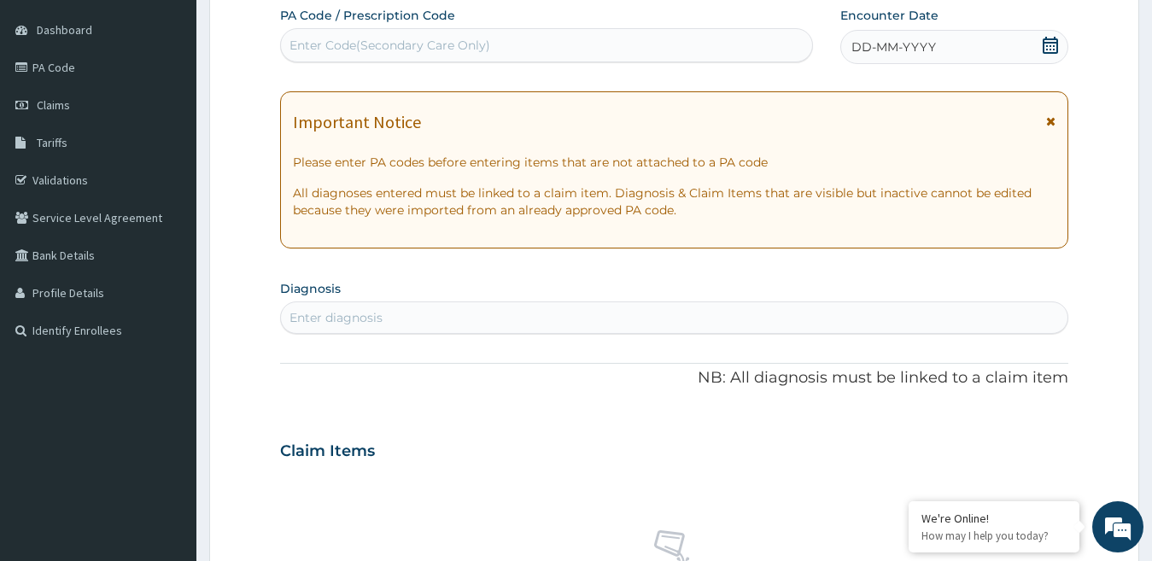
click at [520, 315] on div "Enter diagnosis" at bounding box center [675, 317] width 788 height 27
click at [531, 313] on div "Enter diagnosis" at bounding box center [675, 317] width 788 height 27
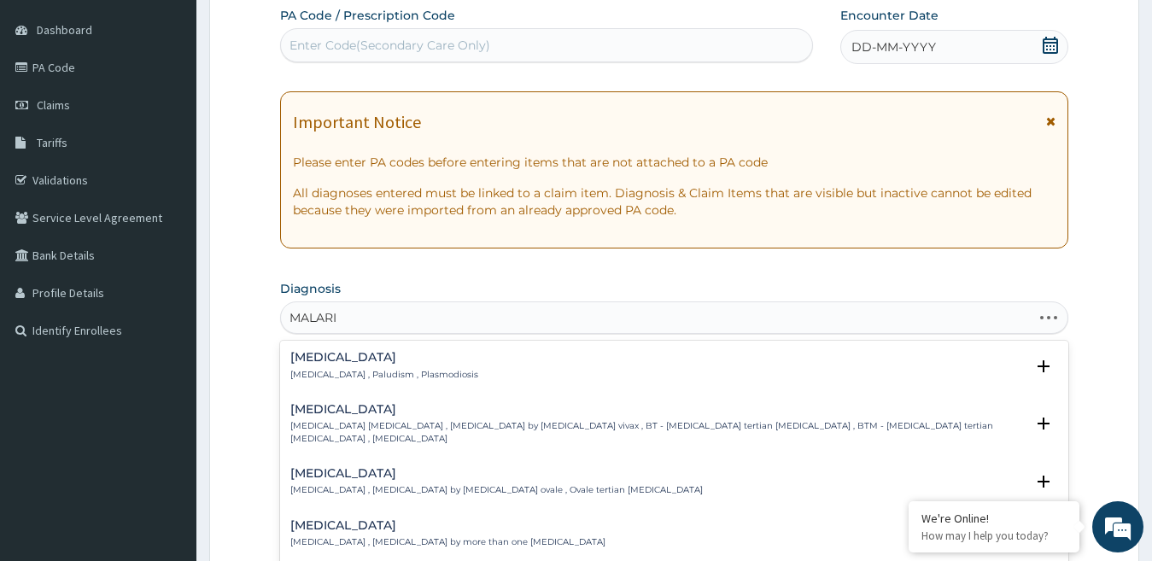
type input "[MEDICAL_DATA]"
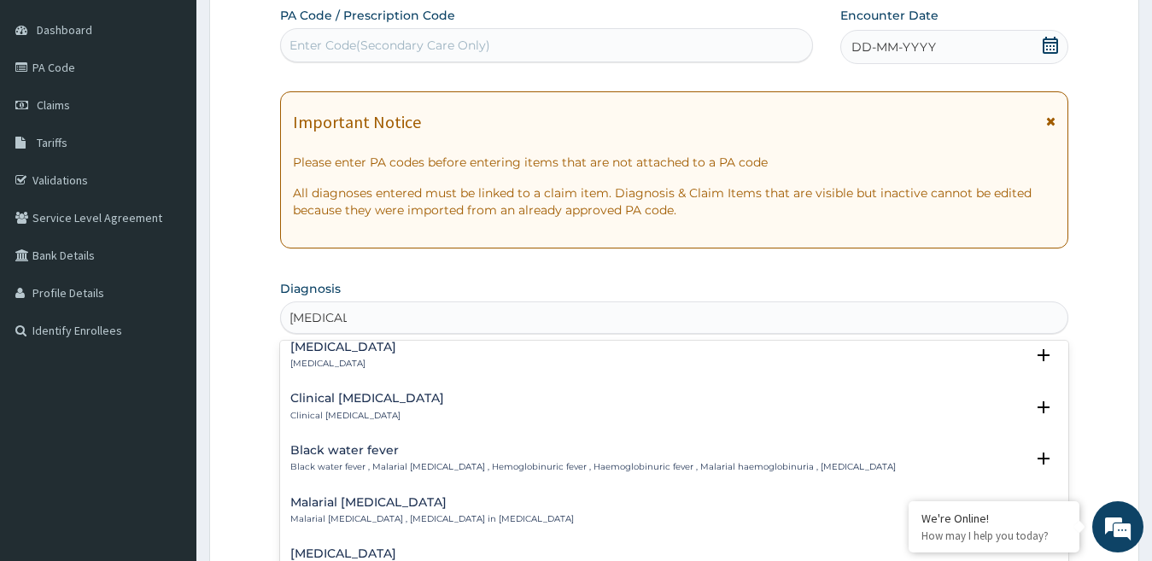
scroll to position [513, 0]
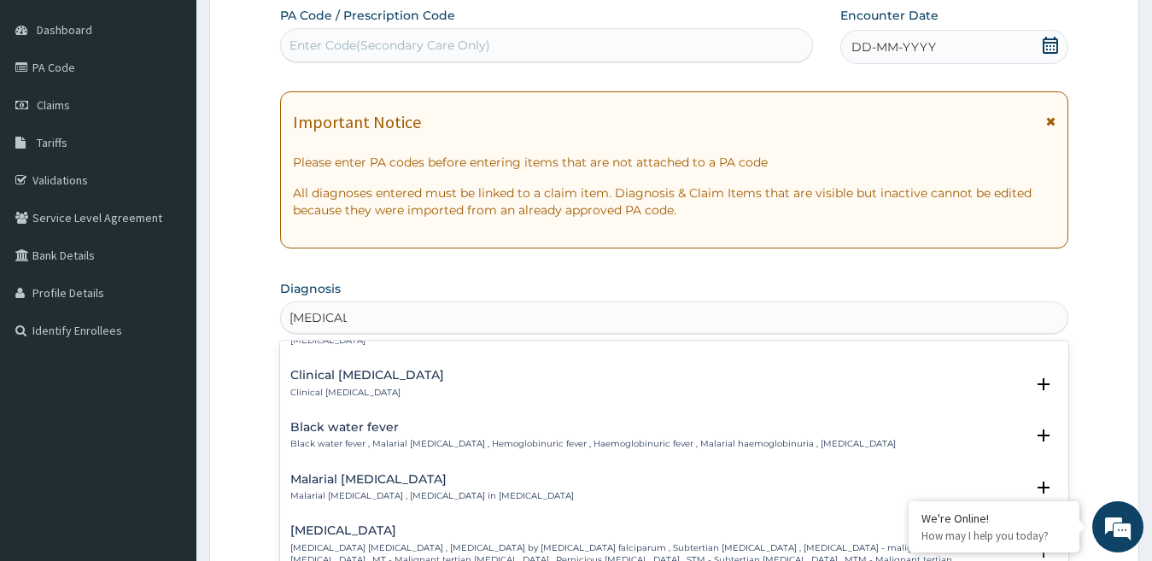
click at [355, 387] on p "Clinical [MEDICAL_DATA]" at bounding box center [367, 393] width 154 height 12
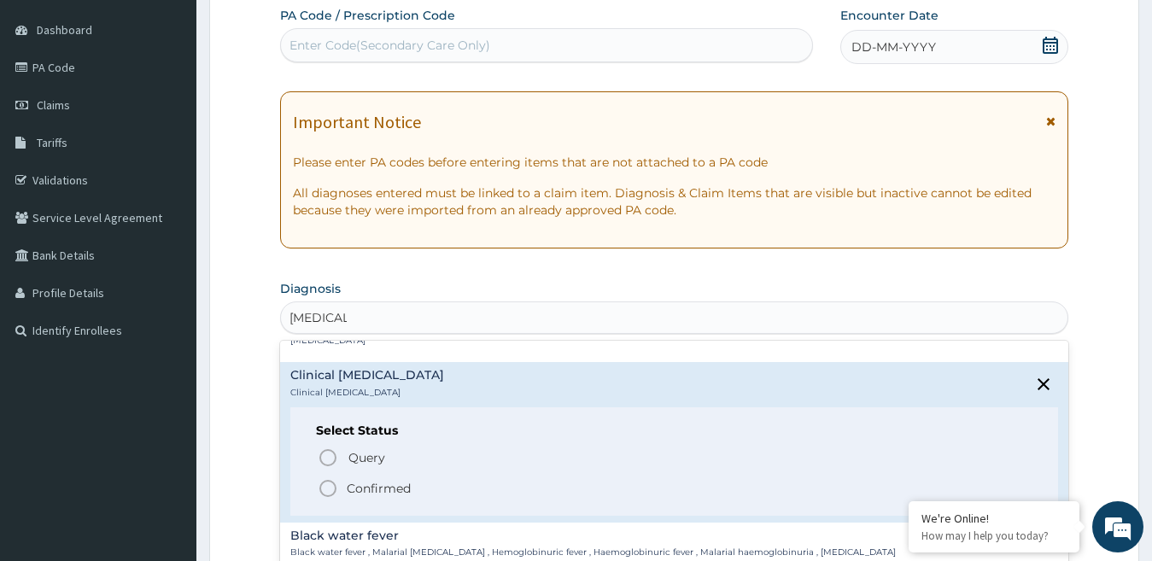
click at [359, 480] on p "Confirmed" at bounding box center [379, 488] width 64 height 17
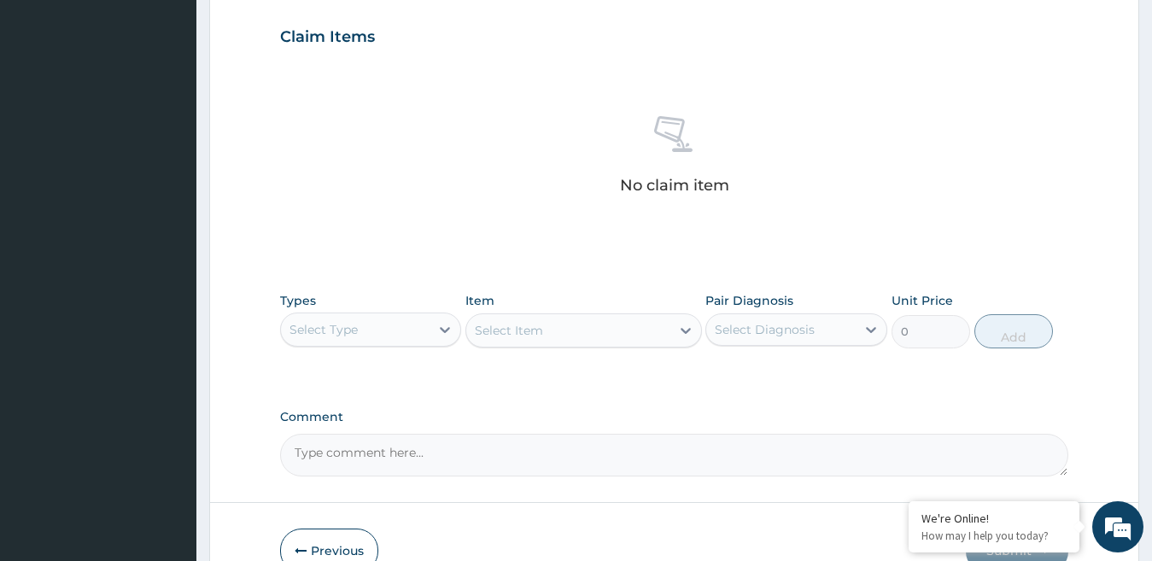
scroll to position [584, 0]
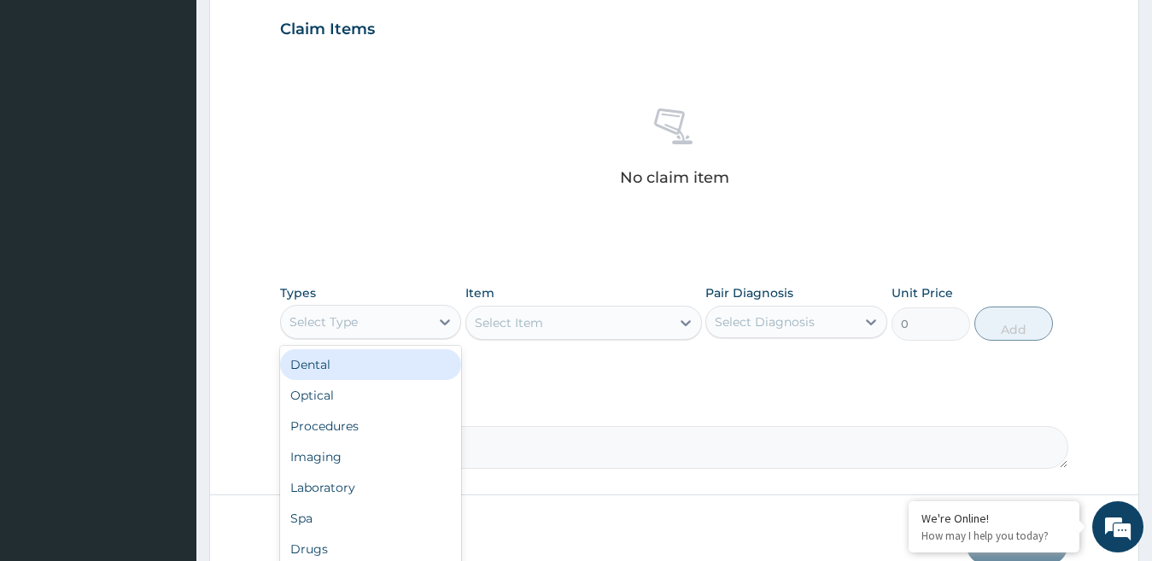
click at [415, 320] on div "Select Type" at bounding box center [356, 321] width 150 height 27
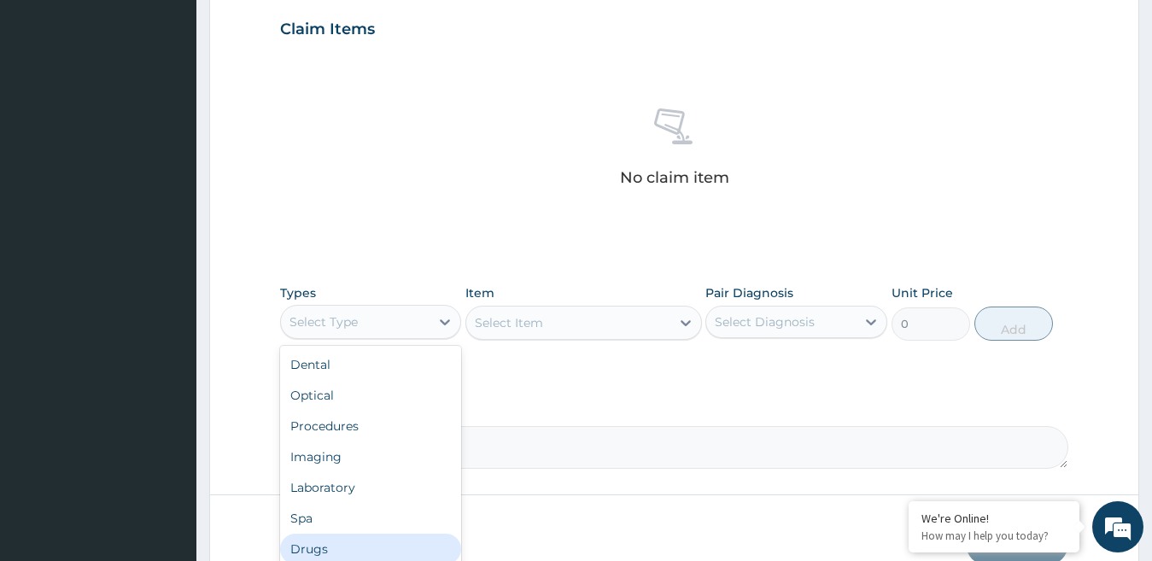
click at [348, 544] on div "Drugs" at bounding box center [371, 549] width 182 height 31
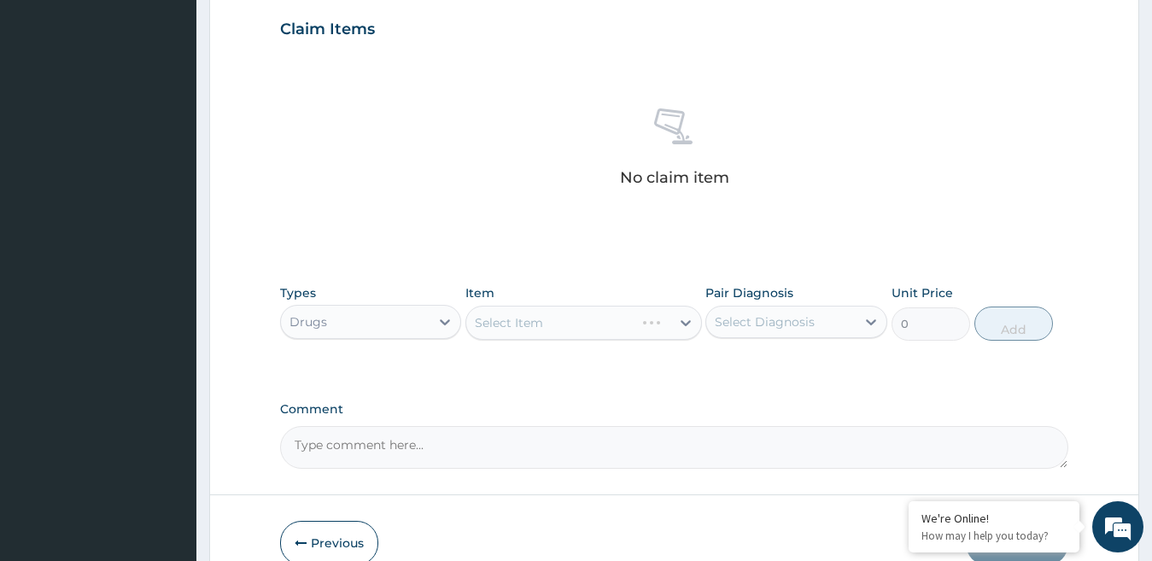
click at [657, 323] on div "Select Item" at bounding box center [584, 323] width 237 height 34
click at [681, 317] on div "Select Item" at bounding box center [584, 323] width 237 height 34
click at [678, 320] on div "Select Item" at bounding box center [584, 323] width 237 height 34
click at [688, 324] on icon at bounding box center [685, 322] width 17 height 17
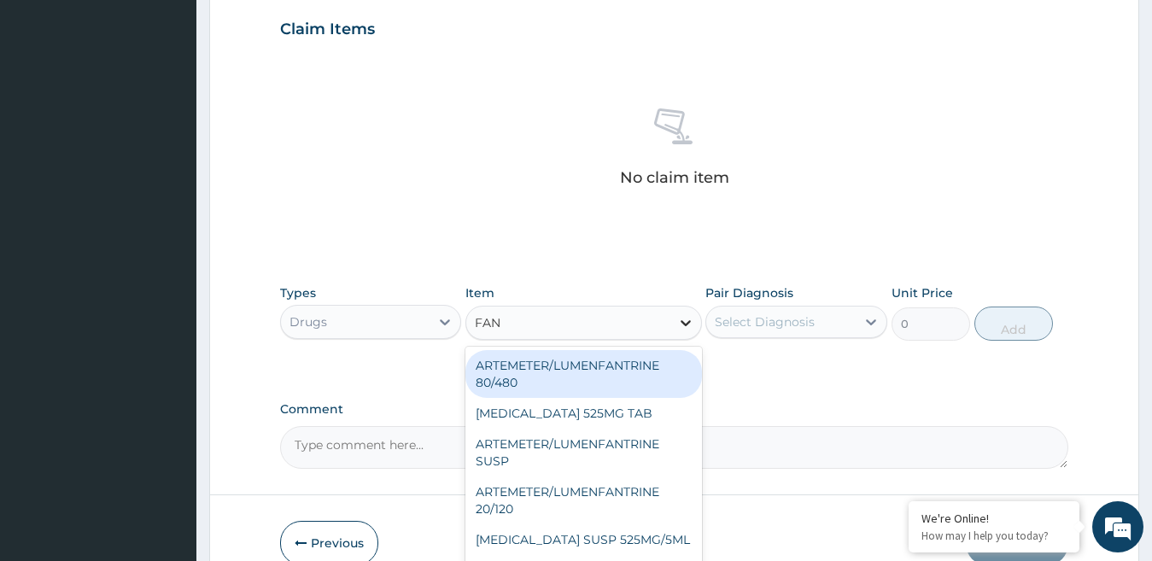
type input "FANS"
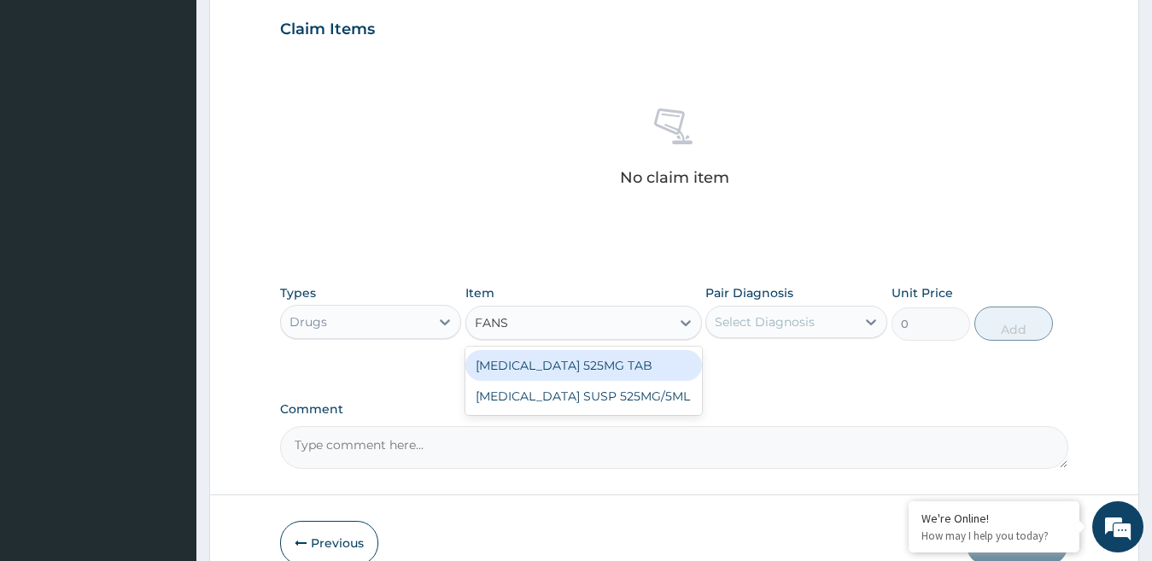
click at [654, 365] on div "[MEDICAL_DATA] 525MG TAB" at bounding box center [584, 365] width 237 height 31
type input "250"
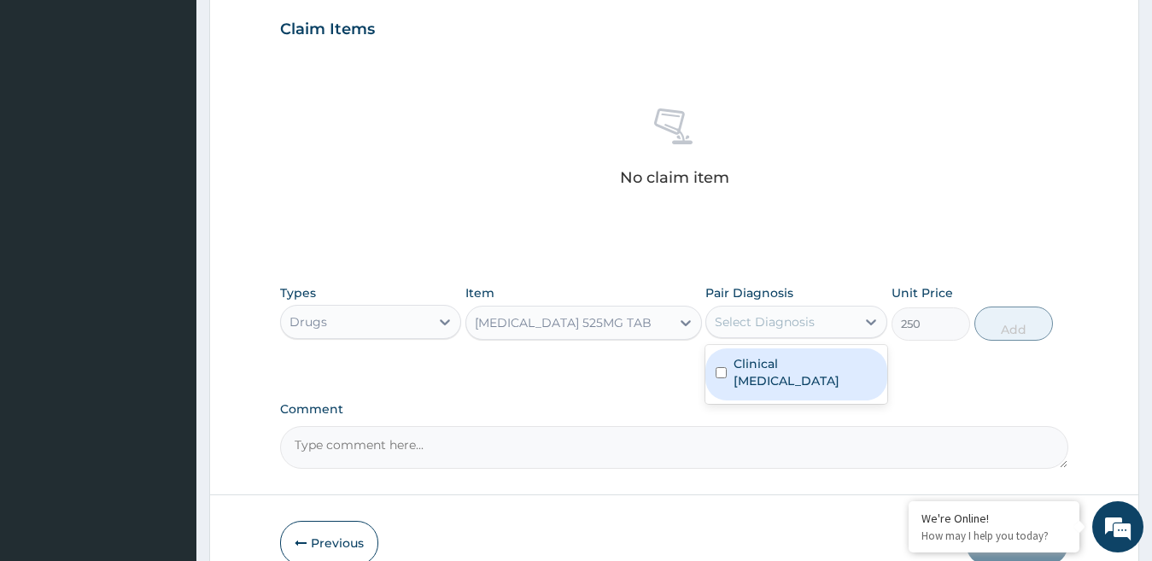
click at [773, 320] on div "Select Diagnosis" at bounding box center [765, 322] width 100 height 17
click at [722, 367] on input "checkbox" at bounding box center [721, 372] width 11 height 11
checkbox input "true"
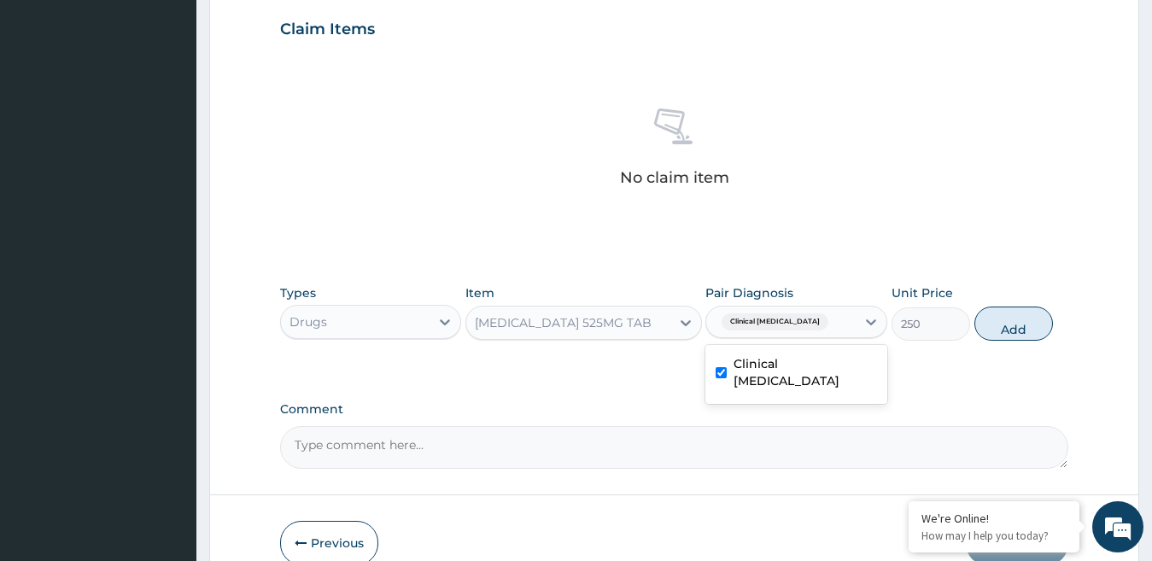
drag, startPoint x: 1001, startPoint y: 323, endPoint x: 965, endPoint y: 320, distance: 36.9
click at [1001, 322] on button "Add" at bounding box center [1014, 324] width 79 height 34
type input "0"
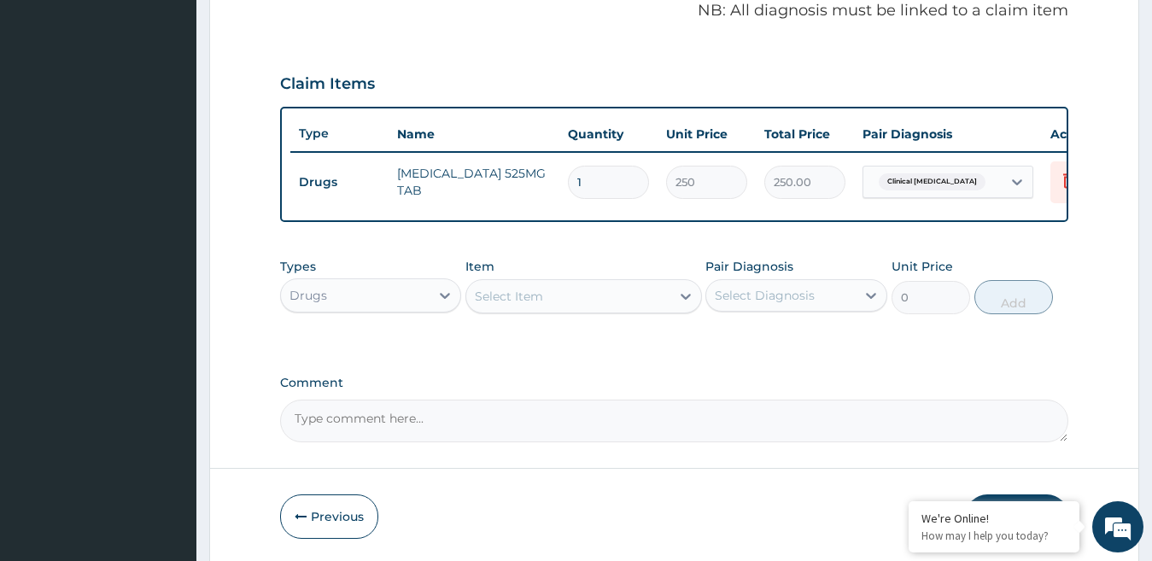
scroll to position [498, 0]
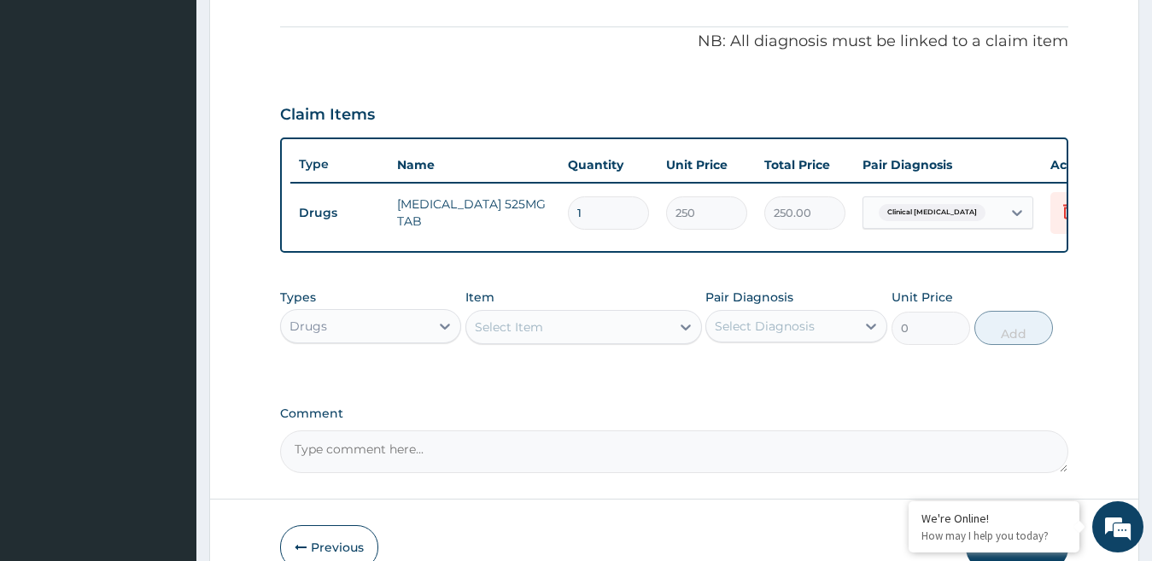
drag, startPoint x: 610, startPoint y: 208, endPoint x: 535, endPoint y: 176, distance: 81.6
click at [536, 195] on tr "Drugs [MEDICAL_DATA] 525MG TAB 1 250 250.00 Clinical [MEDICAL_DATA] Delete" at bounding box center [708, 213] width 837 height 59
type input "3"
type input "750.00"
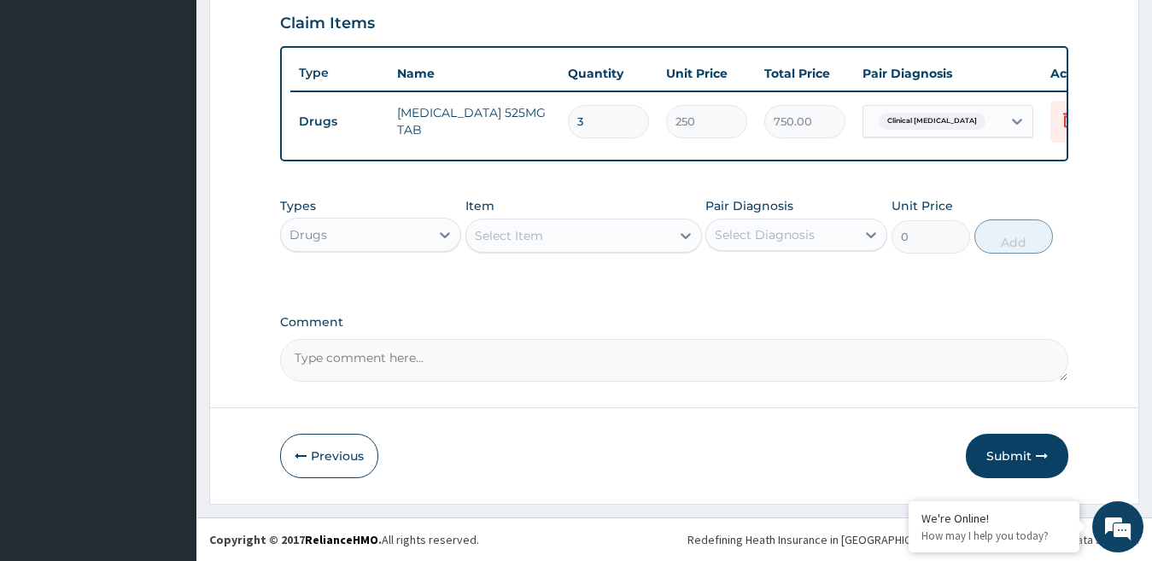
scroll to position [604, 0]
type input "3"
click at [1025, 449] on button "Submit" at bounding box center [1017, 456] width 103 height 44
click at [1023, 466] on button "Submit" at bounding box center [1017, 456] width 103 height 44
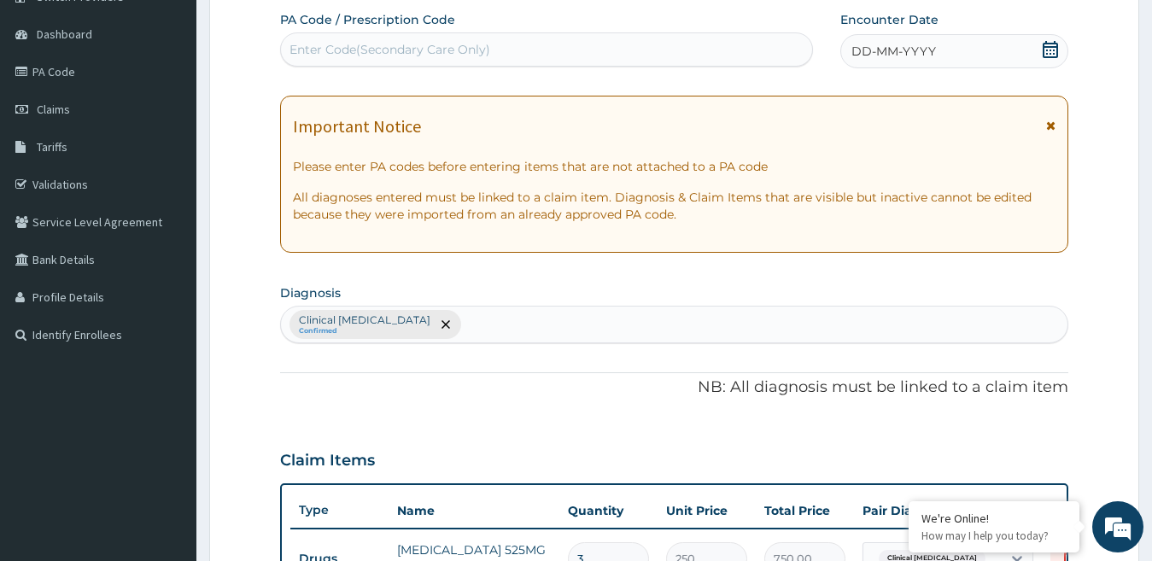
scroll to position [0, 0]
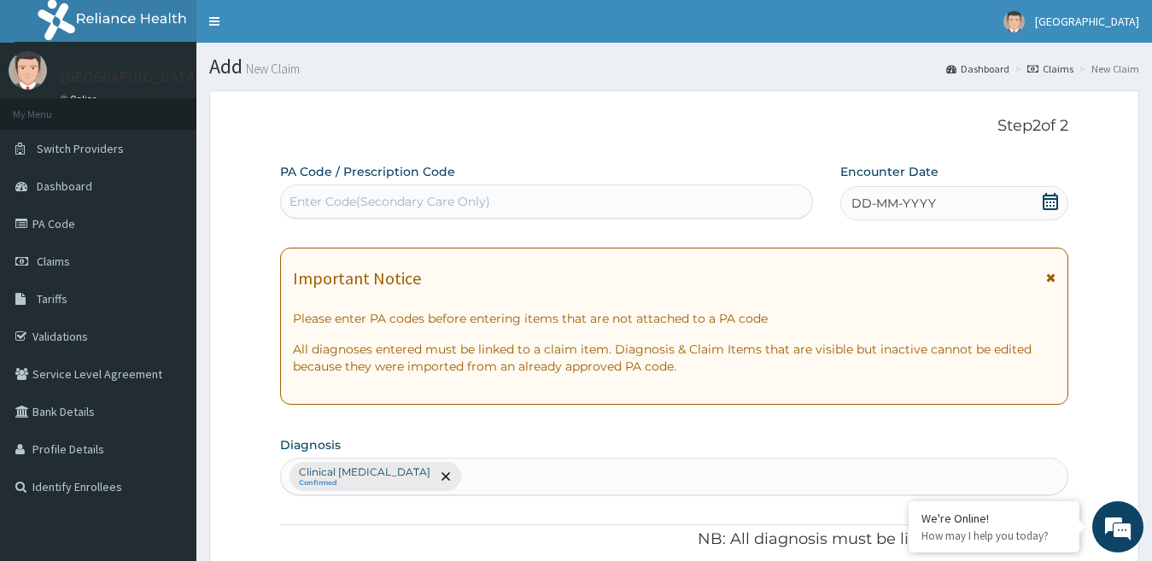
click at [1055, 196] on icon at bounding box center [1050, 201] width 15 height 17
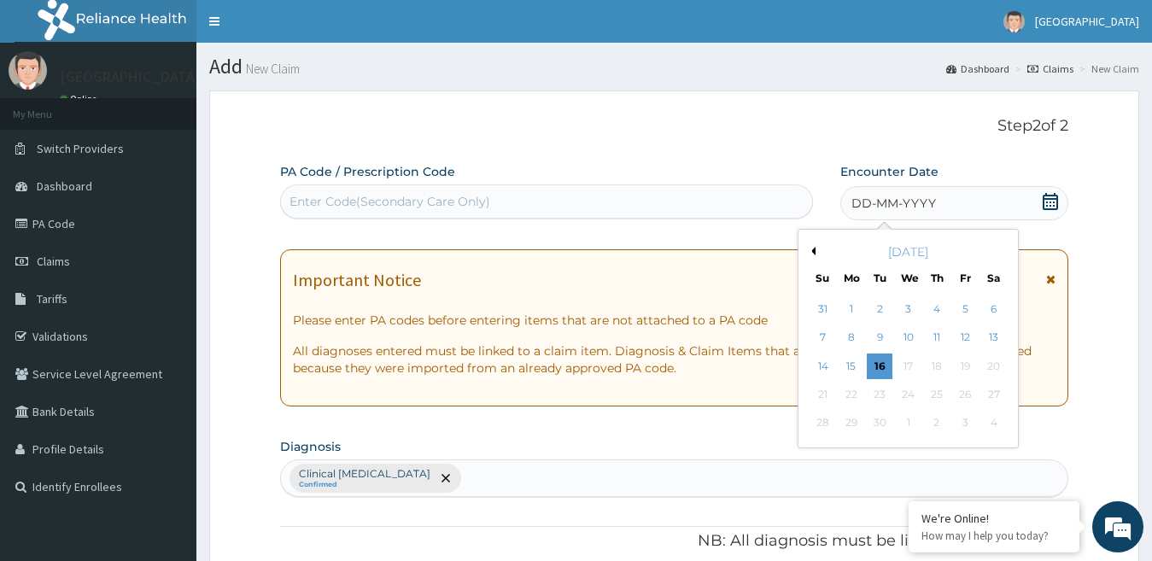
click at [809, 255] on button "Previous Month" at bounding box center [811, 251] width 9 height 9
click at [994, 425] on div "30" at bounding box center [994, 424] width 26 height 26
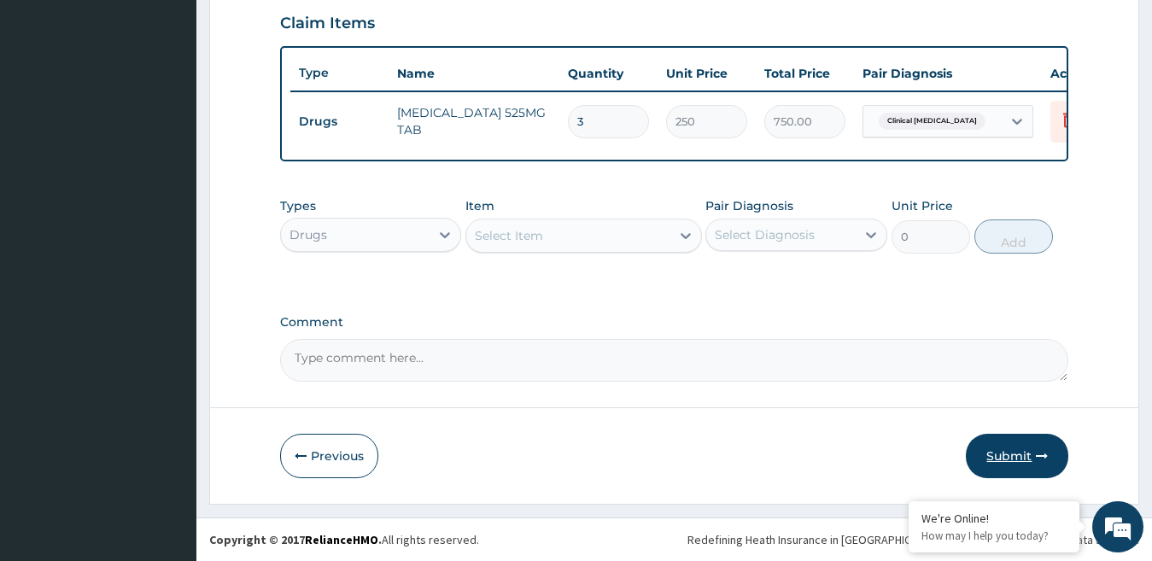
click at [999, 452] on button "Submit" at bounding box center [1017, 456] width 103 height 44
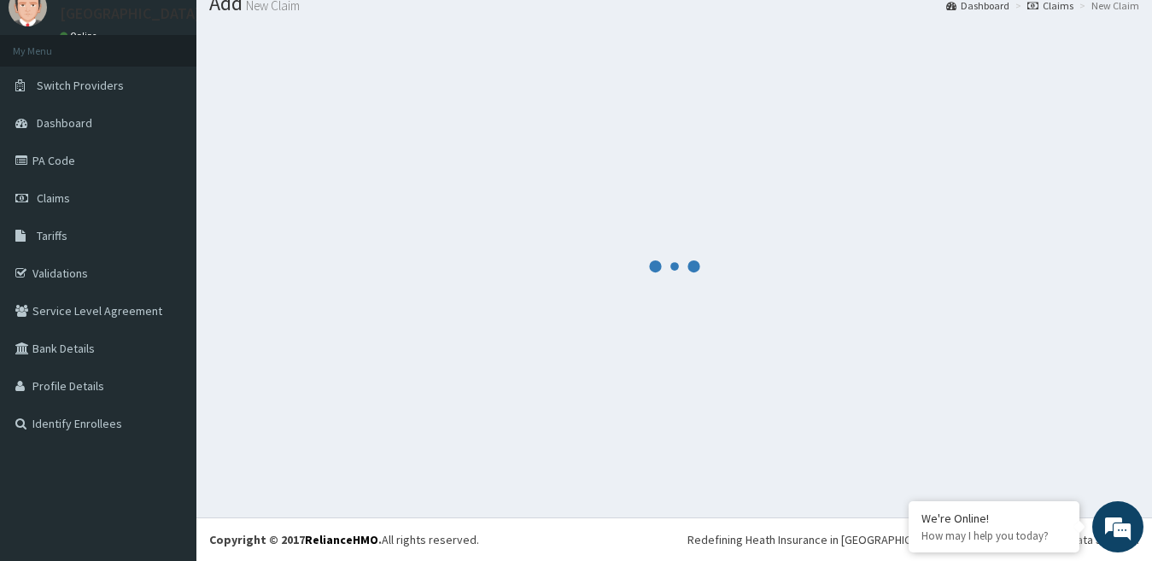
scroll to position [604, 0]
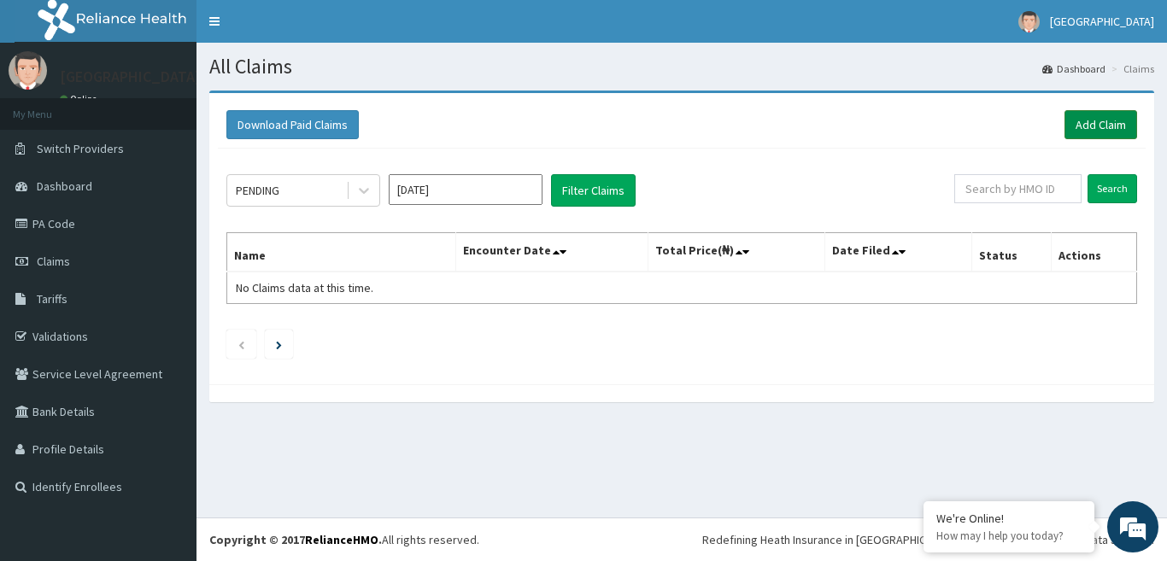
click at [1111, 121] on link "Add Claim" at bounding box center [1100, 124] width 73 height 29
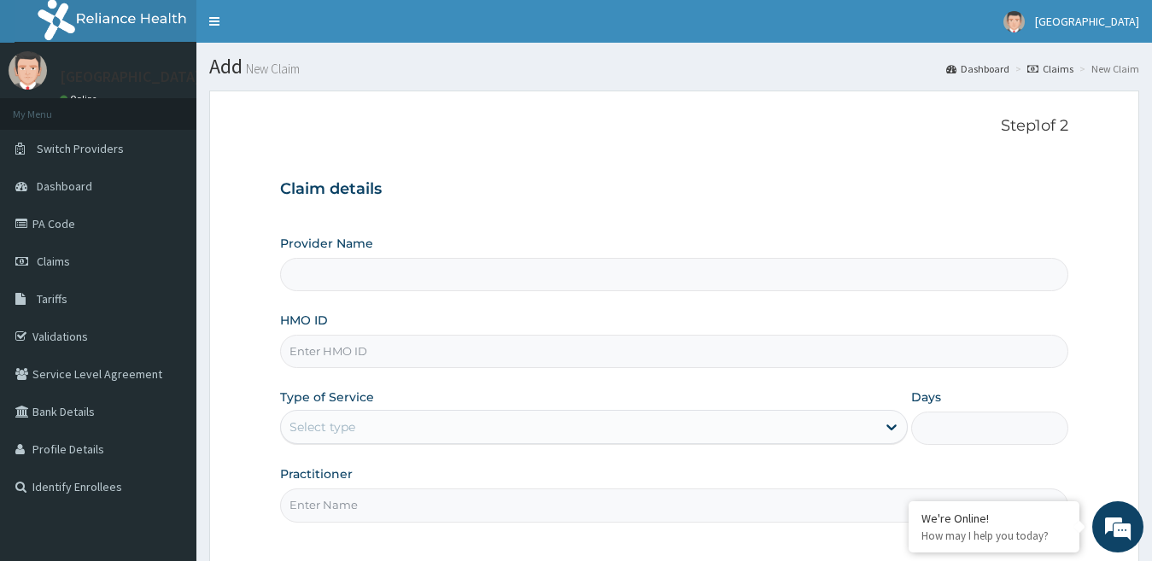
type input "[GEOGRAPHIC_DATA]"
click at [296, 354] on input "HMO ID" at bounding box center [674, 351] width 789 height 33
paste input "AYS/10004/A"
type input "AYS/10004/A"
click at [322, 427] on div "Select type" at bounding box center [323, 427] width 66 height 17
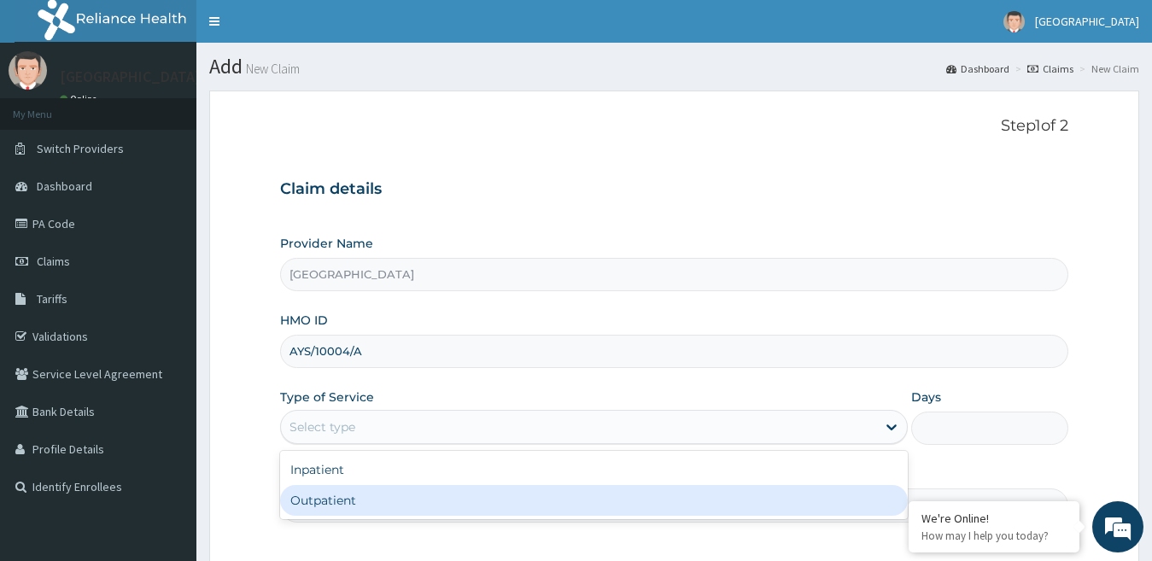
click at [325, 495] on div "Outpatient" at bounding box center [594, 500] width 629 height 31
type input "1"
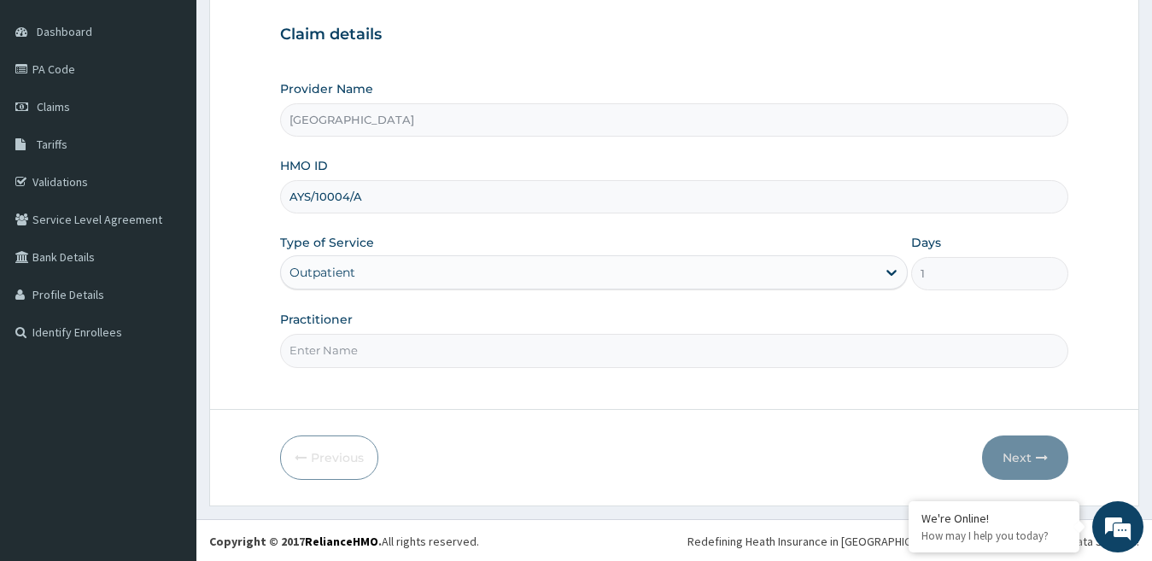
scroll to position [156, 0]
click at [351, 355] on input "Practitioner" at bounding box center [674, 348] width 789 height 33
type input "[PERSON_NAME]"
click at [1025, 463] on button "Next" at bounding box center [1025, 456] width 86 height 44
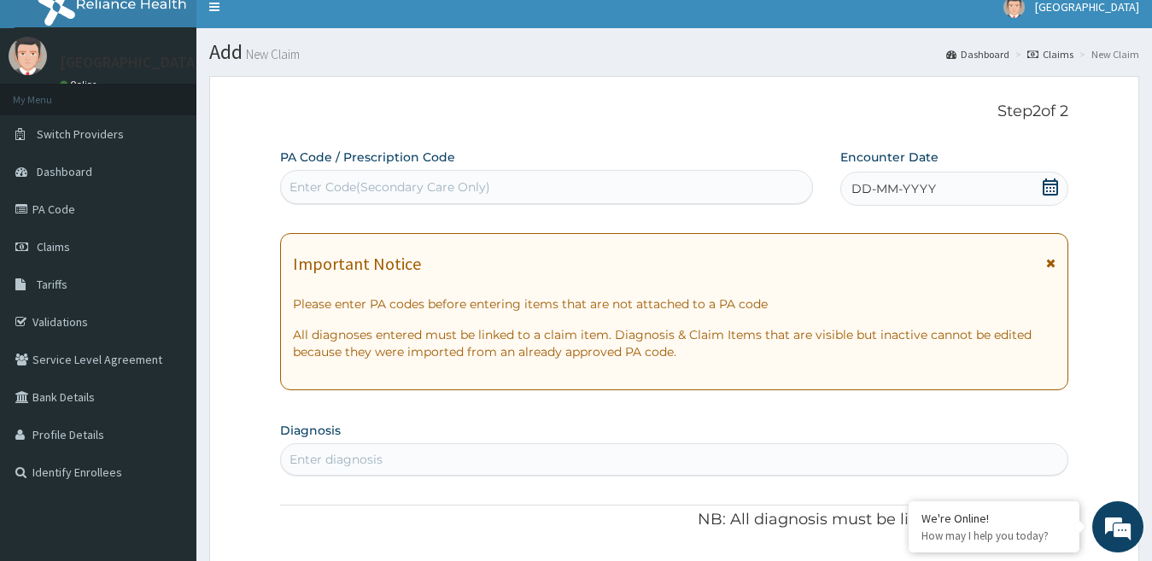
scroll to position [0, 0]
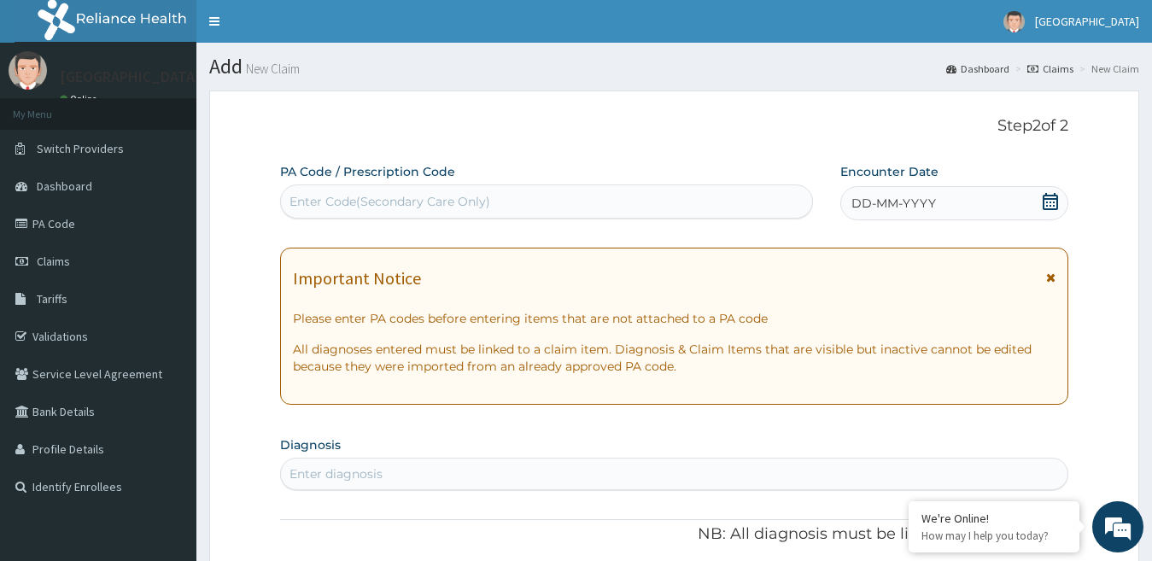
click at [1047, 202] on icon at bounding box center [1050, 201] width 17 height 17
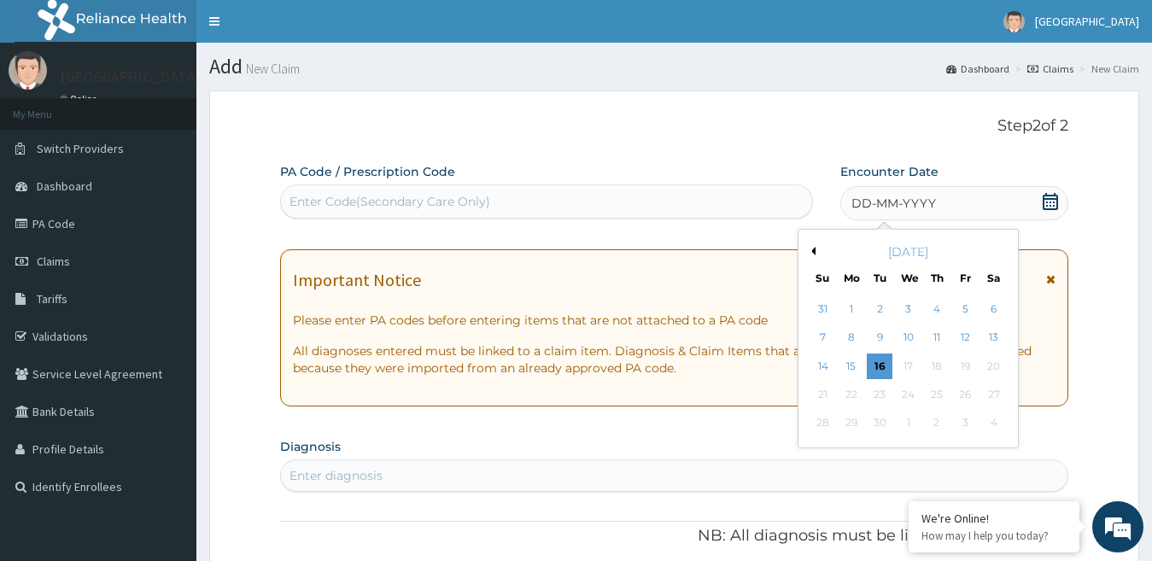
click at [812, 252] on button "Previous Month" at bounding box center [811, 251] width 9 height 9
click at [986, 418] on div "30" at bounding box center [994, 424] width 26 height 26
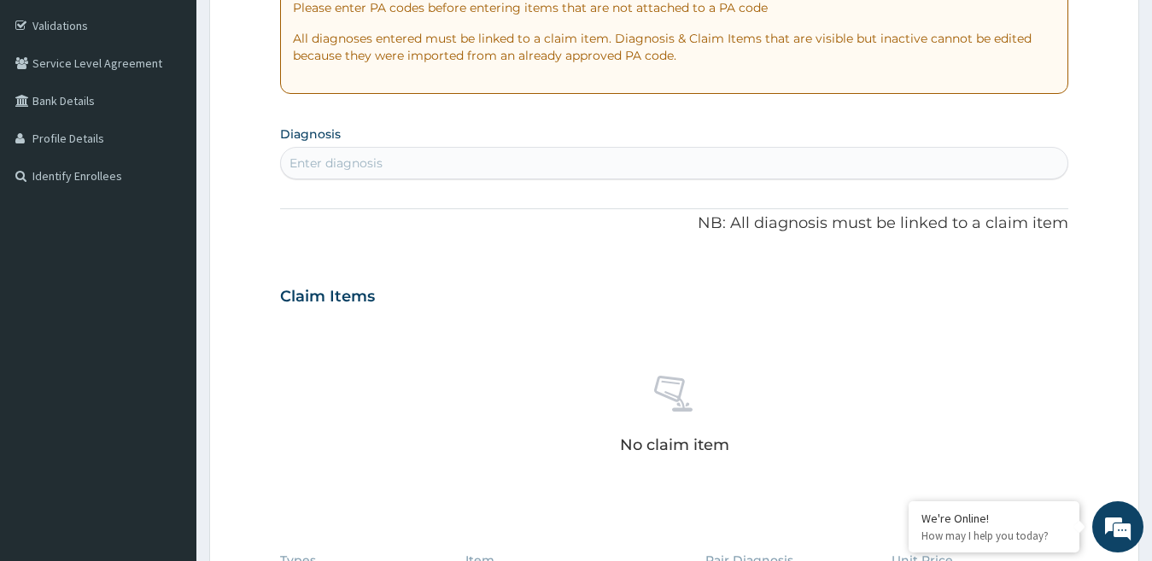
scroll to position [342, 0]
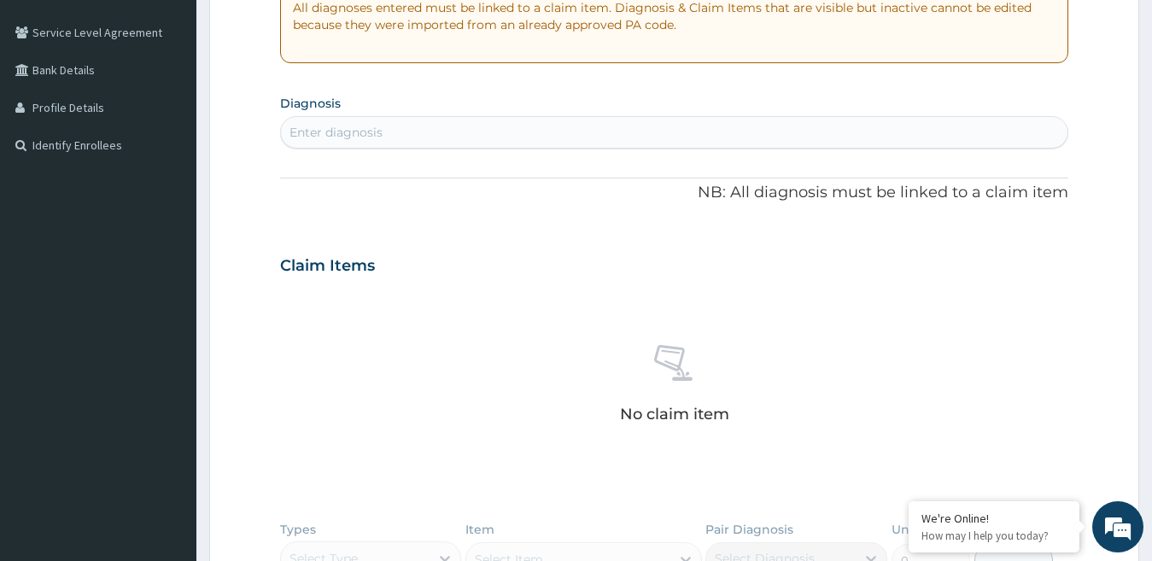
click at [360, 119] on div "Enter diagnosis" at bounding box center [675, 132] width 788 height 27
type input "UPPER RESPI"
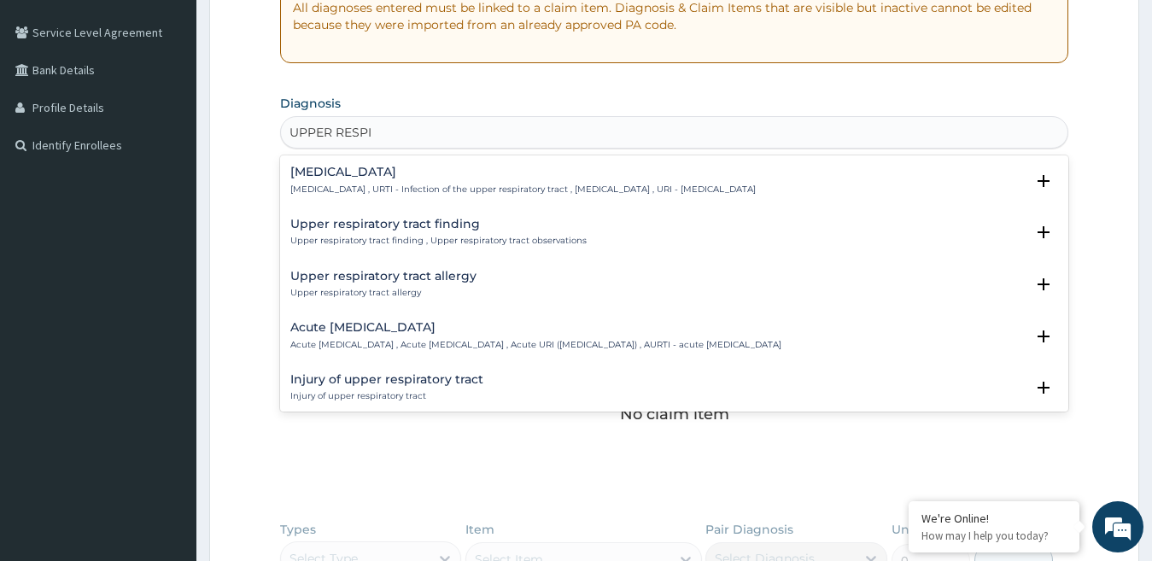
click at [460, 173] on h4 "[MEDICAL_DATA]" at bounding box center [523, 172] width 466 height 13
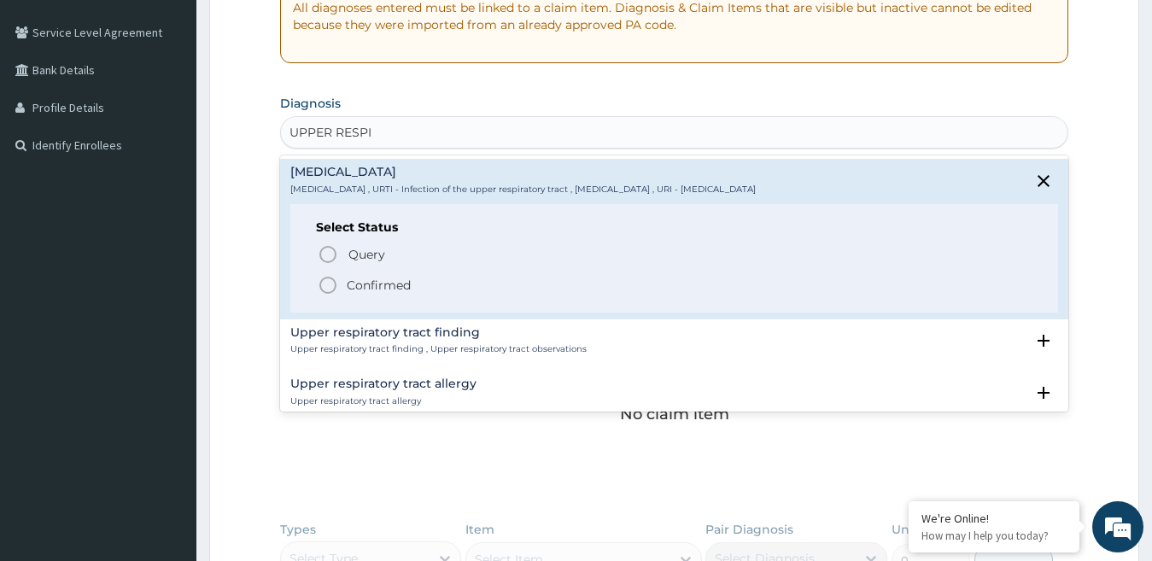
click at [367, 279] on p "Confirmed" at bounding box center [379, 285] width 64 height 17
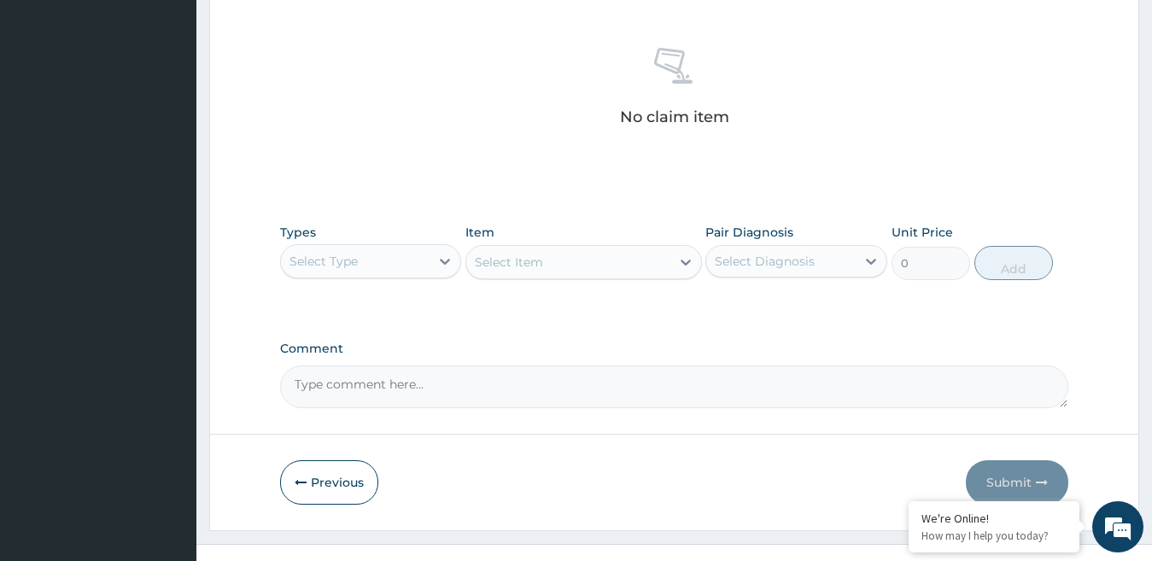
scroll to position [671, 0]
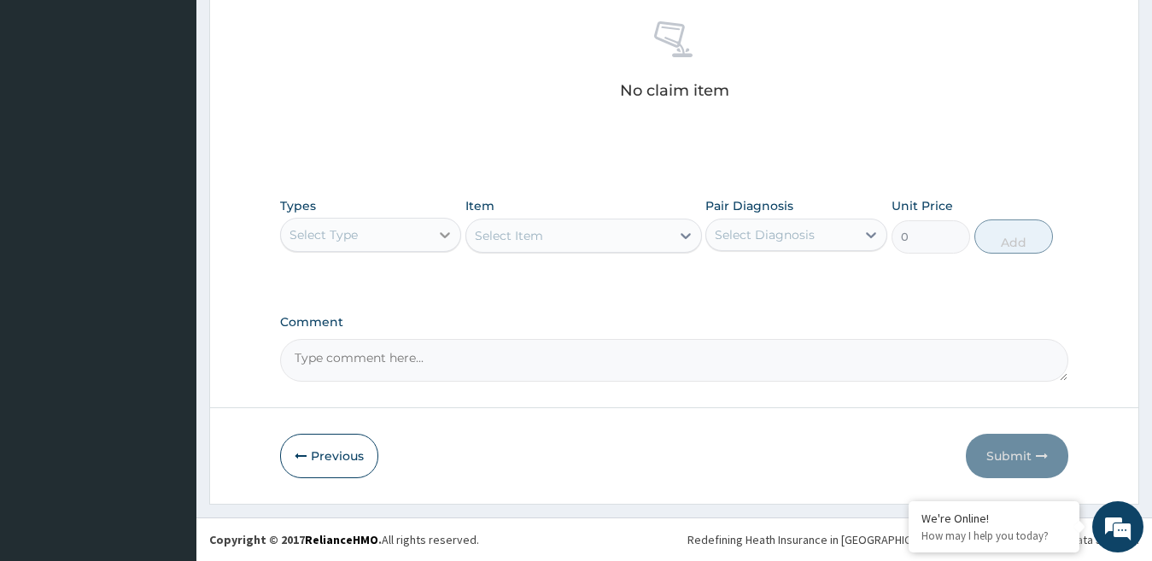
click at [444, 238] on icon at bounding box center [445, 234] width 17 height 17
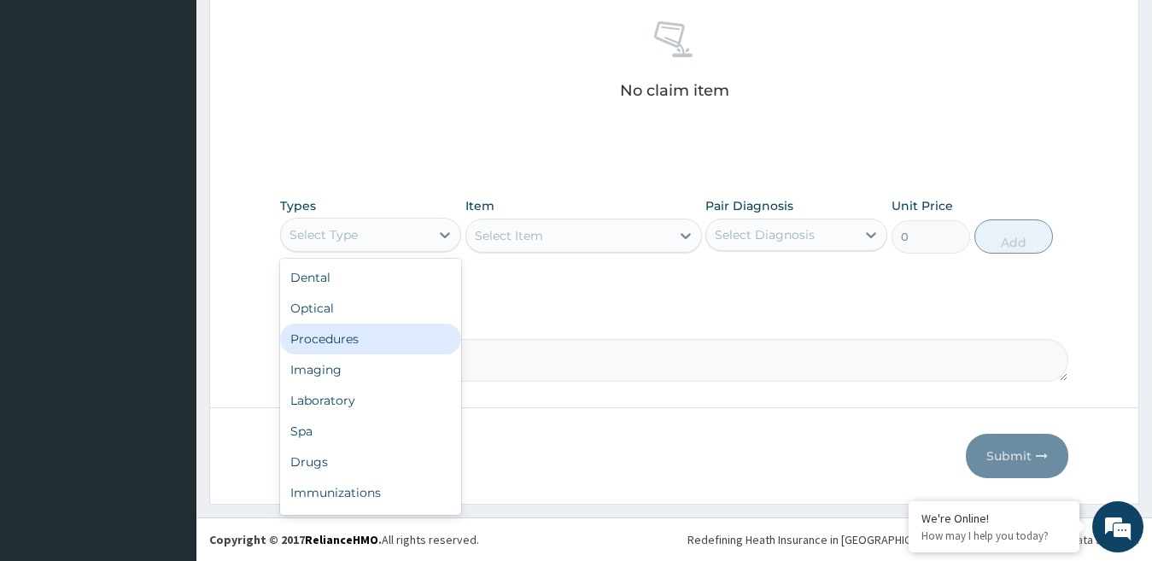
click at [416, 343] on div "Procedures" at bounding box center [371, 339] width 182 height 31
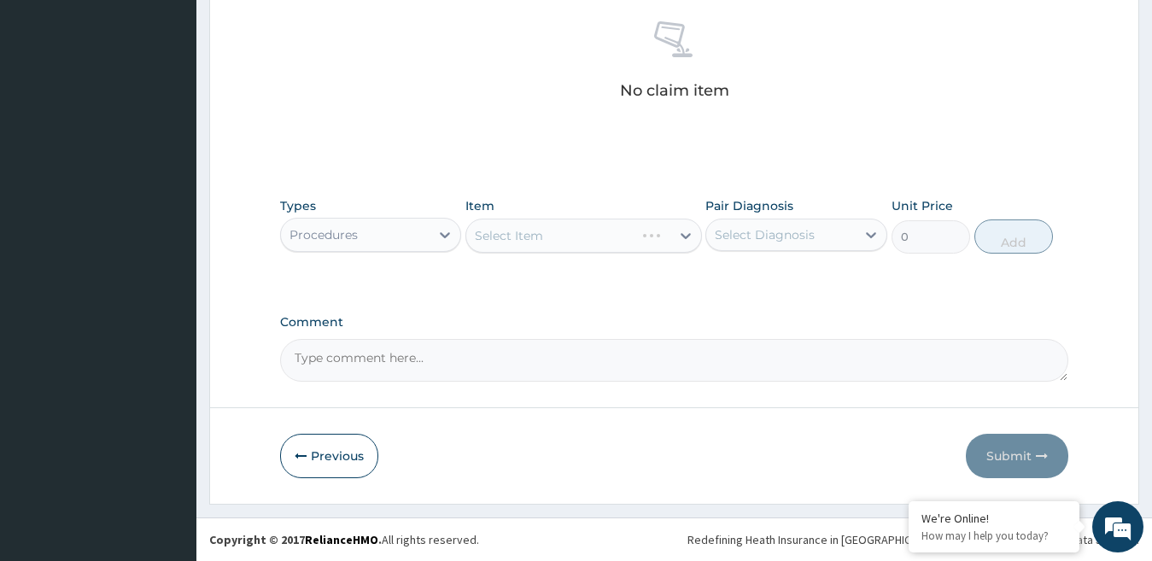
click at [609, 235] on div "Select Item" at bounding box center [584, 236] width 237 height 34
click at [684, 242] on icon at bounding box center [685, 235] width 17 height 17
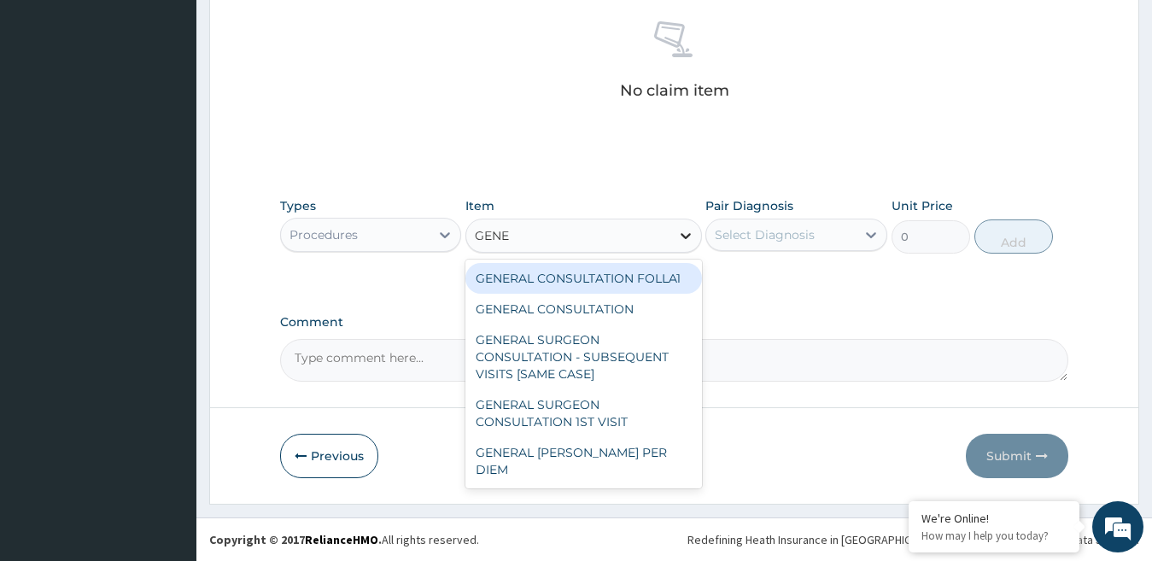
type input "GENER"
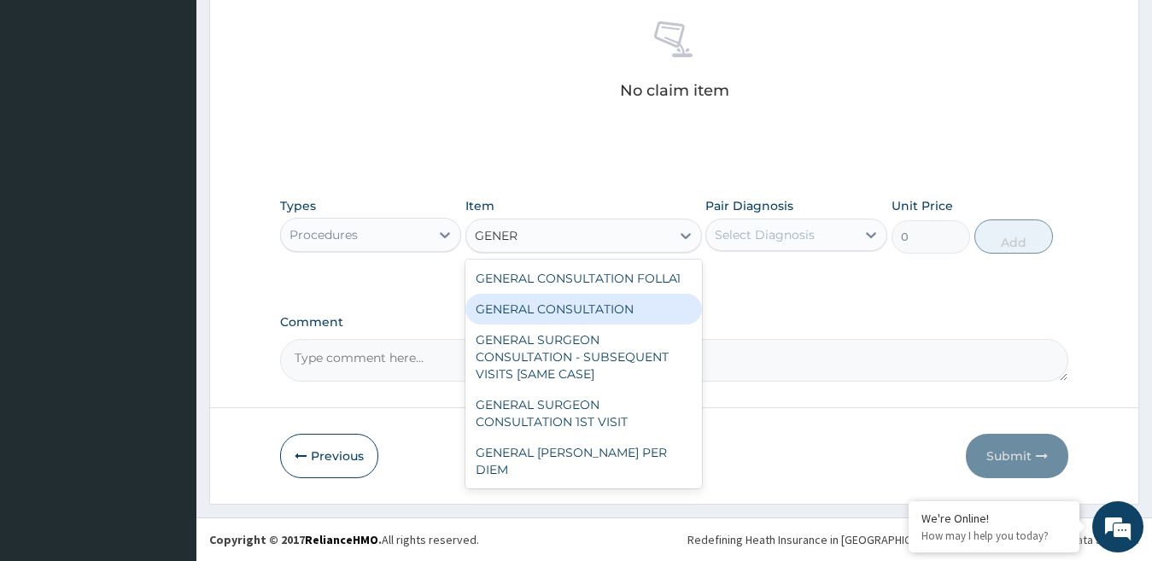
click at [658, 302] on div "GENERAL CONSULTATION" at bounding box center [584, 309] width 237 height 31
type input "3000"
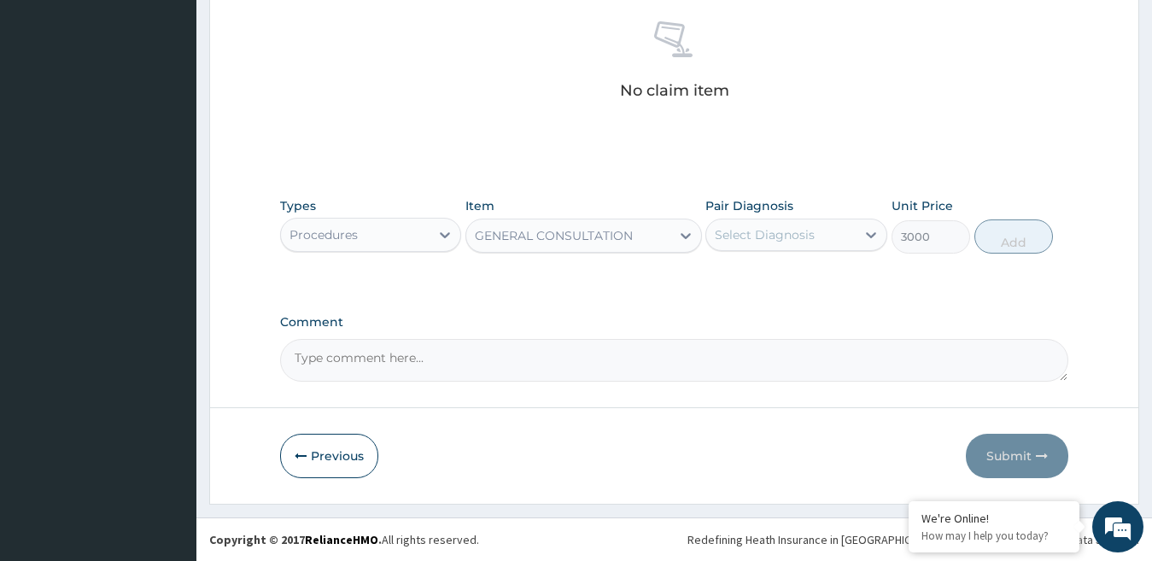
click at [842, 237] on div "Select Diagnosis" at bounding box center [782, 234] width 150 height 27
click at [824, 285] on label "[MEDICAL_DATA]" at bounding box center [787, 276] width 106 height 17
checkbox input "true"
click at [1023, 242] on button "Add" at bounding box center [1014, 237] width 79 height 34
type input "0"
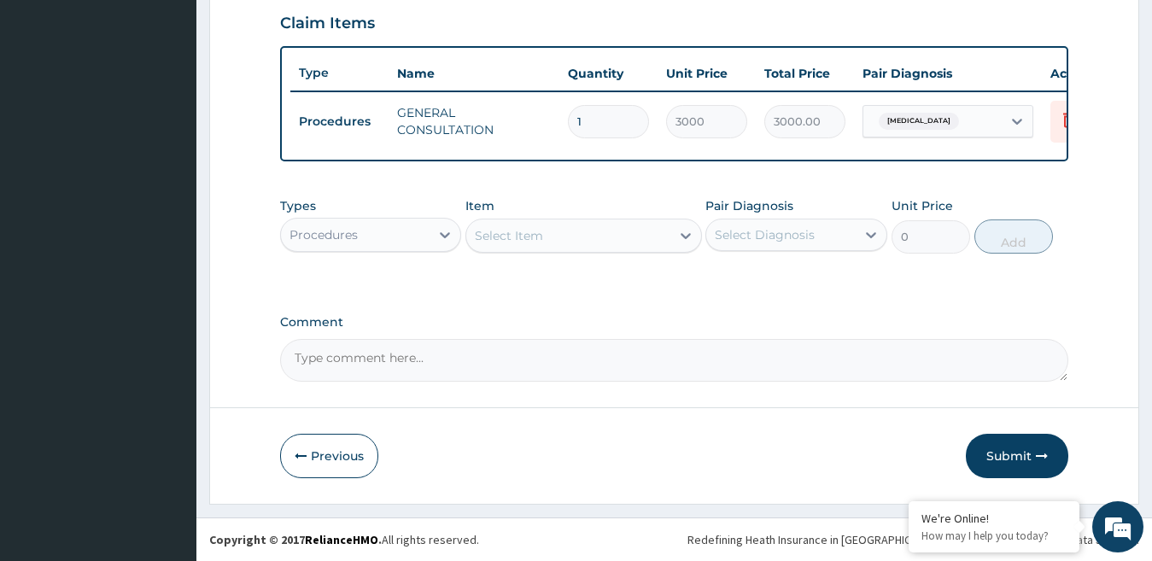
scroll to position [604, 0]
click at [439, 230] on icon at bounding box center [445, 234] width 17 height 17
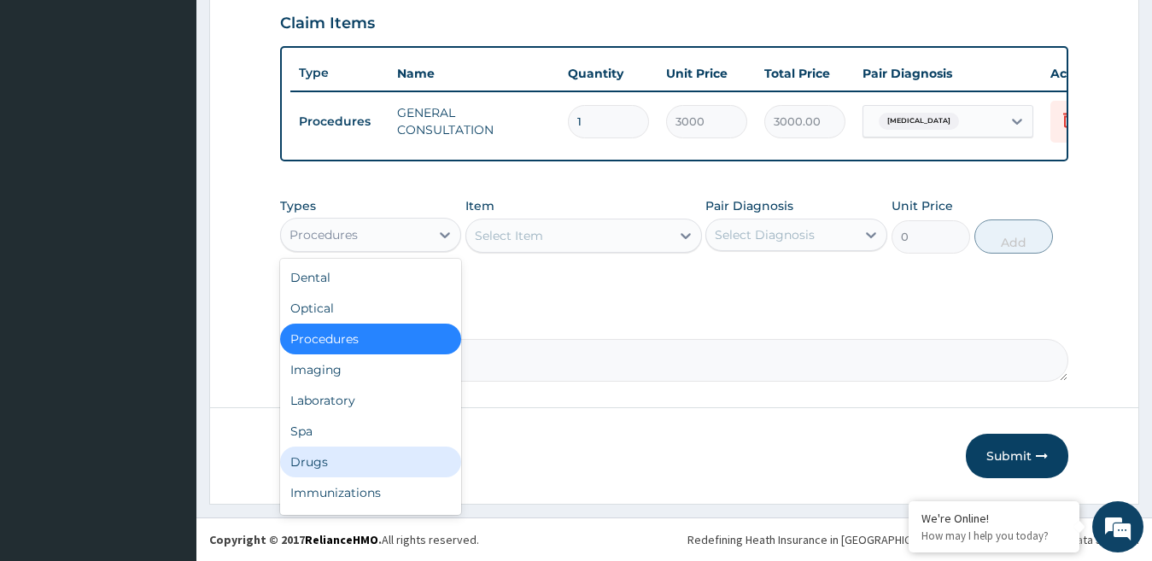
click at [349, 452] on div "Drugs" at bounding box center [371, 462] width 182 height 31
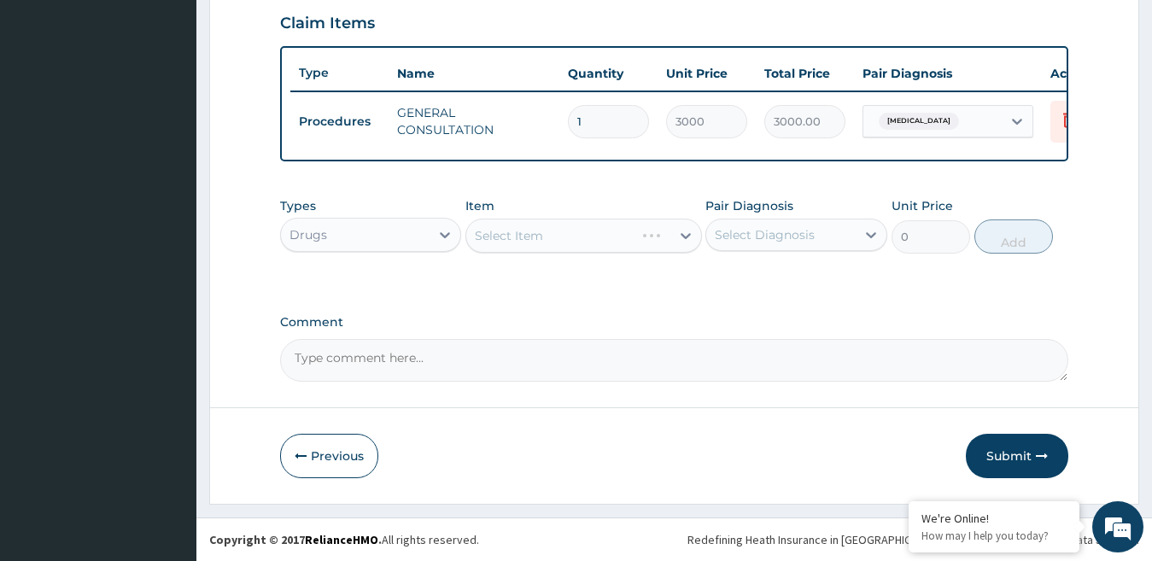
click at [584, 241] on div "Select Item" at bounding box center [584, 236] width 237 height 34
click at [688, 238] on div "Select Item" at bounding box center [584, 236] width 237 height 34
click at [679, 238] on icon at bounding box center [685, 235] width 17 height 17
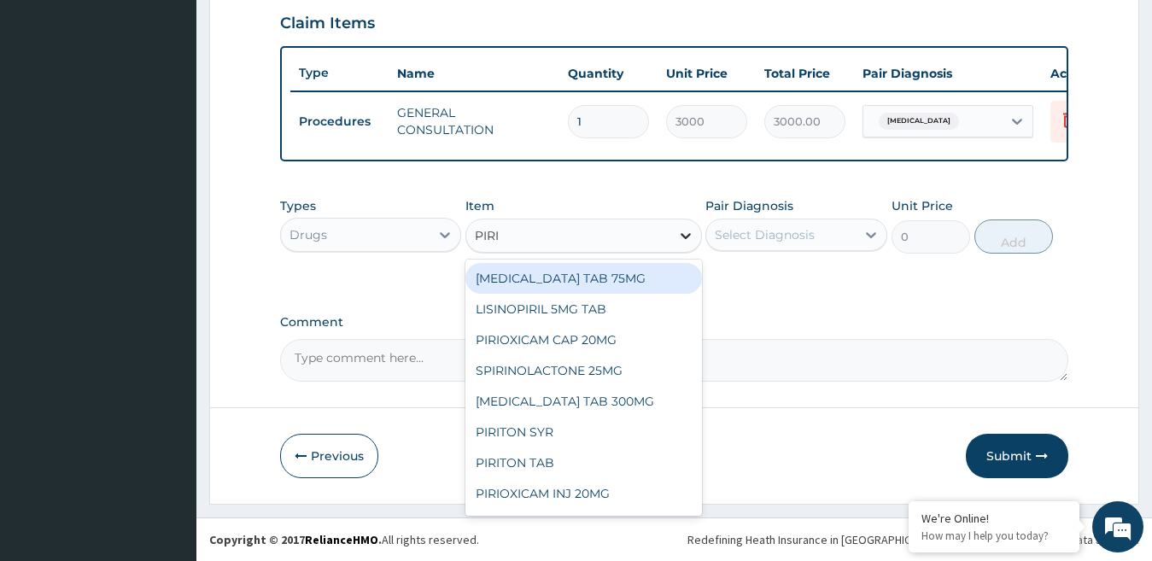
type input "PIRIT"
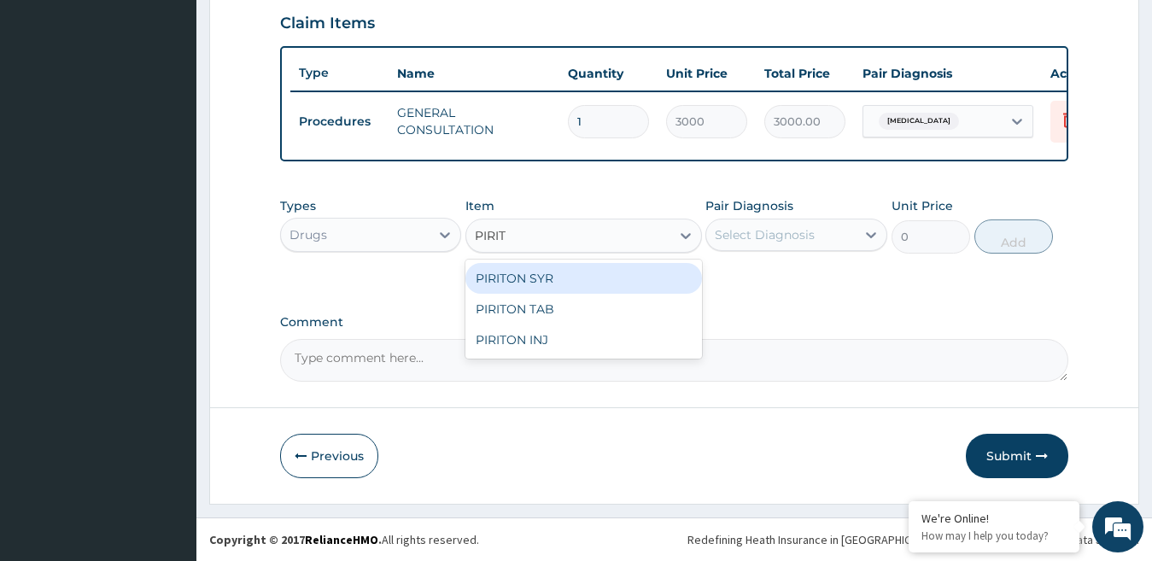
click at [664, 278] on div "PIRITON SYR" at bounding box center [584, 278] width 237 height 31
type input "1500"
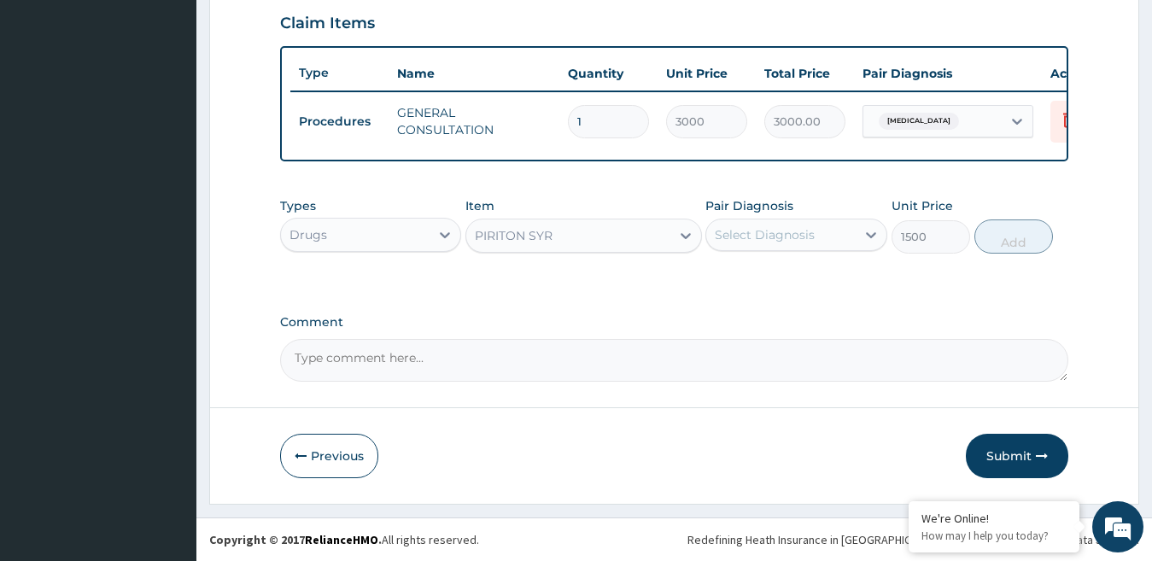
click at [838, 238] on div "Select Diagnosis" at bounding box center [782, 234] width 150 height 27
click at [832, 276] on label "[MEDICAL_DATA]" at bounding box center [787, 276] width 106 height 17
checkbox input "true"
click at [1024, 238] on button "Add" at bounding box center [1014, 237] width 79 height 34
type input "0"
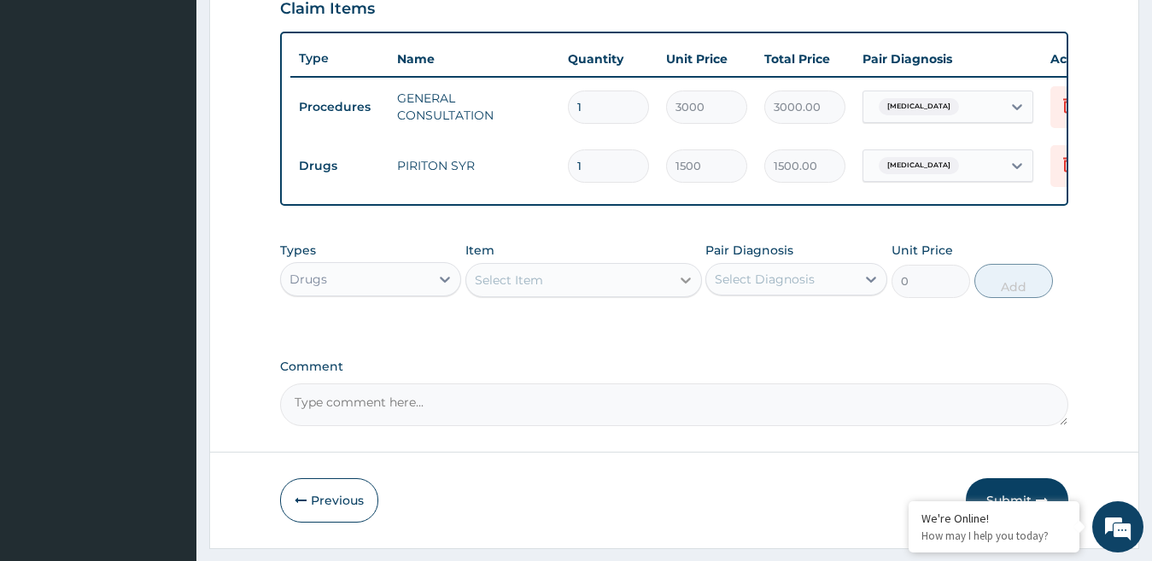
click at [672, 296] on div at bounding box center [686, 280] width 31 height 31
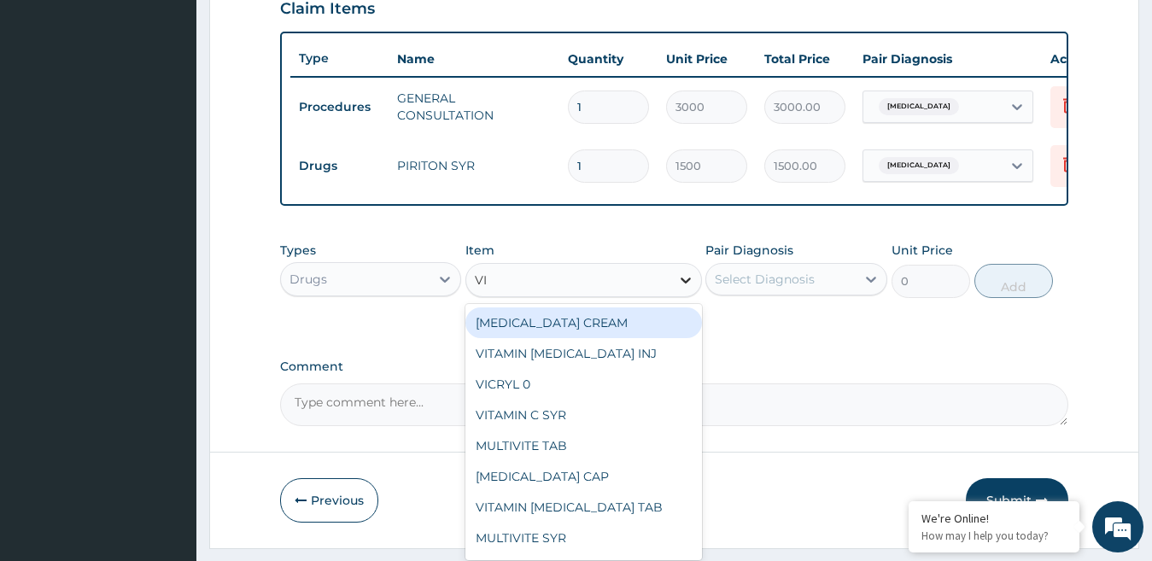
type input "VIT"
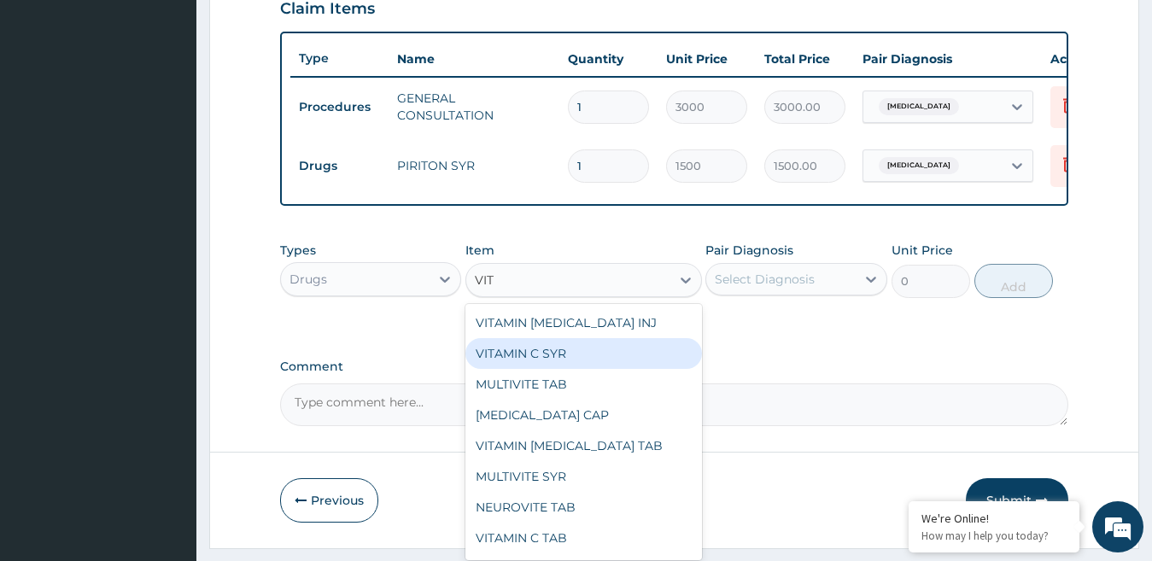
click at [588, 360] on div "VITAMIN C SYR" at bounding box center [584, 353] width 237 height 31
type input "1500"
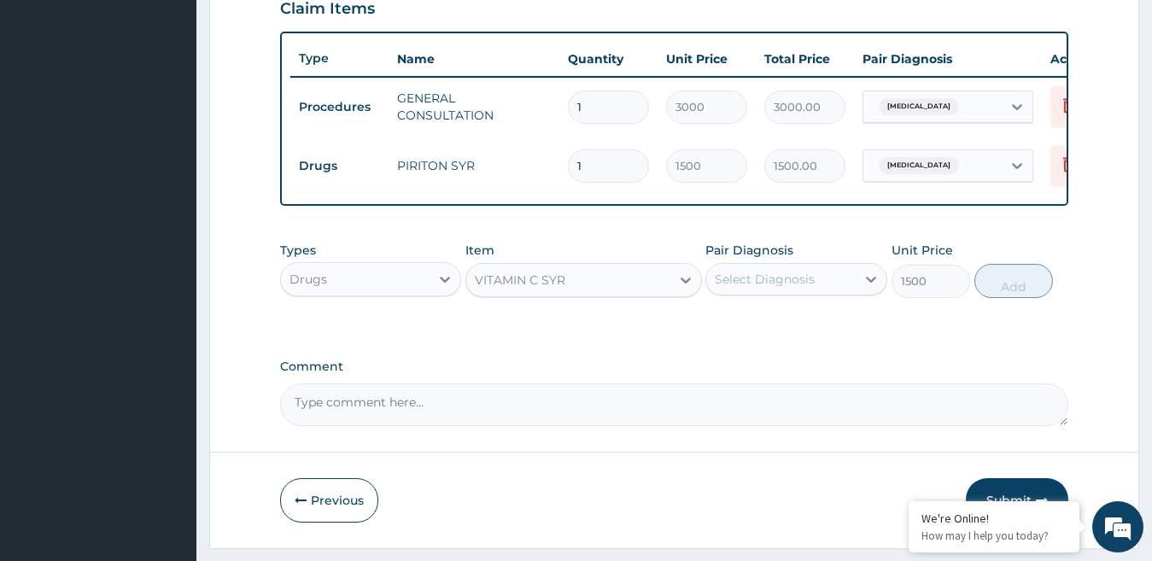
click at [789, 293] on div "Select Diagnosis" at bounding box center [782, 279] width 150 height 27
click at [786, 330] on label "[MEDICAL_DATA]" at bounding box center [787, 321] width 106 height 17
checkbox input "true"
click at [1020, 296] on button "Add" at bounding box center [1014, 281] width 79 height 34
type input "0"
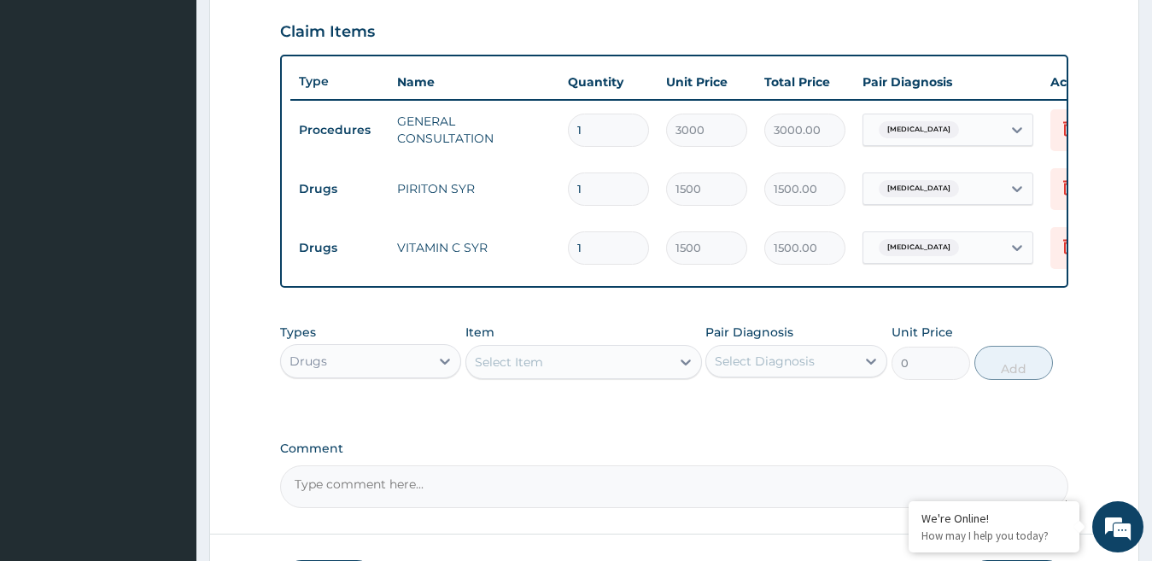
scroll to position [722, 0]
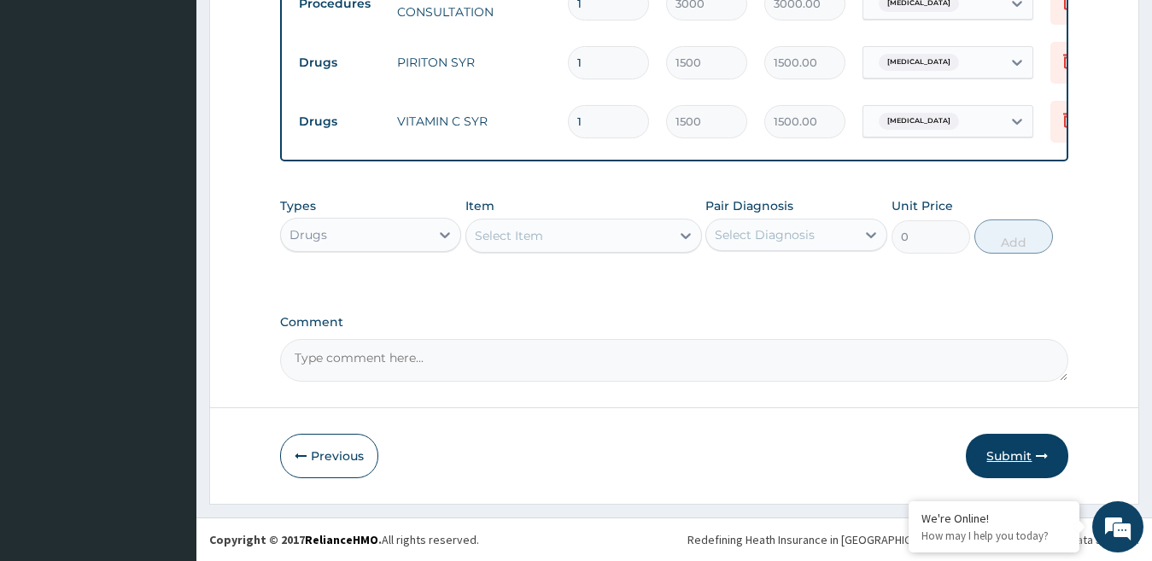
click at [1019, 454] on button "Submit" at bounding box center [1017, 456] width 103 height 44
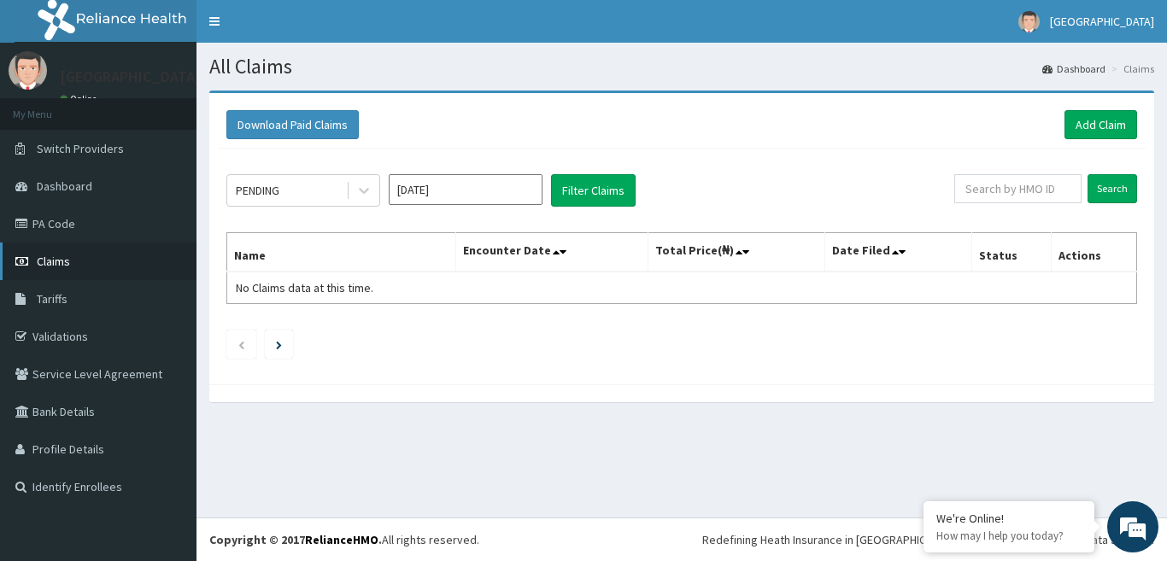
click at [114, 257] on link "Claims" at bounding box center [98, 262] width 196 height 38
click at [92, 266] on link "Claims" at bounding box center [98, 262] width 196 height 38
click at [526, 194] on input "[DATE]" at bounding box center [466, 189] width 154 height 31
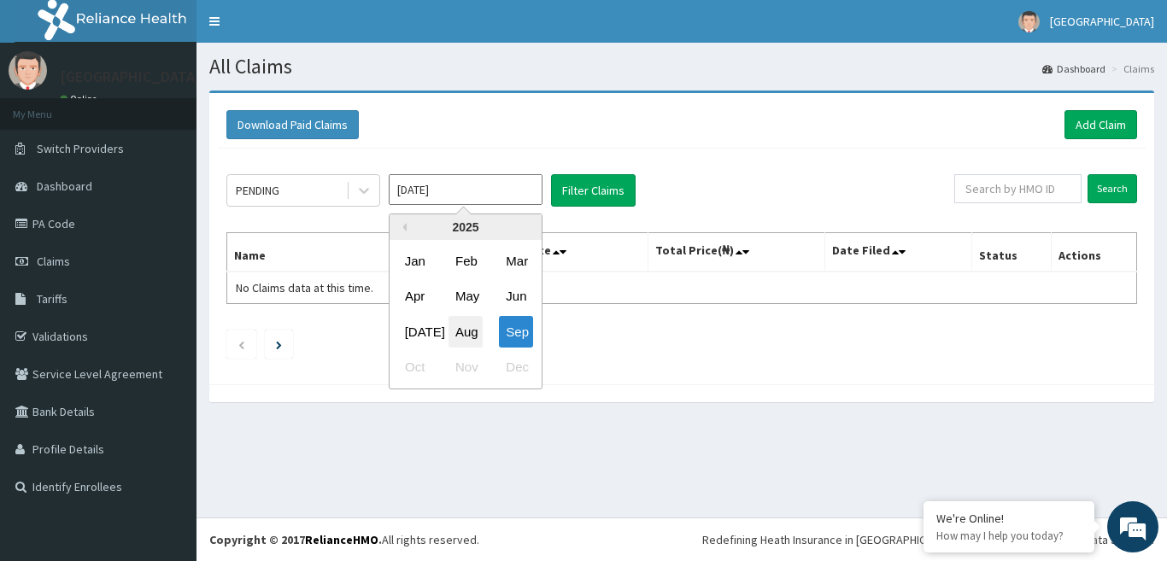
click at [466, 330] on div "Aug" at bounding box center [466, 332] width 34 height 32
type input "[DATE]"
